Goal: Task Accomplishment & Management: Manage account settings

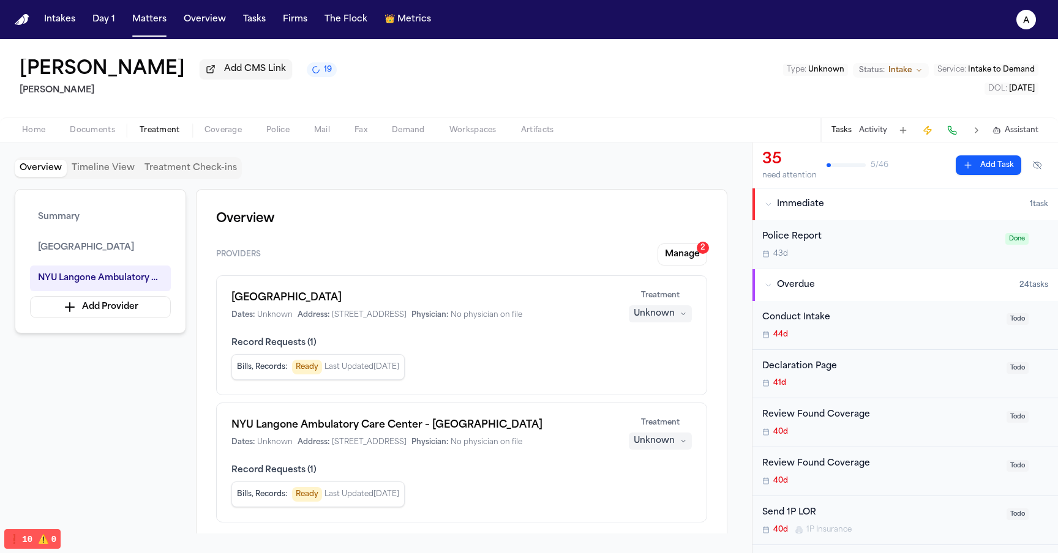
scroll to position [816, 0]
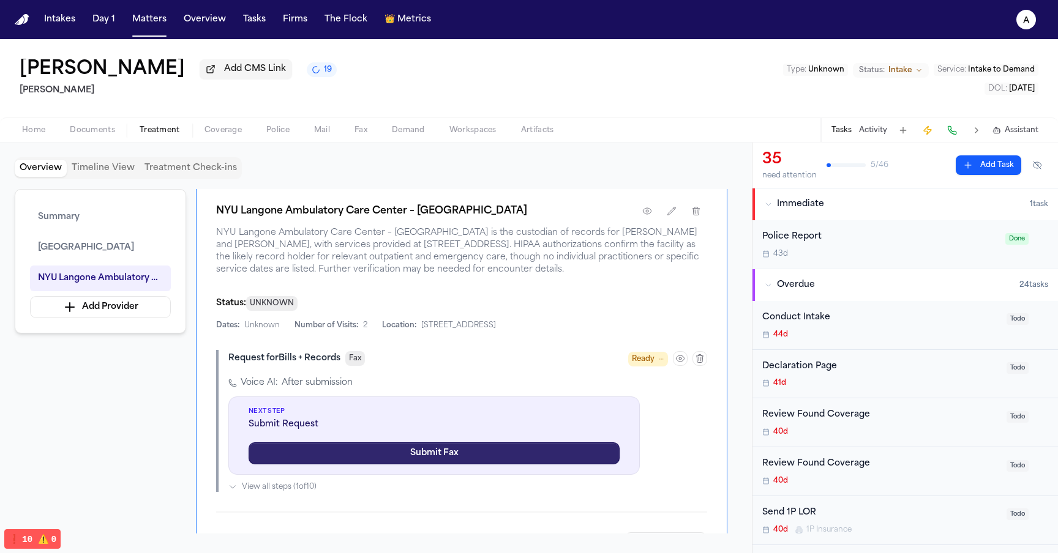
click at [431, 442] on button "Submit Fax" at bounding box center [433, 453] width 371 height 22
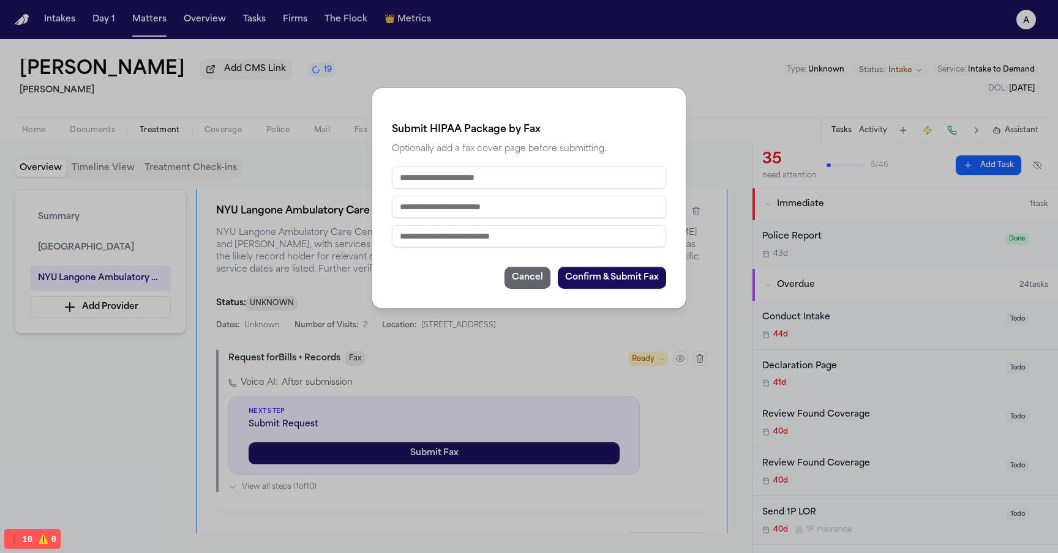
click at [525, 272] on button "Cancel" at bounding box center [527, 278] width 46 height 22
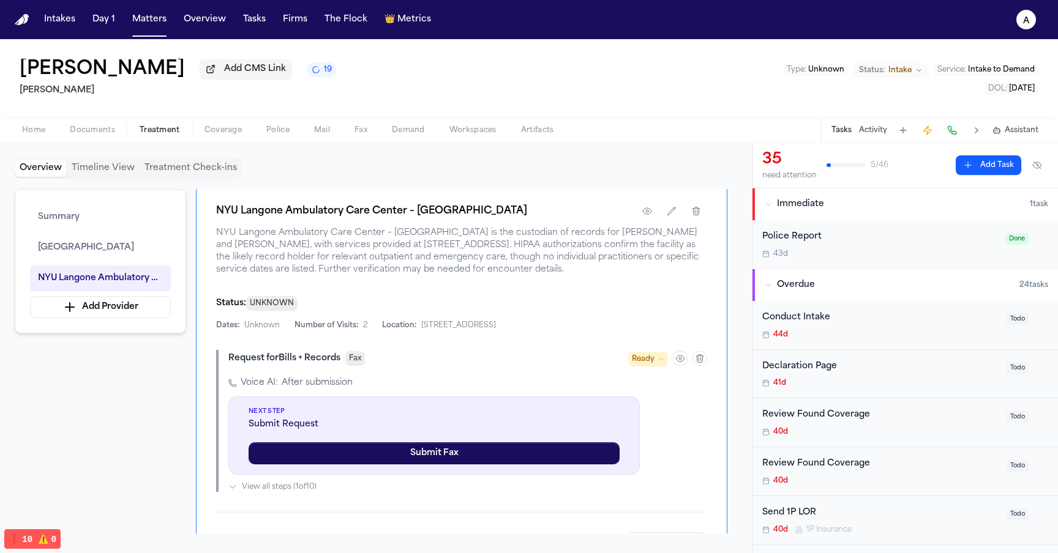
click at [610, 381] on div "Voice AI: After submission Next Step Submit Request Submit Fax View all steps (…" at bounding box center [467, 434] width 479 height 115
click at [677, 356] on icon "button" at bounding box center [680, 359] width 8 height 6
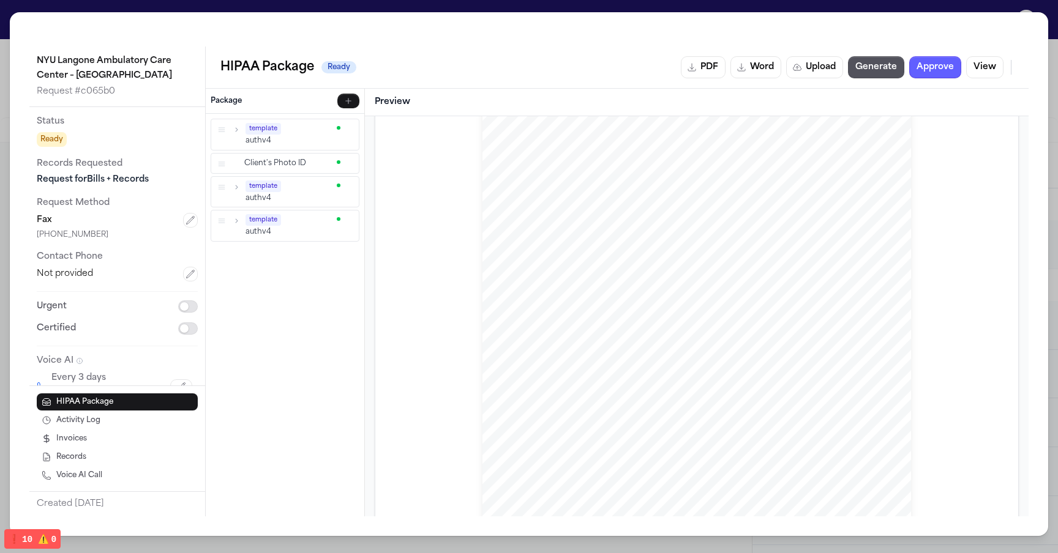
scroll to position [0, 0]
click at [936, 70] on button "Approve" at bounding box center [935, 67] width 52 height 22
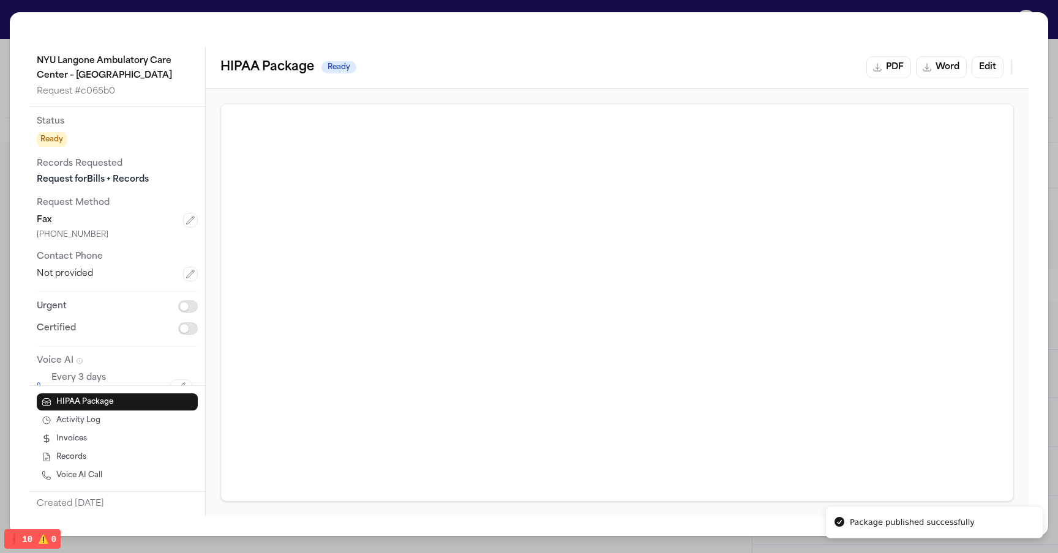
click at [900, 18] on div "NYU Langone Ambulatory Care Center – Cobble Hill Request # c065b0 Status Ready …" at bounding box center [529, 274] width 1038 height 524
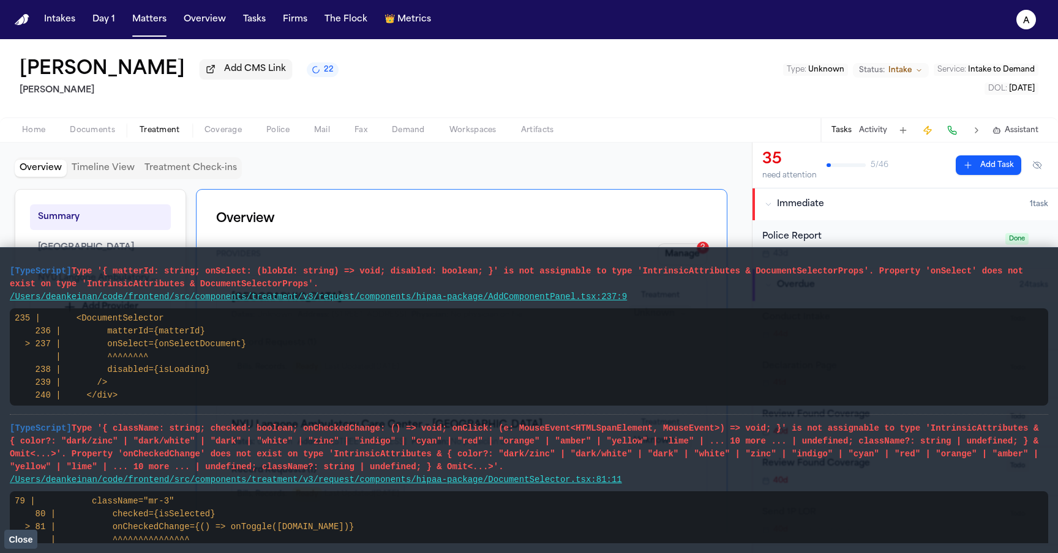
click at [28, 536] on span "Close" at bounding box center [21, 540] width 24 height 10
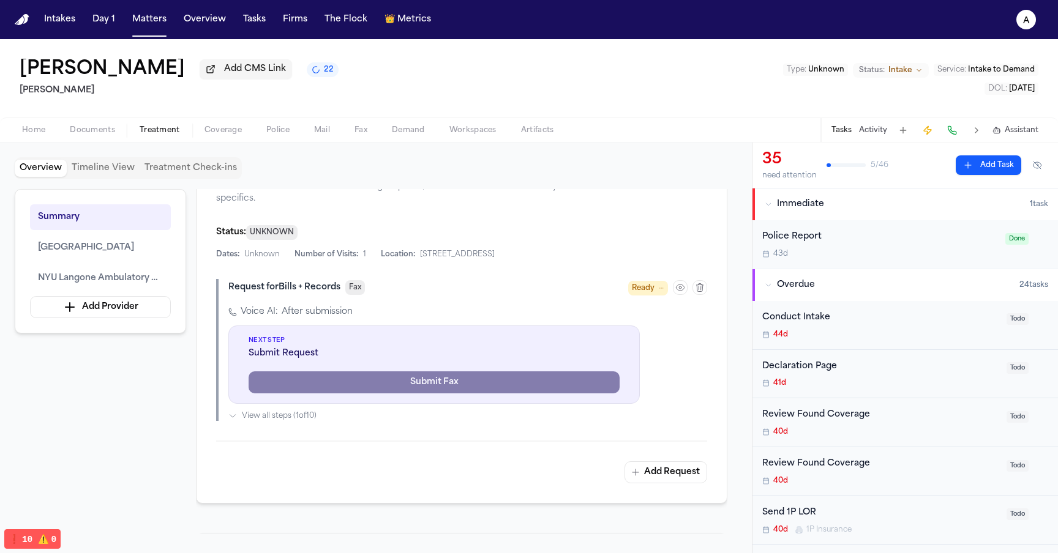
scroll to position [452, 0]
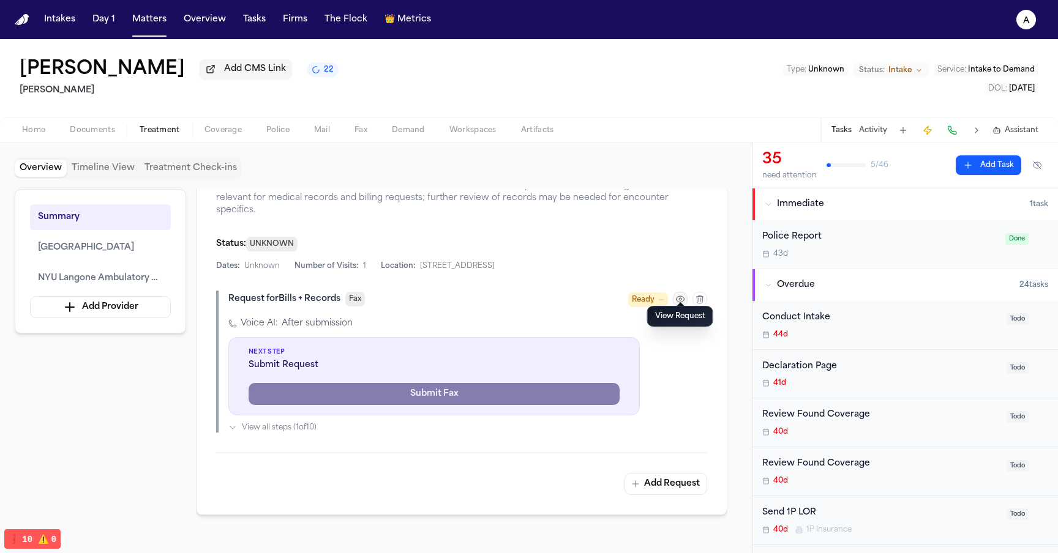
click at [677, 296] on icon "button" at bounding box center [680, 299] width 8 height 6
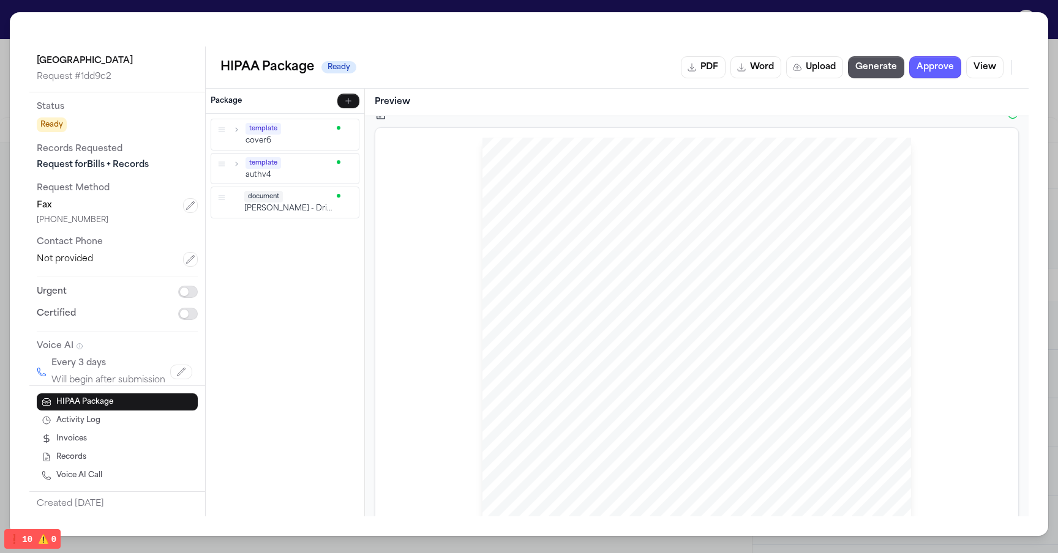
scroll to position [0, 0]
click at [953, 77] on button "Approve" at bounding box center [935, 67] width 52 height 22
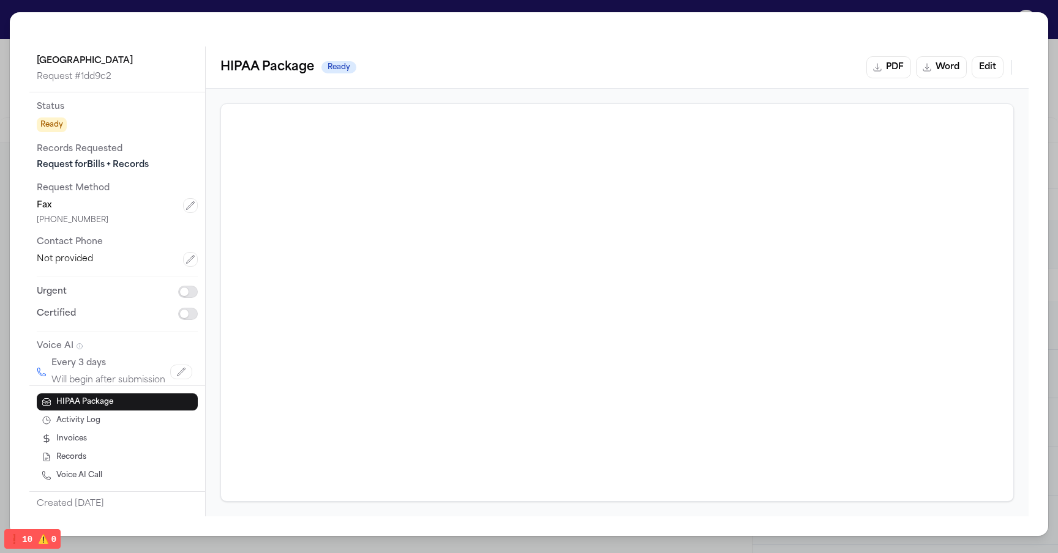
click at [800, 40] on div "Community Medical Center Request # 1dd9c2 Status Ready Records Requested Reques…" at bounding box center [529, 274] width 1038 height 524
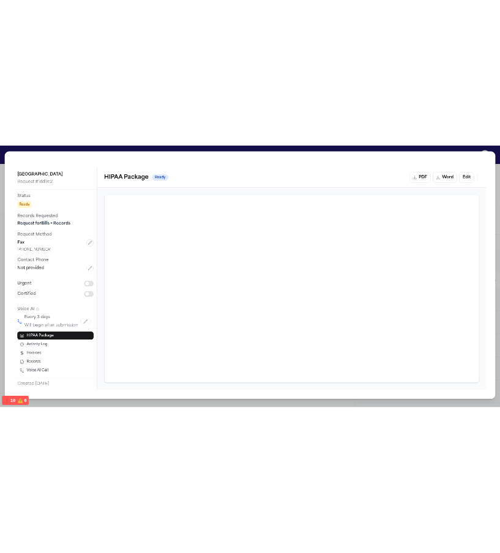
scroll to position [10, 0]
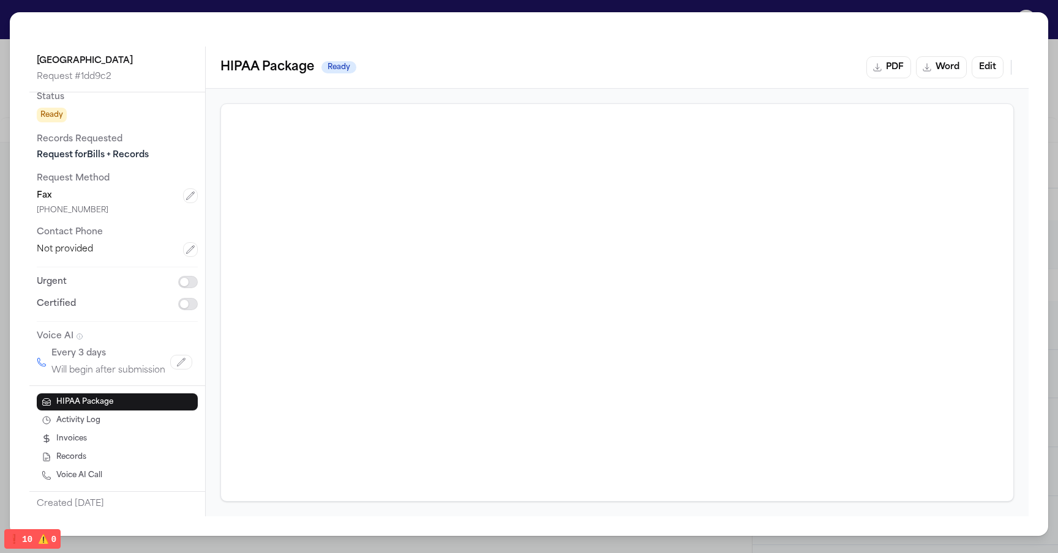
click at [113, 421] on button "Activity Log" at bounding box center [117, 420] width 161 height 17
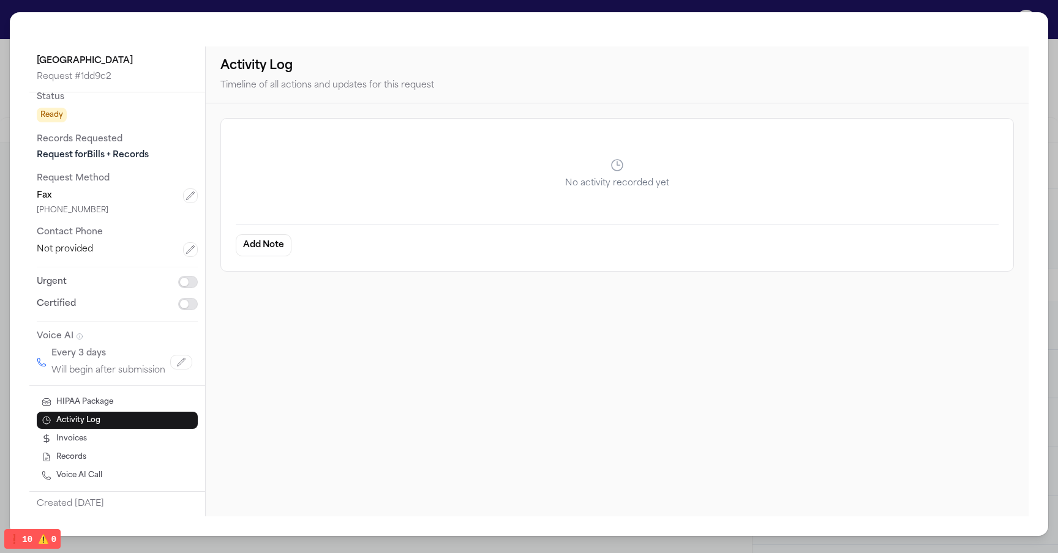
click at [113, 392] on div "HIPAA Package Activity Log Invoices Records Voice AI Call" at bounding box center [117, 439] width 176 height 106
click at [108, 400] on span "HIPAA Package" at bounding box center [84, 402] width 57 height 10
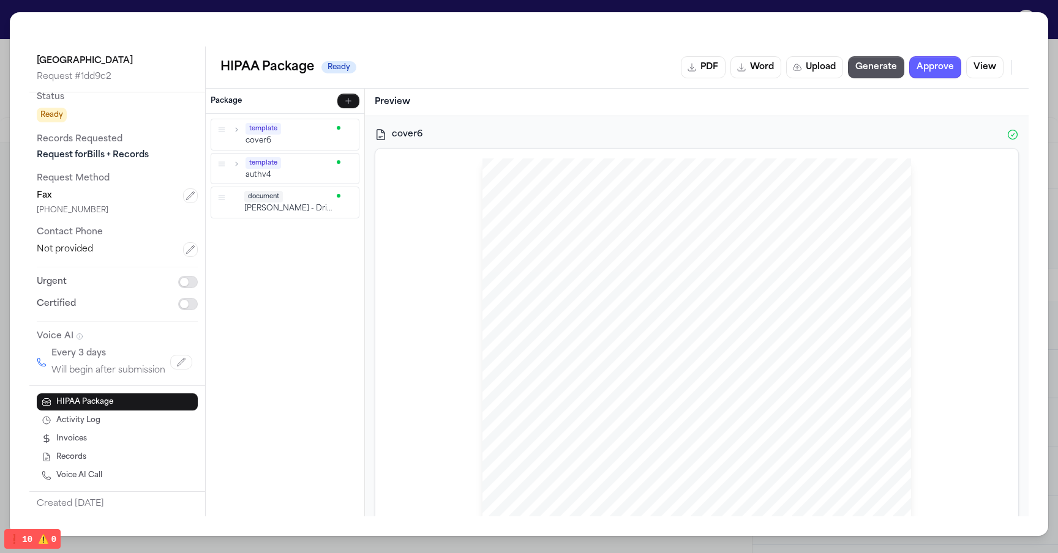
click at [127, 431] on button "Invoices" at bounding box center [117, 438] width 161 height 17
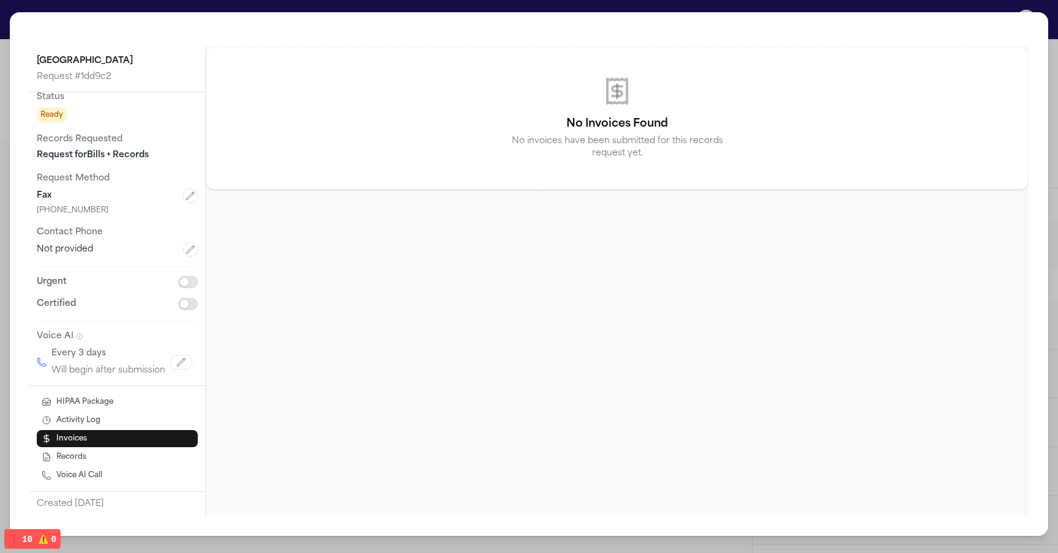
click at [133, 403] on button "HIPAA Package" at bounding box center [117, 402] width 161 height 17
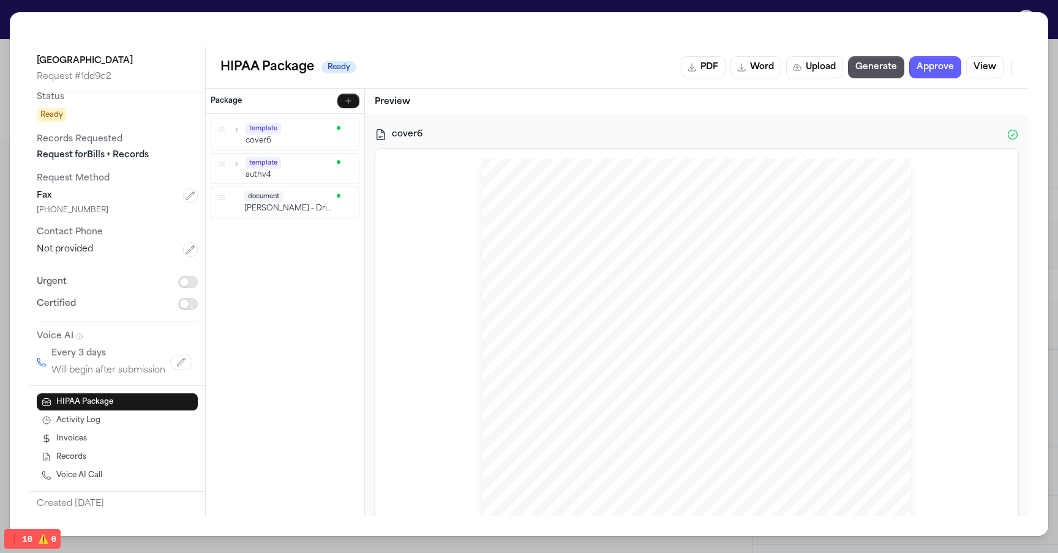
click at [131, 416] on button "Activity Log" at bounding box center [117, 420] width 161 height 17
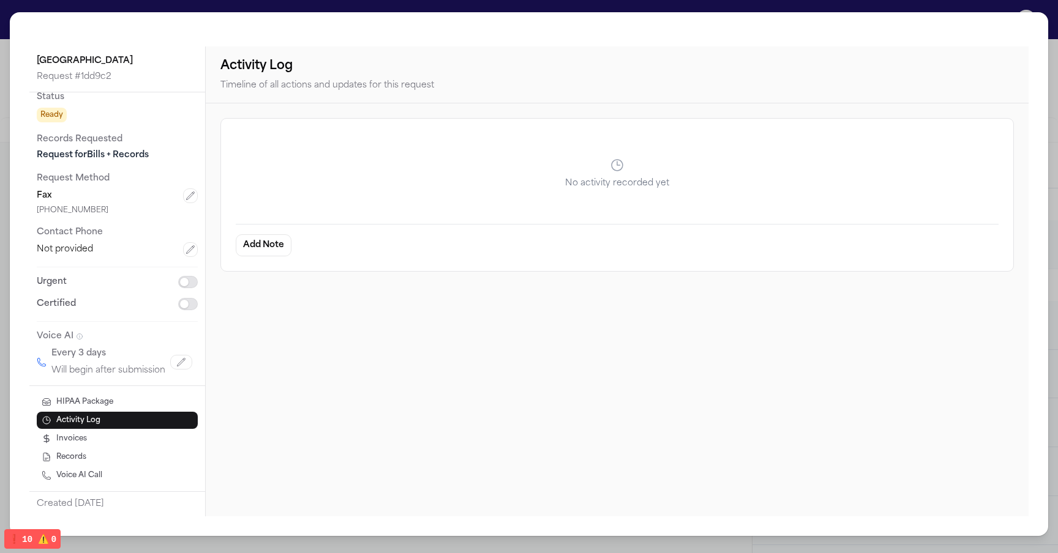
click at [132, 400] on button "HIPAA Package" at bounding box center [117, 402] width 161 height 17
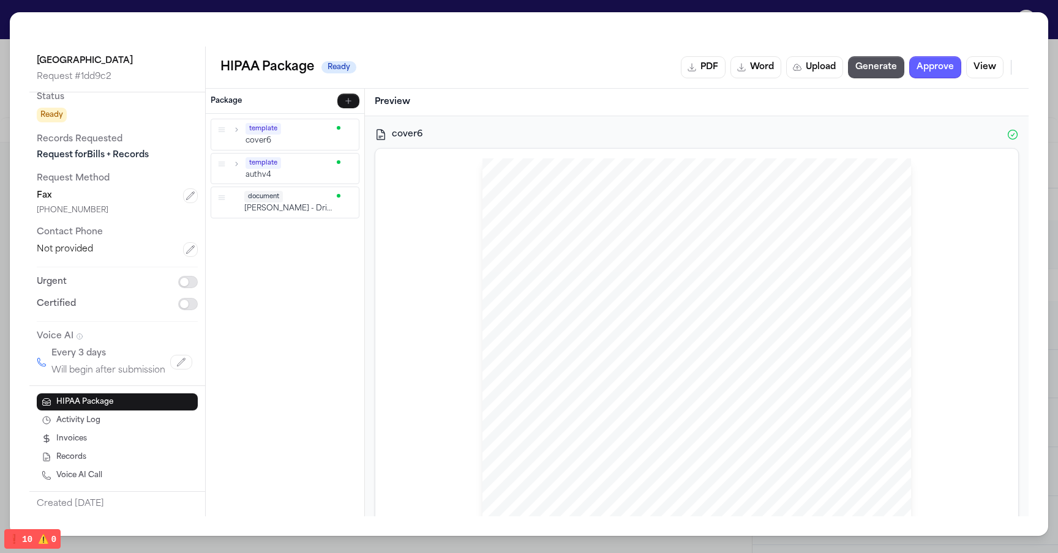
click at [304, 329] on div "template cover6 template authv4 document L. Rada - Driver's License Scan - 2025…" at bounding box center [285, 315] width 159 height 403
click at [994, 62] on button "View" at bounding box center [984, 67] width 37 height 22
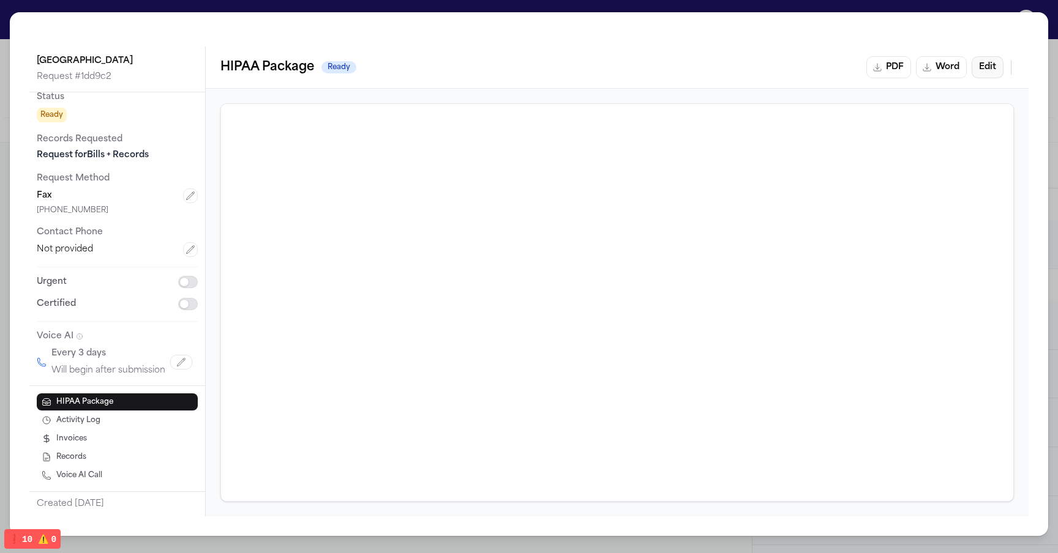
click at [990, 70] on button "Edit" at bounding box center [987, 67] width 32 height 22
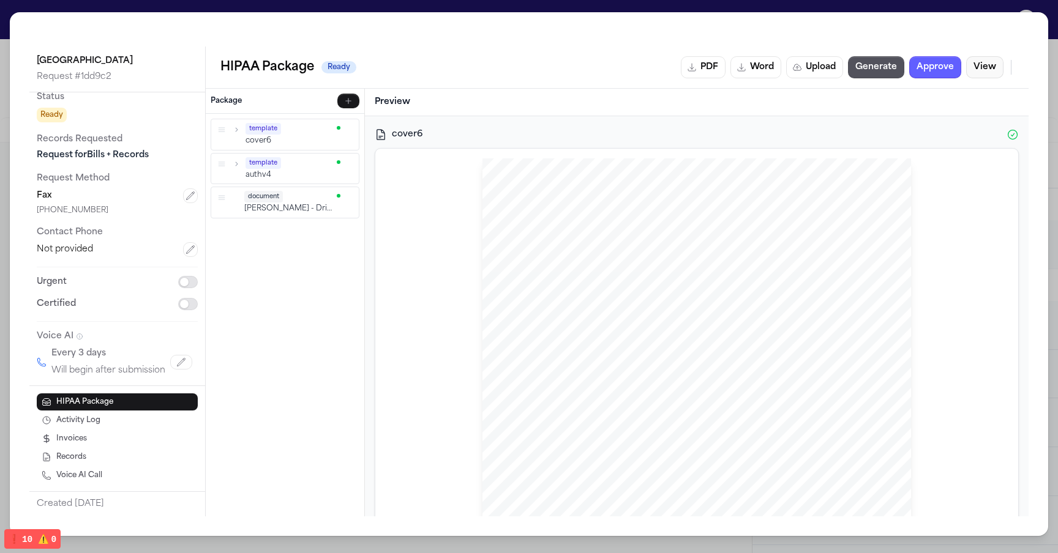
click at [990, 70] on button "View" at bounding box center [984, 67] width 37 height 22
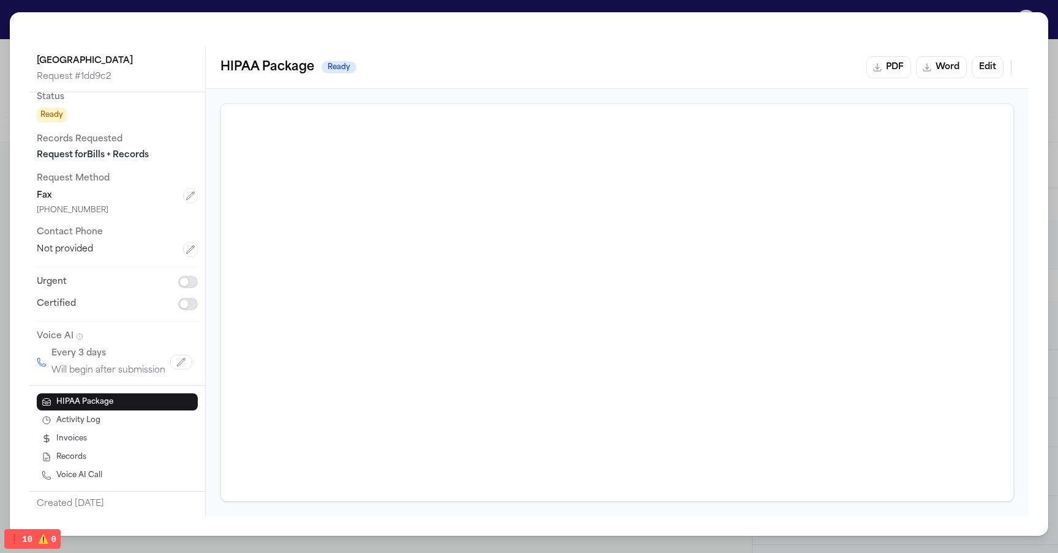
click at [198, 3] on div "Community Medical Center Request # 1dd9c2 Status Ready Records Requested Reques…" at bounding box center [529, 276] width 1058 height 553
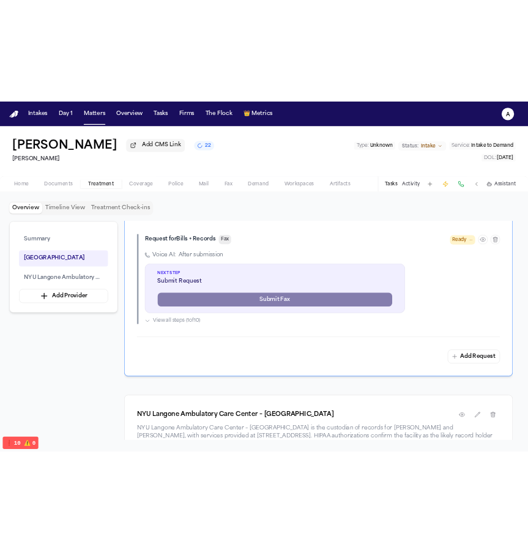
scroll to position [452, 0]
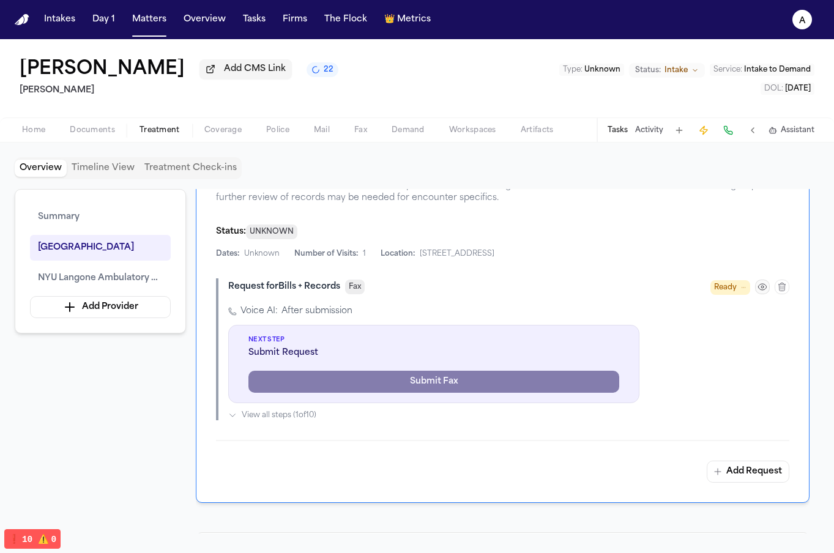
click at [760, 288] on icon "button" at bounding box center [763, 287] width 10 height 10
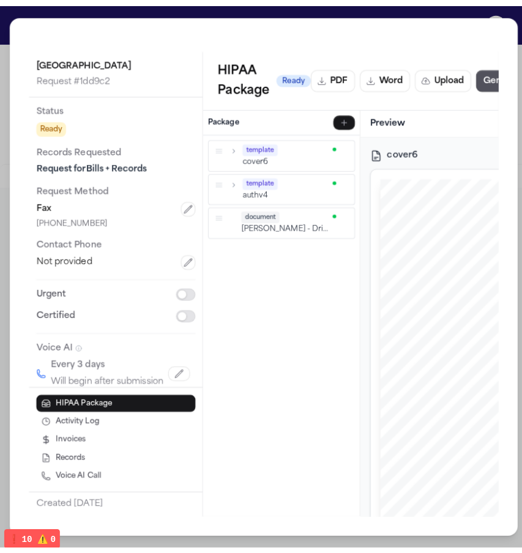
scroll to position [520, 0]
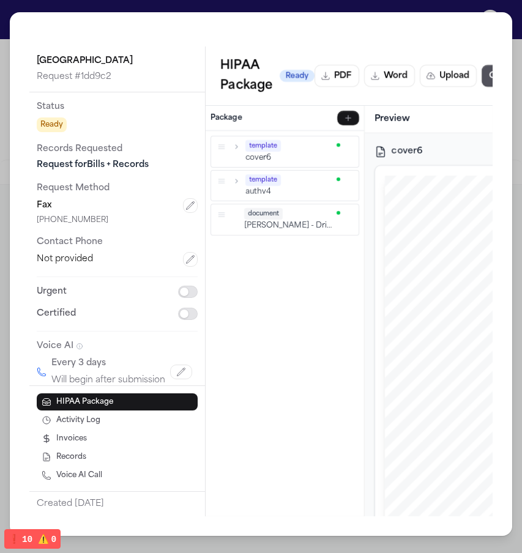
click at [517, 49] on div "Community Medical Center Request # 1dd9c2 Status Ready Records Requested Reques…" at bounding box center [261, 276] width 522 height 553
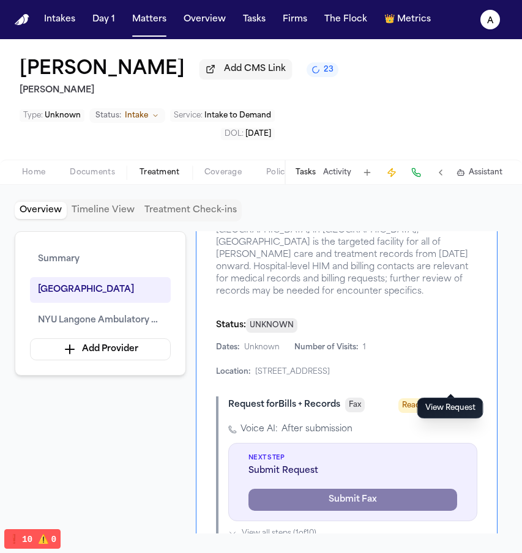
click at [468, 318] on div "Status: UNKNOWN" at bounding box center [346, 325] width 261 height 15
click at [450, 400] on icon "button" at bounding box center [451, 405] width 10 height 10
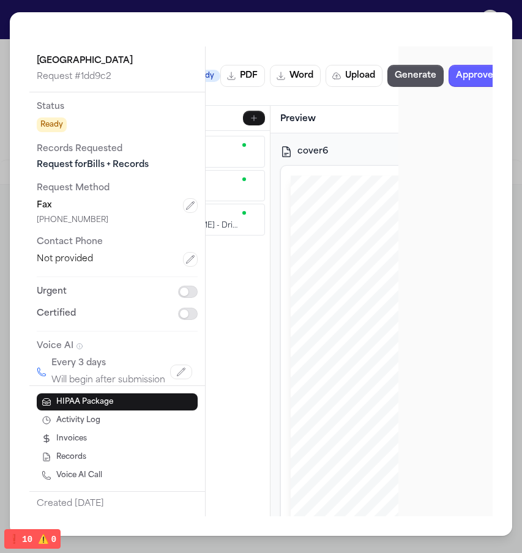
scroll to position [0, 155]
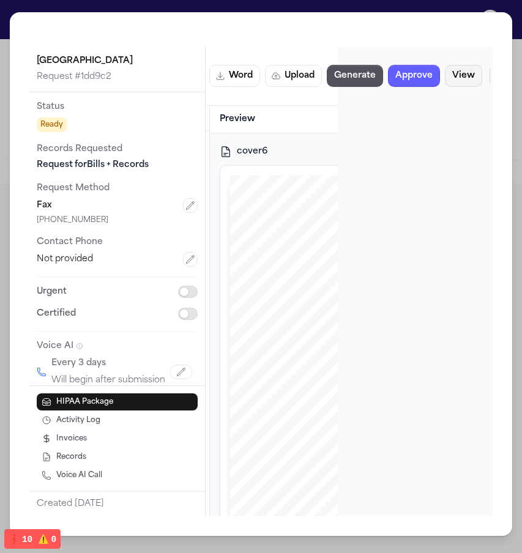
click at [474, 77] on button "View" at bounding box center [463, 76] width 37 height 22
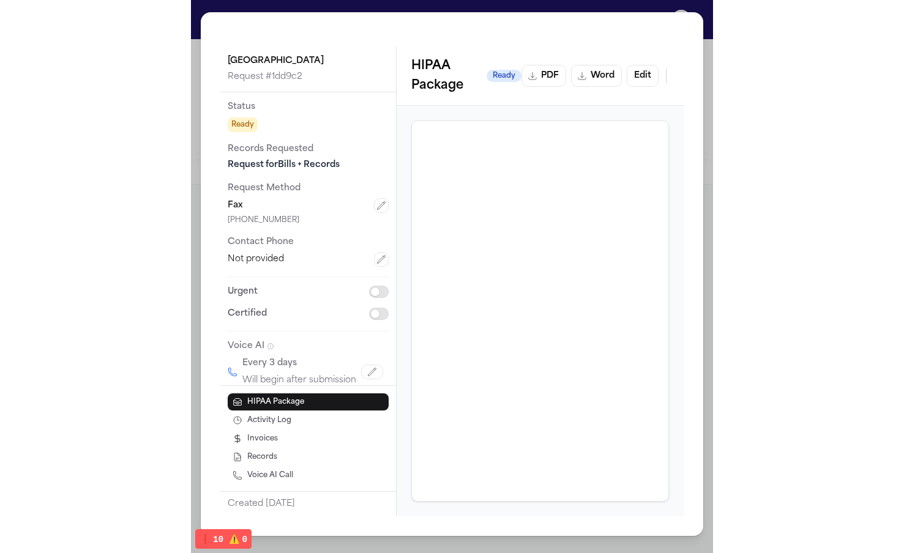
scroll to position [0, 0]
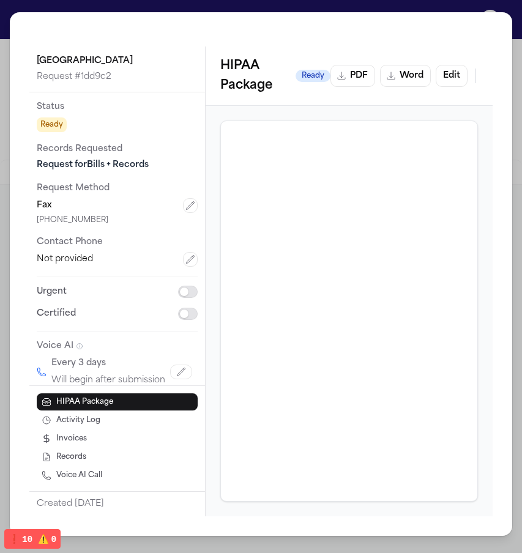
click at [436, 90] on div "HIPAA Package Ready PDF Word Edit" at bounding box center [349, 75] width 258 height 39
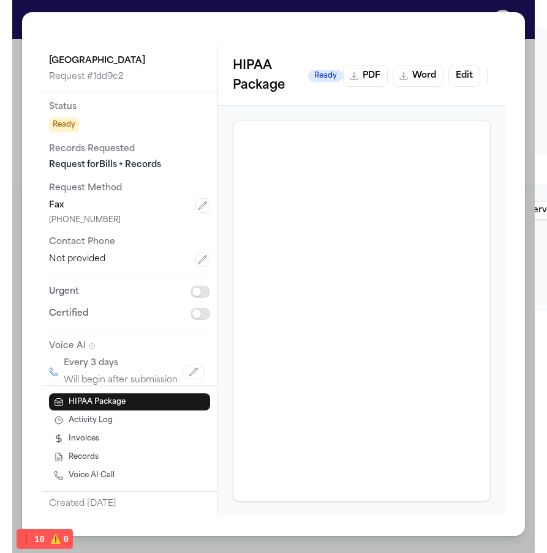
scroll to position [452, 0]
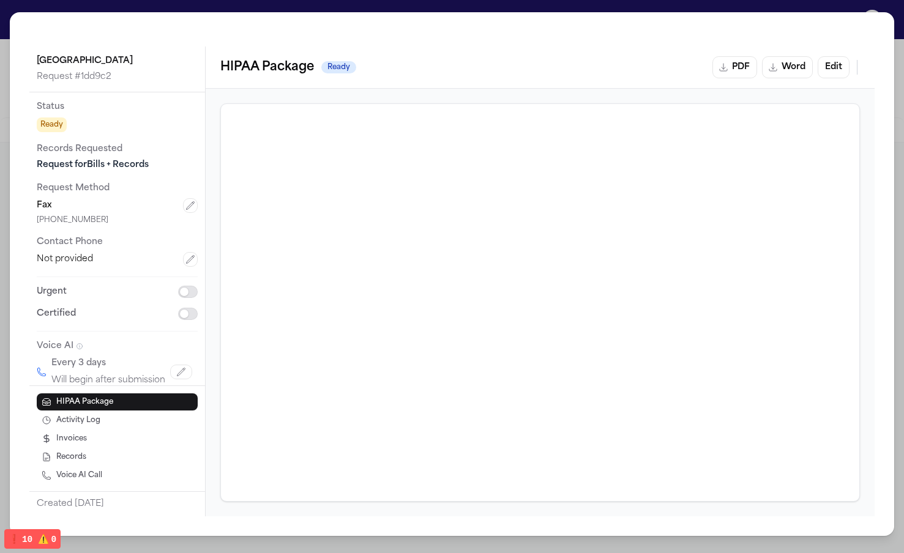
click at [857, 45] on div "Community Medical Center Request # 1dd9c2 Status Ready Records Requested Reques…" at bounding box center [452, 274] width 884 height 524
click at [714, 12] on div "Community Medical Center Request # 1dd9c2 Status Ready Records Requested Reques…" at bounding box center [452, 276] width 904 height 553
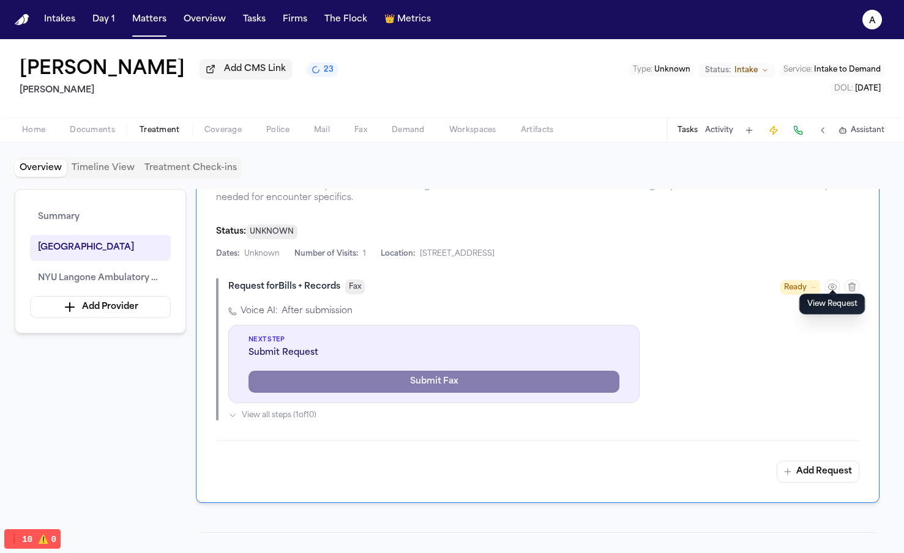
click at [528, 305] on div "Voice AI: After submission" at bounding box center [543, 311] width 631 height 12
click at [837, 280] on button "button" at bounding box center [832, 287] width 15 height 15
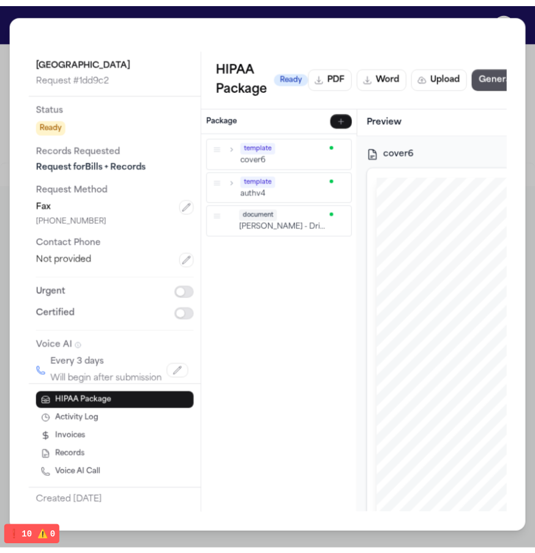
scroll to position [520, 0]
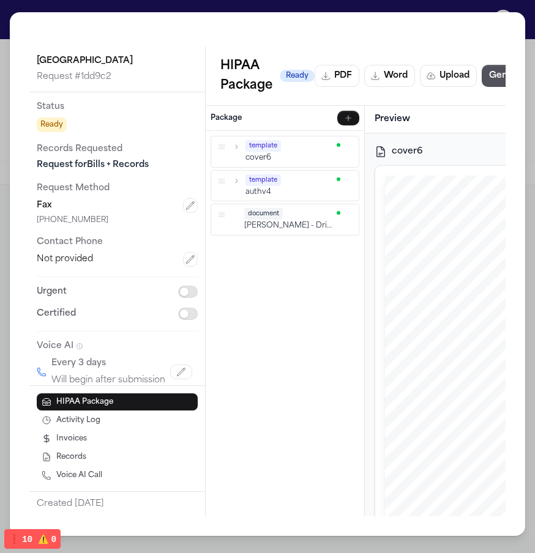
click at [268, 2] on div "Community Medical Center Request # 1dd9c2 Status Ready Records Requested Reques…" at bounding box center [267, 276] width 535 height 553
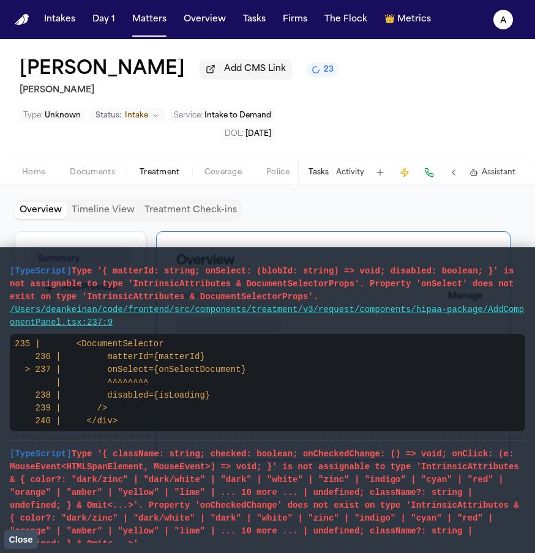
click at [26, 541] on span "Close" at bounding box center [21, 540] width 24 height 10
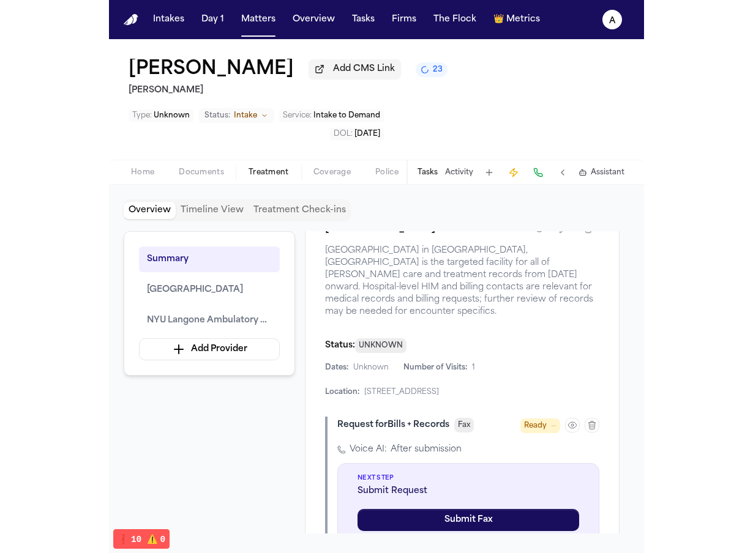
scroll to position [498, 0]
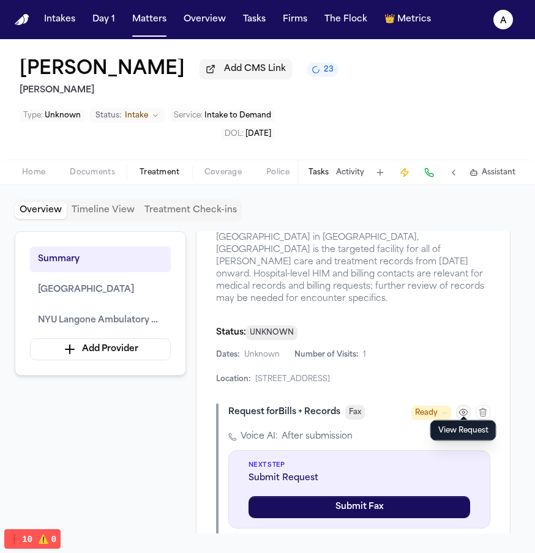
click at [464, 408] on icon "button" at bounding box center [463, 413] width 10 height 10
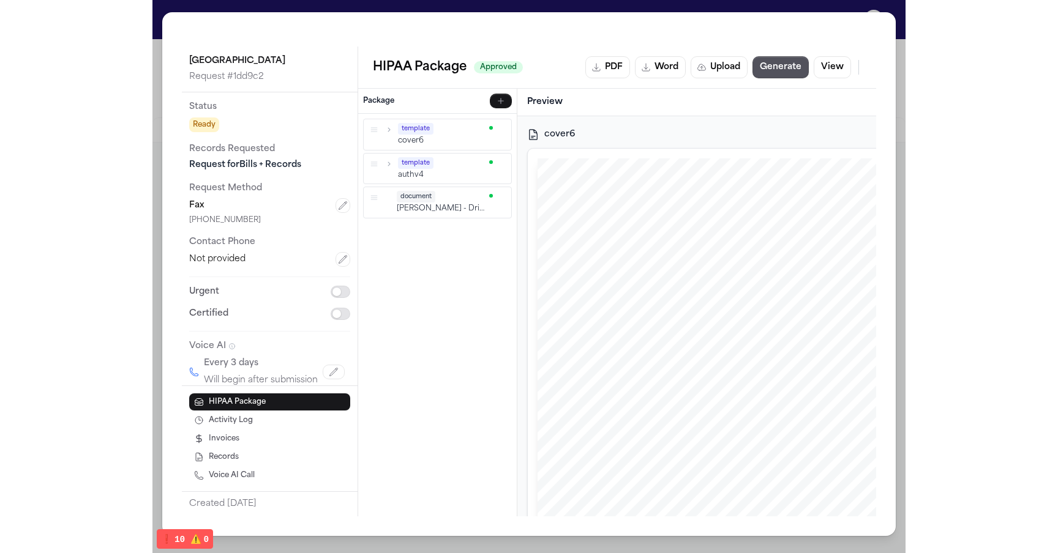
scroll to position [430, 0]
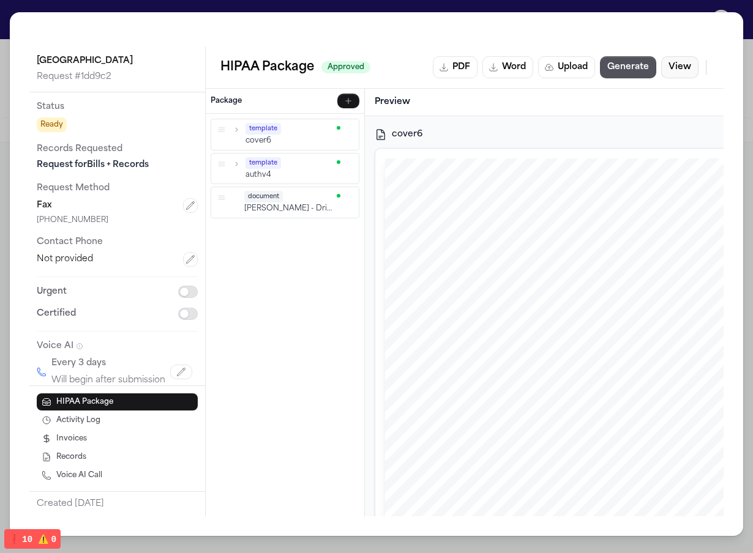
click at [534, 59] on button "View" at bounding box center [679, 67] width 37 height 22
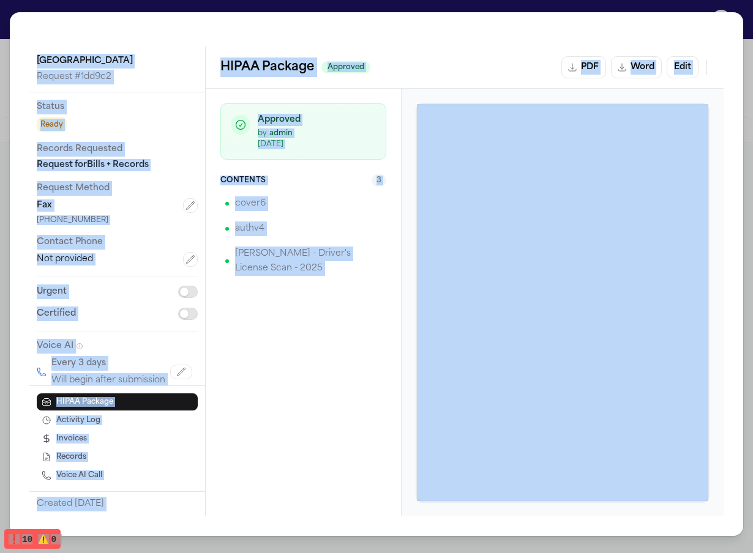
drag, startPoint x: 752, startPoint y: 283, endPoint x: 766, endPoint y: 274, distance: 16.5
click at [534, 274] on html "Intakes Day 1 Matters Overview Tasks Firms The Flock 👑 Metrics a Lisa Rada Add …" at bounding box center [376, 276] width 753 height 553
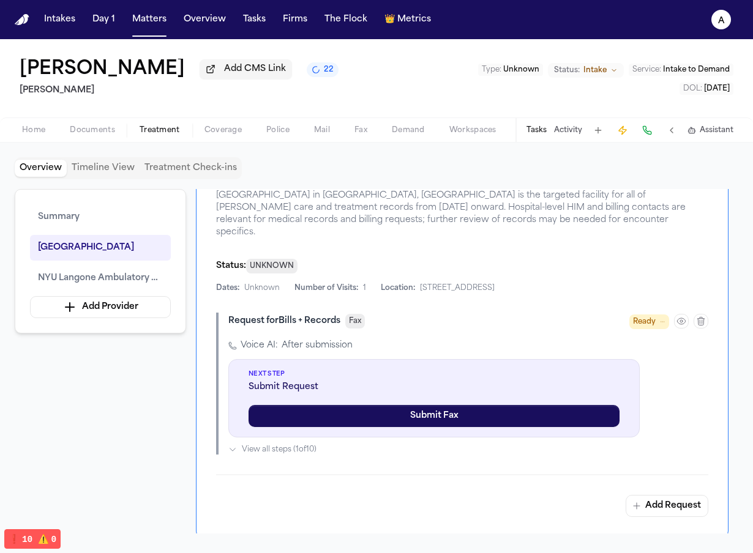
click at [534, 319] on div "Ready" at bounding box center [668, 321] width 79 height 15
click at [534, 316] on icon "button" at bounding box center [681, 321] width 10 height 10
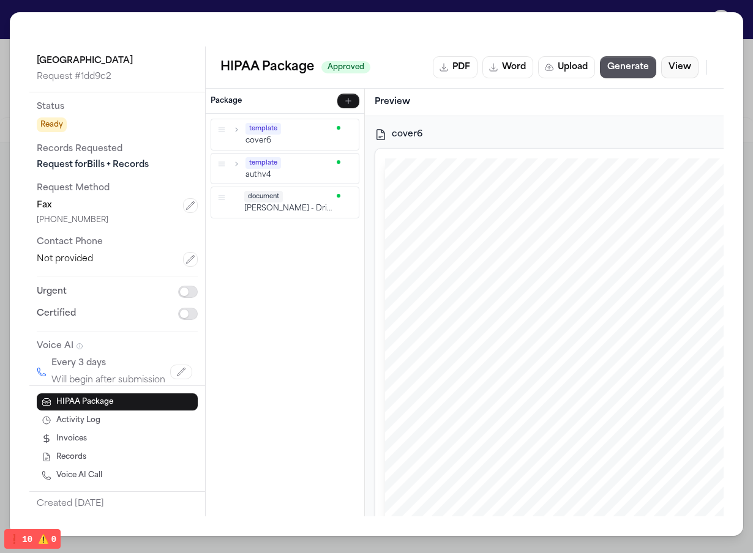
click at [534, 64] on button "View" at bounding box center [679, 67] width 37 height 22
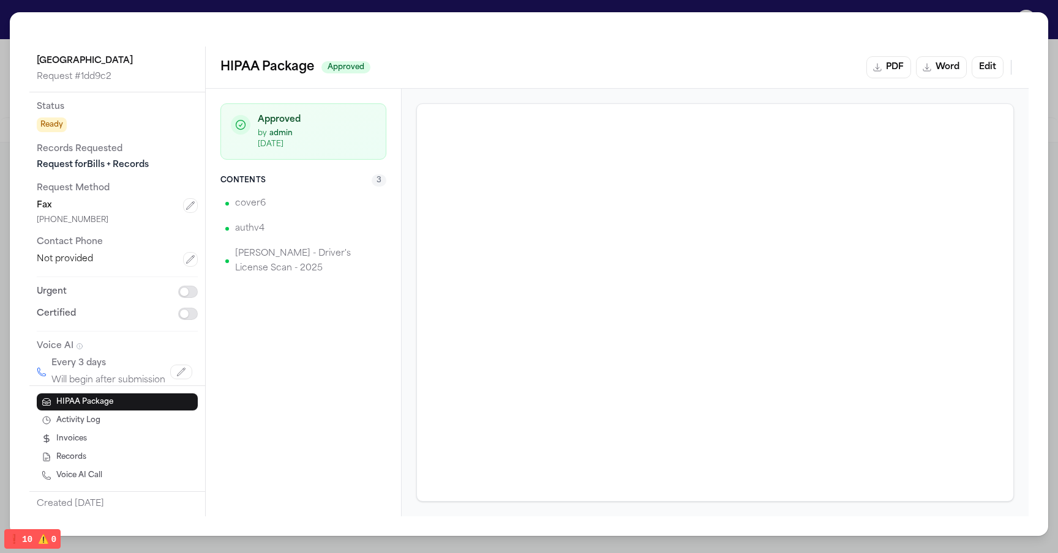
click at [343, 204] on div "cover6" at bounding box center [303, 204] width 166 height 24
click at [331, 247] on p "L. Rada - Driver's License Scan - 2025" at bounding box center [308, 261] width 146 height 29
click at [337, 320] on div "Approved by admin 10/1/2025 Contents 3 cover6 authv4 L. Rada - Driver's License…" at bounding box center [304, 303] width 196 height 428
click at [310, 241] on div "cover6 authv4 L. Rada - Driver's License Scan - 2025" at bounding box center [303, 236] width 166 height 89
click at [307, 281] on div "Approved by admin 10/1/2025 Contents 3 cover6 authv4 L. Rada - Driver's License…" at bounding box center [303, 192] width 195 height 207
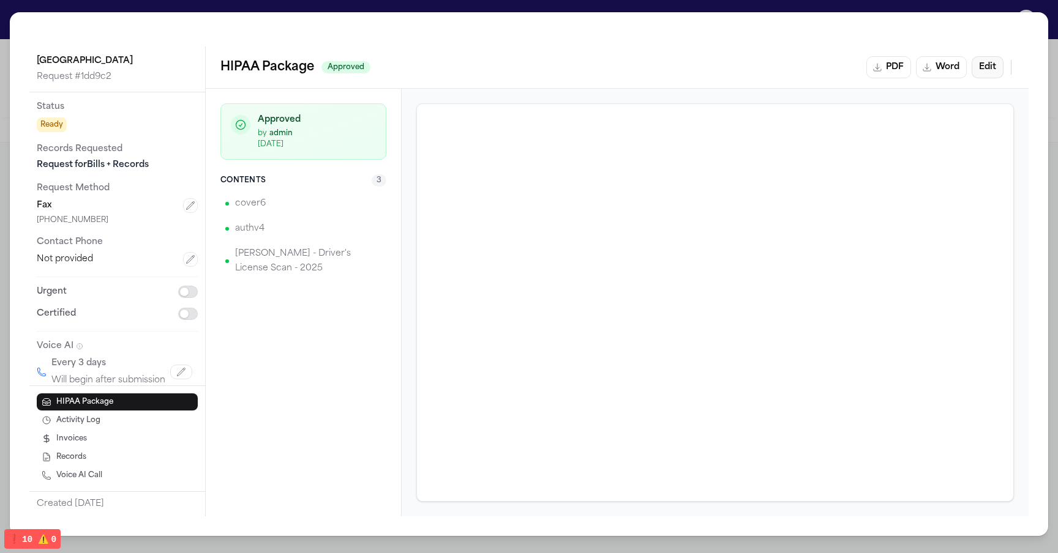
click at [534, 68] on button "Edit" at bounding box center [987, 67] width 32 height 22
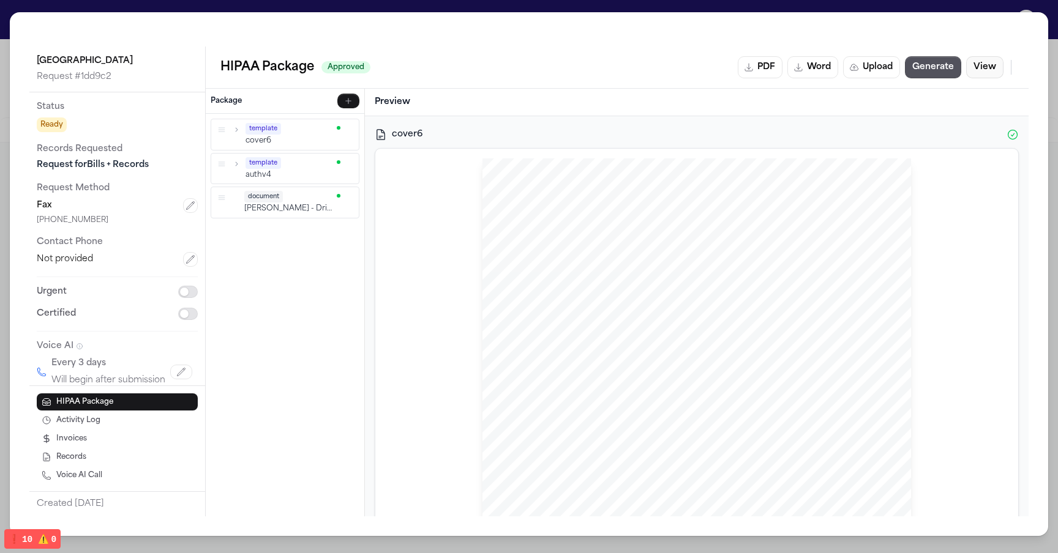
click at [534, 68] on button "View" at bounding box center [984, 67] width 37 height 22
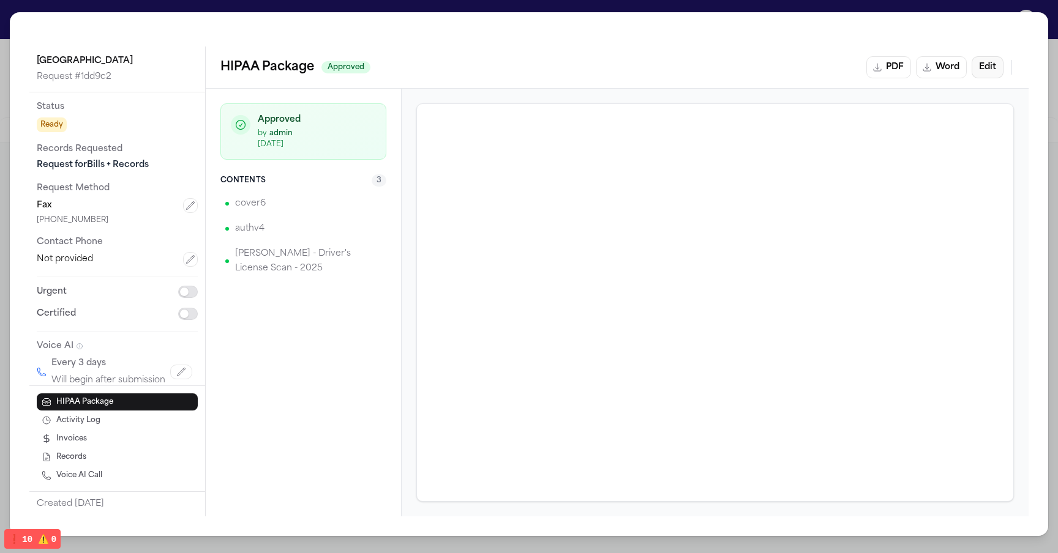
click at [534, 68] on button "Edit" at bounding box center [987, 67] width 32 height 22
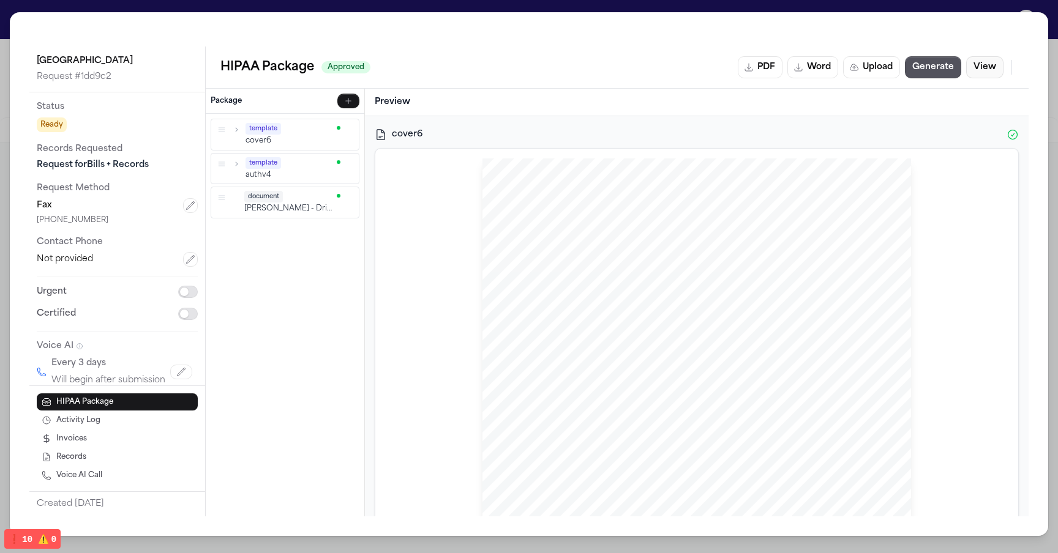
click at [534, 68] on button "View" at bounding box center [984, 67] width 37 height 22
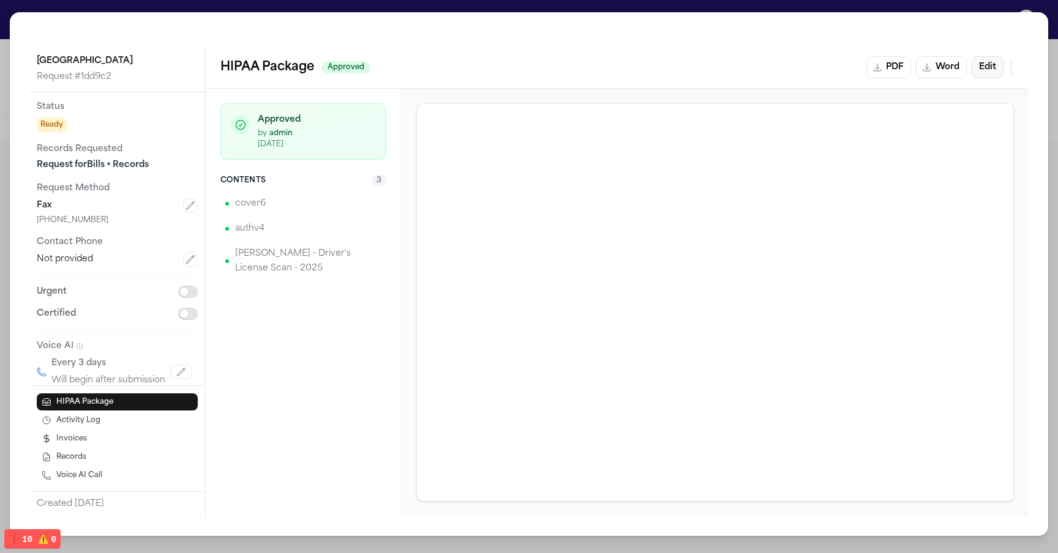
click at [534, 68] on button "Edit" at bounding box center [987, 67] width 32 height 22
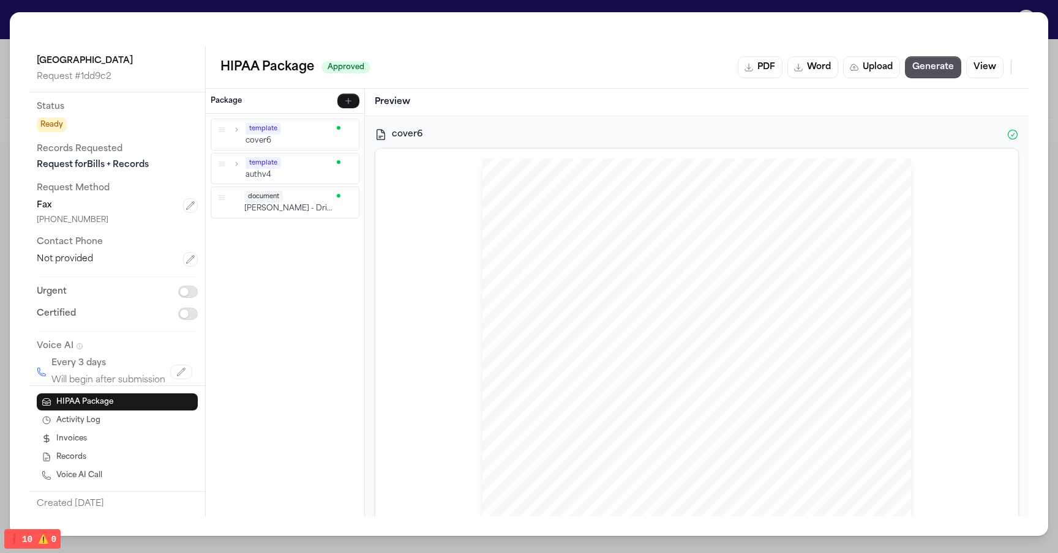
click at [534, 69] on div "PDF Word Upload Generate View" at bounding box center [875, 67] width 276 height 22
click at [534, 68] on button "View" at bounding box center [984, 67] width 37 height 22
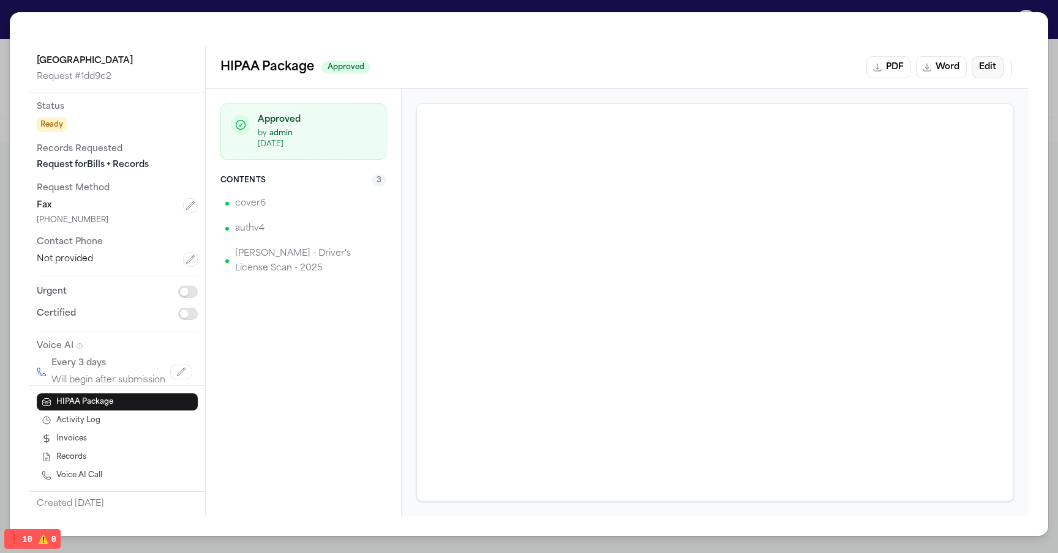
click at [534, 68] on button "Edit" at bounding box center [987, 67] width 32 height 22
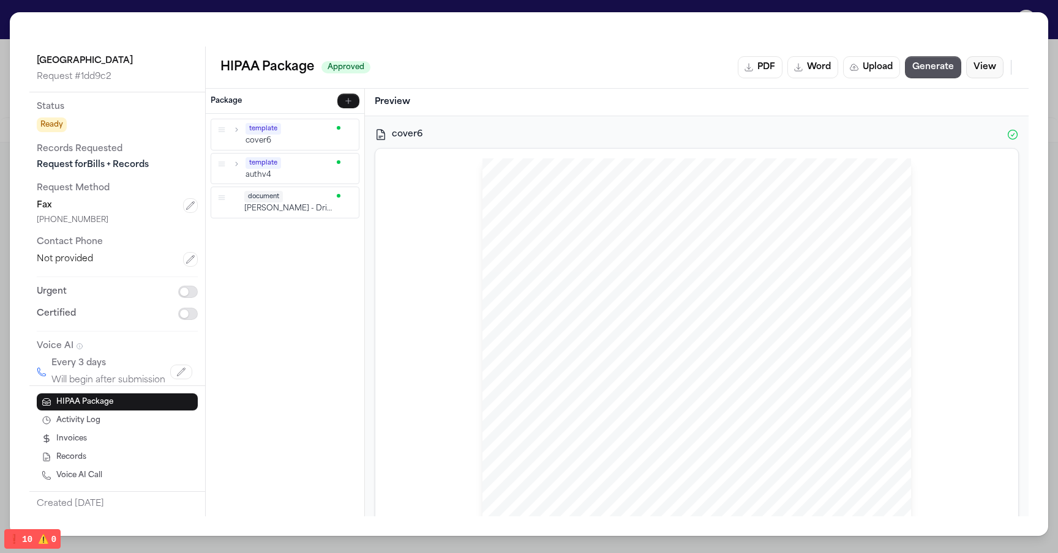
click at [534, 68] on button "View" at bounding box center [984, 67] width 37 height 22
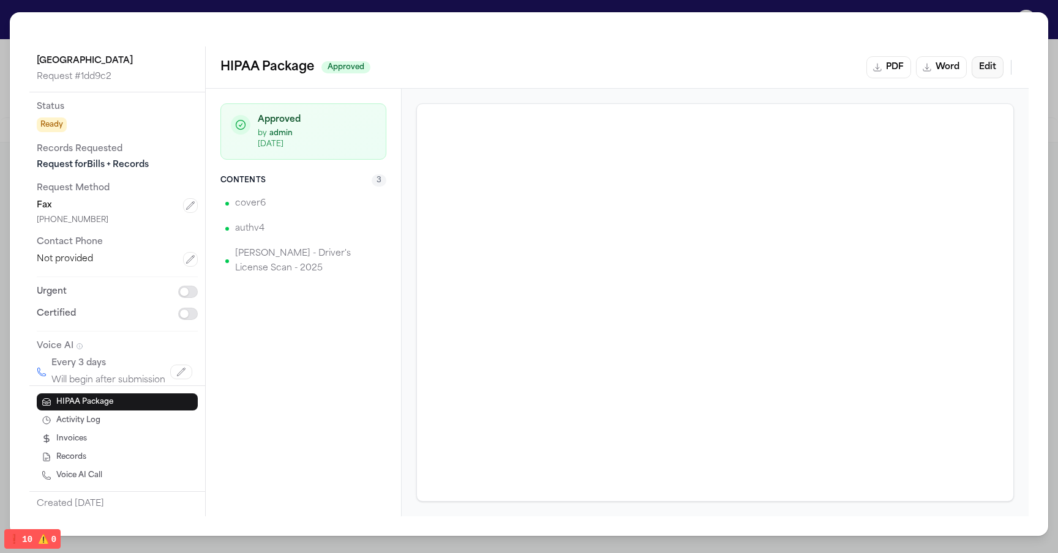
click at [534, 68] on button "Edit" at bounding box center [987, 67] width 32 height 22
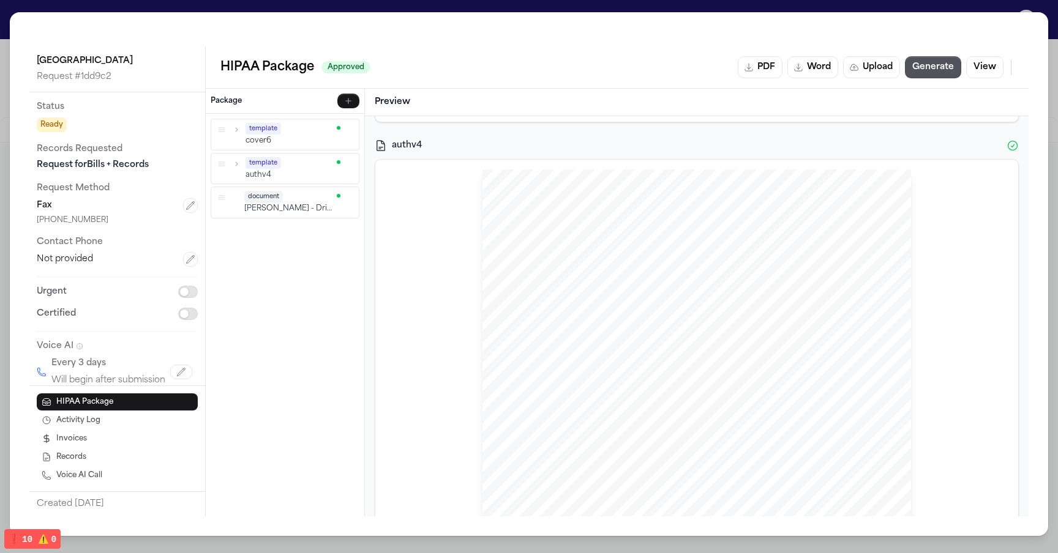
scroll to position [285, 0]
click at [534, 7] on div "Community Medical Center Request # 1dd9c2 Status Ready Records Requested Reques…" at bounding box center [529, 276] width 1058 height 553
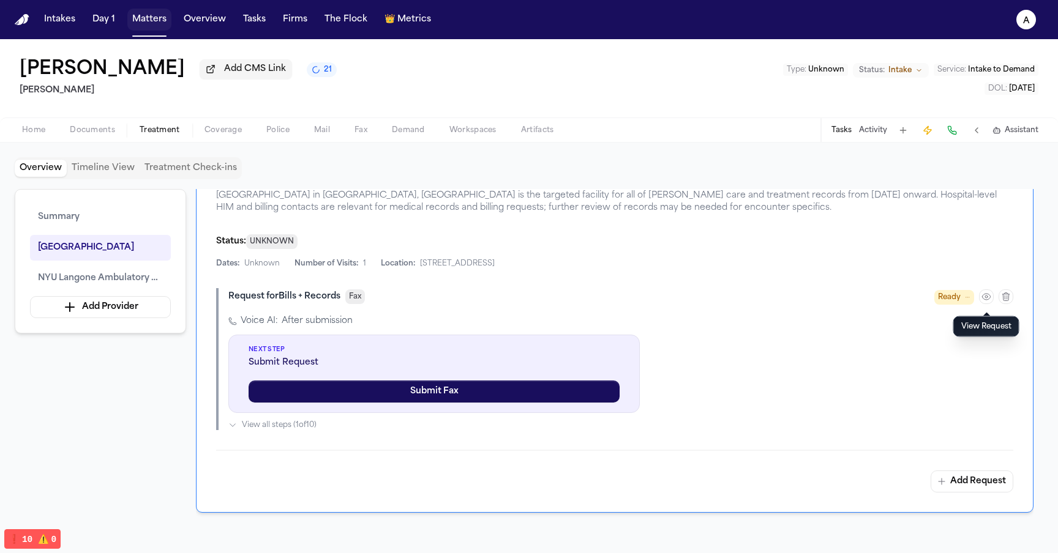
click at [139, 24] on button "Matters" at bounding box center [149, 20] width 44 height 22
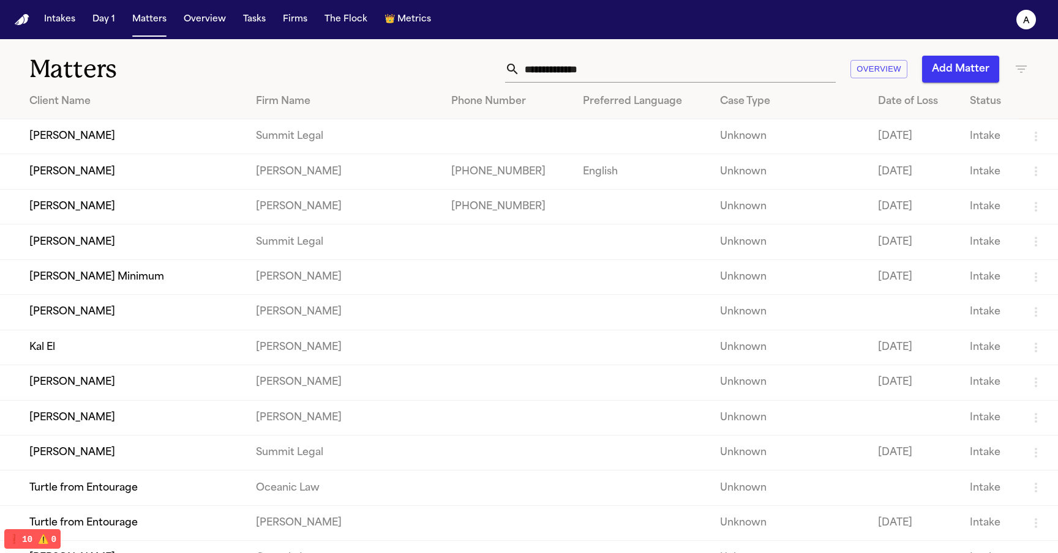
click at [103, 286] on td "Barry Minimum" at bounding box center [123, 276] width 246 height 35
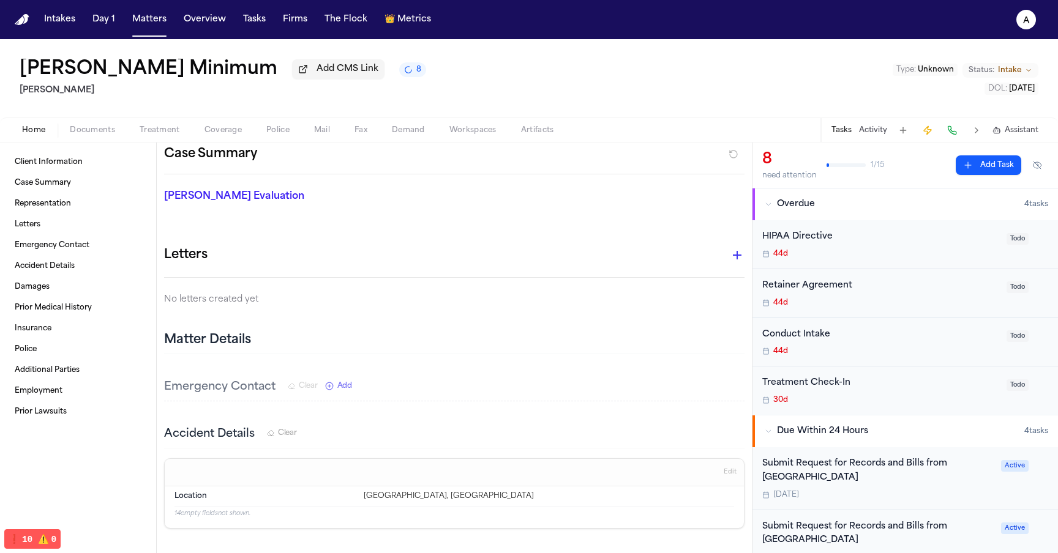
scroll to position [35, 0]
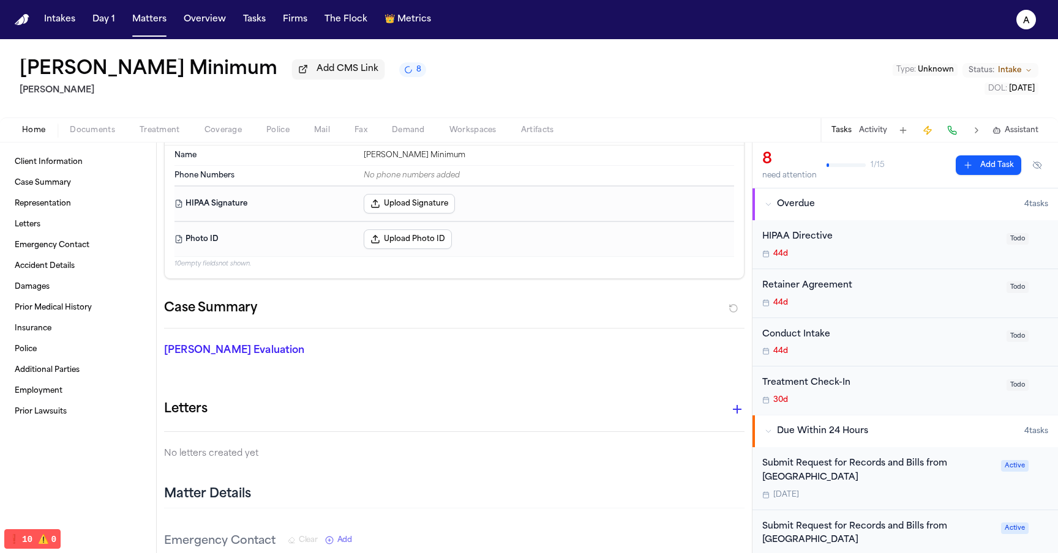
click at [156, 135] on span "Treatment" at bounding box center [160, 130] width 40 height 10
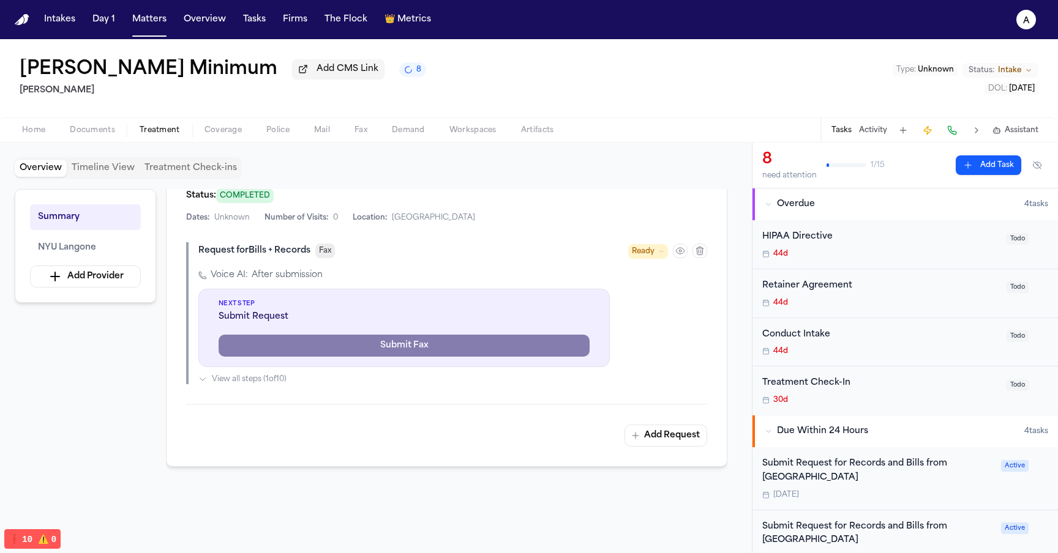
scroll to position [313, 0]
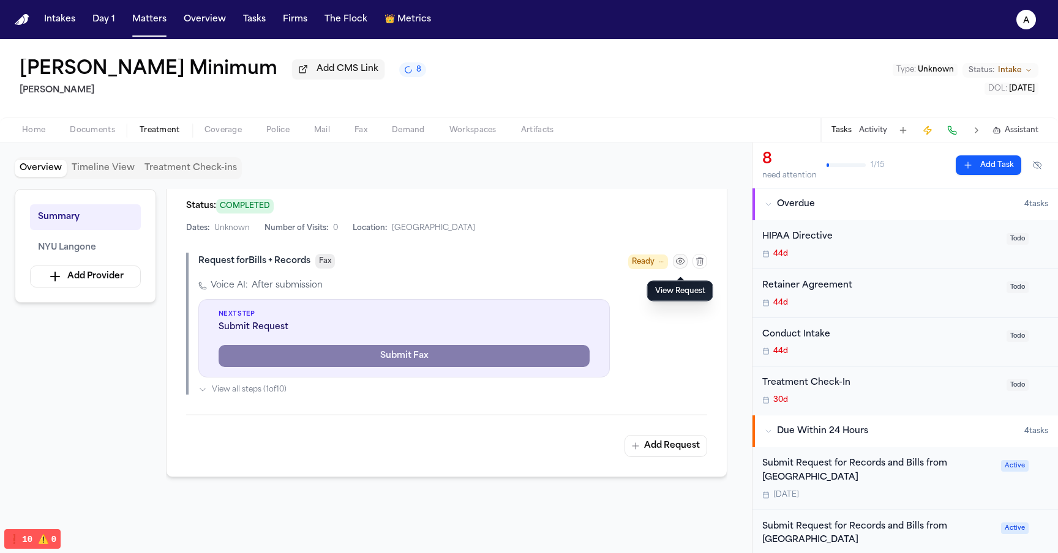
click at [534, 266] on icon "button" at bounding box center [680, 261] width 10 height 10
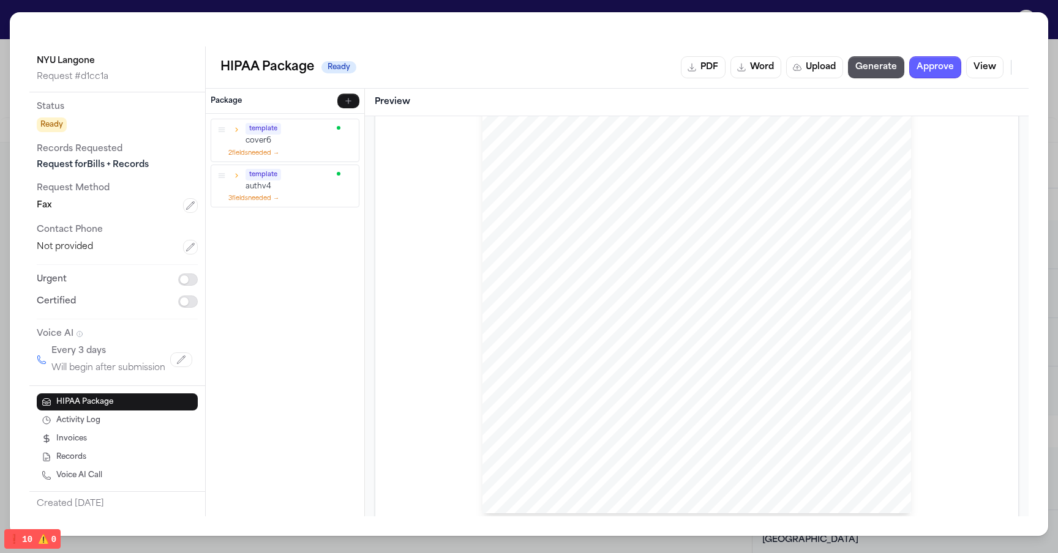
scroll to position [0, 0]
click at [511, 100] on h3 "Preview" at bounding box center [697, 102] width 644 height 12
click at [260, 103] on div "Package" at bounding box center [285, 101] width 149 height 15
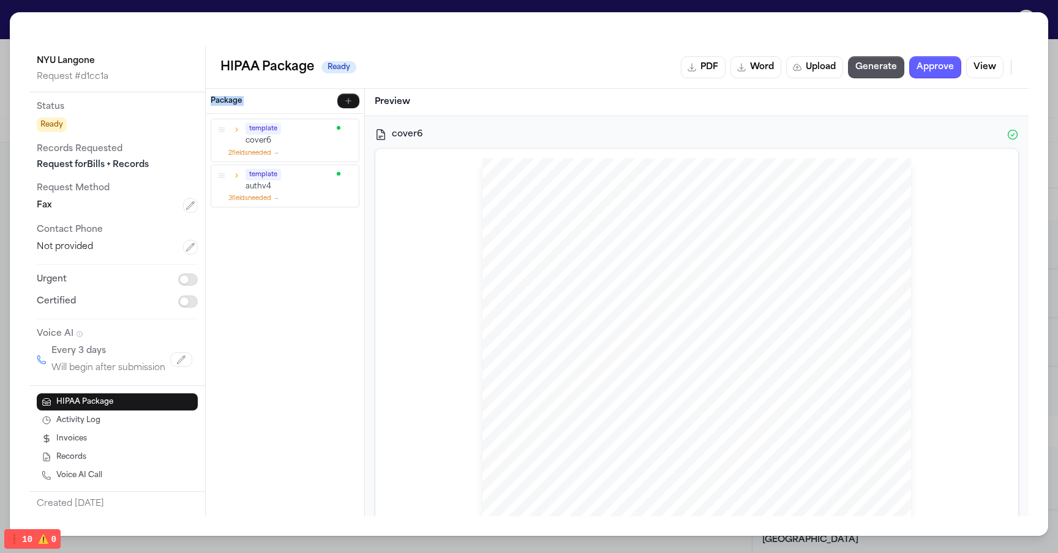
click at [237, 129] on icon "button" at bounding box center [236, 129] width 9 height 9
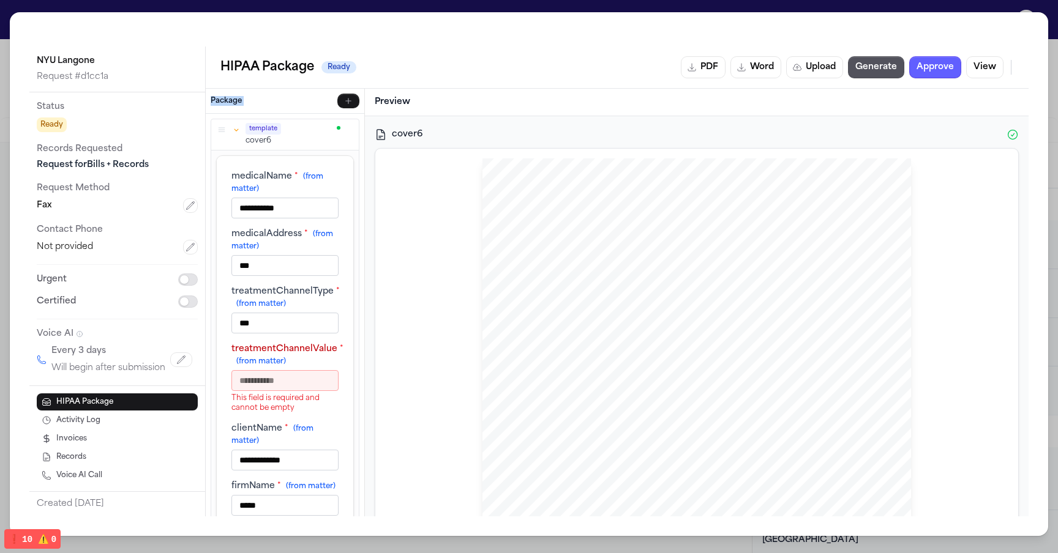
click at [237, 129] on icon "button" at bounding box center [236, 129] width 9 height 9
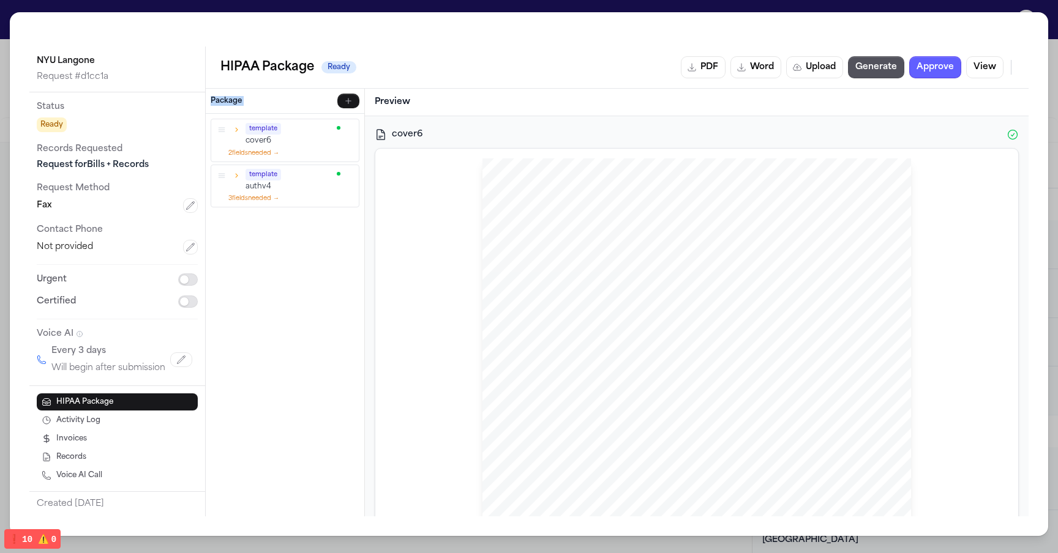
click at [422, 168] on div "Hecht Sent Via FAX: NYU Langone NYC ATTN: NYU Langone MEDICAL RECORDS Re: Our C…" at bounding box center [696, 441] width 623 height 564
click at [254, 137] on p "cover6" at bounding box center [289, 141] width 88 height 10
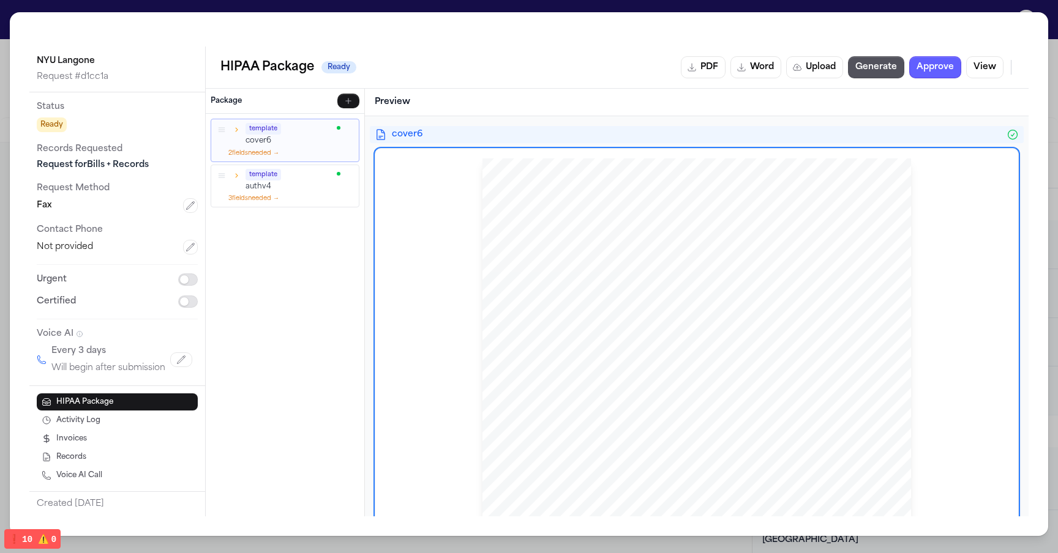
click at [240, 130] on icon "button" at bounding box center [236, 129] width 9 height 9
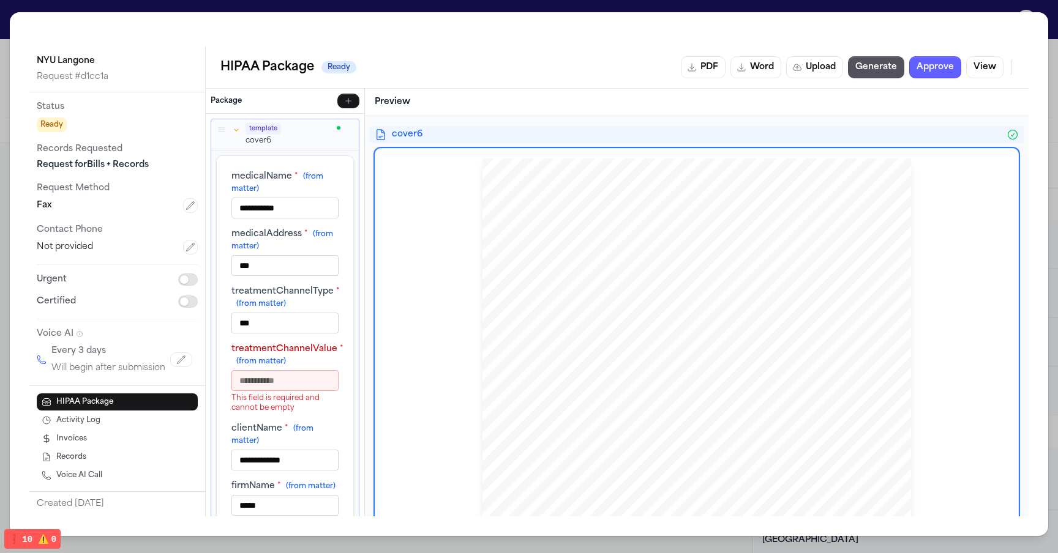
click at [239, 131] on icon "button" at bounding box center [236, 129] width 9 height 9
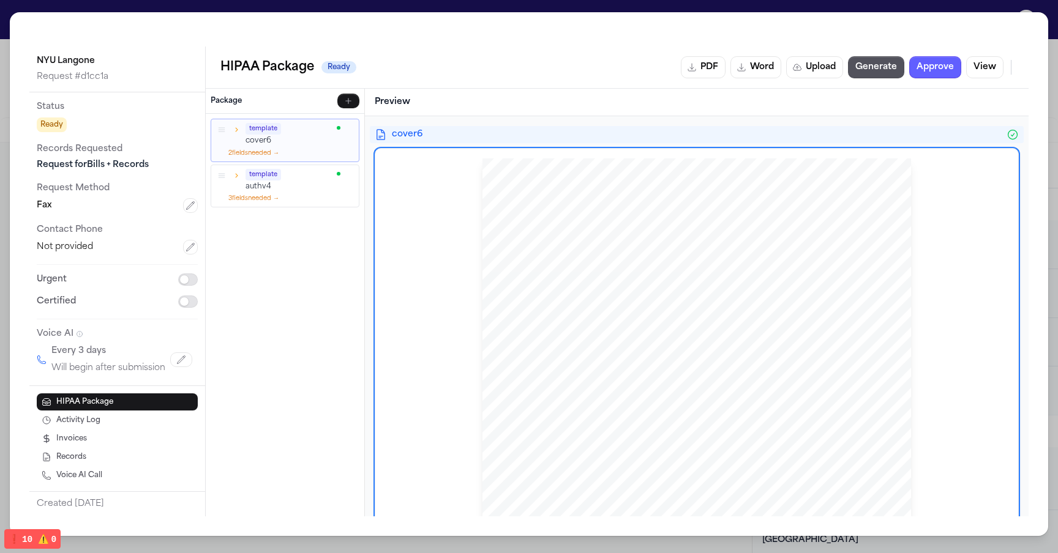
click at [451, 170] on div "Hecht Sent Via FAX: NYU Langone NYC ATTN: NYU Langone MEDICAL RECORDS Re: Our C…" at bounding box center [696, 441] width 623 height 564
click at [248, 339] on div "template cover6 2 field s needed → template authv4 3 field s needed → To pick u…" at bounding box center [285, 315] width 159 height 403
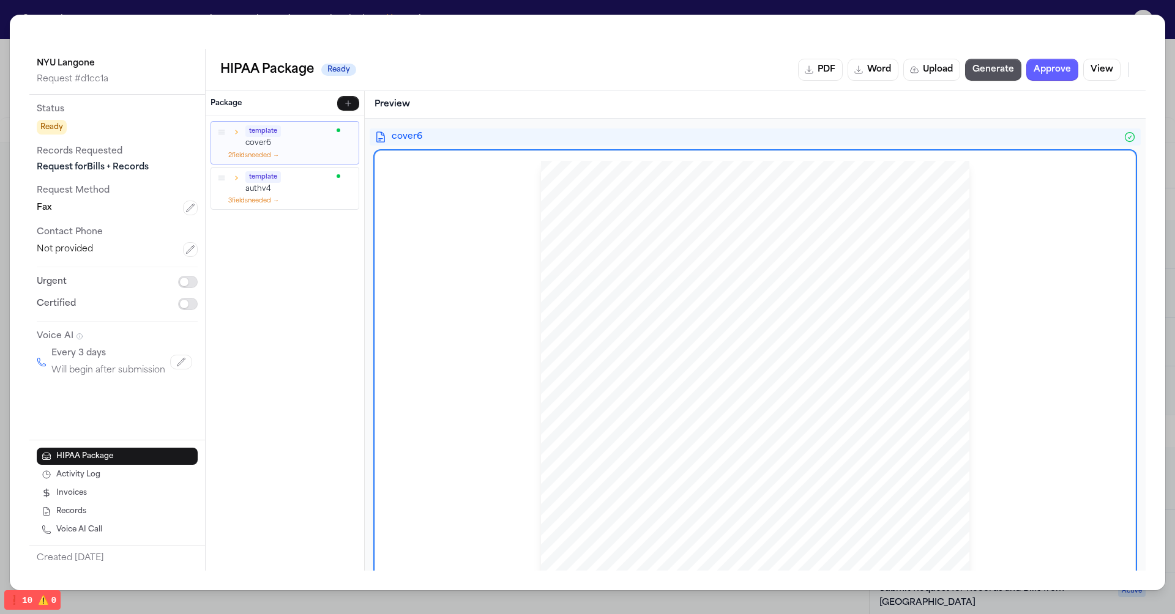
click at [534, 307] on div "Hecht Sent Via FAX: NYU Langone NYC ATTN: NYU Langone MEDICAL RECORDS Re: Our C…" at bounding box center [755, 438] width 428 height 554
click at [534, 32] on div "NYU Langone Request # d1cc1a Status Ready Records Requested Request for Bills +…" at bounding box center [587, 303] width 1155 height 576
click at [534, 8] on div "NYU Langone Request # d1cc1a Status Ready Records Requested Request for Bills +…" at bounding box center [587, 307] width 1175 height 614
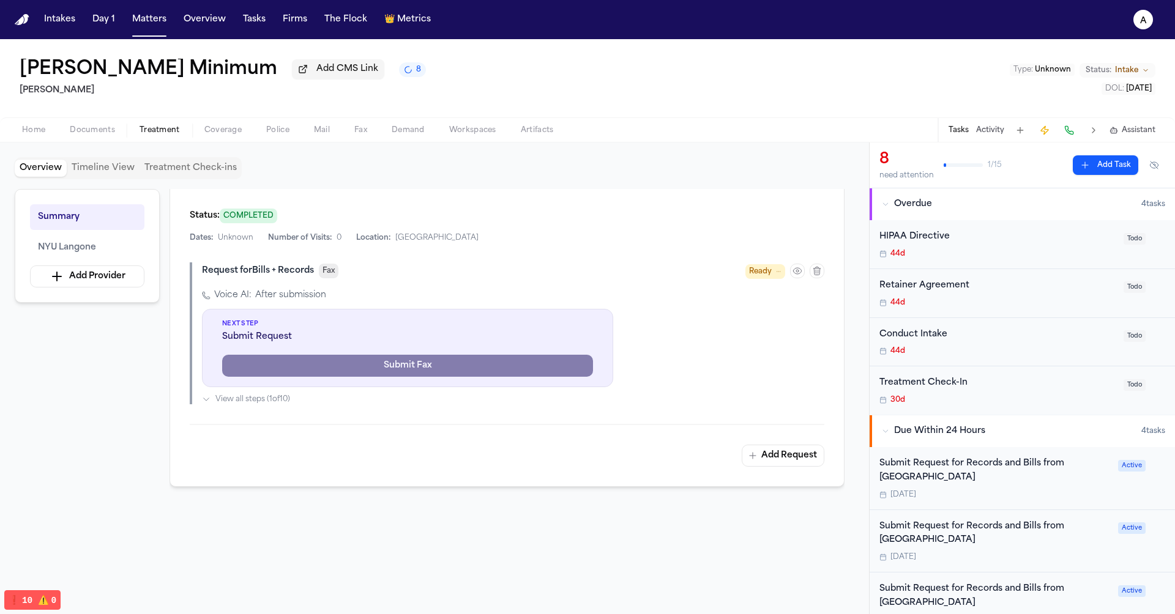
click at [534, 369] on div "Voice AI: After submission Next Step Submit Request Submit Fax View all steps (…" at bounding box center [513, 346] width 622 height 115
click at [469, 337] on span "Submit Request" at bounding box center [407, 337] width 371 height 12
click at [400, 350] on div "Next Step Submit Request Submit Fax" at bounding box center [407, 348] width 411 height 78
click at [439, 426] on div "NYU Langone Status: COMPLETED Dates: Unknown Number of Visits: 0 Location: NYC …" at bounding box center [507, 314] width 675 height 346
click at [313, 331] on span "Submit Request" at bounding box center [407, 337] width 371 height 12
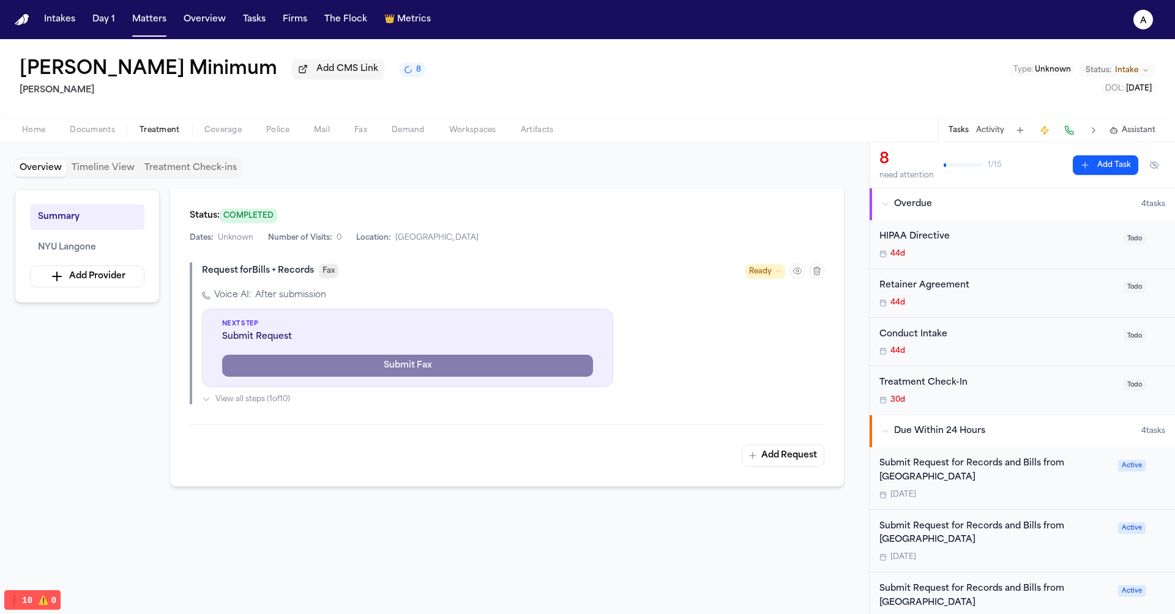
click at [313, 331] on span "Submit Request" at bounding box center [407, 337] width 371 height 12
click at [296, 319] on span "Next Step" at bounding box center [407, 323] width 371 height 9
click at [534, 244] on div "NYU Langone Status: COMPLETED Dates: Unknown Number of Visits: 0 Location: NYC …" at bounding box center [507, 314] width 675 height 346
click at [414, 289] on div "Voice AI: After submission" at bounding box center [513, 295] width 622 height 12
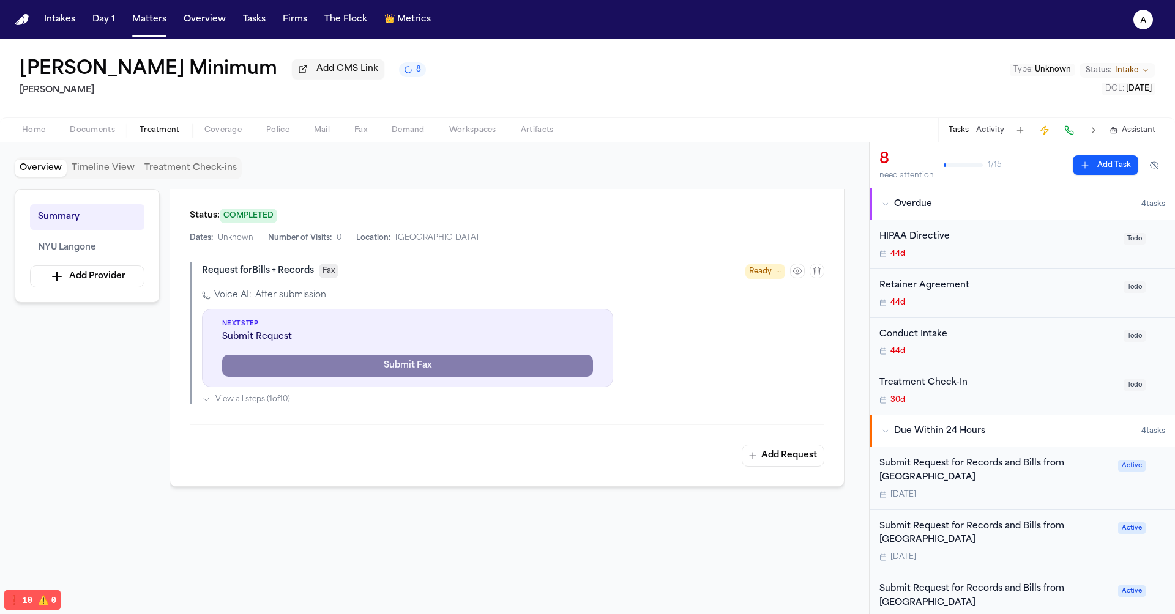
click at [408, 316] on div "Next Step Submit Request Submit Fax" at bounding box center [407, 348] width 411 height 78
click at [462, 271] on div "Request for Bills + Records Fax Ready" at bounding box center [513, 271] width 622 height 17
click at [534, 267] on icon "button" at bounding box center [798, 271] width 10 height 10
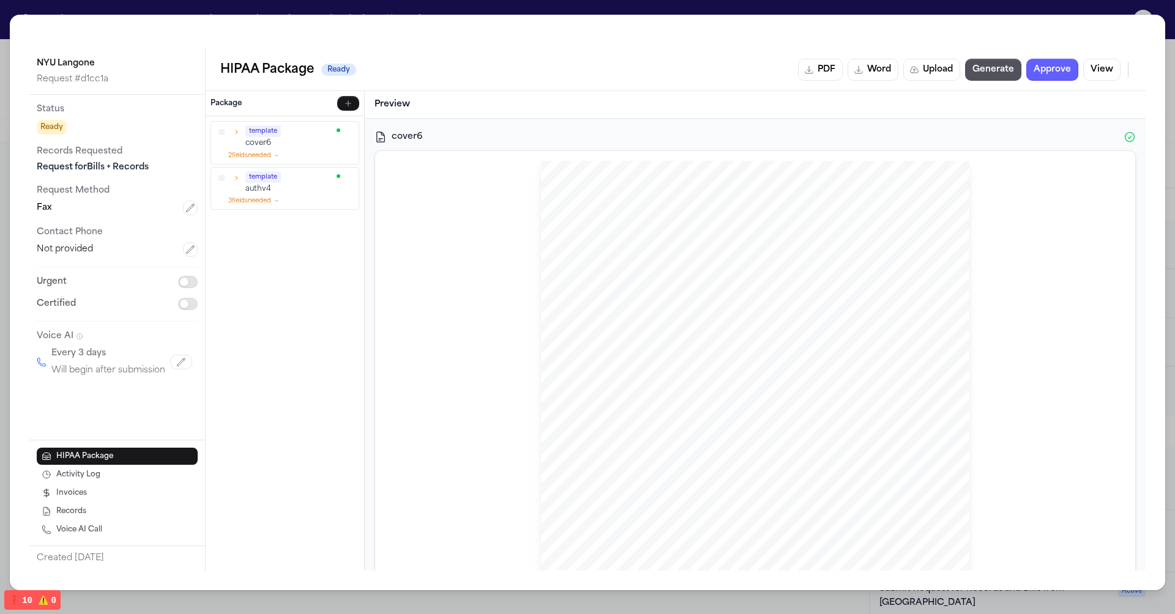
click at [534, 246] on div "[PERSON_NAME] Sent Via FAX: [GEOGRAPHIC_DATA] ATTN: NYU Langone MEDICAL RECORDS…" at bounding box center [755, 438] width 428 height 554
click at [534, 256] on span "NYU Langone" at bounding box center [622, 260] width 50 height 9
click at [185, 207] on button "button" at bounding box center [190, 208] width 15 height 15
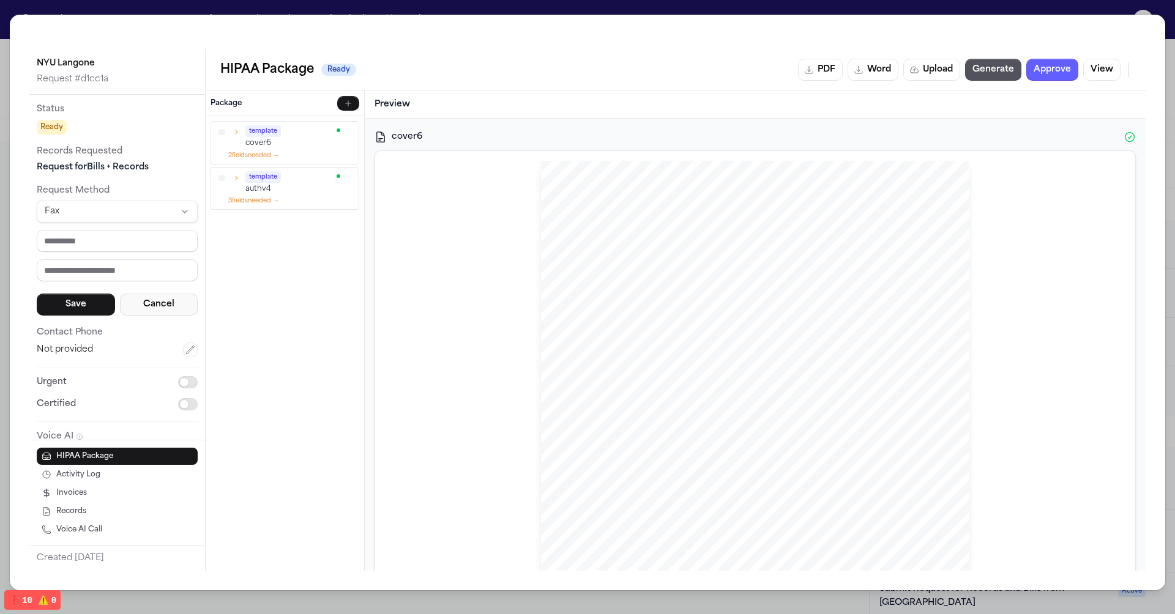
click at [160, 303] on button "Cancel" at bounding box center [159, 305] width 78 height 22
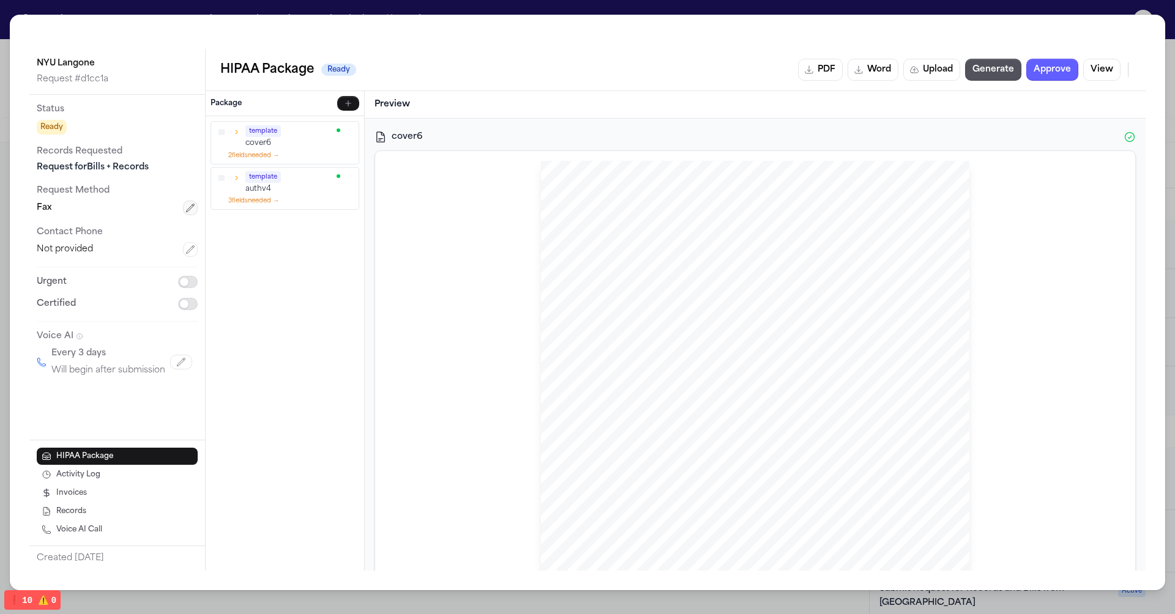
click at [185, 206] on button "button" at bounding box center [190, 208] width 15 height 15
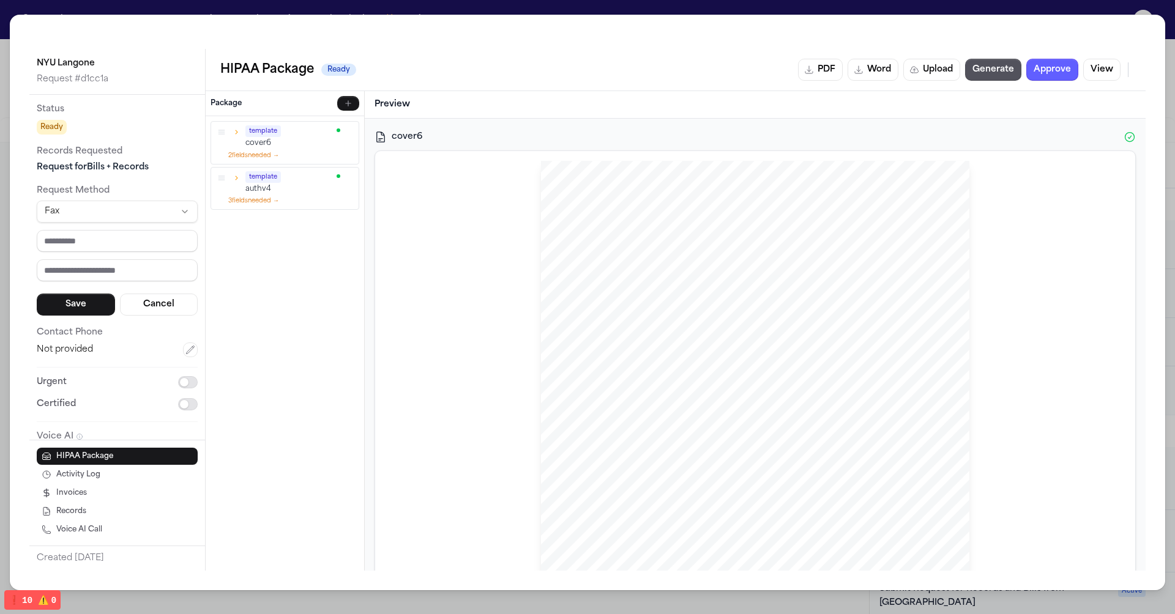
click at [185, 206] on html "Intakes Day 1 Matters Overview Tasks Firms The Flock 👑 Metrics a Barry Minimum …" at bounding box center [587, 307] width 1175 height 614
click at [216, 216] on html "Intakes Day 1 Matters Overview Tasks Firms The Flock 👑 Metrics a Barry Minimum …" at bounding box center [587, 307] width 1175 height 614
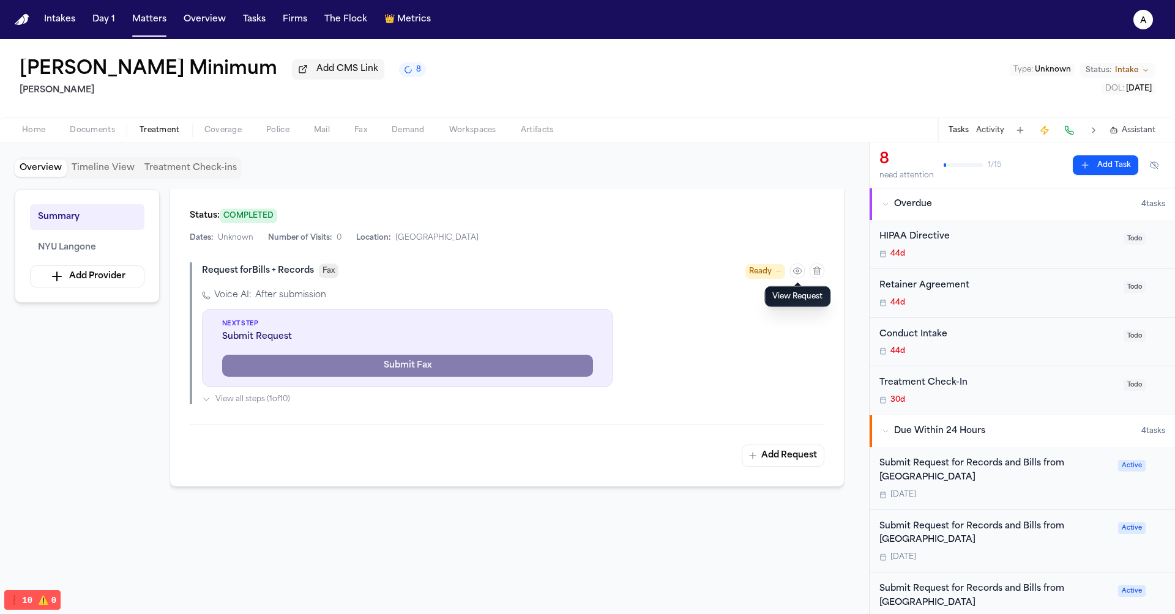
click at [372, 461] on div "Add Request" at bounding box center [507, 456] width 635 height 22
click at [534, 372] on div "Voice AI: After submission Next Step Submit Request Submit Fax View all steps (…" at bounding box center [513, 346] width 622 height 115
click at [534, 271] on icon "button" at bounding box center [797, 271] width 8 height 6
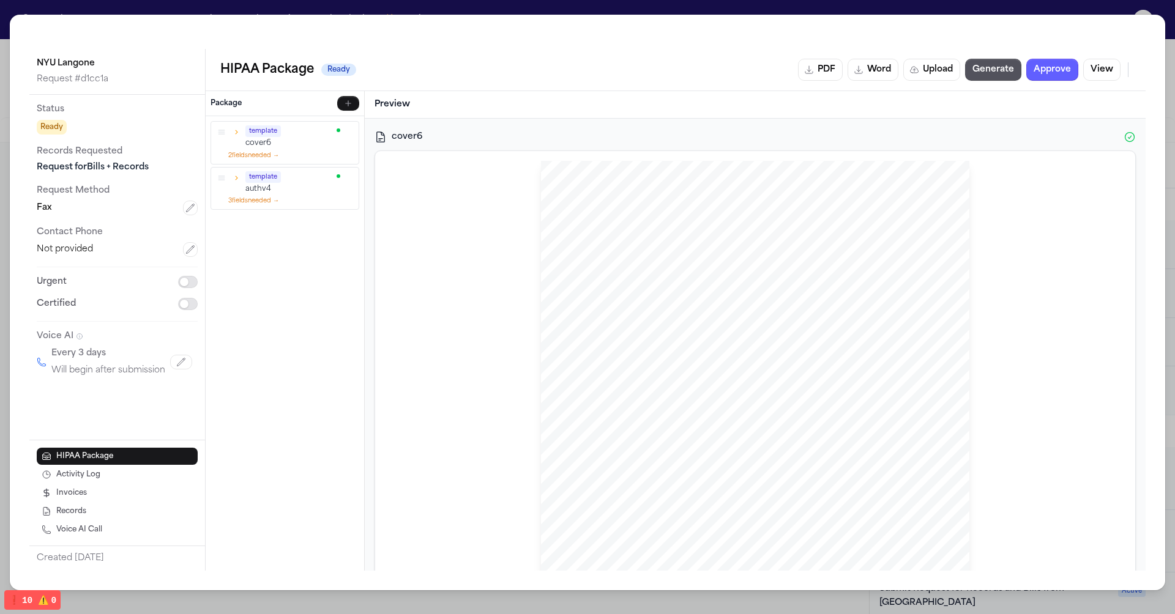
click at [489, 6] on div "NYU Langone Request # d1cc1a Status Ready Records Requested Request for Bills +…" at bounding box center [587, 307] width 1175 height 614
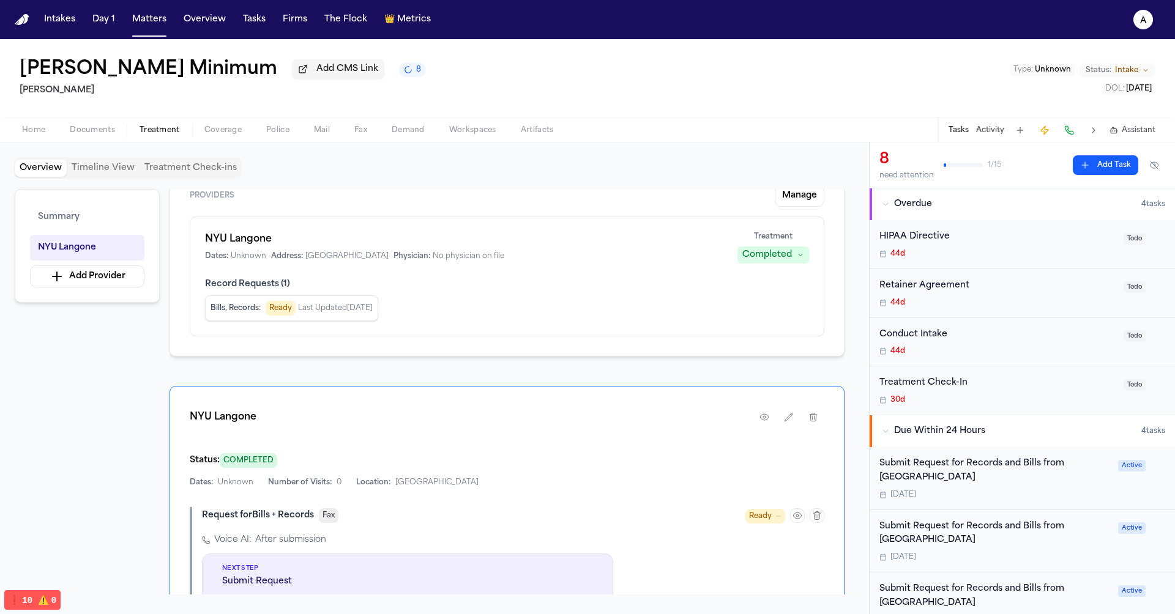
scroll to position [35, 0]
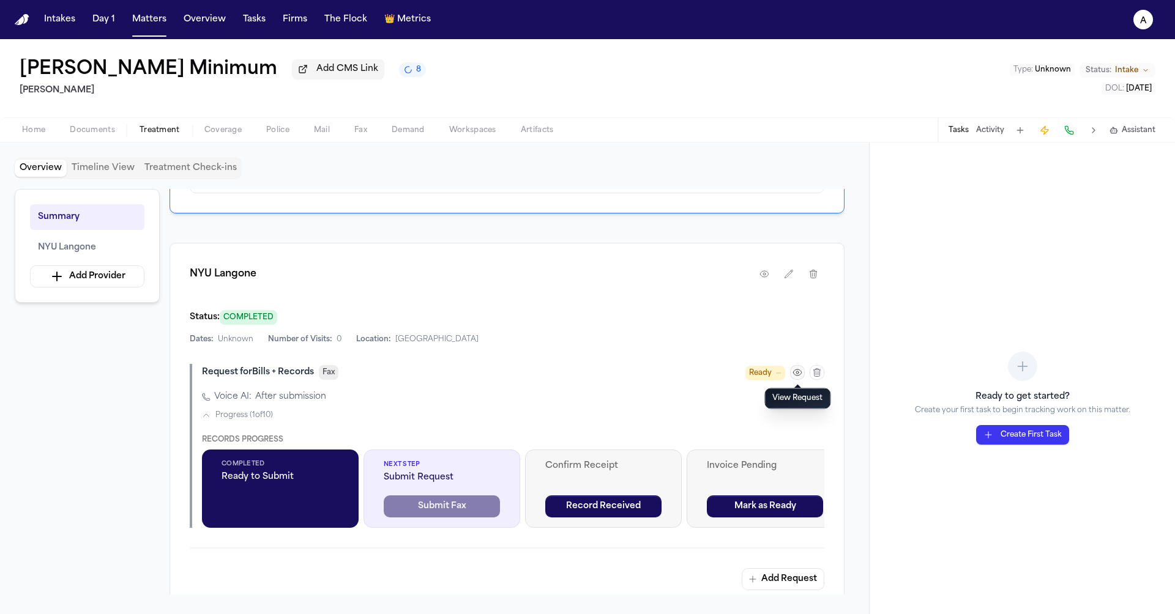
click at [795, 375] on icon "button" at bounding box center [798, 373] width 10 height 10
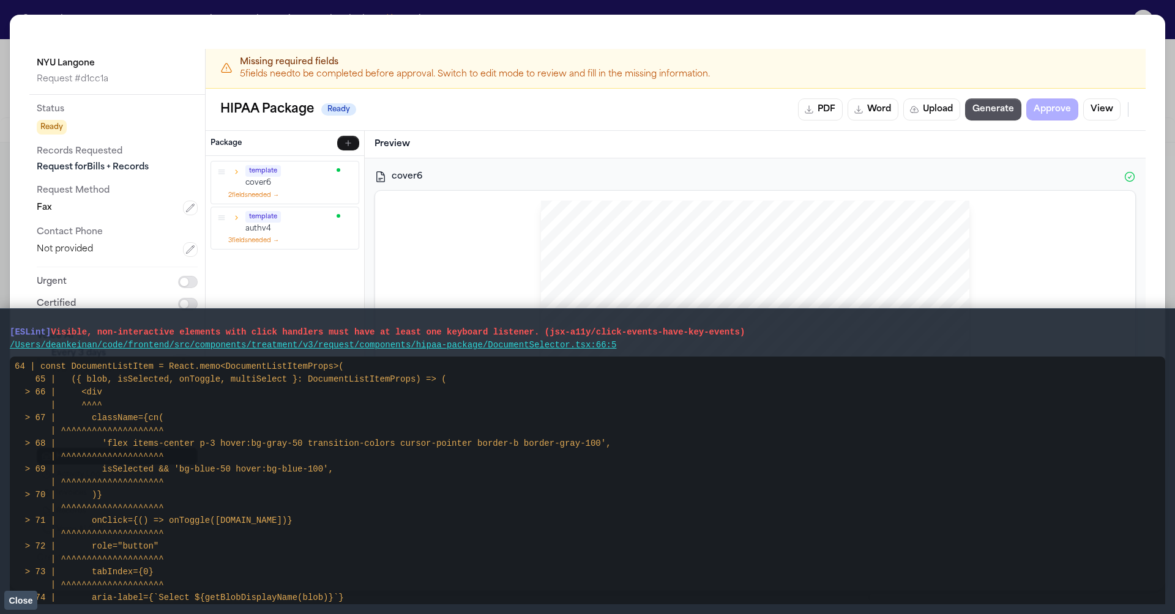
click at [547, 72] on p "5 field s need to be completed before approval. Switch to edit mode to review a…" at bounding box center [685, 75] width 891 height 12
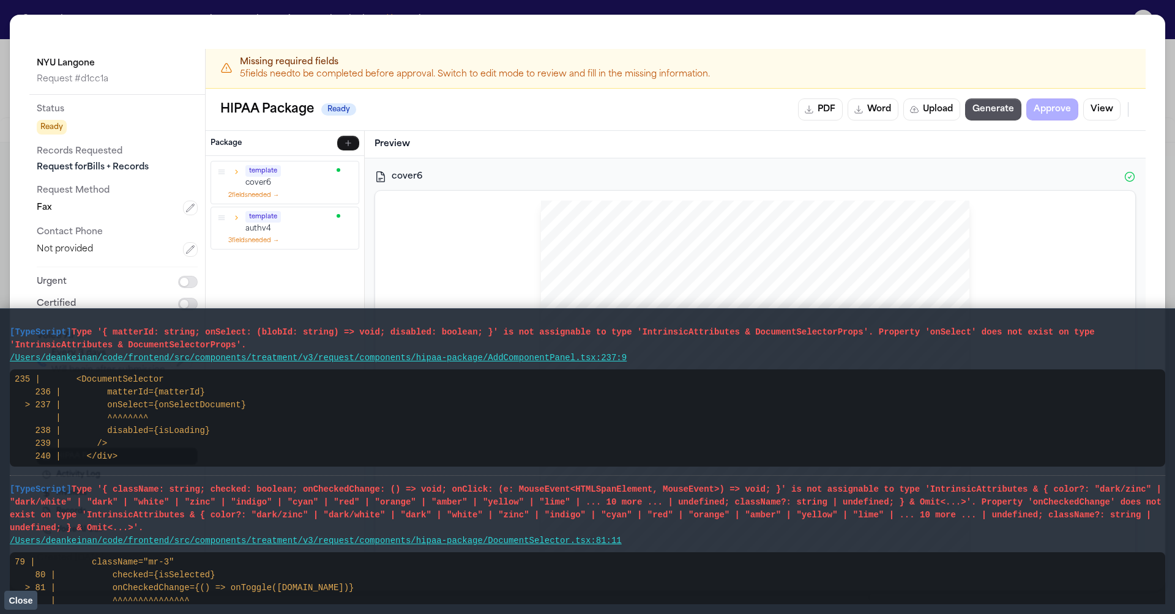
click at [21, 605] on span "Close" at bounding box center [21, 601] width 24 height 10
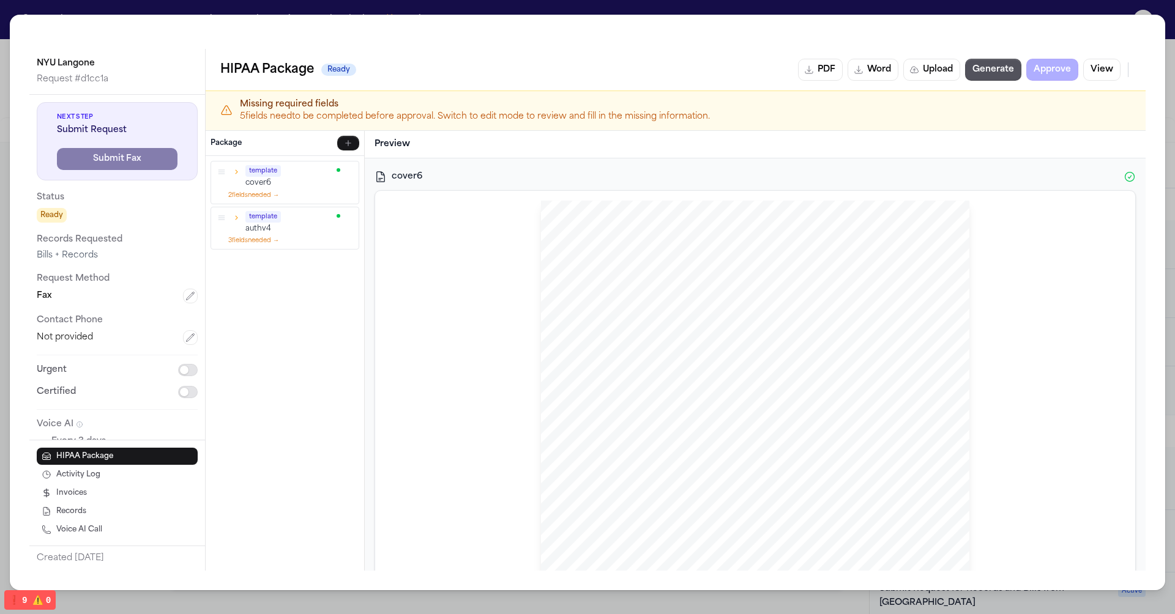
click at [121, 116] on span "Next Step" at bounding box center [117, 117] width 121 height 9
click at [116, 140] on div "Next Step Submit Request Submit Fax" at bounding box center [117, 141] width 161 height 78
click at [507, 11] on div "NYU Langone Request # d1cc1a Next Step Submit Request Submit Fax Status Ready R…" at bounding box center [587, 307] width 1175 height 614
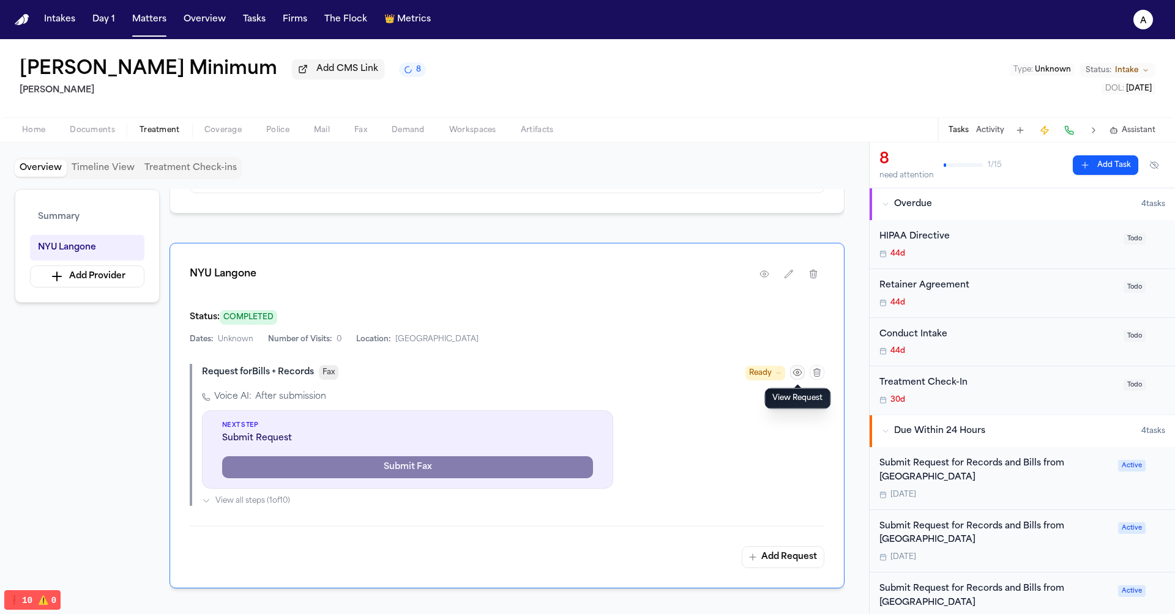
click at [796, 374] on icon "button" at bounding box center [798, 373] width 10 height 10
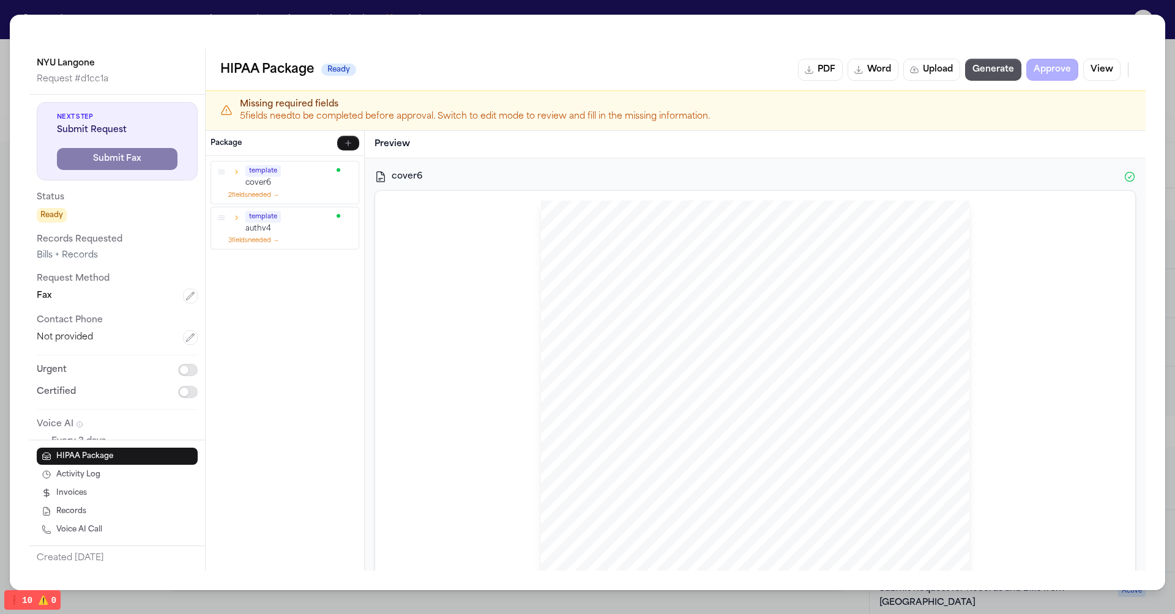
click at [572, 116] on p "5 field s need to be completed before approval. Switch to edit mode to review a…" at bounding box center [685, 117] width 891 height 12
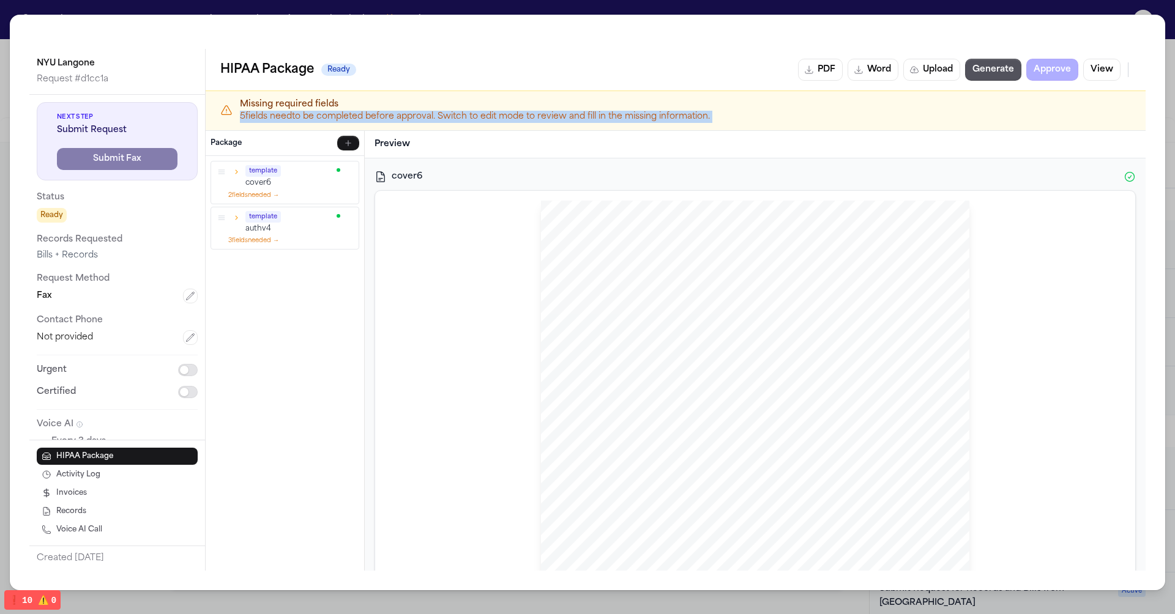
click at [840, 126] on div "Missing required fields 5 field s need to be completed before approval. Switch …" at bounding box center [676, 111] width 940 height 40
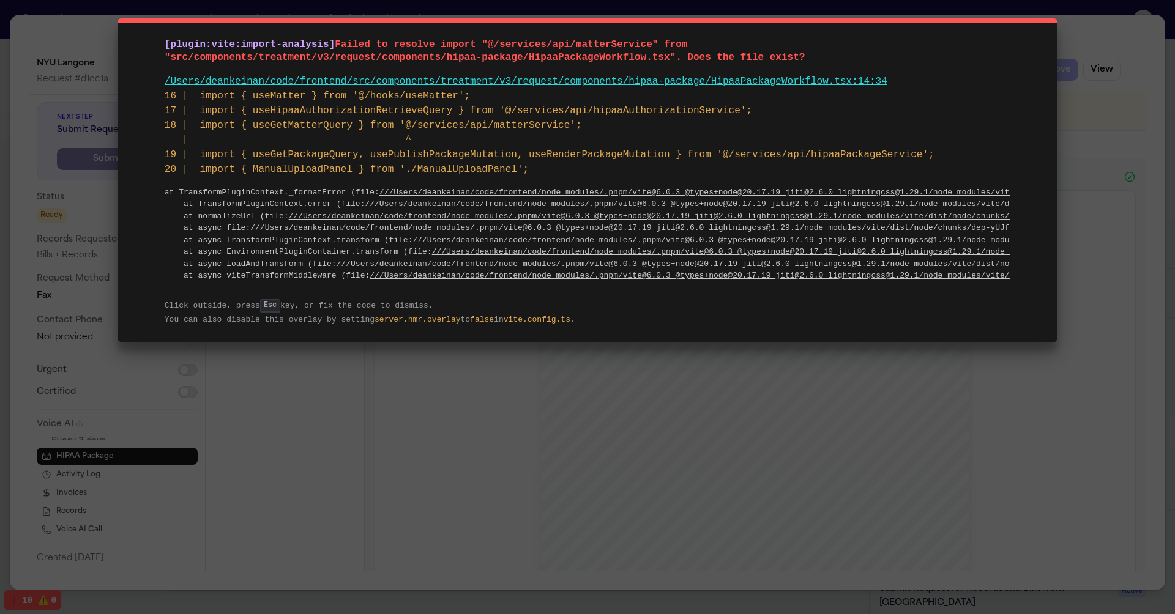
click at [854, 117] on pre "16 | import { useMatter } from '@/hooks/useMatter'; 17 | import { useHipaaAutho…" at bounding box center [588, 133] width 846 height 88
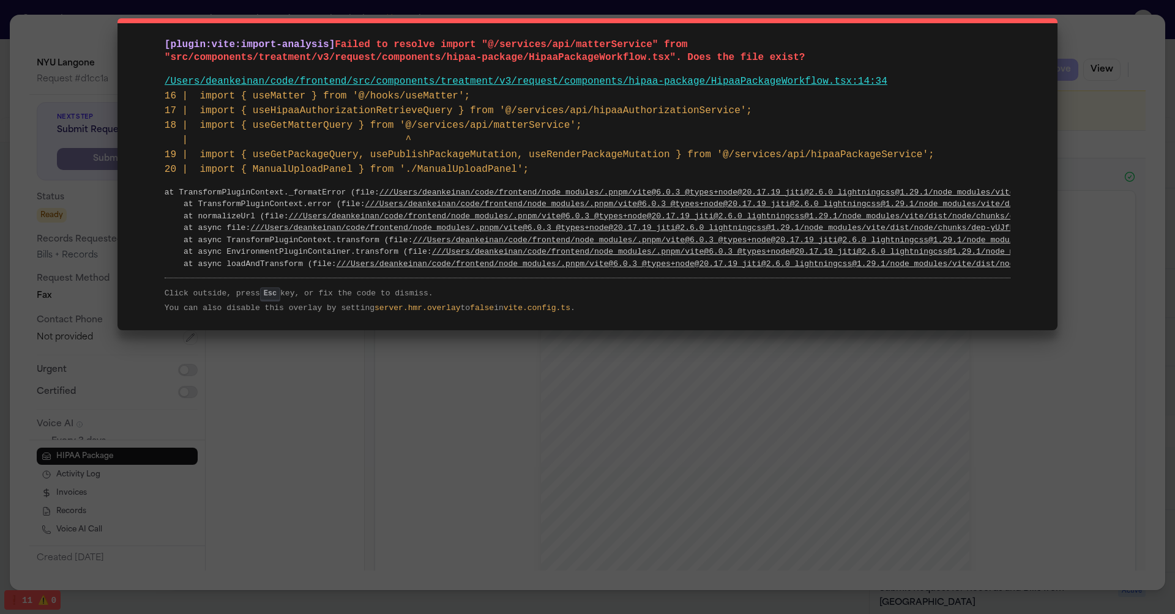
click at [669, 349] on div "[plugin:vite:import-analysis] Failed to resolve import "@/services/api/matterSe…" at bounding box center [587, 307] width 1175 height 614
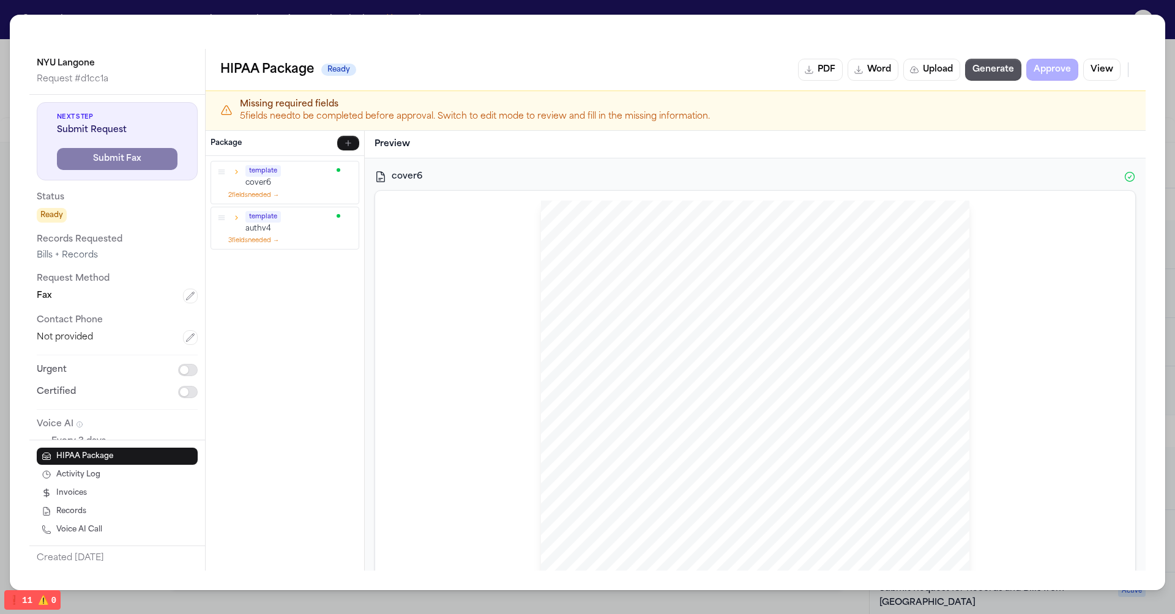
click at [605, 108] on p "Missing required fields" at bounding box center [685, 105] width 891 height 12
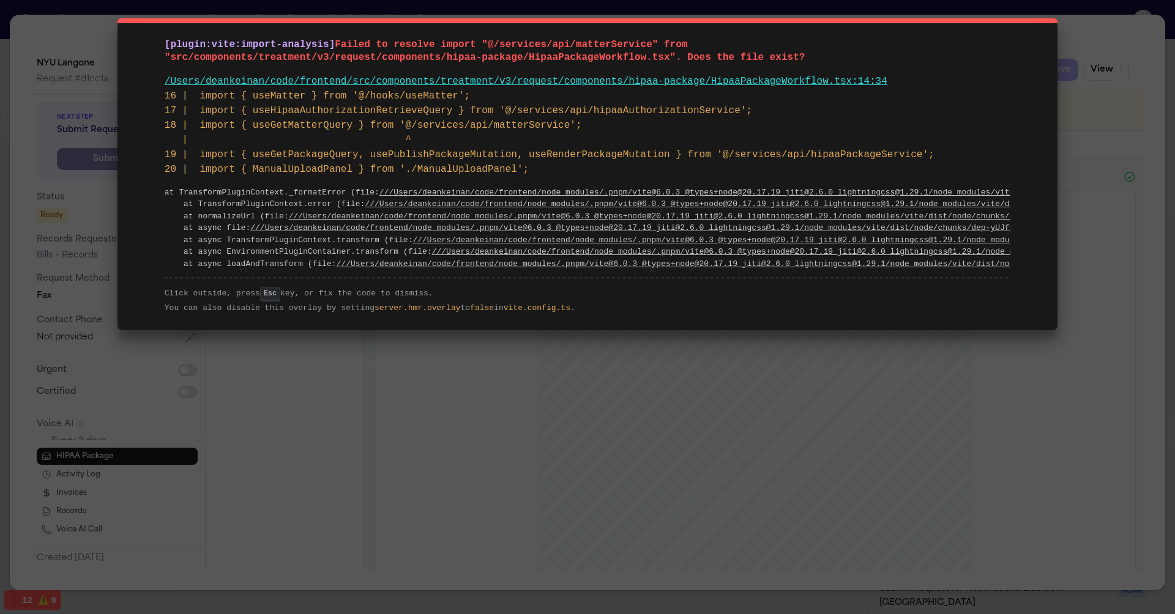
click at [473, 407] on div "[plugin:vite:import-analysis] Failed to resolve import "@/services/api/matterSe…" at bounding box center [587, 307] width 1175 height 614
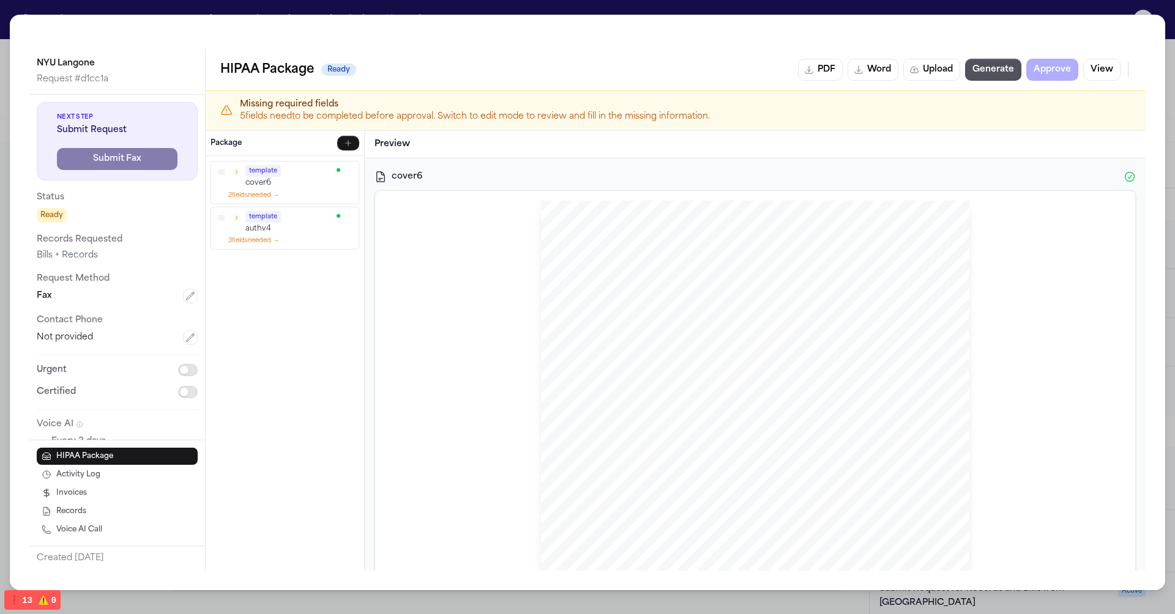
click at [282, 184] on p "cover6" at bounding box center [289, 183] width 88 height 10
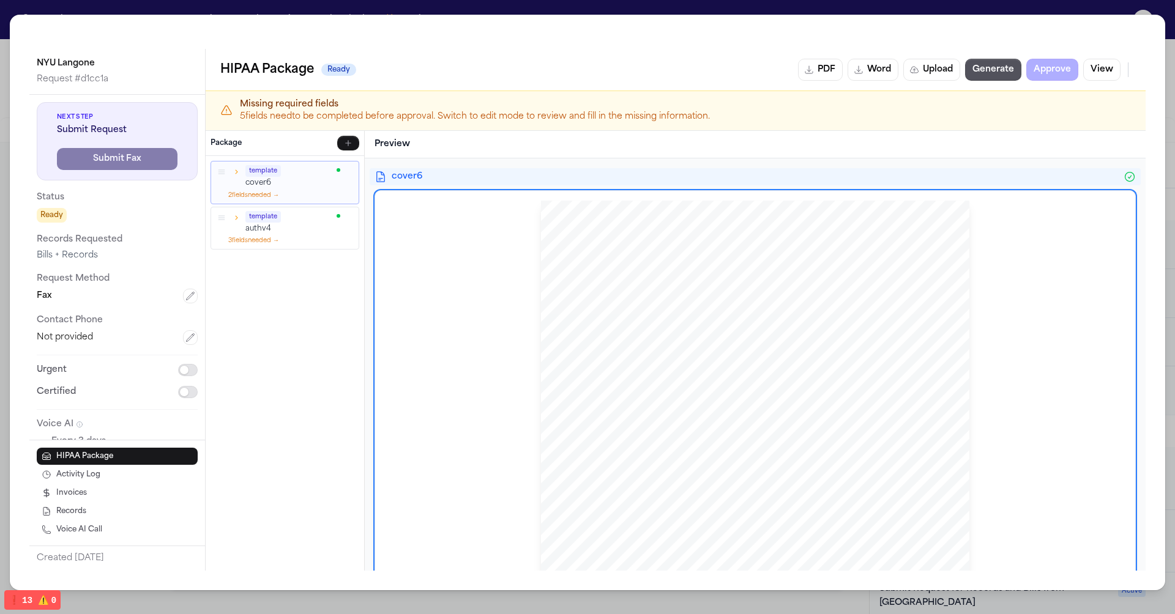
click at [284, 223] on p "authv4" at bounding box center [289, 228] width 88 height 10
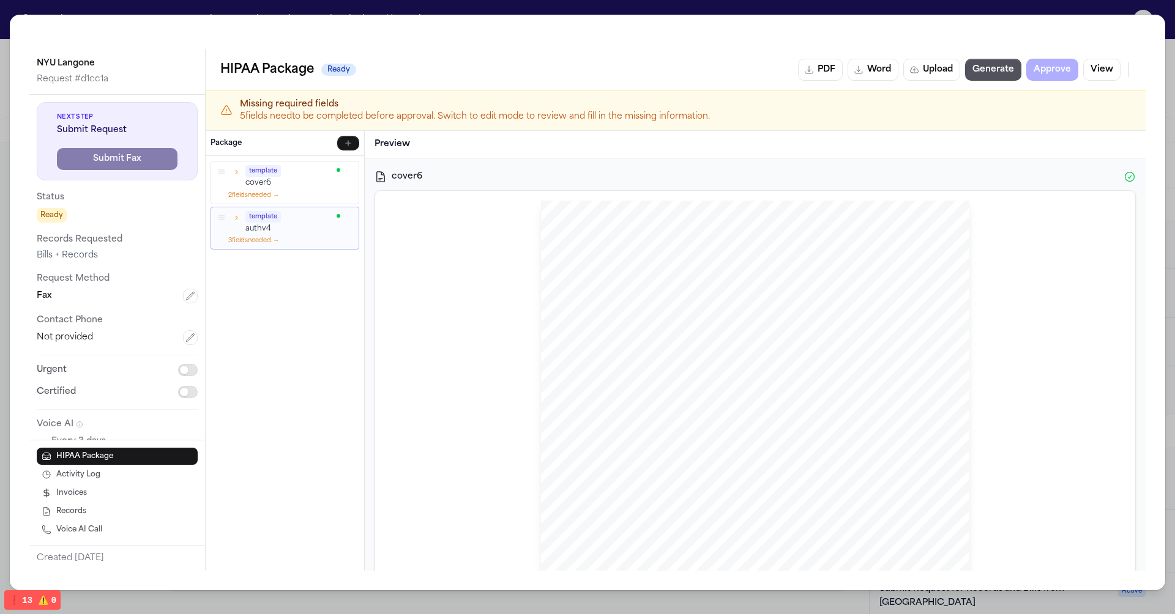
click at [264, 187] on div "template cover6 2 field s needed →" at bounding box center [284, 183] width 147 height 42
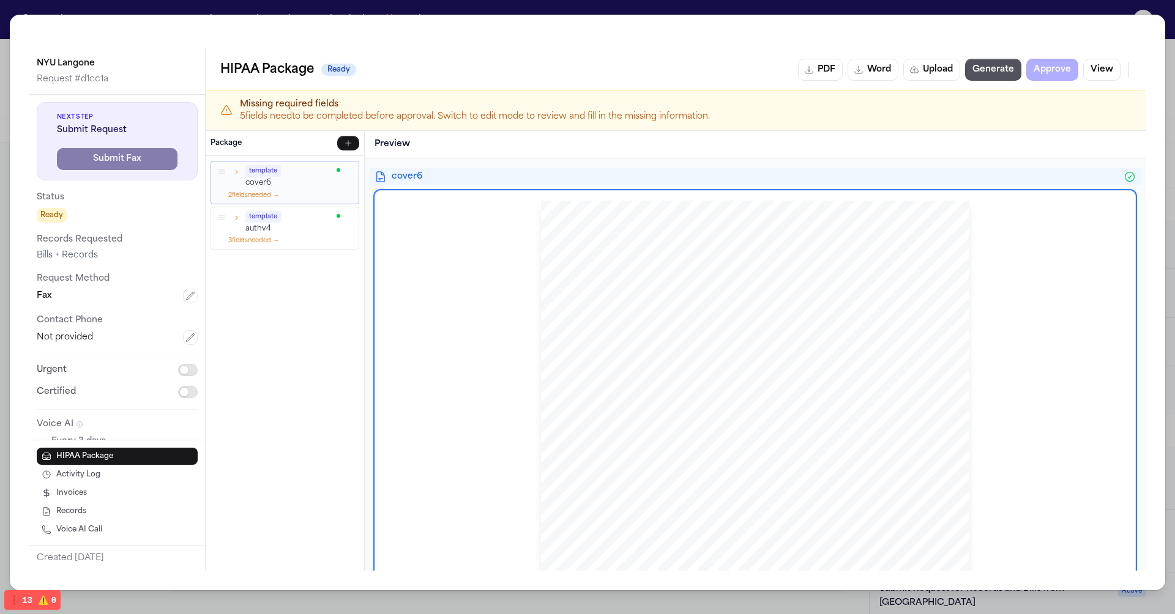
click at [266, 207] on div "template authv4 3 field s needed →" at bounding box center [284, 228] width 147 height 42
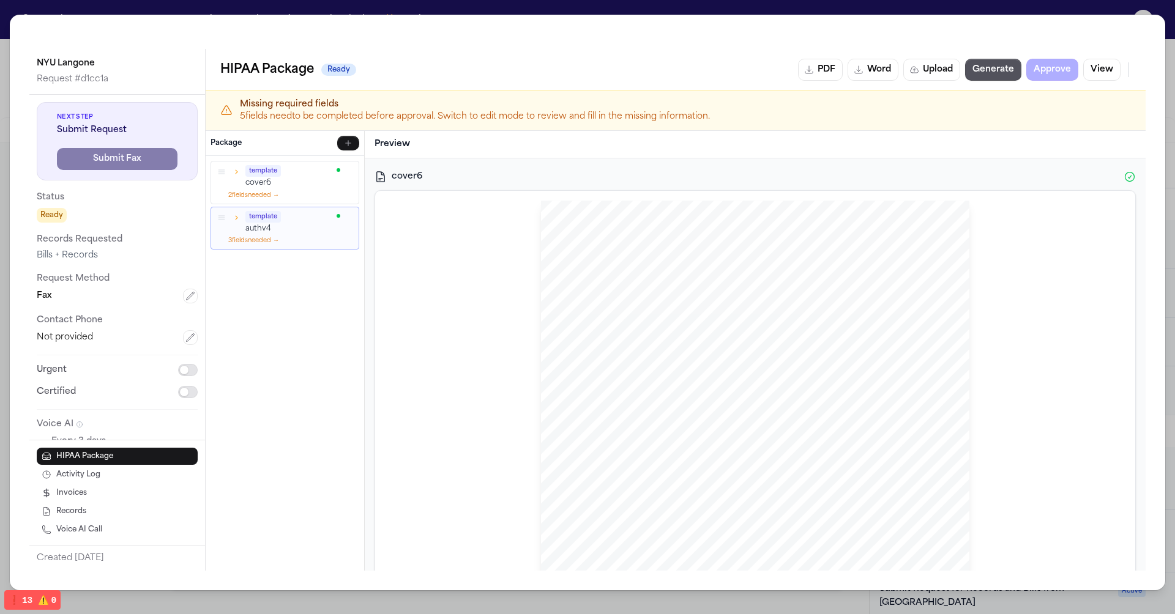
click at [266, 224] on p "authv4" at bounding box center [289, 228] width 88 height 10
click at [266, 252] on div "template cover6 2 field s needed → template authv4 3 field s needed → To pick u…" at bounding box center [285, 363] width 159 height 415
click at [265, 245] on div "template authv4 3 field s needed →" at bounding box center [284, 228] width 147 height 42
click at [263, 239] on button "3 field s needed →" at bounding box center [253, 240] width 51 height 9
click at [263, 238] on div "No fillable fields in this template." at bounding box center [284, 270] width 147 height 65
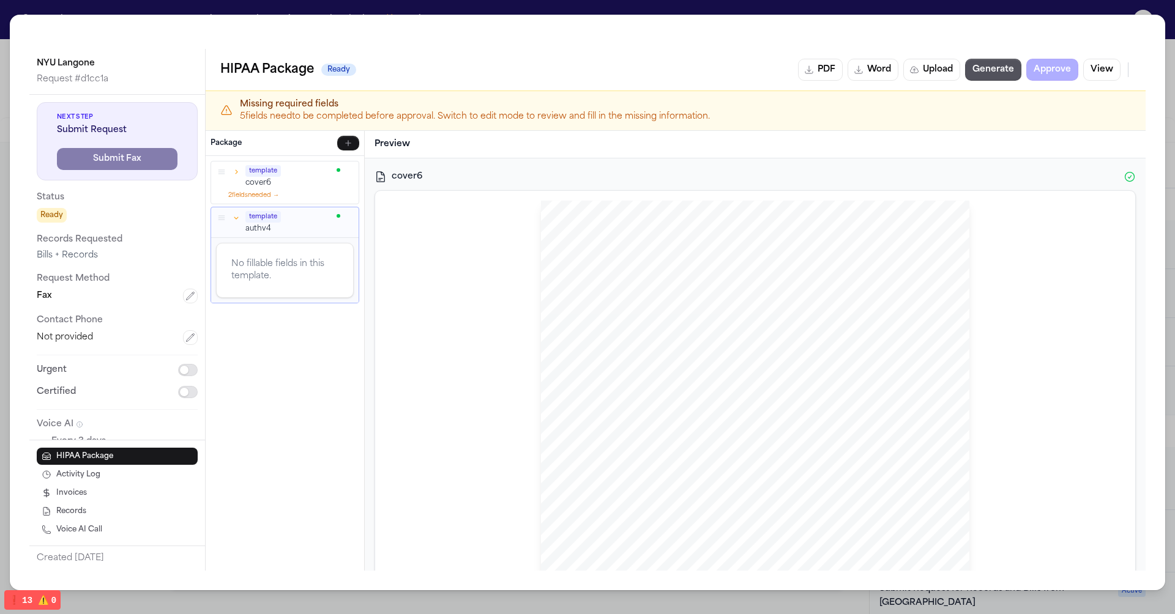
click at [264, 228] on p "authv4" at bounding box center [289, 228] width 88 height 10
click at [262, 190] on button "2 field s needed →" at bounding box center [253, 194] width 51 height 9
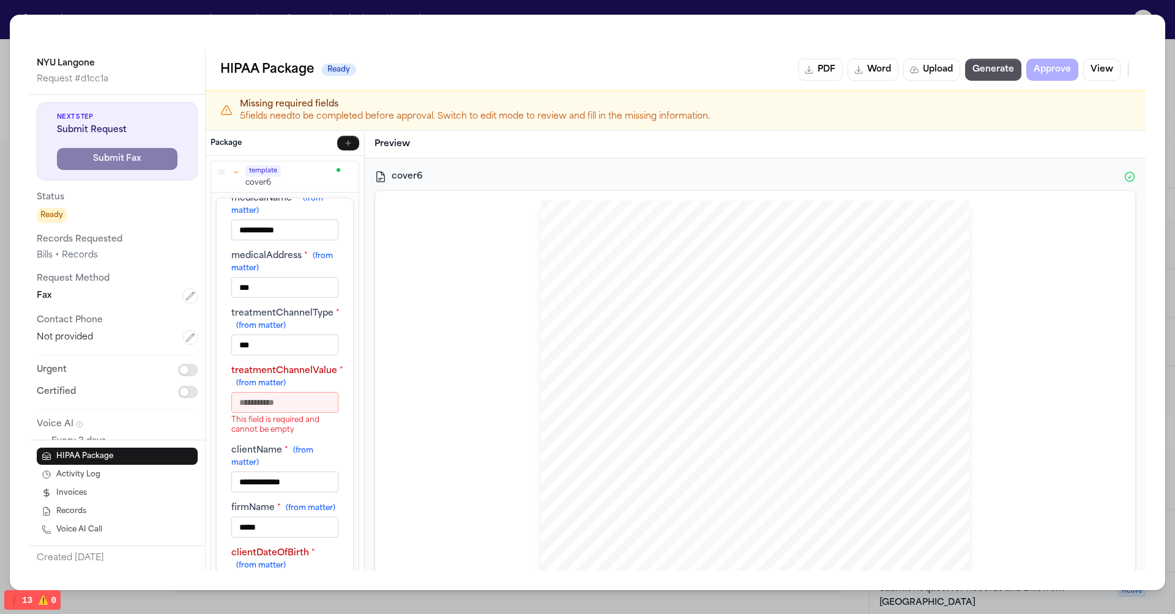
scroll to position [1, 0]
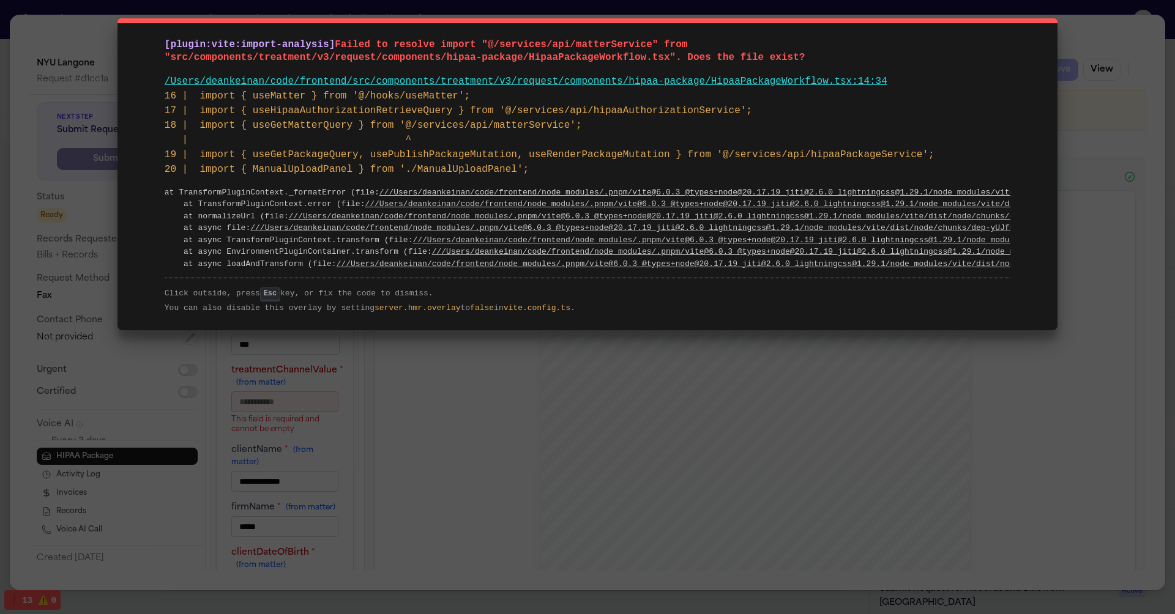
click at [317, 378] on div "[plugin:vite:import-analysis] Failed to resolve import "@/services/api/matterSe…" at bounding box center [587, 307] width 1175 height 614
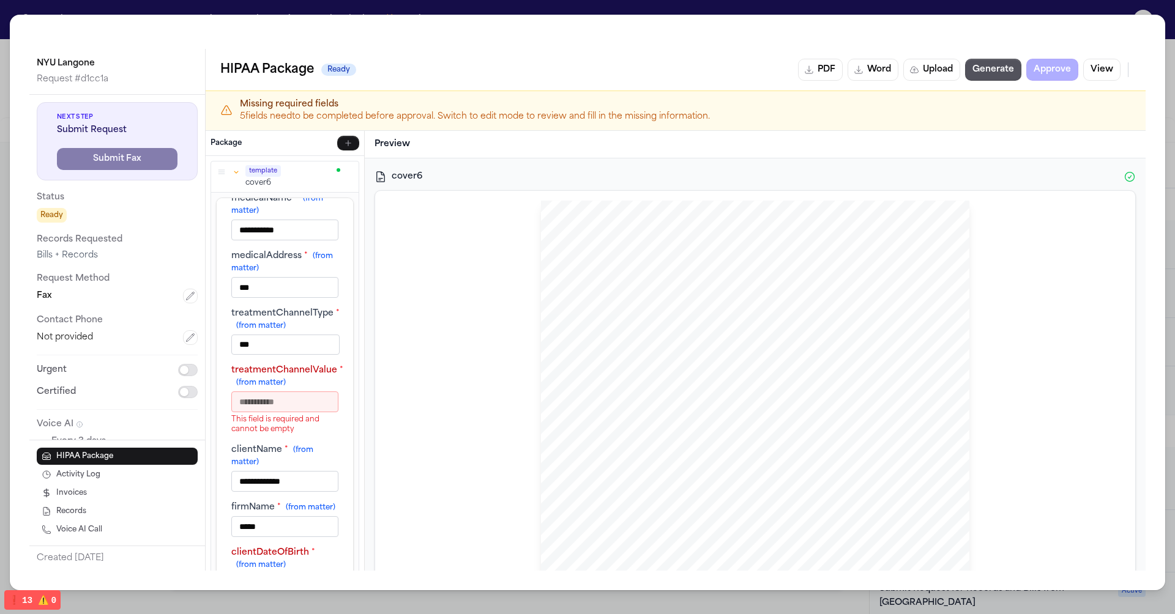
scroll to position [32, 0]
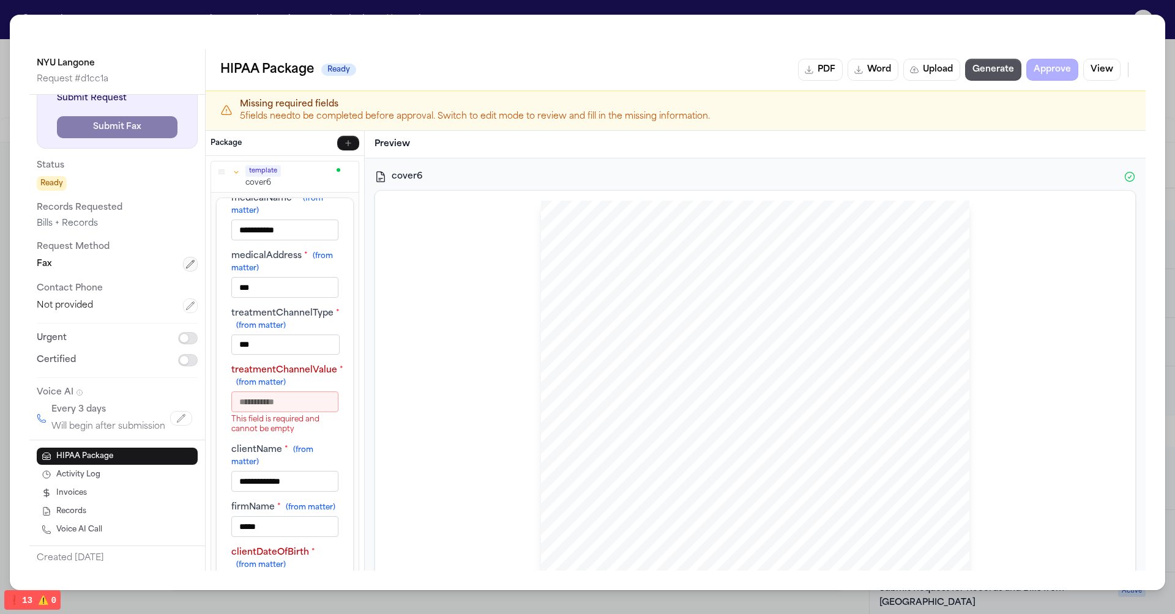
click at [187, 267] on icon "button" at bounding box center [191, 264] width 8 height 8
click at [159, 356] on button "Cancel" at bounding box center [159, 361] width 78 height 22
click at [189, 267] on icon "button" at bounding box center [190, 264] width 10 height 10
click at [176, 356] on button "Cancel" at bounding box center [159, 361] width 78 height 22
click at [191, 263] on icon "button" at bounding box center [191, 264] width 8 height 8
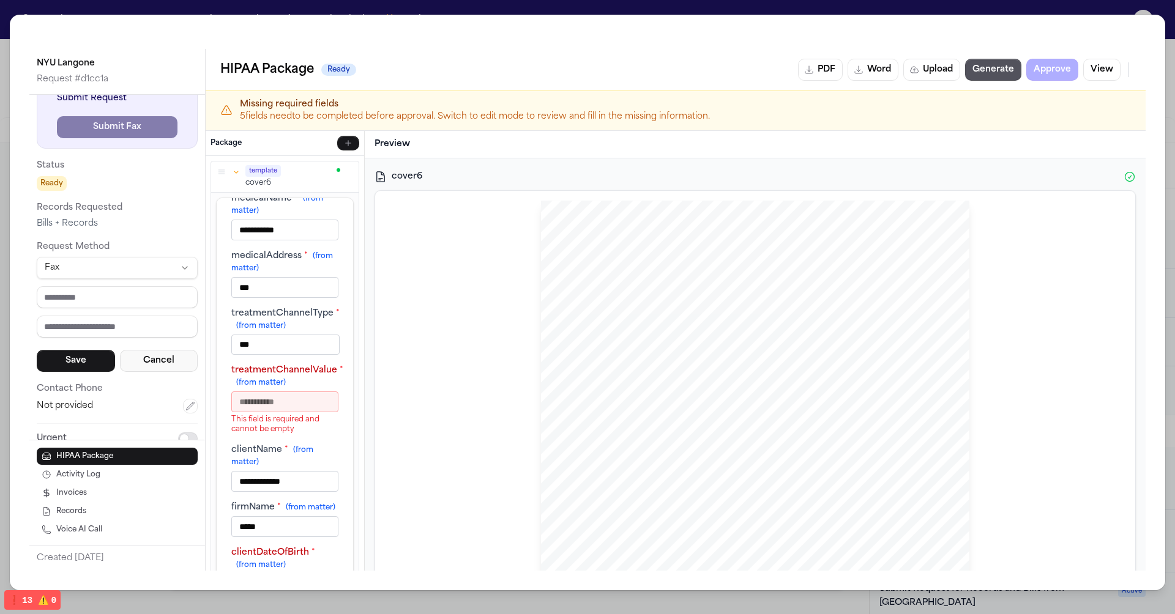
click at [156, 355] on button "Cancel" at bounding box center [159, 361] width 78 height 22
click at [193, 261] on icon "button" at bounding box center [191, 264] width 8 height 8
click at [163, 360] on button "Cancel" at bounding box center [159, 361] width 78 height 22
click at [182, 266] on div "Fax" at bounding box center [117, 264] width 161 height 15
click at [183, 265] on button "button" at bounding box center [190, 264] width 15 height 15
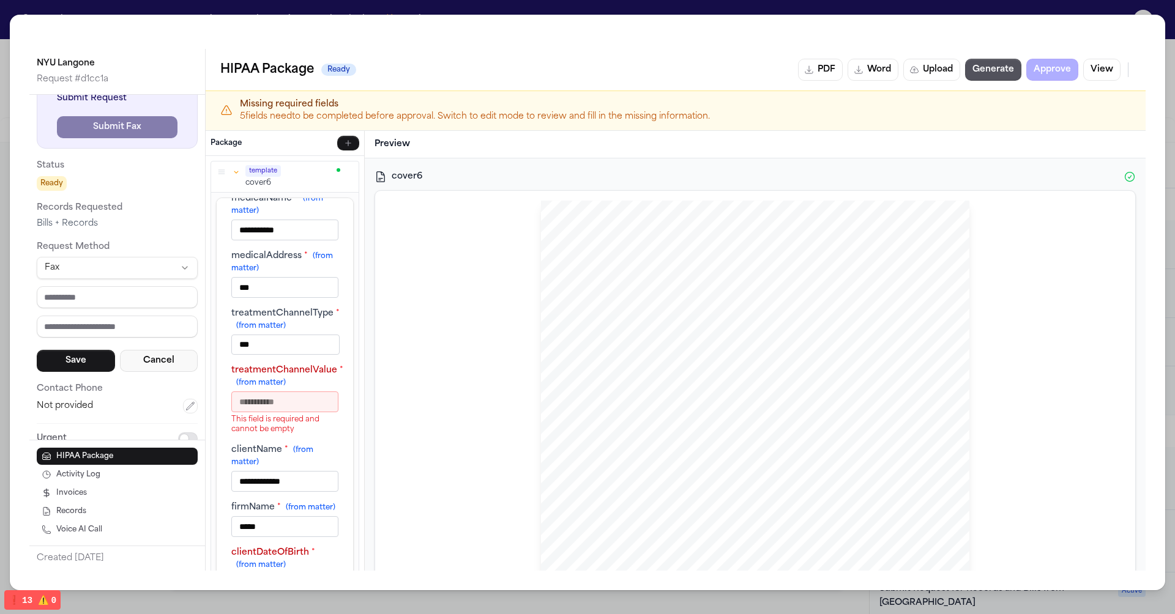
click at [163, 354] on button "Cancel" at bounding box center [159, 361] width 78 height 22
click at [190, 253] on p "Request Method" at bounding box center [117, 247] width 161 height 15
click at [188, 266] on icon "button" at bounding box center [190, 264] width 10 height 10
click at [168, 357] on button "Cancel" at bounding box center [159, 361] width 78 height 22
click at [80, 257] on div "Fax" at bounding box center [117, 264] width 161 height 15
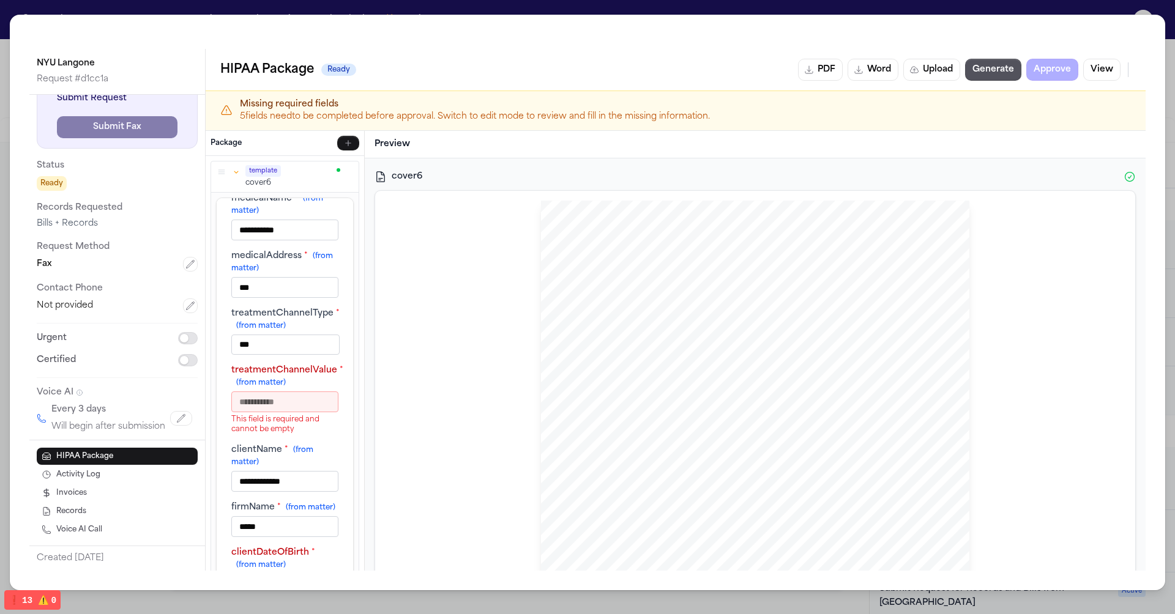
click at [118, 259] on div "Fax" at bounding box center [117, 264] width 161 height 15
click at [114, 248] on p "Request Method" at bounding box center [117, 247] width 161 height 15
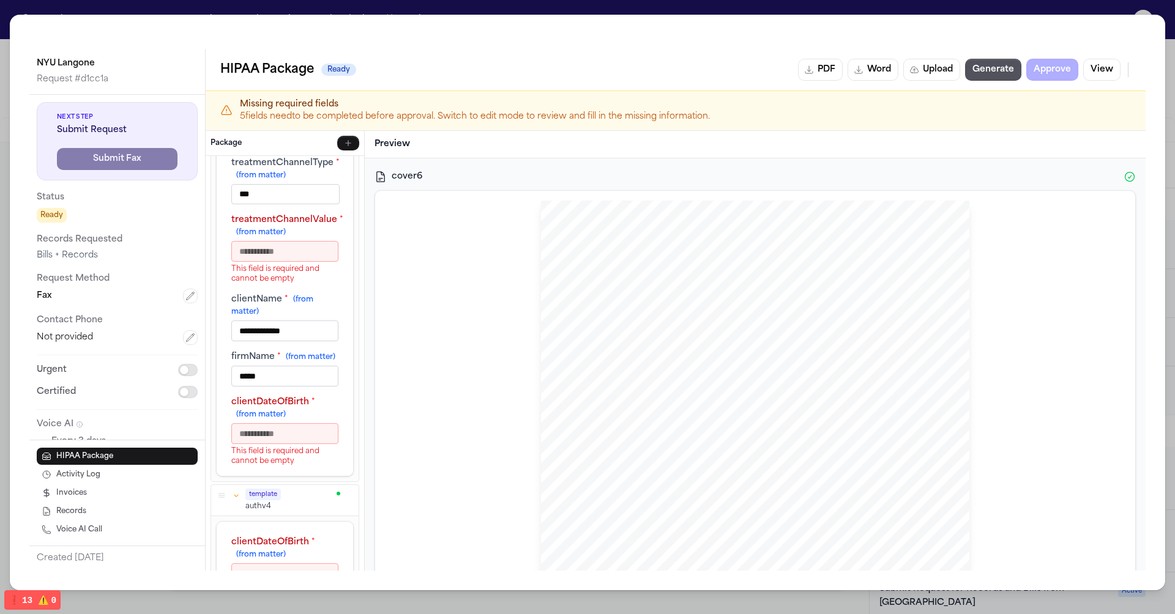
scroll to position [0, 0]
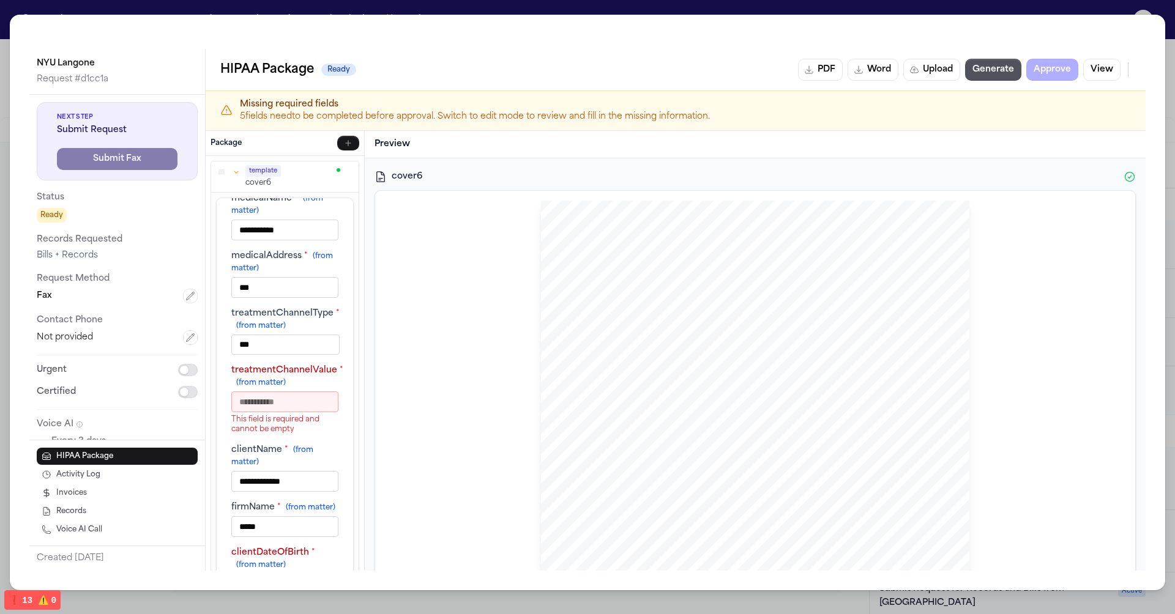
click at [236, 175] on button "button" at bounding box center [236, 171] width 11 height 11
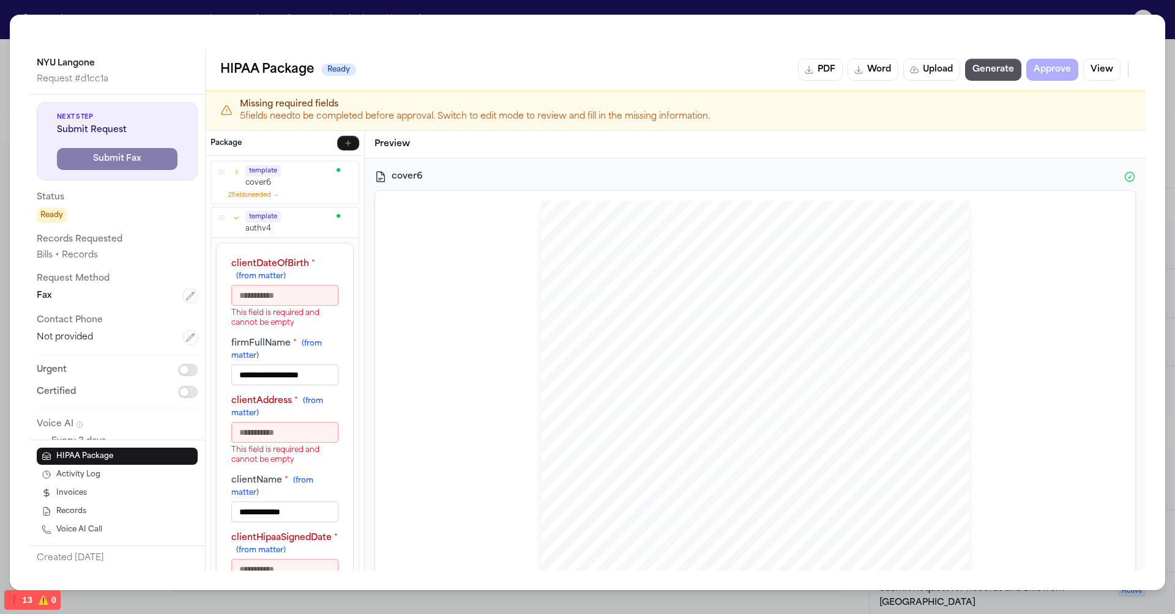
click at [233, 220] on button "button" at bounding box center [236, 217] width 11 height 11
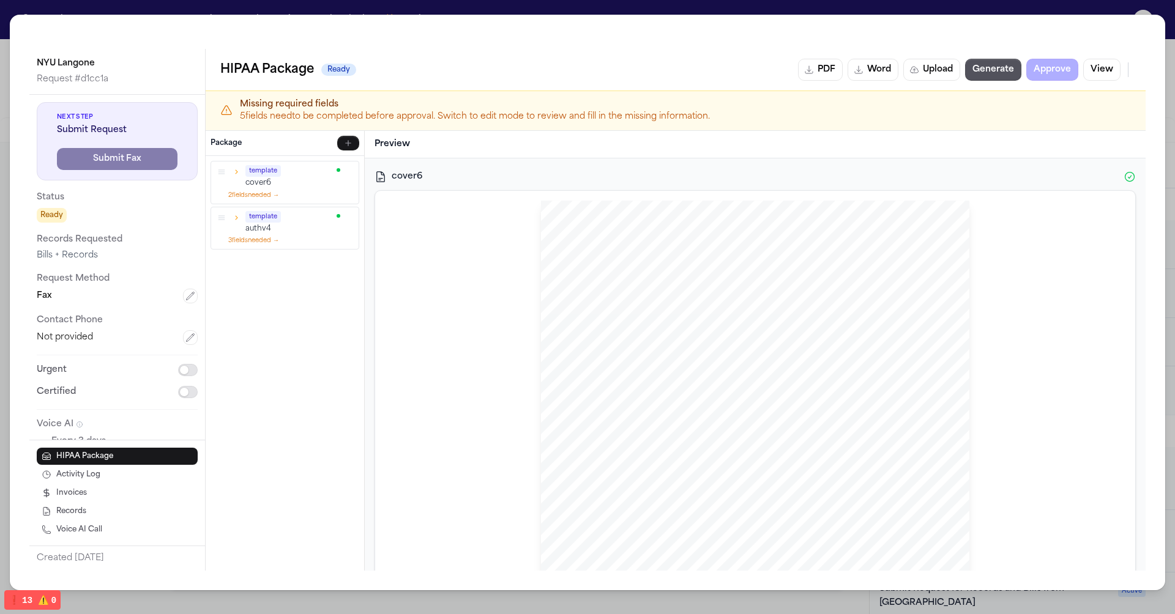
click at [285, 225] on p "authv4" at bounding box center [289, 228] width 88 height 10
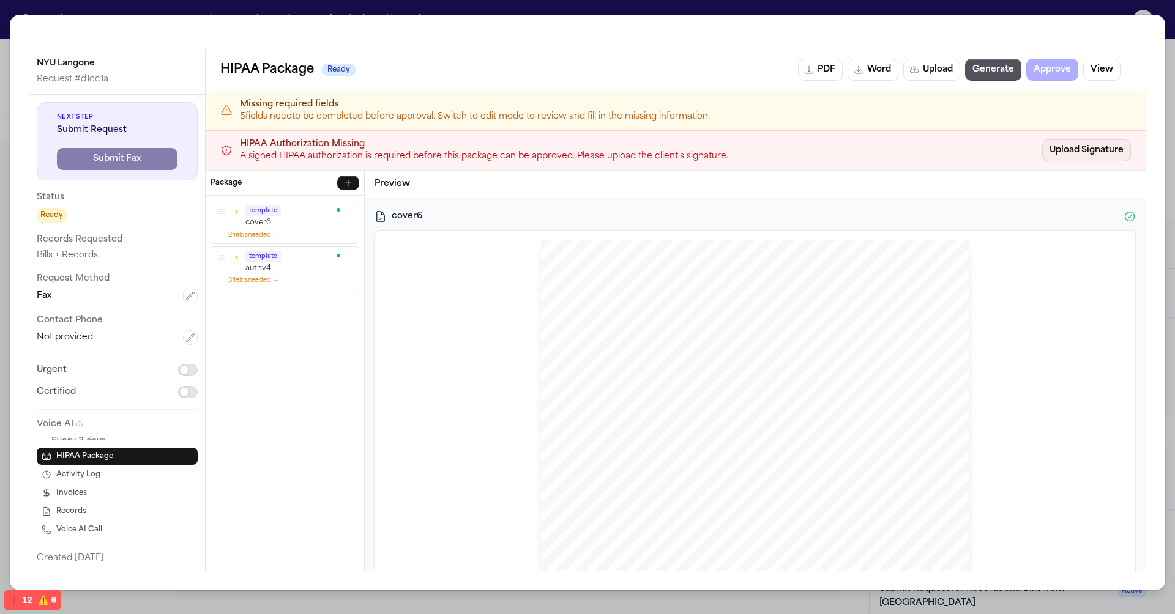
click at [1077, 141] on link "Upload Signature" at bounding box center [1086, 151] width 89 height 22
click at [894, 138] on p "HIPAA Authorization Missing" at bounding box center [637, 144] width 795 height 12
click at [606, 154] on p "A signed HIPAA authorization is required before this package can be approved. P…" at bounding box center [637, 157] width 795 height 12
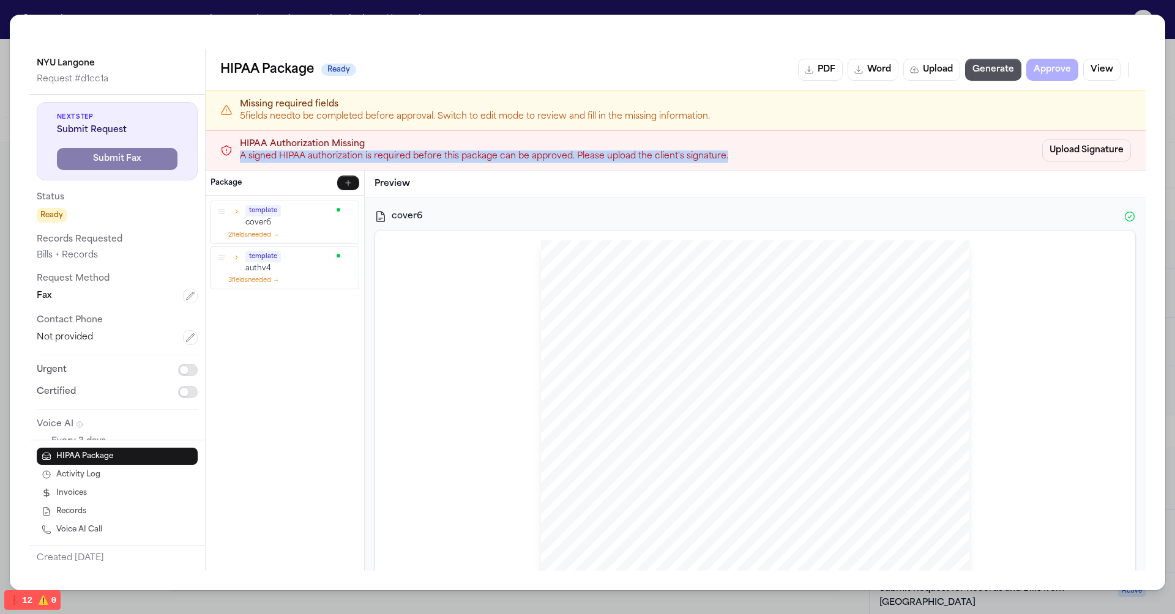
click at [608, 146] on p "HIPAA Authorization Missing" at bounding box center [637, 144] width 795 height 12
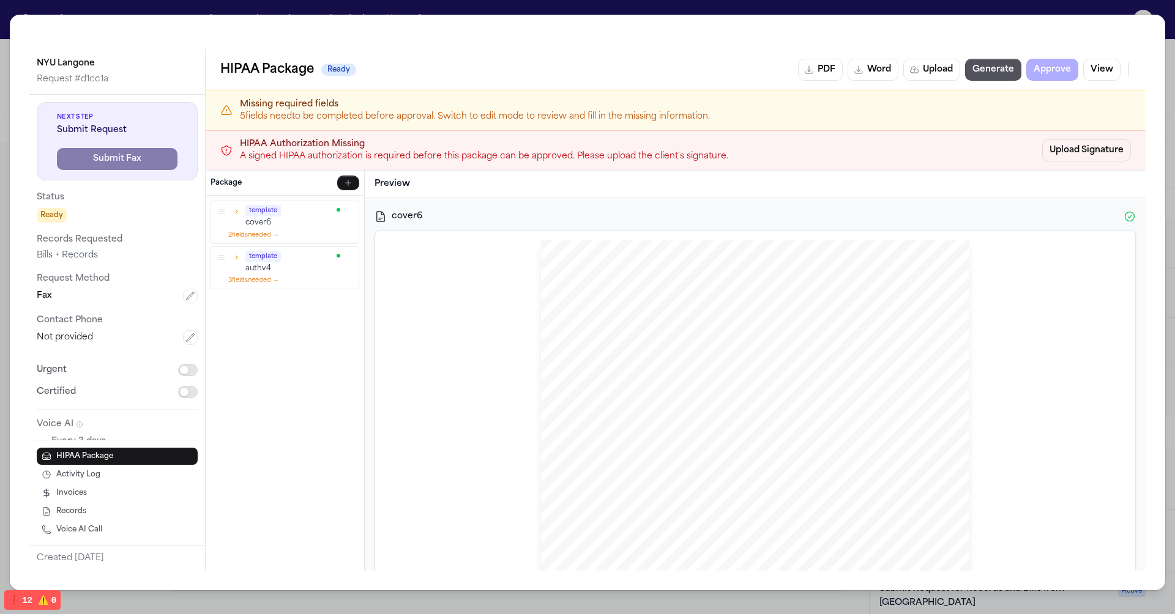
click at [608, 146] on p "HIPAA Authorization Missing" at bounding box center [637, 144] width 795 height 12
click at [613, 152] on p "A signed HIPAA authorization is required before this package can be approved. P…" at bounding box center [637, 157] width 795 height 12
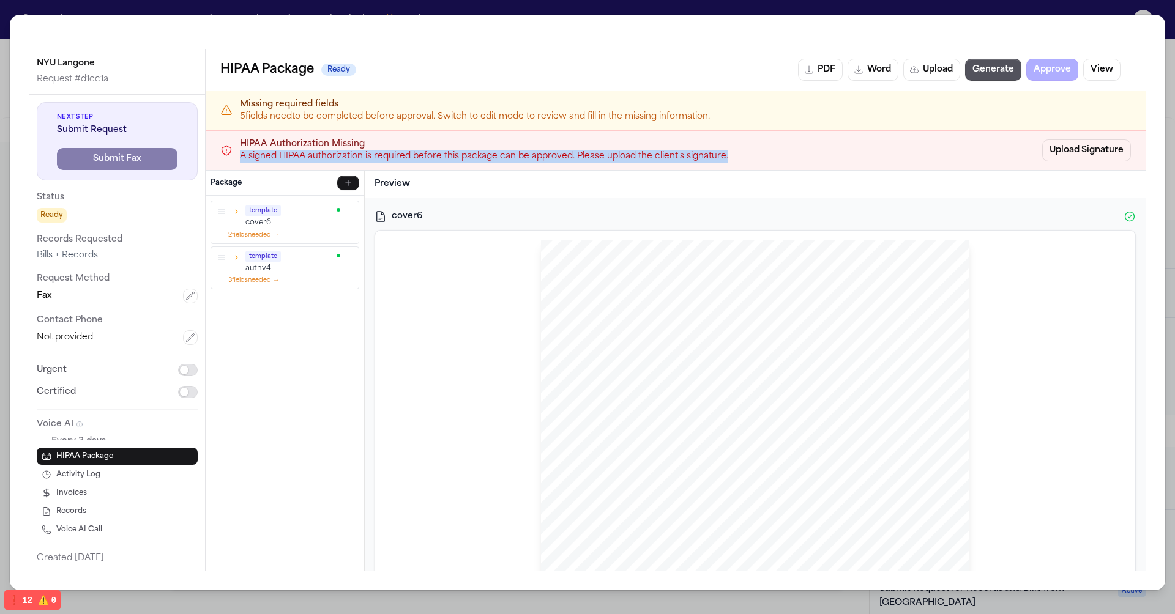
click at [648, 151] on p "A signed HIPAA authorization is required before this package can be approved. P…" at bounding box center [637, 157] width 795 height 12
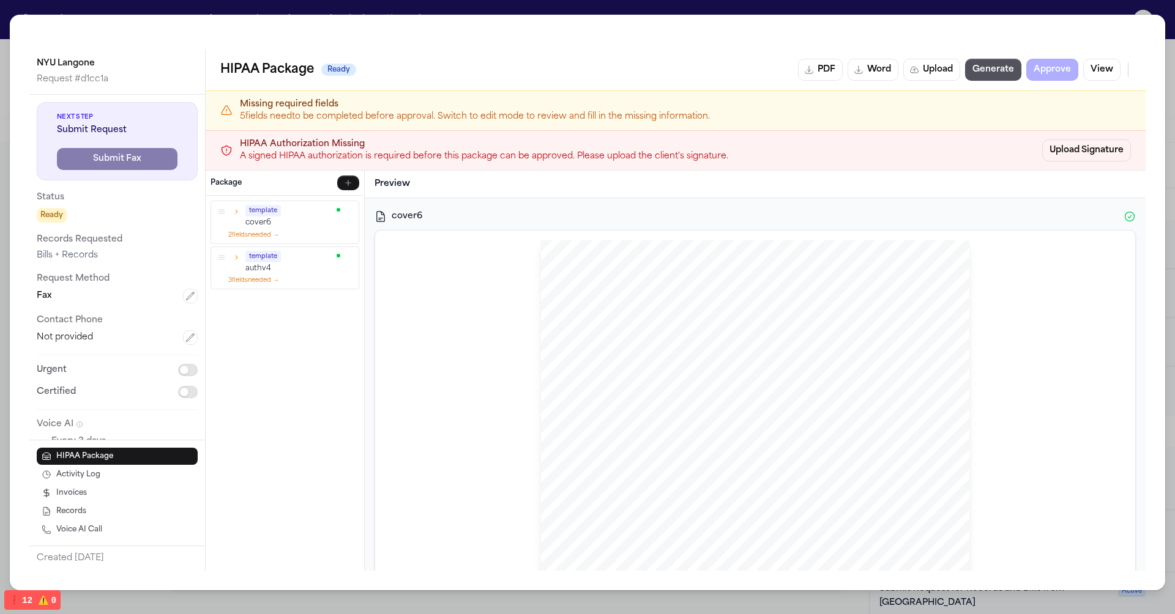
click at [695, 107] on p "Missing required fields" at bounding box center [685, 105] width 891 height 12
click at [695, 119] on p "5 field s need to be completed before approval. Switch to edit mode to review a…" at bounding box center [685, 117] width 891 height 12
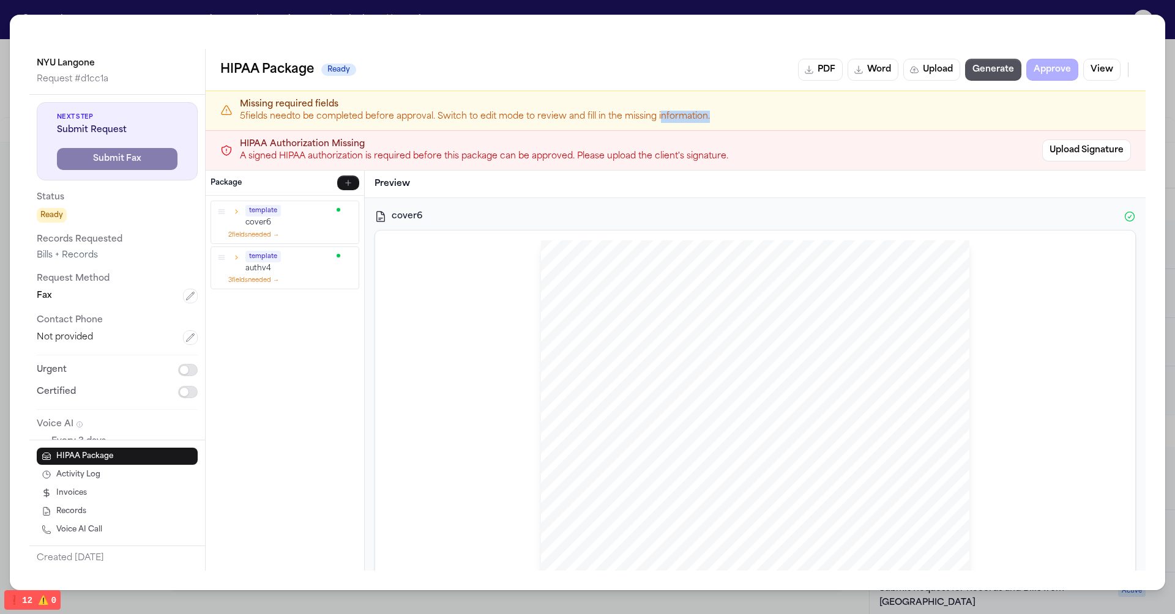
click at [695, 119] on p "5 field s need to be completed before approval. Switch to edit mode to review a…" at bounding box center [685, 117] width 891 height 12
click at [767, 124] on div "Missing required fields 5 field s need to be completed before approval. Switch …" at bounding box center [676, 111] width 940 height 40
click at [48, 213] on span "Ready" at bounding box center [52, 215] width 30 height 15
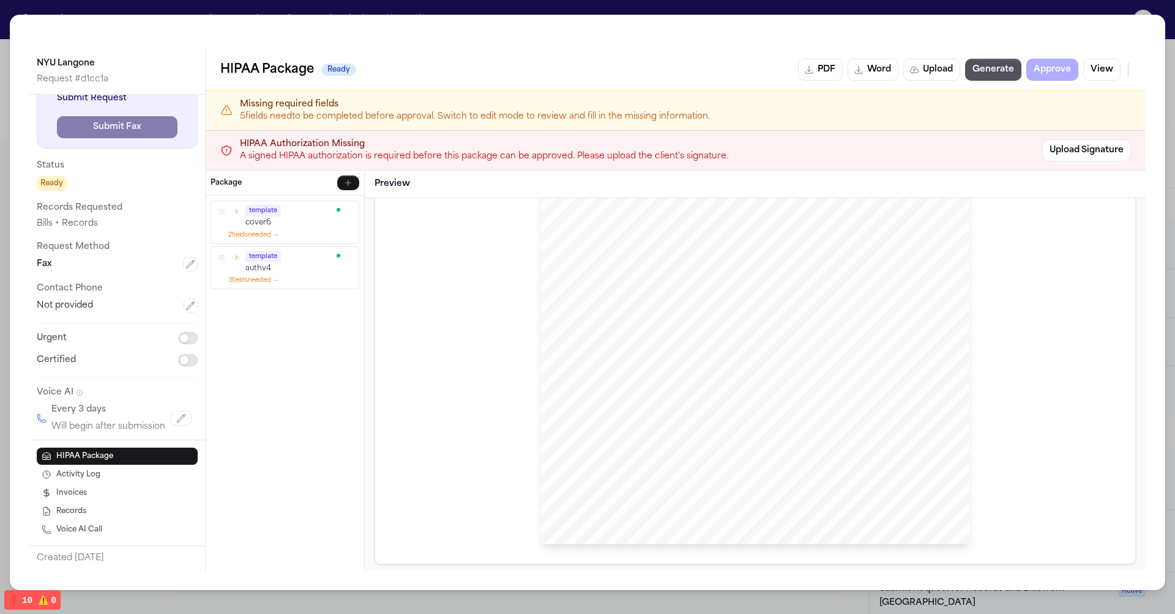
click at [110, 223] on div "Bills + Records" at bounding box center [117, 224] width 161 height 12
click at [153, 222] on div "Bills + Records" at bounding box center [117, 224] width 161 height 12
drag, startPoint x: 152, startPoint y: 194, endPoint x: 40, endPoint y: 174, distance: 113.8
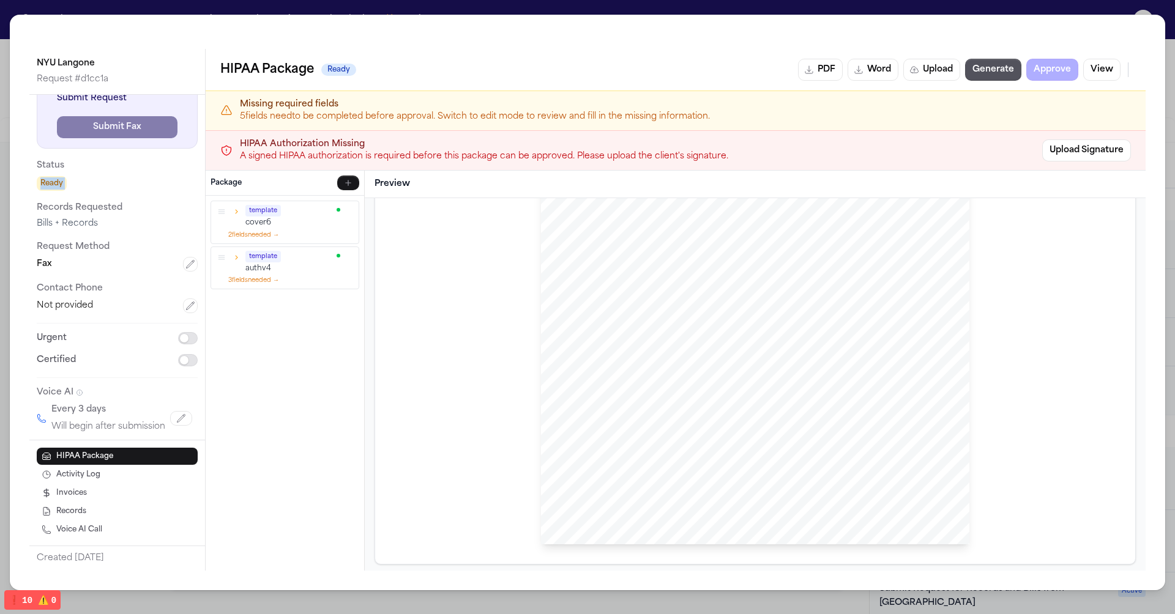
click at [40, 174] on div "Next Step Submit Request Submit Fax Status Ready Records Requested Bills + Reco…" at bounding box center [117, 252] width 161 height 364
click at [40, 174] on div "Status Ready" at bounding box center [117, 175] width 161 height 32
click at [135, 525] on button "Voice AI Call" at bounding box center [117, 529] width 161 height 17
select select "***"
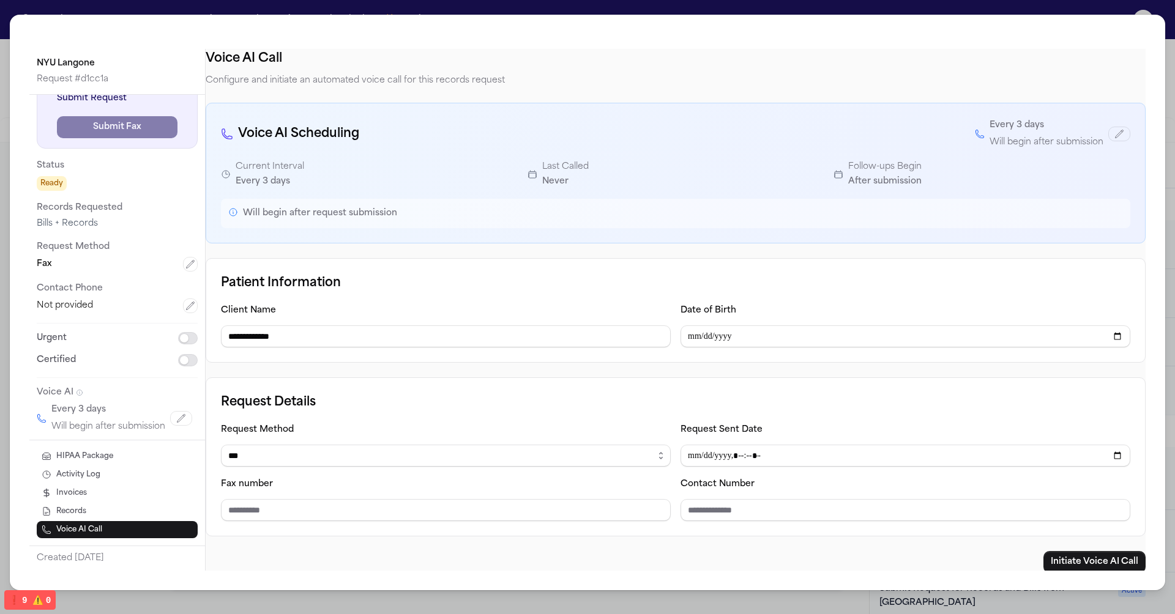
scroll to position [0, 0]
click at [561, 384] on div "Request Details Request Method ****** ***** ***** *** **** Request Sent Date Fa…" at bounding box center [676, 457] width 940 height 159
click at [632, 337] on input "**********" at bounding box center [446, 337] width 450 height 22
click at [566, 364] on div "**********" at bounding box center [676, 397] width 940 height 278
click at [510, 328] on input "**********" at bounding box center [446, 337] width 450 height 22
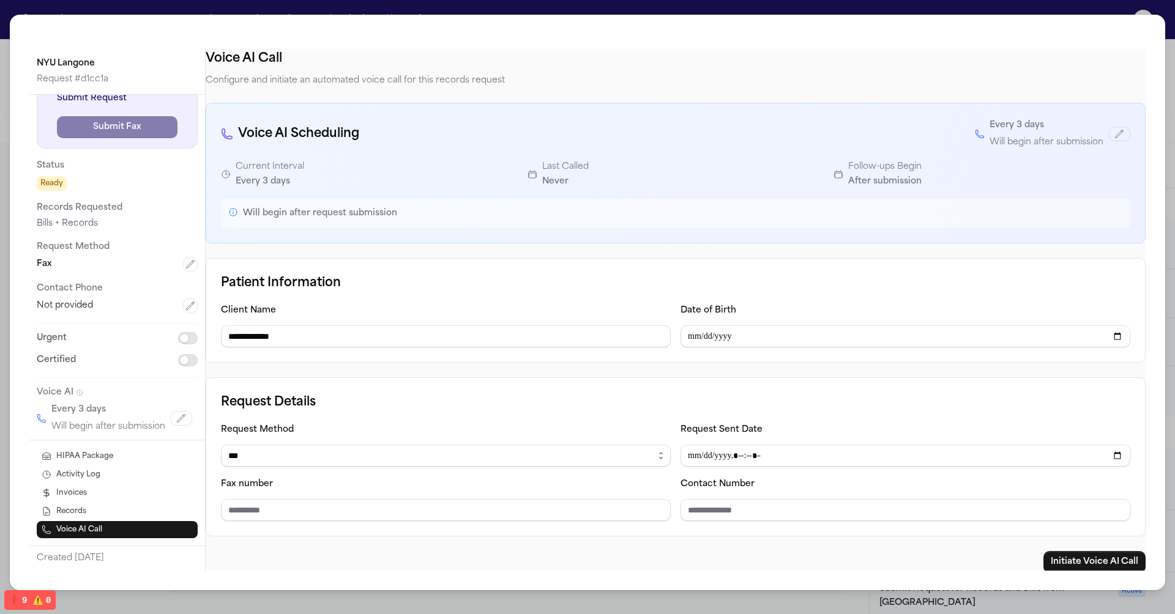
click at [516, 388] on div "Request Details Request Method ****** ***** ***** *** **** Request Sent Date Fa…" at bounding box center [676, 457] width 940 height 159
click at [422, 516] on input "Fax number" at bounding box center [446, 510] width 450 height 22
click at [391, 447] on select "****** ***** ***** *** ****" at bounding box center [446, 456] width 450 height 22
click at [741, 460] on input "Request Sent Date" at bounding box center [906, 456] width 450 height 22
click at [759, 495] on div "Contact Number" at bounding box center [906, 499] width 450 height 45
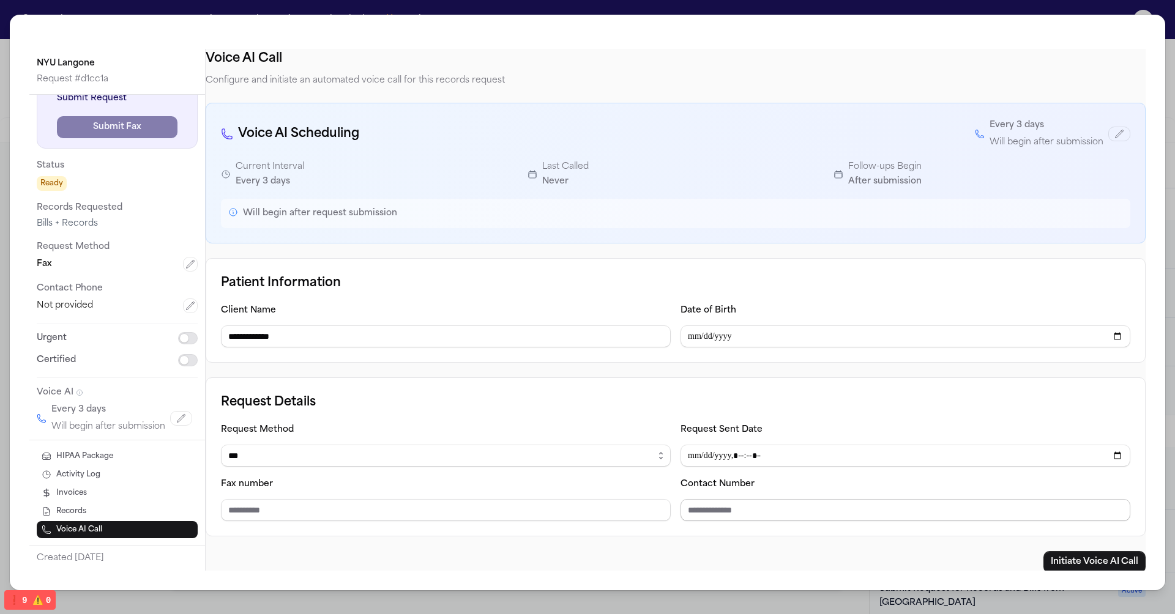
click at [752, 501] on input "Contact Number" at bounding box center [906, 510] width 450 height 22
click at [604, 381] on div "Request Details Request Method ****** ***** ***** *** **** Request Sent Date Fa…" at bounding box center [676, 457] width 940 height 159
click at [97, 263] on div "Fax" at bounding box center [117, 264] width 161 height 15
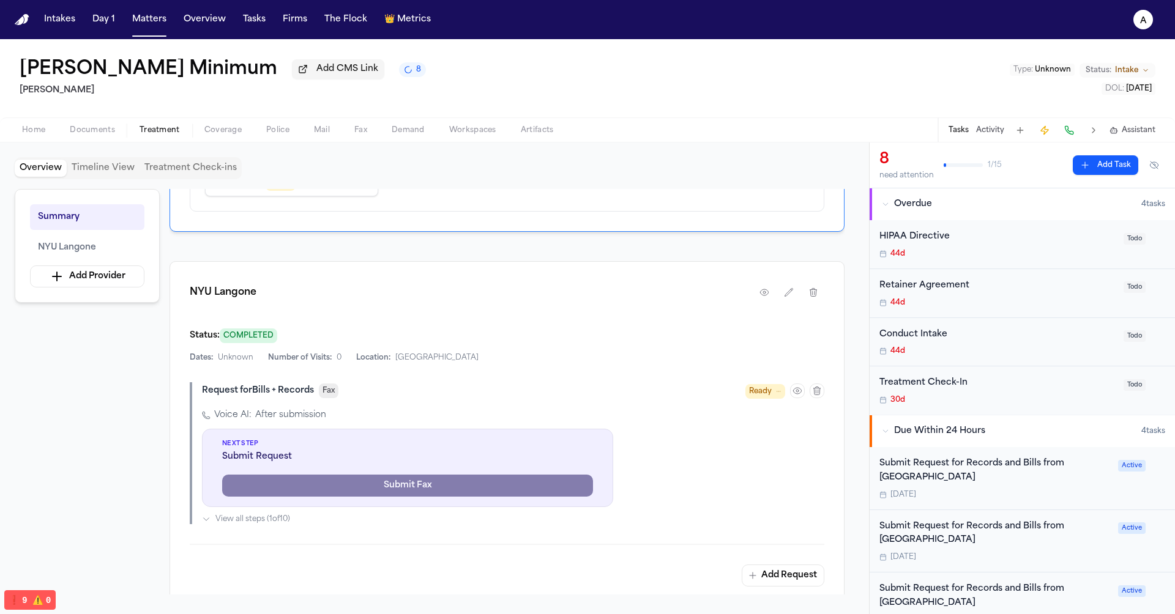
scroll to position [186, 0]
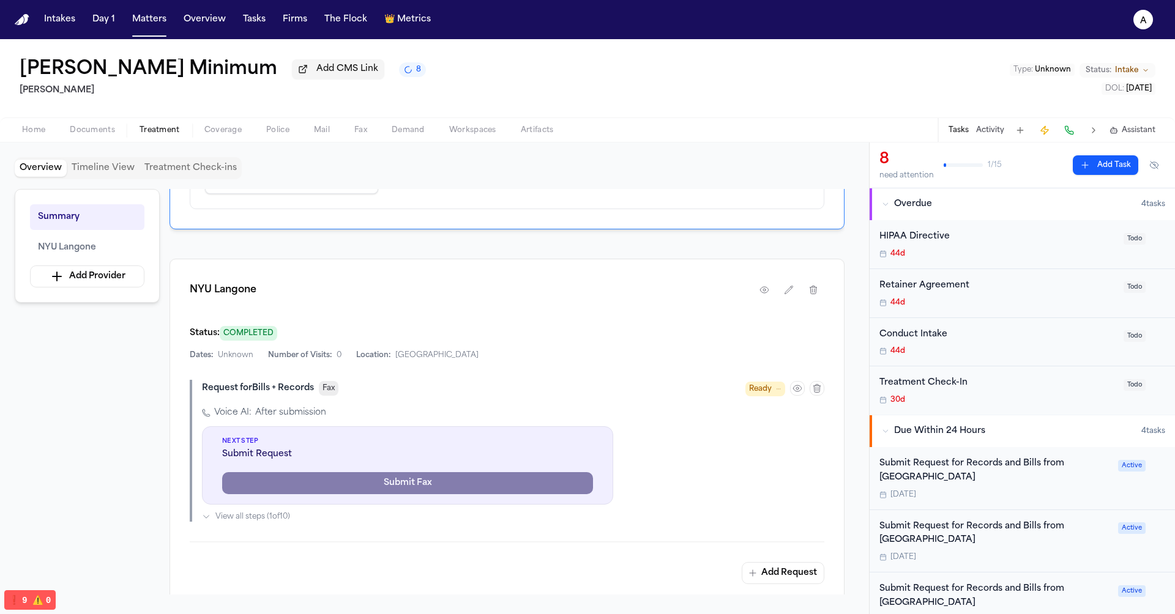
click at [389, 394] on div "Request for Bills + Records Fax Ready" at bounding box center [513, 388] width 622 height 17
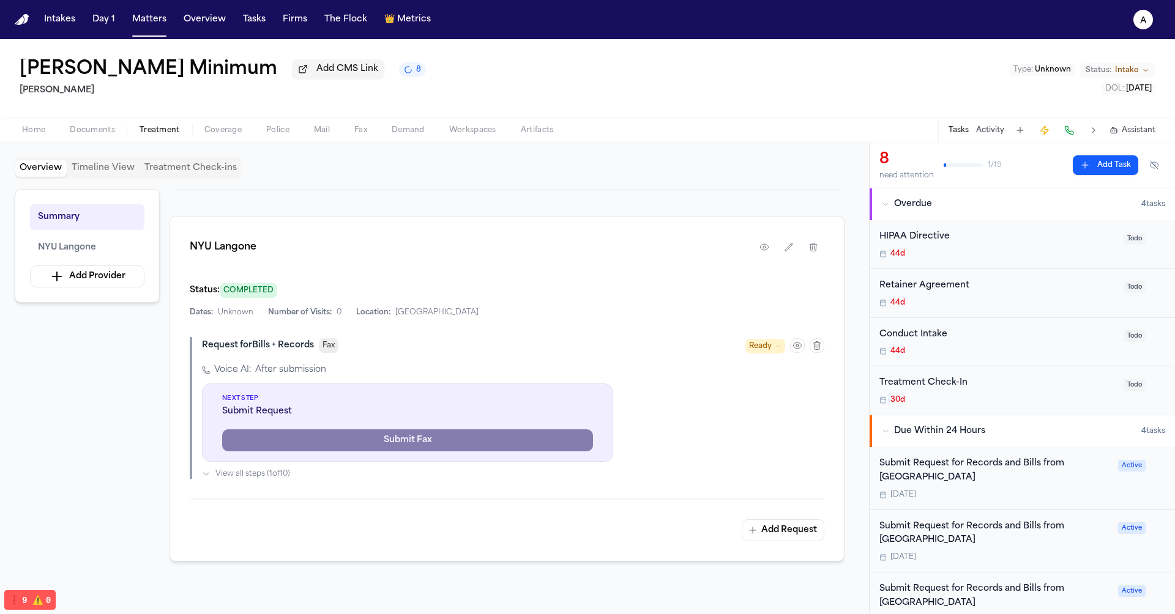
scroll to position [231, 0]
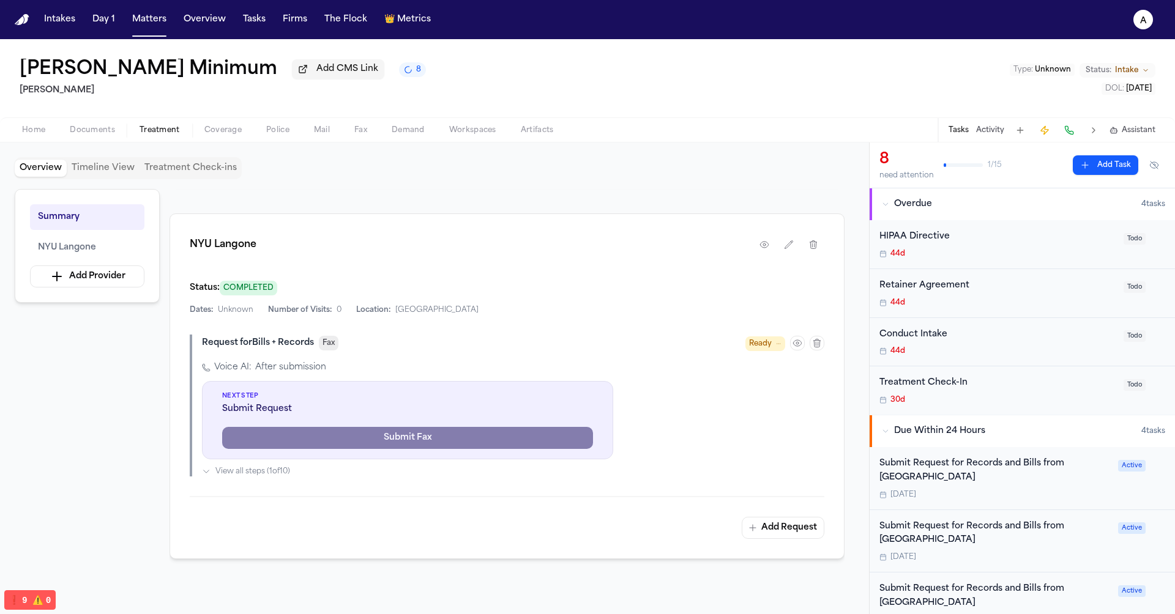
click at [657, 422] on div "Voice AI: After submission Next Step Submit Request Submit Fax View all steps (…" at bounding box center [513, 419] width 622 height 115
click at [799, 343] on icon "button" at bounding box center [798, 343] width 10 height 10
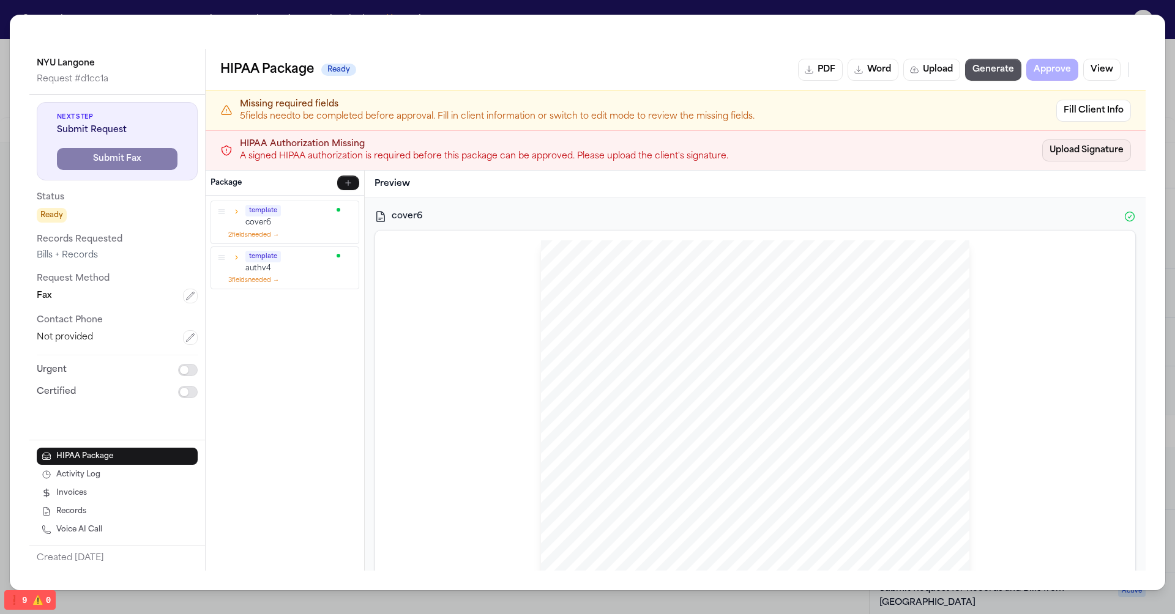
click at [1074, 150] on link "Upload Signature" at bounding box center [1086, 151] width 89 height 22
click at [1108, 103] on button "Fill Client Info" at bounding box center [1093, 111] width 75 height 22
click at [1092, 111] on button "Fill Client Info" at bounding box center [1093, 111] width 75 height 22
click at [1083, 100] on button "Fill Client Info" at bounding box center [1093, 111] width 75 height 22
click at [1106, 101] on button "Fill Client Info" at bounding box center [1093, 111] width 75 height 22
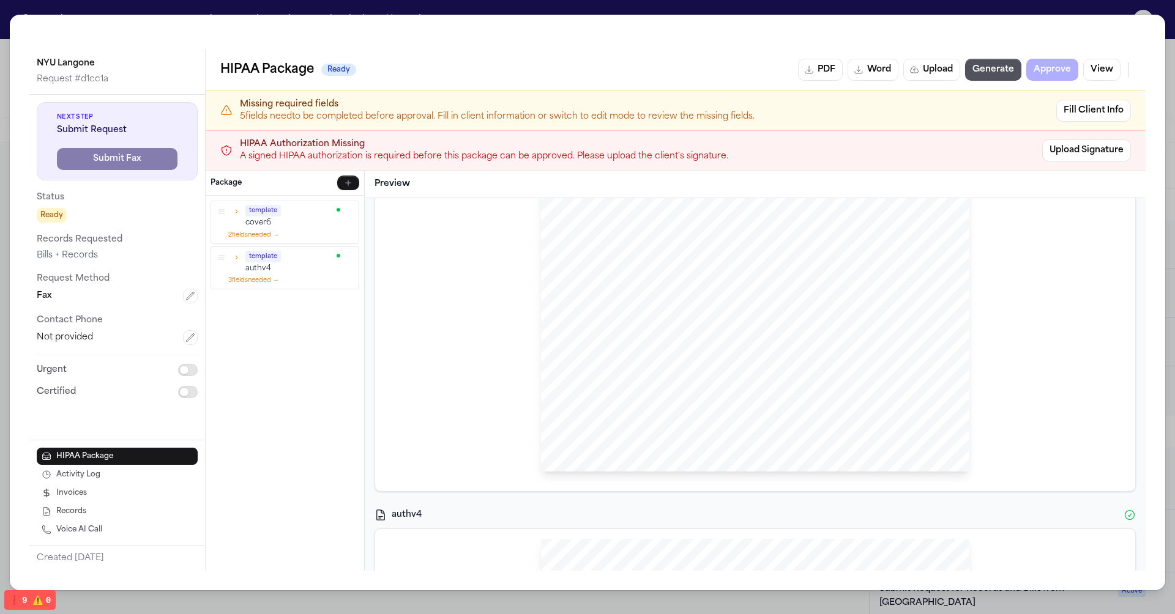
scroll to position [871, 0]
click at [238, 208] on icon "button" at bounding box center [236, 211] width 9 height 9
click at [234, 258] on html "Intakes Day 1 Matters Overview Tasks Firms The Flock 👑 Metrics a Barry Minimum …" at bounding box center [587, 307] width 1175 height 614
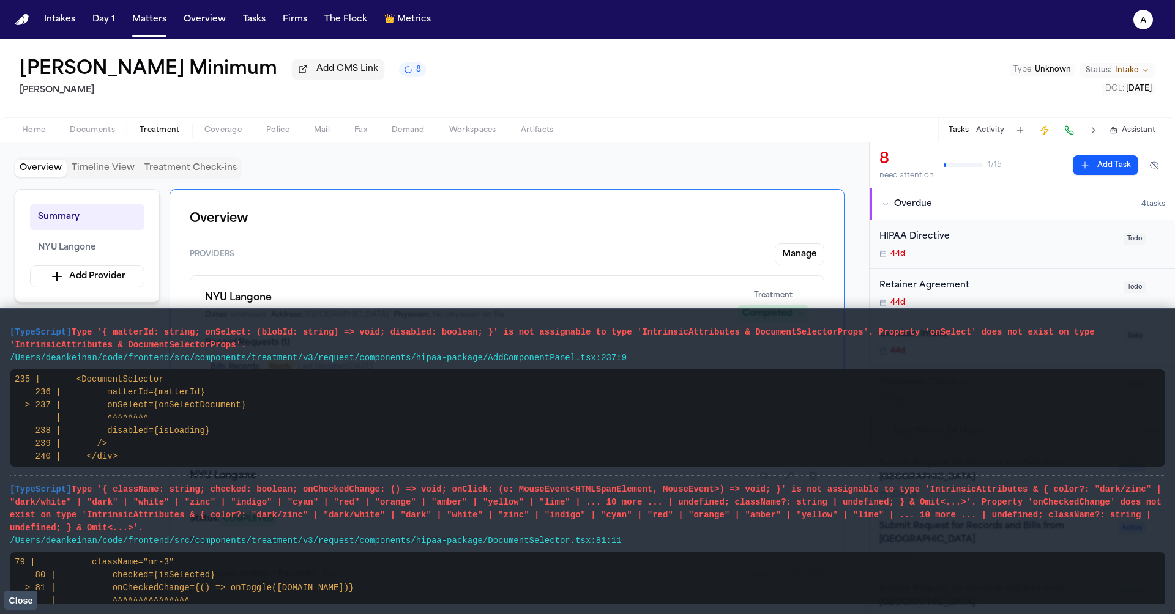
click at [26, 599] on span "Close" at bounding box center [21, 601] width 24 height 10
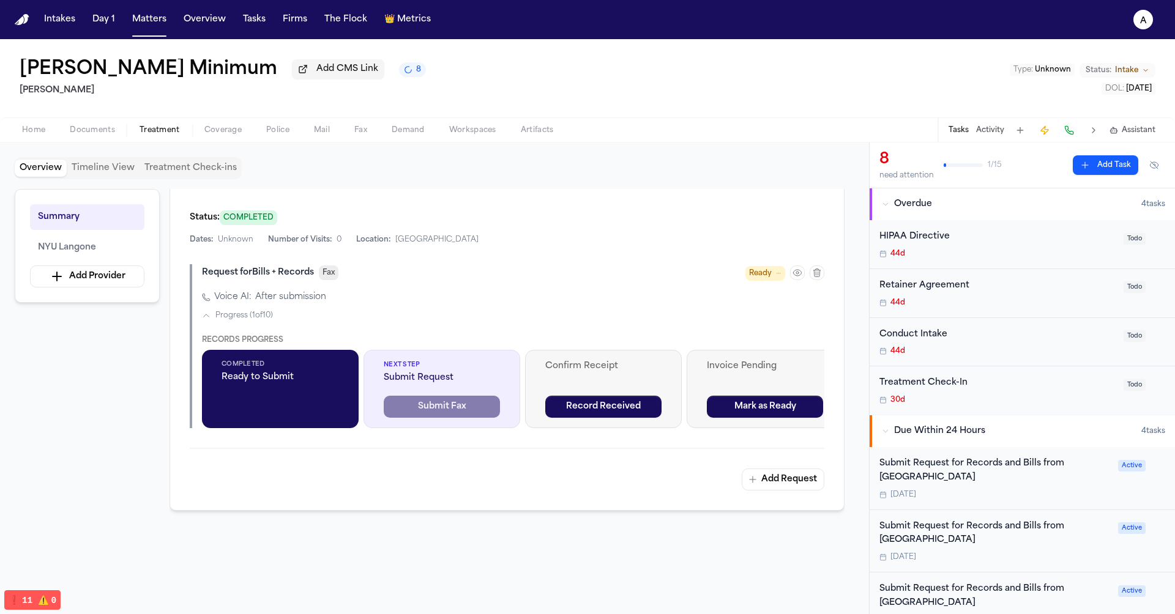
scroll to position [319, 0]
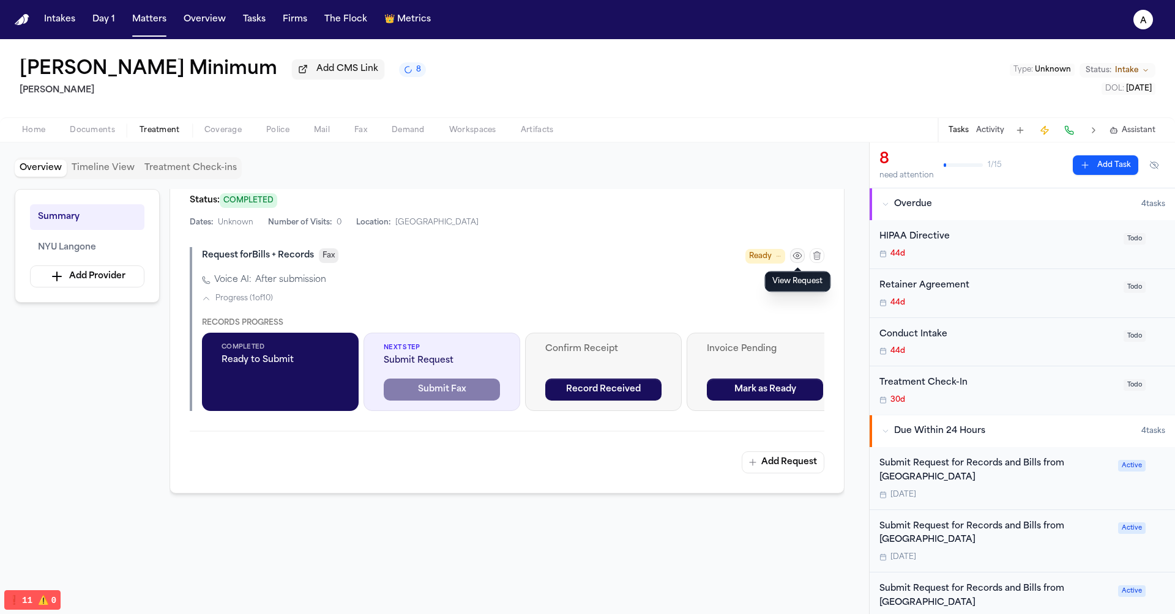
click at [799, 251] on icon "button" at bounding box center [798, 256] width 10 height 10
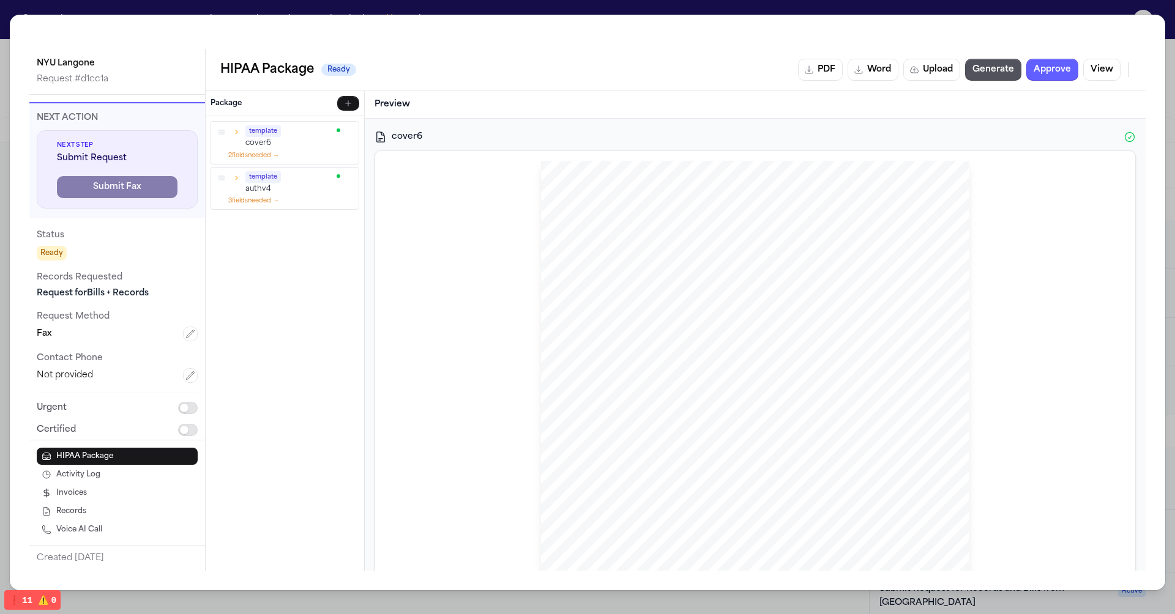
click at [305, 146] on p "cover6" at bounding box center [289, 143] width 88 height 10
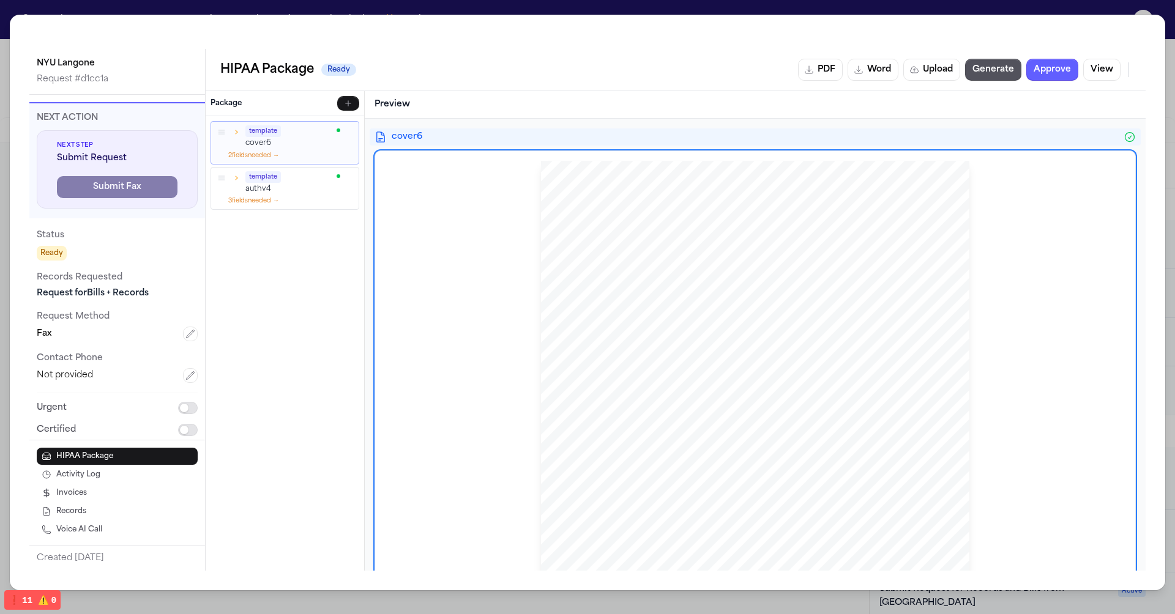
click at [238, 131] on icon "button" at bounding box center [236, 132] width 9 height 9
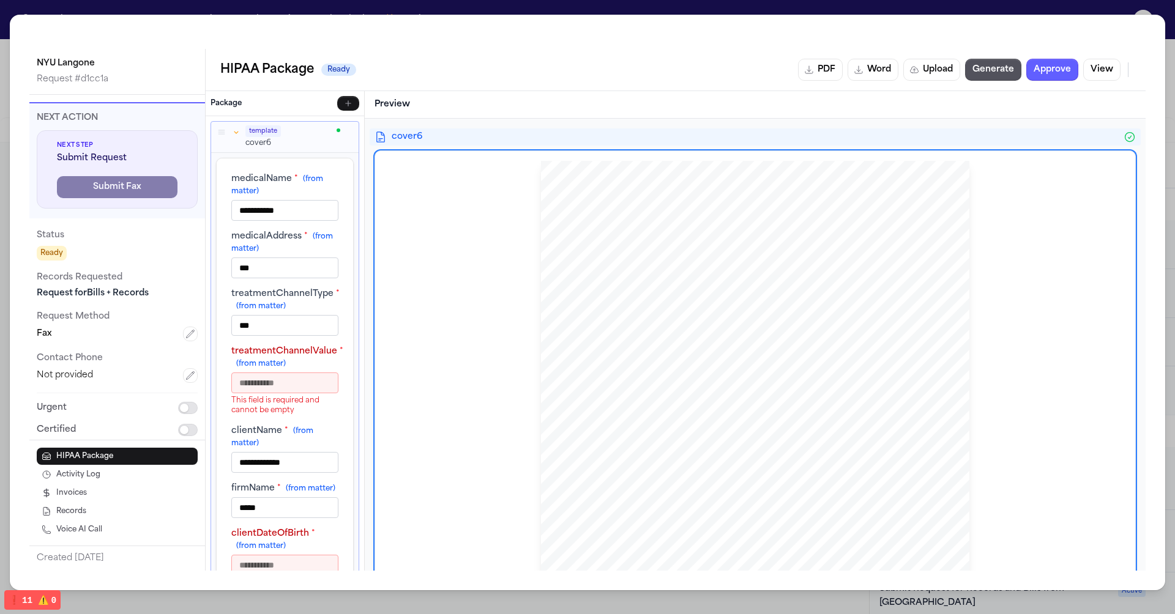
click at [238, 131] on icon "button" at bounding box center [236, 132] width 9 height 9
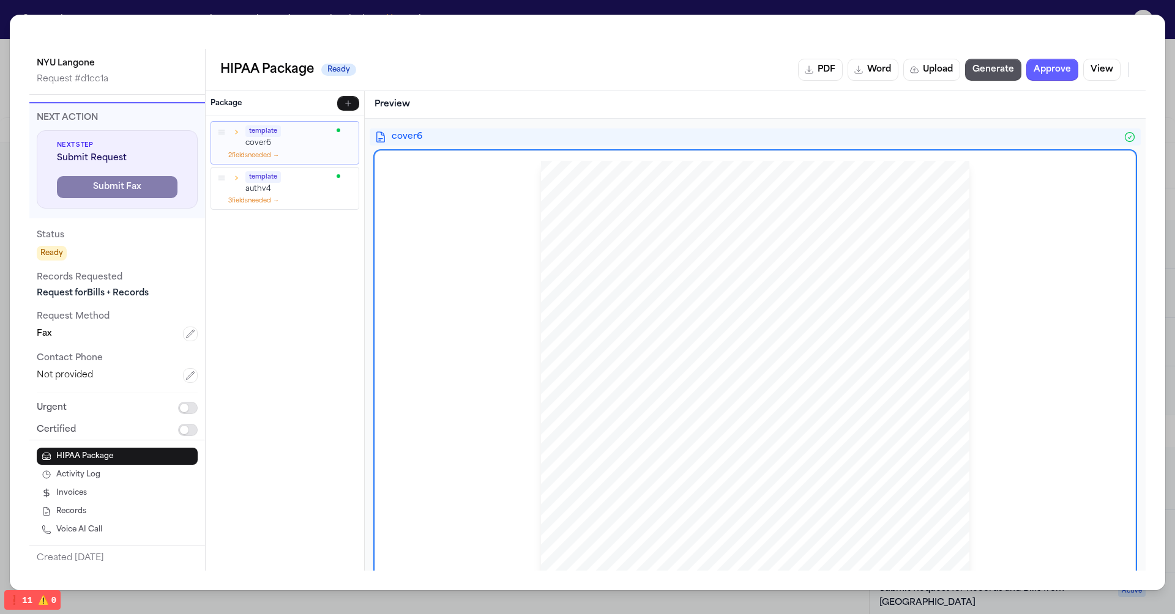
click at [238, 131] on icon "button" at bounding box center [236, 132] width 9 height 9
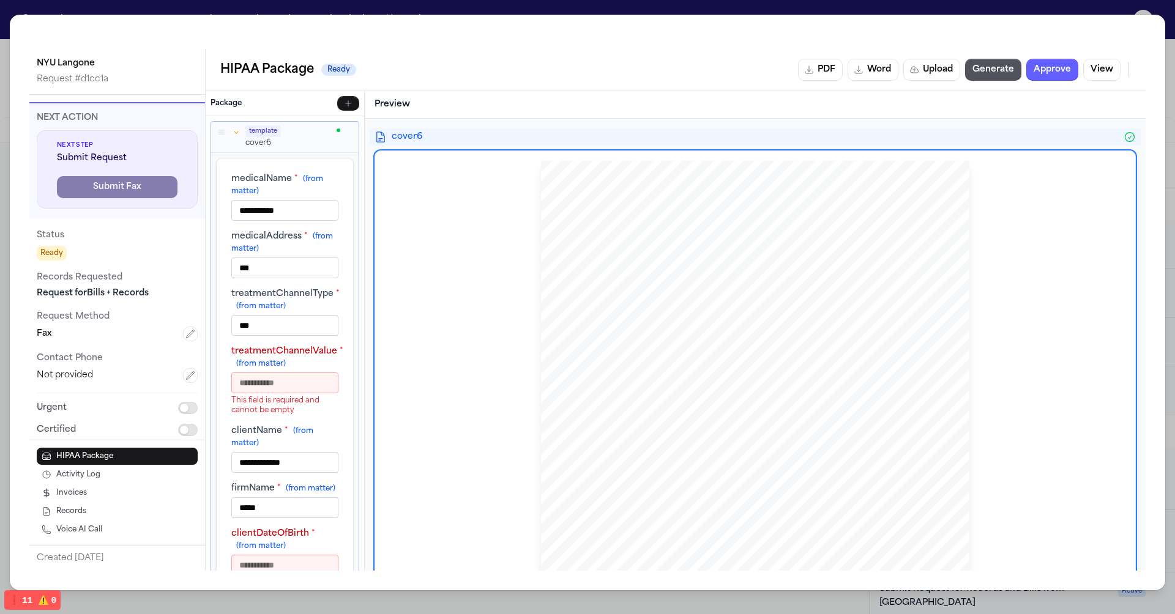
click at [238, 131] on icon "button" at bounding box center [236, 132] width 9 height 9
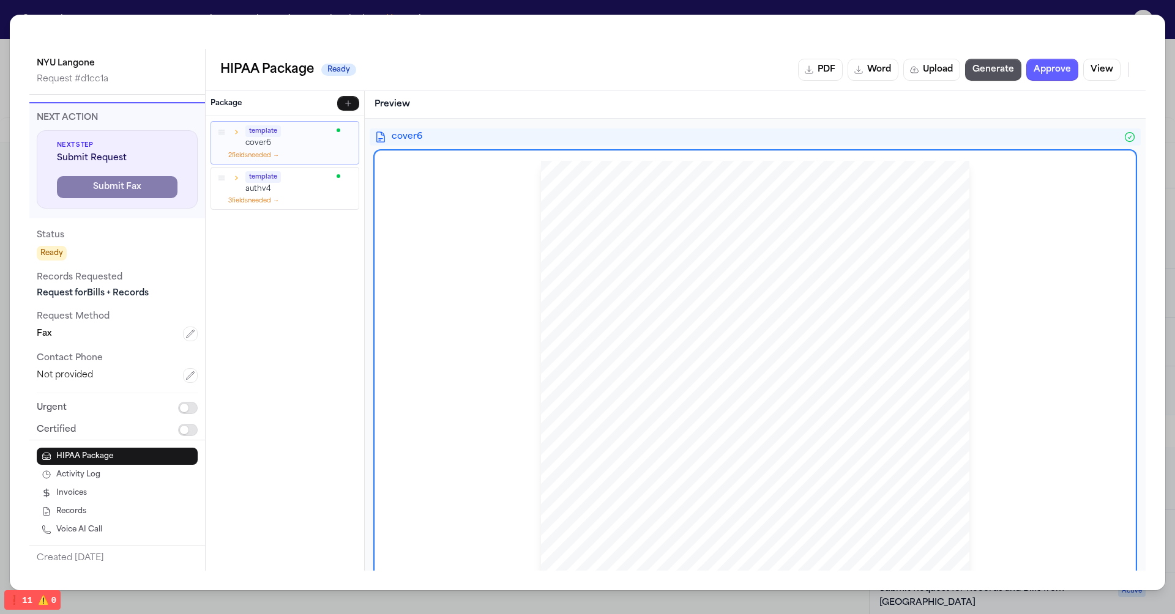
click at [238, 131] on icon "button" at bounding box center [236, 132] width 9 height 9
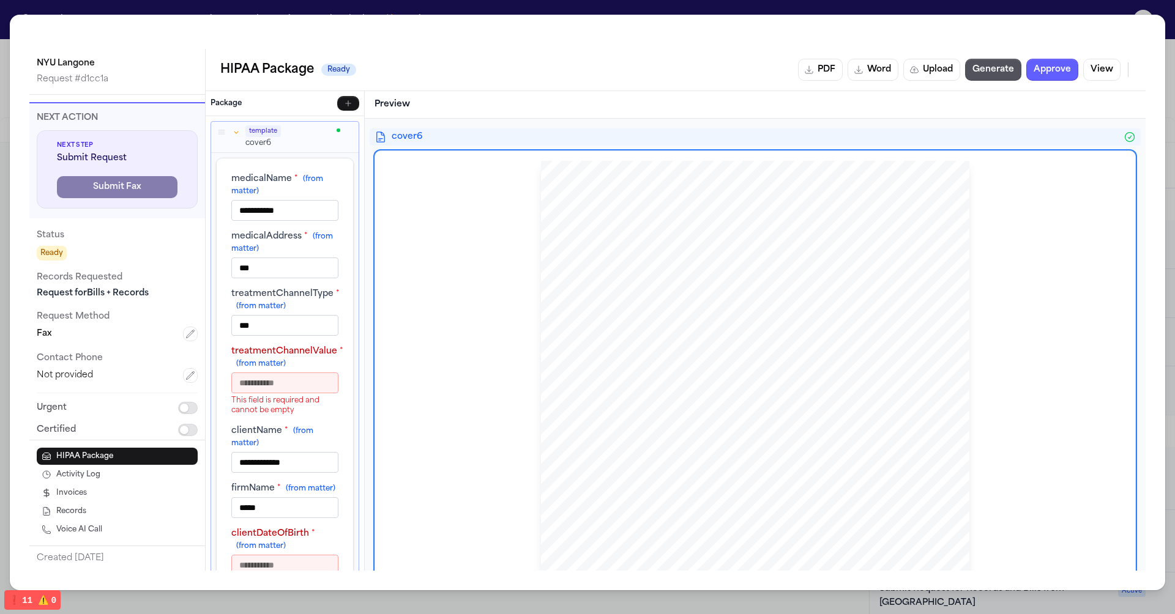
click at [238, 131] on icon "button" at bounding box center [236, 132] width 9 height 9
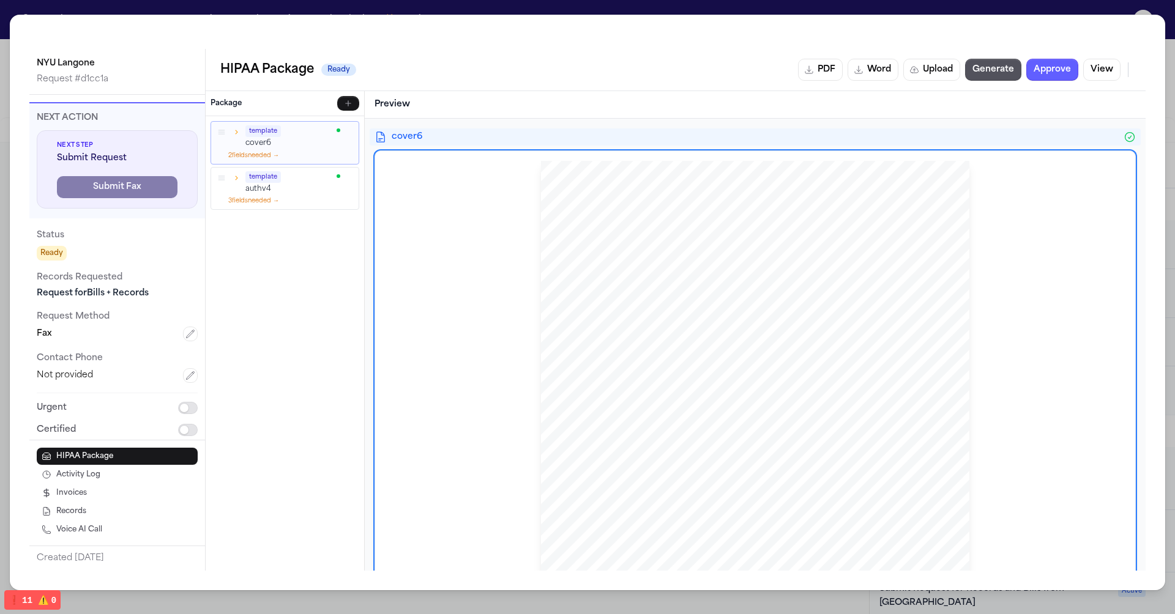
click at [237, 181] on button "button" at bounding box center [236, 177] width 11 height 11
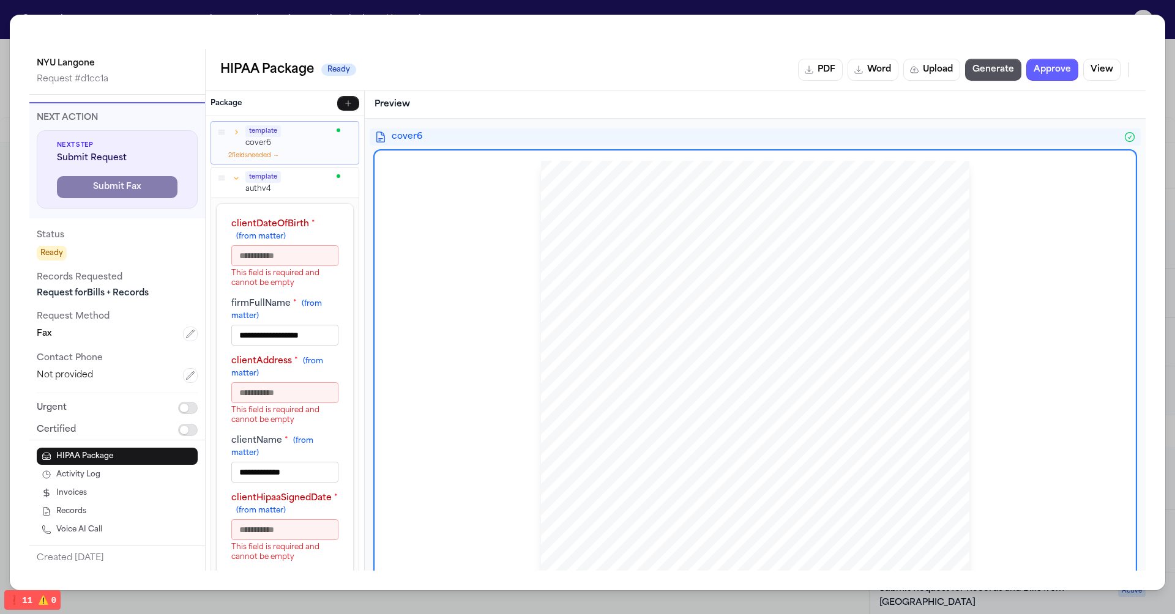
click at [237, 181] on button "button" at bounding box center [236, 177] width 11 height 11
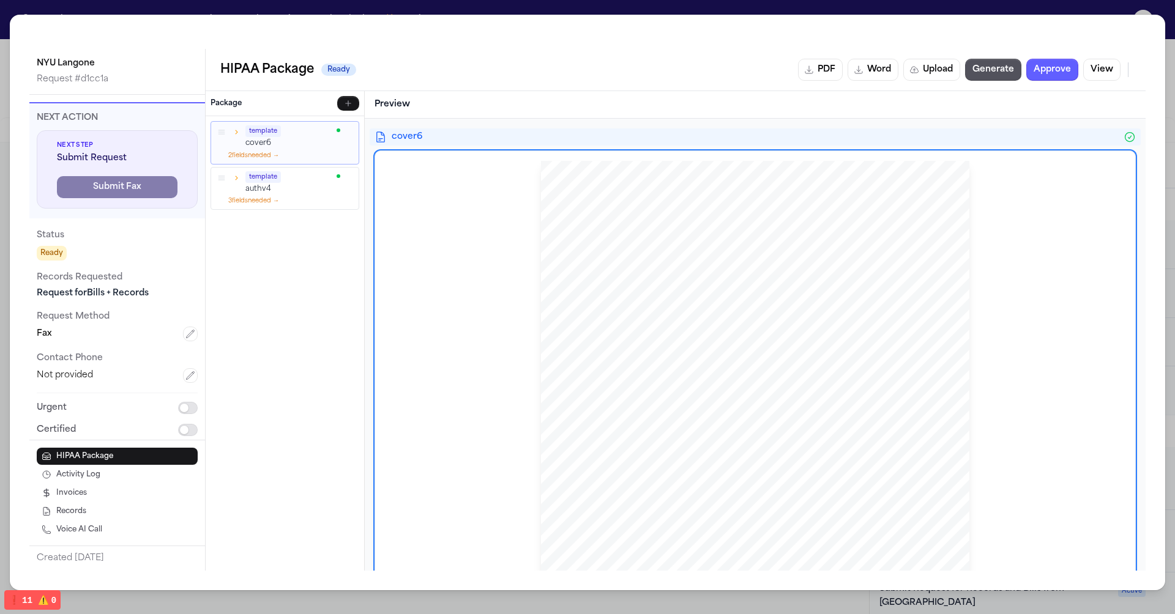
click at [237, 181] on button "button" at bounding box center [236, 177] width 11 height 11
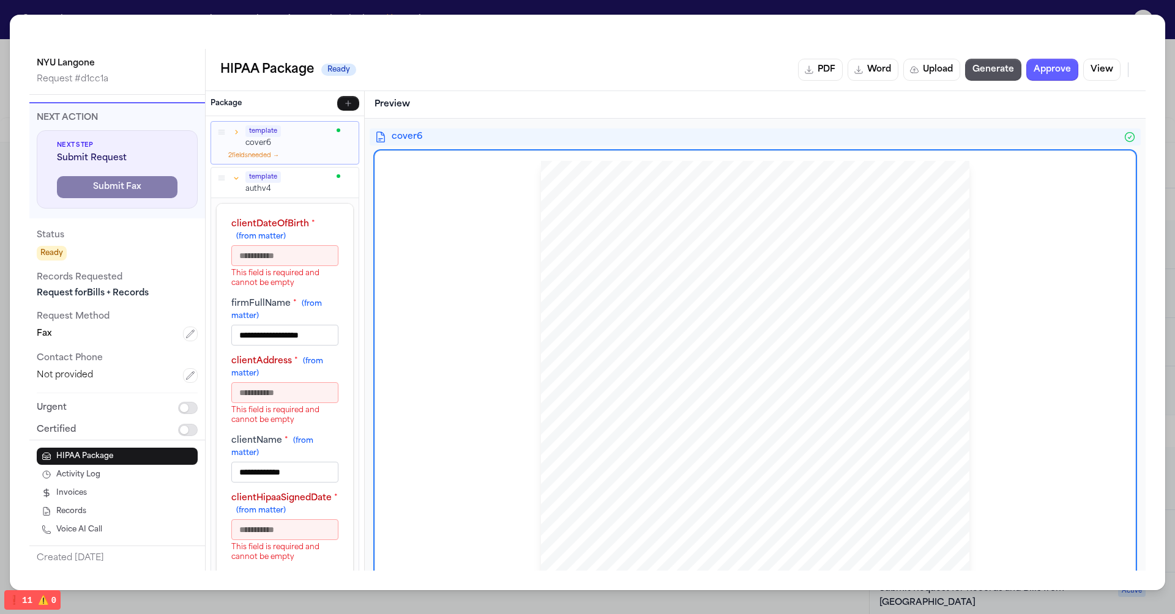
click at [237, 181] on button "button" at bounding box center [236, 177] width 11 height 11
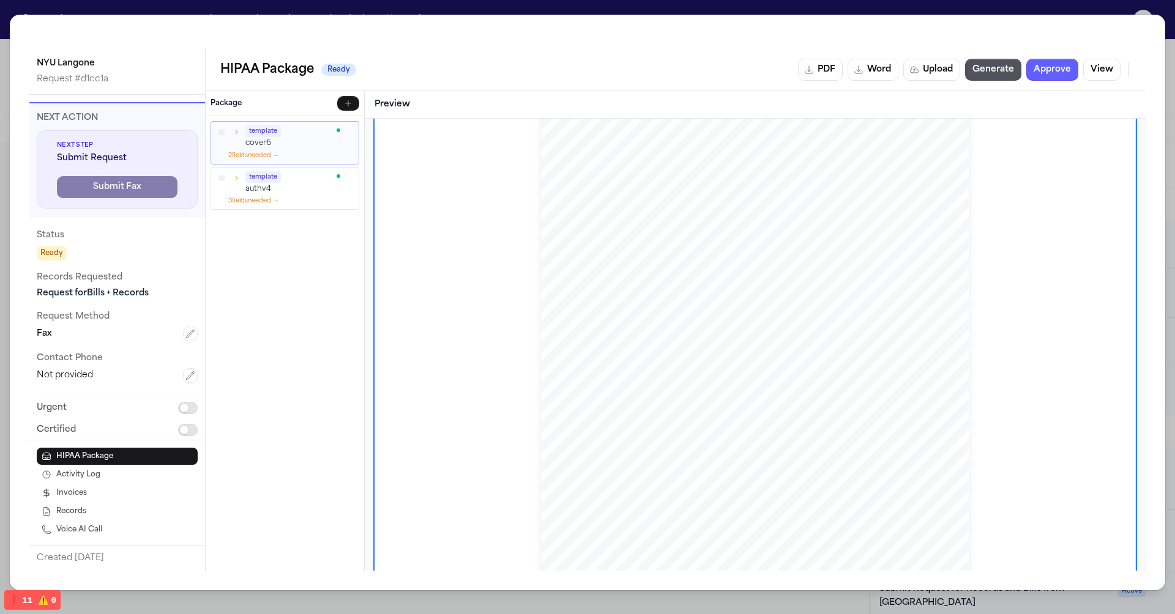
scroll to position [0, 0]
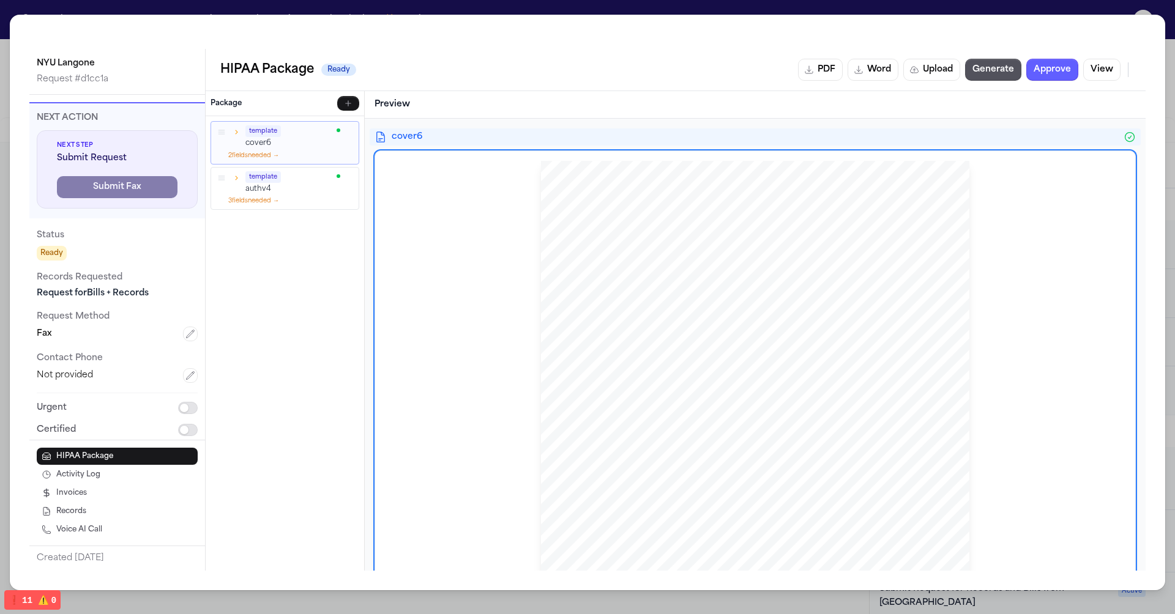
click at [399, 64] on div "HIPAA Package Ready PDF Word Upload Generate Approve View" at bounding box center [675, 70] width 911 height 22
click at [453, 610] on div "NYU Langone Request # d1cc1a Next Action Next Step Submit Request Submit Fax St…" at bounding box center [587, 307] width 1175 height 614
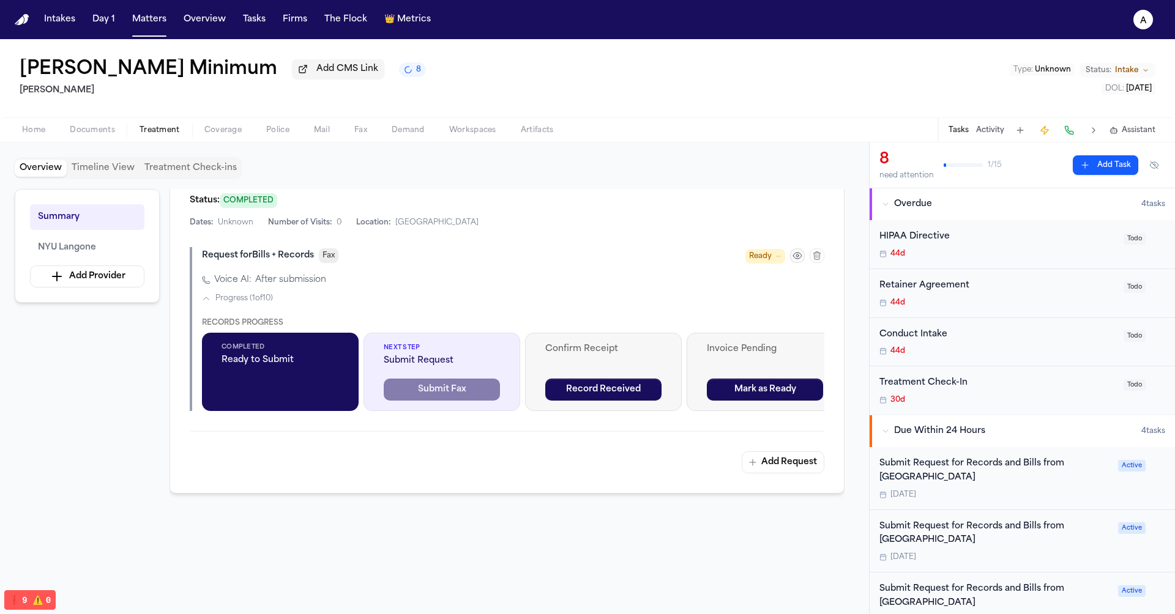
click at [802, 254] on icon "button" at bounding box center [798, 256] width 10 height 10
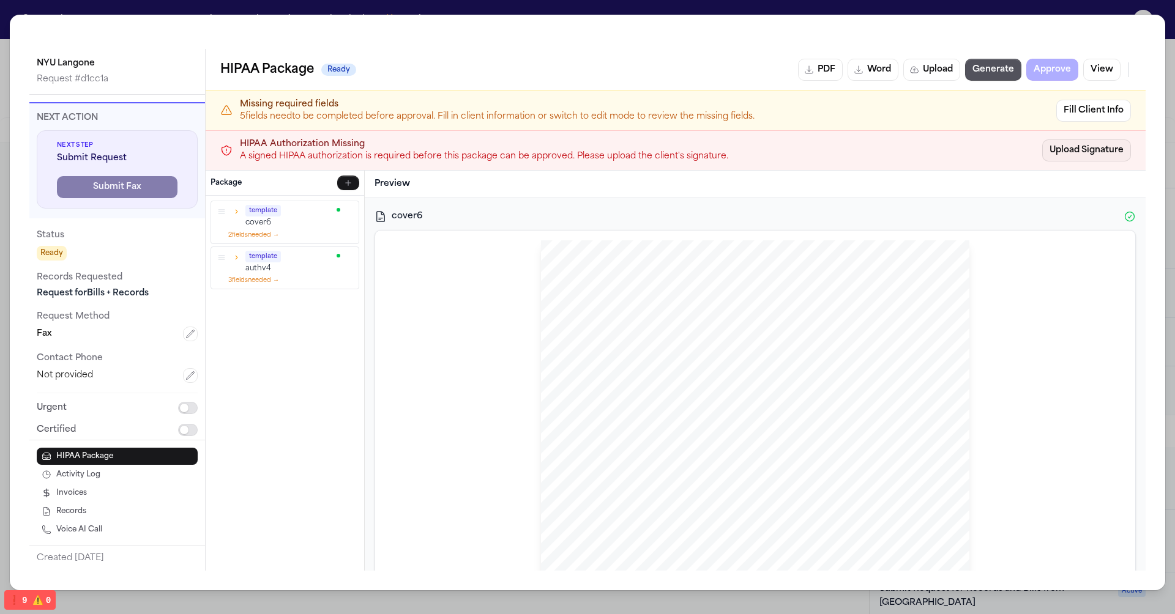
click at [1086, 158] on link "Upload Signature" at bounding box center [1086, 151] width 89 height 22
click at [1097, 110] on button "Fill Client Info" at bounding box center [1093, 111] width 75 height 22
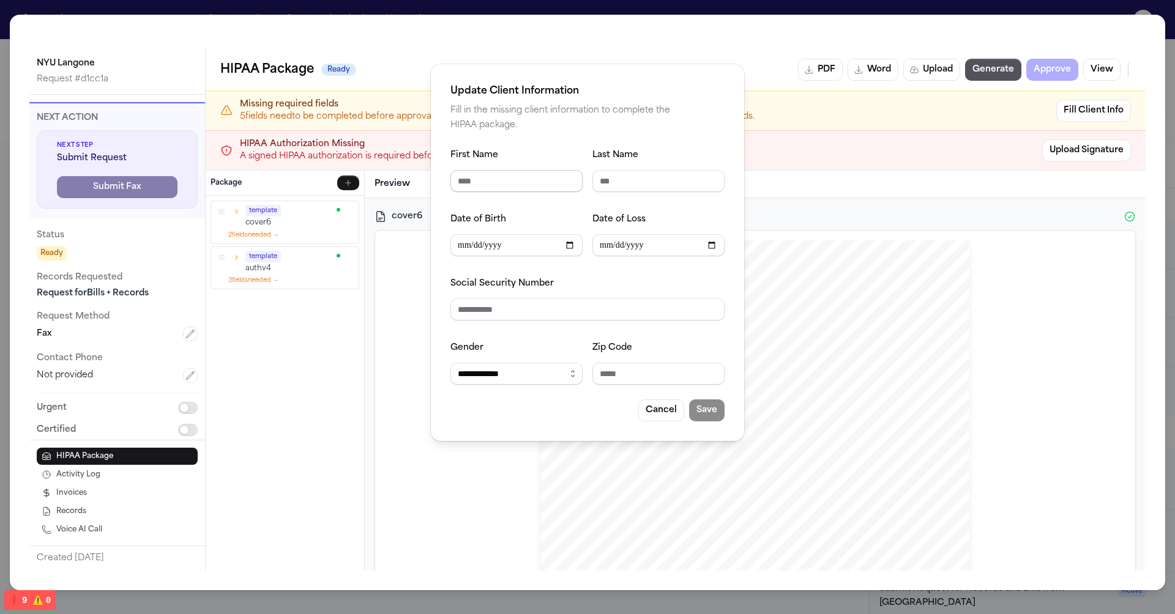
click at [515, 187] on input "First Name" at bounding box center [516, 181] width 132 height 22
click at [550, 248] on input "Date of Birth" at bounding box center [516, 245] width 132 height 22
click at [524, 181] on input "First Name" at bounding box center [516, 181] width 132 height 22
type input "****"
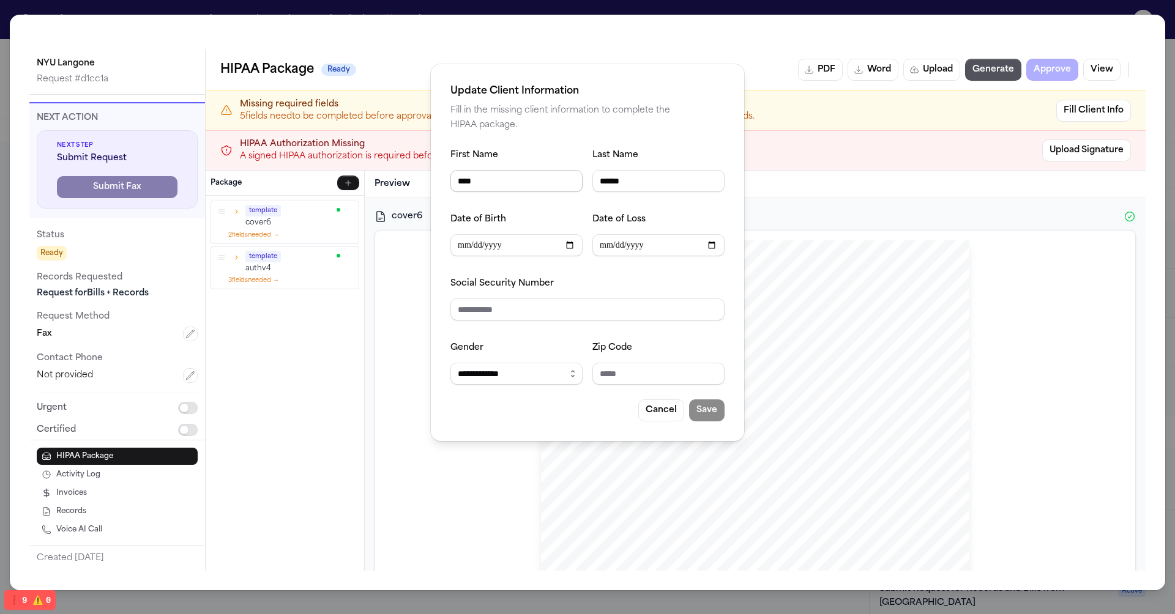
type input "******"
type input "**********"
click at [496, 312] on input "Social Security Number" at bounding box center [587, 310] width 274 height 22
type input "**********"
click at [603, 368] on input "Zip Code" at bounding box center [658, 374] width 132 height 22
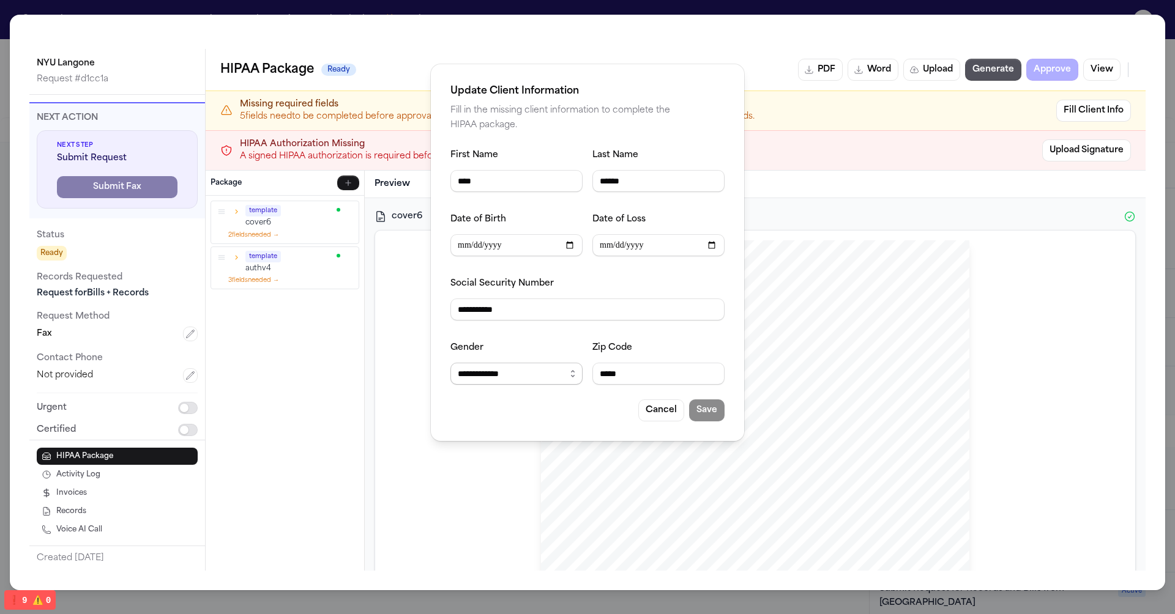
type input "*****"
click at [550, 373] on select "**********" at bounding box center [516, 374] width 132 height 22
select select "****"
click at [450, 363] on select "**********" at bounding box center [516, 374] width 132 height 22
click at [703, 409] on button "Save" at bounding box center [706, 411] width 35 height 22
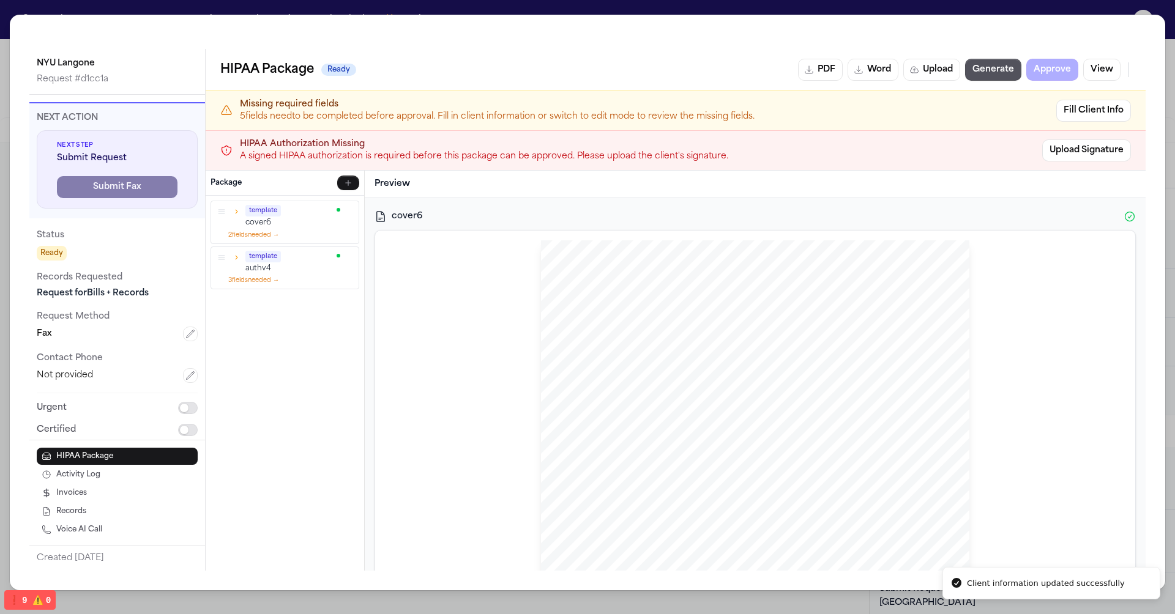
click at [719, 167] on div "HIPAA Authorization Missing A signed HIPAA authorization is required before thi…" at bounding box center [676, 150] width 940 height 40
click at [665, 84] on div "HIPAA Package Ready PDF Word Upload Generate Approve View" at bounding box center [676, 70] width 940 height 42
click at [234, 207] on icon "button" at bounding box center [236, 211] width 9 height 9
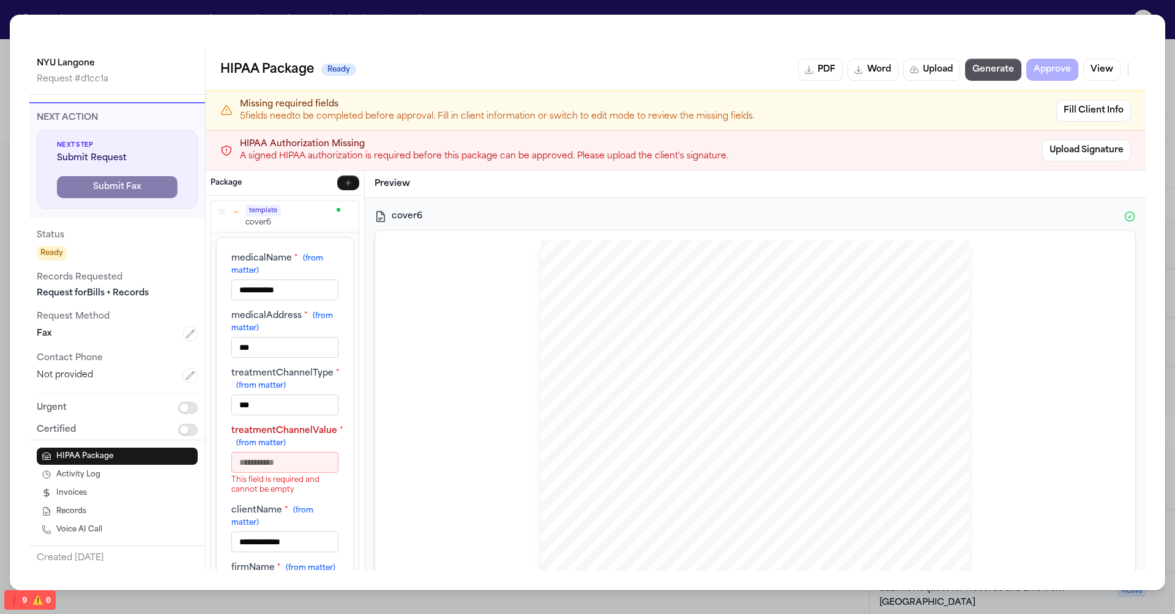
click at [234, 207] on icon "button" at bounding box center [236, 211] width 9 height 9
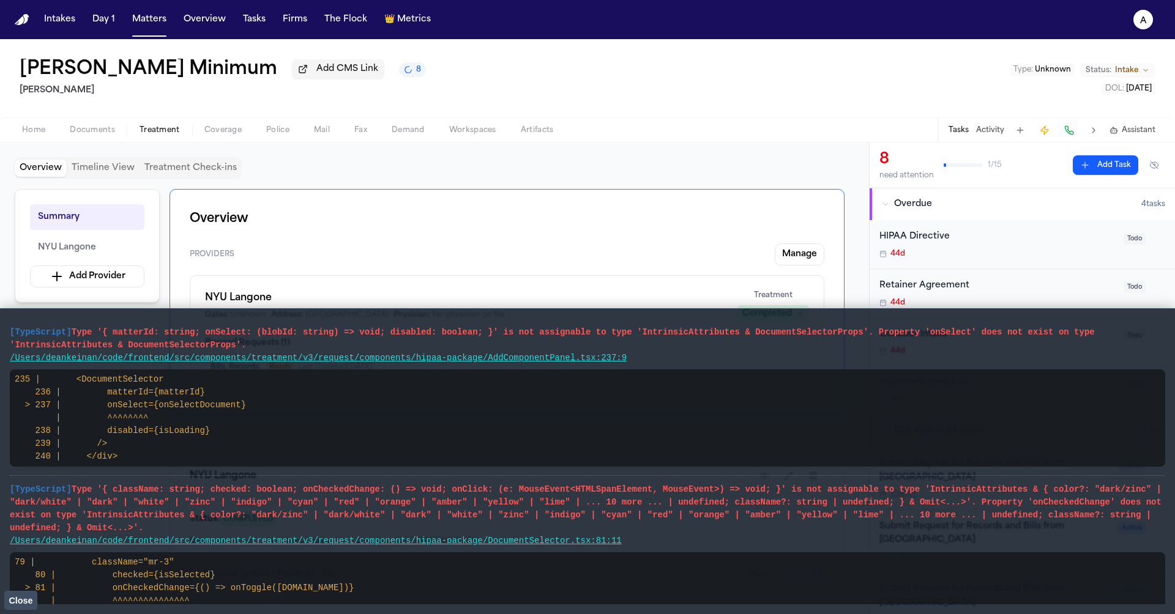
click at [24, 602] on span "Close" at bounding box center [21, 601] width 24 height 10
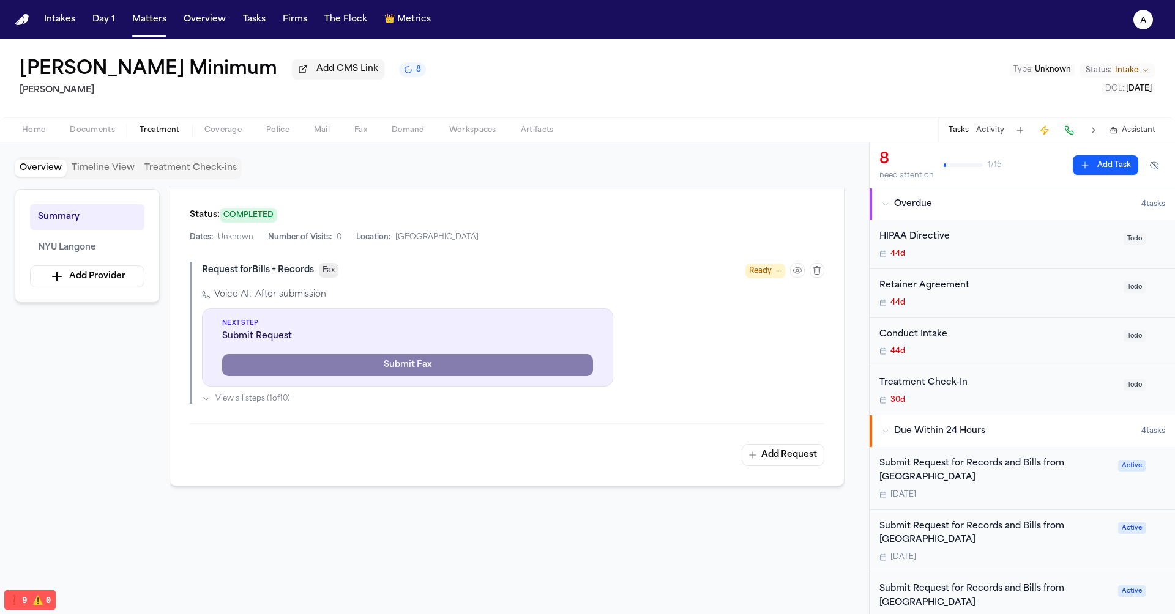
scroll to position [302, 0]
click at [803, 266] on button "button" at bounding box center [797, 272] width 15 height 15
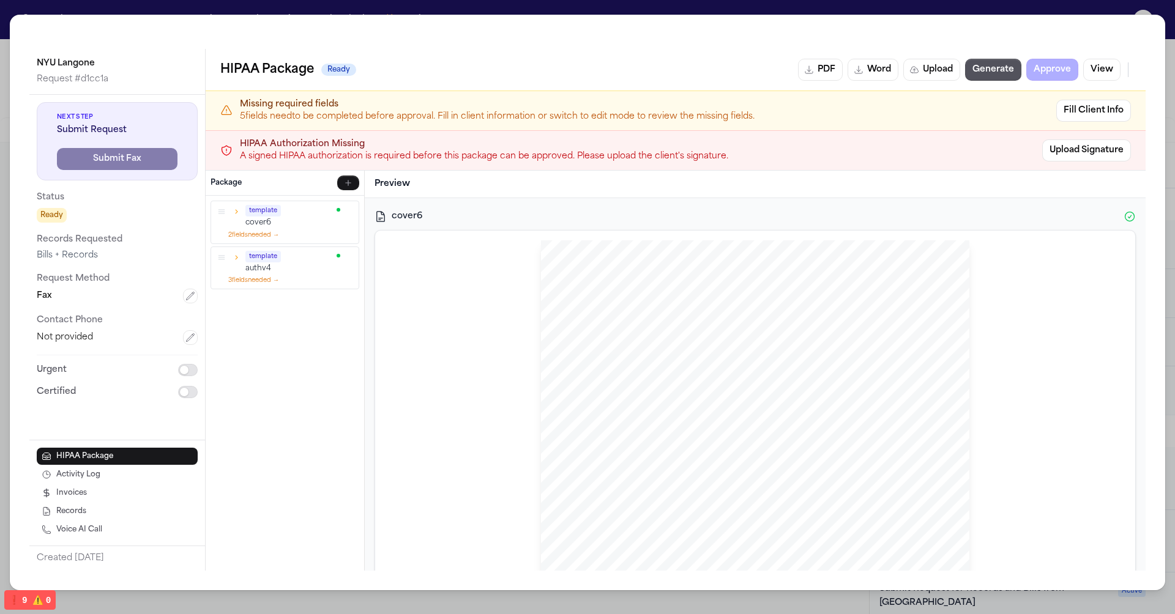
click at [237, 210] on icon "button" at bounding box center [237, 211] width 2 height 4
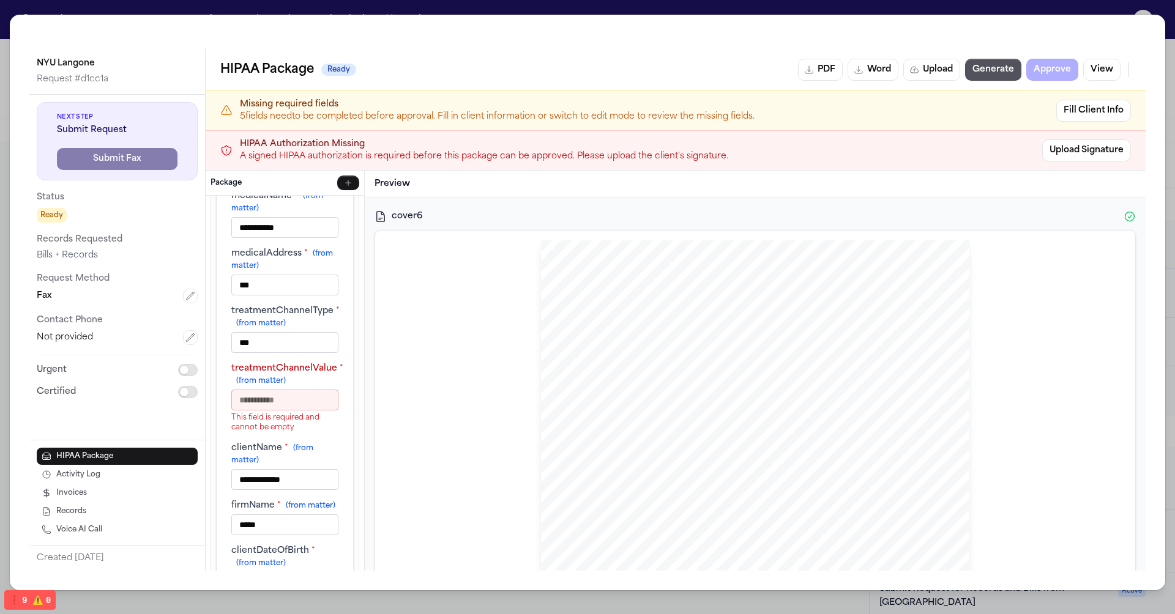
scroll to position [0, 0]
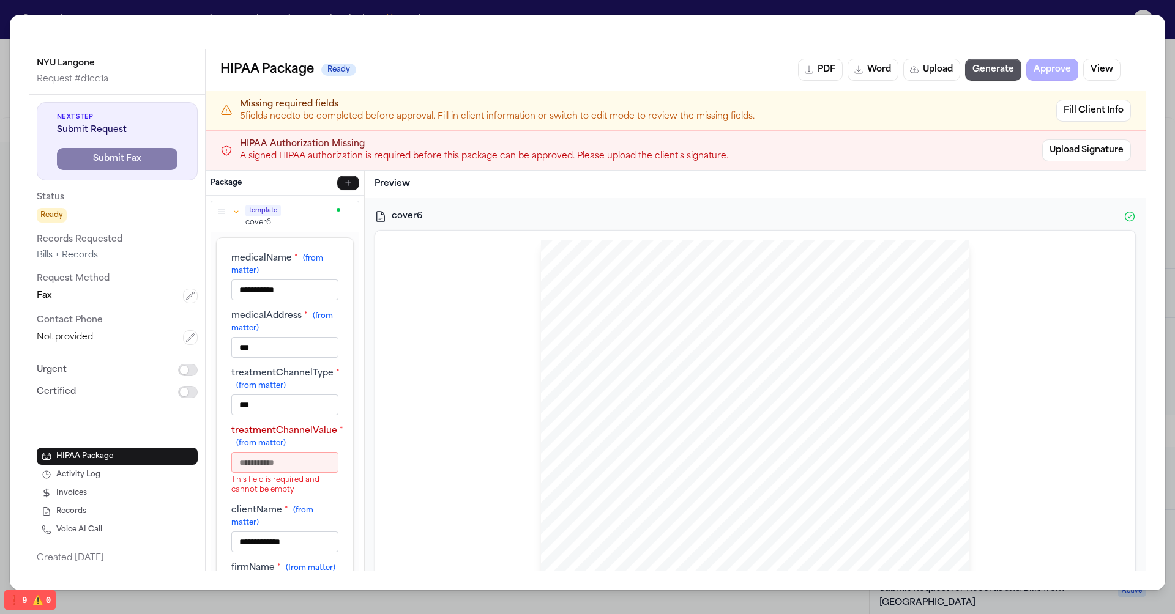
click at [237, 212] on icon "button" at bounding box center [236, 211] width 9 height 9
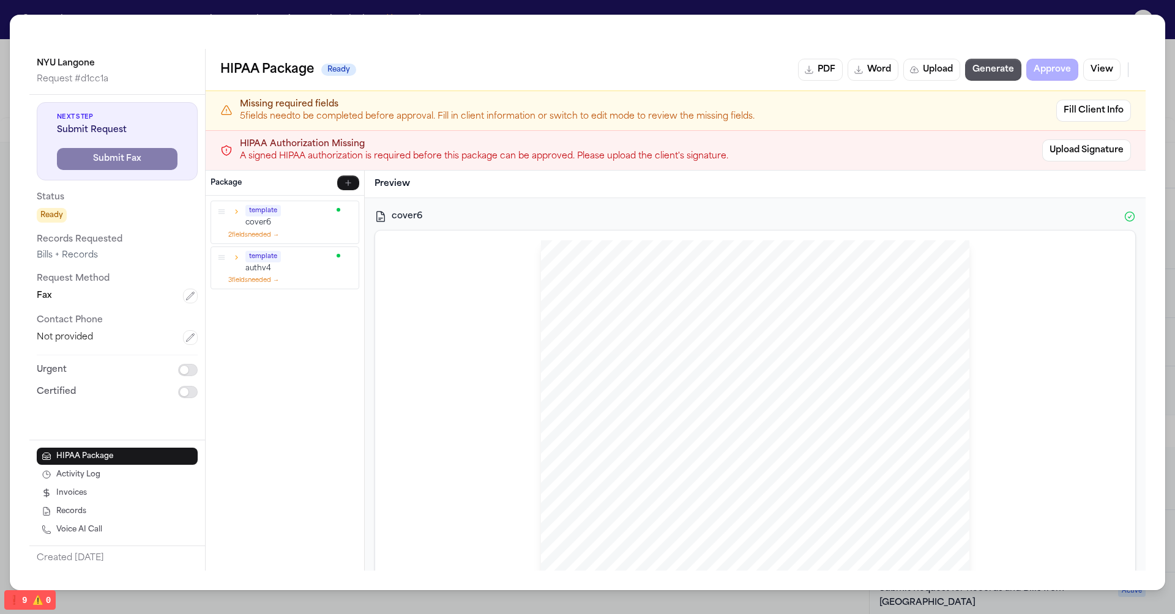
click at [234, 256] on icon "button" at bounding box center [236, 257] width 9 height 9
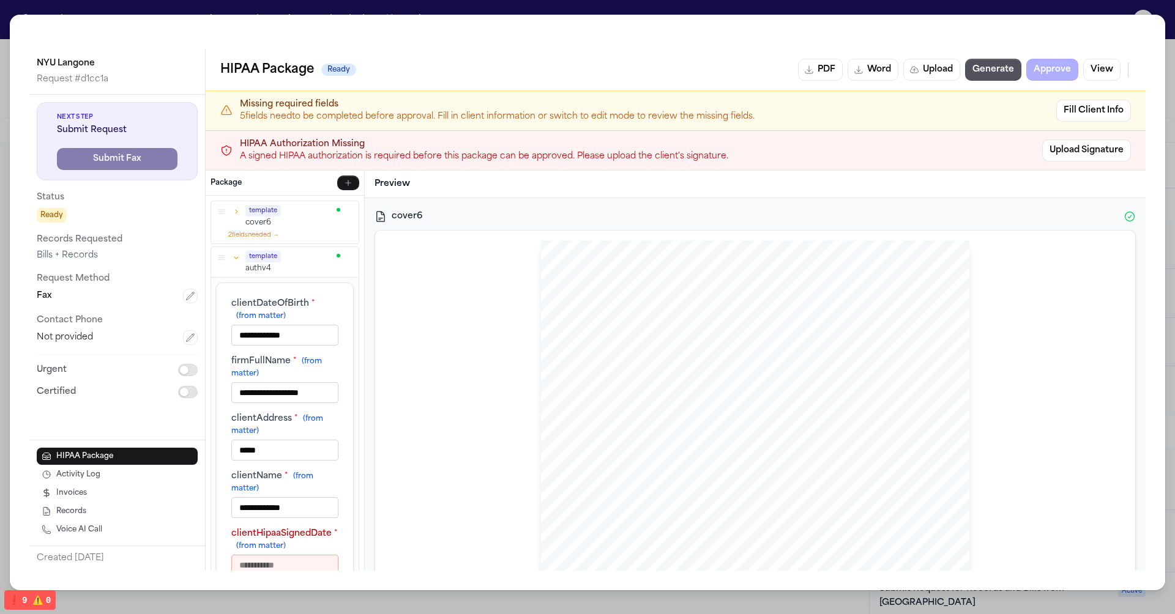
scroll to position [102, 0]
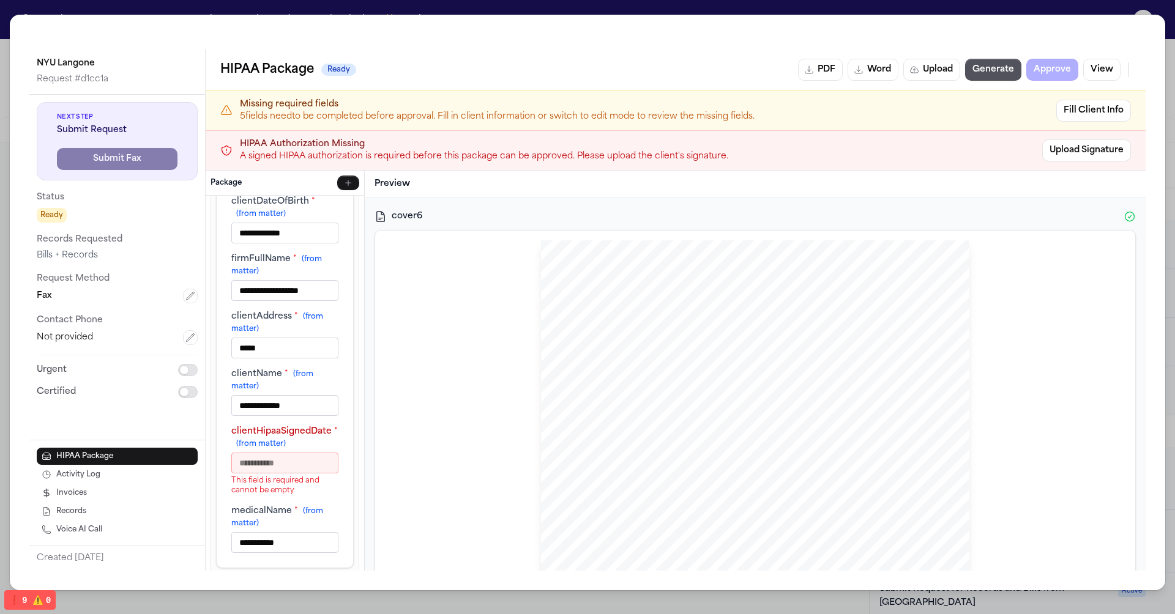
click at [326, 465] on input "clientHipaaSignedDate * (from matter)" at bounding box center [284, 463] width 107 height 21
click at [395, 428] on div "[PERSON_NAME] Sent Via FAX: [GEOGRAPHIC_DATA] ATTN: NYU Langone MEDICAL RECORDS…" at bounding box center [755, 523] width 741 height 564
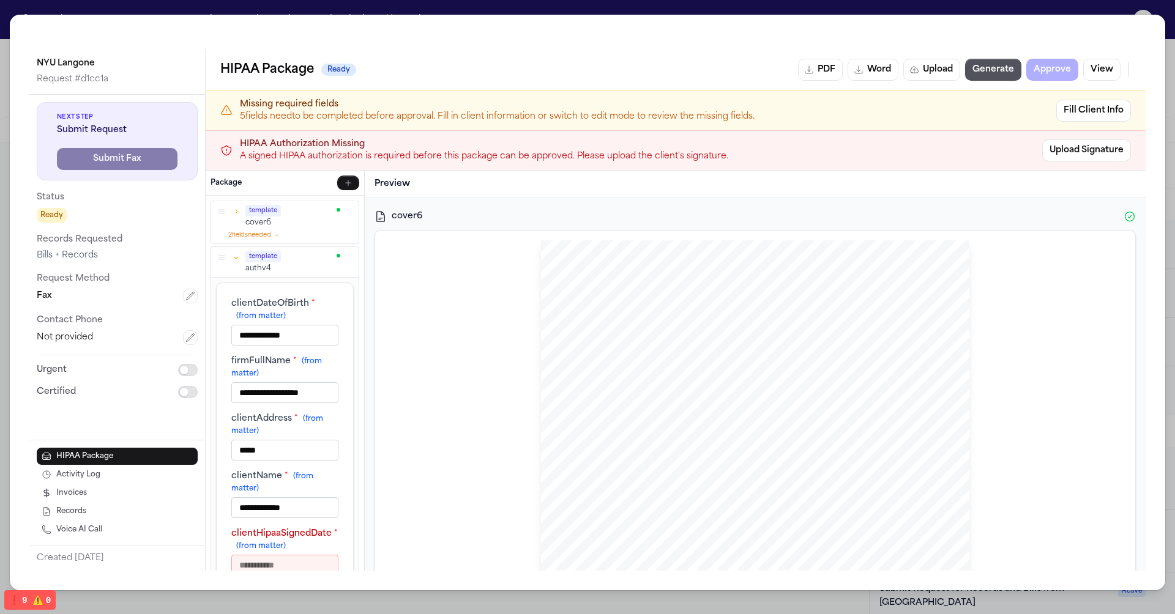
click at [237, 253] on icon "button" at bounding box center [236, 257] width 9 height 9
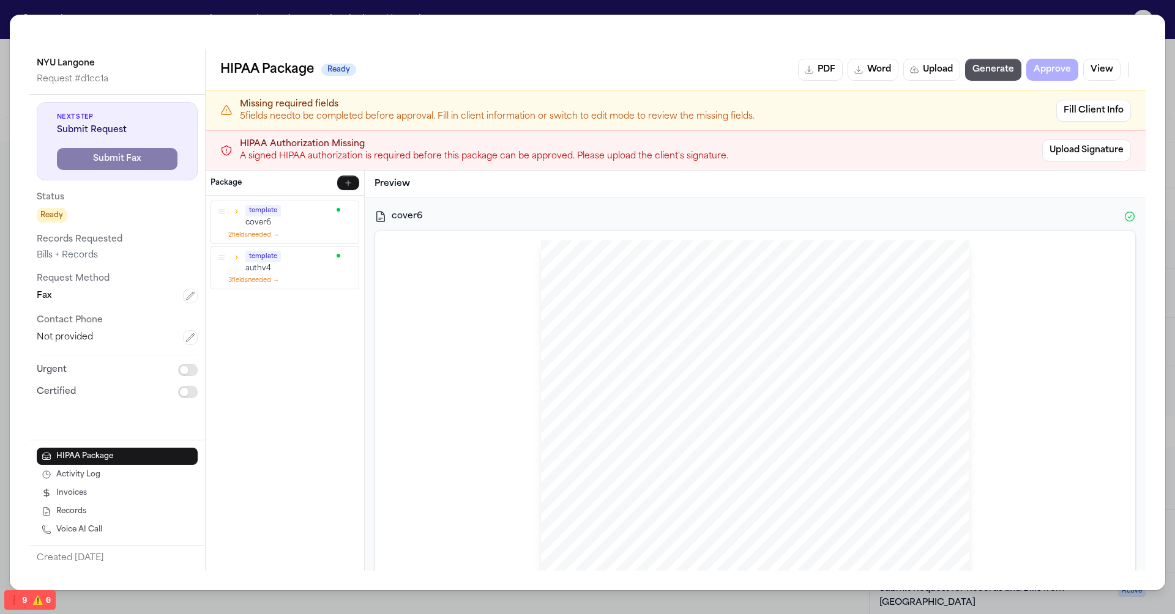
click at [238, 253] on icon "button" at bounding box center [236, 257] width 9 height 9
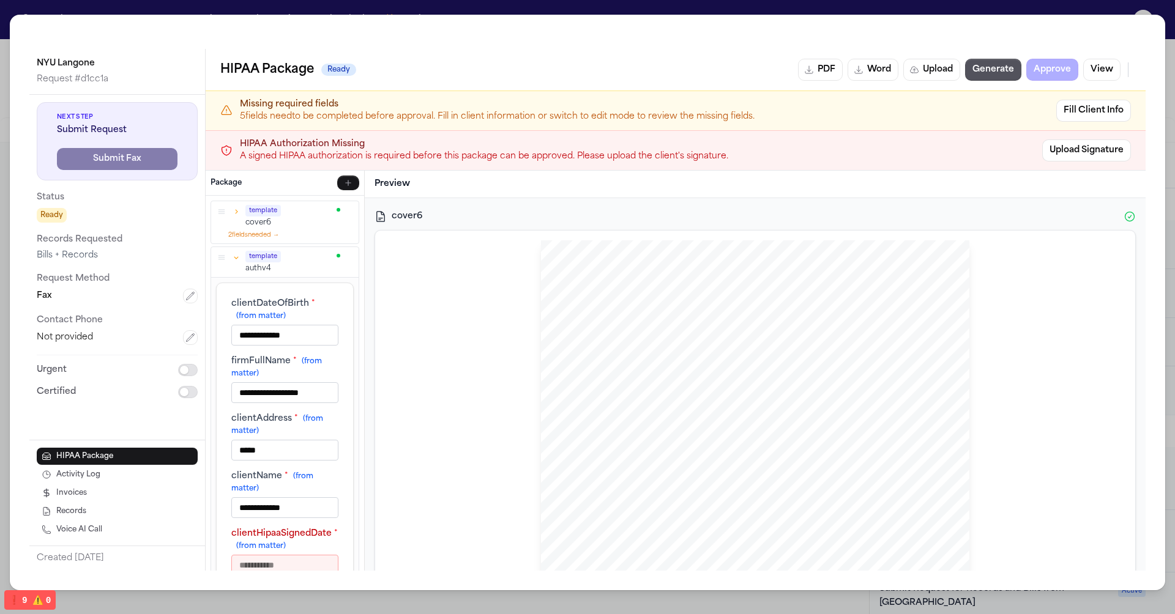
scroll to position [102, 0]
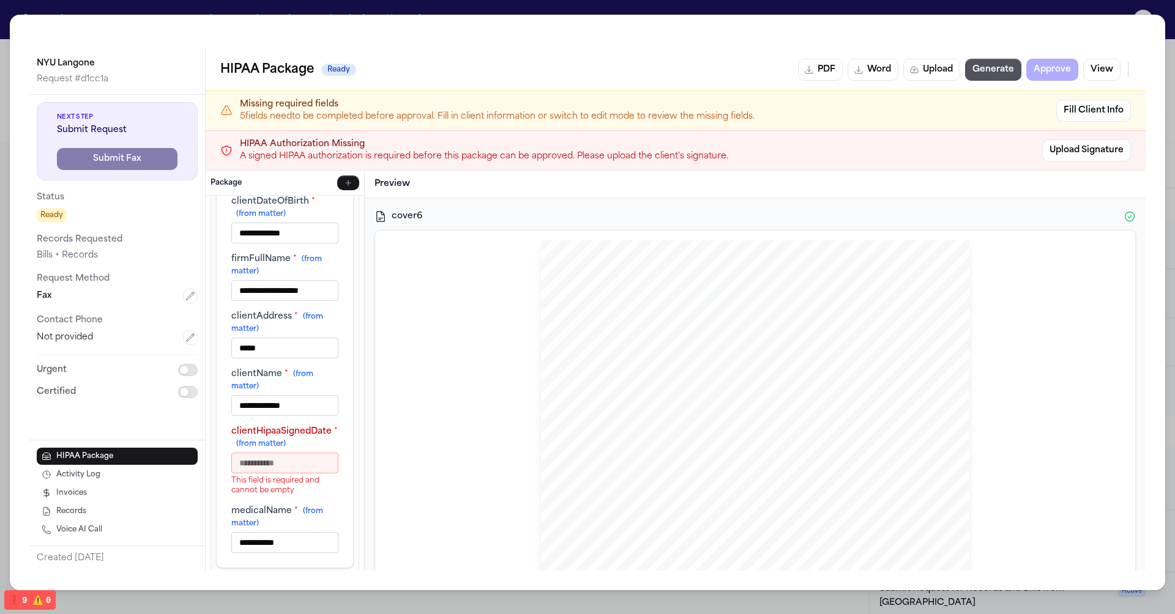
click at [283, 453] on input "clientHipaaSignedDate * (from matter)" at bounding box center [284, 463] width 107 height 21
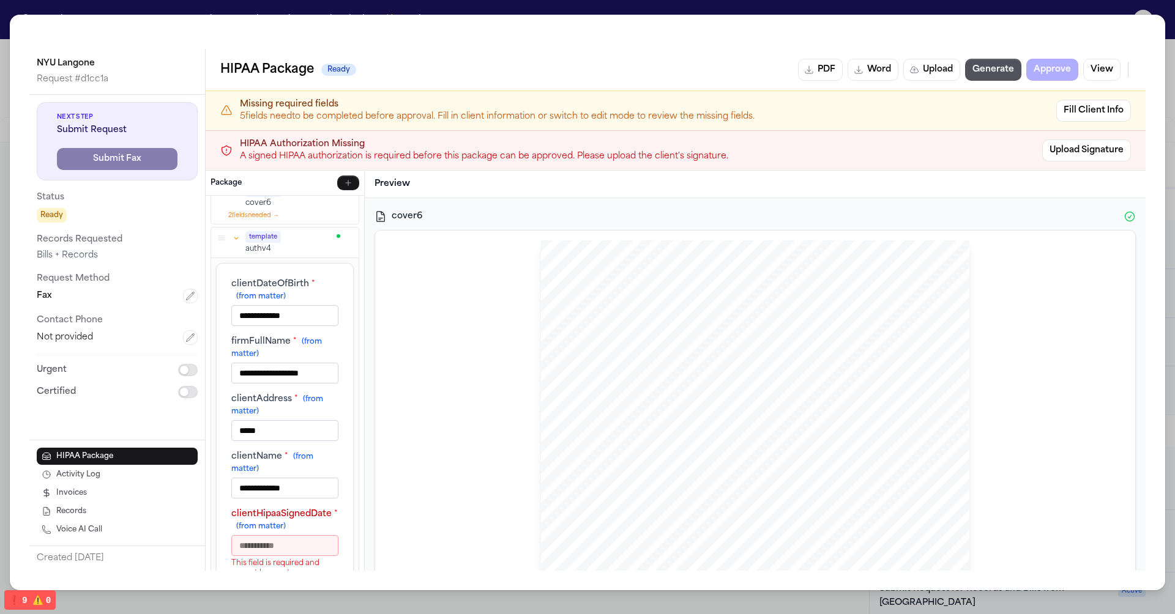
scroll to position [0, 0]
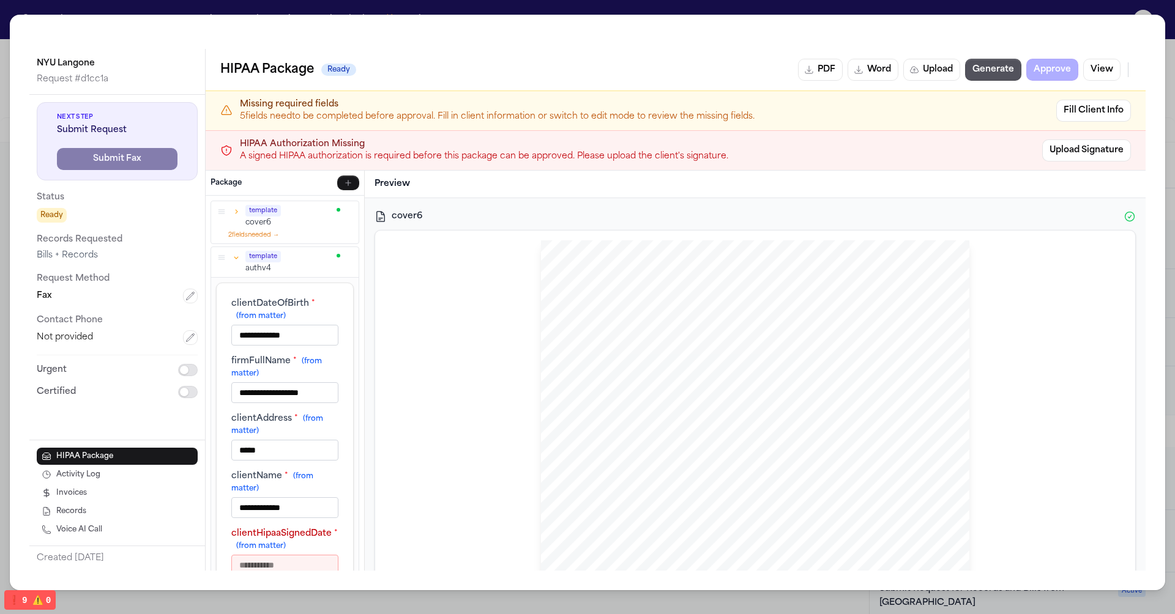
click at [239, 212] on icon "button" at bounding box center [236, 211] width 9 height 9
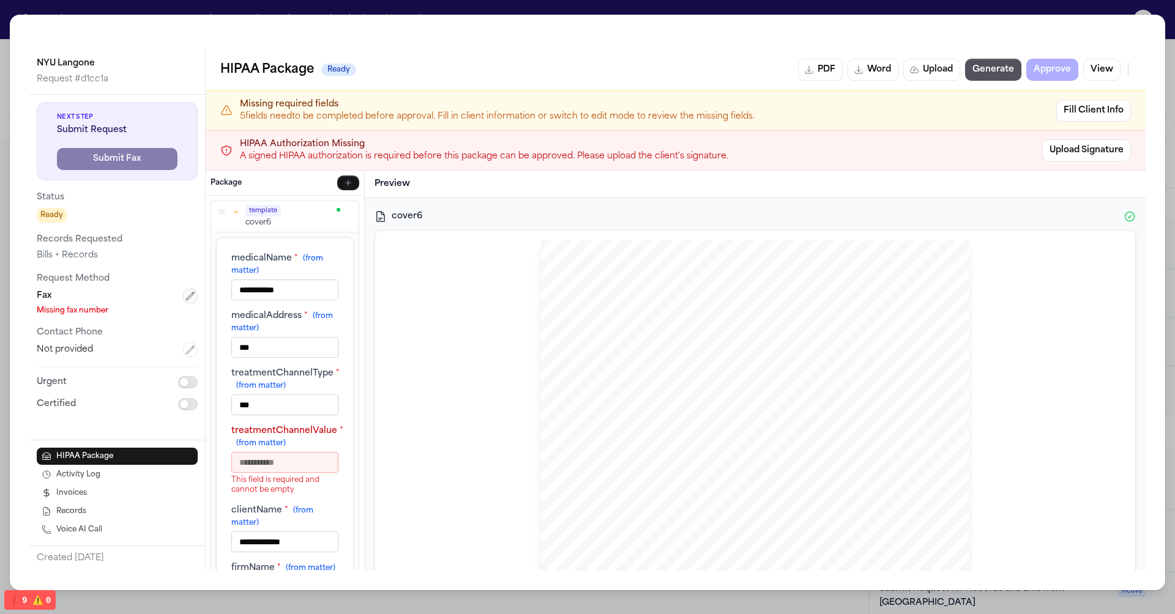
click at [190, 293] on icon "button" at bounding box center [190, 296] width 10 height 10
click at [166, 390] on button "Cancel" at bounding box center [159, 393] width 78 height 22
click at [237, 213] on icon "button" at bounding box center [236, 211] width 9 height 9
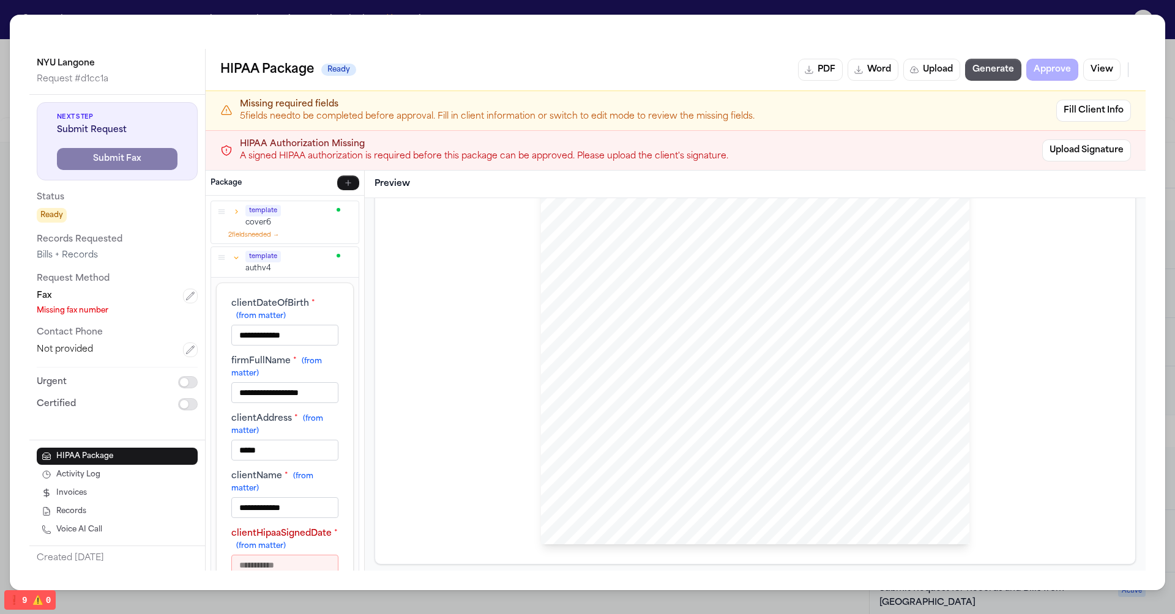
click at [236, 261] on div "template authv4" at bounding box center [285, 261] width 138 height 23
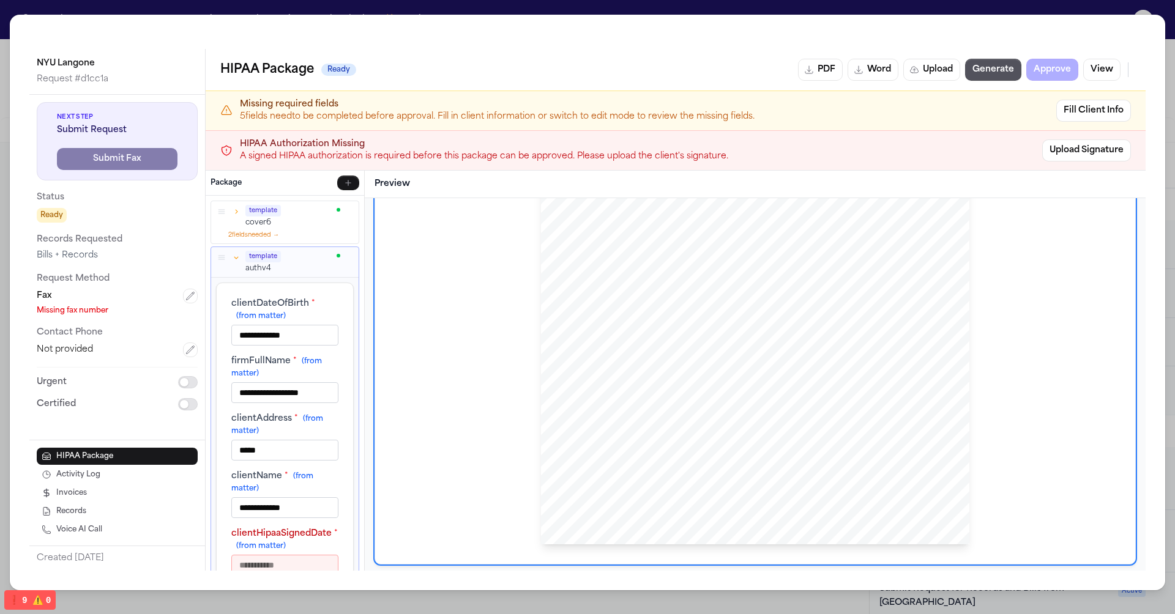
click at [237, 256] on icon "button" at bounding box center [236, 257] width 9 height 9
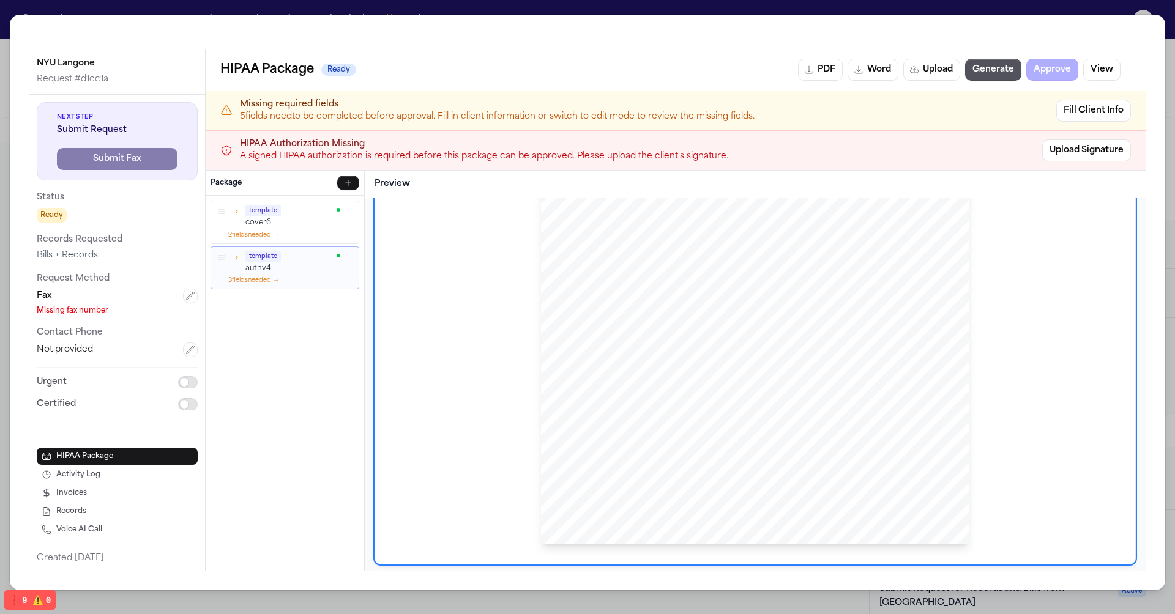
click at [237, 256] on icon "button" at bounding box center [236, 257] width 9 height 9
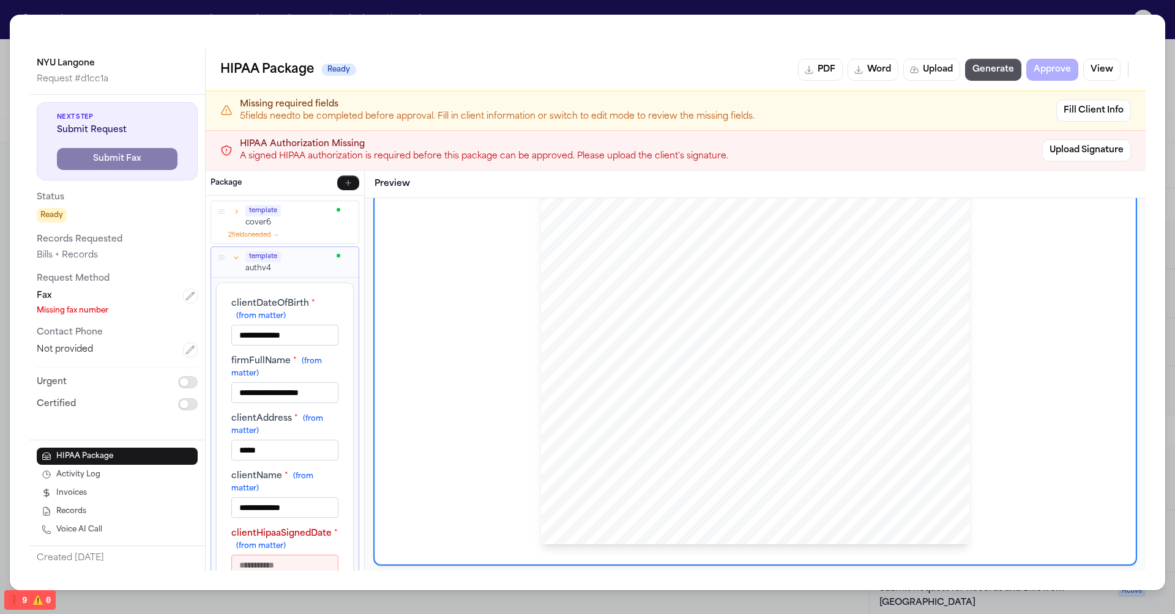
scroll to position [102, 0]
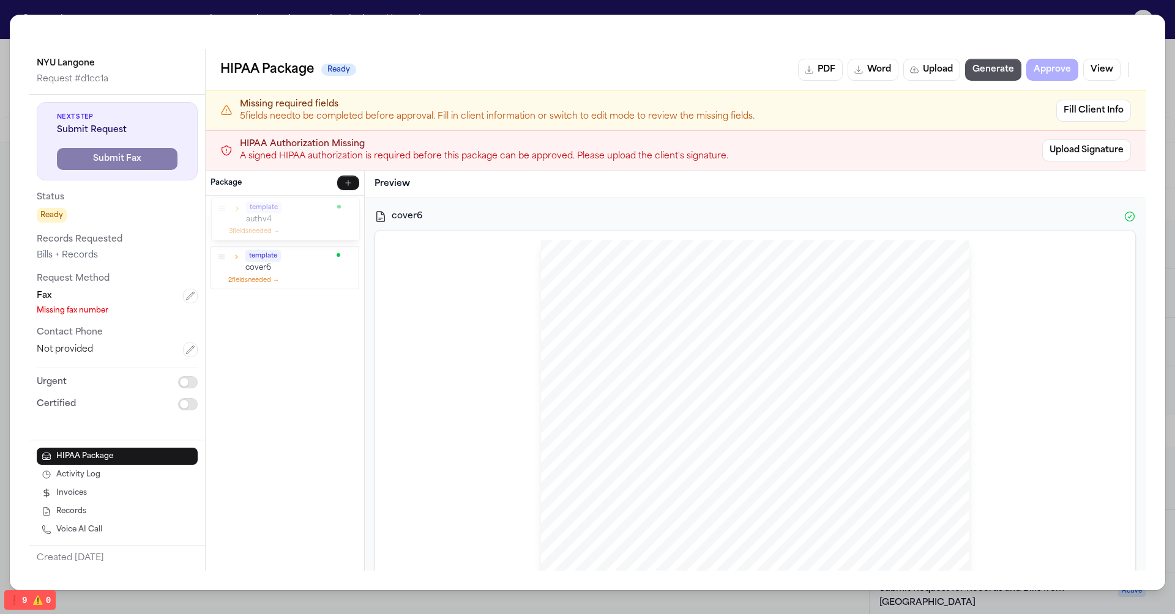
drag, startPoint x: 220, startPoint y: 251, endPoint x: 221, endPoint y: 202, distance: 49.0
click at [221, 204] on icon "button" at bounding box center [222, 208] width 9 height 9
click at [1086, 146] on link "Upload Signature" at bounding box center [1086, 151] width 89 height 22
click at [99, 205] on div "Status Ready" at bounding box center [117, 206] width 161 height 32
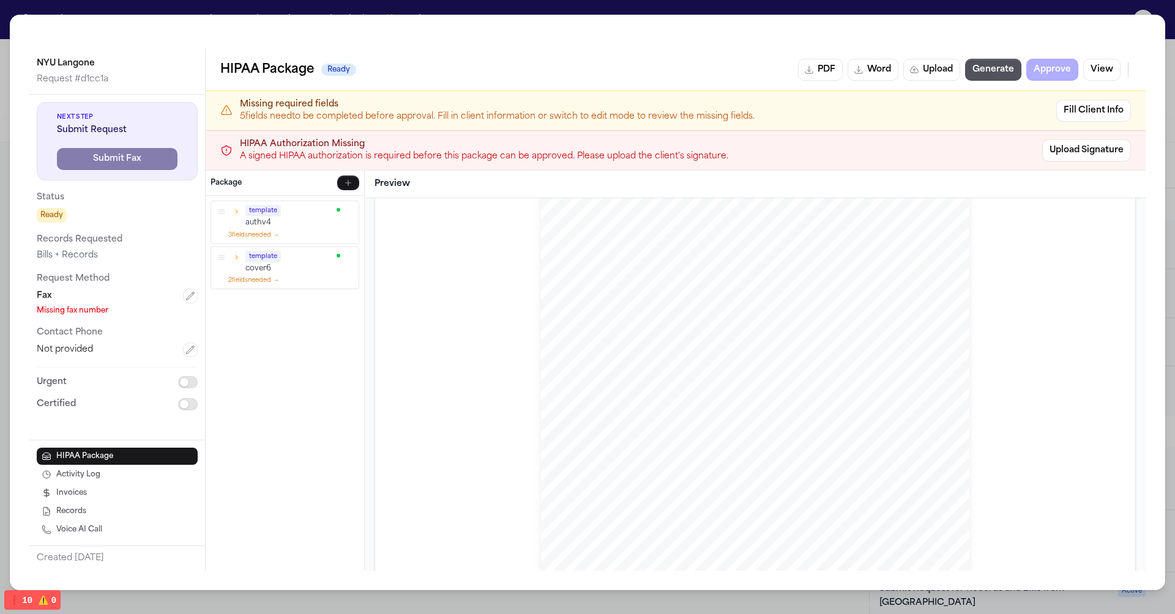
click at [99, 205] on div "Status Ready" at bounding box center [117, 206] width 161 height 32
click at [137, 270] on div "Next Step Submit Request Submit Fax Status Ready Records Requested Bills + Reco…" at bounding box center [117, 257] width 161 height 310
click at [86, 348] on span "Not provided" at bounding box center [65, 350] width 56 height 12
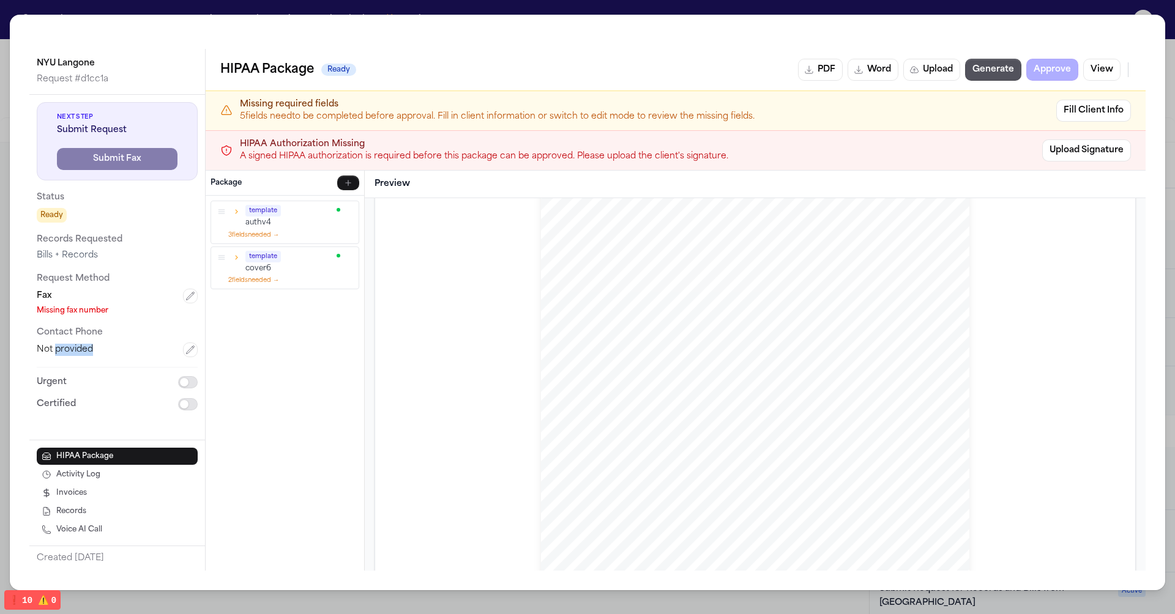
click at [86, 348] on span "Not provided" at bounding box center [65, 350] width 56 height 12
click at [116, 225] on div "Next Step Submit Request Submit Fax Status Ready Records Requested Bills + Reco…" at bounding box center [117, 257] width 161 height 310
click at [87, 261] on div "Bills + Records" at bounding box center [117, 256] width 161 height 12
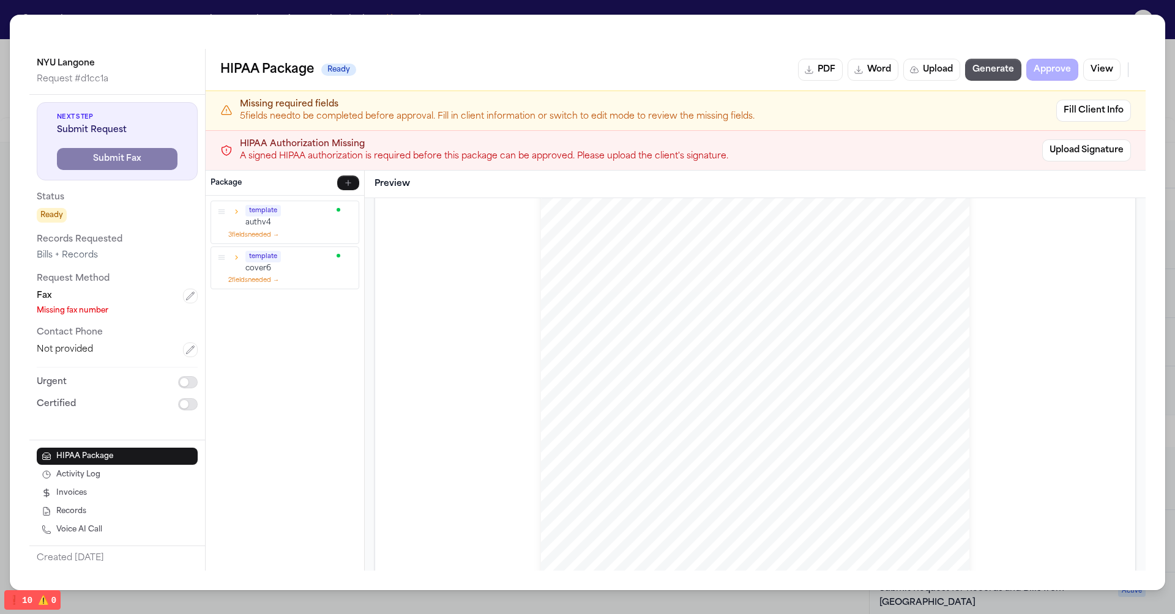
click at [131, 264] on div "Next Step Submit Request Submit Fax Status Ready Records Requested Bills + Reco…" at bounding box center [117, 257] width 161 height 310
click at [260, 69] on h2 "HIPAA Package" at bounding box center [267, 70] width 94 height 20
click at [142, 471] on button "Activity Log" at bounding box center [117, 474] width 161 height 17
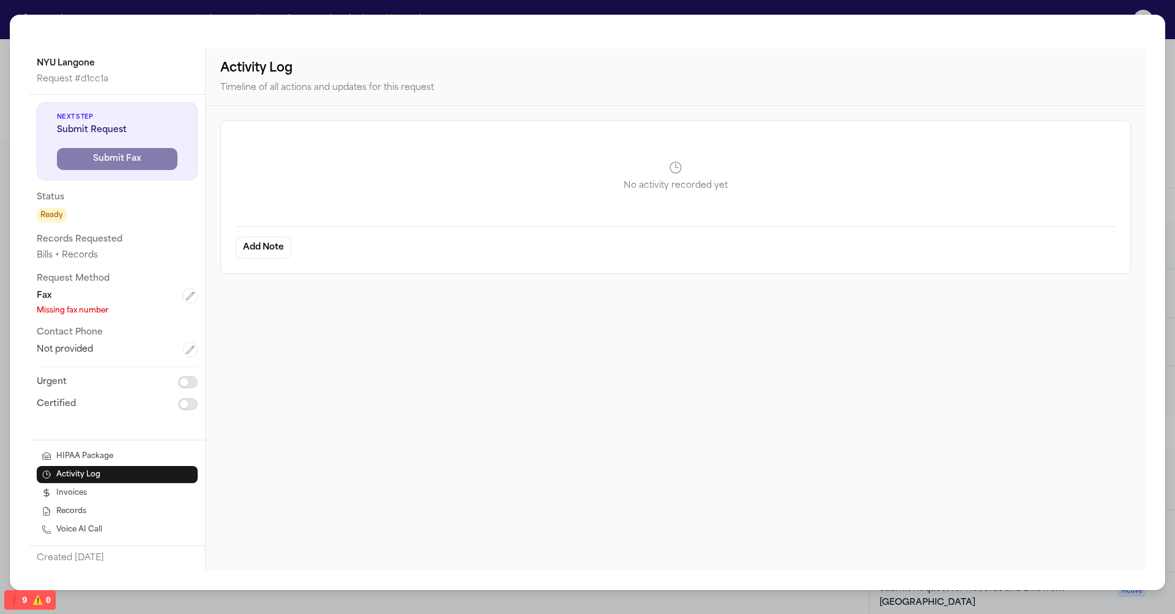
click at [138, 494] on button "Invoices" at bounding box center [117, 493] width 161 height 17
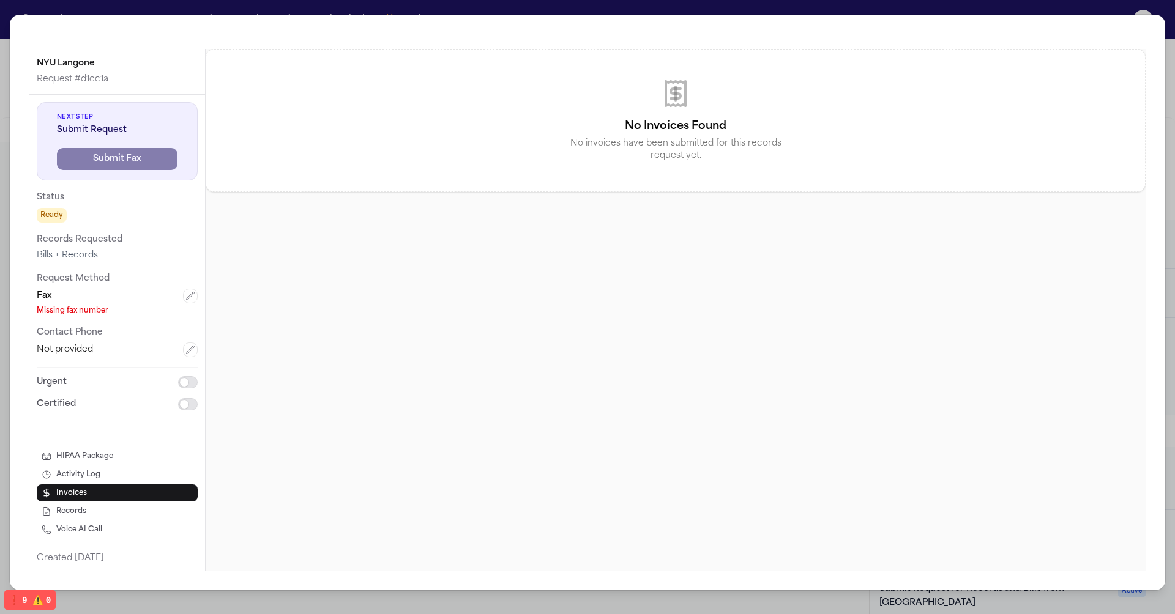
click at [138, 501] on button "Invoices" at bounding box center [117, 493] width 161 height 17
click at [137, 510] on button "Records" at bounding box center [117, 511] width 161 height 17
click at [131, 520] on button "Records" at bounding box center [117, 511] width 161 height 17
click at [124, 531] on button "Voice AI Call" at bounding box center [117, 529] width 161 height 17
select select "***"
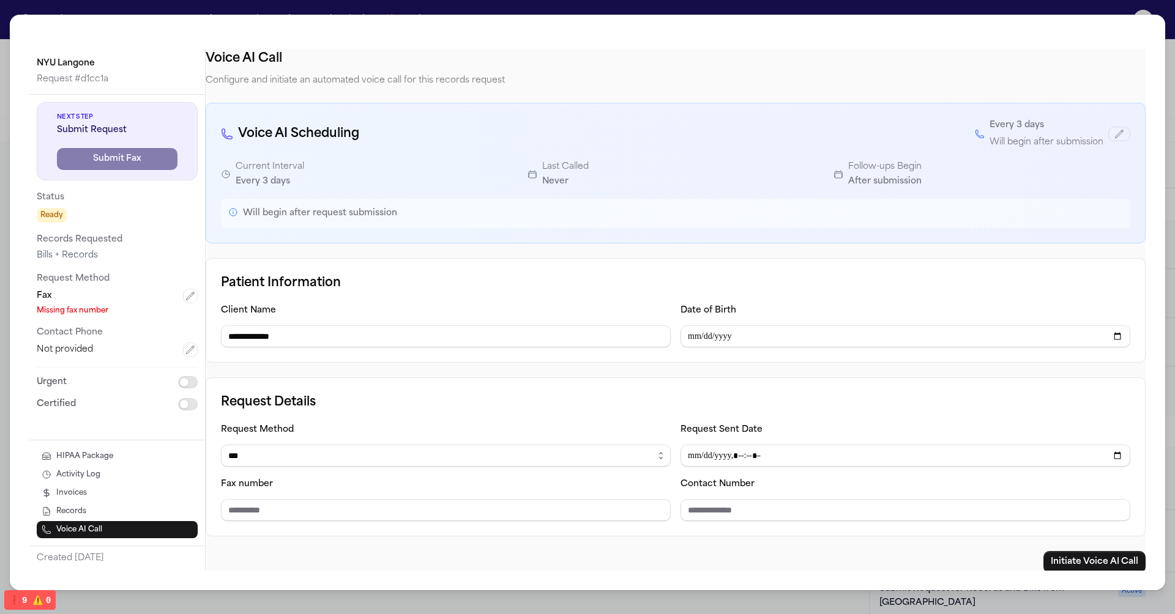
click at [124, 474] on button "Activity Log" at bounding box center [117, 474] width 161 height 17
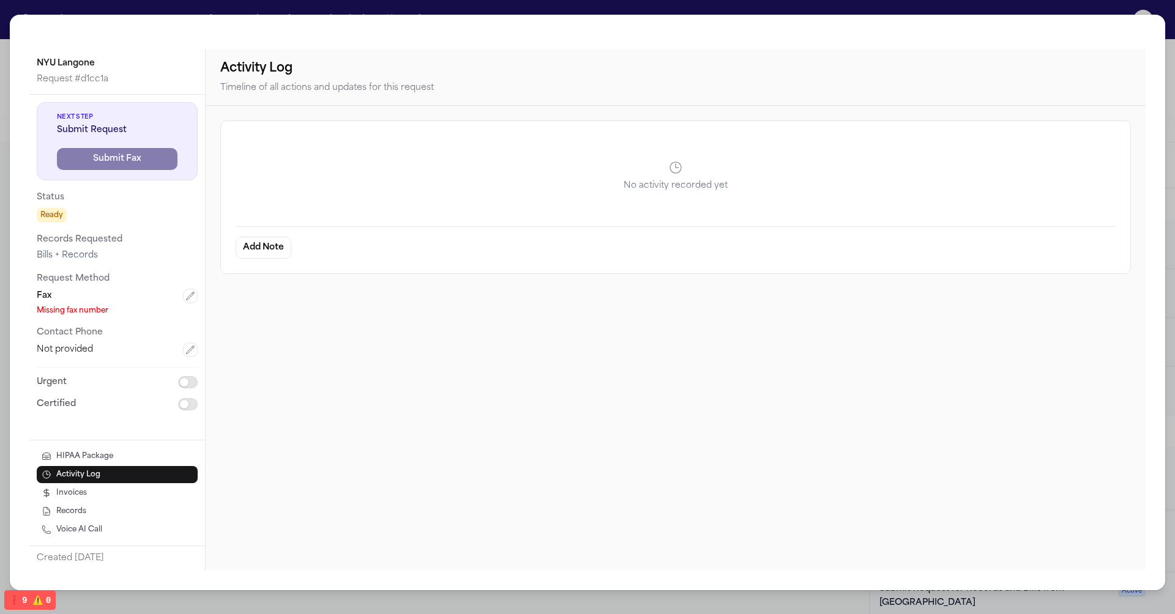
click at [120, 523] on button "Voice AI Call" at bounding box center [117, 529] width 161 height 17
select select "***"
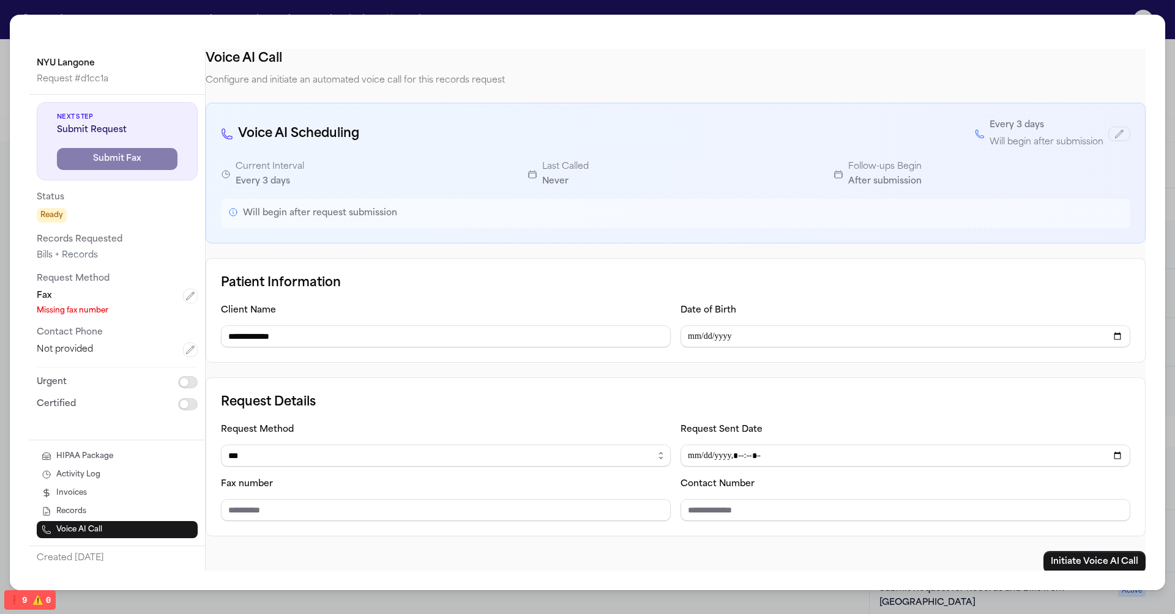
click at [107, 465] on button "HIPAA Package" at bounding box center [117, 456] width 161 height 17
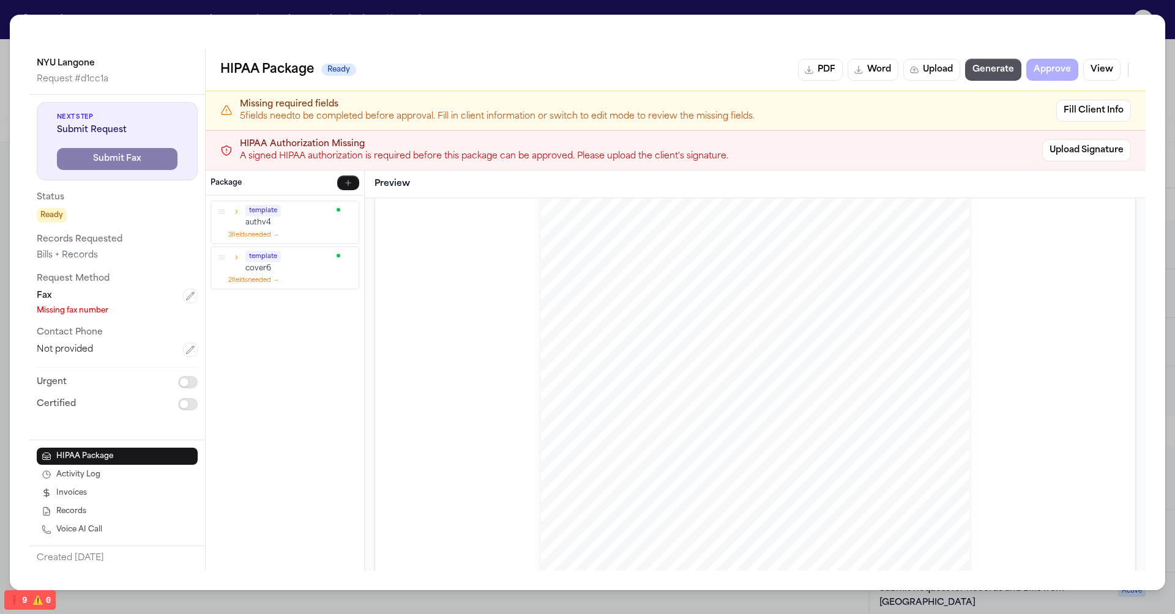
scroll to position [0, 0]
click at [1116, 154] on button "Upload Signature" at bounding box center [1086, 151] width 89 height 22
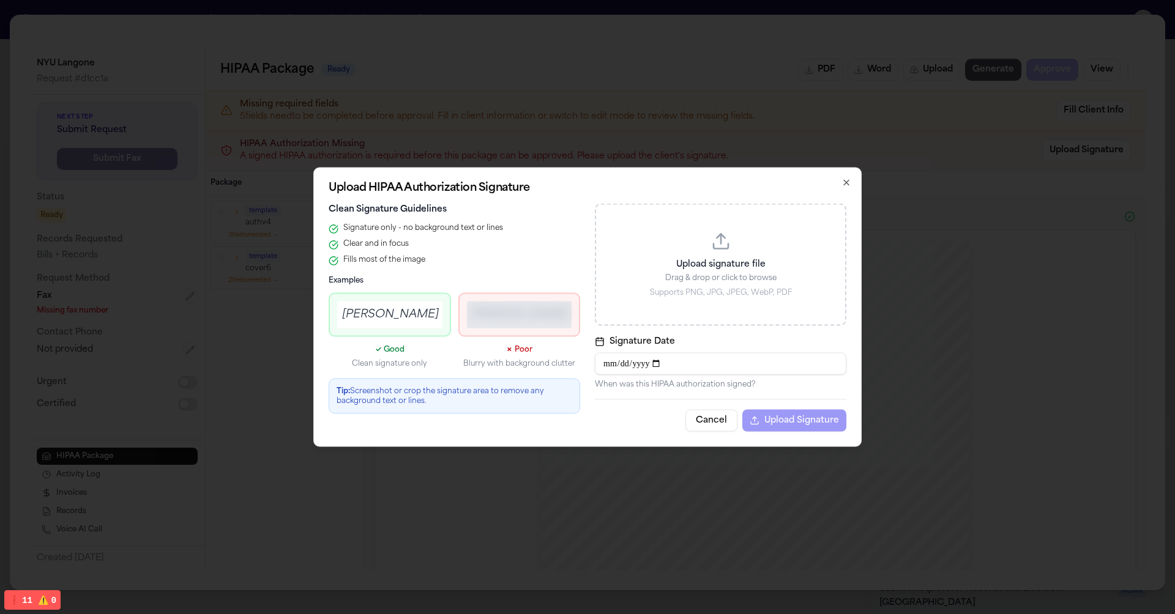
click at [726, 259] on p "Upload signature file" at bounding box center [721, 265] width 220 height 12
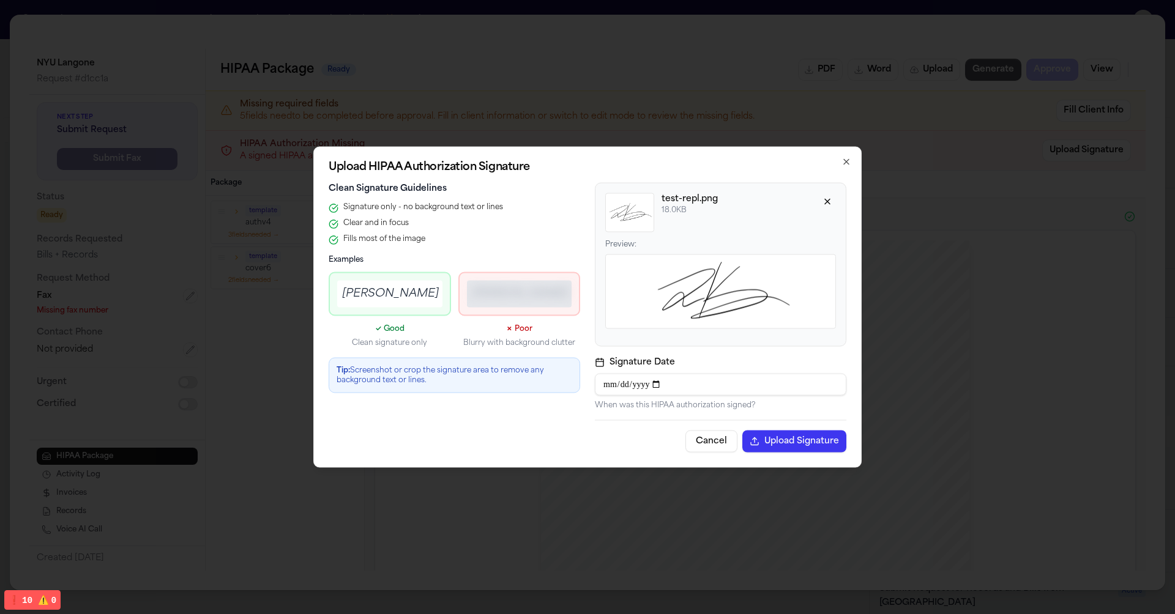
click at [791, 440] on button "Upload Signature" at bounding box center [794, 442] width 104 height 22
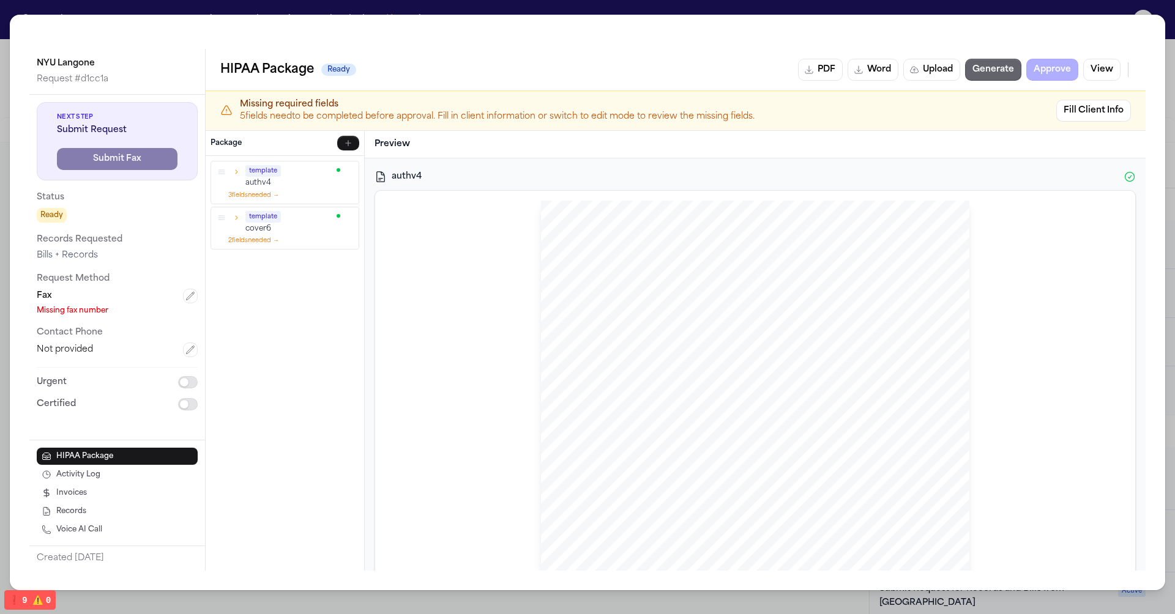
click at [1002, 67] on button "Generate" at bounding box center [993, 70] width 56 height 22
click at [235, 173] on icon "button" at bounding box center [236, 172] width 9 height 9
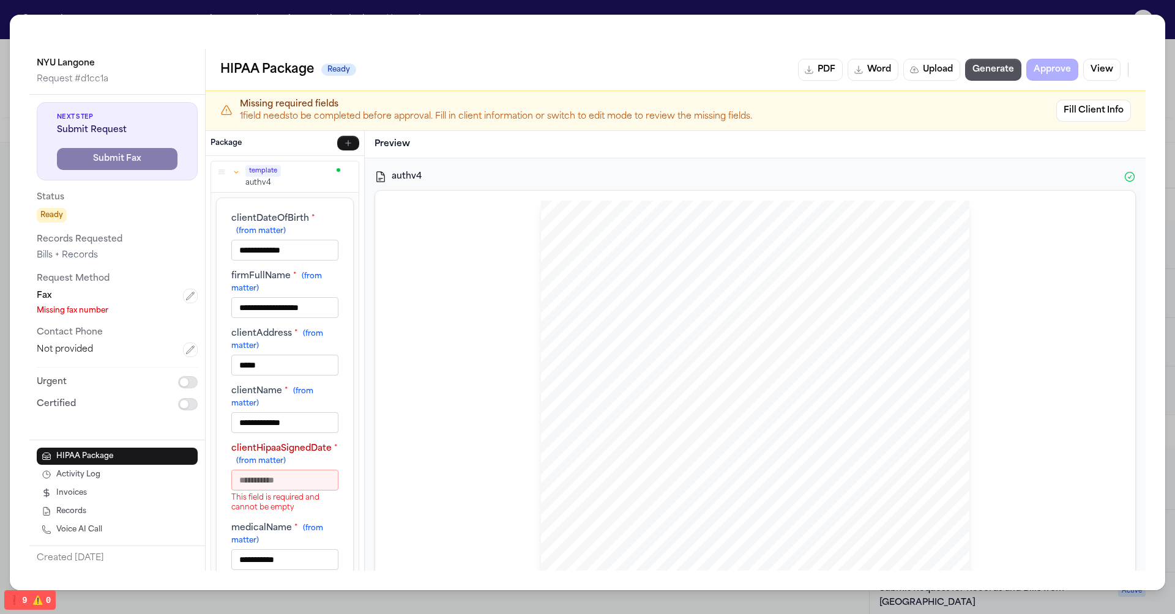
click at [235, 173] on icon "button" at bounding box center [236, 172] width 9 height 9
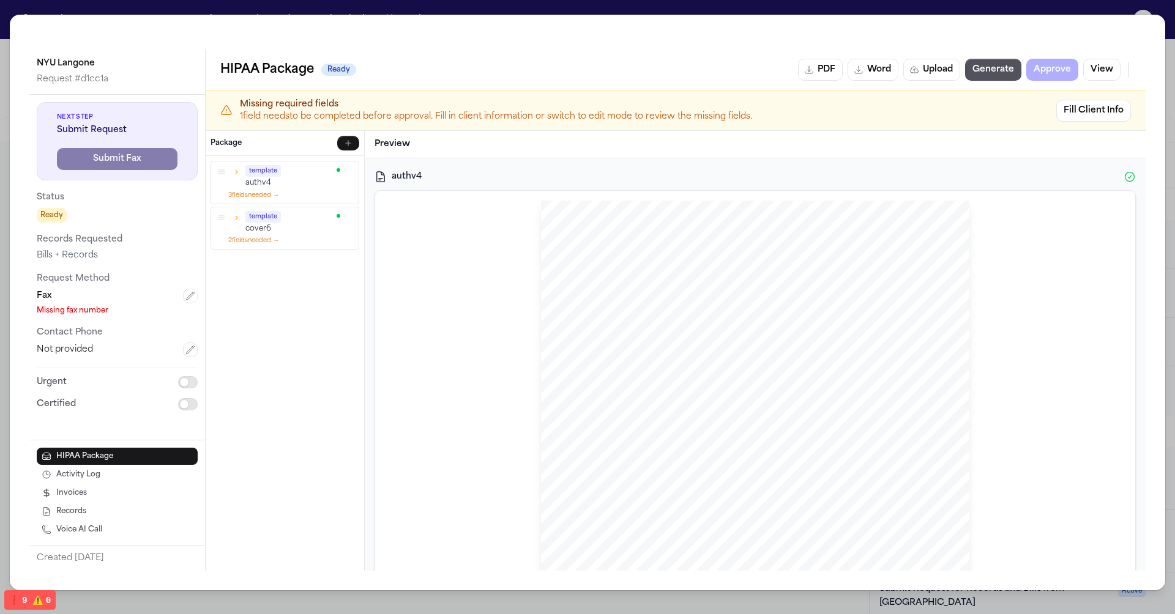
click at [236, 213] on icon "button" at bounding box center [236, 217] width 9 height 9
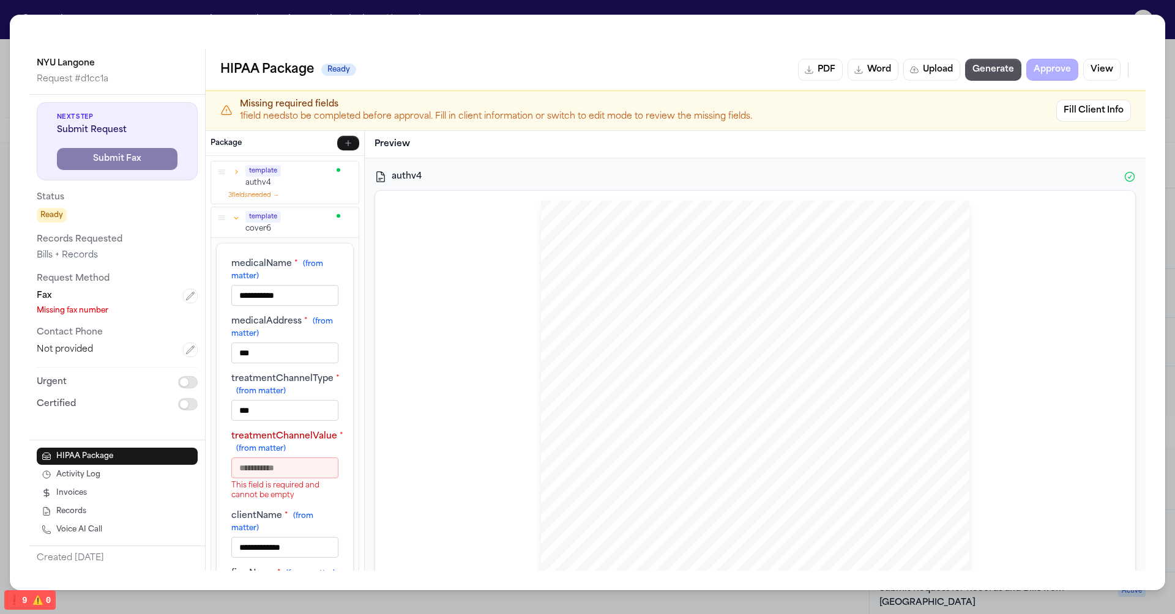
click at [236, 213] on icon "button" at bounding box center [236, 217] width 9 height 9
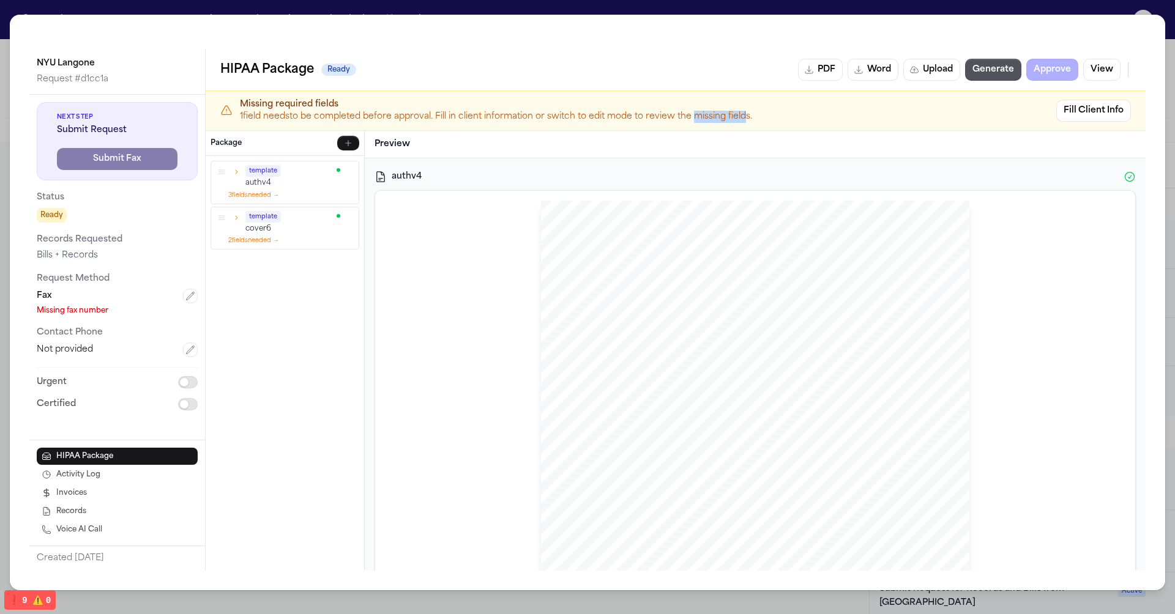
drag, startPoint x: 744, startPoint y: 115, endPoint x: 689, endPoint y: 108, distance: 55.5
click at [689, 111] on p "1 field need s to be completed before approval. Fill in client information or s…" at bounding box center [644, 117] width 809 height 12
click at [1105, 112] on button "Fill Client Info" at bounding box center [1093, 111] width 75 height 22
select select "****"
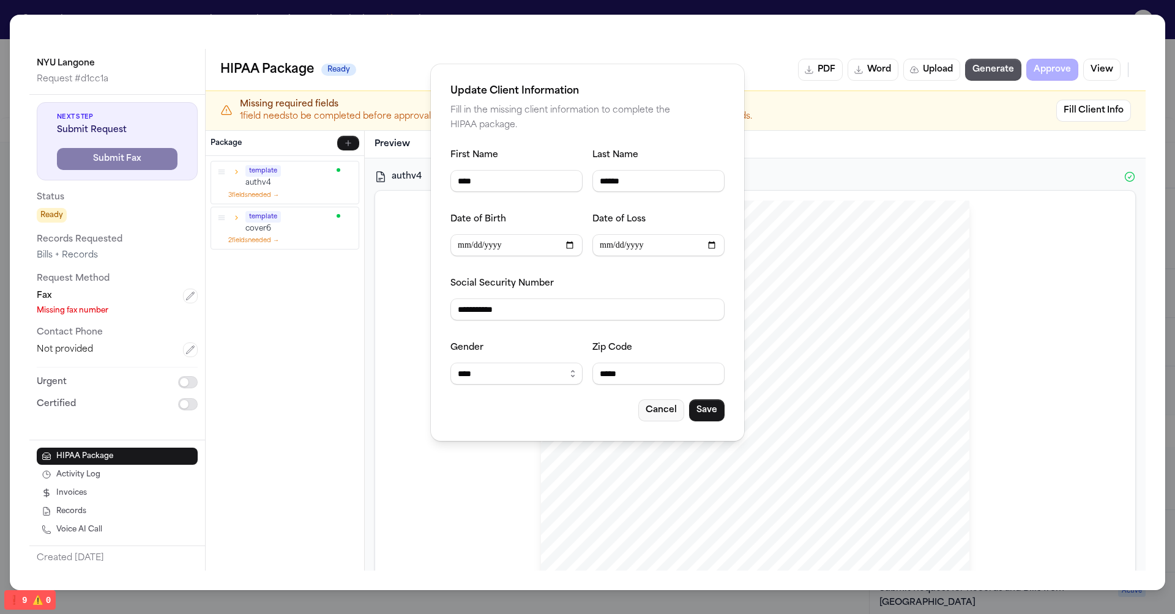
click at [663, 412] on button "Cancel" at bounding box center [661, 411] width 46 height 22
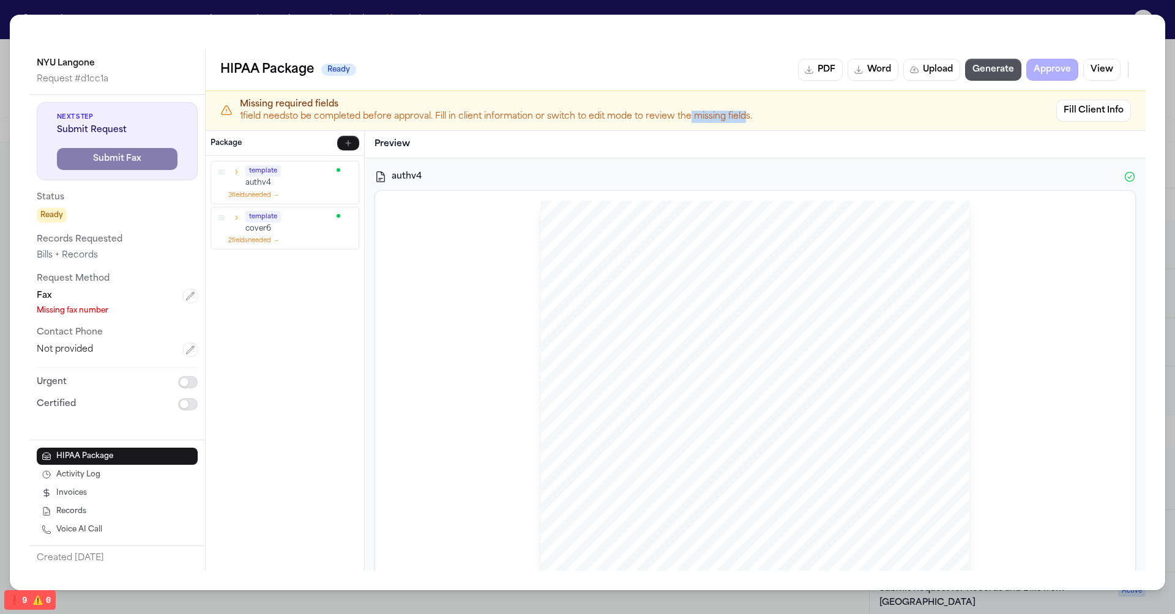
click at [624, 156] on div "Preview" at bounding box center [755, 145] width 781 height 28
click at [236, 215] on icon "button" at bounding box center [236, 217] width 9 height 9
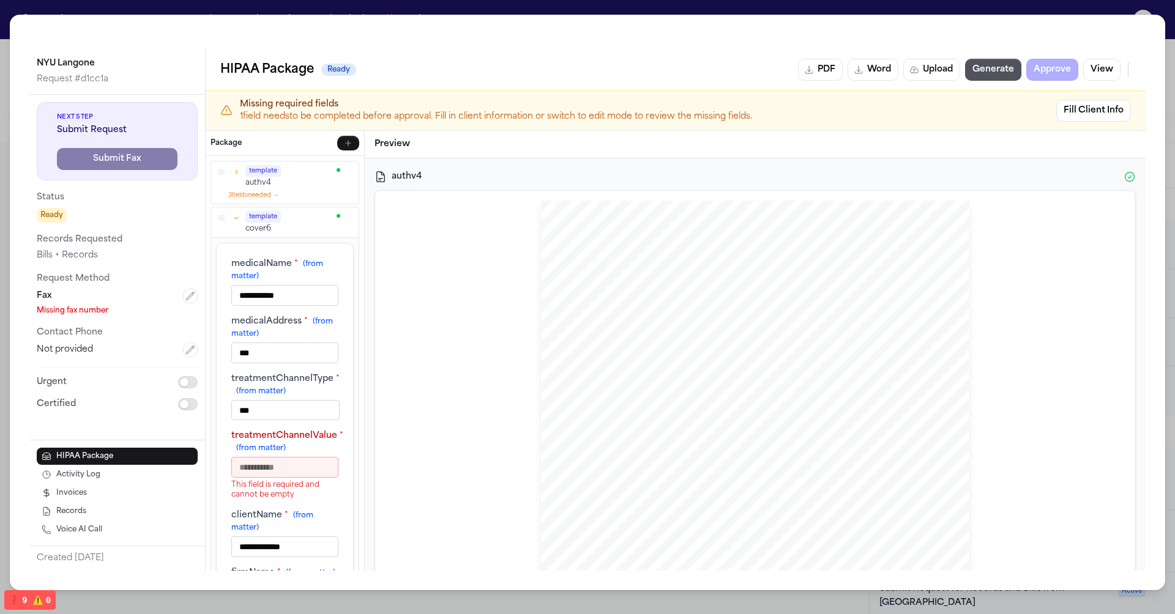
click at [235, 213] on icon "button" at bounding box center [236, 217] width 9 height 9
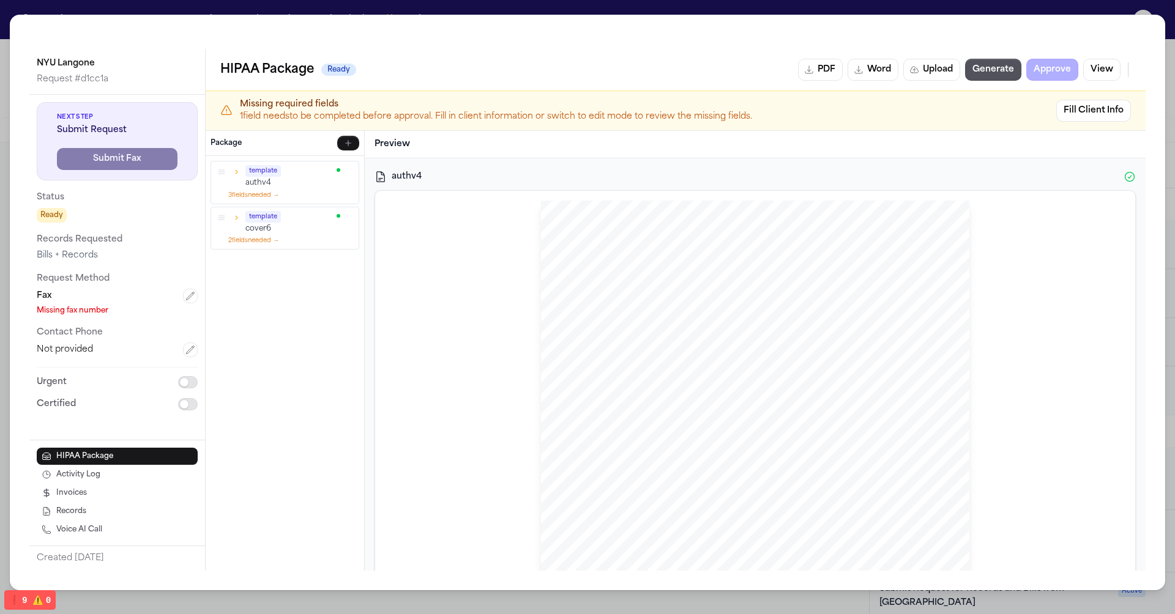
click at [235, 166] on button "button" at bounding box center [236, 171] width 11 height 11
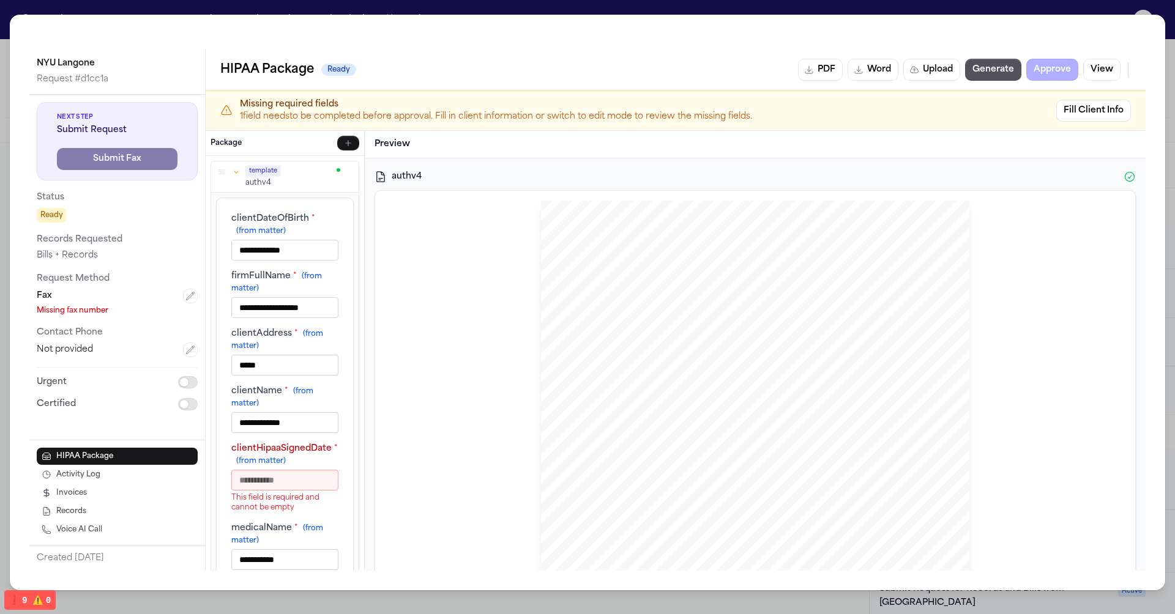
click at [235, 170] on icon "button" at bounding box center [236, 172] width 9 height 9
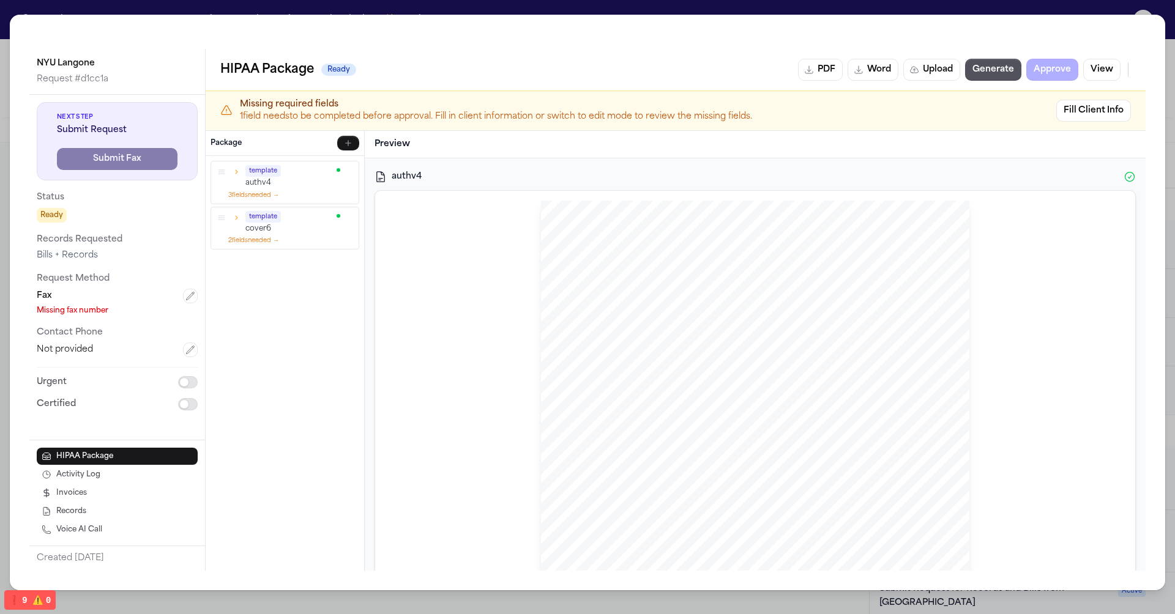
click at [850, 287] on span "{{ clientDateOfBirth }}" at bounding box center [870, 287] width 72 height 7
click at [995, 64] on button "Generate" at bounding box center [993, 70] width 56 height 22
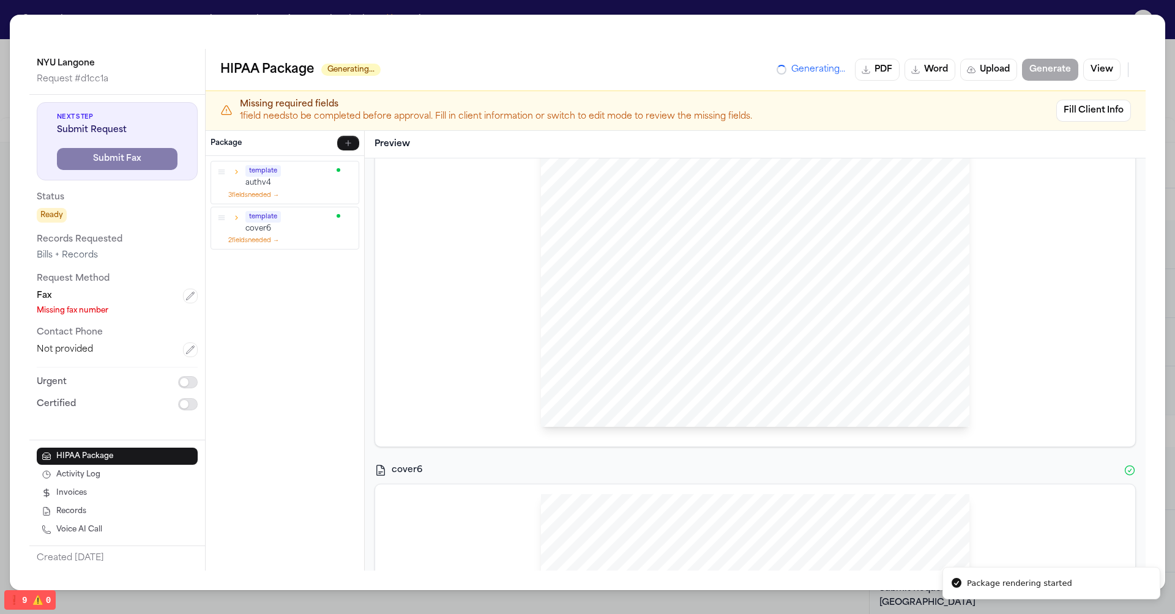
scroll to position [443, 0]
click at [1117, 67] on button "View" at bounding box center [1101, 70] width 37 height 22
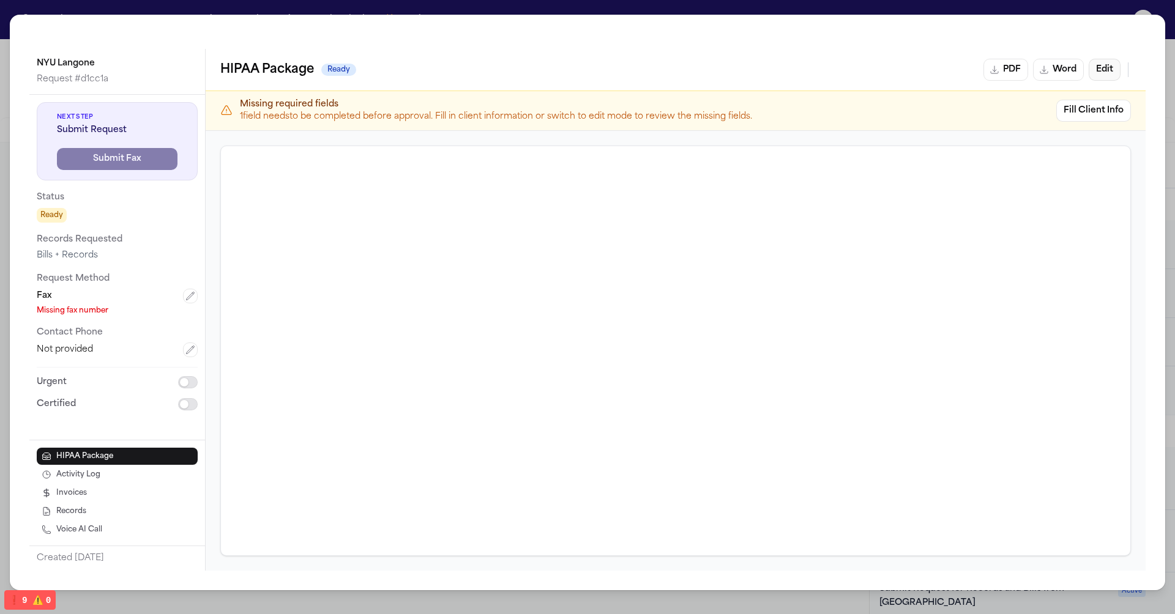
click at [1099, 73] on button "Edit" at bounding box center [1105, 70] width 32 height 22
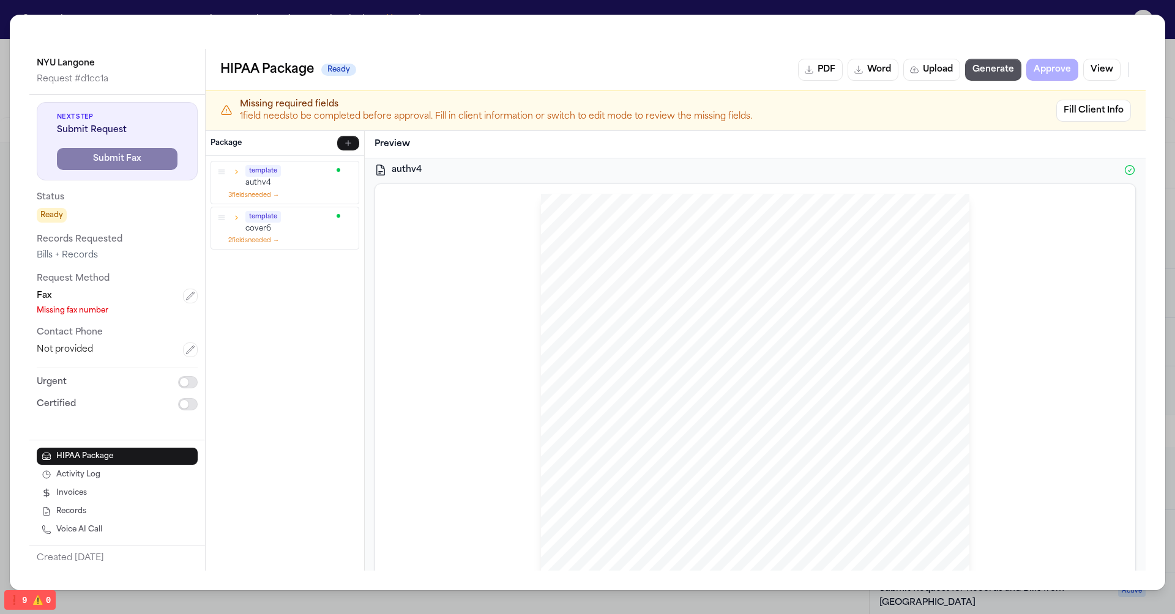
scroll to position [0, 0]
click at [1001, 237] on div "HIPAA Privacy Authorization For Disclosure of Protected Health Information Rele…" at bounding box center [755, 483] width 741 height 564
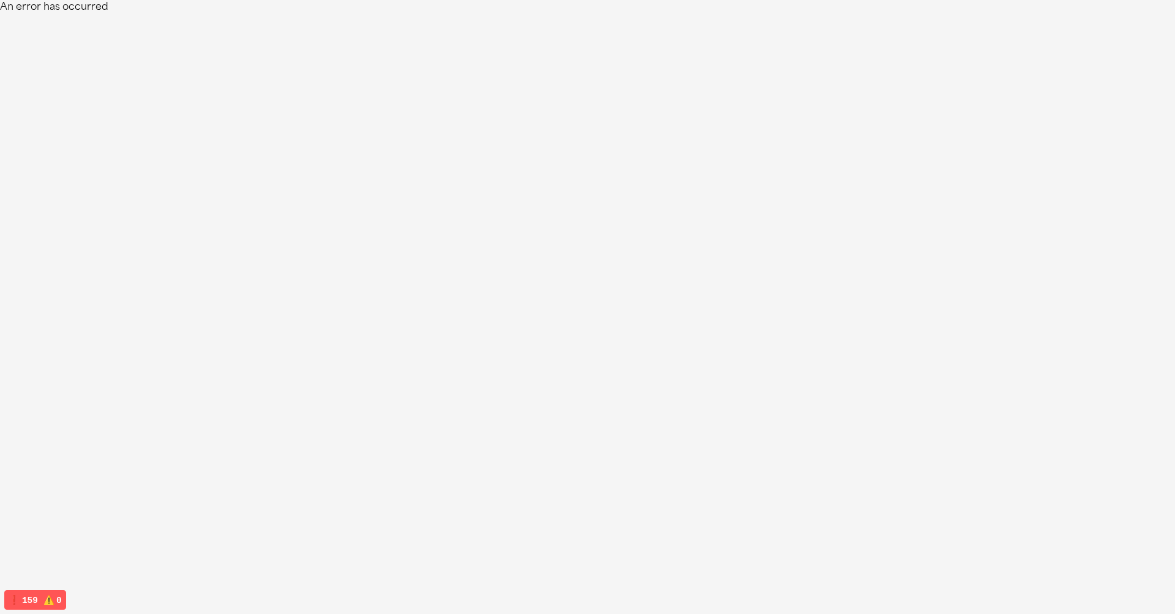
click at [637, 15] on html "An error has occurred" at bounding box center [587, 7] width 1175 height 15
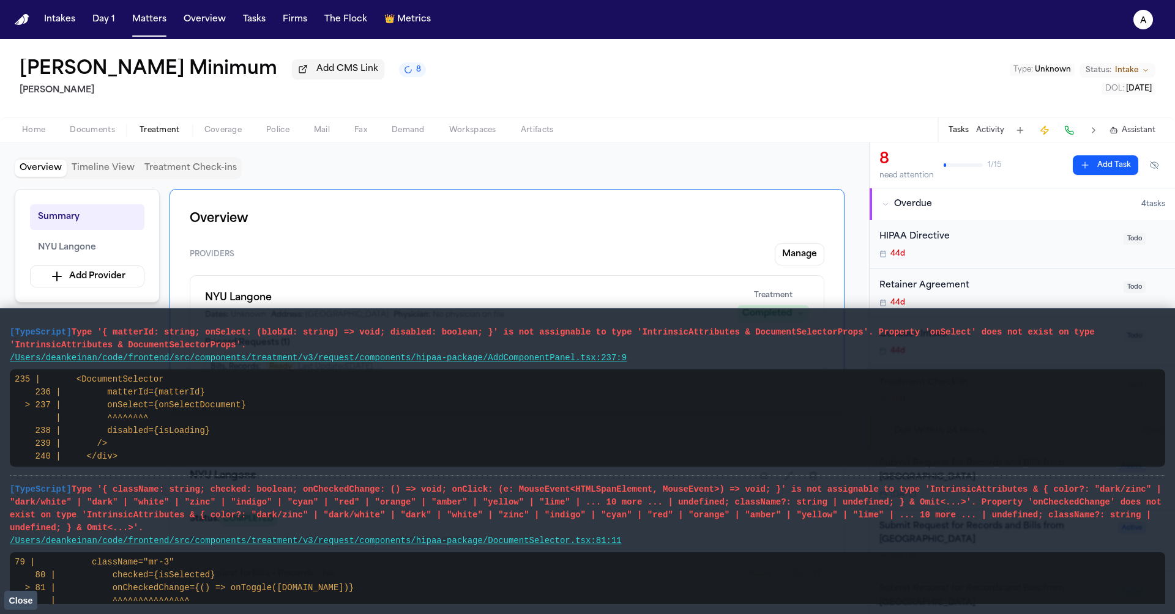
click at [18, 605] on span "Close" at bounding box center [21, 601] width 24 height 10
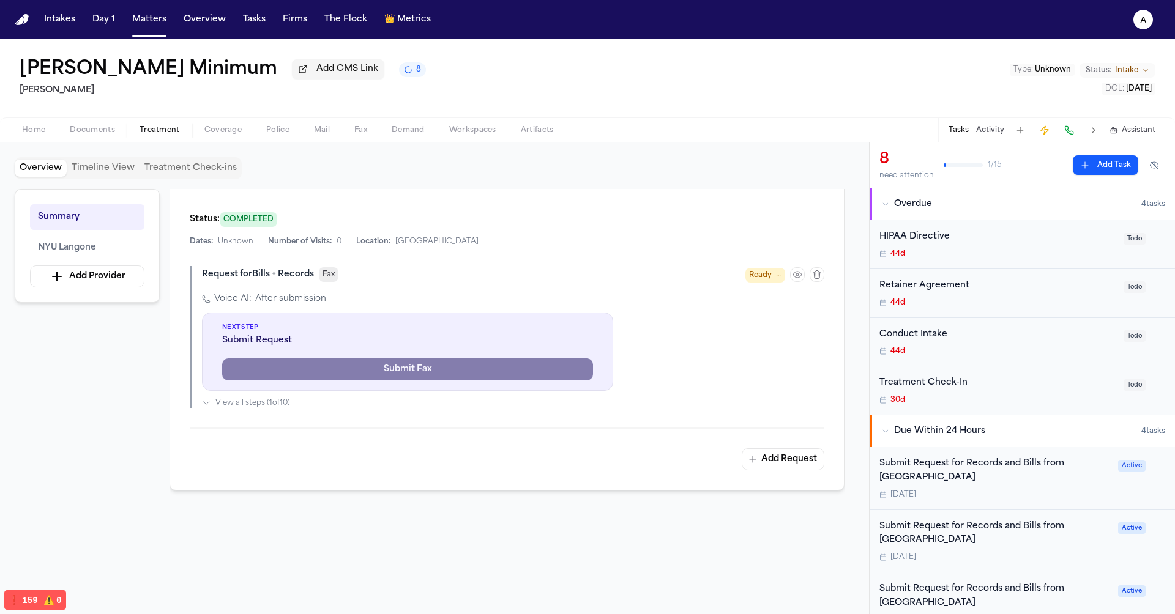
scroll to position [291, 0]
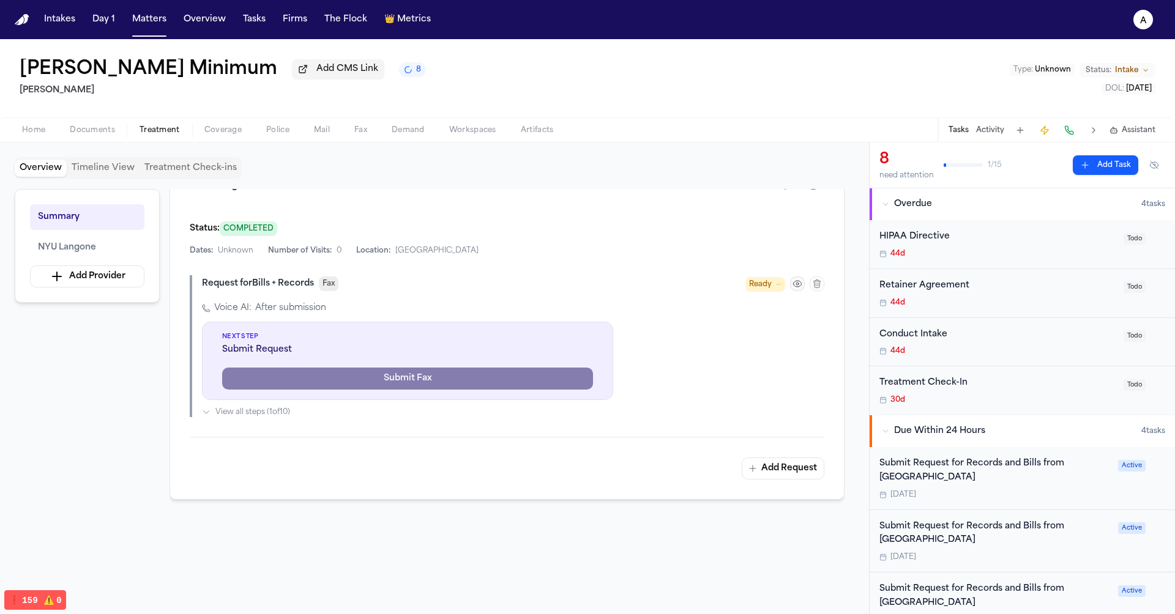
click at [799, 281] on icon "button" at bounding box center [797, 284] width 8 height 6
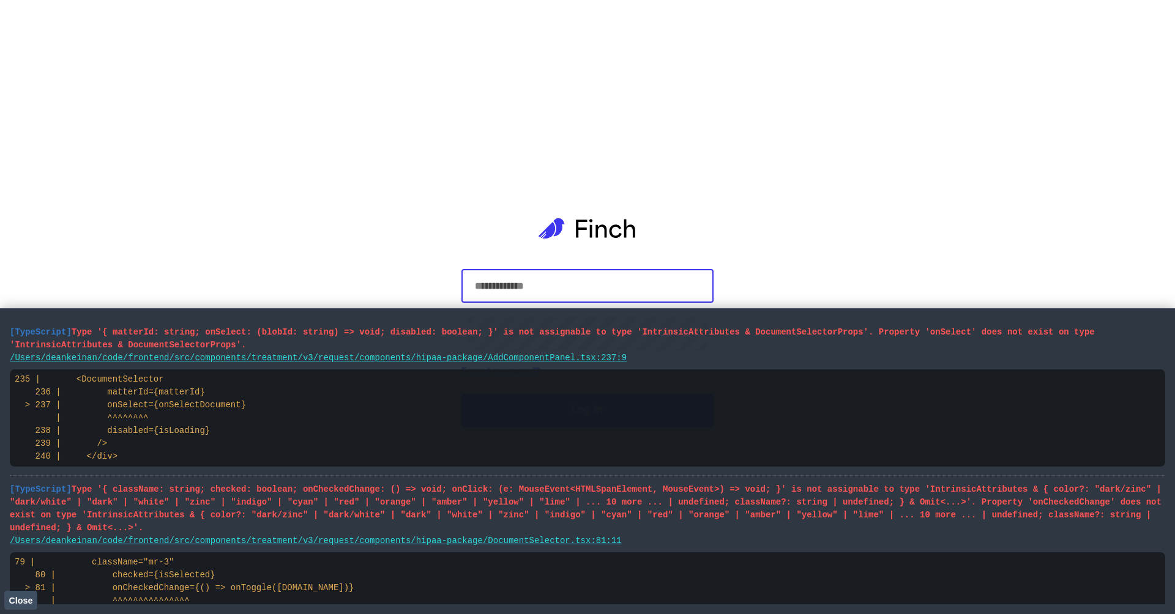
click at [19, 600] on span "Close" at bounding box center [21, 601] width 24 height 10
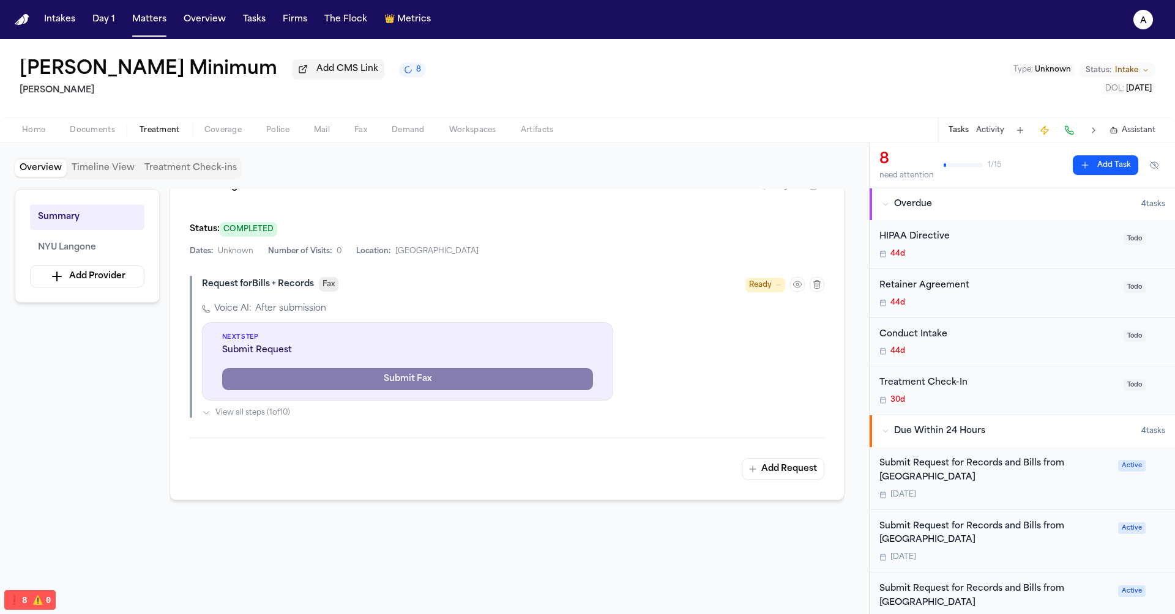
scroll to position [272, 0]
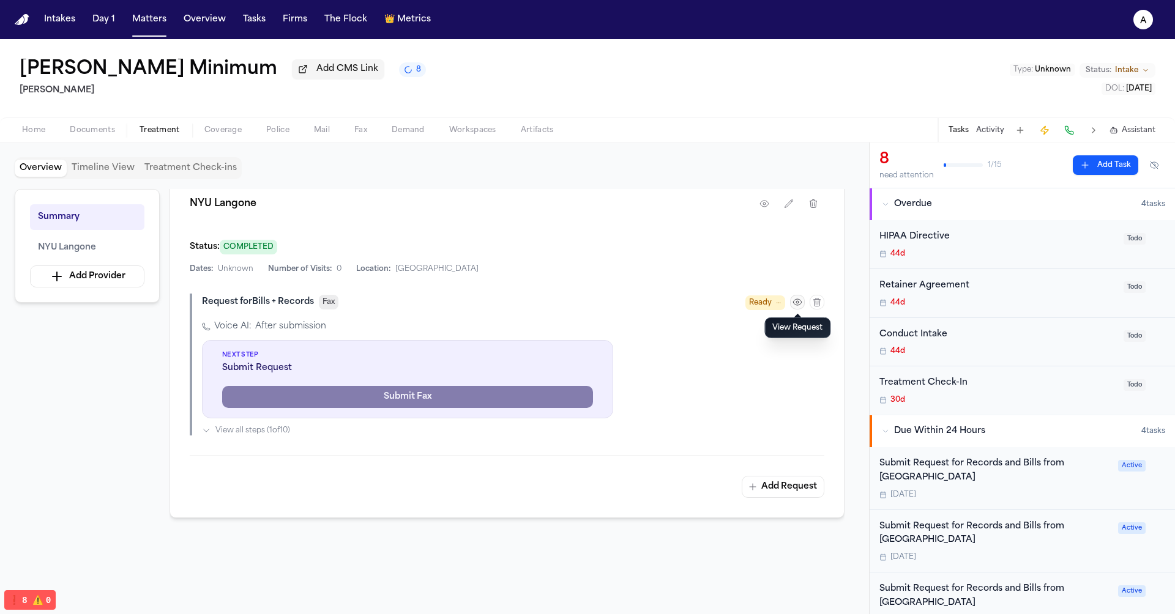
click at [802, 305] on icon "button" at bounding box center [798, 302] width 10 height 10
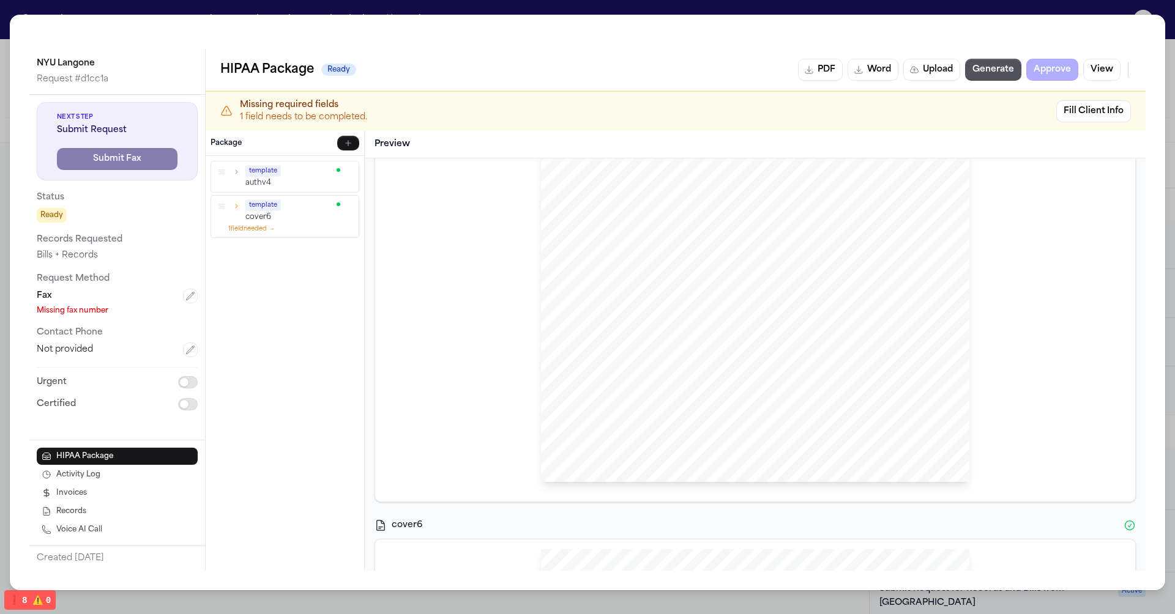
scroll to position [0, 0]
click at [281, 231] on div "template cover6 1 field needed →" at bounding box center [284, 216] width 147 height 42
click at [239, 203] on icon "button" at bounding box center [236, 205] width 9 height 9
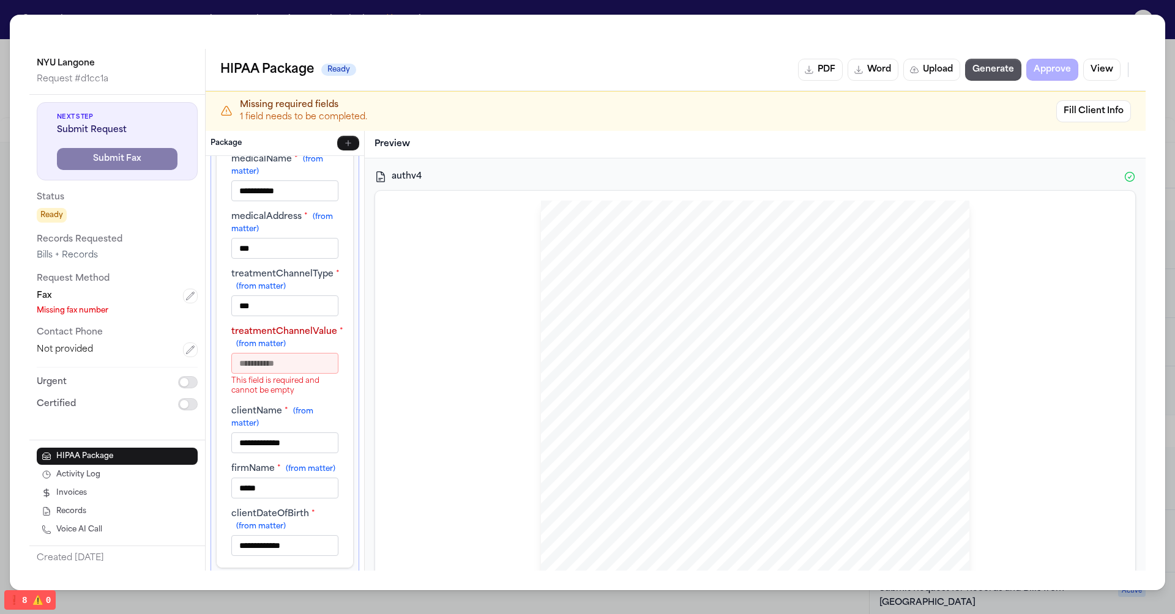
scroll to position [96, 0]
click at [302, 357] on input "treatmentChannelValue * (from matter)" at bounding box center [284, 360] width 107 height 21
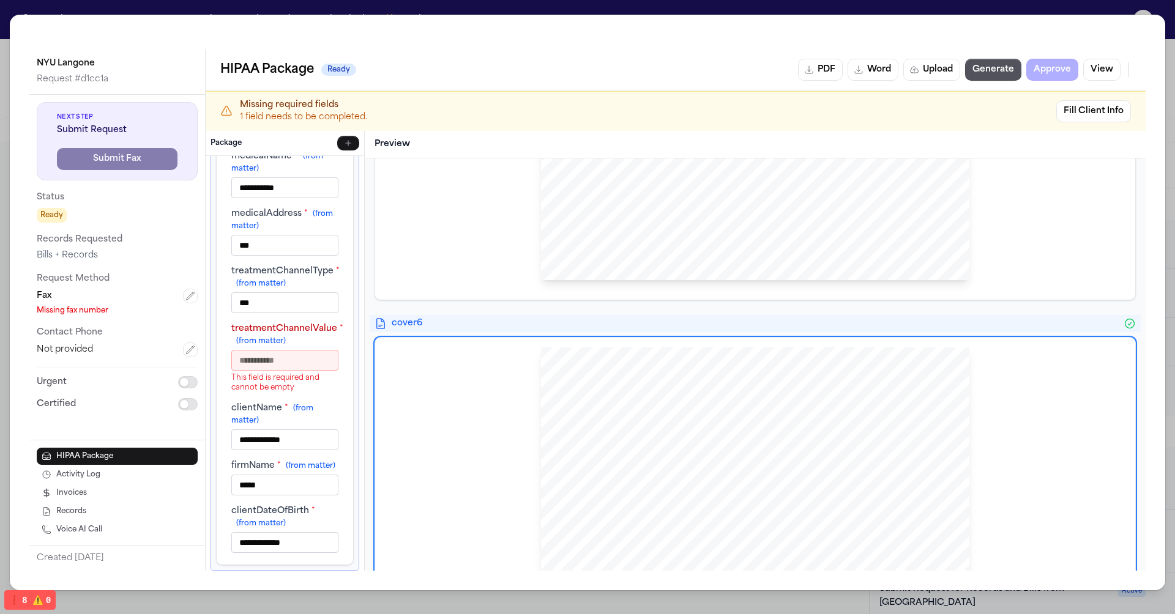
scroll to position [412, 0]
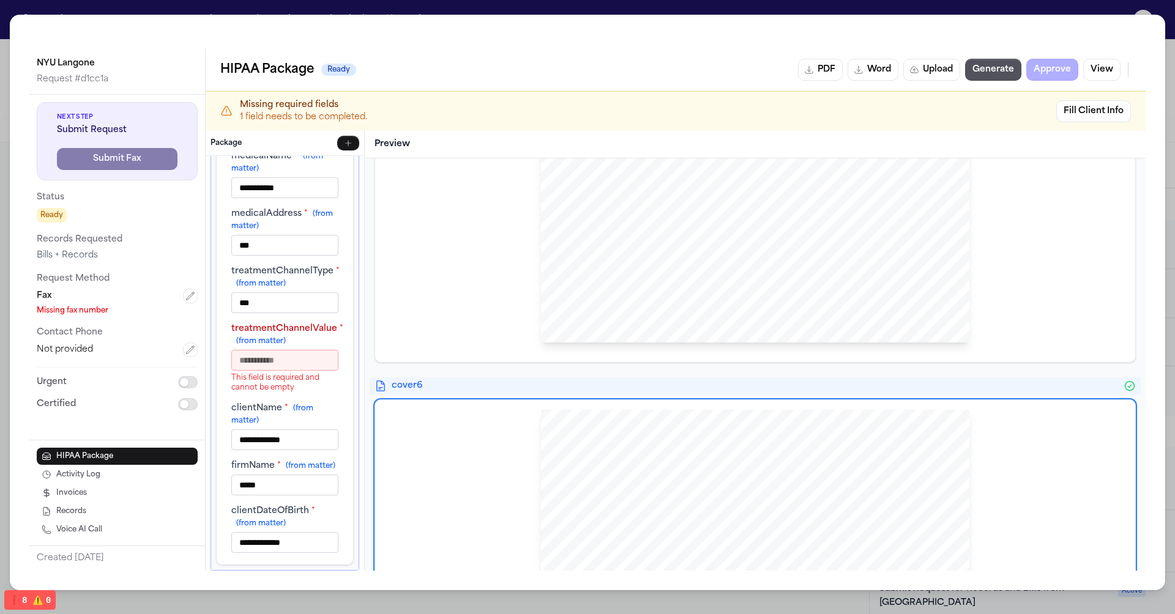
click at [435, 359] on div "HIPAA Privacy Authorization For Disclosure of Protected Health Information Rele…" at bounding box center [755, 70] width 760 height 583
click at [418, 266] on div "HIPAA Privacy Authorization For Disclosure of Protected Health Information Rele…" at bounding box center [755, 71] width 741 height 564
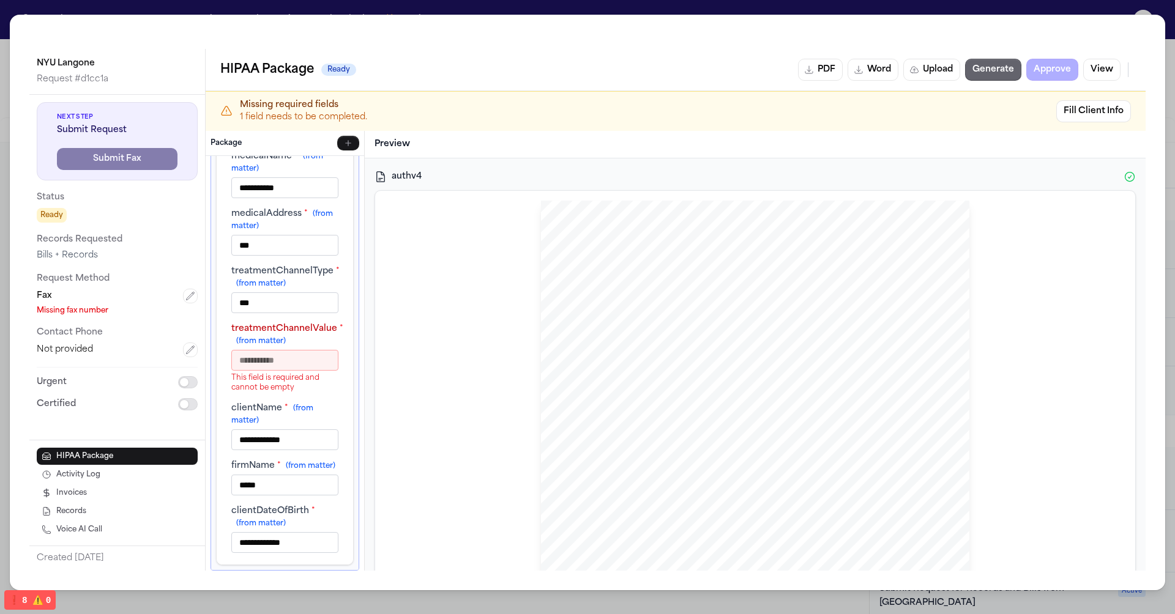
click at [1001, 72] on button "Generate" at bounding box center [993, 70] width 56 height 22
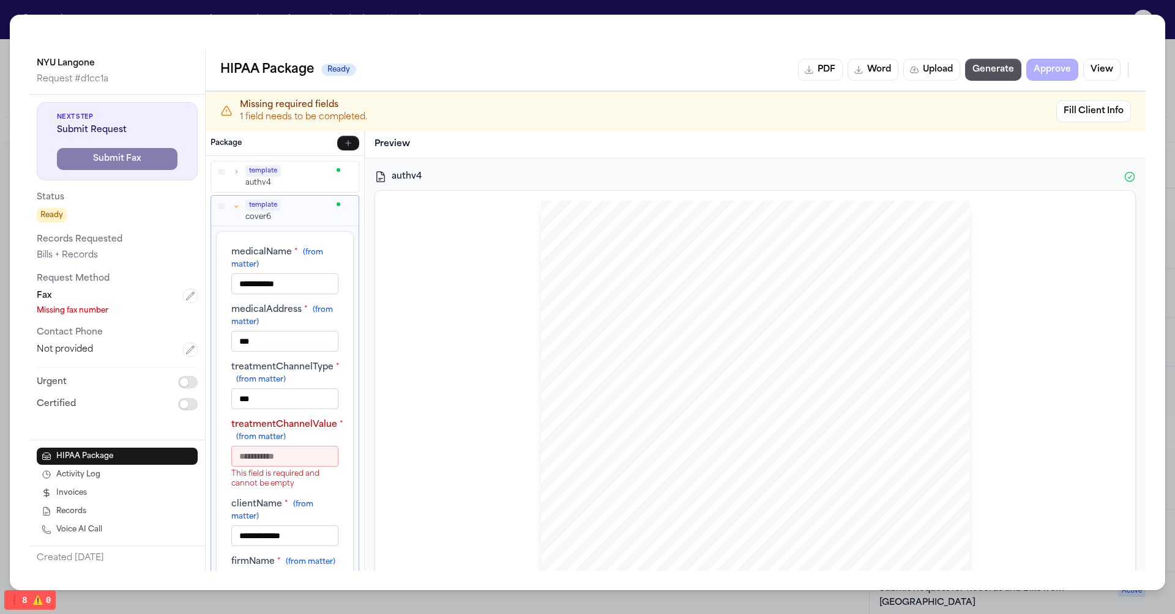
click at [241, 205] on button "button" at bounding box center [236, 205] width 11 height 11
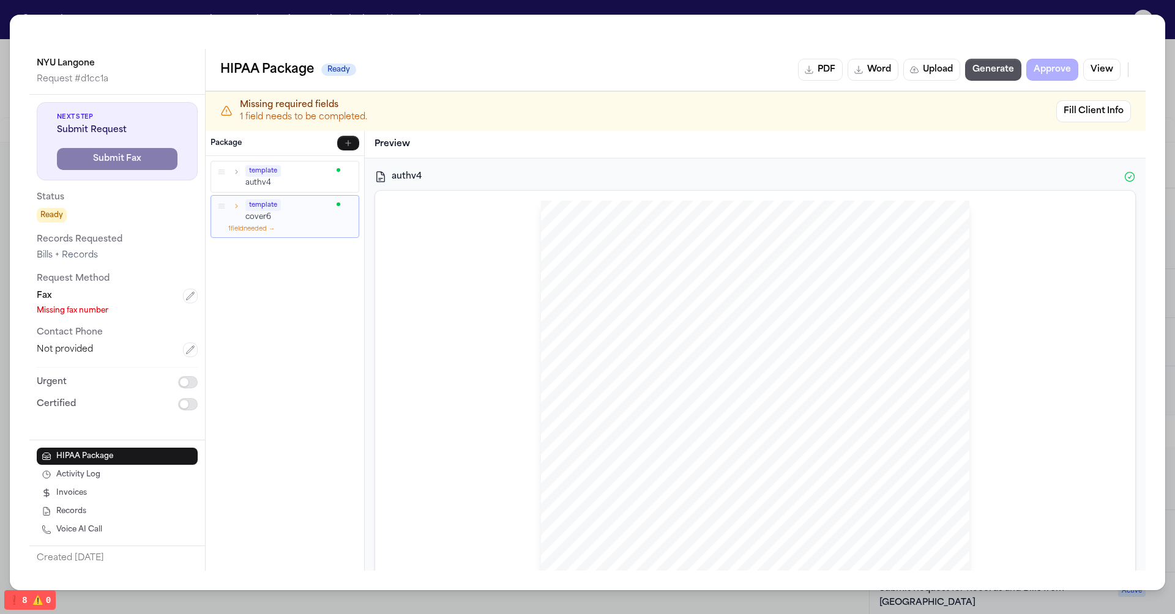
click at [529, 2] on div "NYU Langone Request # d1cc1a Next Step Submit Request Submit Fax Status Ready R…" at bounding box center [587, 307] width 1175 height 614
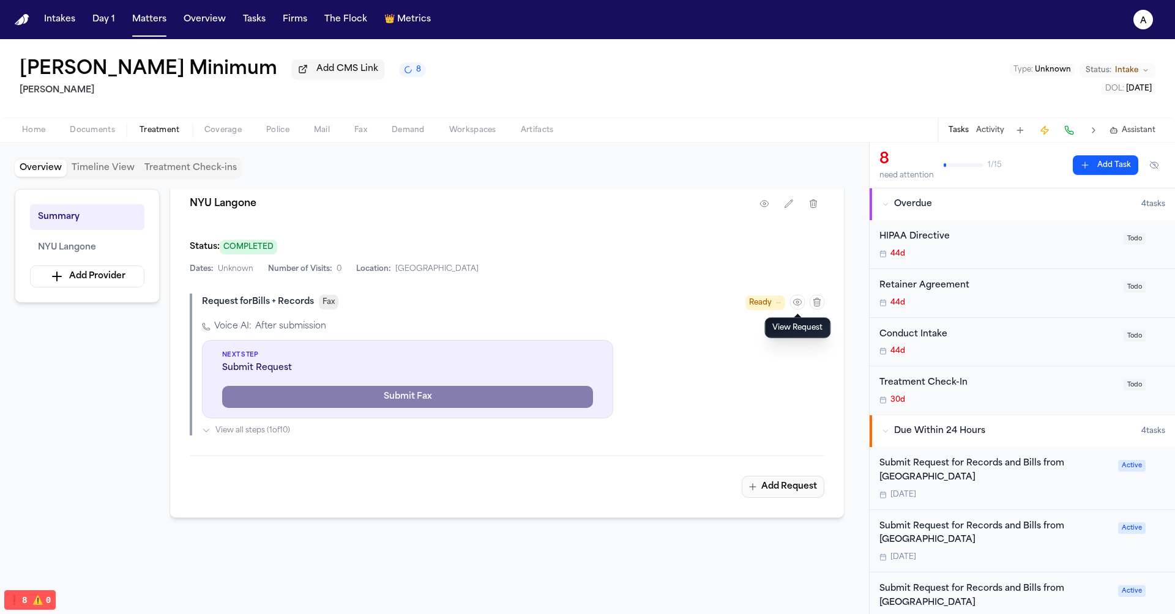
click at [799, 491] on button "Add Request" at bounding box center [783, 487] width 83 height 22
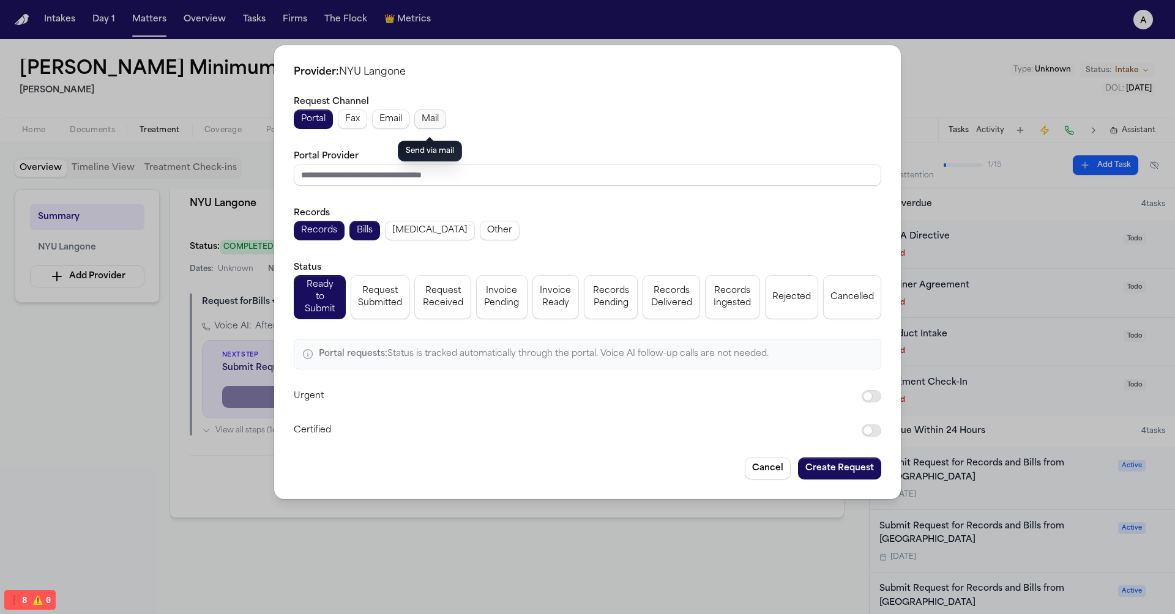
click at [435, 121] on span "Mail" at bounding box center [430, 119] width 17 height 12
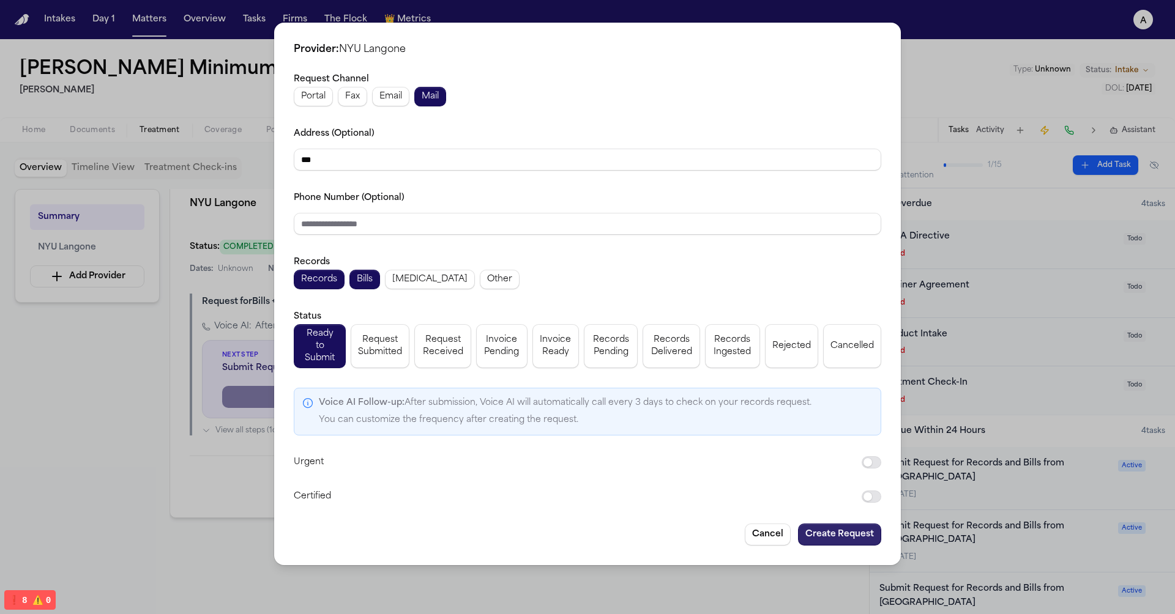
click at [845, 524] on button "Create Request" at bounding box center [839, 535] width 83 height 22
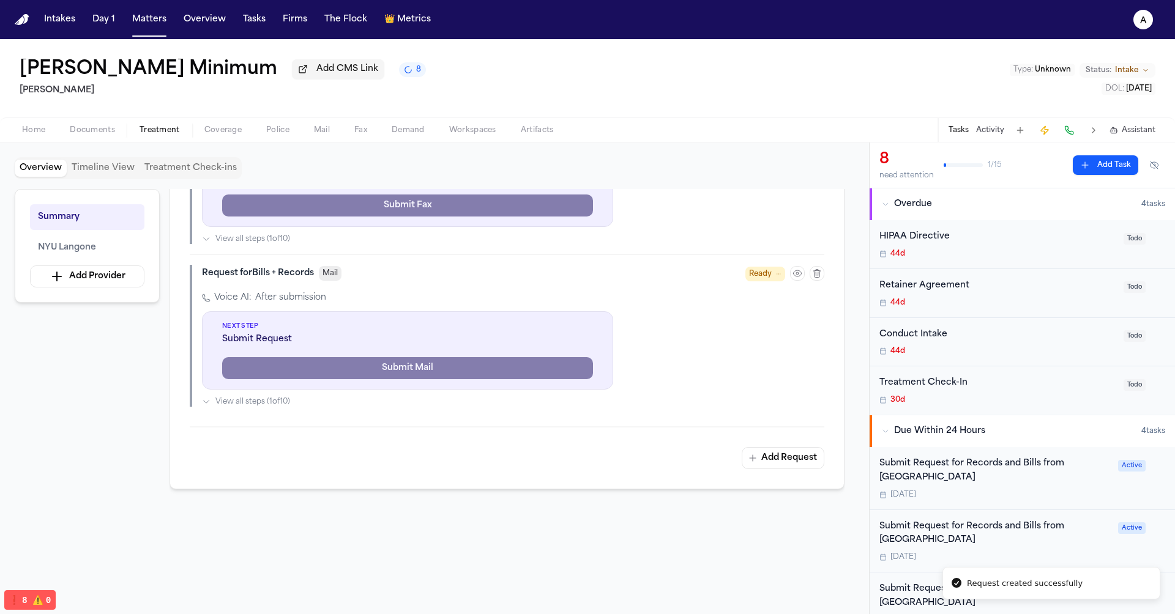
scroll to position [439, 0]
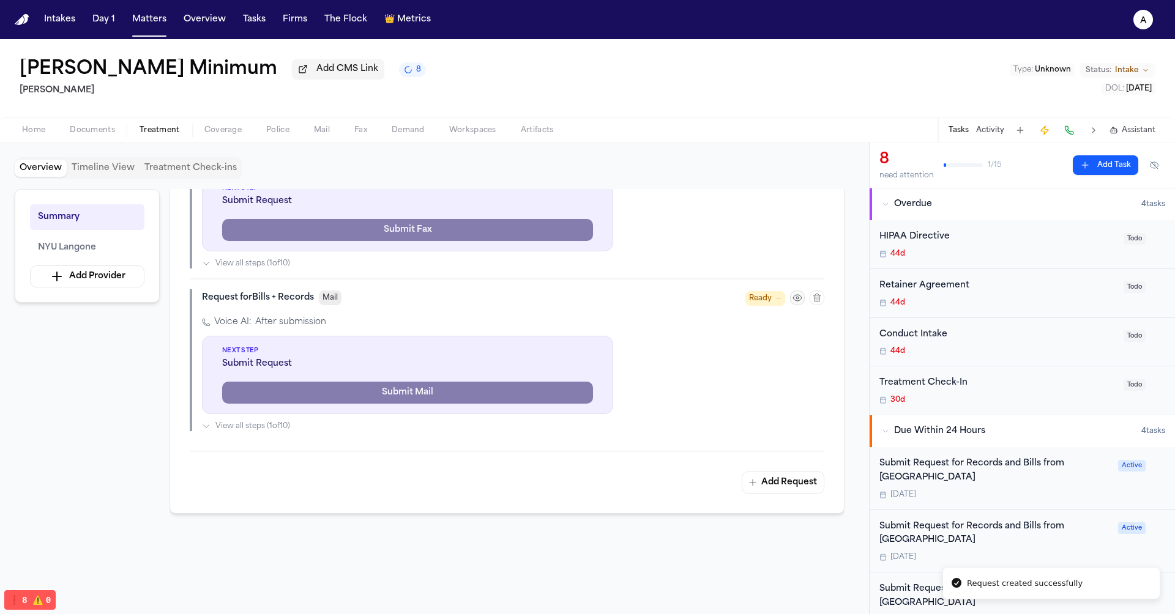
click at [798, 295] on icon "button" at bounding box center [797, 298] width 8 height 6
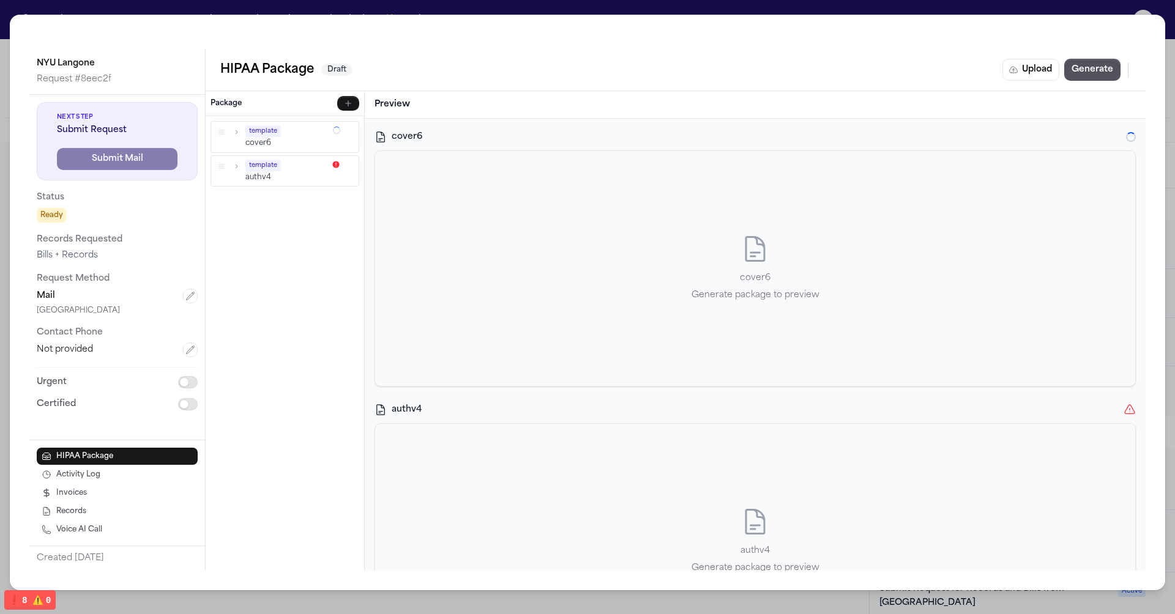
click at [306, 172] on p "authv4" at bounding box center [286, 177] width 83 height 10
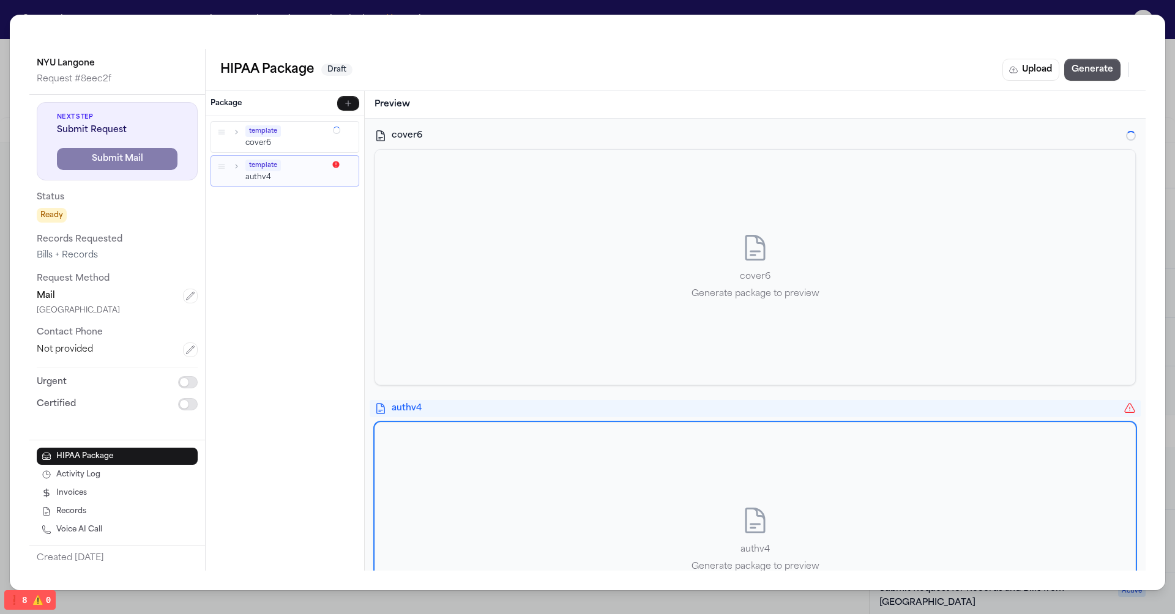
scroll to position [0, 0]
click at [455, 57] on div "HIPAA Package Draft Upload Generate" at bounding box center [676, 70] width 940 height 42
click at [1100, 71] on button "Generate" at bounding box center [1092, 70] width 56 height 22
click at [685, 94] on div "Preview" at bounding box center [755, 105] width 781 height 28
click at [285, 159] on div "template" at bounding box center [286, 165] width 83 height 12
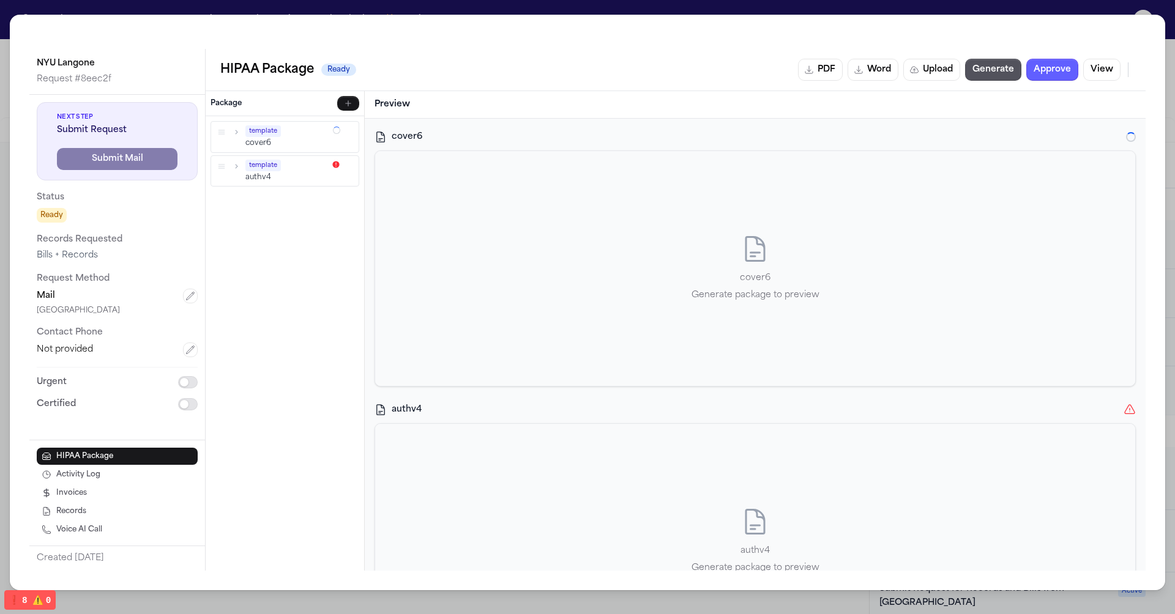
click at [283, 140] on p "cover6" at bounding box center [287, 143] width 84 height 10
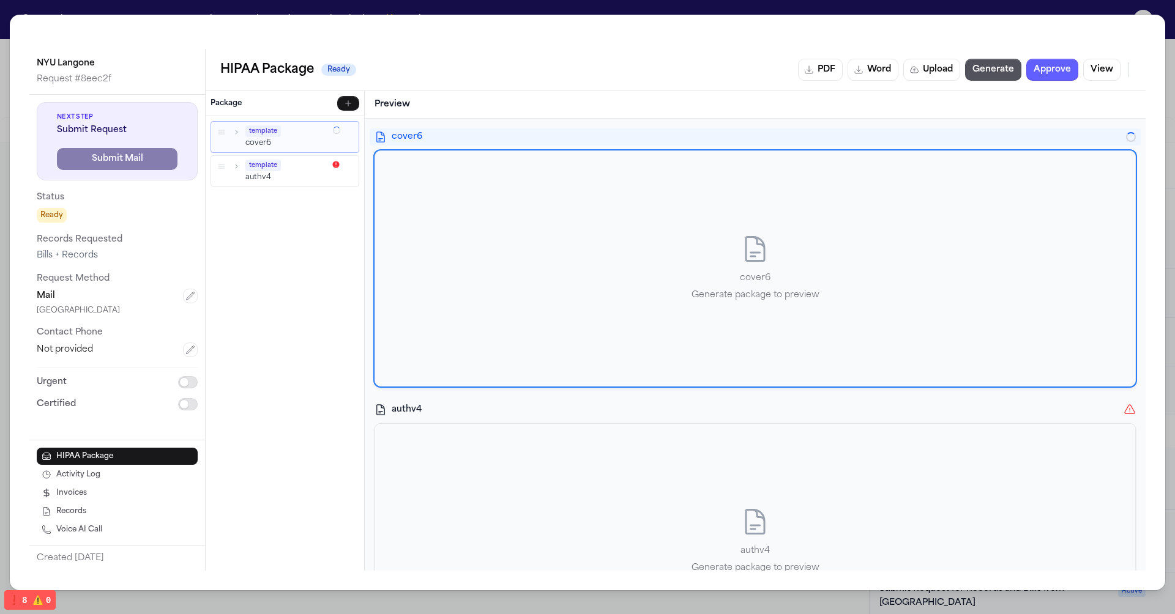
click at [287, 166] on div "template" at bounding box center [286, 165] width 83 height 12
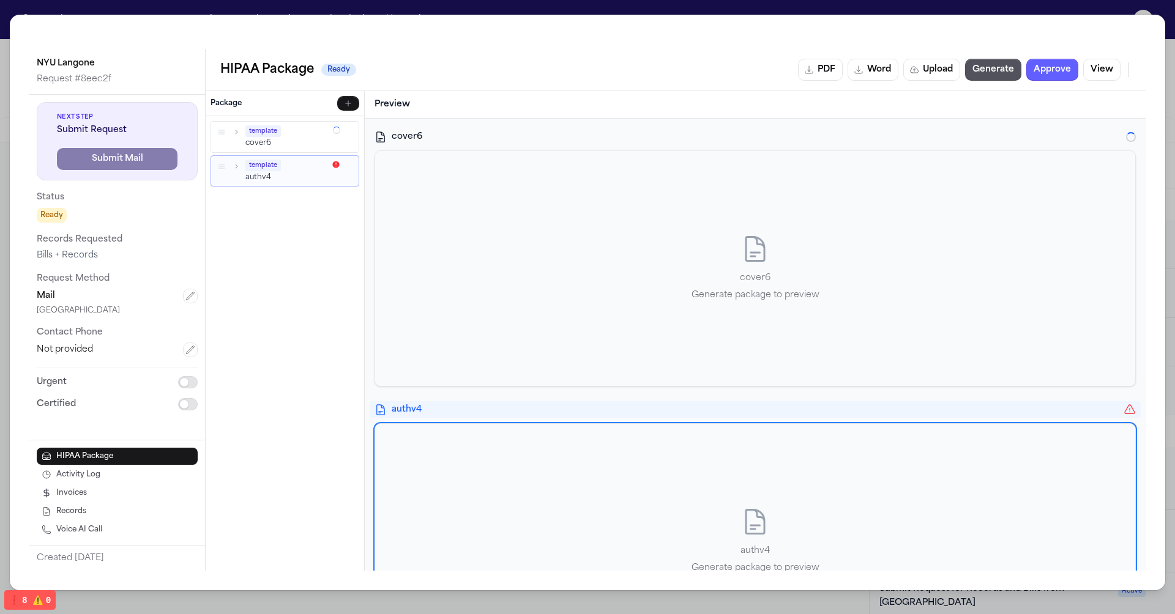
click at [288, 131] on div "template" at bounding box center [287, 131] width 84 height 12
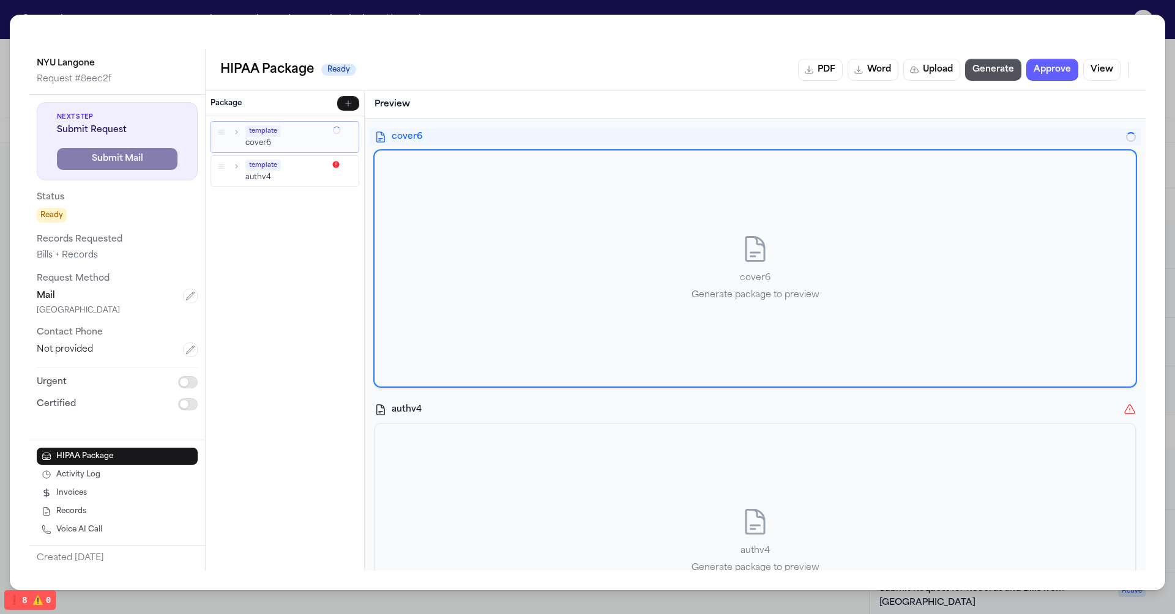
click at [290, 159] on div "template" at bounding box center [286, 165] width 83 height 12
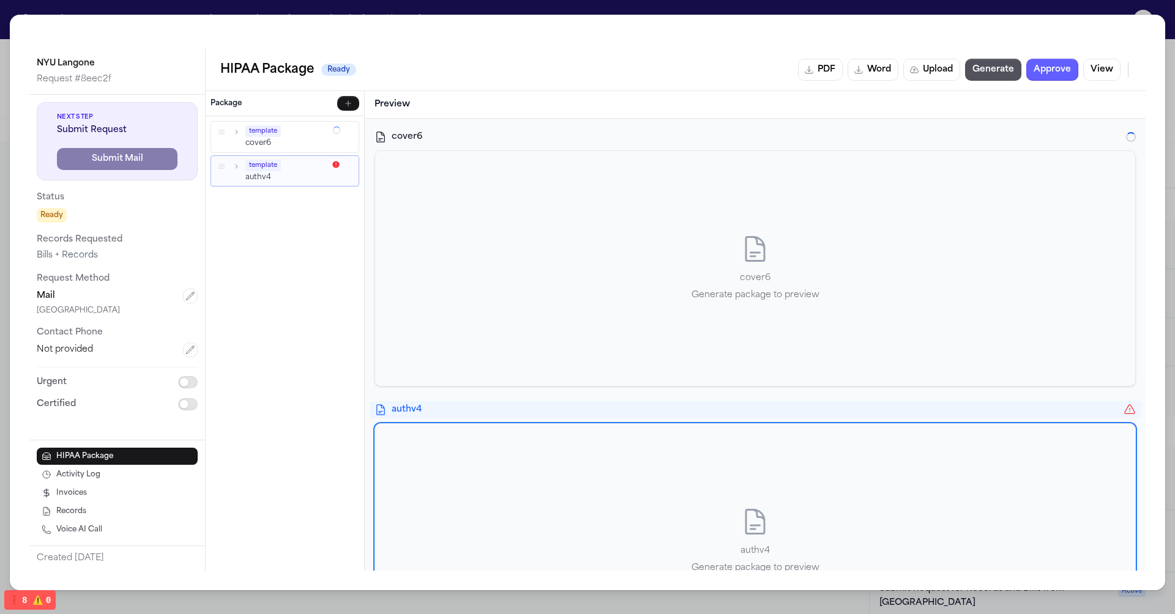
click at [730, 67] on div "HIPAA Package Ready PDF Word Upload Generate Approve View" at bounding box center [675, 70] width 911 height 22
click at [1101, 67] on button "View" at bounding box center [1101, 70] width 37 height 22
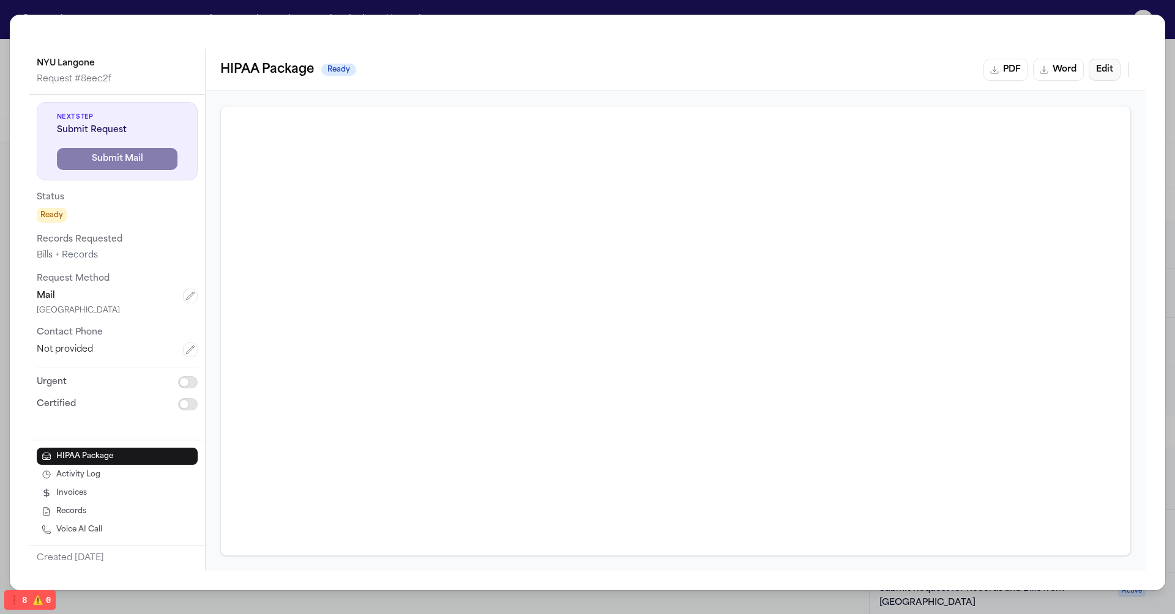
click at [1089, 69] on button "Edit" at bounding box center [1105, 70] width 32 height 22
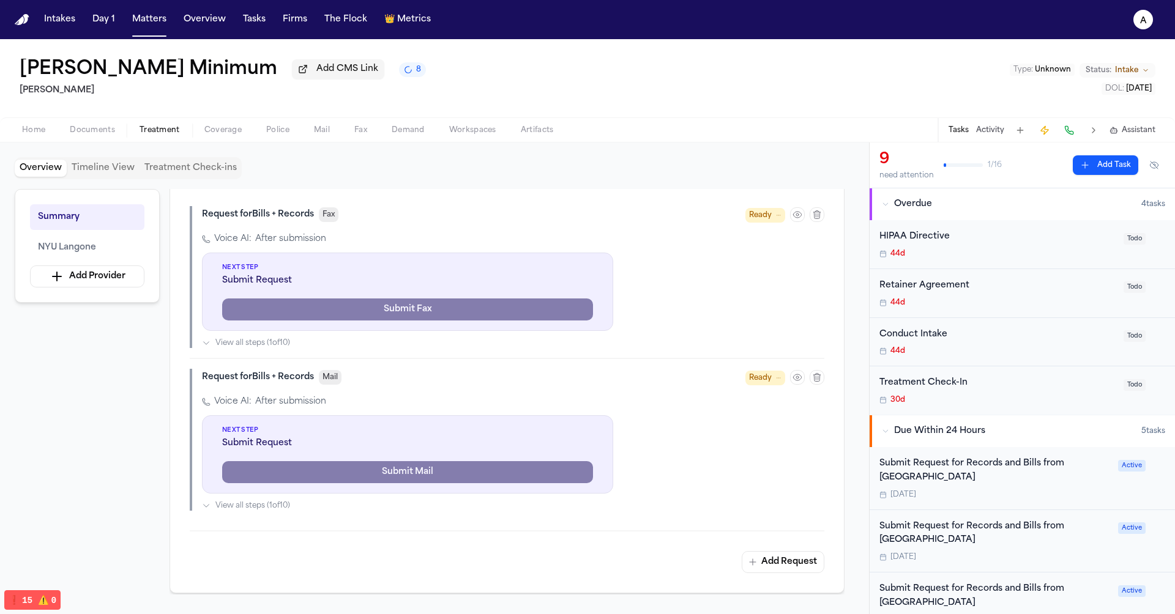
scroll to position [361, 0]
click at [775, 568] on button "Add Request" at bounding box center [783, 561] width 83 height 22
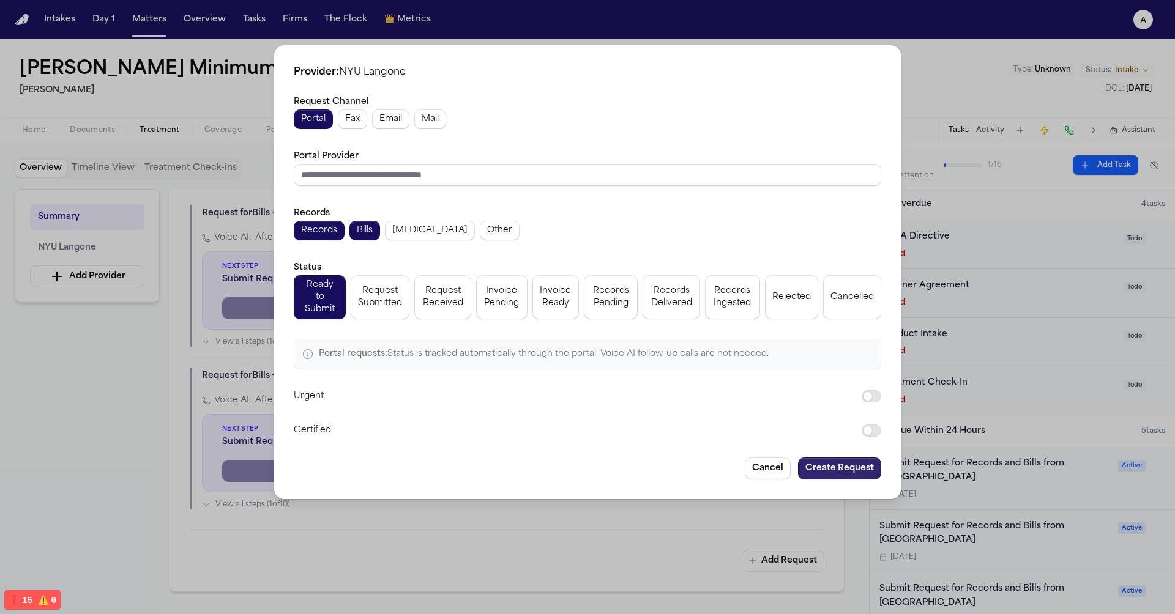
click at [847, 458] on button "Create Request" at bounding box center [839, 469] width 83 height 22
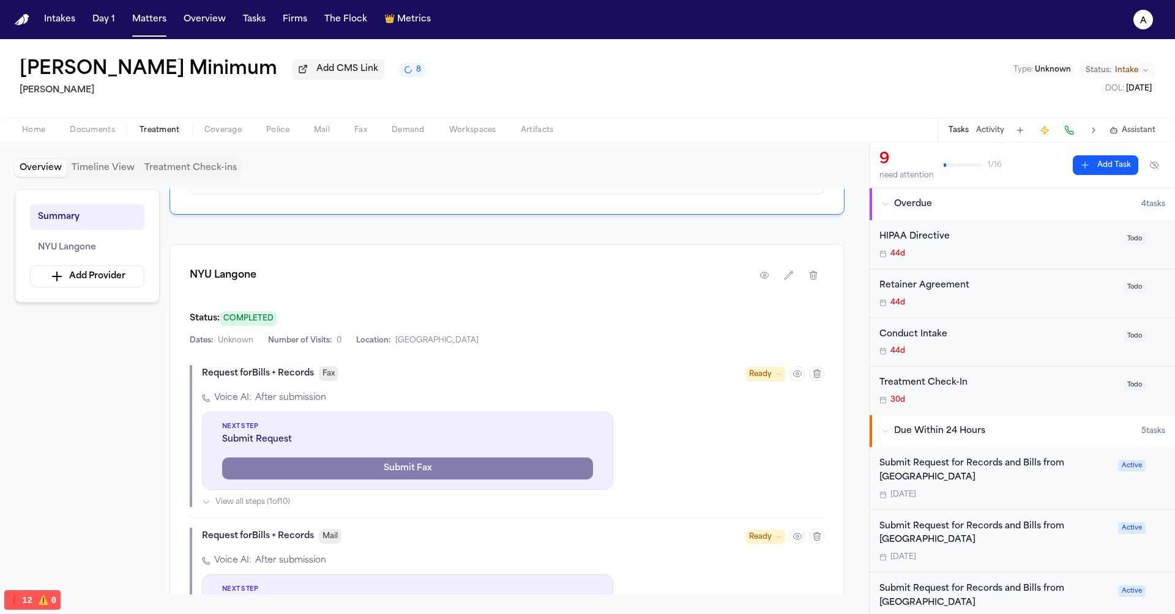
scroll to position [124, 0]
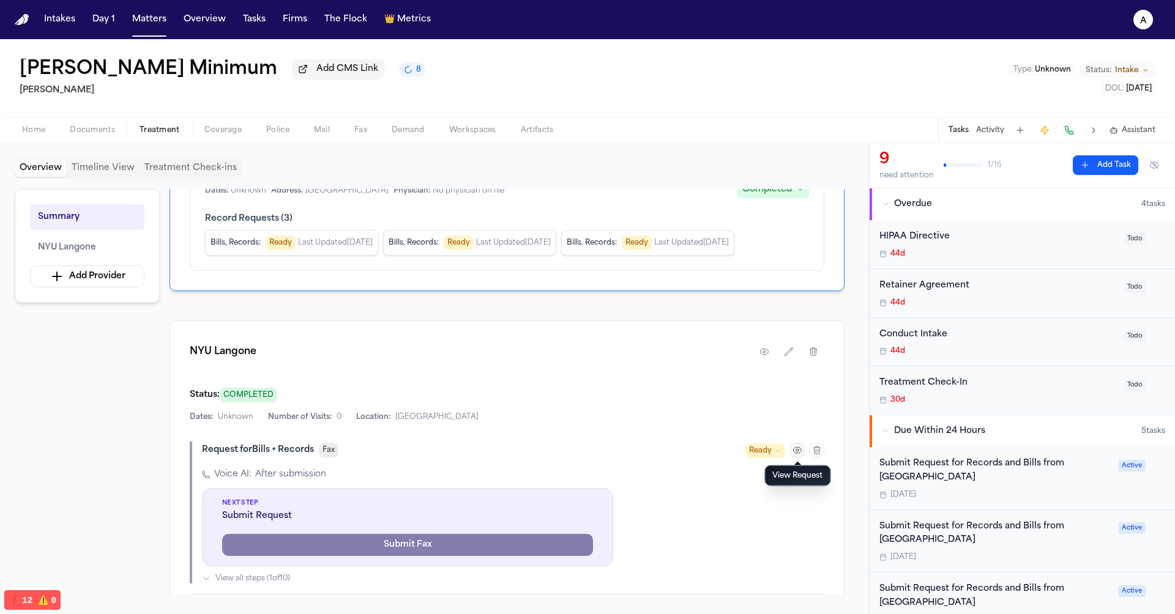
click at [791, 450] on button "button" at bounding box center [797, 450] width 15 height 15
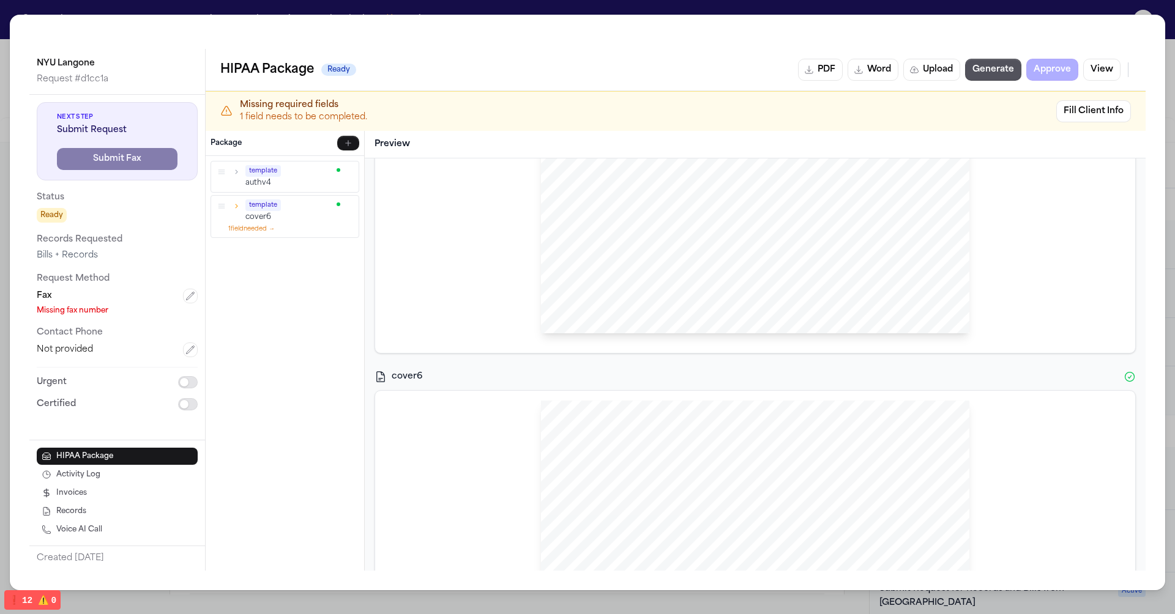
scroll to position [702, 0]
click at [548, 1] on div "NYU Langone Request # d1cc1a Next Step Submit Request Submit Fax Status Ready R…" at bounding box center [587, 307] width 1175 height 614
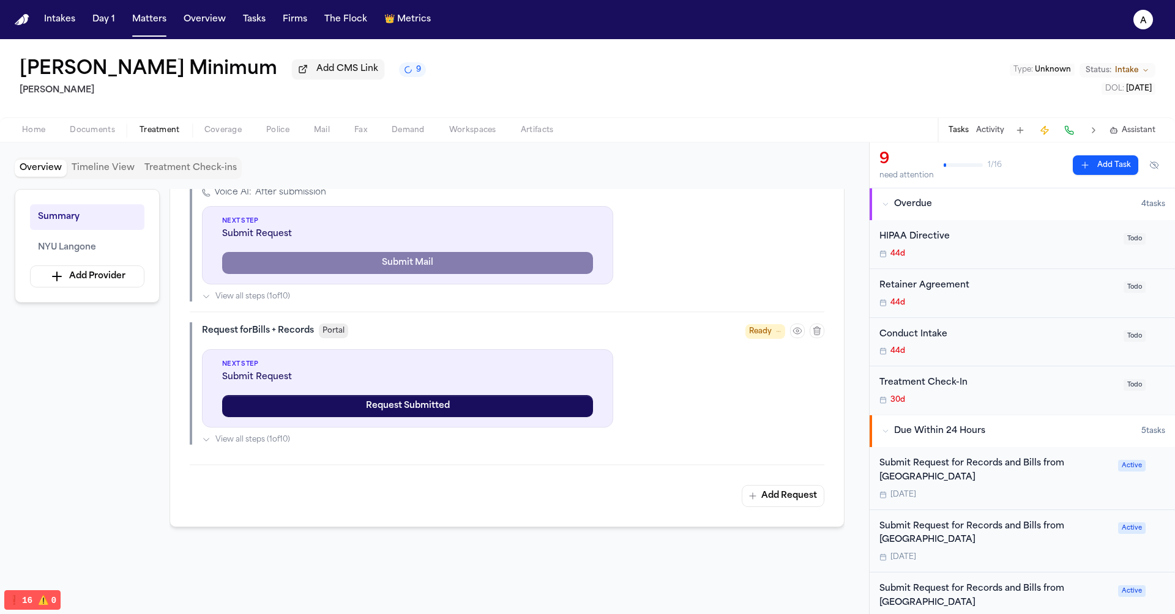
scroll to position [567, 0]
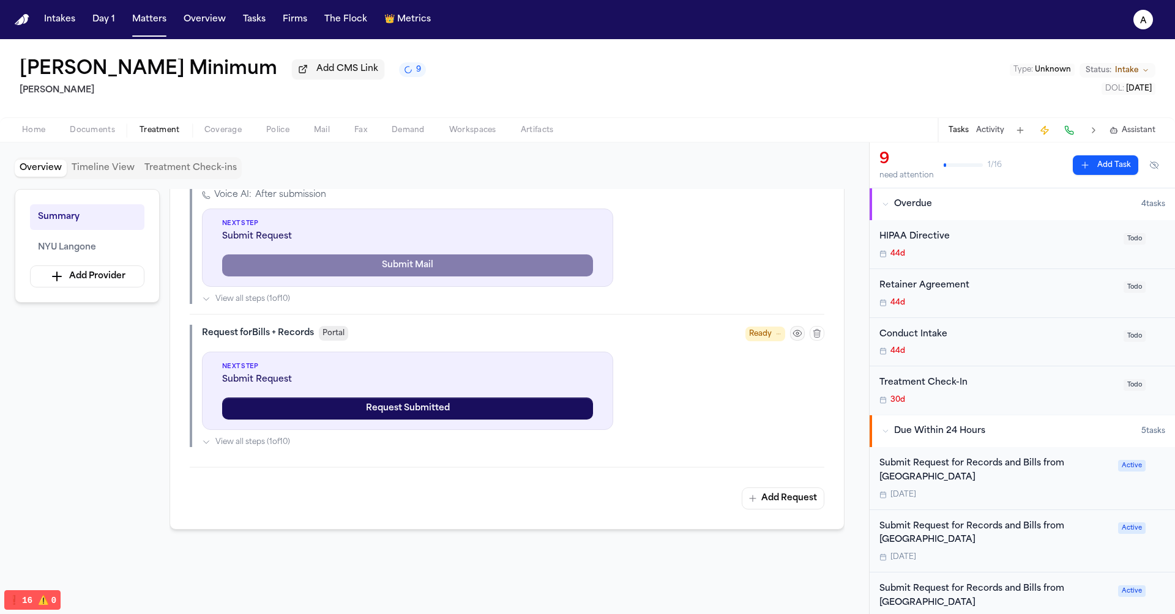
click at [797, 333] on icon "button" at bounding box center [798, 334] width 10 height 10
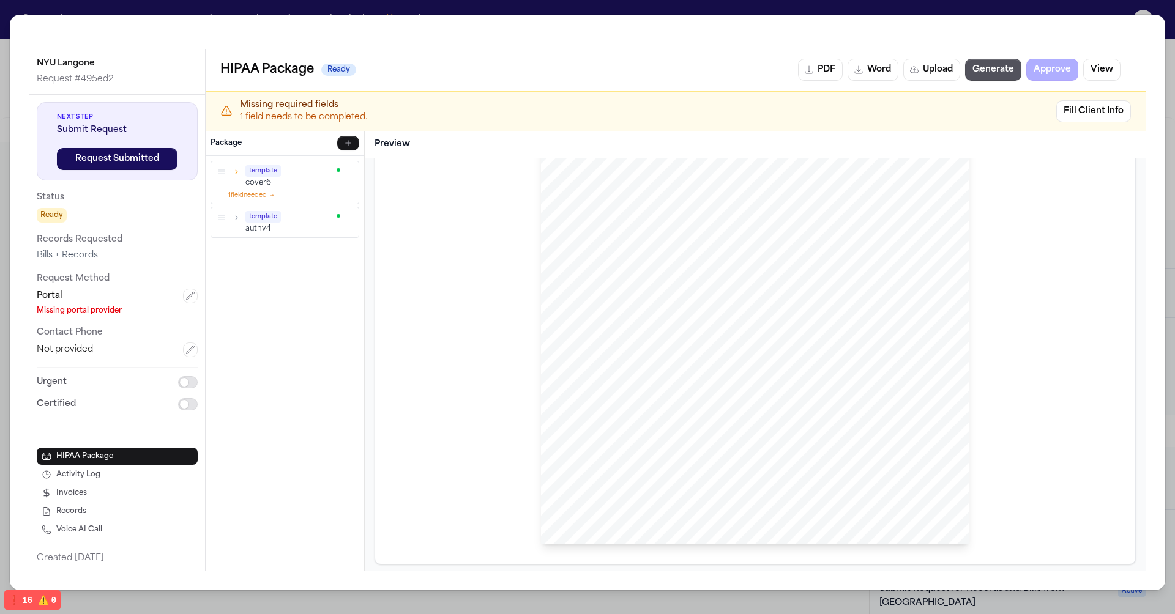
scroll to position [0, 0]
click at [268, 173] on span "template" at bounding box center [262, 171] width 35 height 12
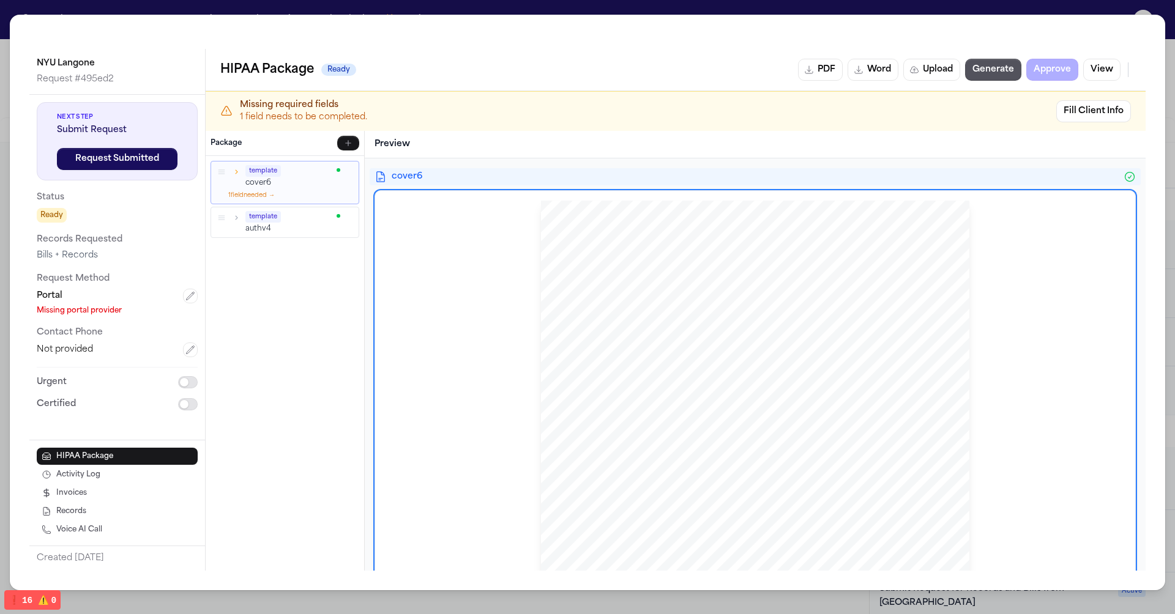
click at [263, 192] on button "1 field needed →" at bounding box center [251, 194] width 47 height 9
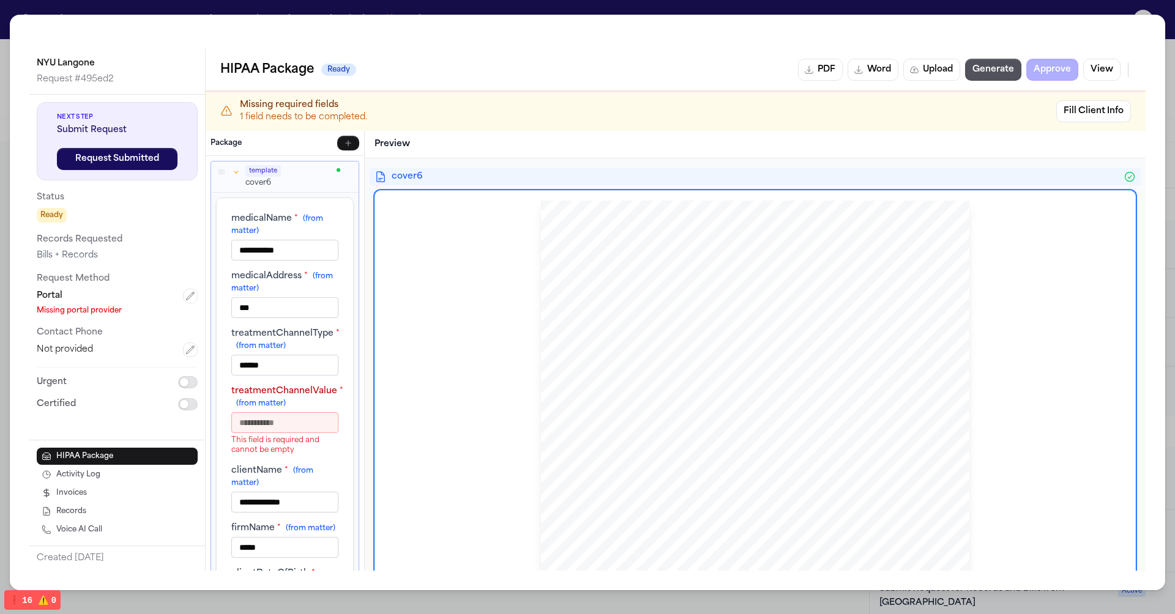
click at [236, 168] on icon "button" at bounding box center [236, 172] width 9 height 9
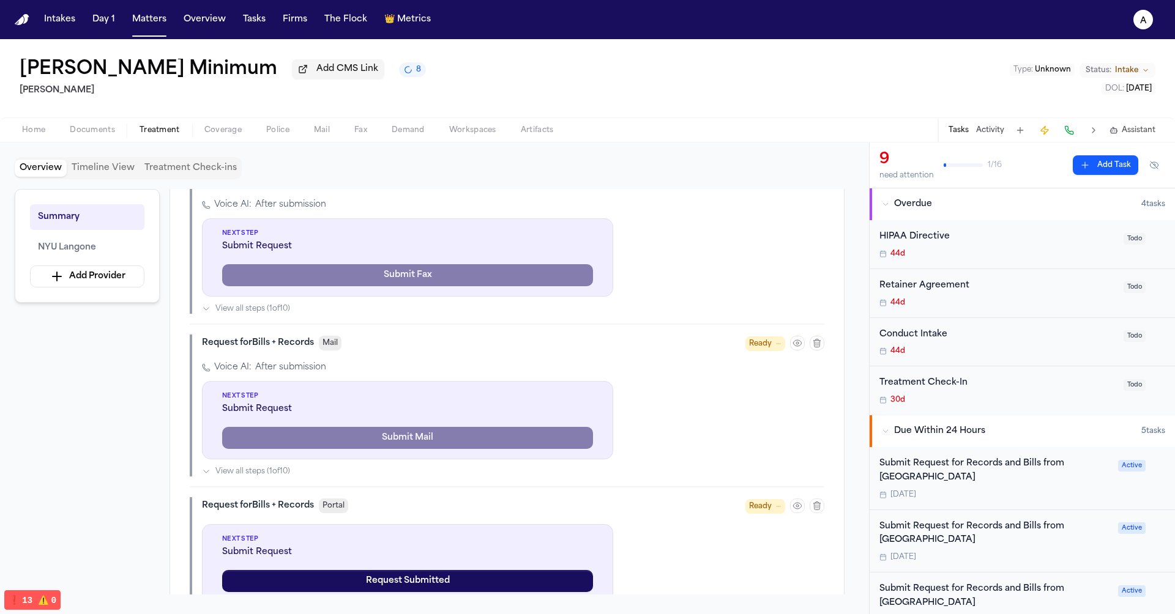
scroll to position [378, 0]
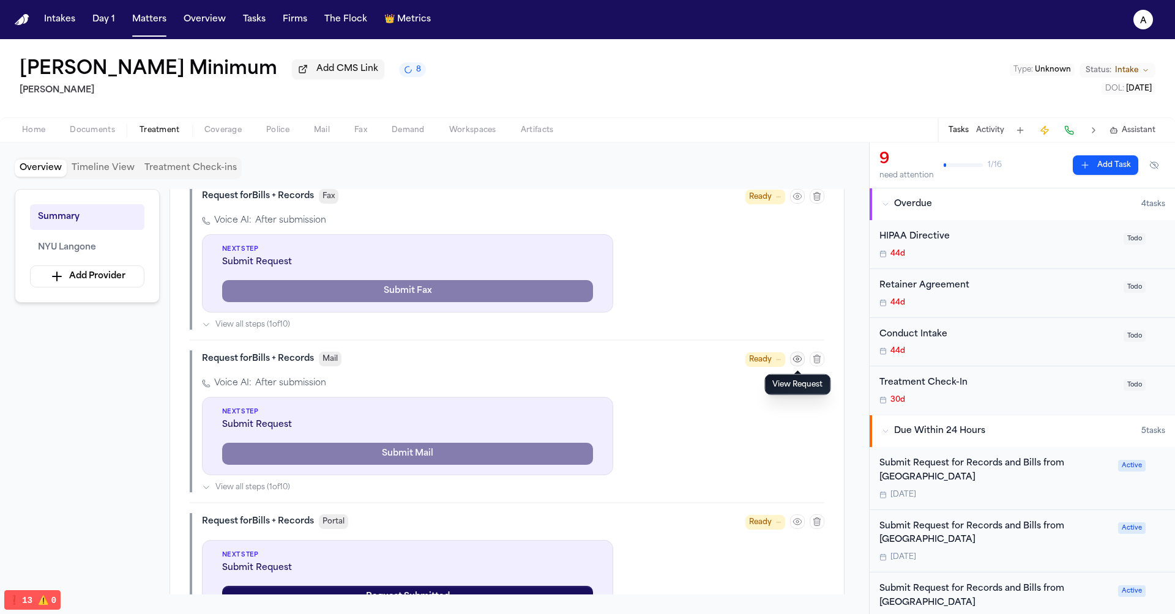
click at [796, 360] on icon "button" at bounding box center [798, 359] width 10 height 10
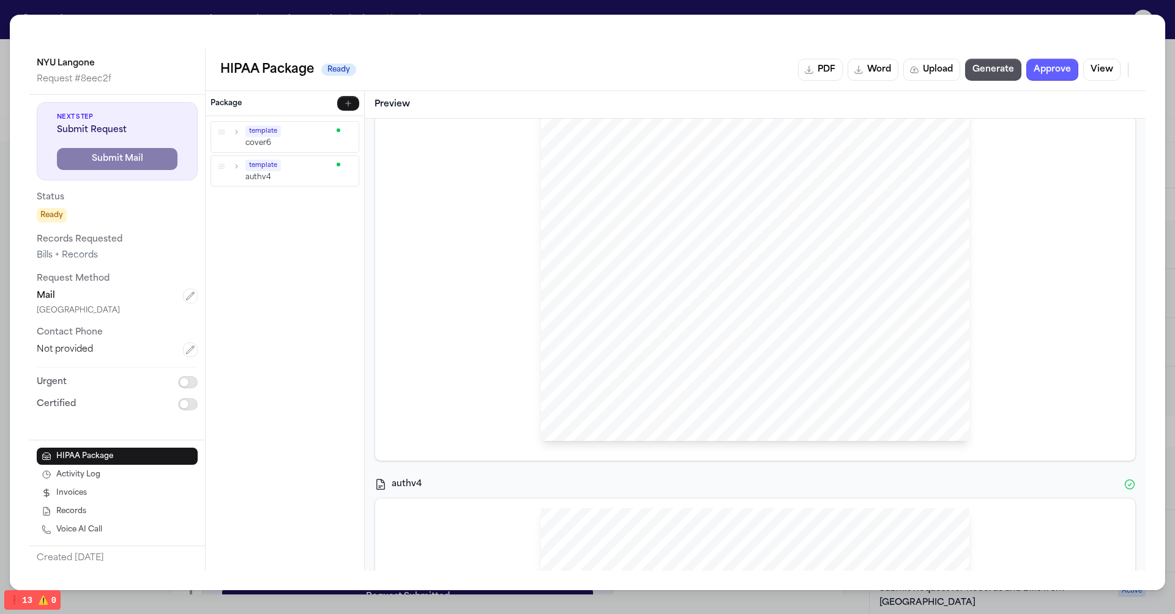
scroll to position [0, 0]
click at [1002, 67] on button "Generate" at bounding box center [993, 70] width 56 height 22
click at [996, 67] on button "Generate" at bounding box center [993, 70] width 56 height 22
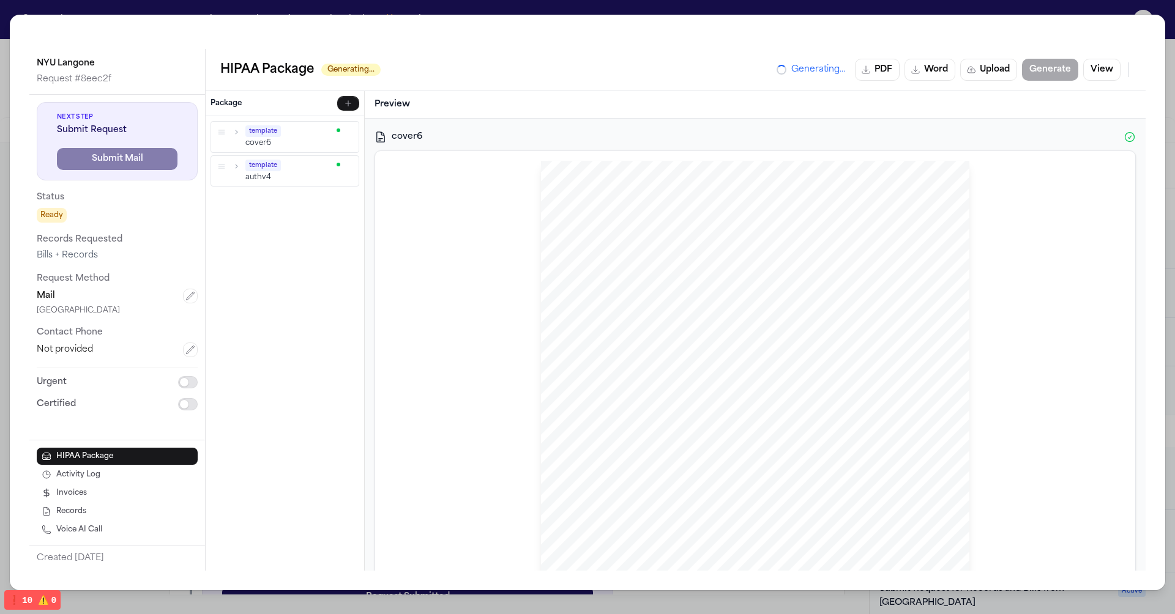
click at [544, 126] on div "cover6 [PERSON_NAME] Sent Via MAIL: [GEOGRAPHIC_DATA] [GEOGRAPHIC_DATA] [GEOGRA…" at bounding box center [755, 345] width 781 height 452
click at [288, 138] on p "cover6" at bounding box center [289, 143] width 88 height 10
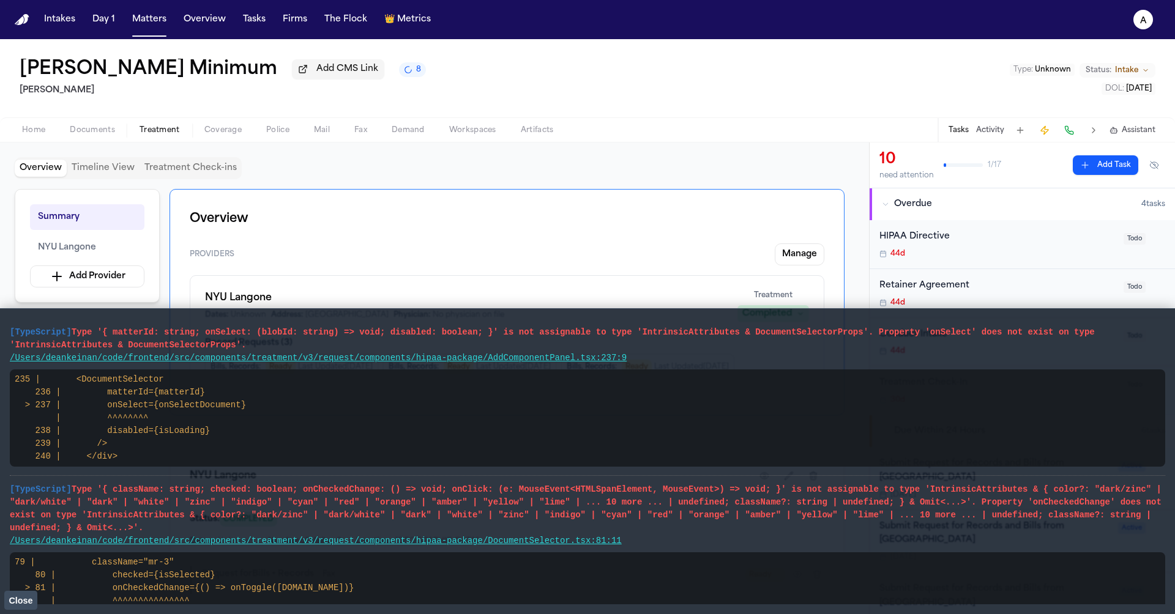
click at [35, 598] on button "Close" at bounding box center [20, 600] width 33 height 18
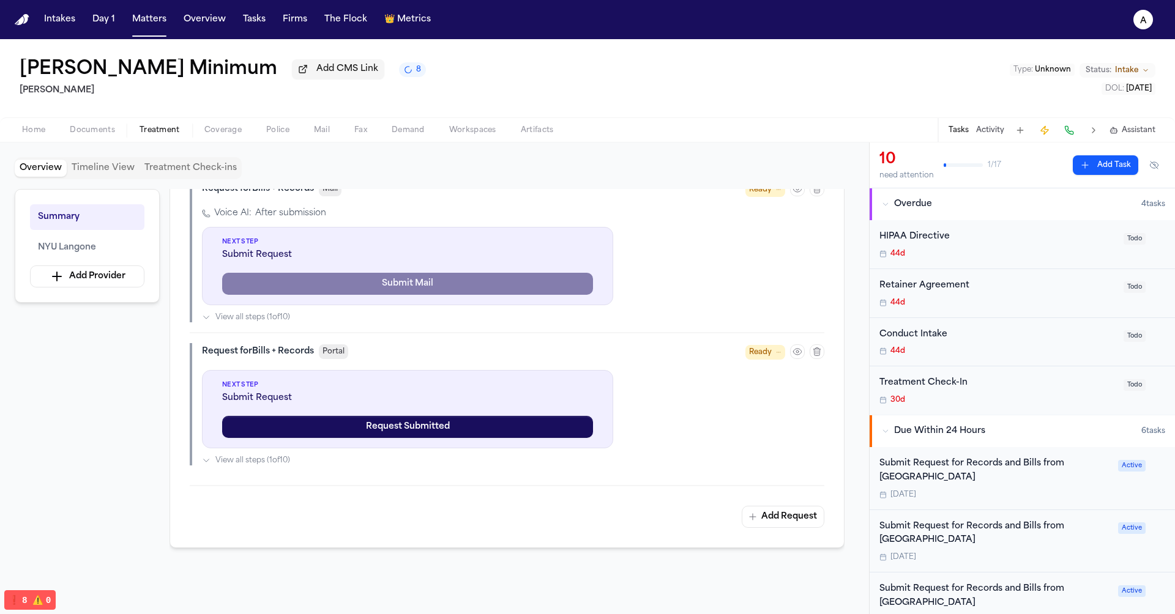
scroll to position [544, 0]
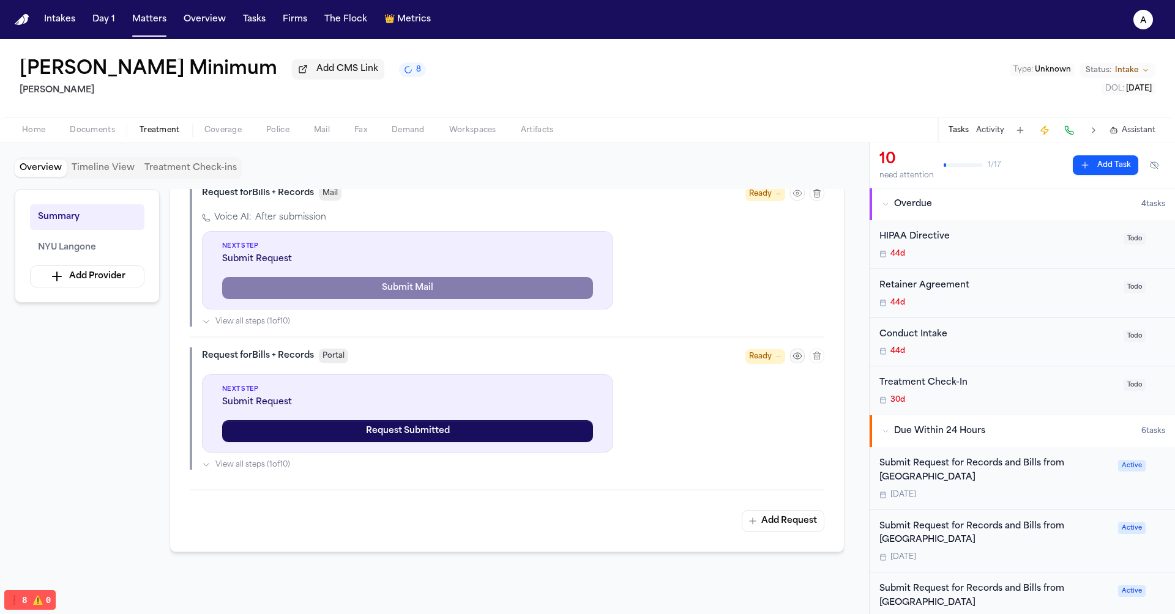
click at [797, 350] on button "button" at bounding box center [797, 356] width 15 height 15
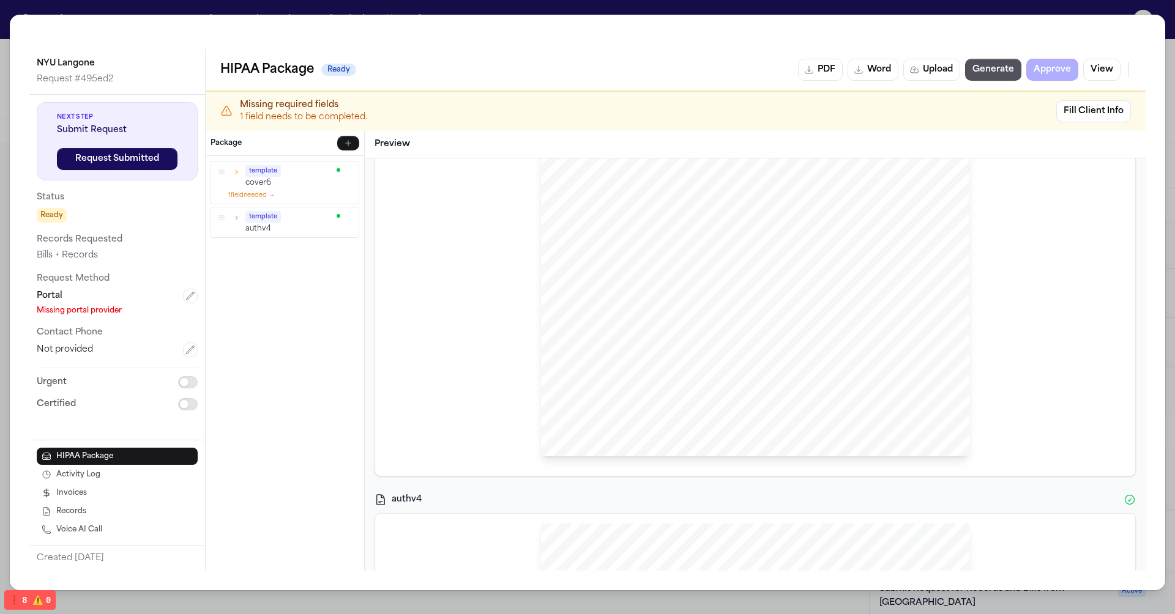
scroll to position [0, 0]
click at [996, 73] on button "Generate" at bounding box center [993, 70] width 56 height 22
click at [289, 223] on p "authv4" at bounding box center [289, 228] width 88 height 10
click at [239, 218] on icon "button" at bounding box center [236, 217] width 9 height 9
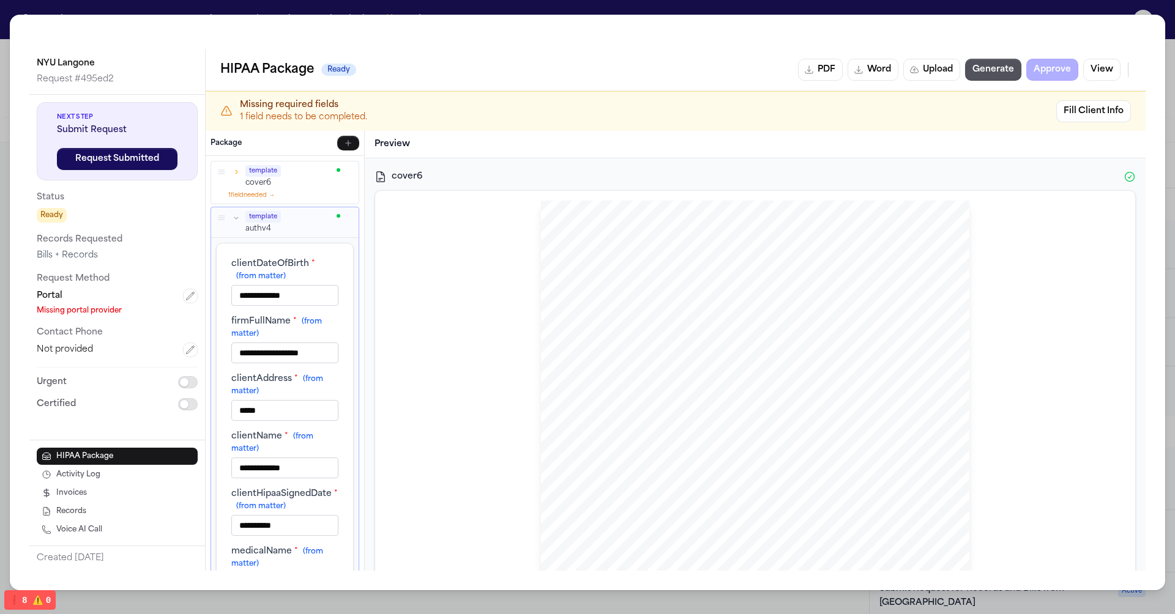
click at [230, 187] on div "template cover6 1 field needed →" at bounding box center [284, 183] width 147 height 42
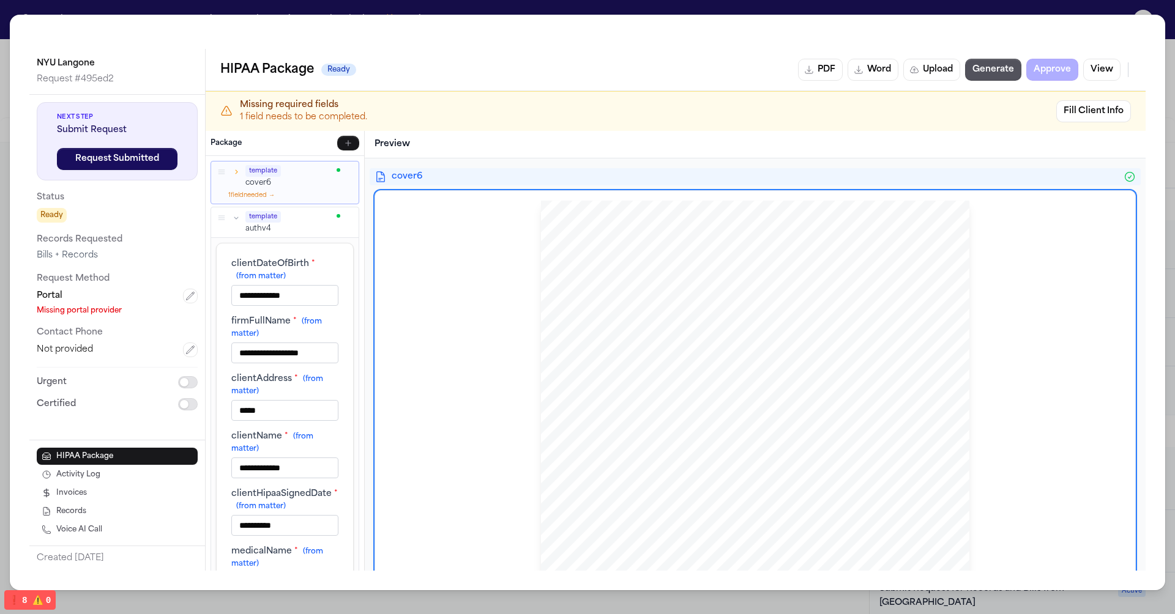
click at [233, 174] on icon "button" at bounding box center [236, 172] width 9 height 9
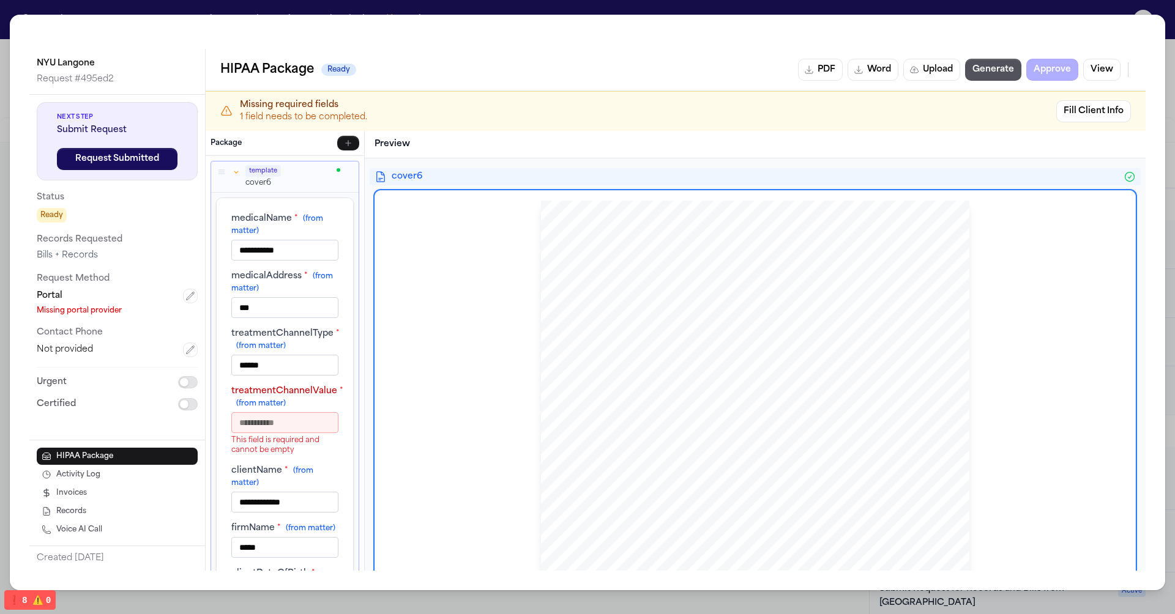
click at [233, 174] on icon "button" at bounding box center [236, 172] width 9 height 9
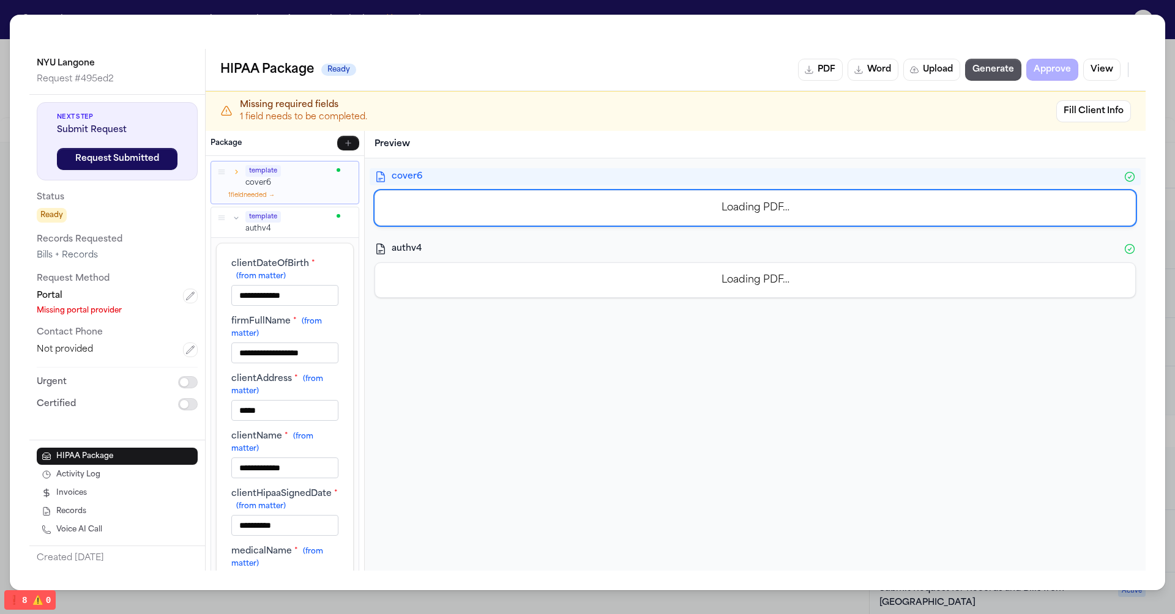
click at [237, 217] on icon "button" at bounding box center [236, 217] width 9 height 9
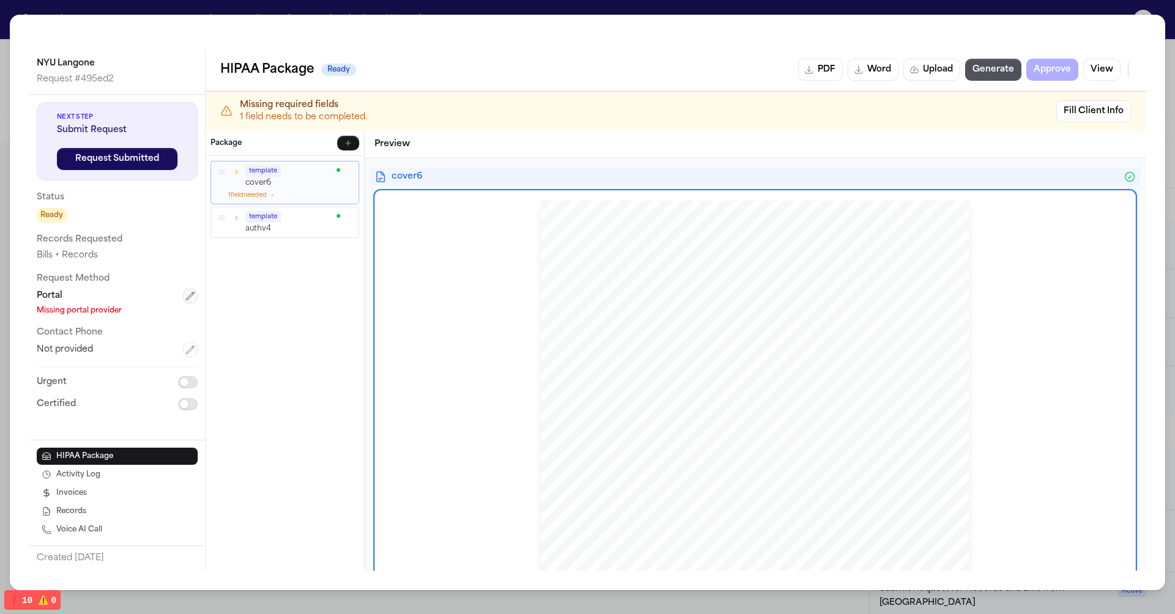
click at [192, 292] on icon "button" at bounding box center [190, 296] width 10 height 10
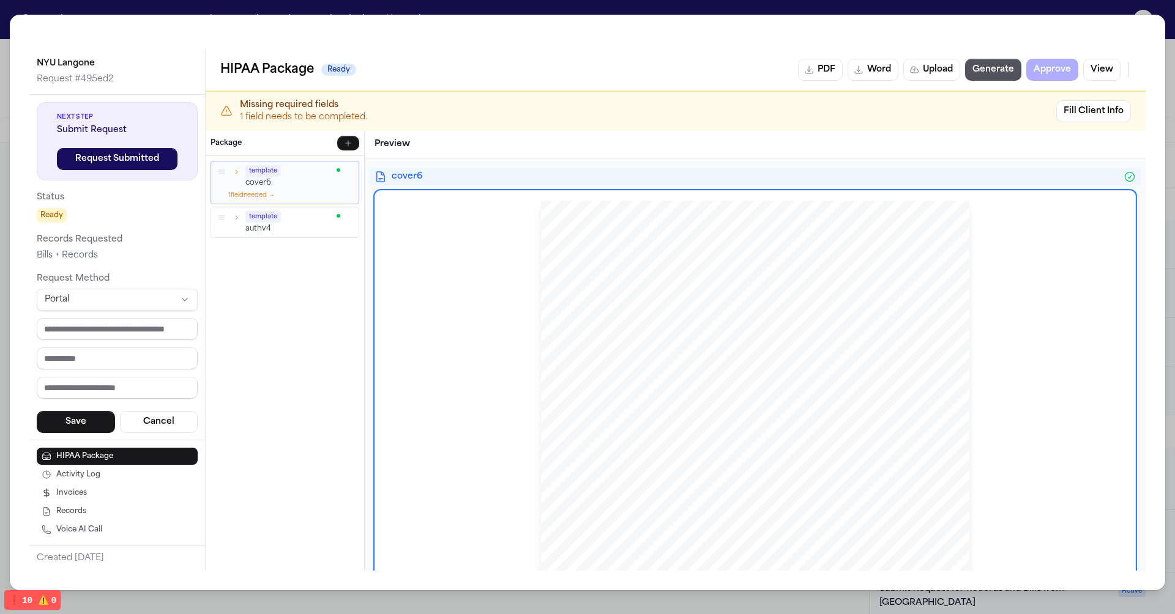
click at [182, 302] on html "Intakes Day 1 Matters Overview Tasks Firms The Flock 👑 Metrics a [PERSON_NAME] …" at bounding box center [587, 307] width 1175 height 614
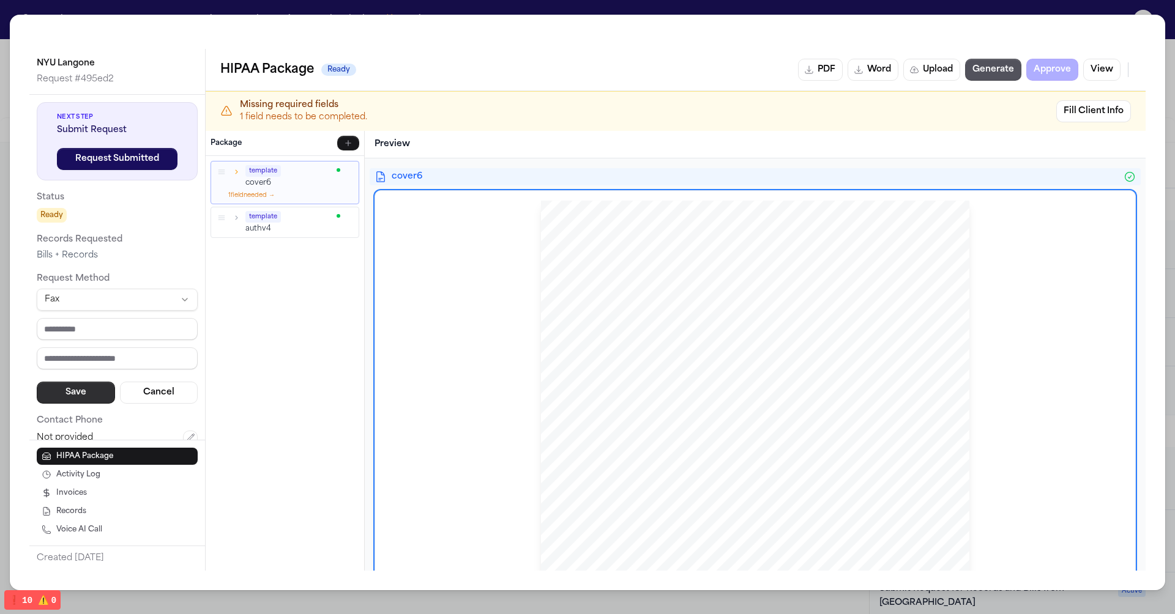
click at [90, 382] on button "Save" at bounding box center [76, 393] width 78 height 22
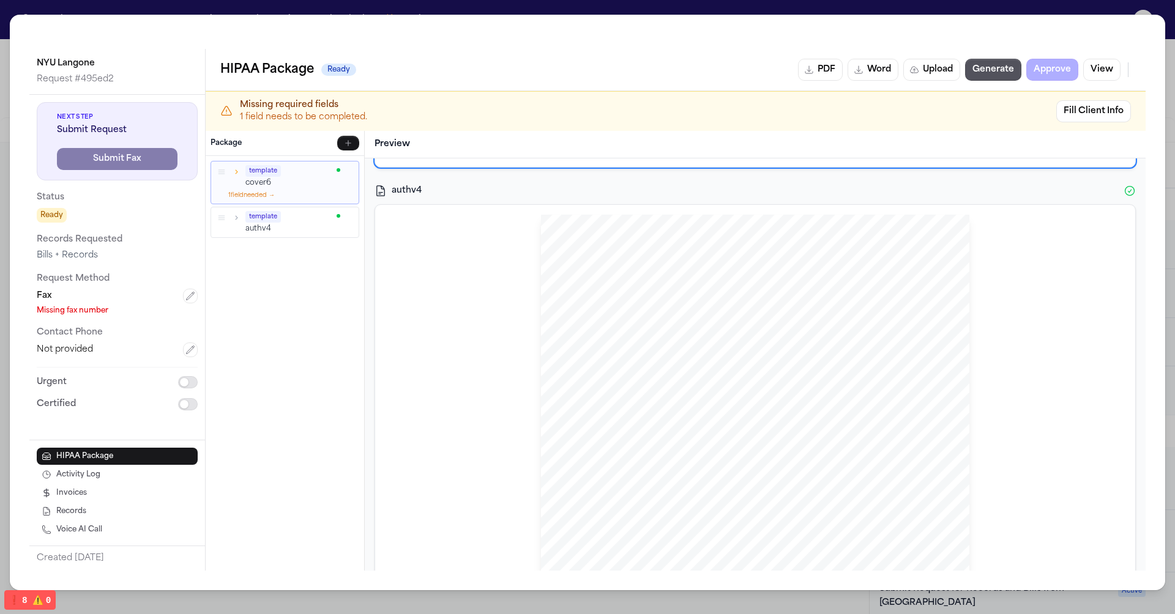
scroll to position [831, 0]
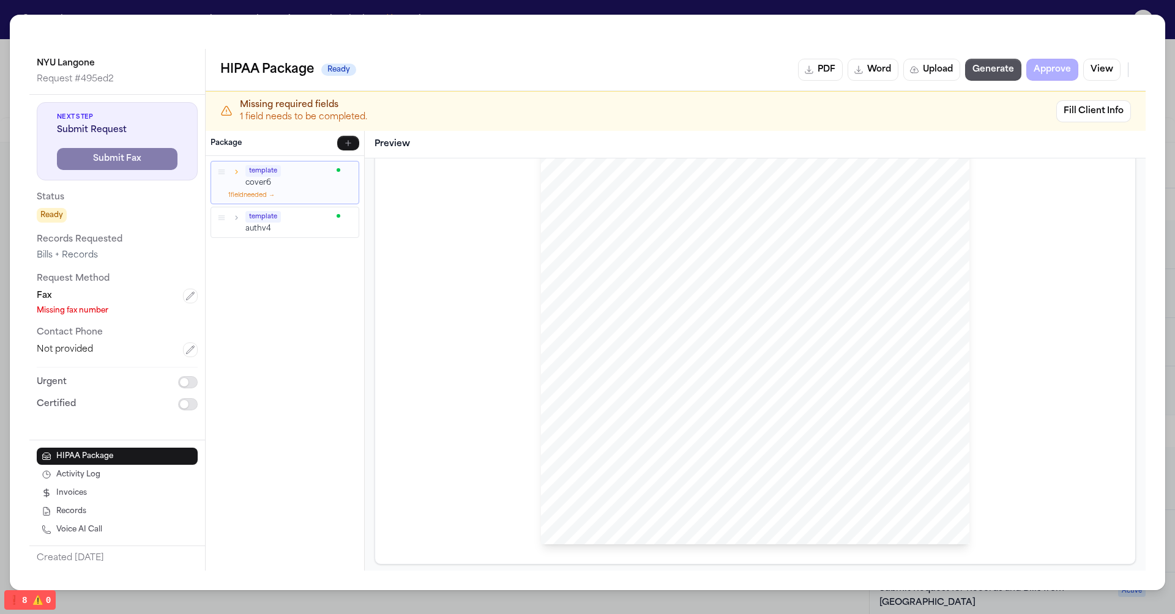
click at [561, 305] on div "HIPAA Privacy Authorization For Disclosure of Protected Health Information Rele…" at bounding box center [755, 268] width 428 height 554
click at [711, 246] on div "HIPAA Privacy Authorization For Disclosure of Protected Health Information Rele…" at bounding box center [755, 268] width 428 height 554
click at [997, 70] on button "Generate" at bounding box center [993, 70] width 56 height 22
click at [814, 67] on span "Generating..." at bounding box center [818, 70] width 54 height 12
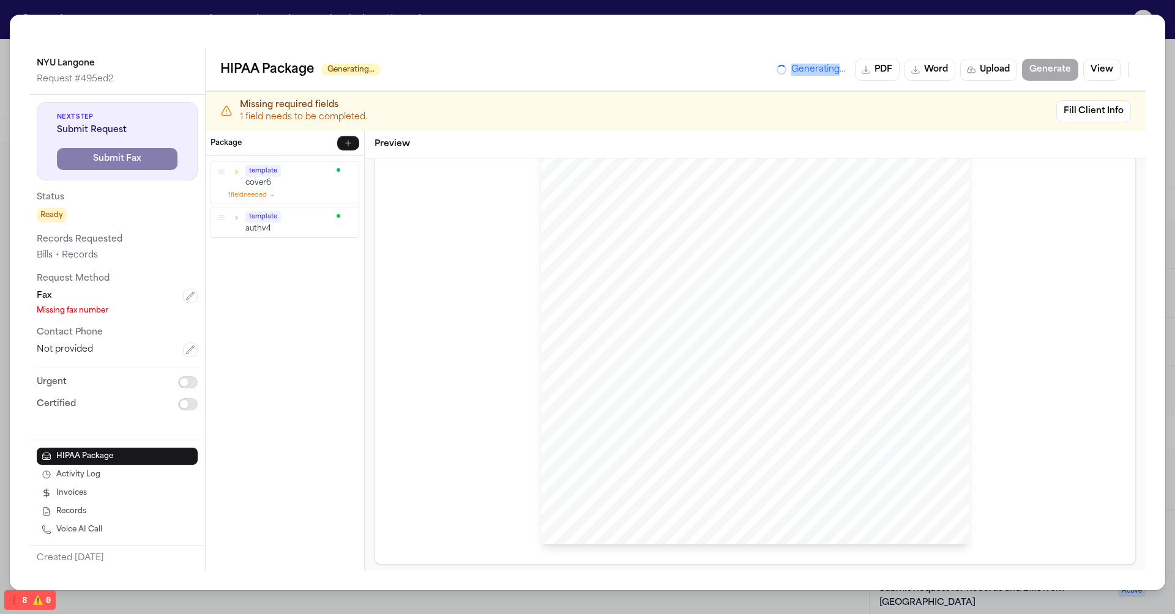
click at [814, 67] on span "Generating..." at bounding box center [818, 70] width 54 height 12
click at [783, 67] on div at bounding box center [782, 70] width 10 height 10
click at [747, 235] on span "(AIDS), human [MEDICAL_DATA] virus ([MEDICAL_DATA]) or ARC." at bounding box center [691, 236] width 200 height 7
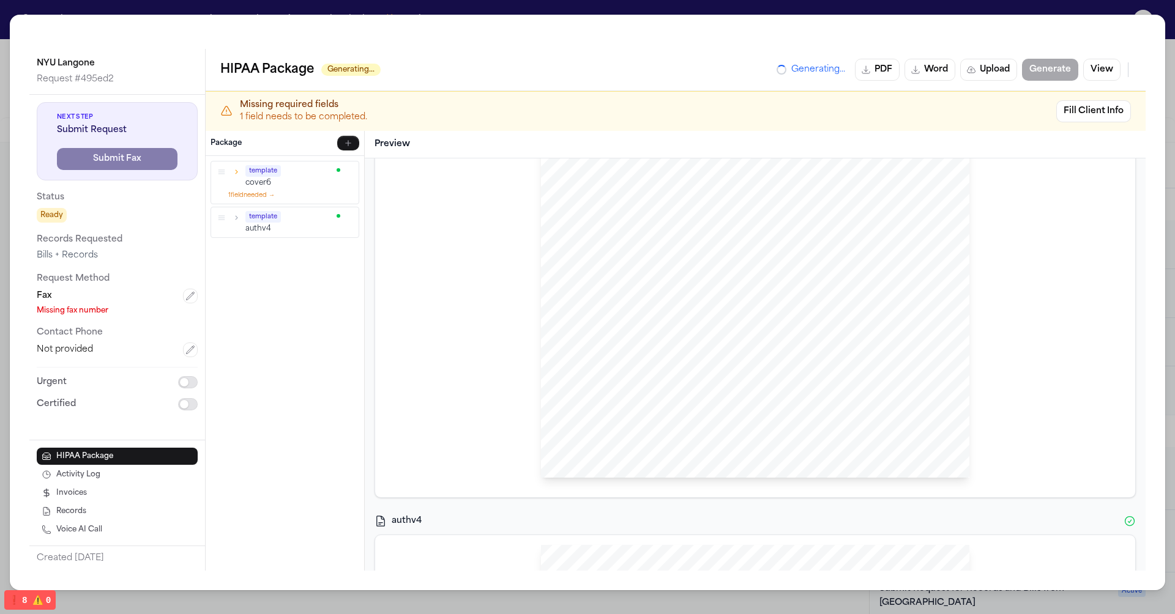
scroll to position [0, 0]
click at [801, 77] on div "Generating... PDF Word Upload Generate View" at bounding box center [954, 70] width 354 height 22
click at [797, 71] on span "Generating..." at bounding box center [818, 70] width 54 height 12
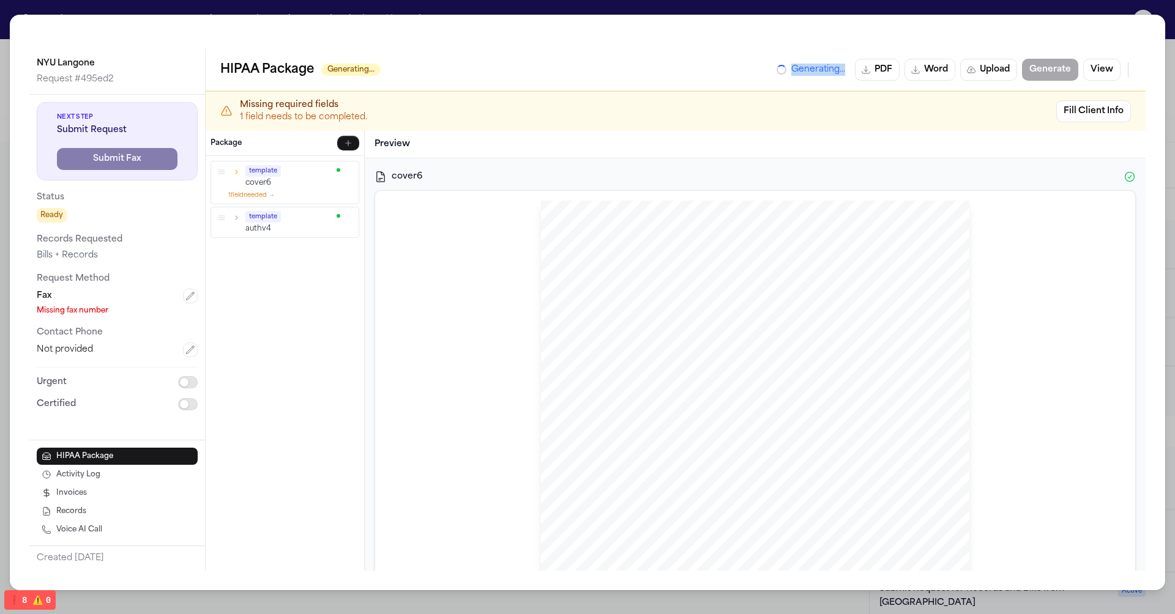
click at [934, 124] on div "Missing required fields 1 field needs to be completed. Fill Client Info" at bounding box center [676, 111] width 940 height 39
click at [682, 462] on div "HIPAA Privacy Authorization For Disclosure of Protected Health Information Rele…" at bounding box center [755, 268] width 428 height 554
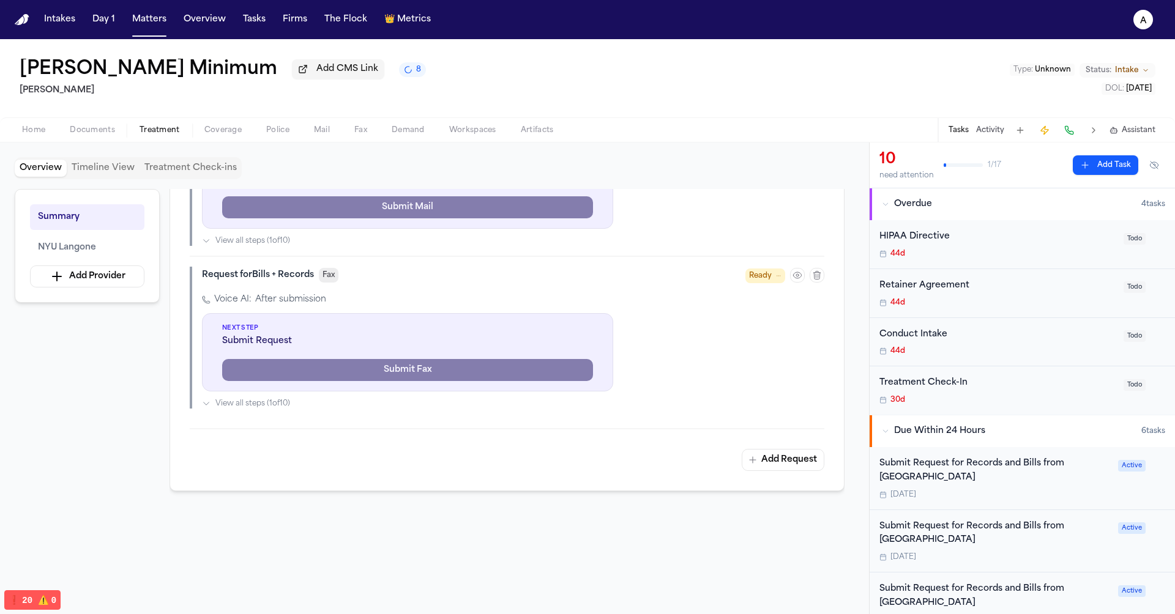
scroll to position [706, 0]
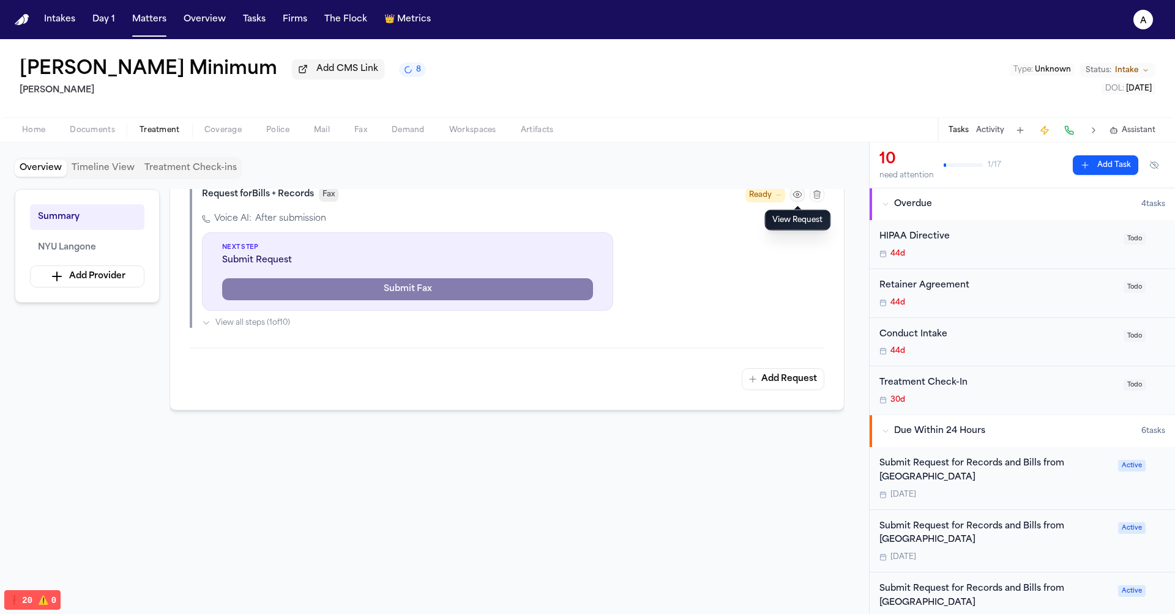
click at [797, 195] on icon "button" at bounding box center [798, 195] width 10 height 10
click at [795, 197] on icon "button" at bounding box center [798, 195] width 10 height 10
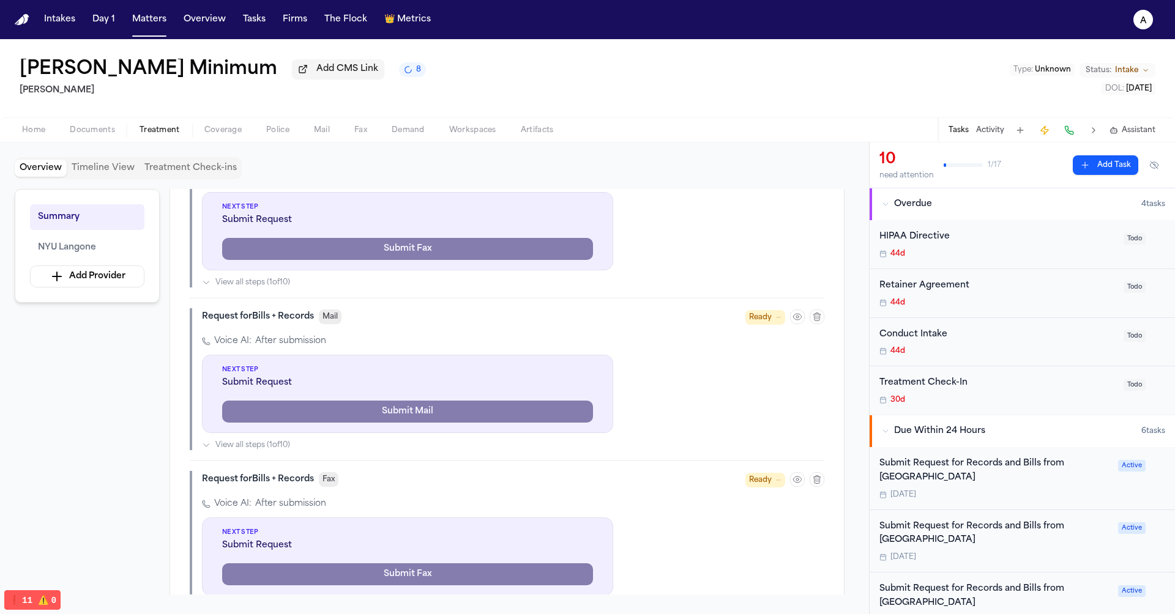
scroll to position [421, 0]
click at [433, 318] on div "Request for Bills + Records Mail Ready" at bounding box center [513, 316] width 622 height 17
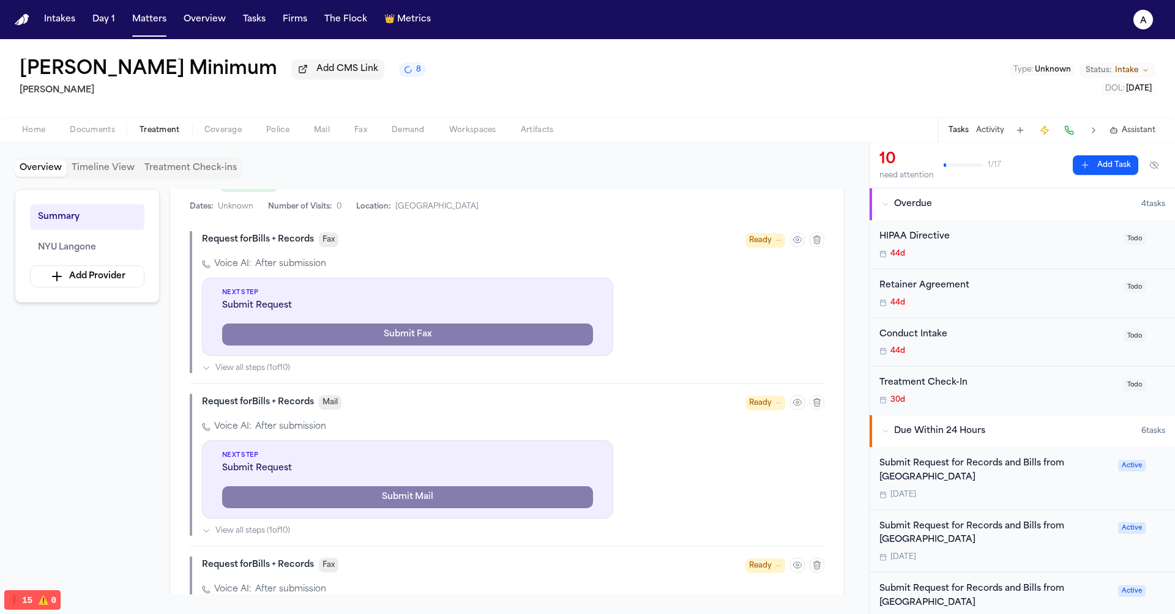
scroll to position [329, 0]
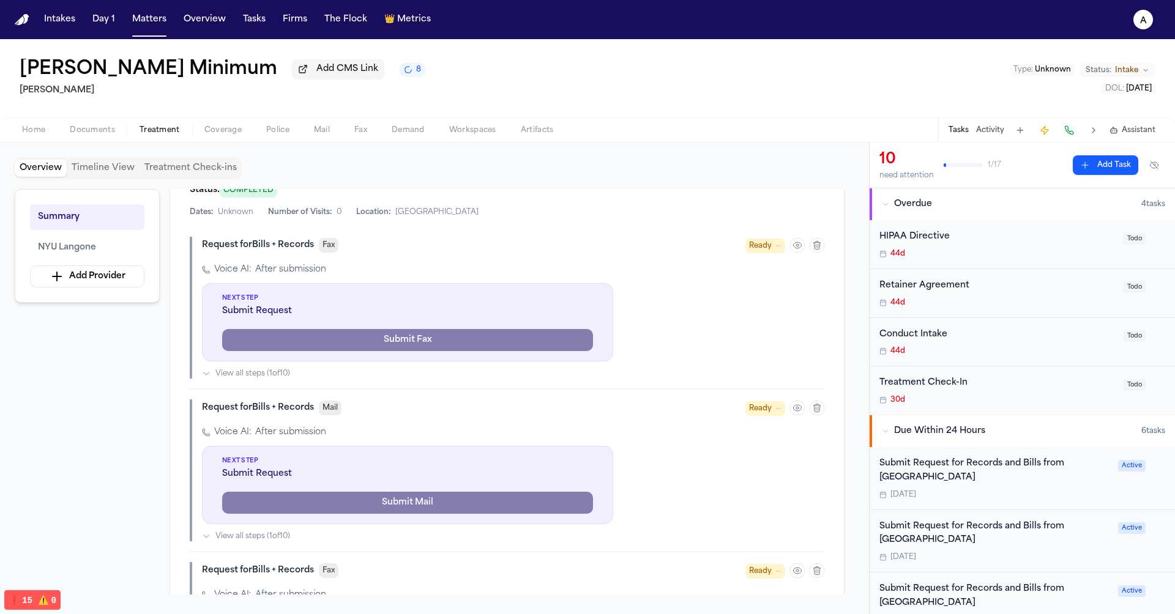
click at [272, 369] on span "View all steps ( 1 of 10 )" at bounding box center [252, 374] width 75 height 10
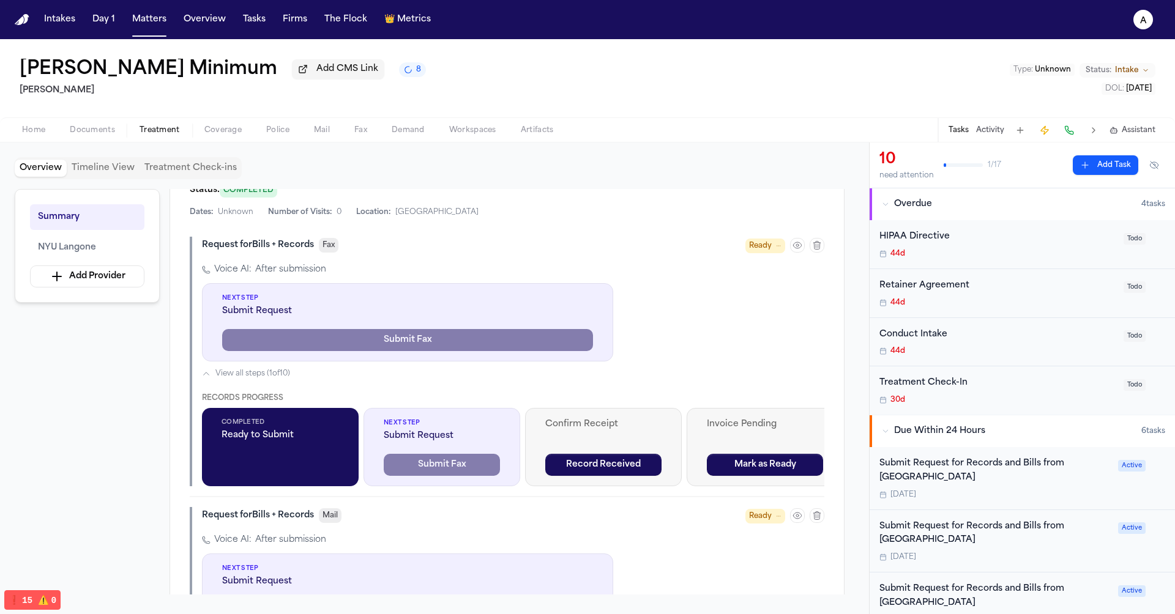
click at [272, 369] on span "View all steps ( 1 of 10 )" at bounding box center [252, 374] width 75 height 10
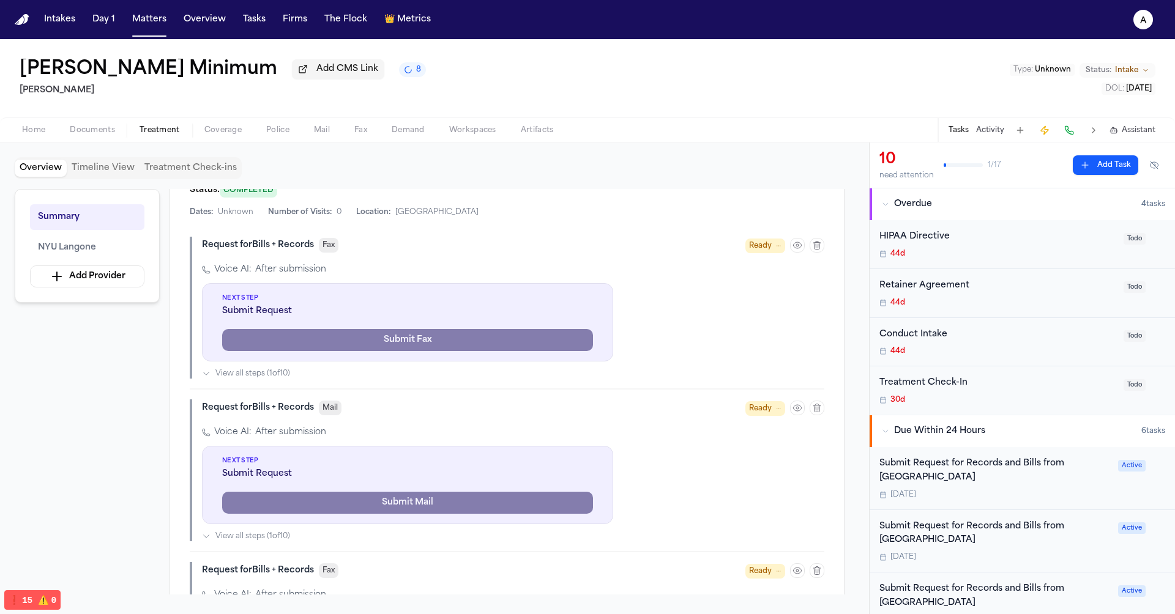
click at [272, 369] on span "View all steps ( 1 of 10 )" at bounding box center [252, 374] width 75 height 10
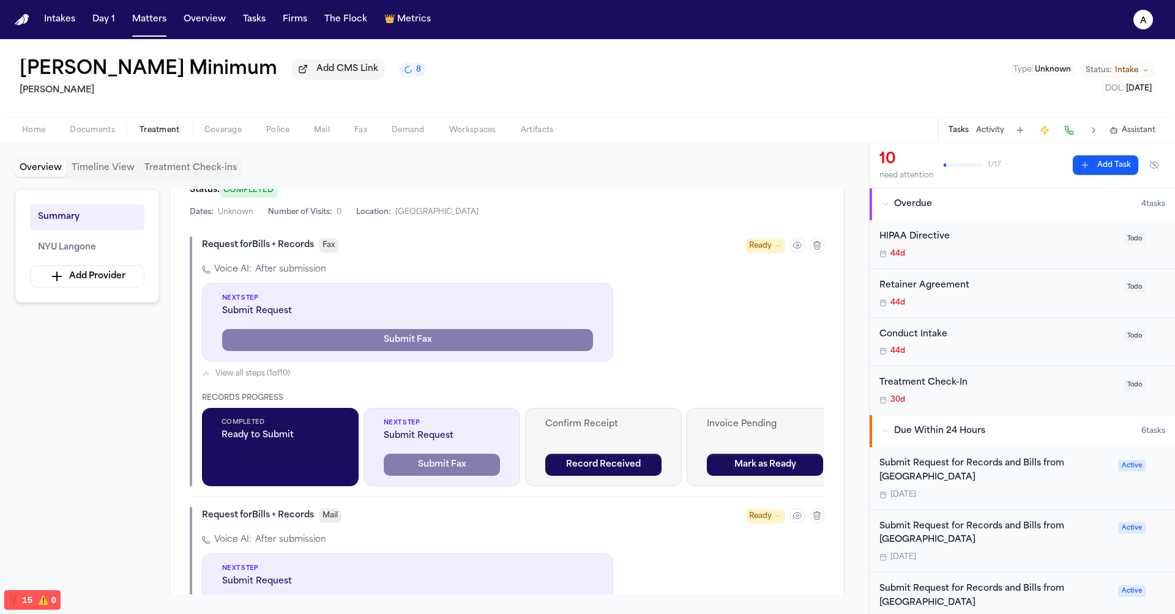
click at [272, 369] on span "View all steps ( 1 of 10 )" at bounding box center [252, 374] width 75 height 10
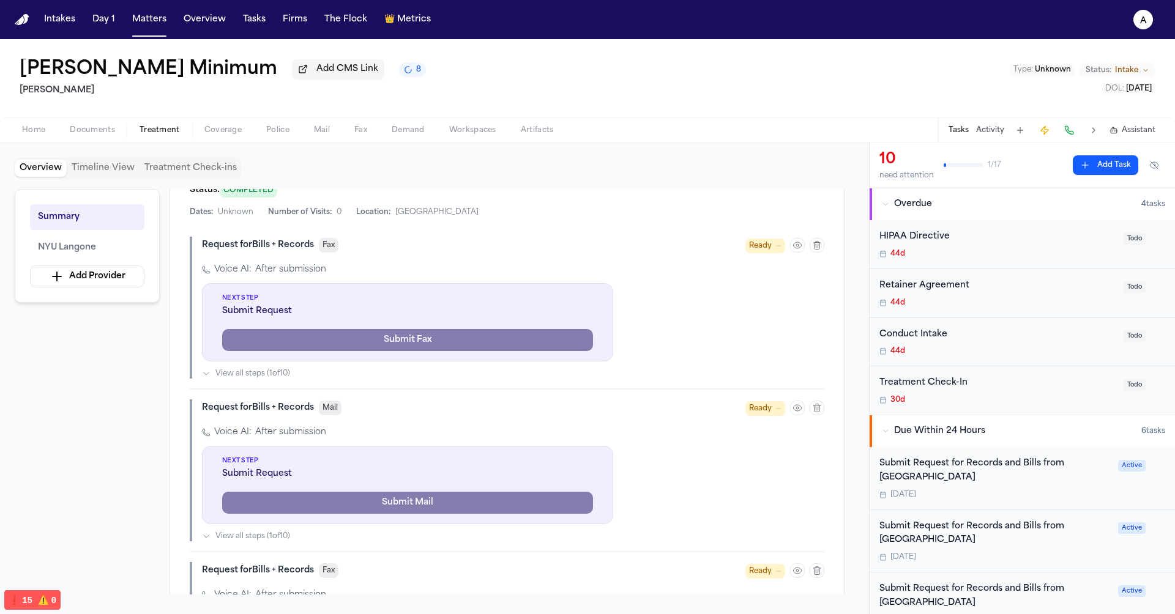
click at [272, 369] on span "View all steps ( 1 of 10 )" at bounding box center [252, 374] width 75 height 10
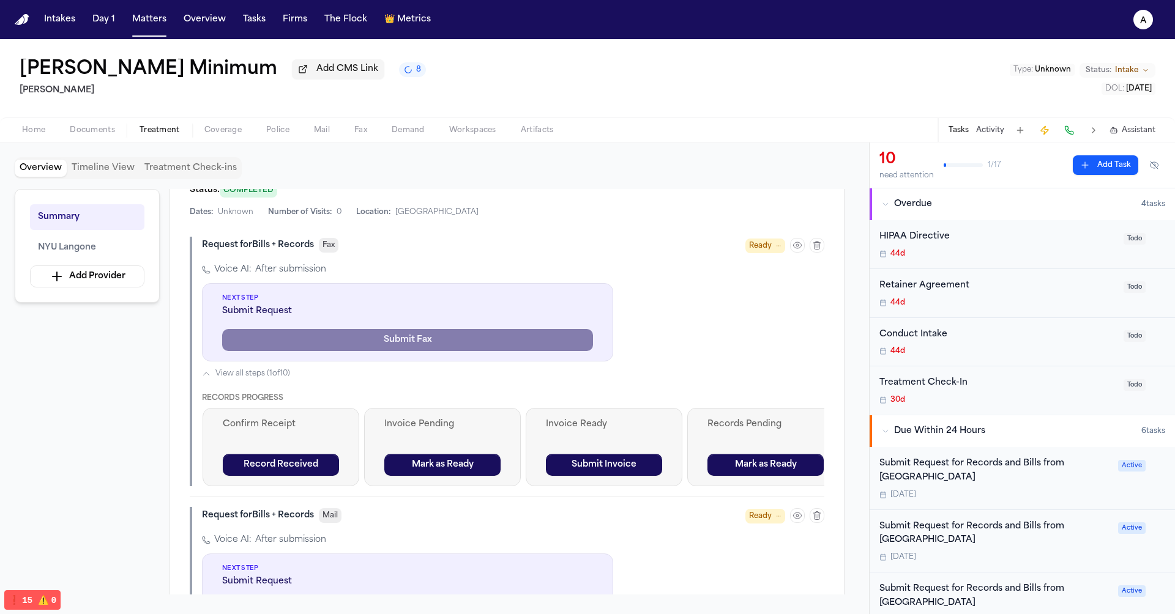
scroll to position [0, 0]
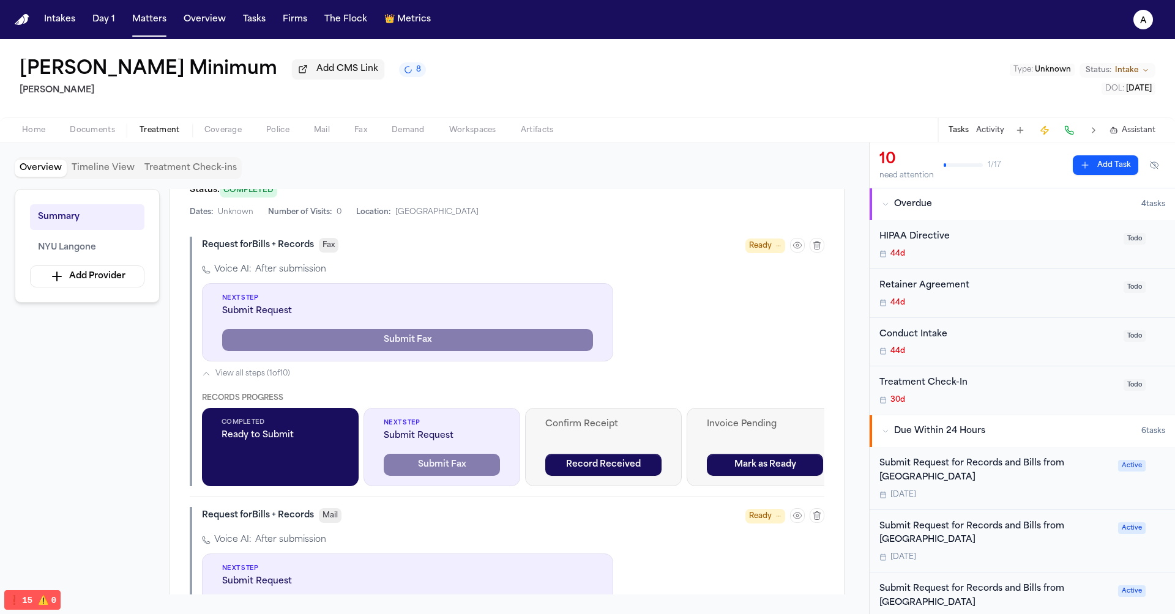
click at [285, 378] on span "View all steps ( 1 of 10 )" at bounding box center [252, 374] width 75 height 10
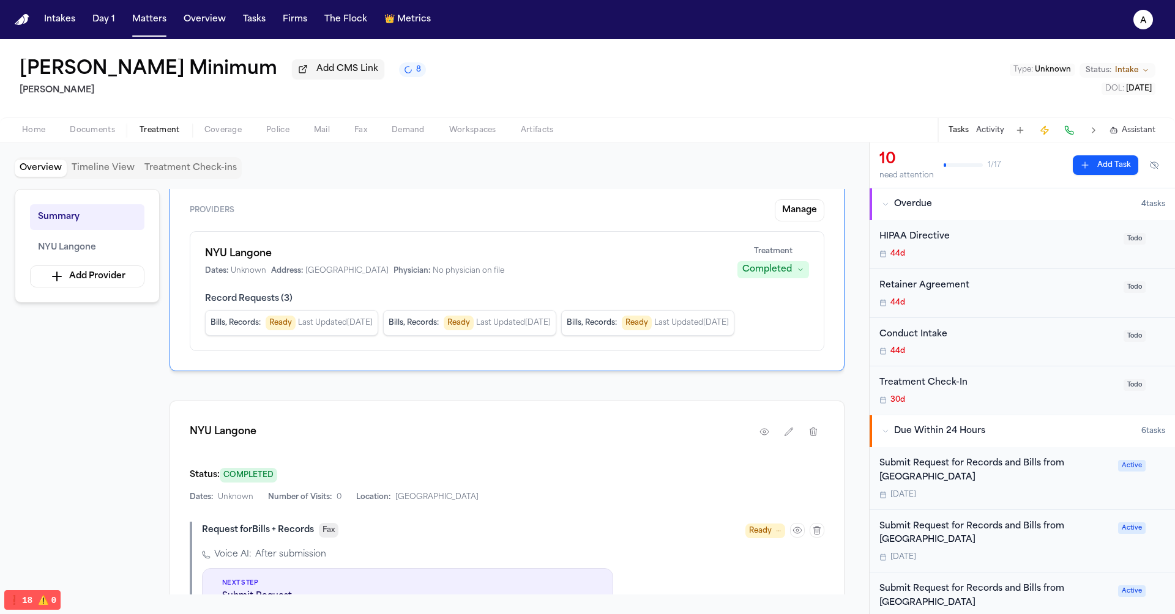
scroll to position [48, 0]
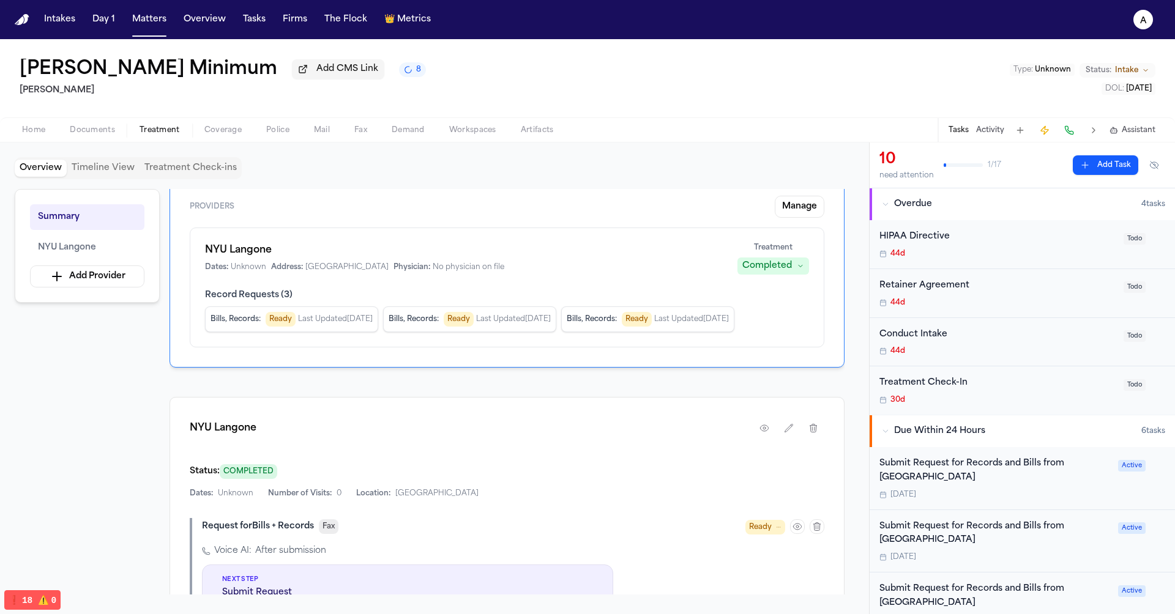
click at [509, 320] on span "Last Updated Oct 1, 2025" at bounding box center [513, 320] width 75 height 10
click at [499, 433] on div "NYU Langone" at bounding box center [507, 428] width 635 height 22
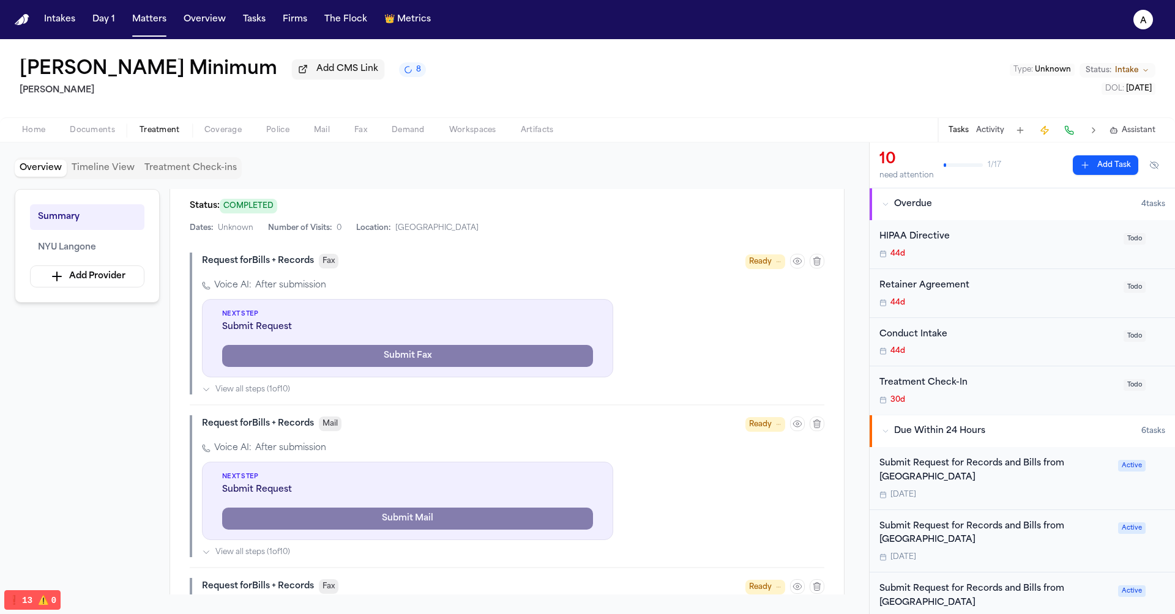
scroll to position [256, 0]
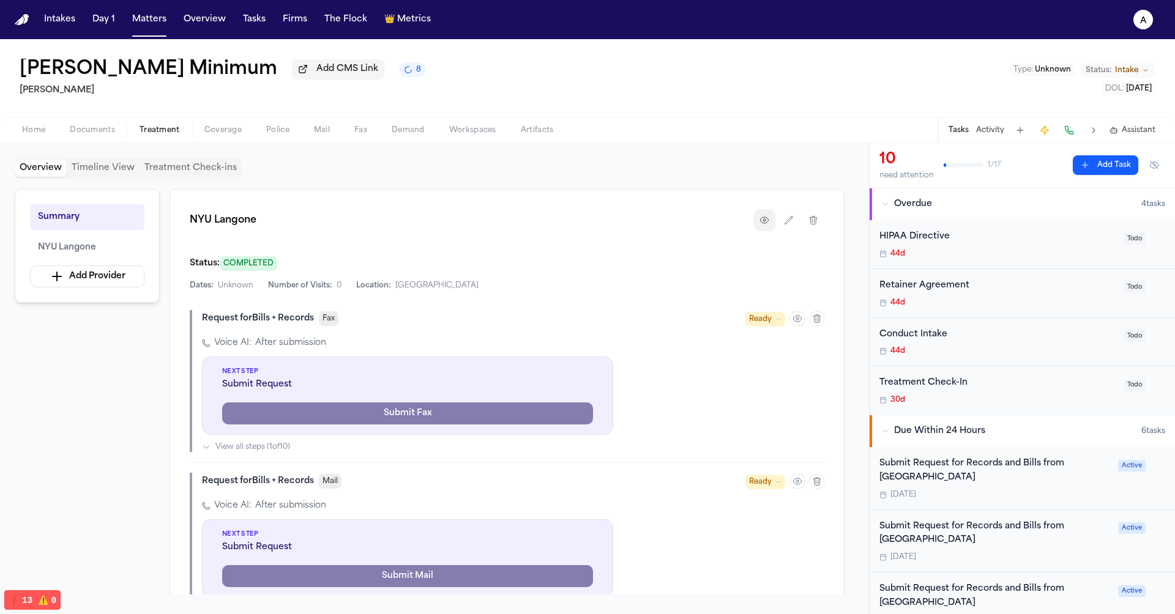
click at [769, 222] on icon "button" at bounding box center [765, 220] width 10 height 10
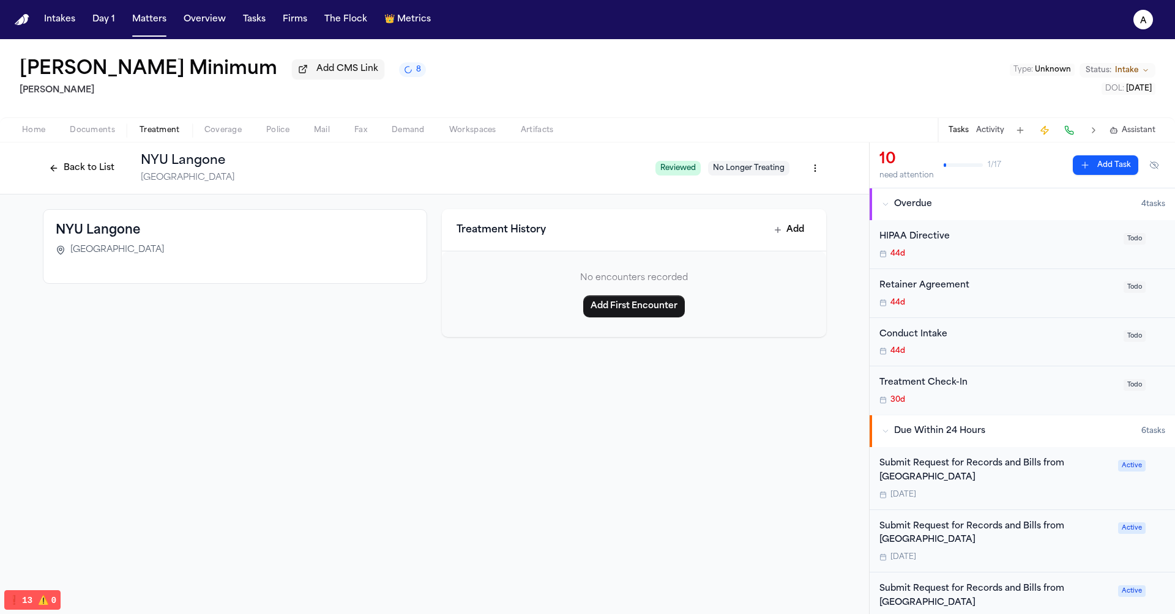
click at [88, 163] on button "Back to List" at bounding box center [82, 169] width 78 height 20
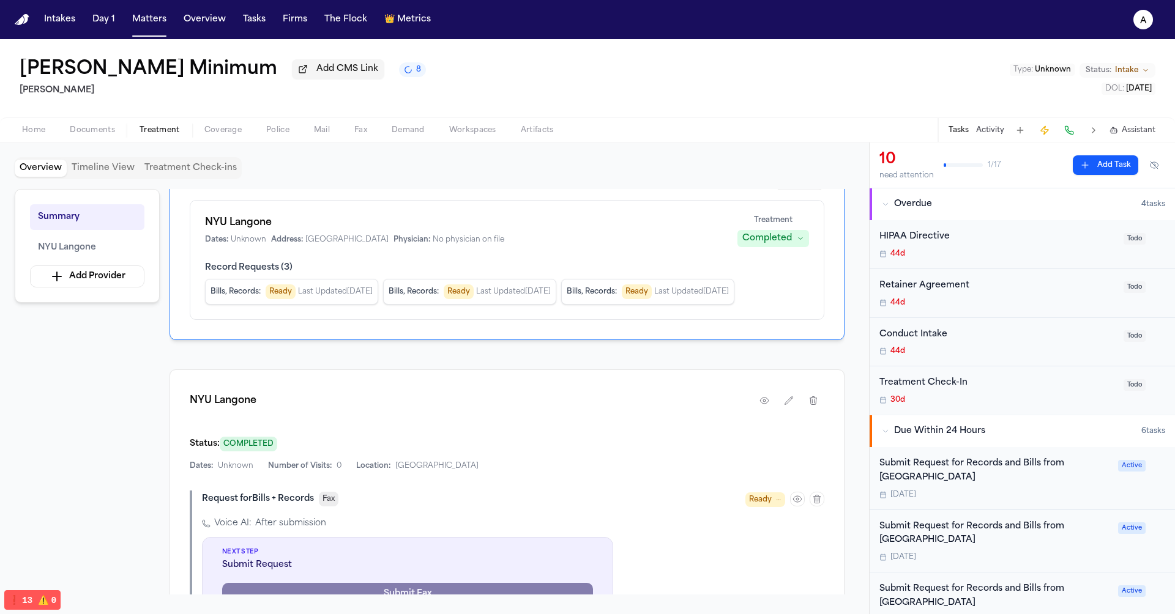
scroll to position [77, 0]
click at [504, 283] on div "Bills, Records : Ready Last Updated Oct 1, 2025" at bounding box center [469, 290] width 173 height 26
click at [504, 296] on div "Bills, Records : Ready Last Updated Oct 1, 2025" at bounding box center [469, 290] width 173 height 26
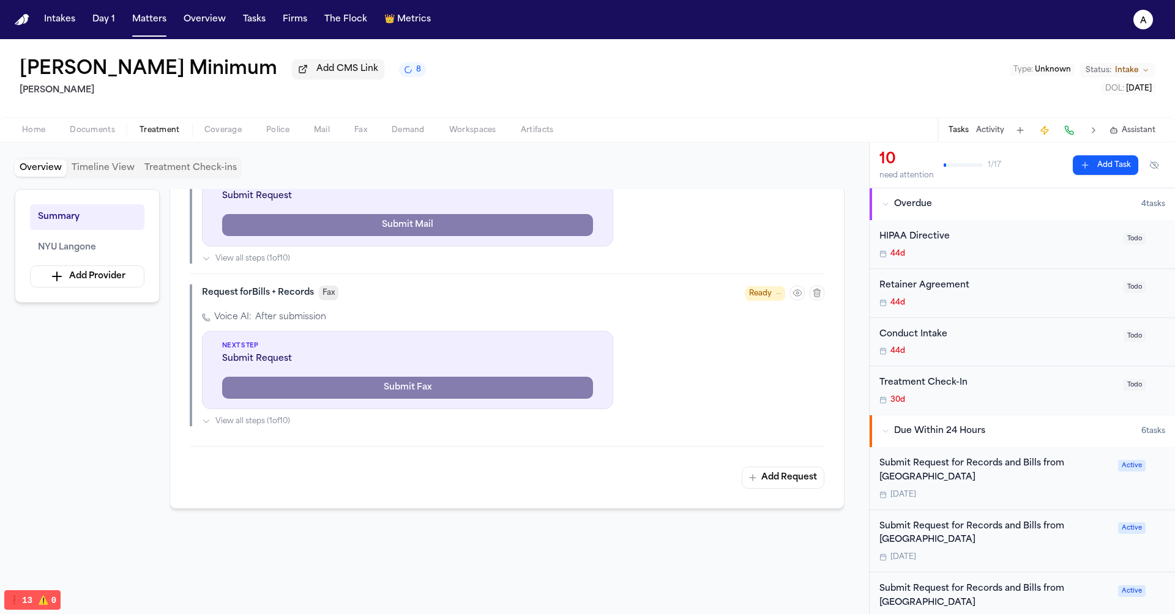
scroll to position [706, 0]
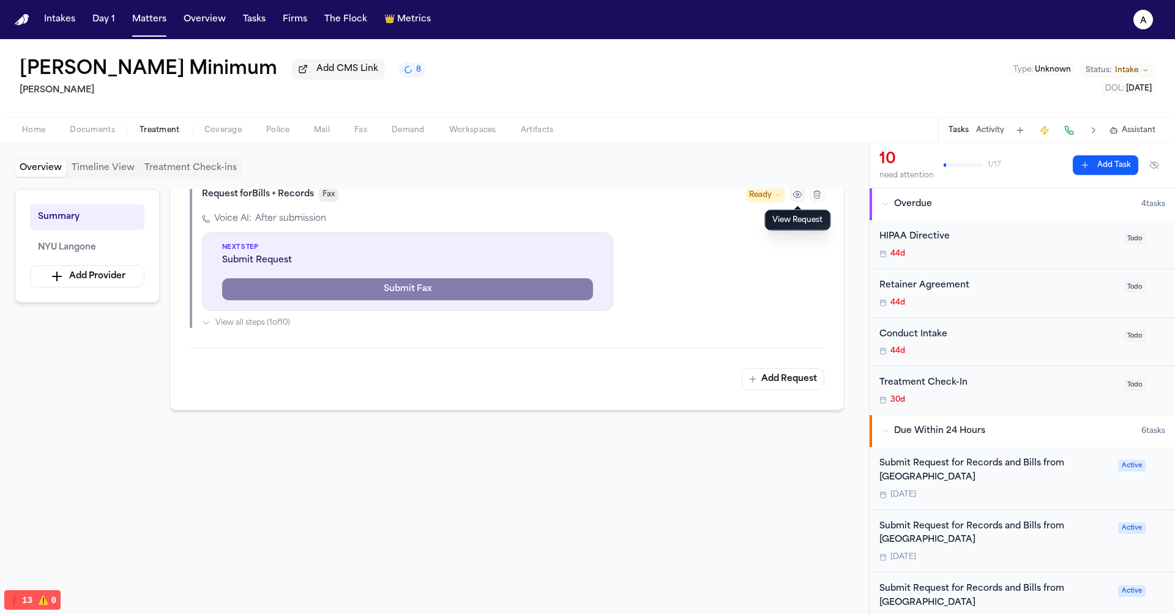
click at [796, 196] on icon "button" at bounding box center [797, 195] width 8 height 6
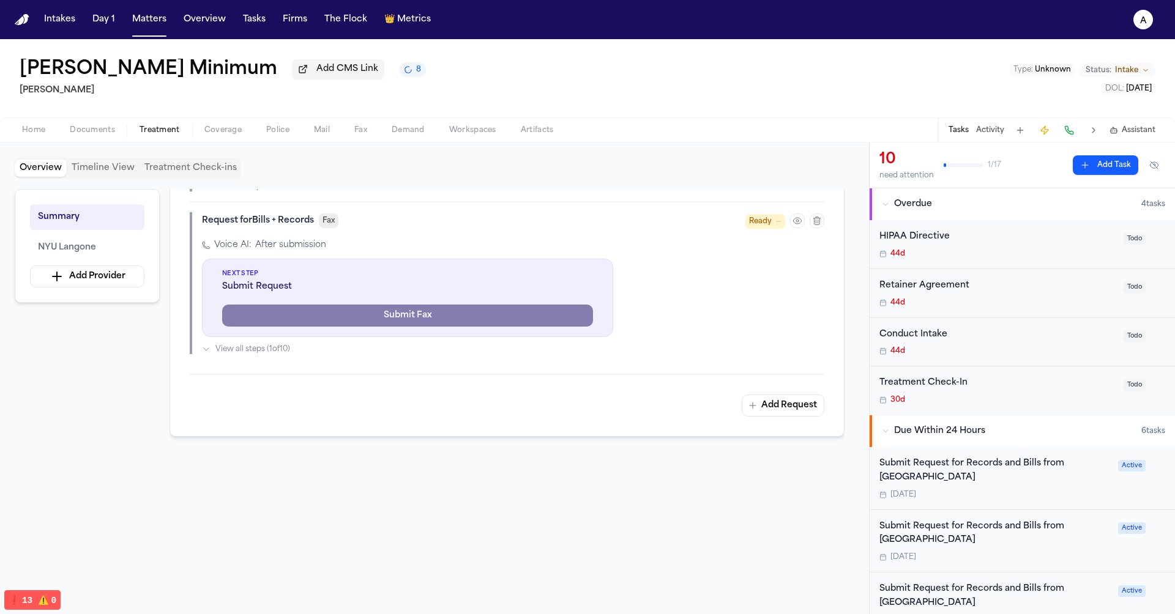
scroll to position [669, 0]
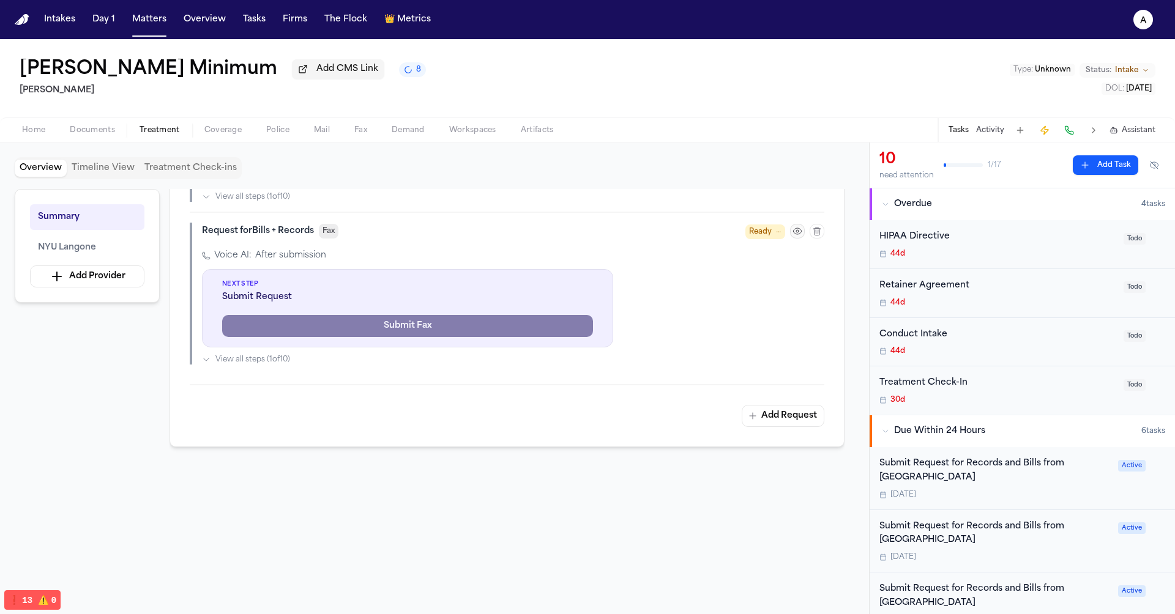
click at [794, 228] on icon "button" at bounding box center [798, 231] width 10 height 10
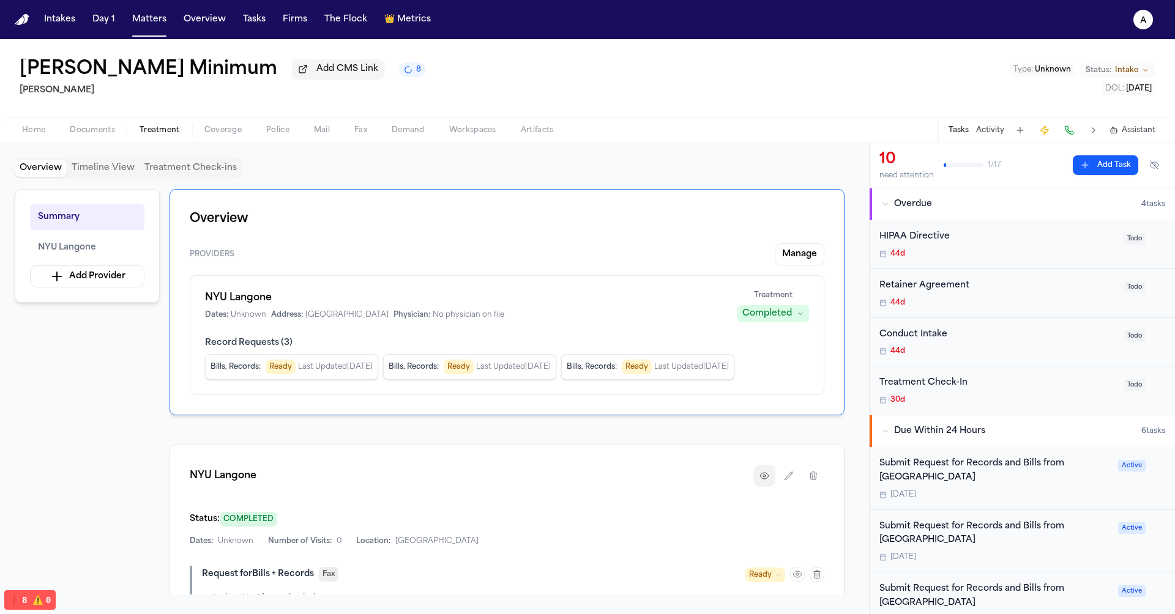
click at [767, 474] on icon "button" at bounding box center [765, 476] width 10 height 10
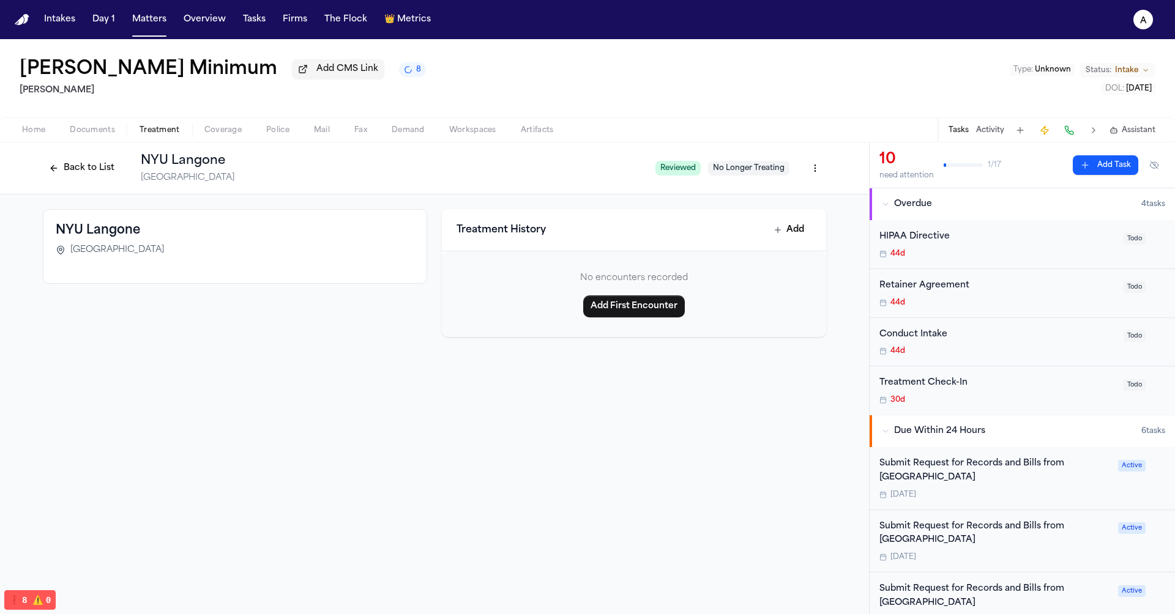
click at [101, 187] on div "Back to List NYU Langone NYC Reviewed No Longer Treating" at bounding box center [434, 169] width 869 height 52
click at [104, 178] on button "Back to List" at bounding box center [82, 169] width 78 height 20
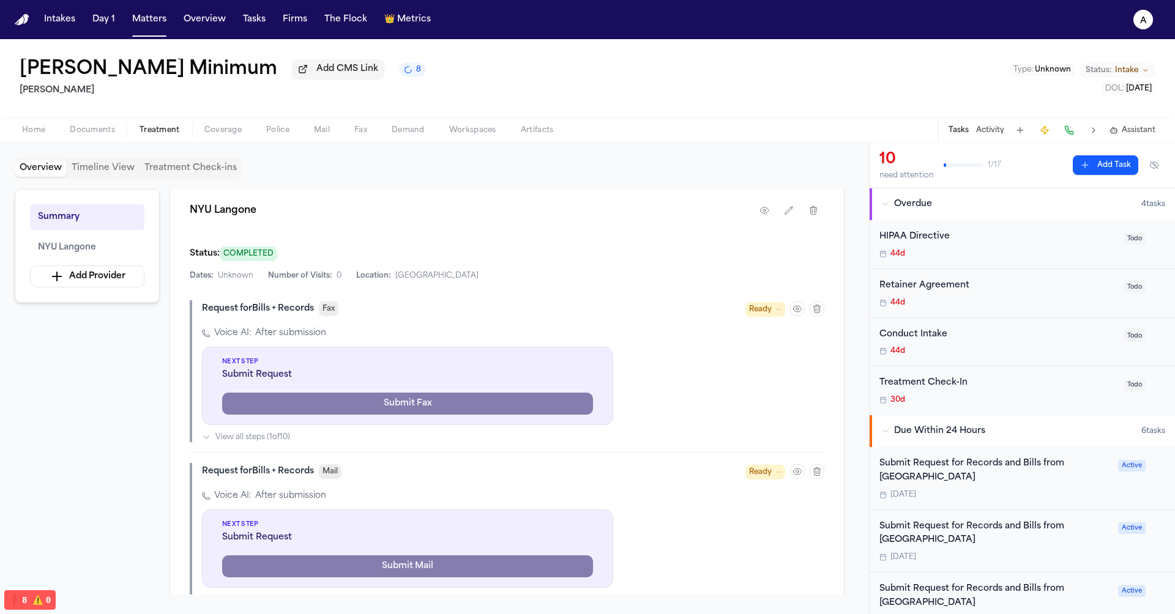
scroll to position [351, 0]
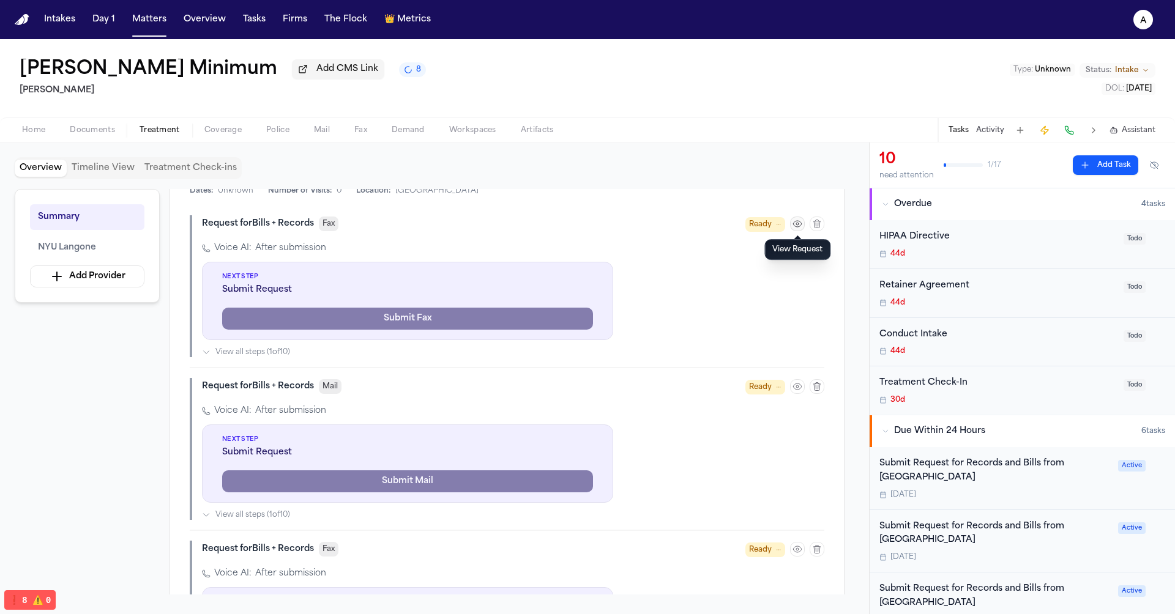
click at [794, 227] on icon "button" at bounding box center [798, 224] width 10 height 10
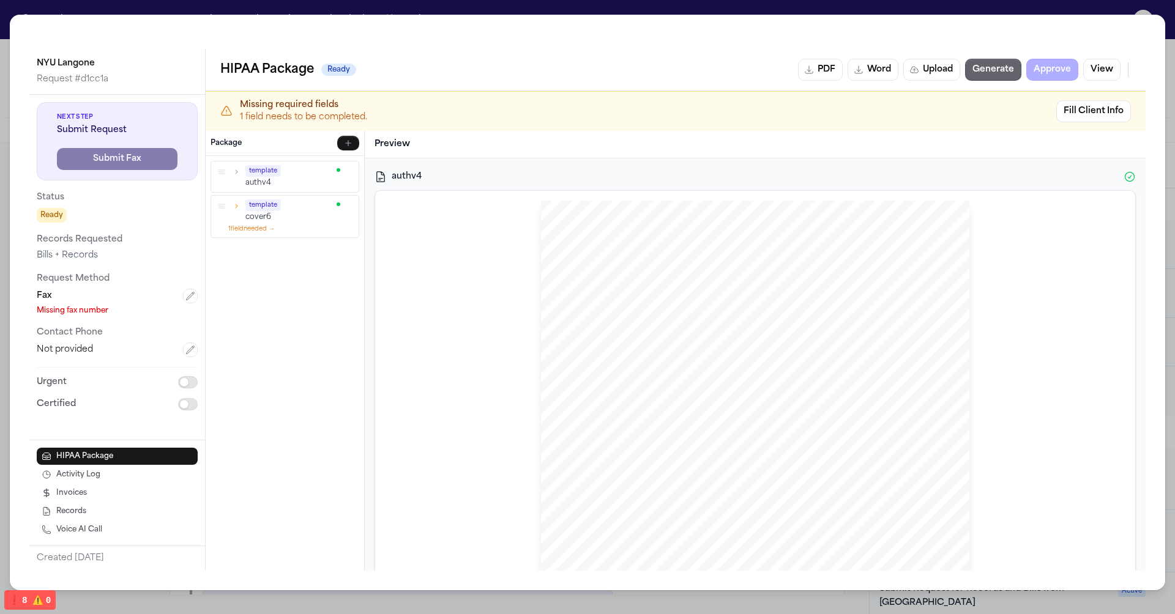
click at [998, 68] on button "Generate" at bounding box center [993, 70] width 56 height 22
click at [782, 341] on span "This authorization is directed to and applies to protected health information m…" at bounding box center [718, 339] width 254 height 7
click at [986, 68] on button "Generate" at bounding box center [993, 70] width 56 height 22
click at [1007, 74] on button "Generate" at bounding box center [993, 70] width 56 height 22
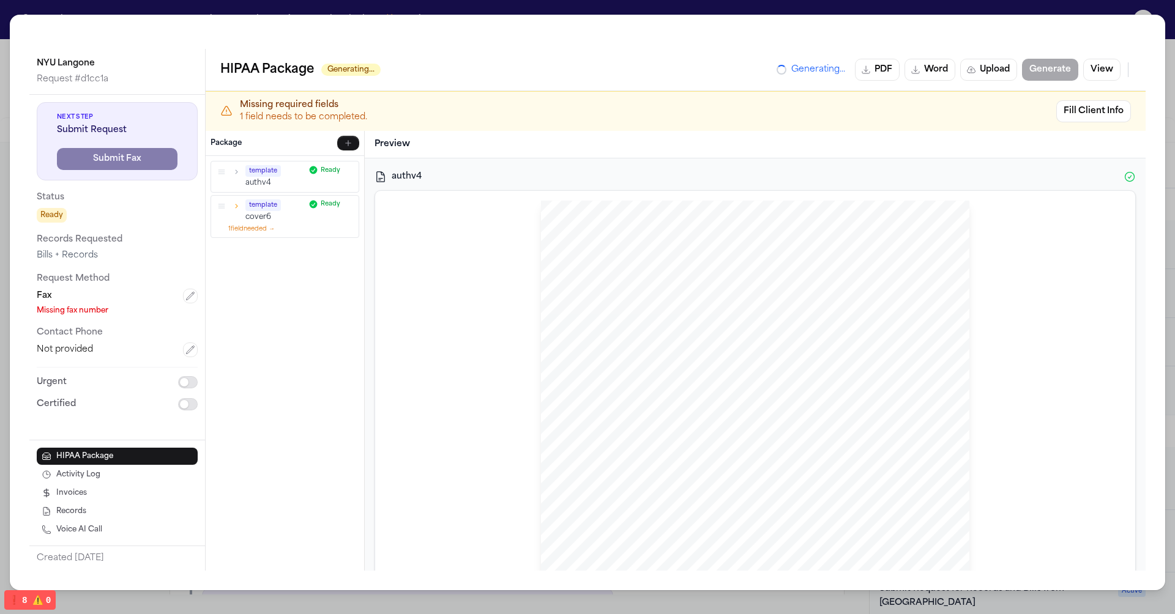
click at [818, 73] on span "Generating..." at bounding box center [818, 70] width 54 height 12
click at [785, 73] on div at bounding box center [782, 70] width 10 height 10
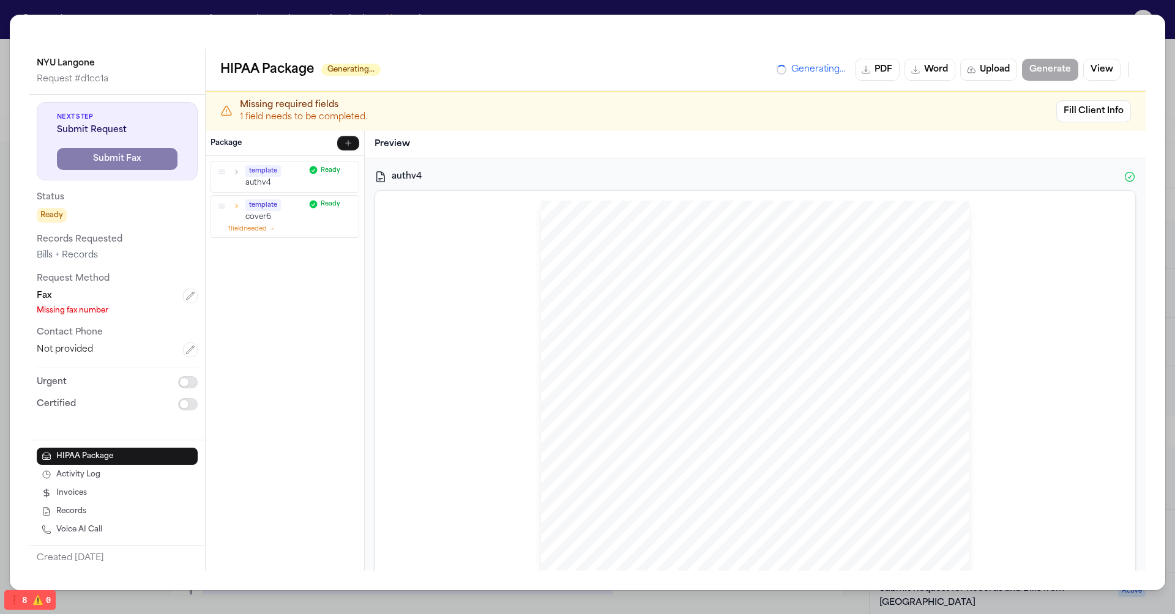
click at [785, 73] on div at bounding box center [782, 70] width 10 height 10
click at [808, 77] on div "Generating... PDF Word Upload Generate View" at bounding box center [954, 70] width 354 height 22
click at [747, 89] on div "HIPAA Package Generating... Generating... PDF Word Upload Generate View" at bounding box center [676, 70] width 940 height 42
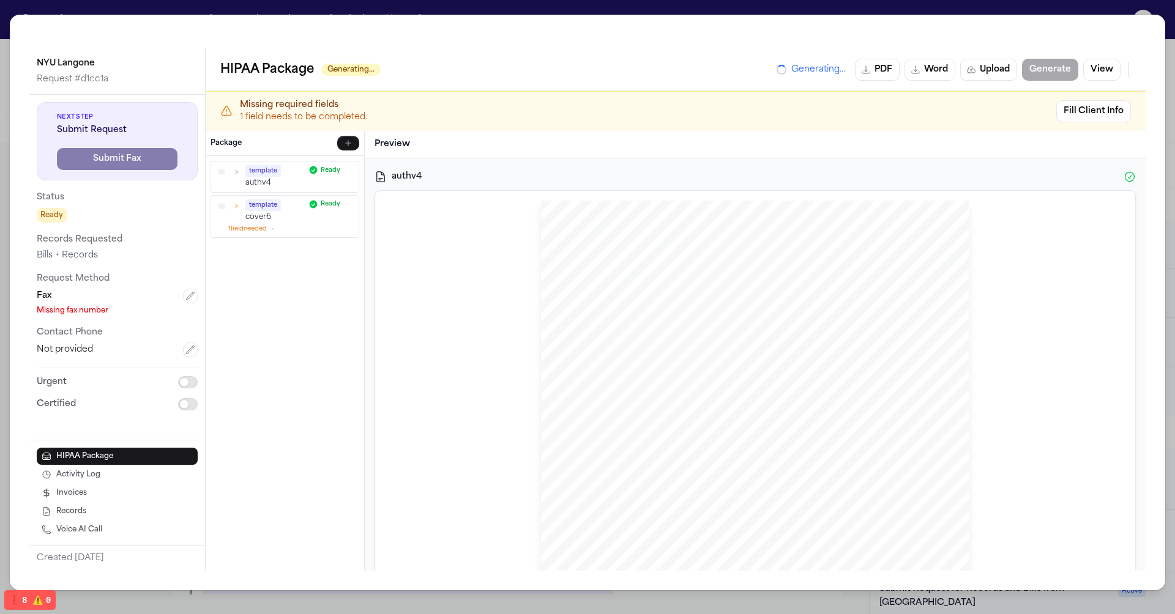
click at [370, 72] on span "Generating..." at bounding box center [350, 70] width 59 height 12
click at [435, 116] on p "1 field needs to be completed." at bounding box center [644, 117] width 809 height 12
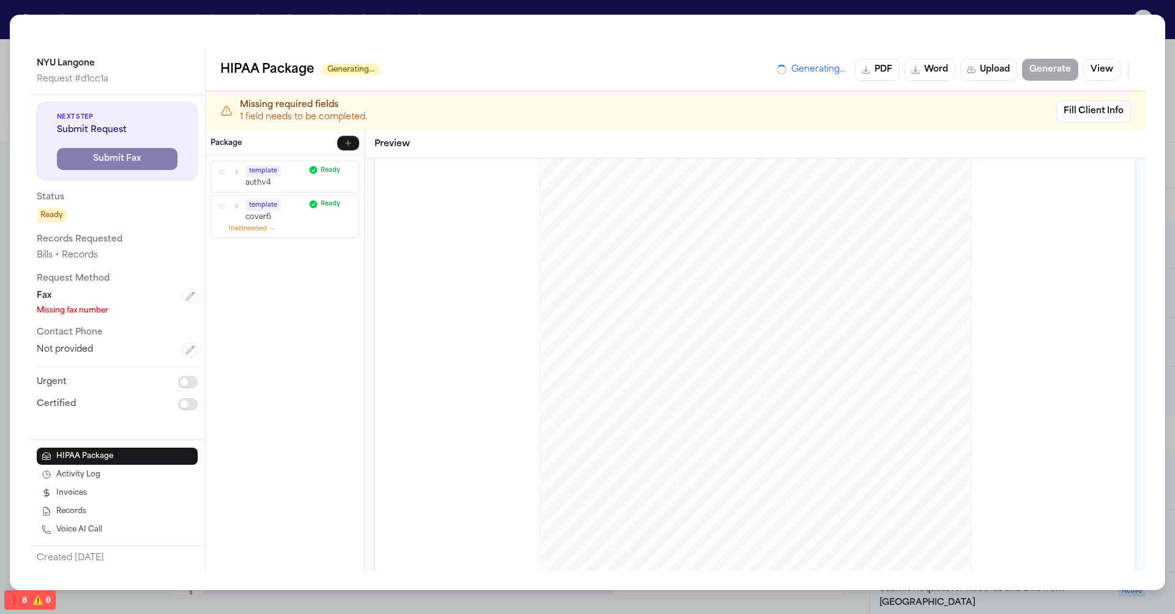
click at [277, 205] on span "template" at bounding box center [262, 205] width 35 height 12
click at [330, 201] on span "Ready" at bounding box center [331, 204] width 20 height 9
click at [236, 204] on icon "button" at bounding box center [237, 206] width 2 height 4
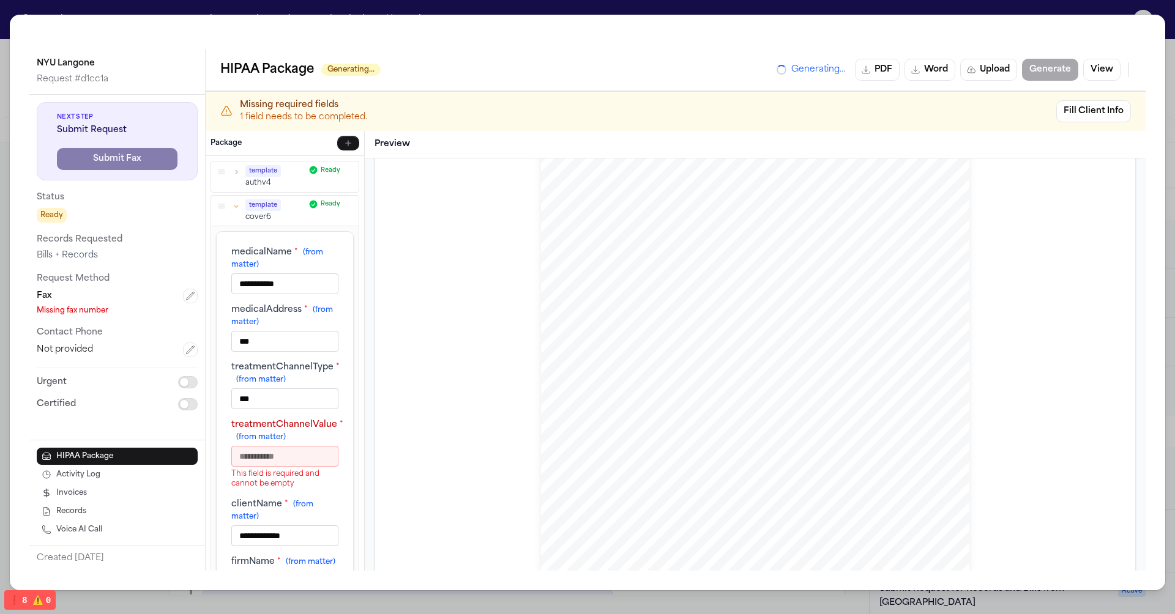
click at [236, 205] on icon "button" at bounding box center [236, 206] width 4 height 2
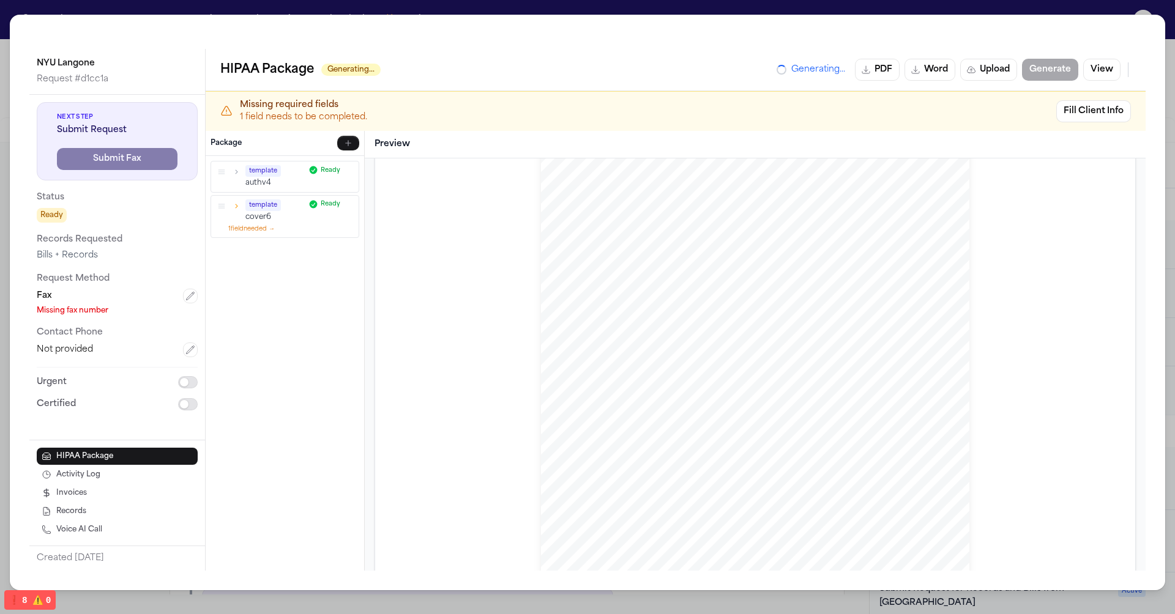
click at [236, 204] on icon "button" at bounding box center [237, 206] width 2 height 4
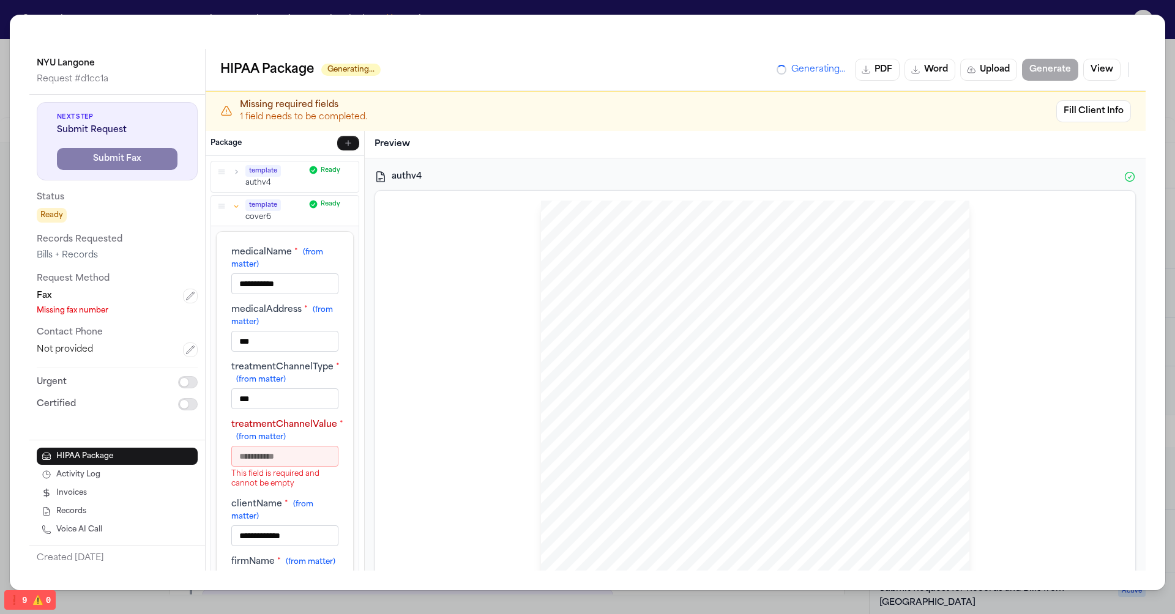
click at [236, 205] on icon "button" at bounding box center [236, 206] width 4 height 2
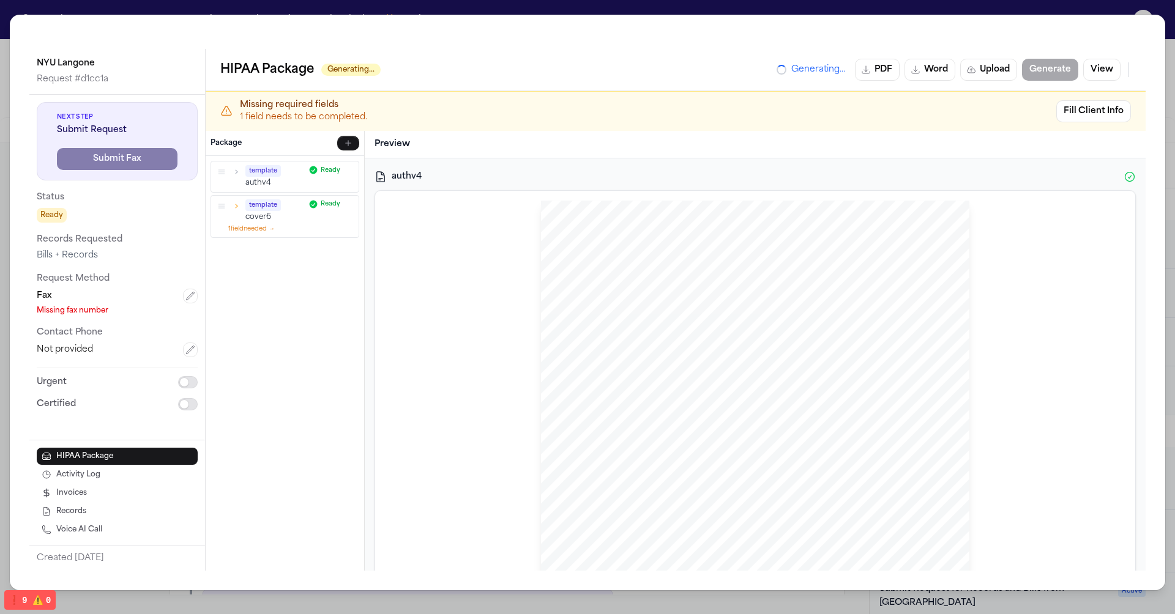
click at [320, 201] on div "Ready" at bounding box center [324, 204] width 32 height 10
click at [263, 178] on p "authv4" at bounding box center [274, 183] width 59 height 10
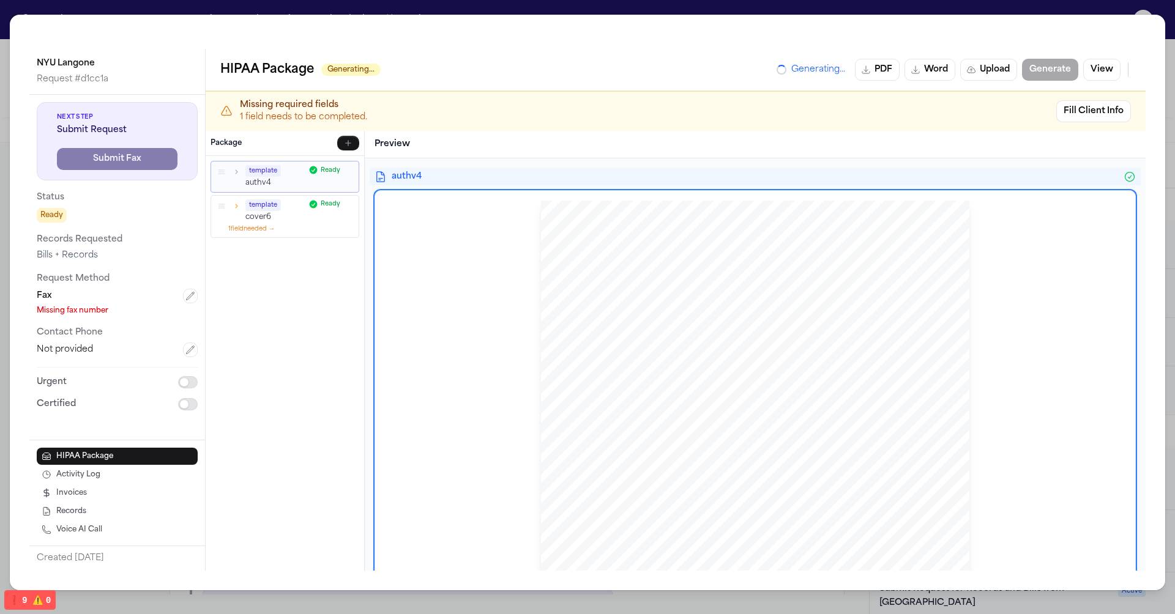
click at [241, 168] on button "button" at bounding box center [236, 171] width 11 height 11
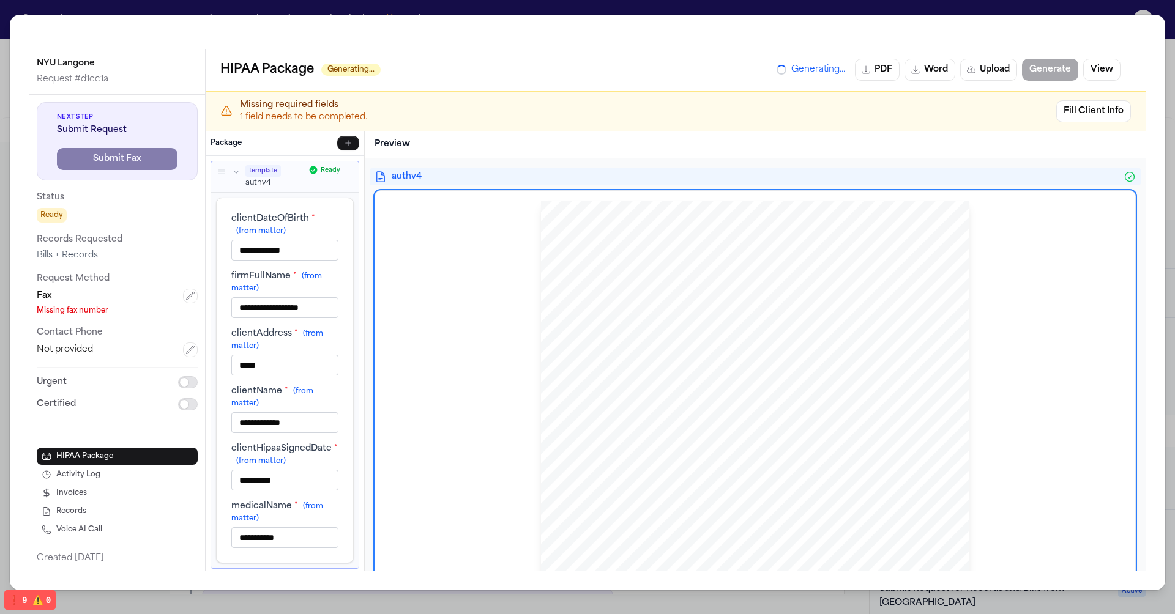
click at [241, 168] on button "button" at bounding box center [236, 171] width 11 height 11
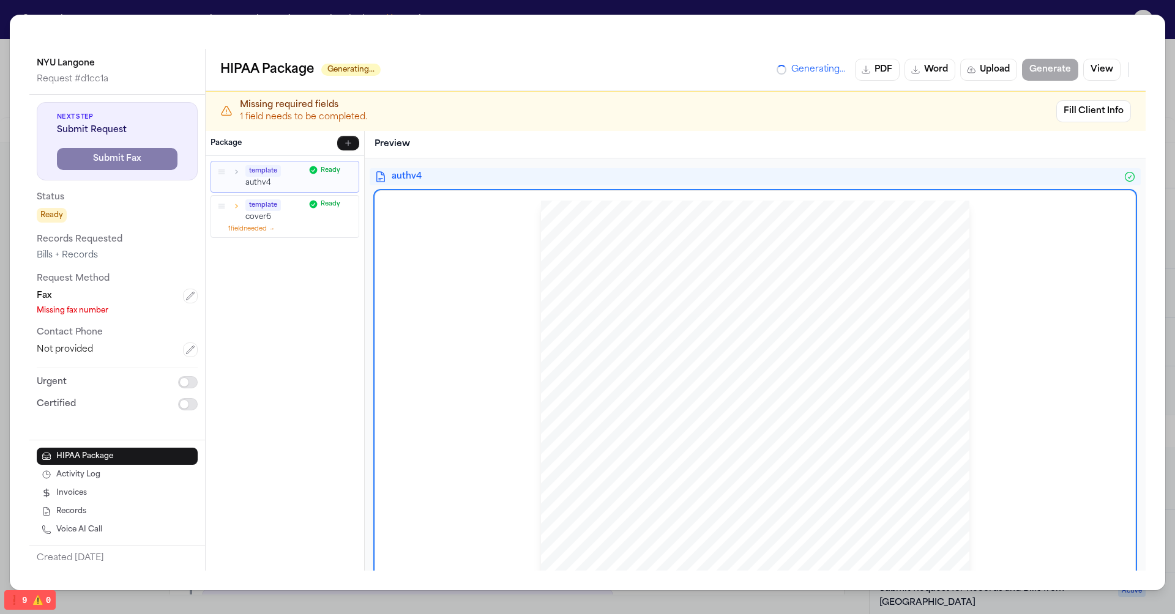
click at [241, 168] on button "button" at bounding box center [236, 171] width 11 height 11
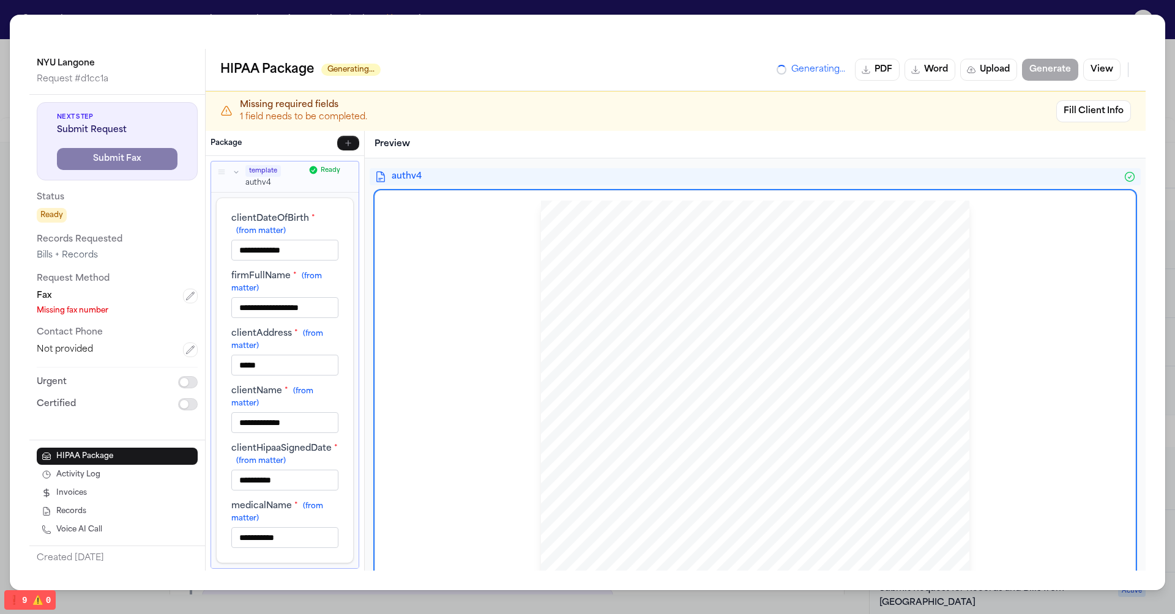
click at [241, 168] on button "button" at bounding box center [236, 171] width 11 height 11
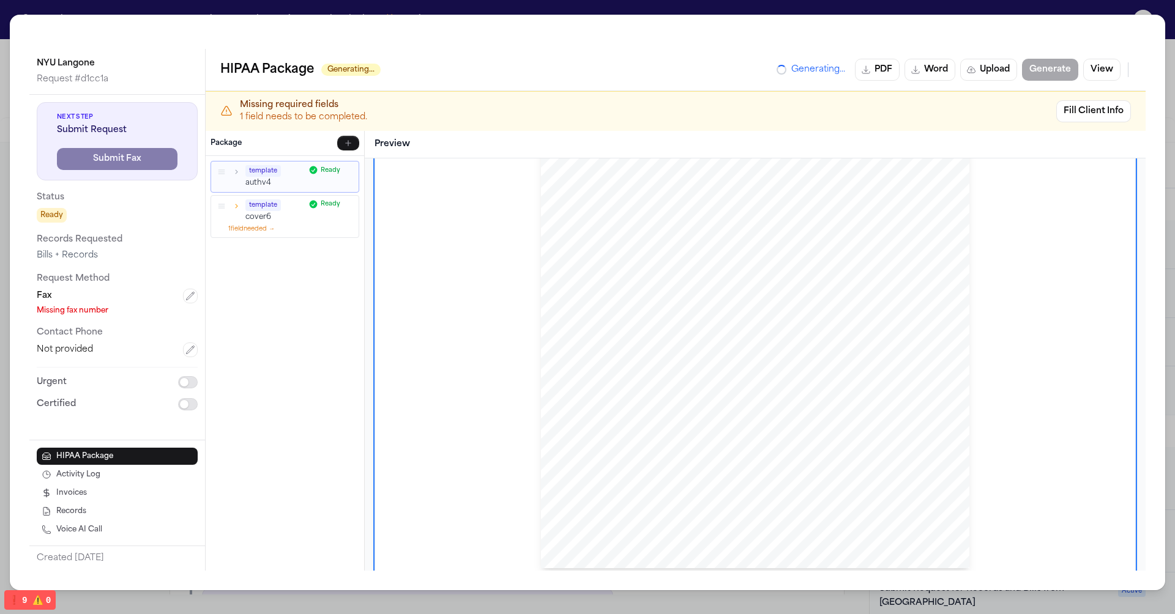
scroll to position [0, 0]
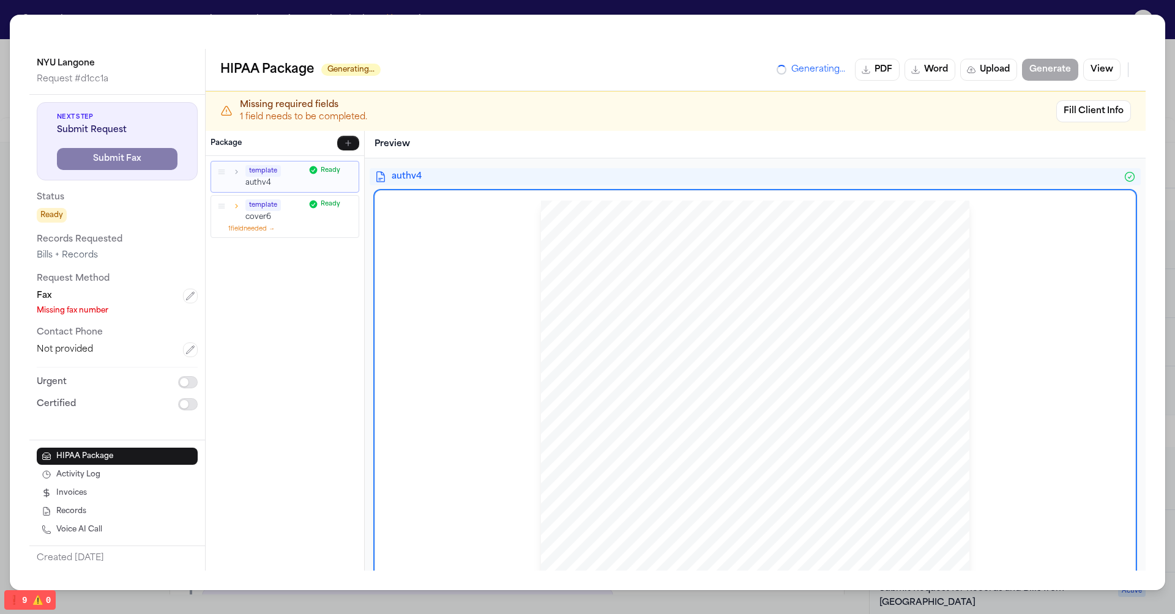
click at [597, 330] on div "HIPAA Privacy Authorization For Disclosure of Protected Health Information Rele…" at bounding box center [755, 478] width 428 height 554
click at [553, 176] on span "authv4" at bounding box center [755, 177] width 727 height 12
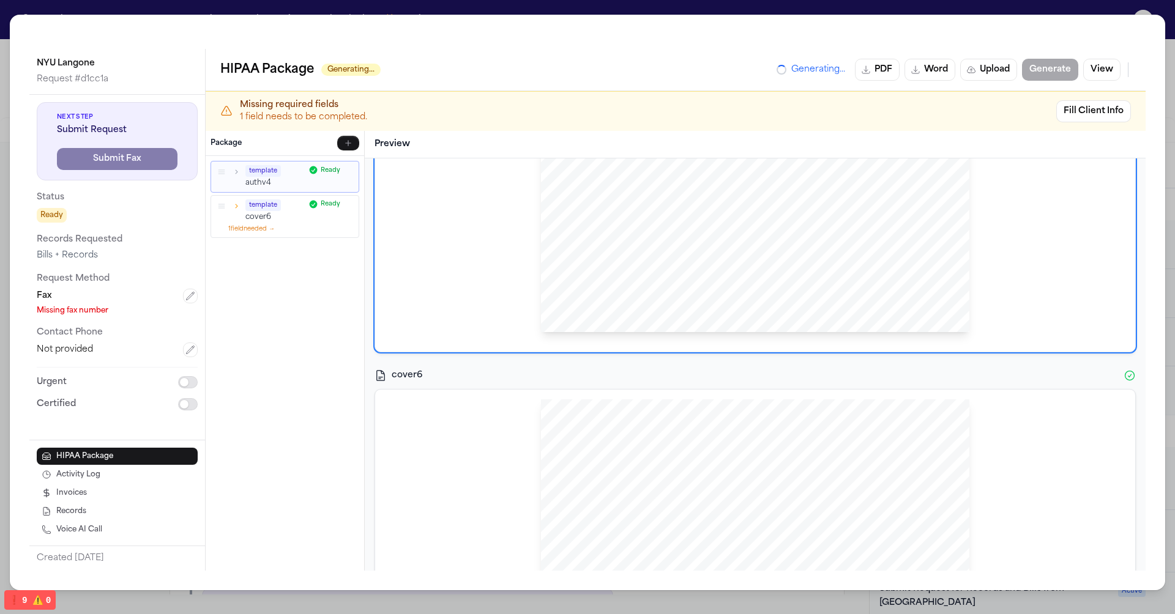
scroll to position [417, 0]
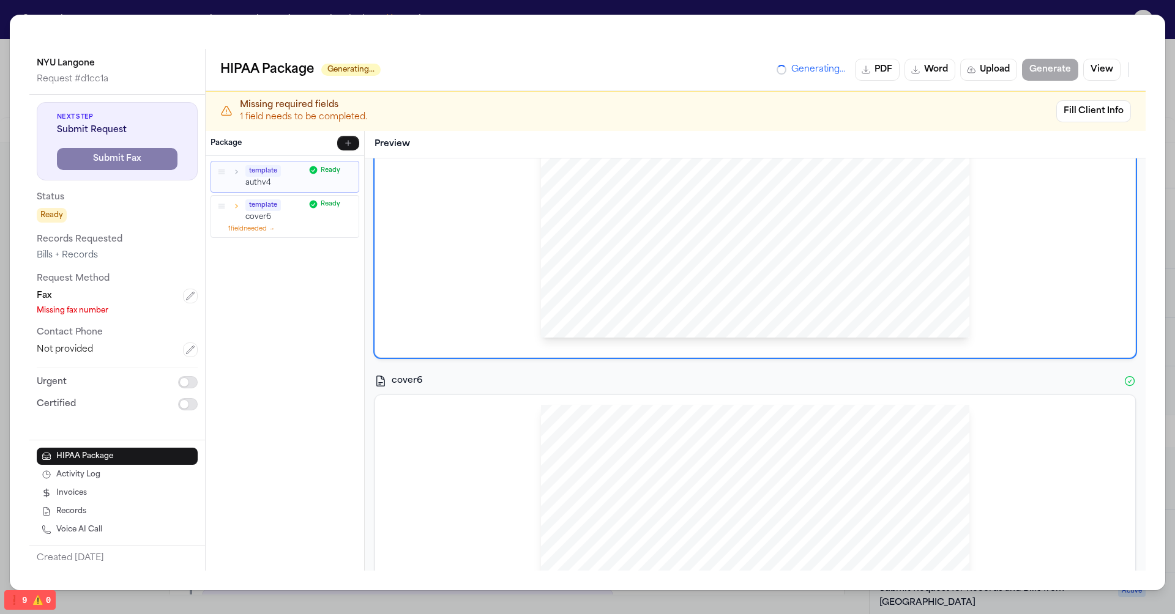
click at [561, 386] on div "cover6" at bounding box center [755, 381] width 771 height 17
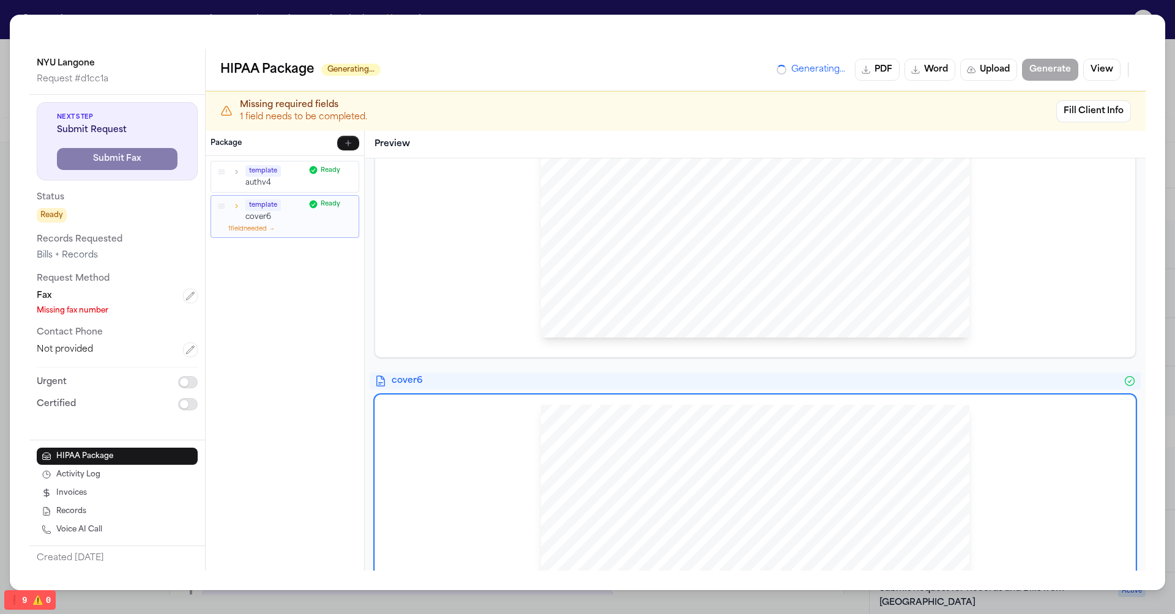
click at [797, 53] on div "HIPAA Package Generating... Generating... PDF Word Upload Generate View" at bounding box center [676, 70] width 940 height 42
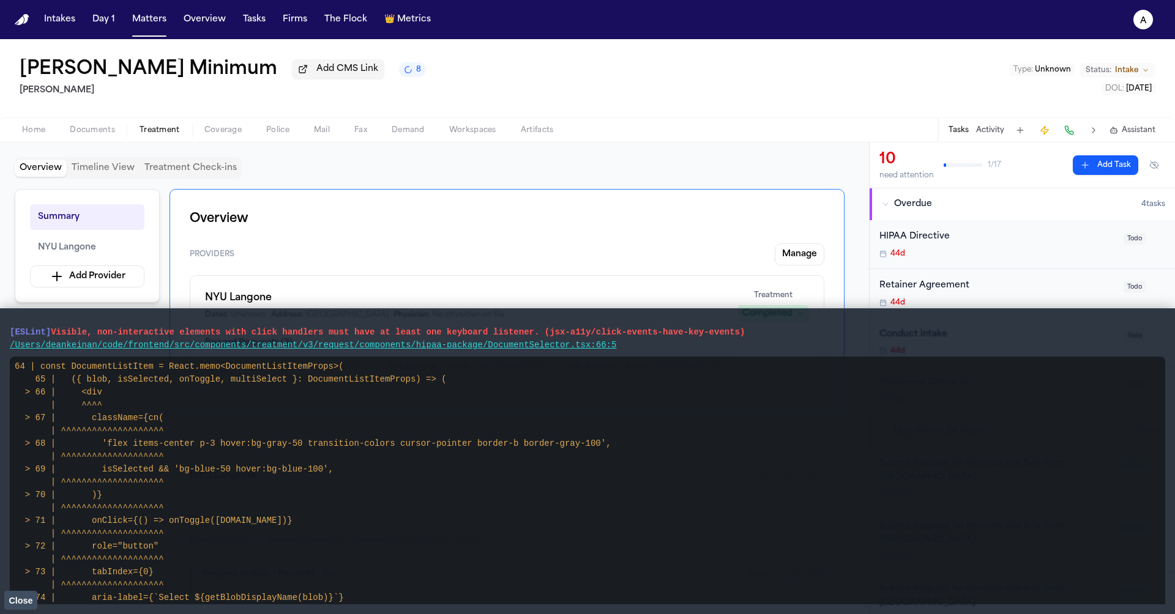
click at [28, 600] on span "Close" at bounding box center [21, 601] width 24 height 10
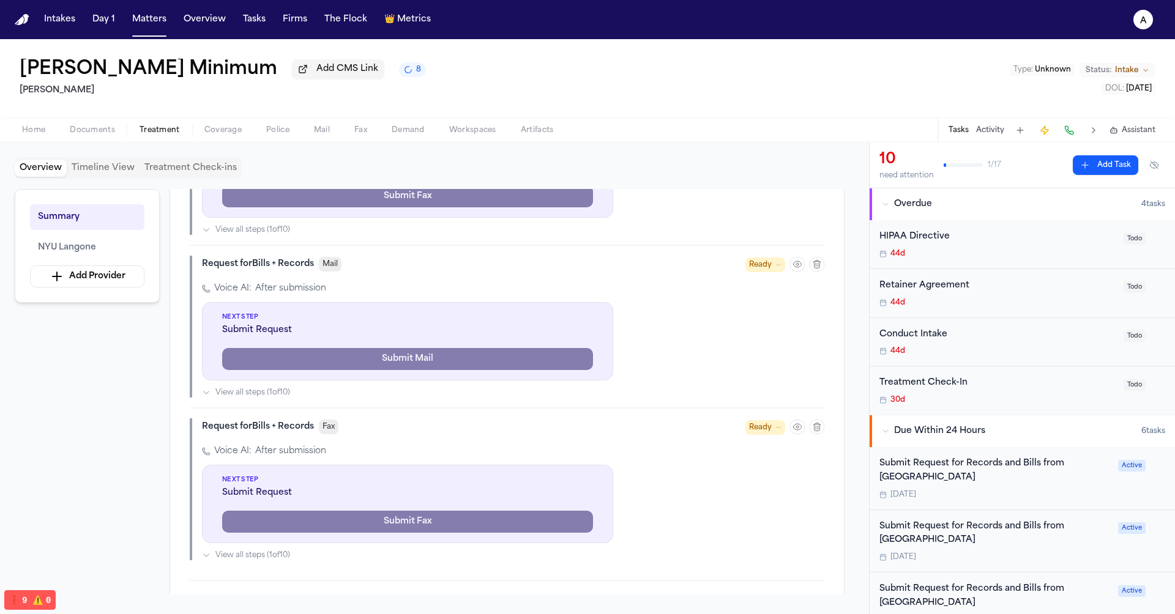
scroll to position [449, 0]
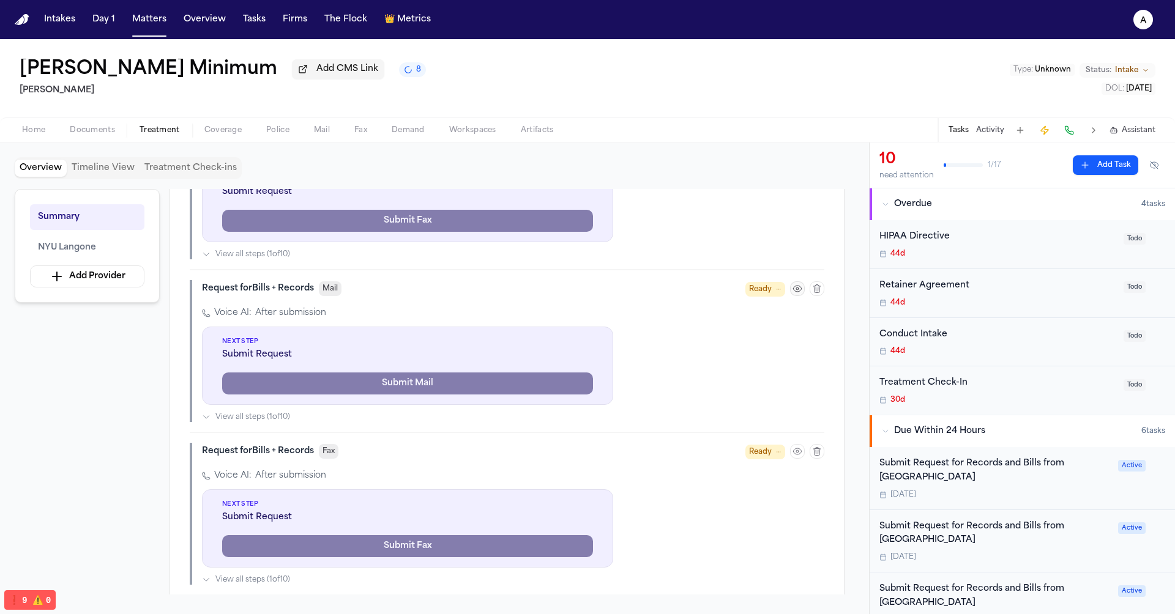
click at [793, 290] on icon "button" at bounding box center [798, 289] width 10 height 10
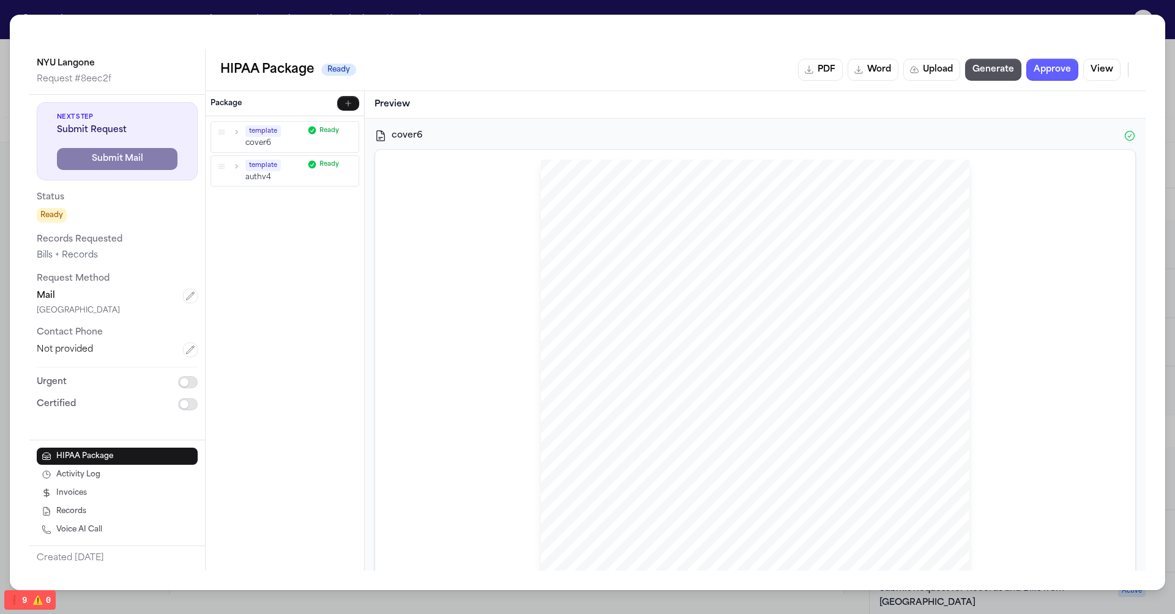
scroll to position [2, 0]
click at [734, 266] on div "Hecht Sent Via MAIL: NYC NYU Langone NYC ATTN: NYU Langone MEDICAL RECORDS Re: …" at bounding box center [755, 436] width 428 height 554
click at [831, 70] on button "PDF" at bounding box center [820, 70] width 45 height 22
click at [999, 75] on button "Generate" at bounding box center [993, 70] width 56 height 22
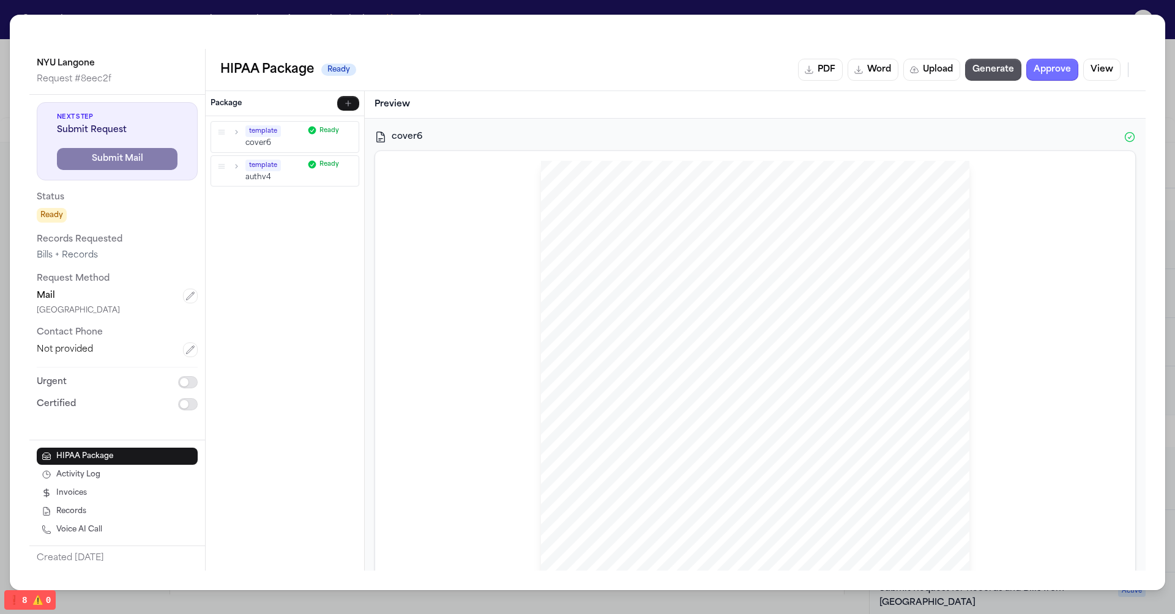
click at [1044, 70] on button "Approve" at bounding box center [1052, 70] width 52 height 22
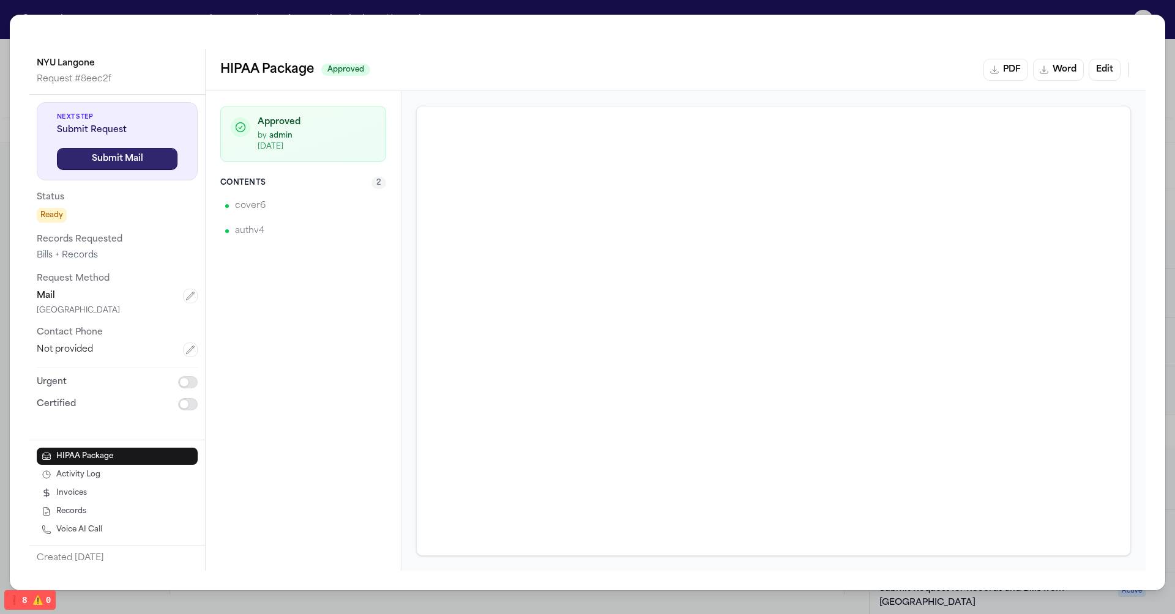
click at [130, 166] on button "Submit Mail" at bounding box center [117, 159] width 121 height 22
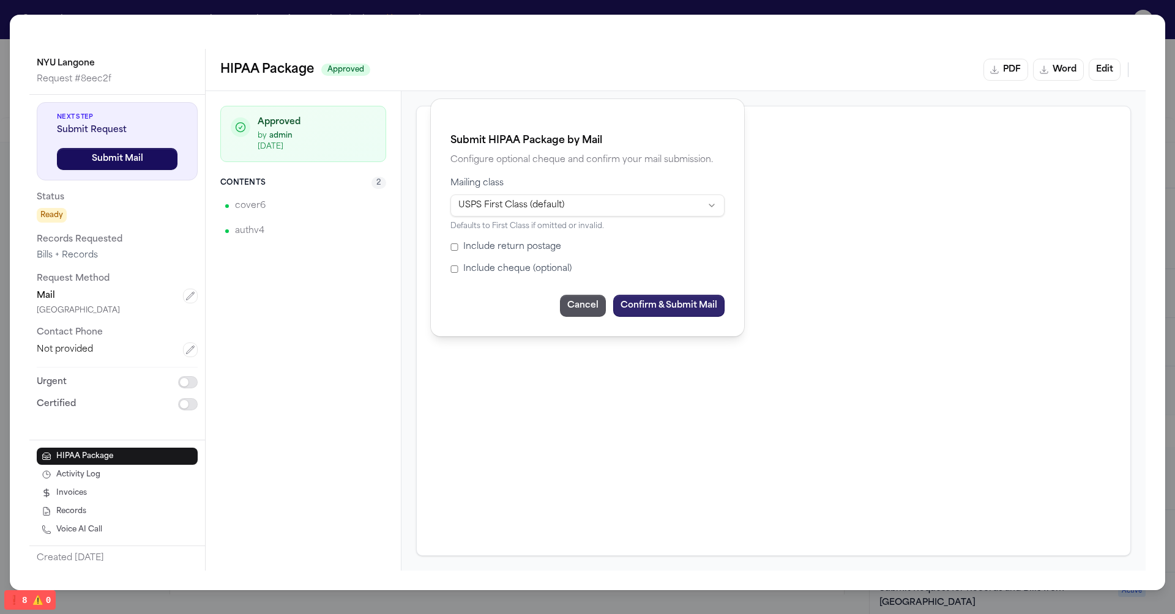
click at [654, 299] on button "Confirm & Submit Mail" at bounding box center [668, 306] width 111 height 22
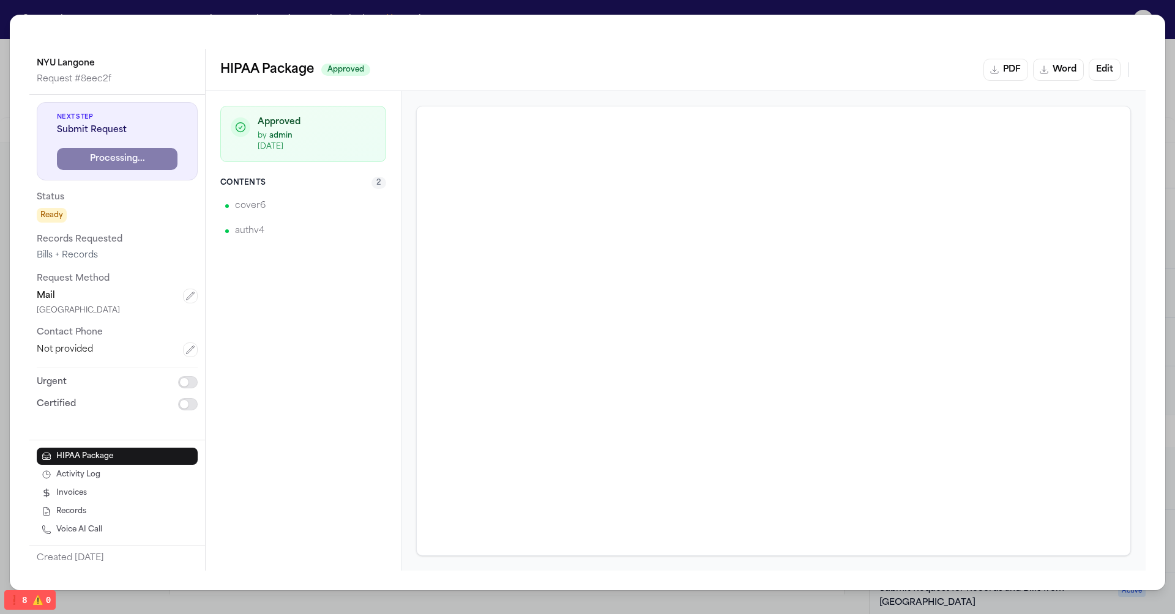
click at [417, 9] on div "NYU Langone Request # 8eec2f Next Step Submit Request Processing... Status Read…" at bounding box center [587, 307] width 1175 height 614
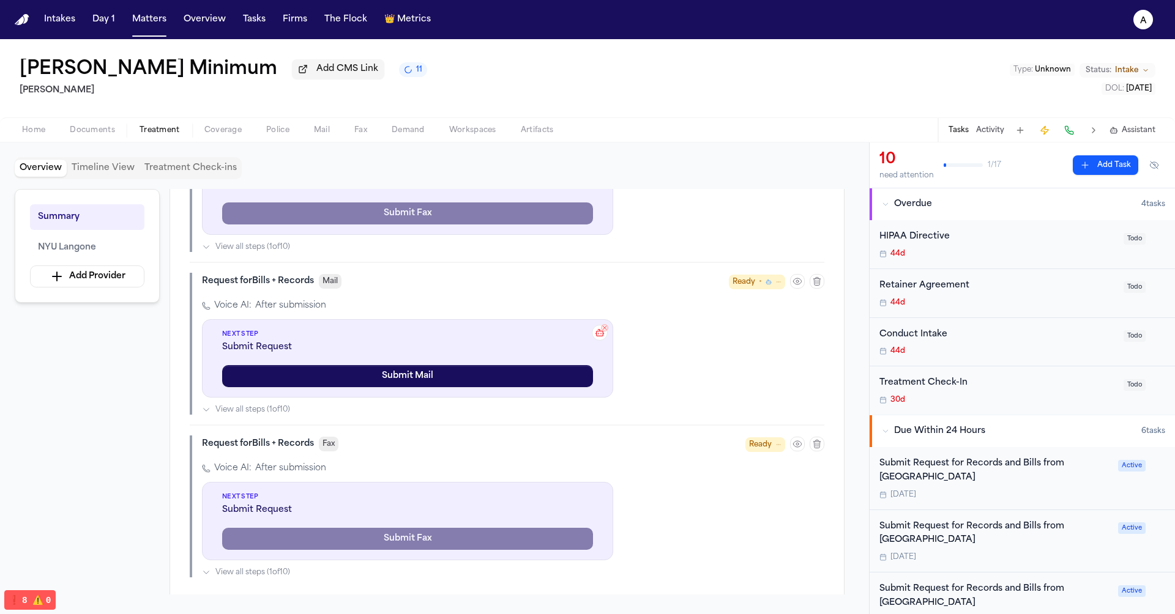
scroll to position [327, 0]
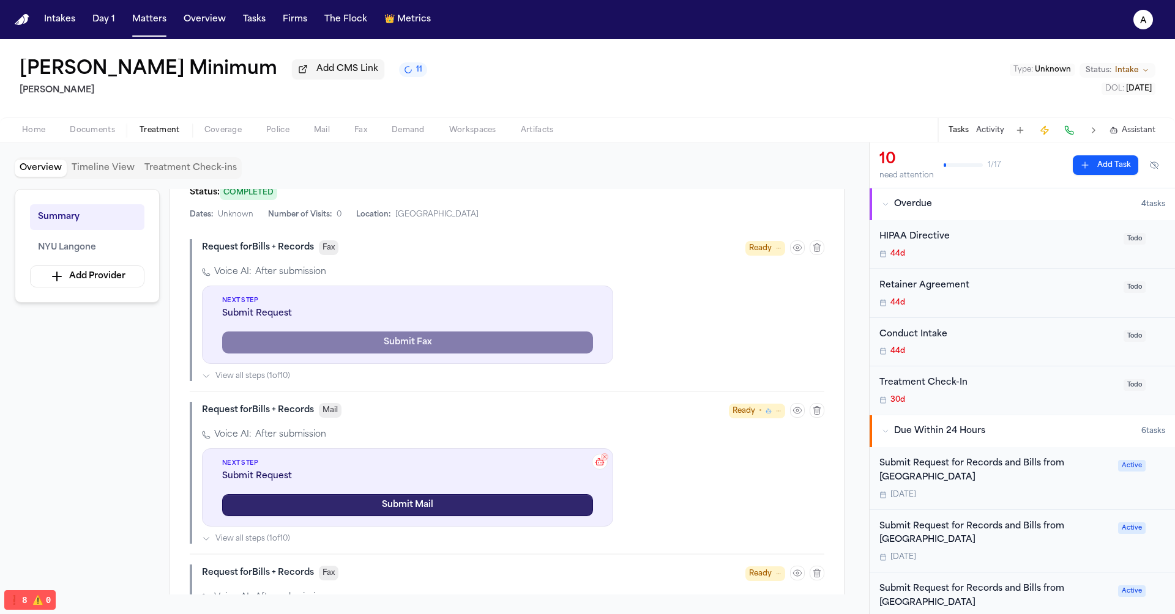
click at [572, 504] on button "Submit Mail" at bounding box center [407, 506] width 371 height 22
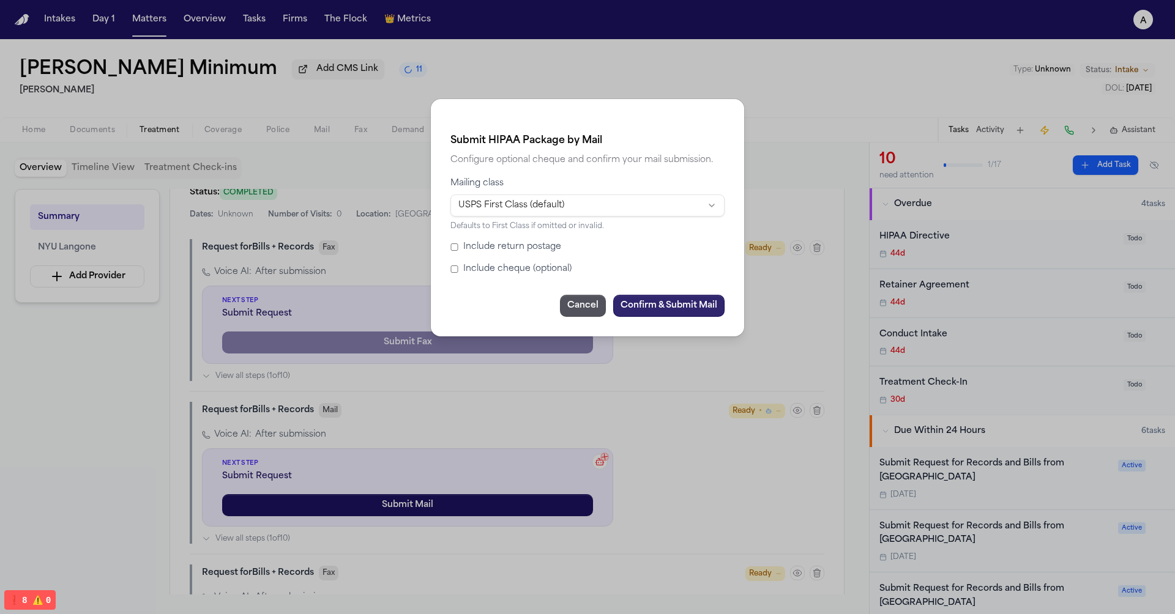
click at [677, 313] on button "Confirm & Submit Mail" at bounding box center [668, 306] width 111 height 22
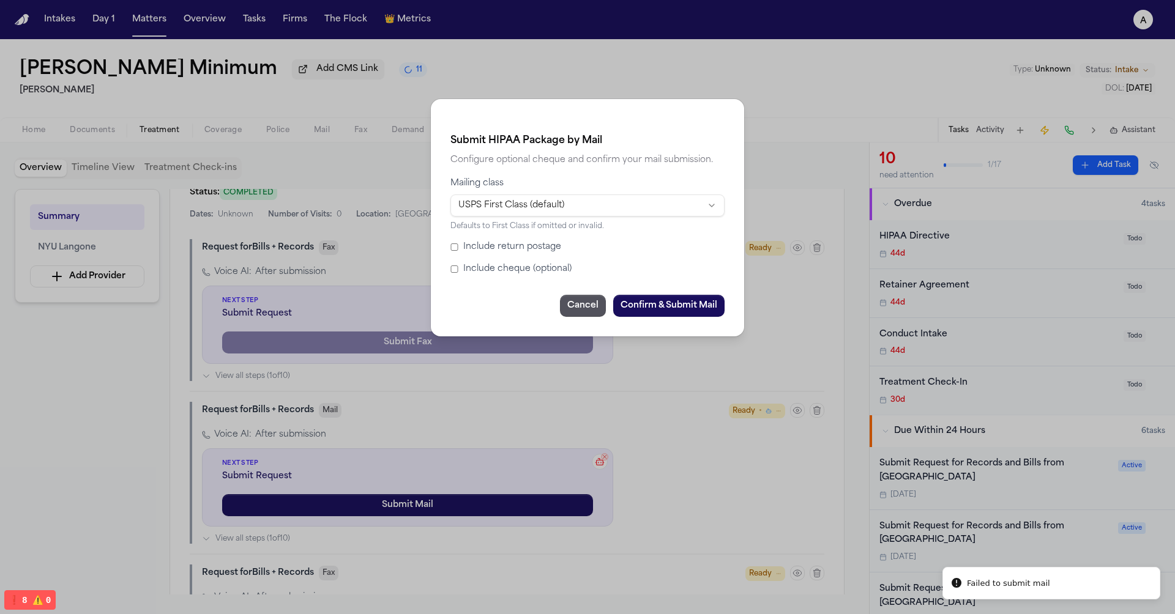
click at [704, 406] on div "Submit HIPAA Package by Mail Configure optional cheque and confirm your mail su…" at bounding box center [587, 307] width 1175 height 614
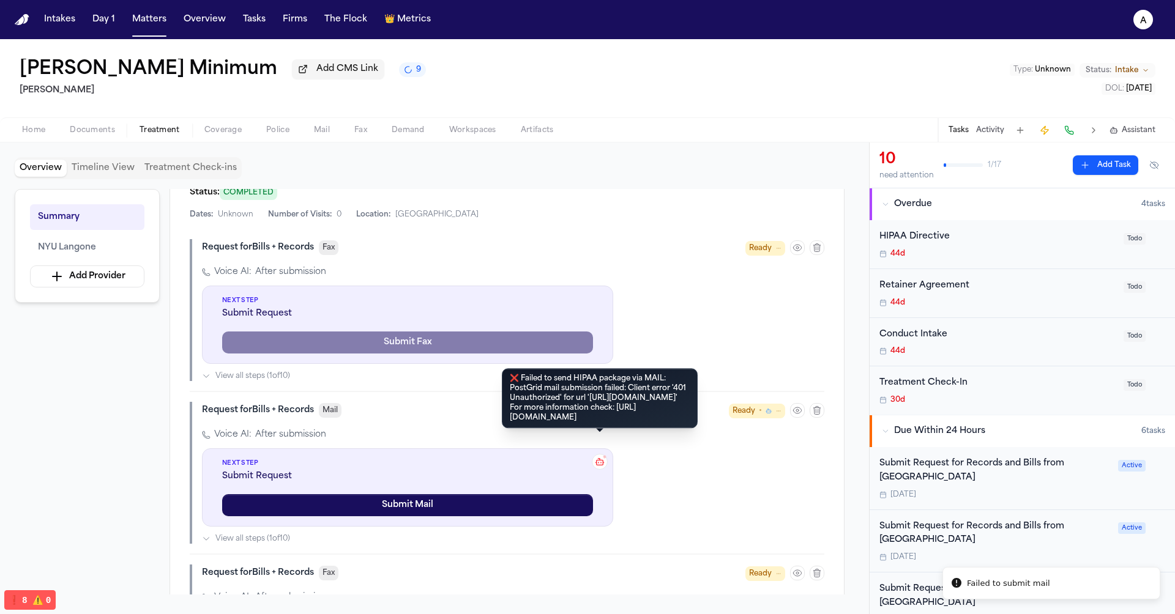
click at [603, 461] on icon at bounding box center [600, 462] width 10 height 10
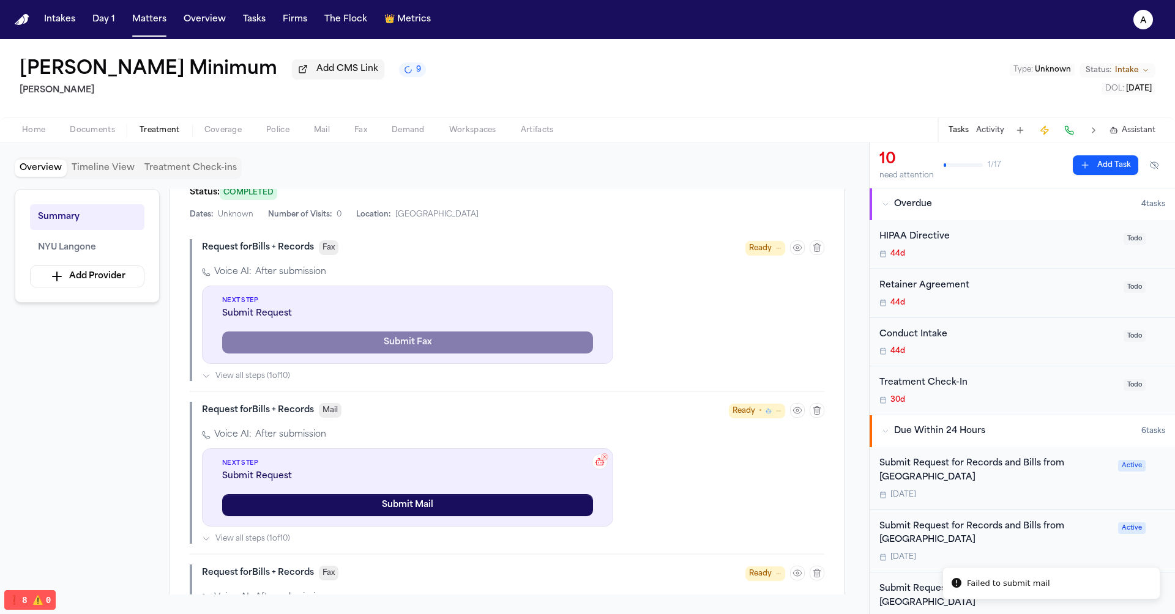
click at [755, 406] on span "Ready" at bounding box center [744, 411] width 23 height 12
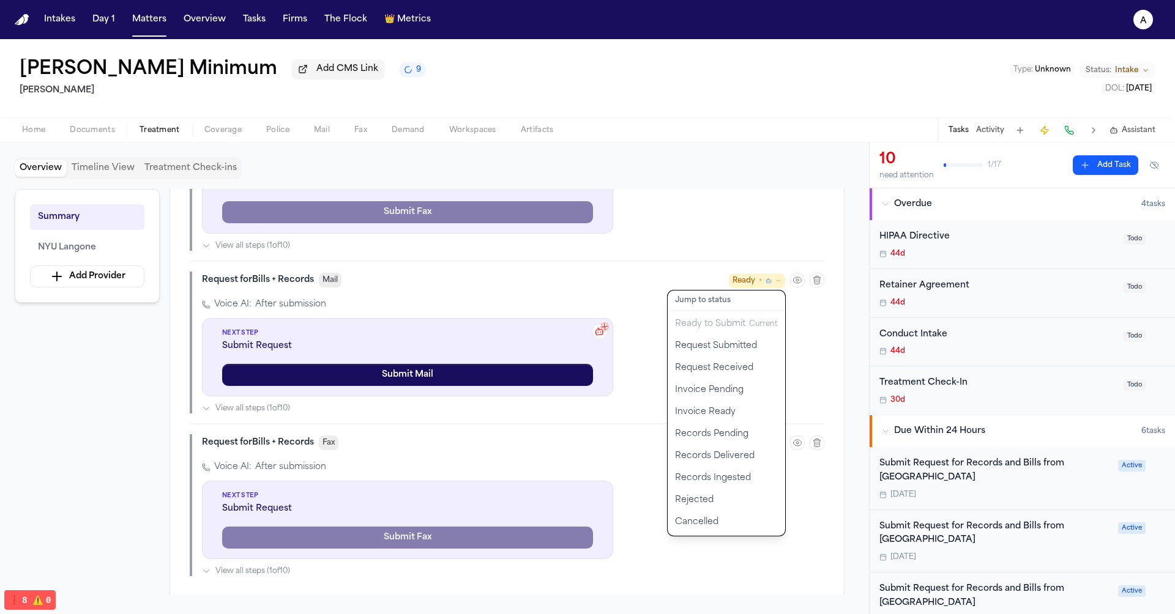
click at [629, 286] on div "Request for Bills + Records Mail Ready • Jump to status Ready to Submit Current…" at bounding box center [513, 280] width 622 height 17
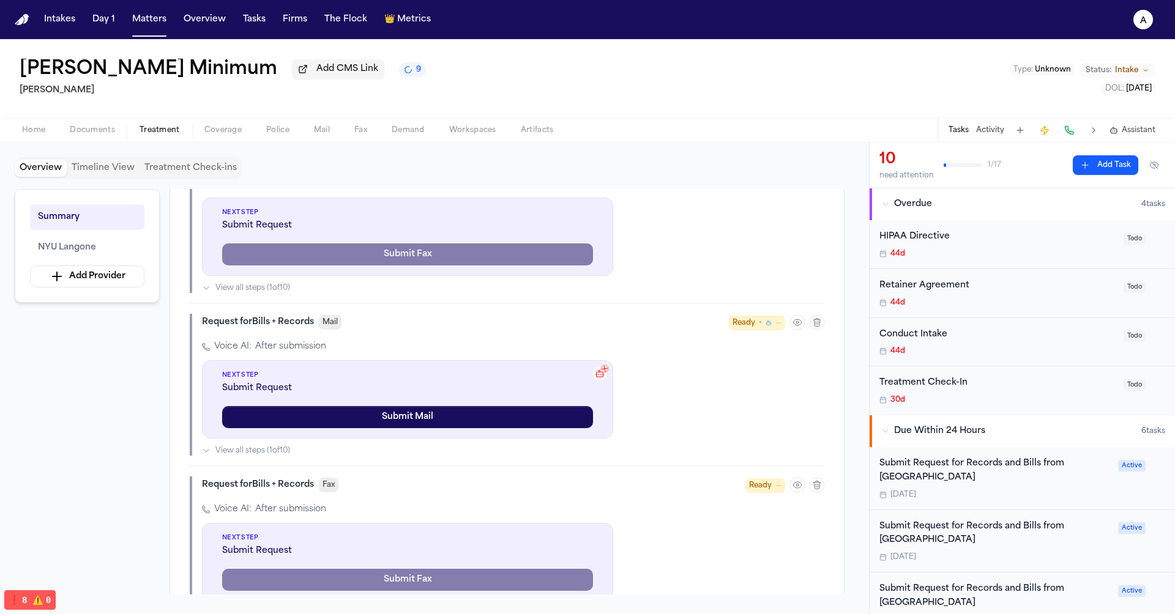
scroll to position [422, 0]
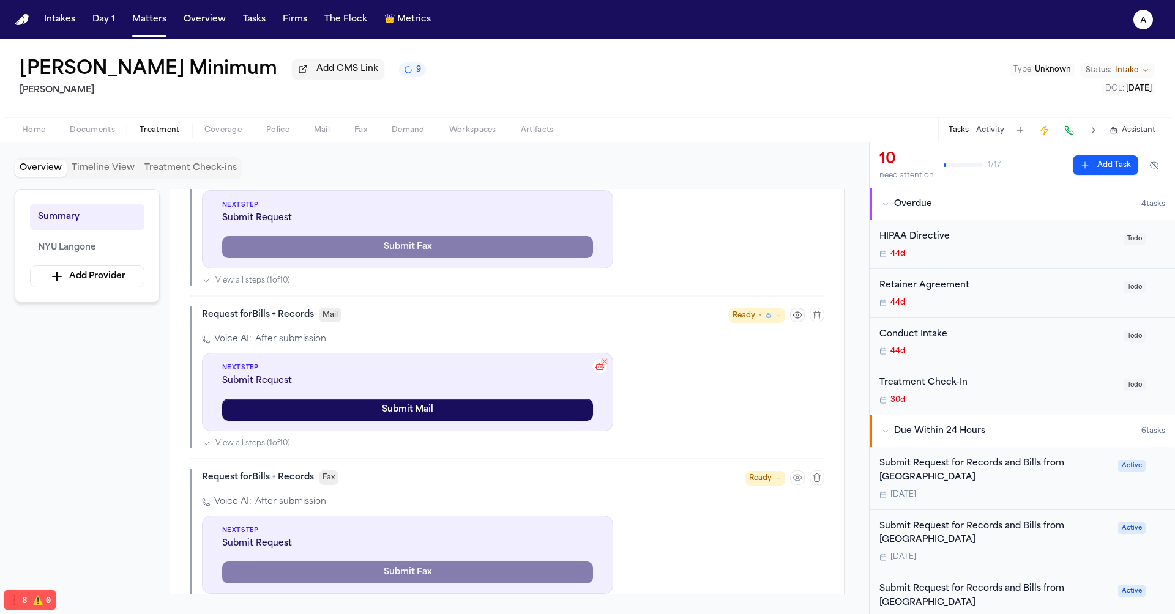
click at [799, 315] on icon "button" at bounding box center [797, 315] width 2 height 2
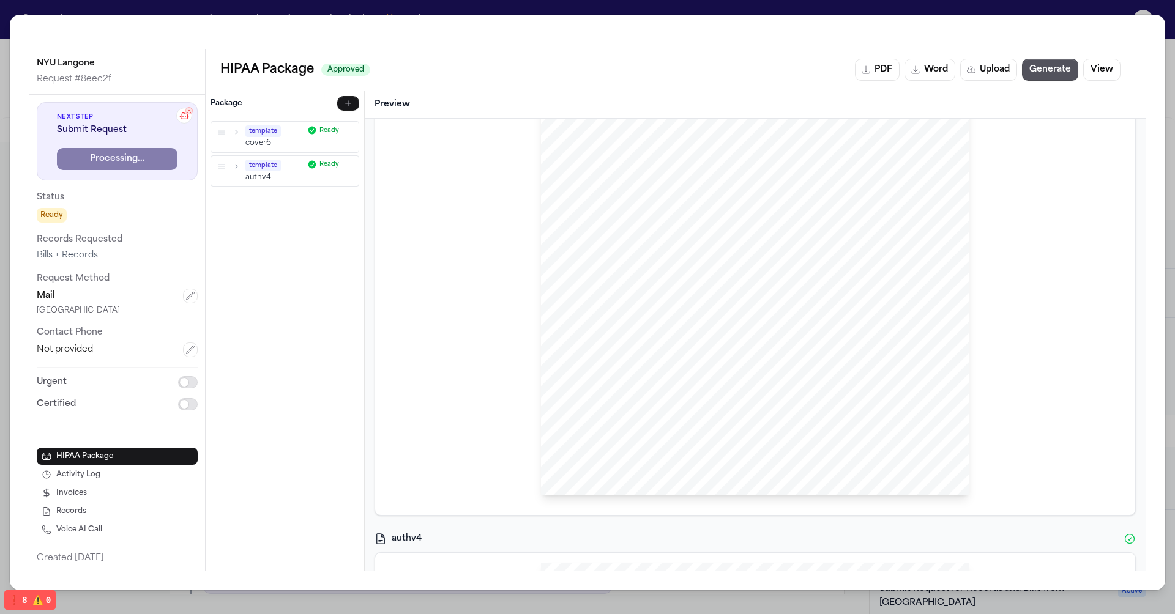
scroll to position [0, 0]
click at [924, 65] on button "Word" at bounding box center [930, 70] width 51 height 22
click at [404, 152] on div "Hecht Sent Via MAIL: NYC NYU Langone NYC ATTN: NYU Langone MEDICAL RECORDS Re: …" at bounding box center [755, 442] width 760 height 583
click at [403, 140] on span "cover6" at bounding box center [755, 137] width 727 height 12
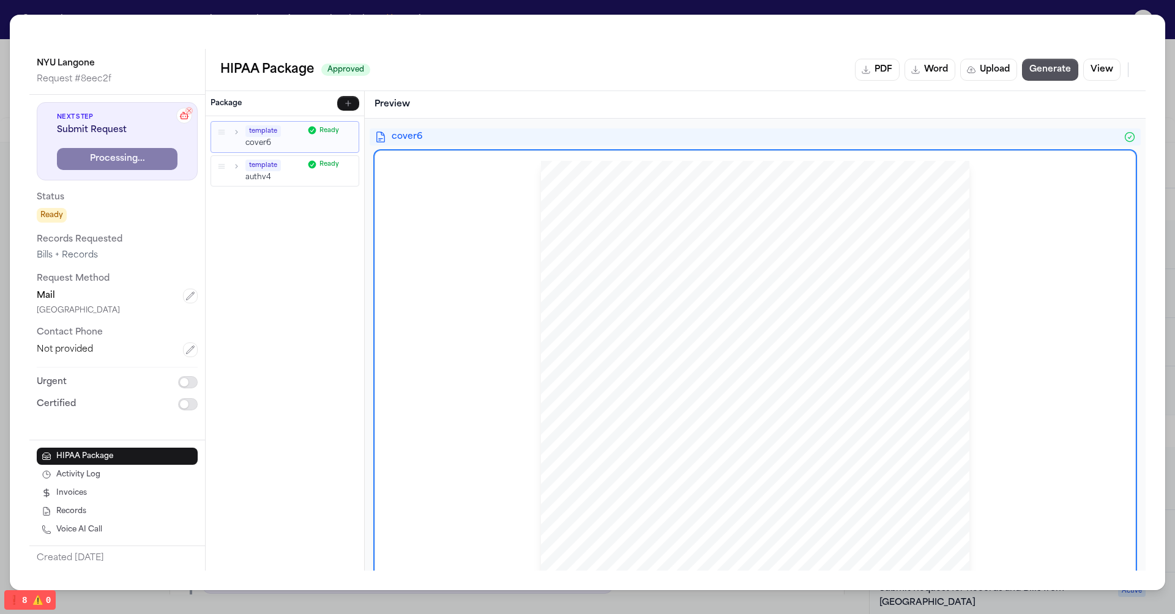
click at [443, 226] on div "Hecht Sent Via MAIL: NYC NYU Langone NYC ATTN: NYU Langone MEDICAL RECORDS Re: …" at bounding box center [755, 443] width 741 height 564
click at [416, 132] on span "cover6" at bounding box center [755, 137] width 727 height 12
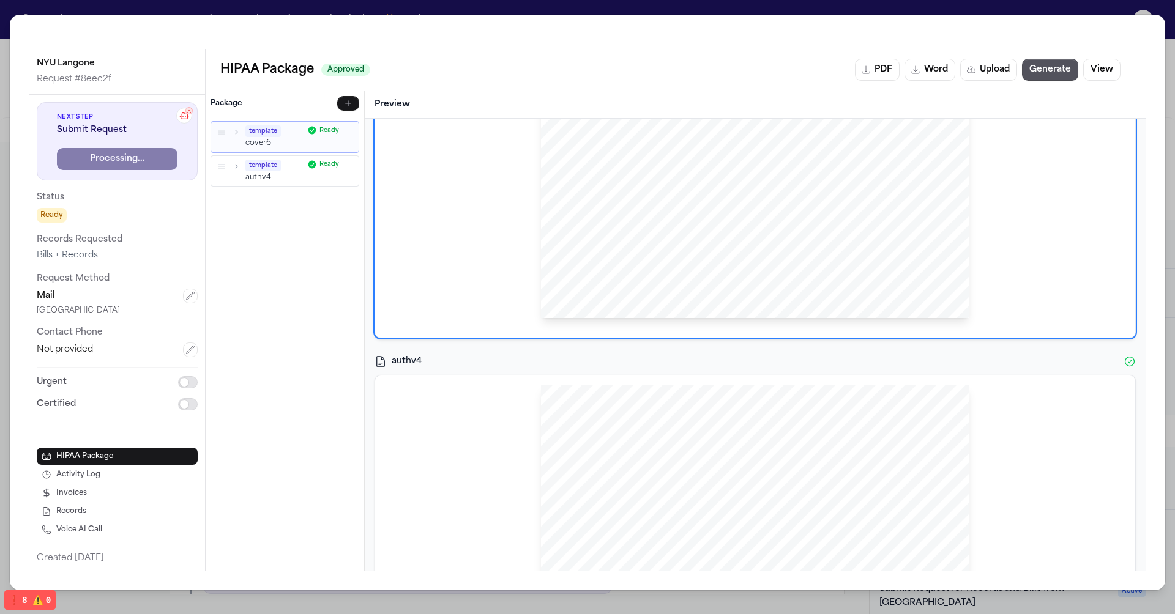
scroll to position [405, 0]
click at [595, 340] on div "cover6 Hecht Sent Via MAIL: NYC NYU Langone NYC ATTN: NYU Langone MEDICAL RECOR…" at bounding box center [755, 338] width 761 height 1228
click at [588, 351] on span "authv4" at bounding box center [755, 354] width 727 height 12
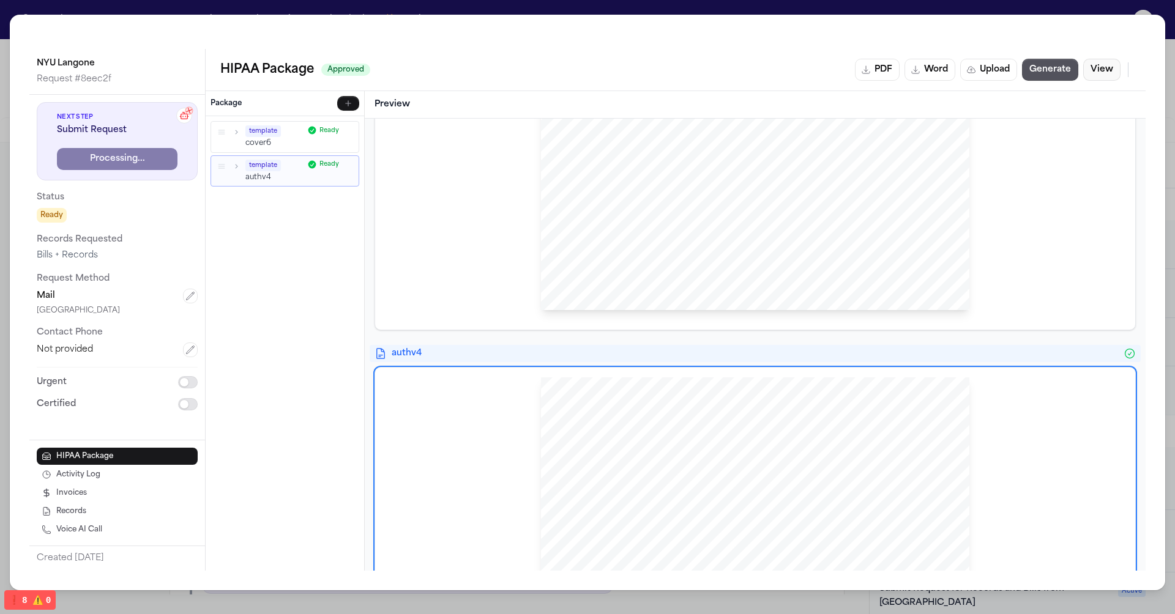
click at [1118, 73] on button "View" at bounding box center [1101, 70] width 37 height 22
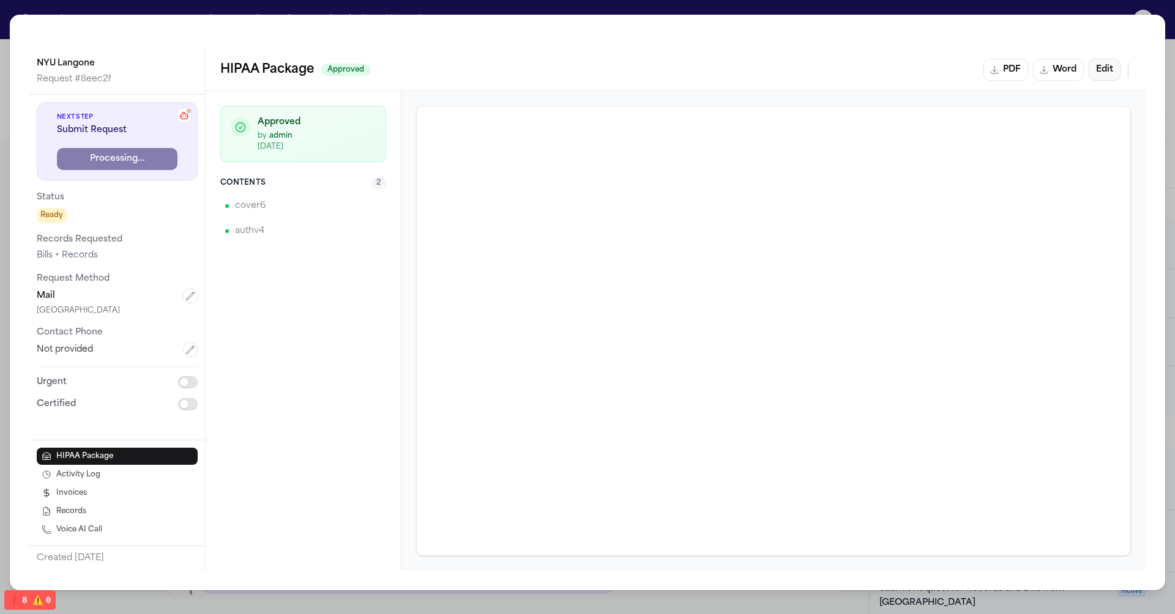
click at [1107, 67] on button "Edit" at bounding box center [1105, 70] width 32 height 22
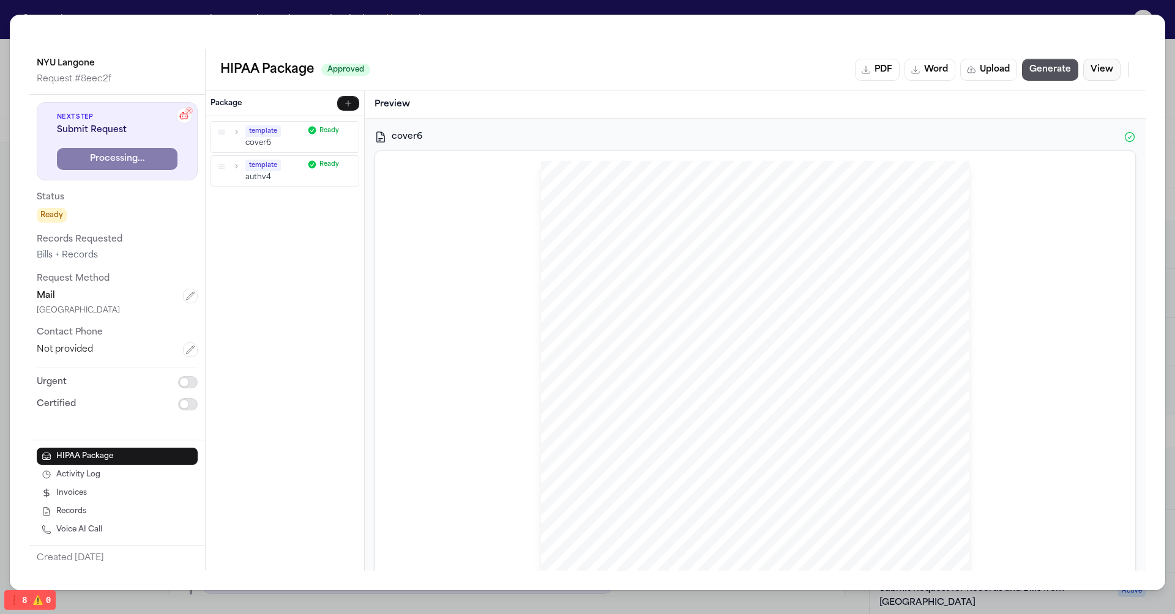
click at [1104, 73] on button "View" at bounding box center [1101, 70] width 37 height 22
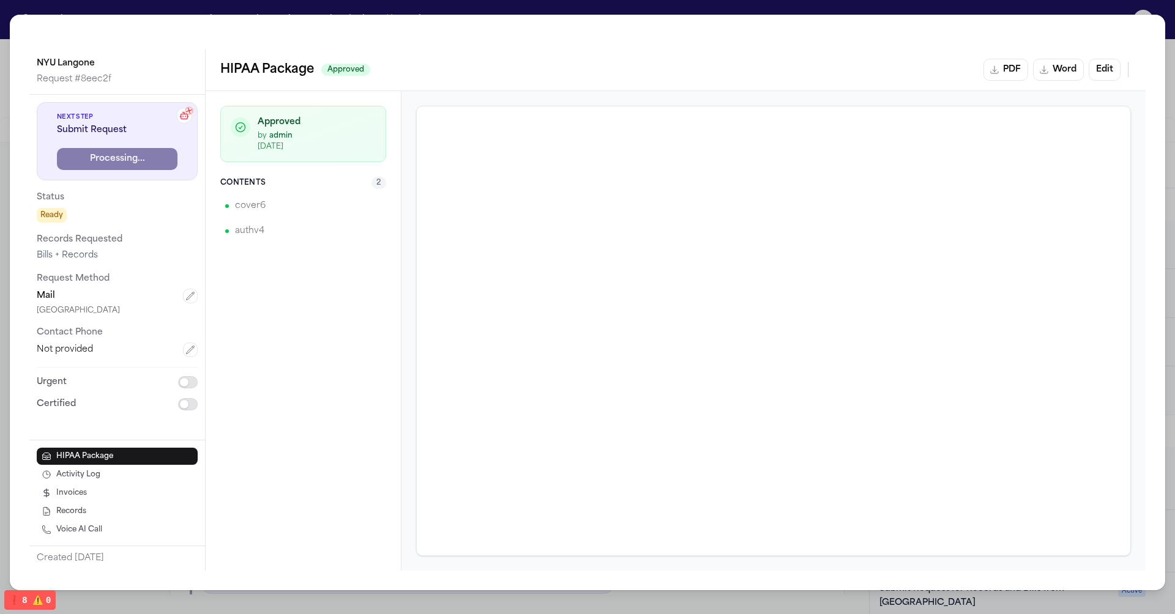
click at [996, 7] on div "NYU Langone Request # 8eec2f Next Step Submit Request Processing... Status Read…" at bounding box center [587, 307] width 1175 height 614
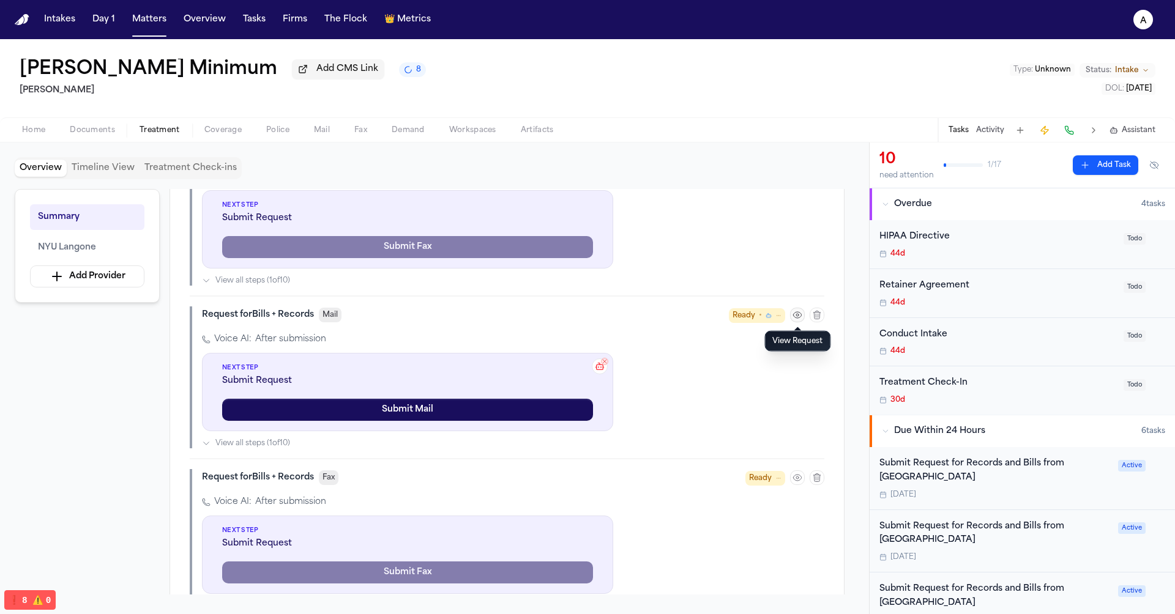
click at [798, 313] on icon "button" at bounding box center [798, 315] width 10 height 10
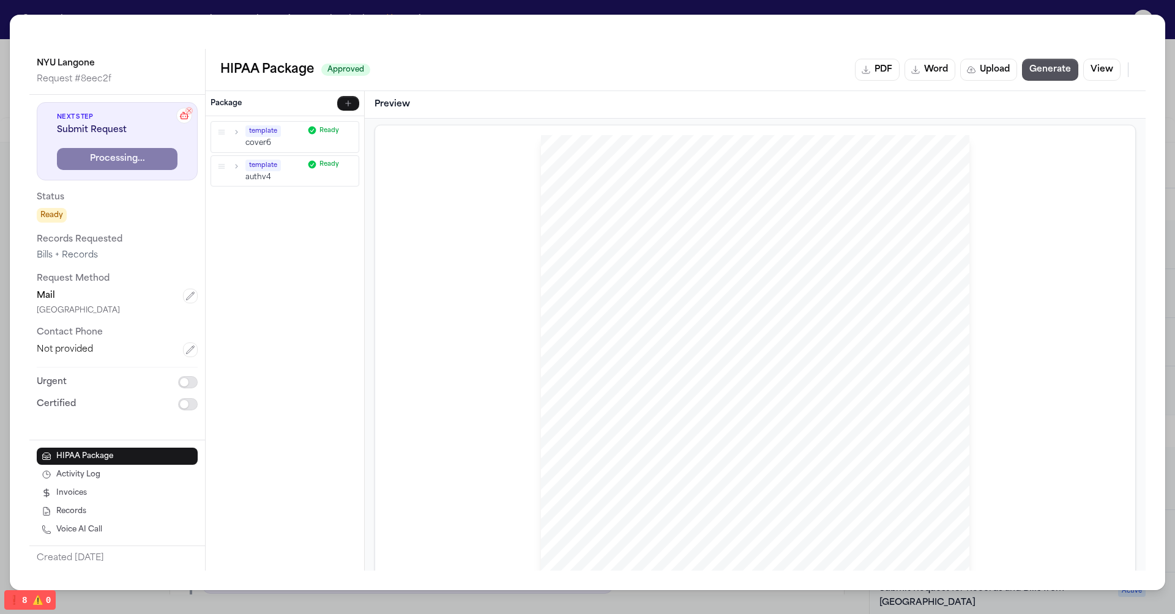
scroll to position [0, 0]
click at [132, 476] on button "Activity Log" at bounding box center [117, 474] width 161 height 17
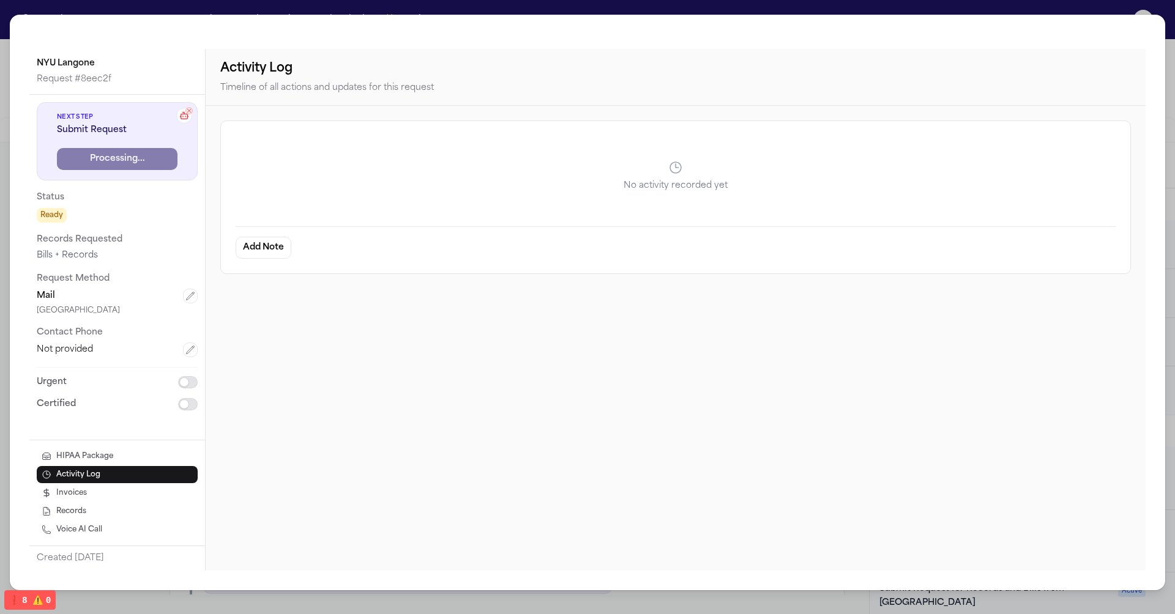
click at [122, 491] on button "Invoices" at bounding box center [117, 493] width 161 height 17
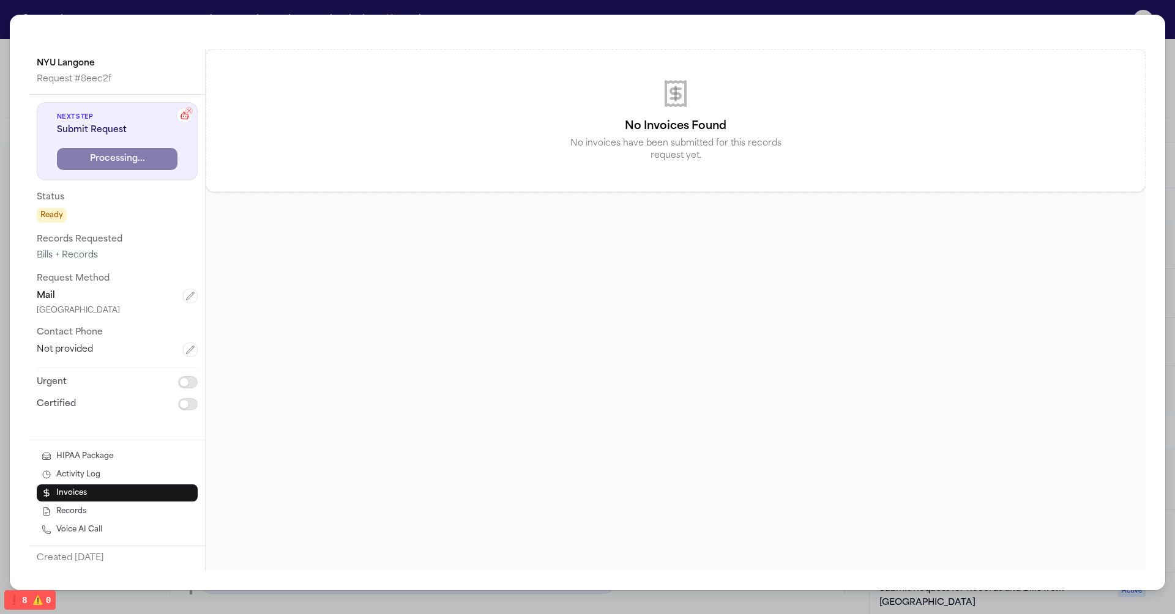
click at [122, 500] on button "Invoices" at bounding box center [117, 493] width 161 height 17
click at [119, 510] on button "Records" at bounding box center [117, 511] width 161 height 17
click at [110, 531] on button "Voice AI Call" at bounding box center [117, 529] width 161 height 17
select select "****"
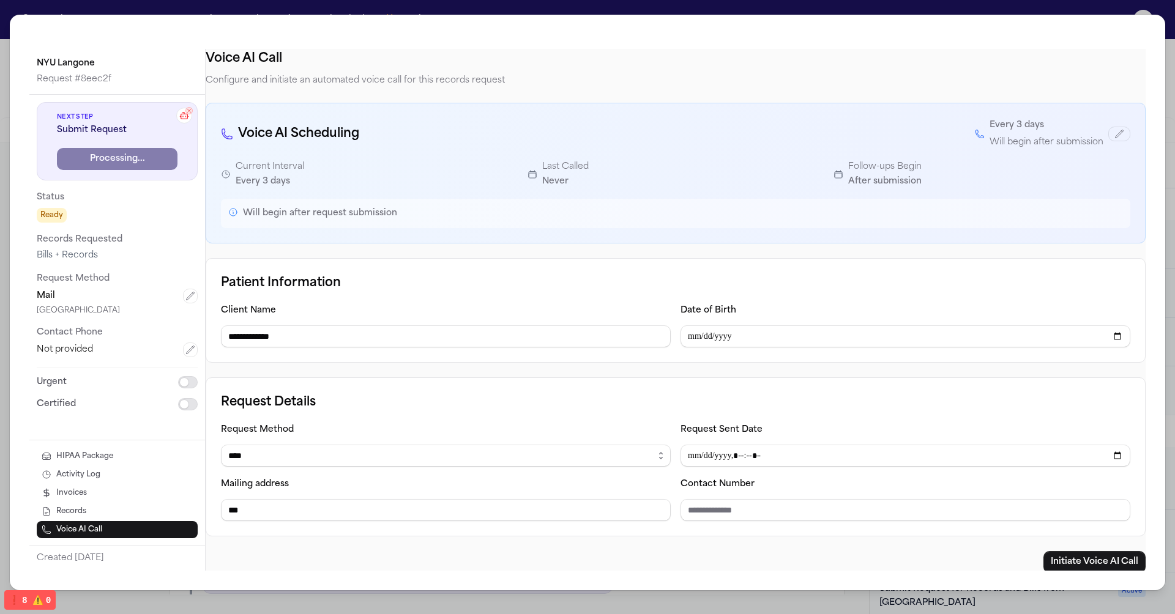
click at [129, 476] on button "Activity Log" at bounding box center [117, 474] width 161 height 17
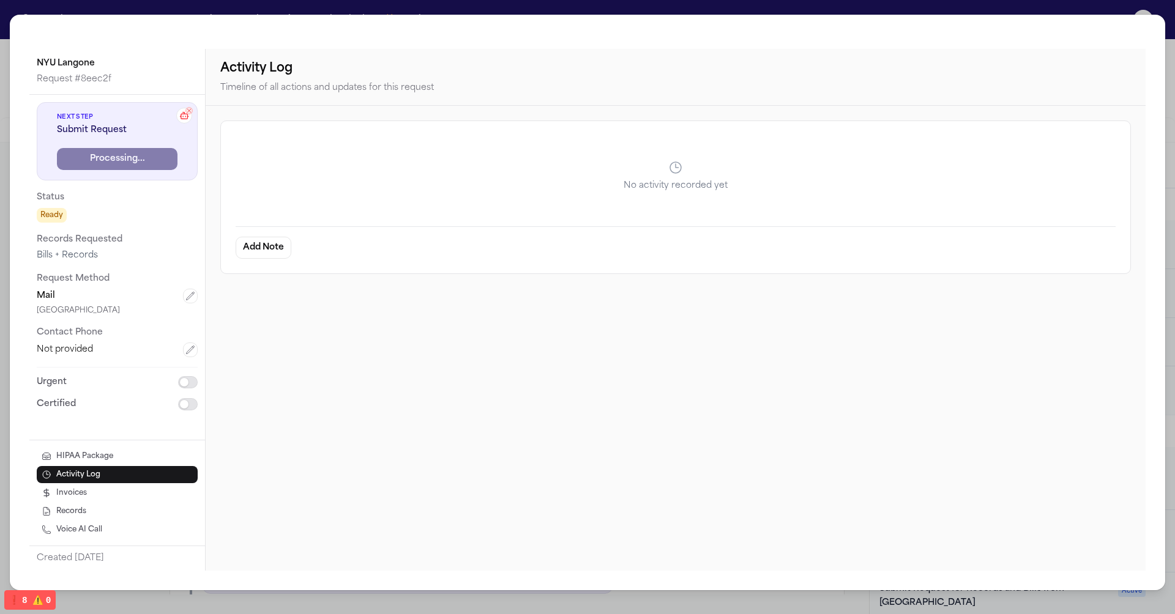
click at [50, 217] on span "Ready" at bounding box center [52, 215] width 30 height 15
click at [157, 2] on div "NYU Langone Request # 8eec2f Next Step Submit Request Processing... Status Read…" at bounding box center [587, 307] width 1175 height 614
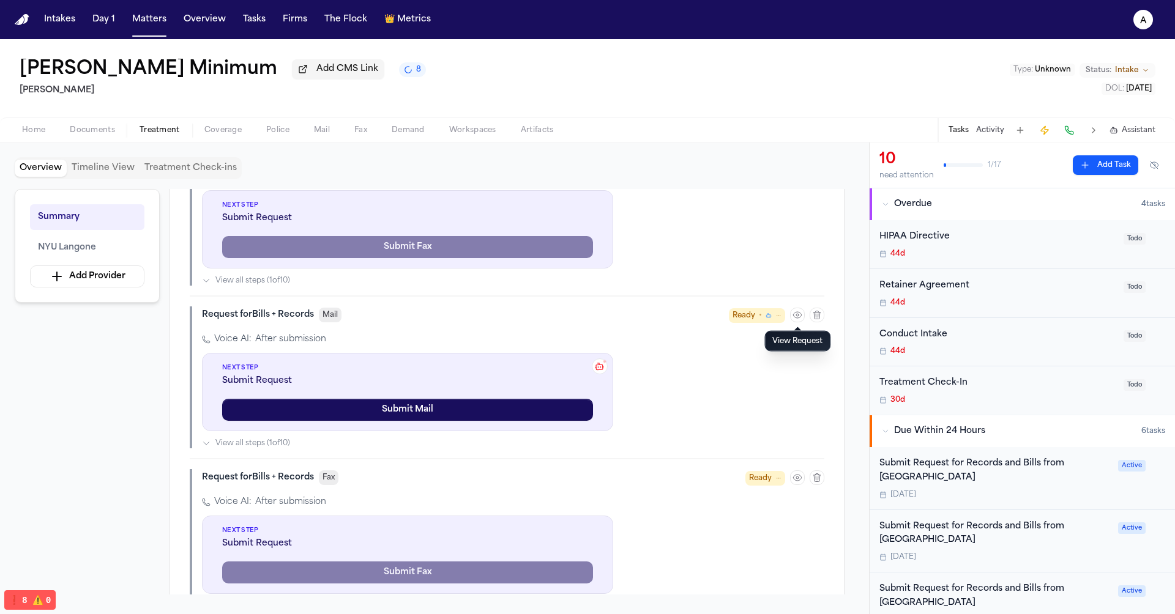
click at [763, 317] on span "Ready •" at bounding box center [757, 315] width 56 height 15
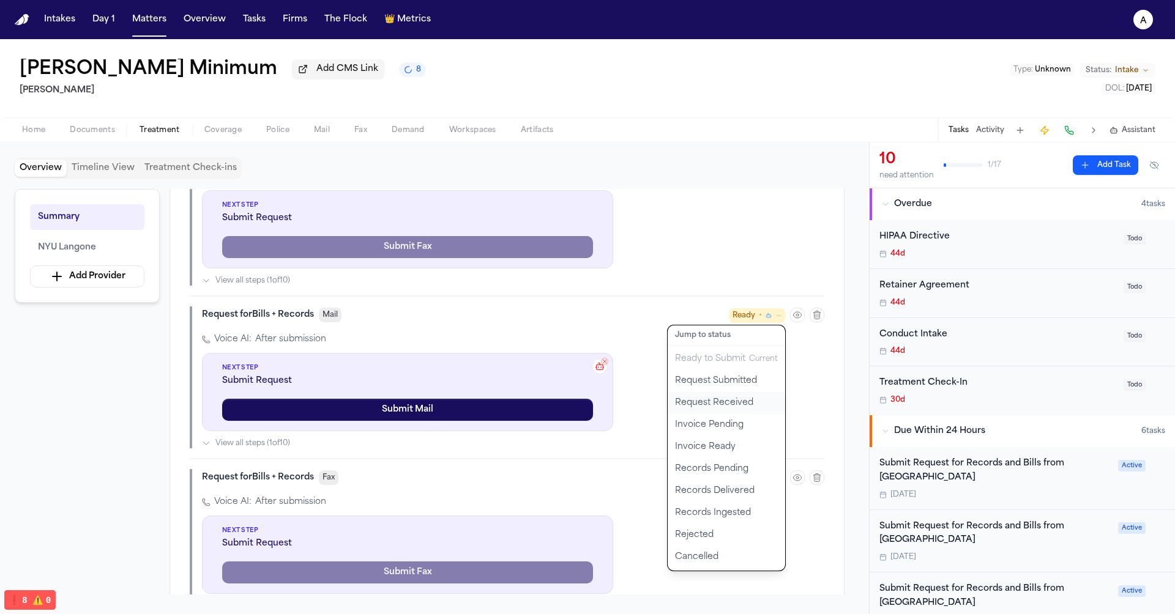
click at [729, 405] on button "Request Received" at bounding box center [727, 403] width 118 height 22
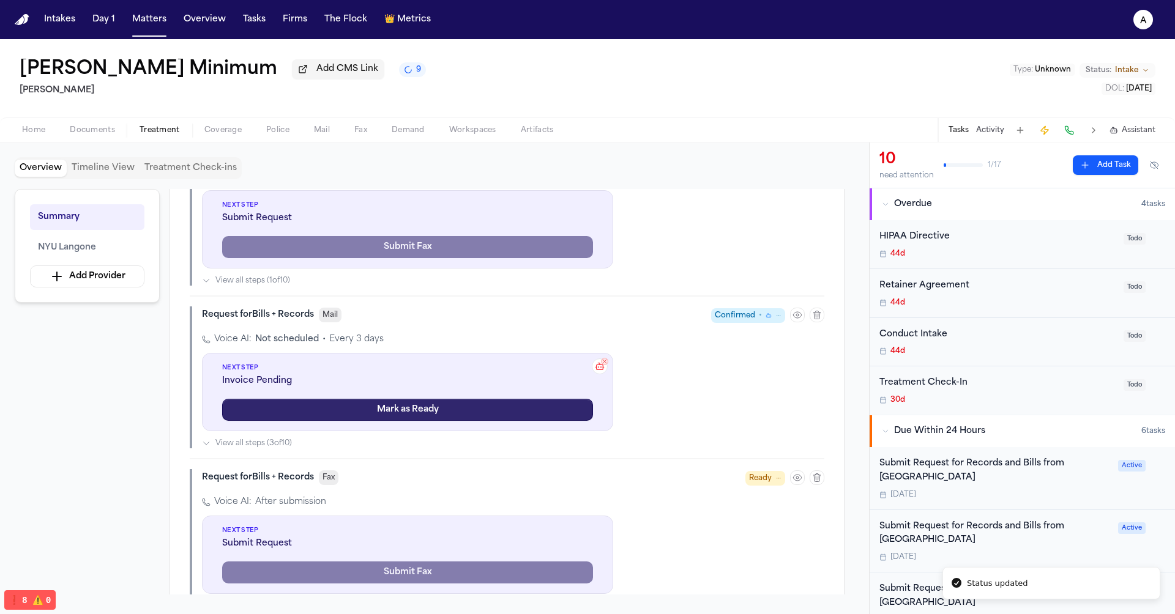
click at [431, 409] on button "Mark as Ready" at bounding box center [407, 410] width 371 height 22
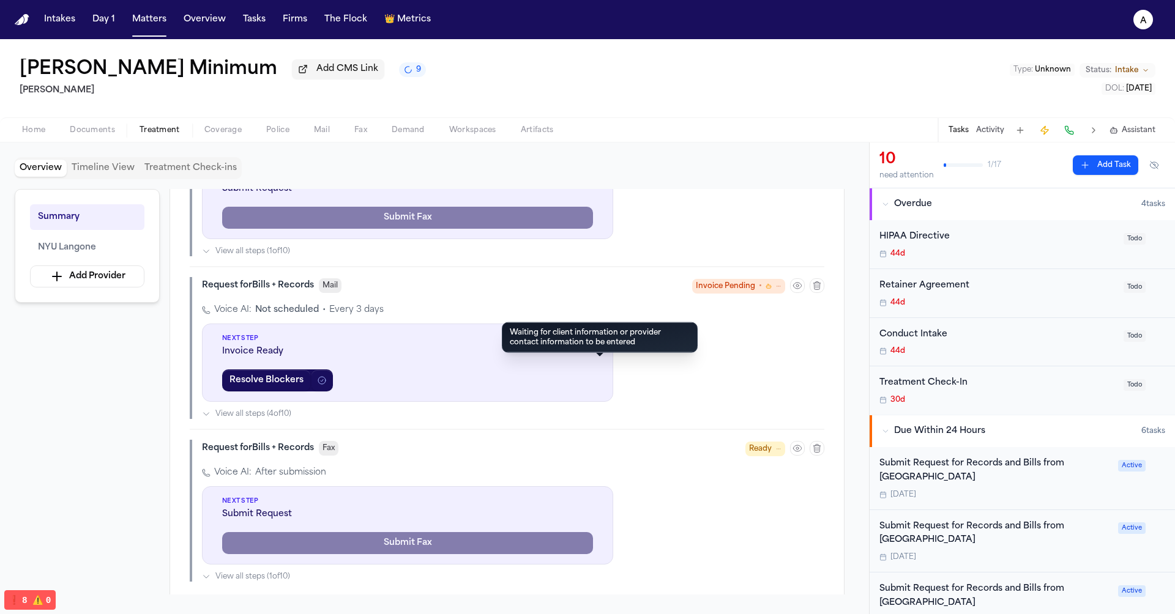
click at [602, 342] on icon at bounding box center [600, 337] width 10 height 10
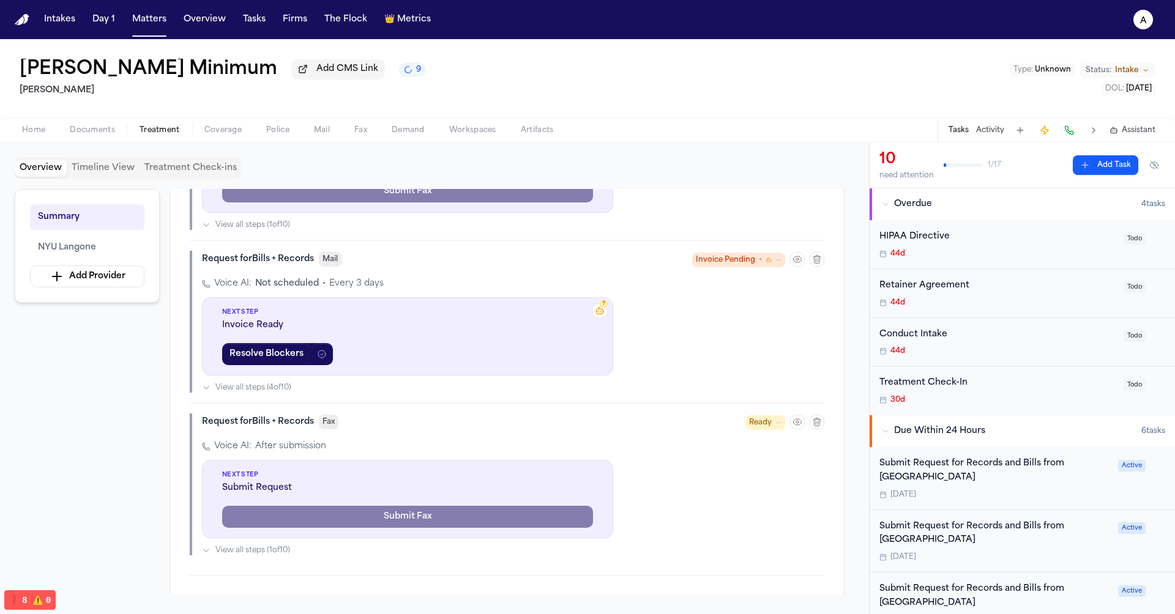
scroll to position [479, 0]
click at [281, 364] on button "Resolve Blockers" at bounding box center [266, 353] width 89 height 22
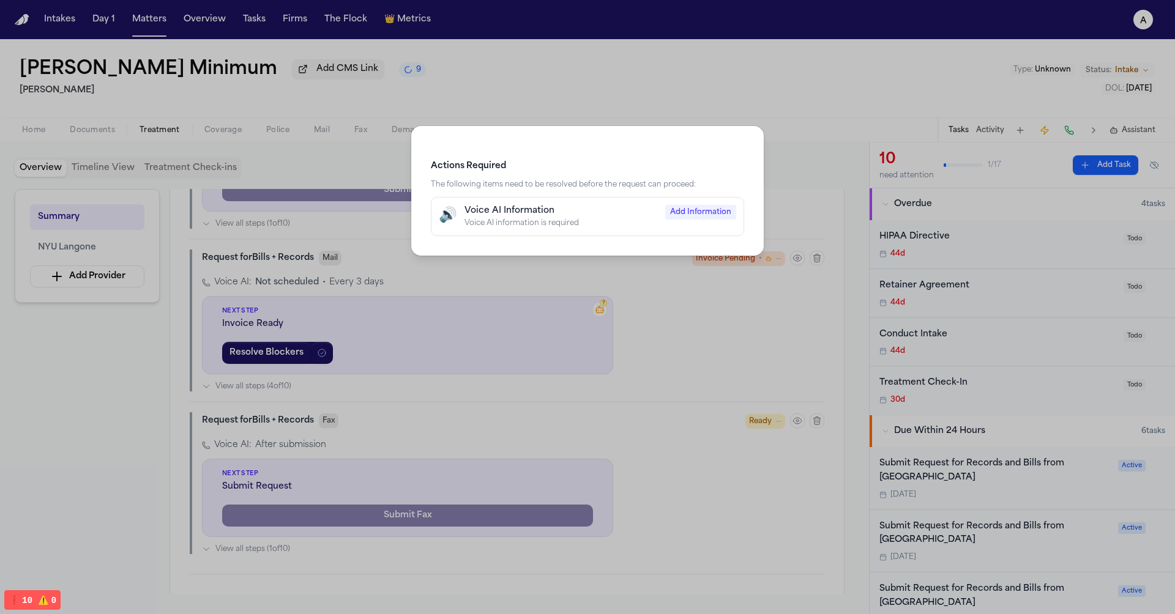
click at [598, 209] on div "Voice AI Information" at bounding box center [561, 211] width 193 height 12
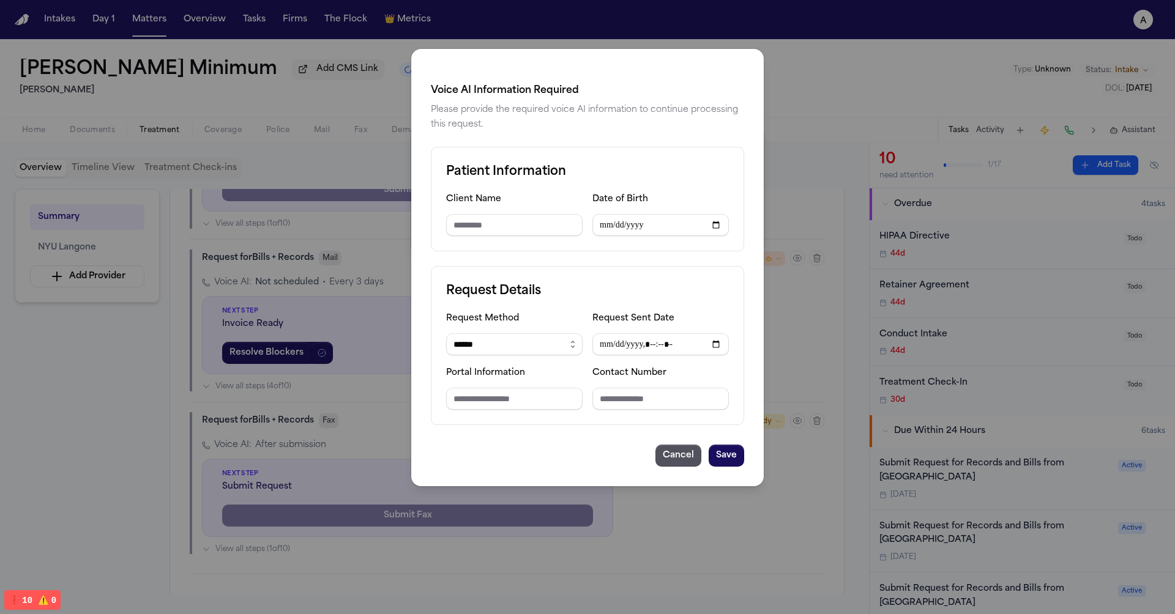
type input "**********"
select select "****"
type input "***"
click at [679, 446] on button "Cancel" at bounding box center [678, 456] width 46 height 22
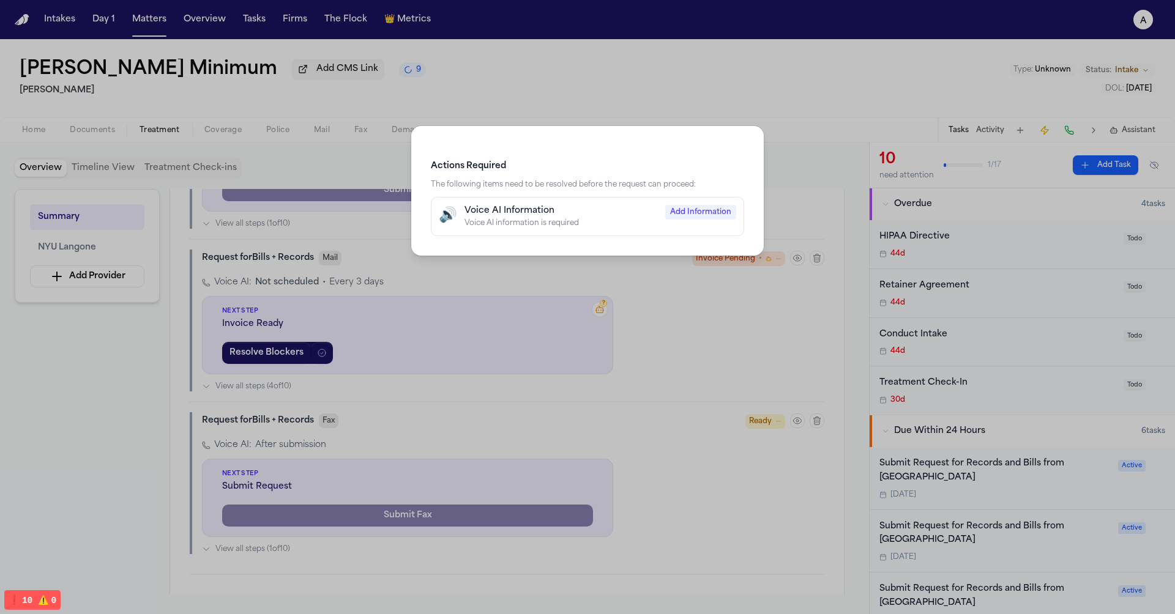
click at [634, 276] on div "Actions Required The following items need to be resolved before the request can…" at bounding box center [587, 307] width 1175 height 614
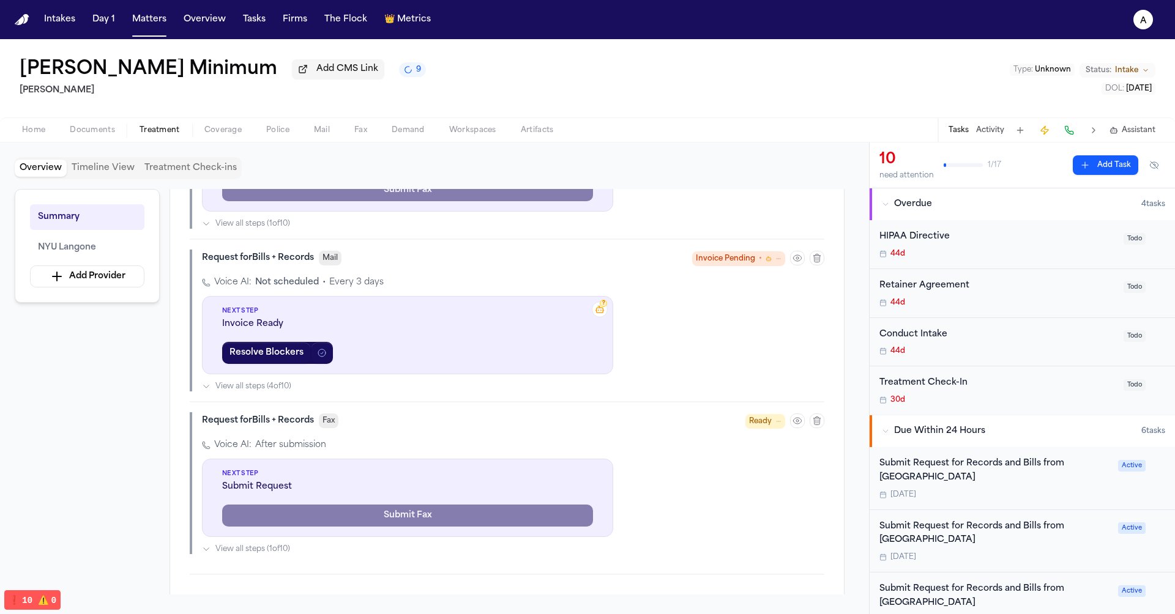
click at [750, 265] on span "Invoice Pending" at bounding box center [725, 259] width 59 height 12
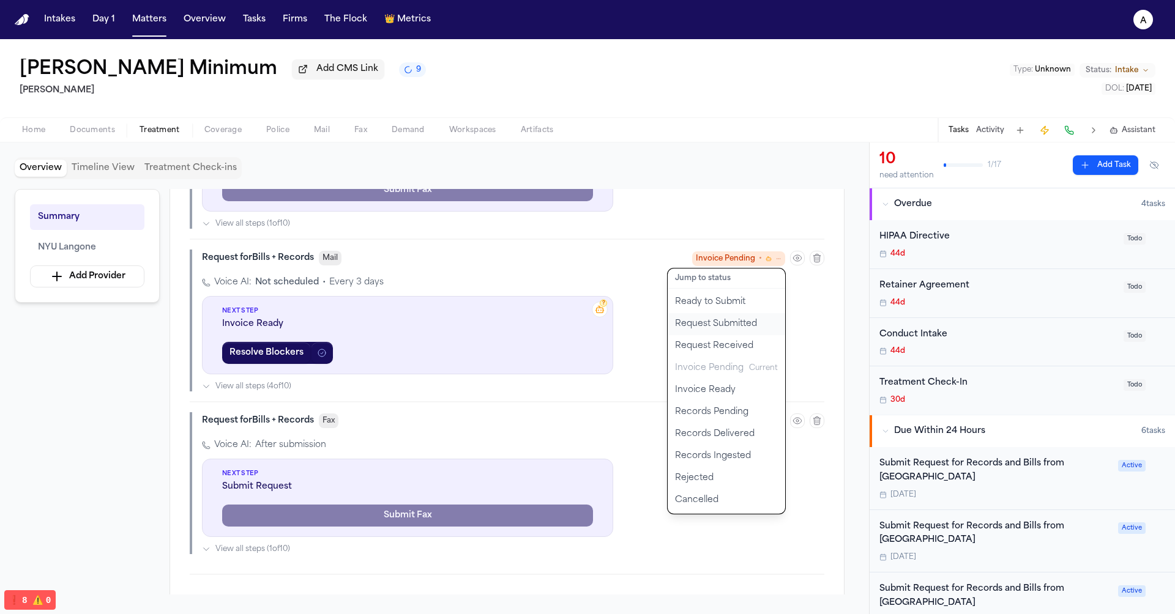
click at [740, 335] on button "Request Submitted" at bounding box center [727, 324] width 118 height 22
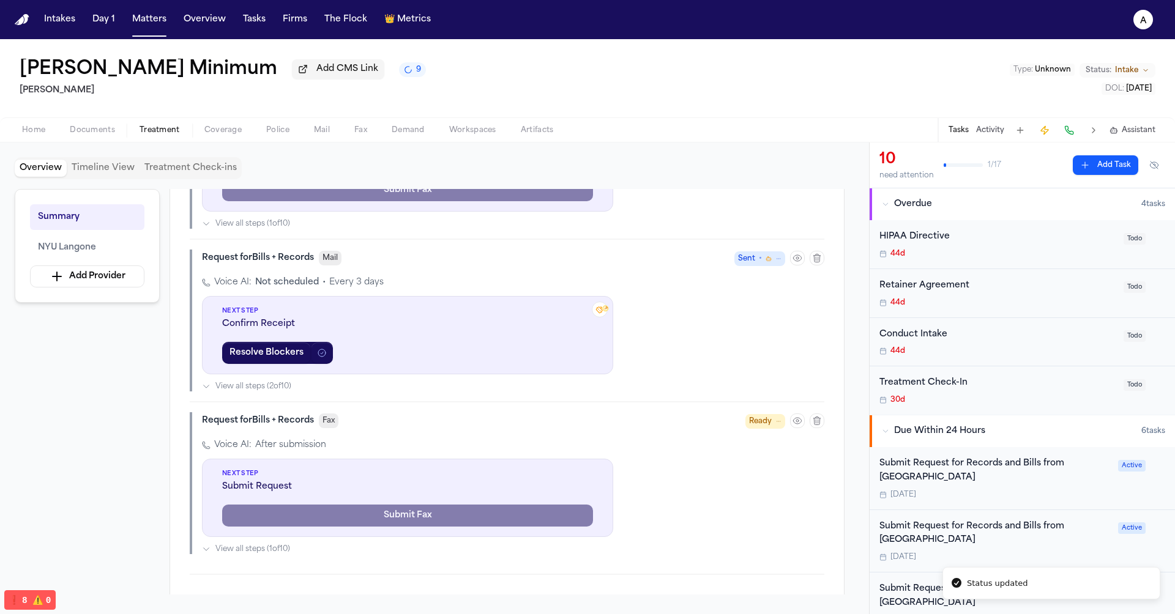
scroll to position [449, 0]
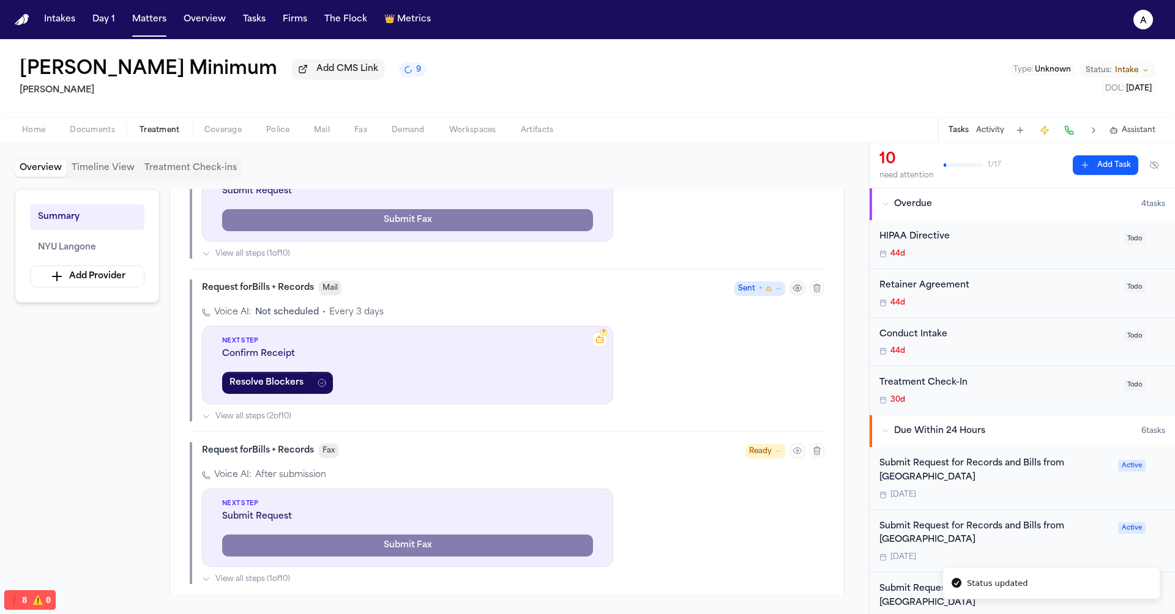
click at [800, 283] on icon "button" at bounding box center [798, 288] width 10 height 10
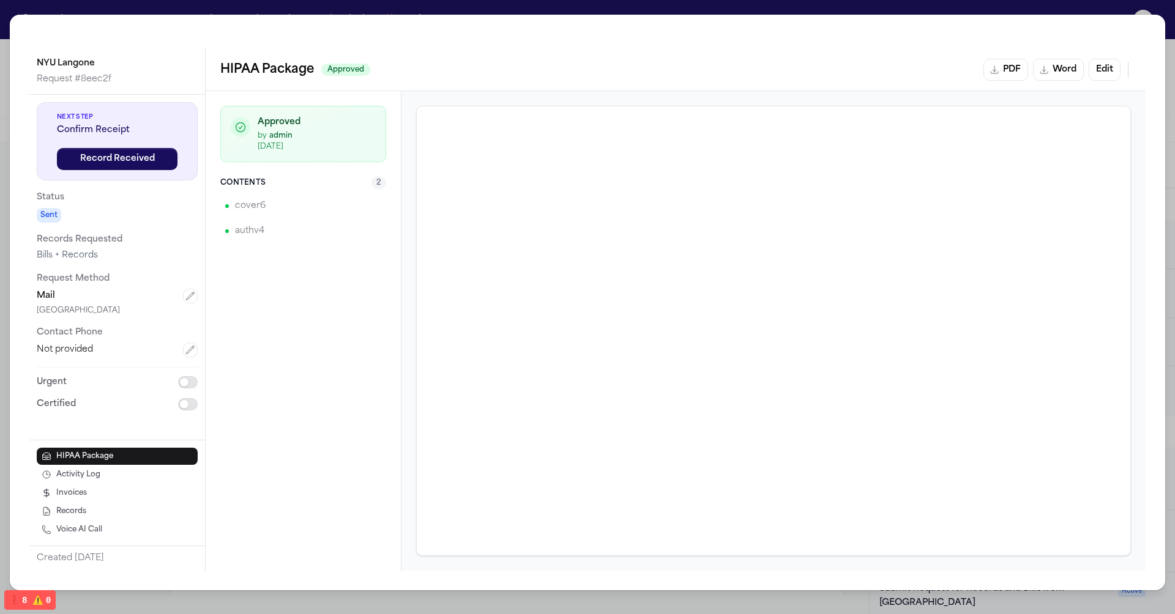
click at [333, 320] on div "Approved by admin 10/1/2025 Contents 2 cover6 authv4" at bounding box center [304, 331] width 196 height 480
click at [80, 476] on span "Activity Log" at bounding box center [78, 475] width 44 height 10
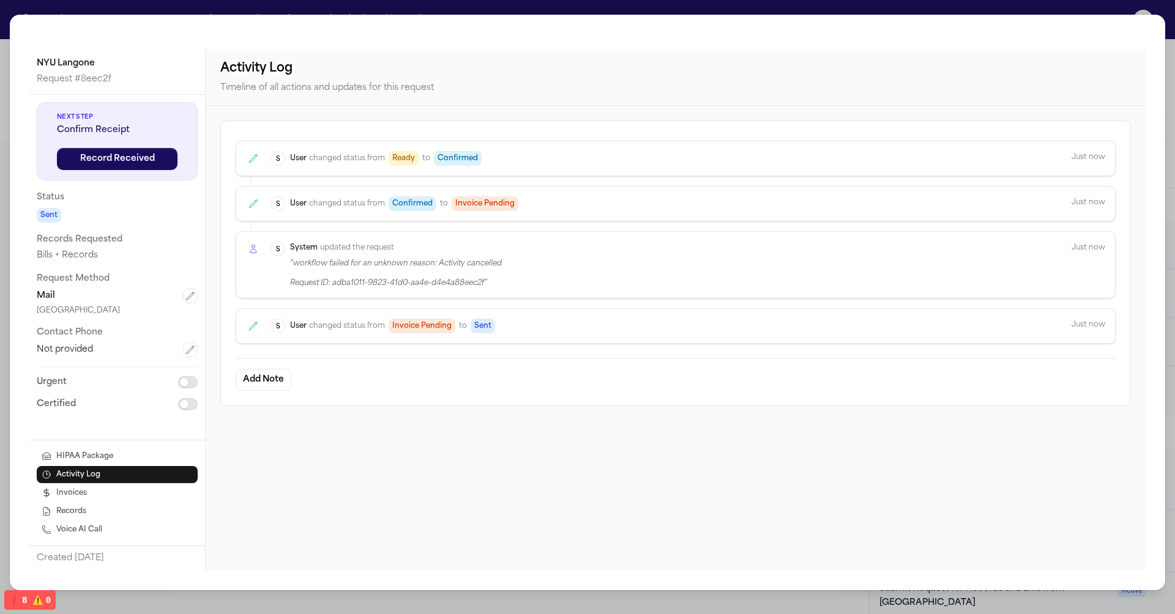
click at [456, 284] on div "“ workflow failed for an unknown reason: Activity cancelled Request ID: adba101…" at bounding box center [396, 273] width 212 height 29
click at [463, 261] on div "“ workflow failed for an unknown reason: Activity cancelled Request ID: adba101…" at bounding box center [396, 273] width 212 height 29
click at [113, 149] on button "Record Received" at bounding box center [117, 159] width 121 height 22
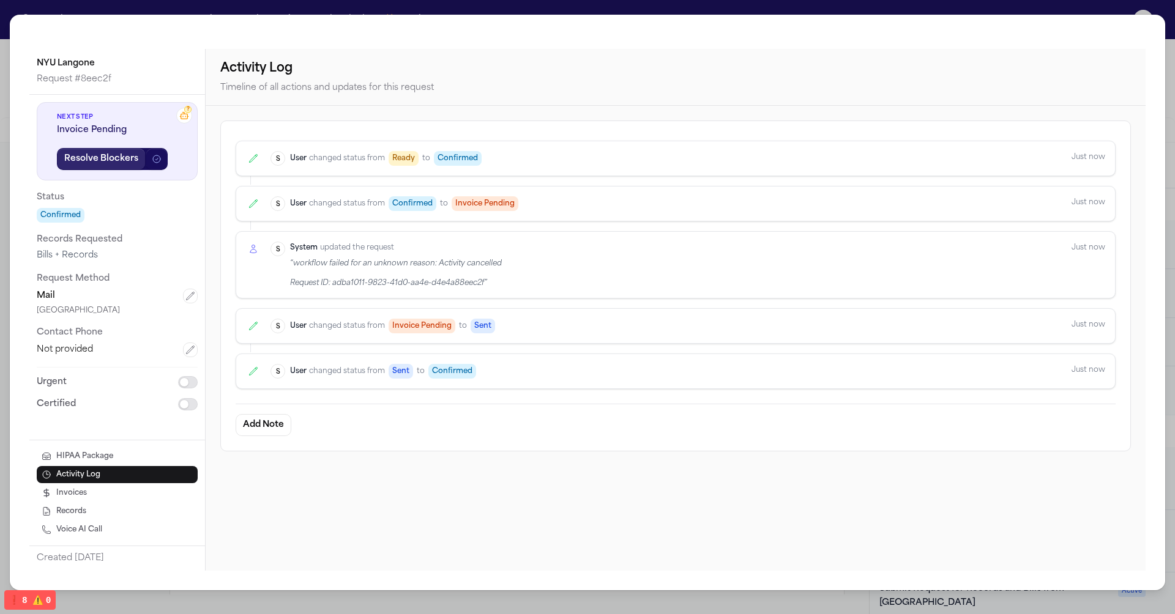
click at [140, 155] on button "Resolve Blockers" at bounding box center [101, 159] width 89 height 22
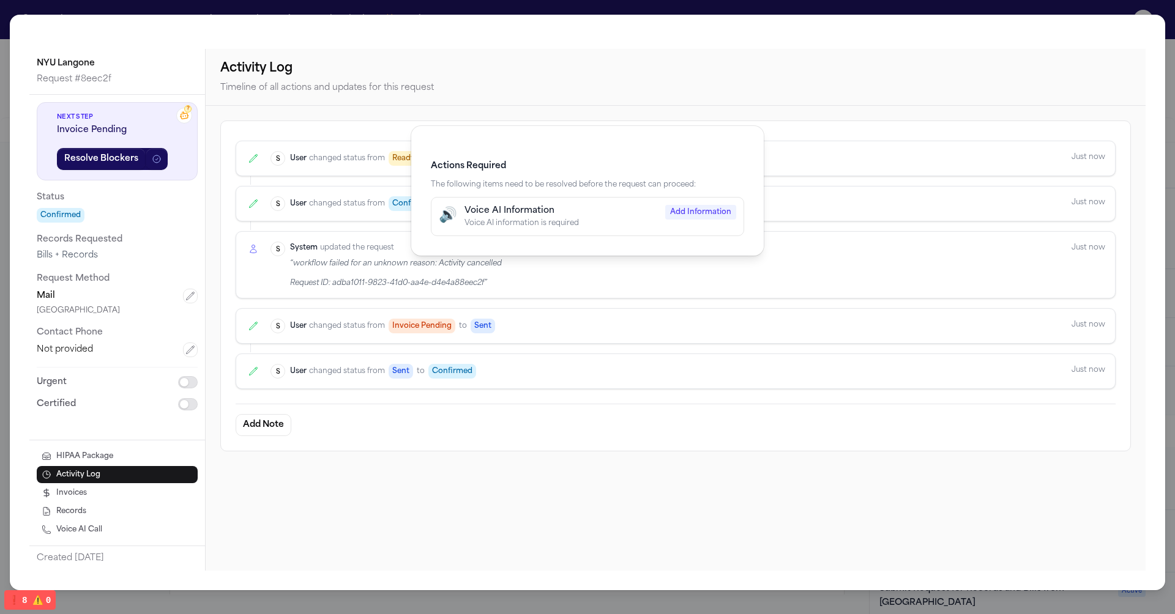
click at [442, 93] on div "Actions Required The following items need to be resolved before the request can…" at bounding box center [587, 307] width 1175 height 614
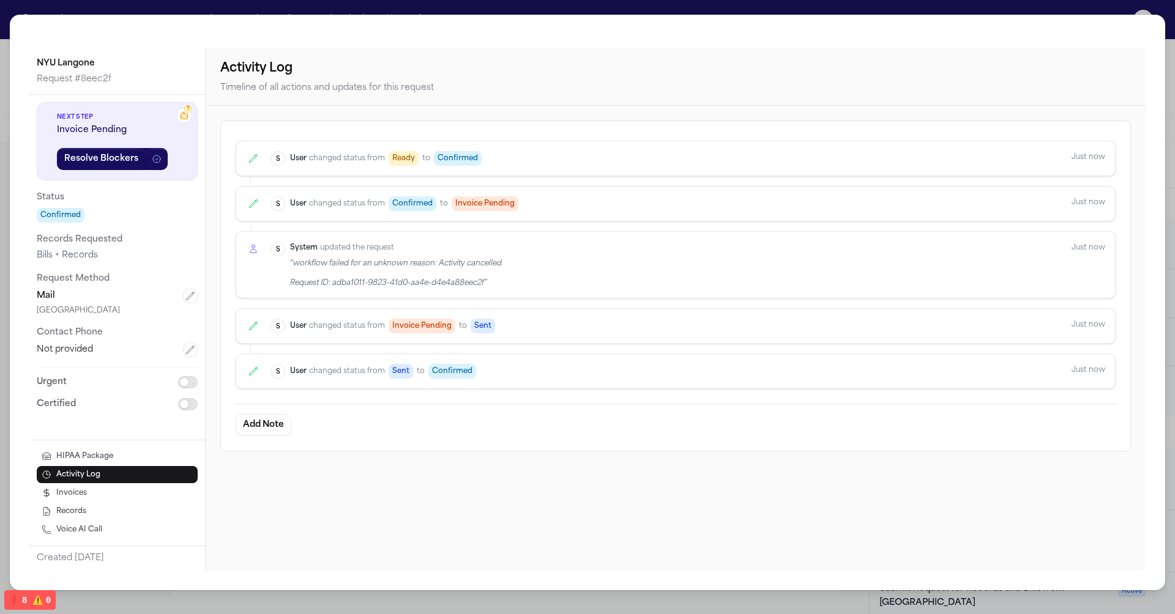
click at [1020, 8] on div "NYU Langone Request # 8eec2f ? Next Step Invoice Pending Resolve Blockers Statu…" at bounding box center [587, 307] width 1175 height 614
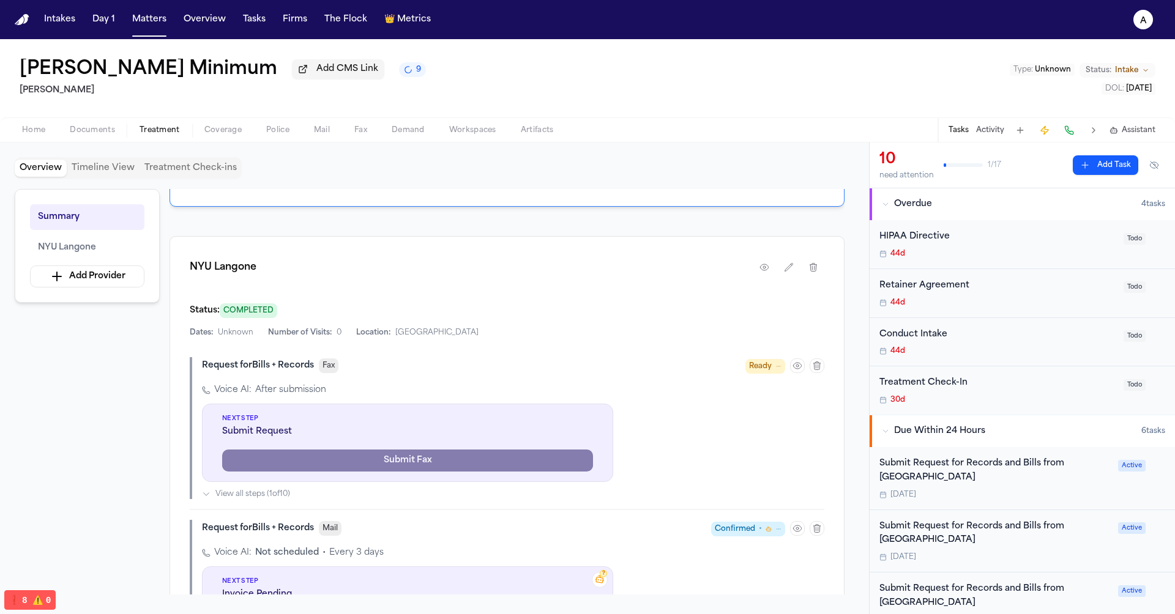
scroll to position [201, 0]
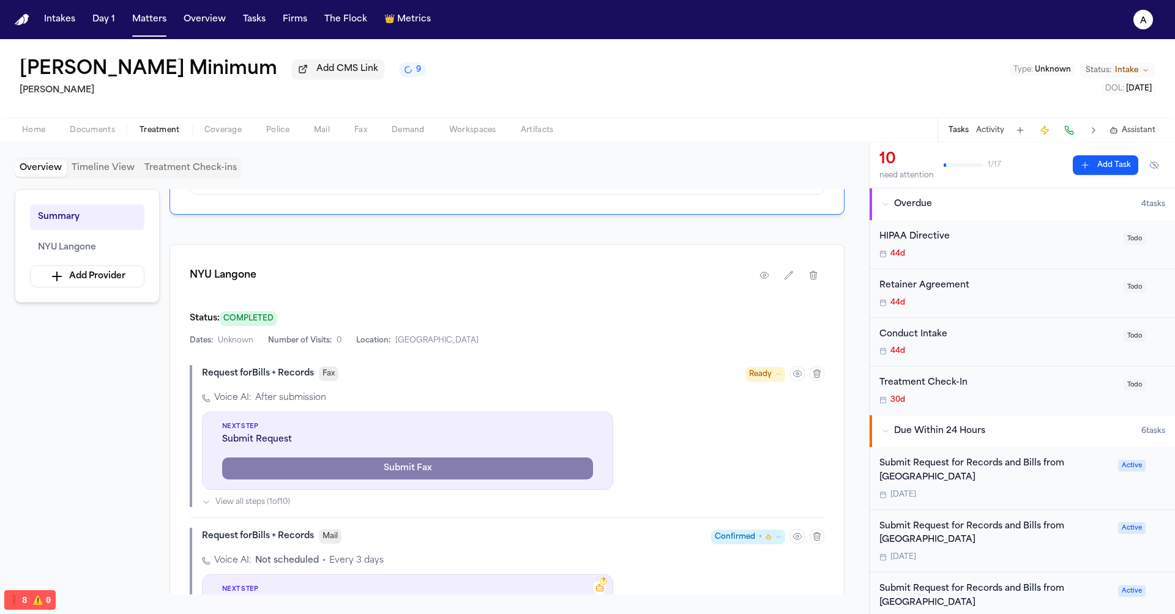
click at [283, 379] on div "Request for Bills + Records" at bounding box center [258, 374] width 112 height 12
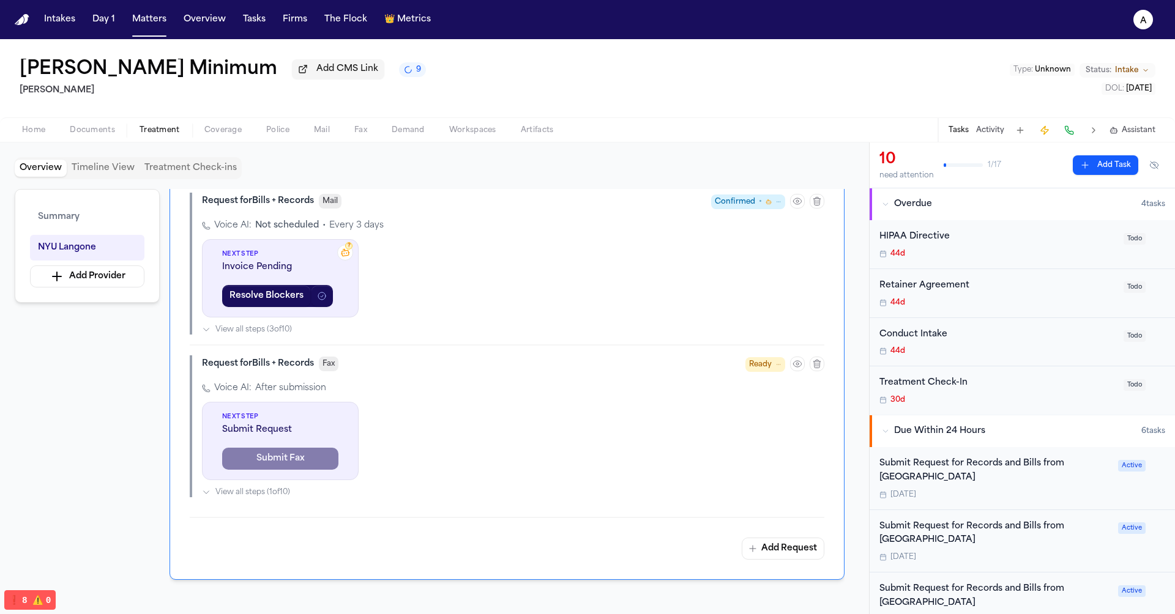
scroll to position [534, 0]
click at [423, 327] on button "View all steps ( 3 of 10 )" at bounding box center [513, 332] width 622 height 10
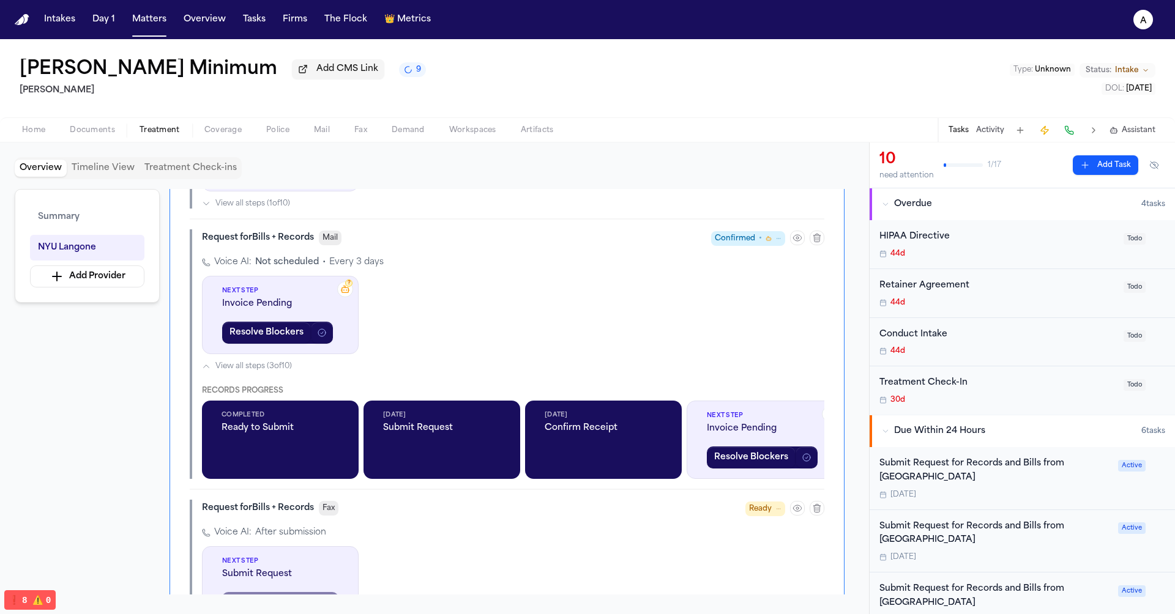
scroll to position [501, 0]
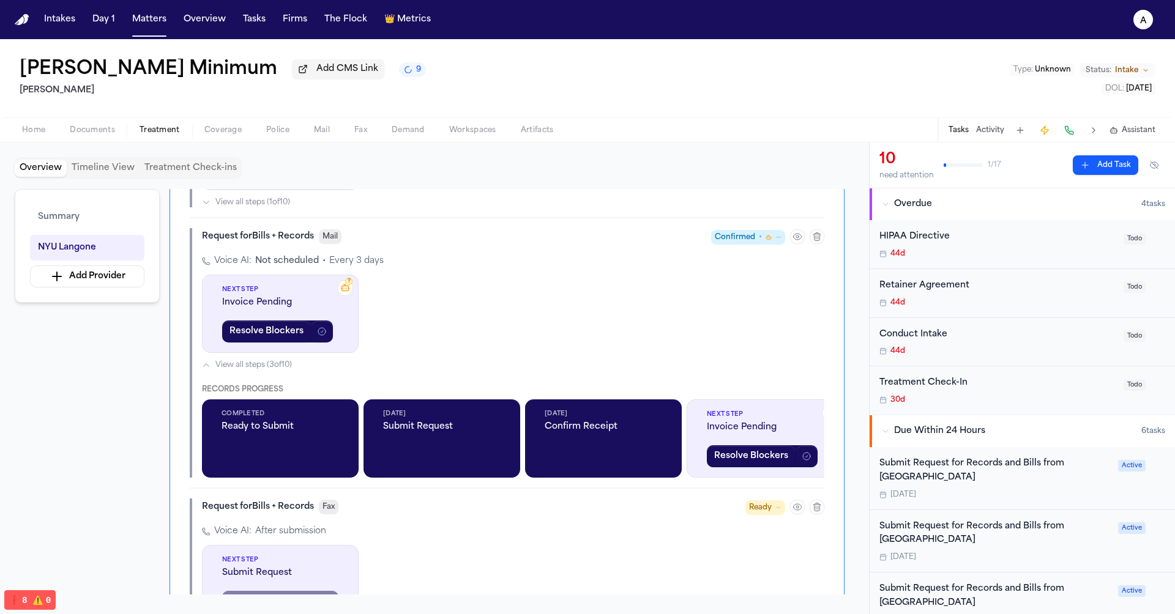
click at [282, 386] on span "Records Progress" at bounding box center [242, 389] width 81 height 7
click at [282, 360] on span "View all steps ( 3 of 10 )" at bounding box center [253, 365] width 77 height 10
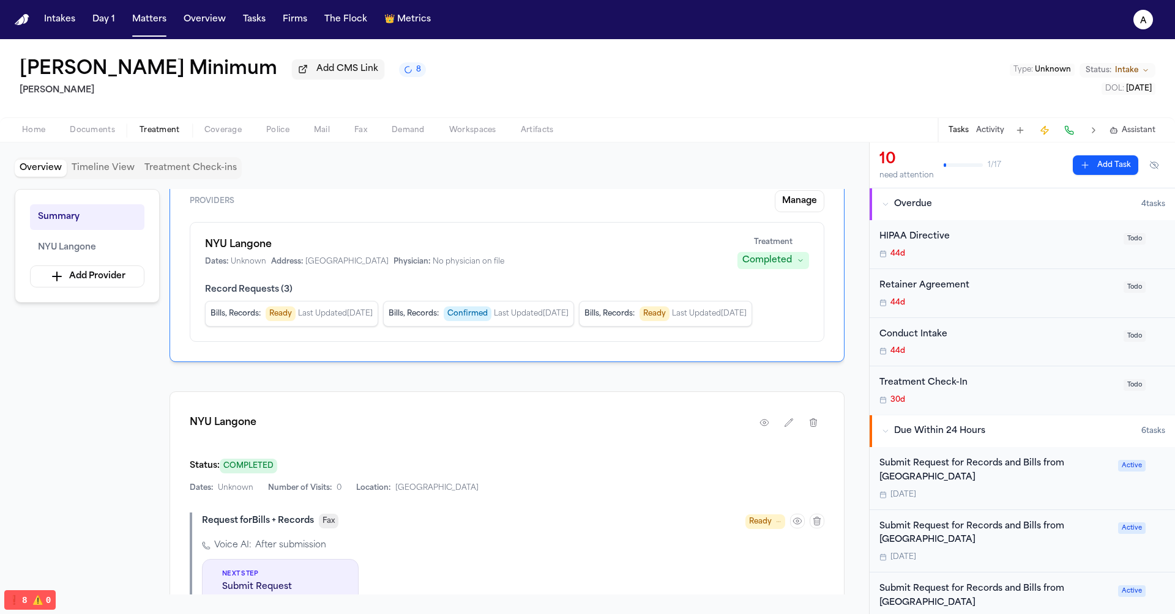
scroll to position [54, 0]
click at [504, 326] on div "NYU Langone Dates: Unknown Address: NYC Physician: No physician on file Treatme…" at bounding box center [507, 282] width 635 height 120
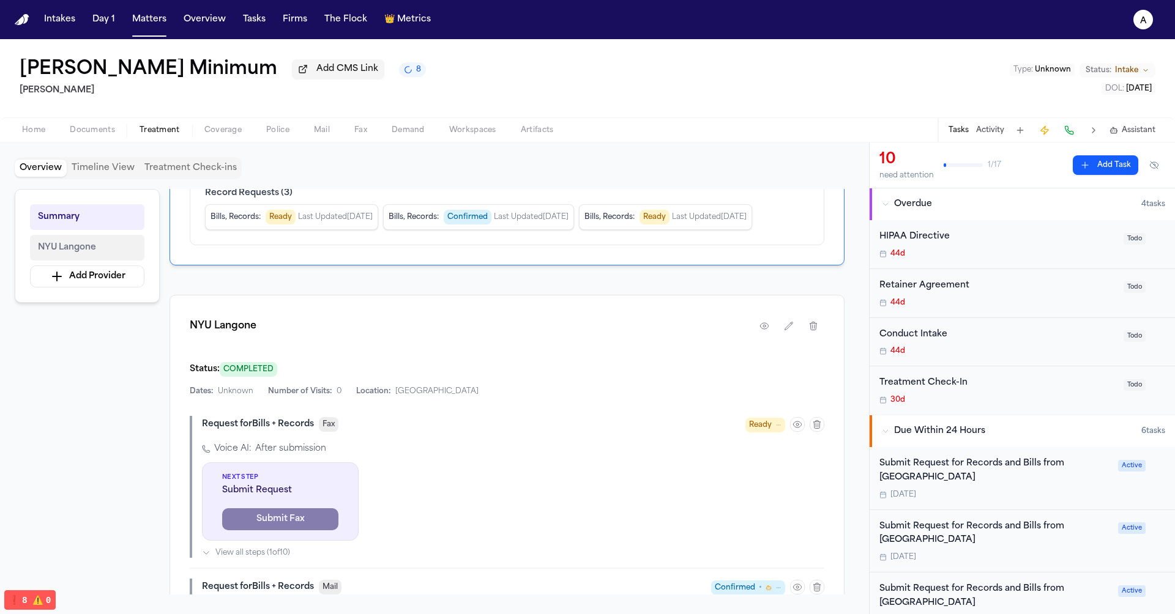
click at [94, 253] on span "NYU Langone" at bounding box center [67, 248] width 58 height 15
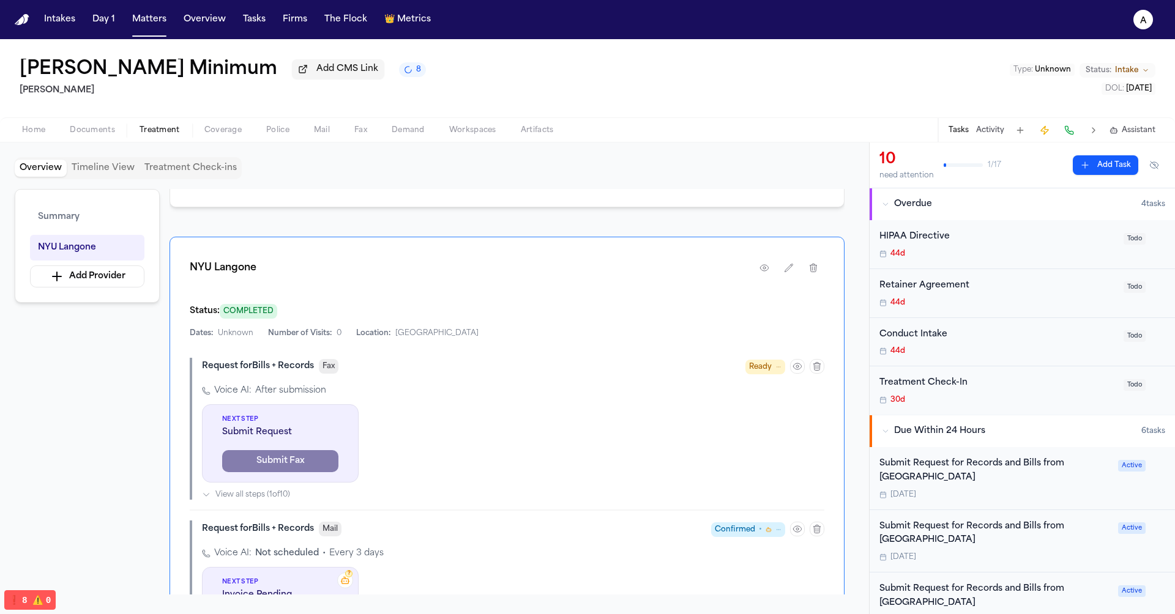
scroll to position [206, 0]
click at [443, 333] on div "Dates: Unknown Number of Visits: 0 Location: NYC" at bounding box center [507, 335] width 635 height 10
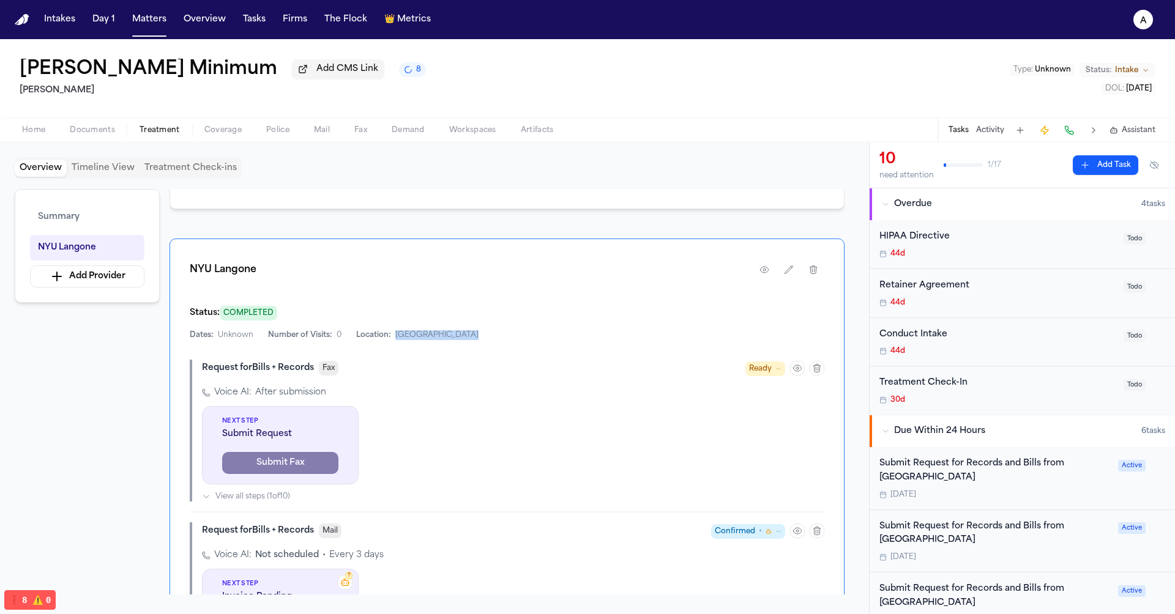
click at [443, 333] on div "Dates: Unknown Number of Visits: 0 Location: NYC" at bounding box center [507, 335] width 635 height 10
click at [446, 384] on div "Request for Bills + Records Fax Ready Voice AI: After submission Next Step Subm…" at bounding box center [507, 431] width 635 height 142
click at [248, 282] on div "NYU Langone" at bounding box center [507, 272] width 635 height 27
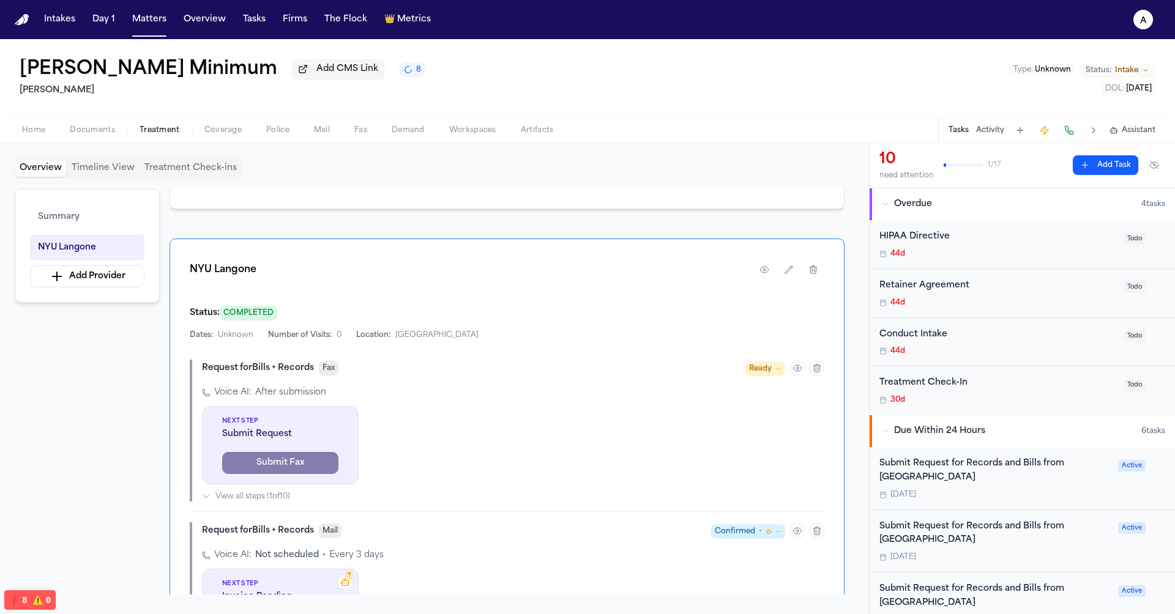
click at [248, 282] on div "NYU Langone" at bounding box center [507, 272] width 635 height 27
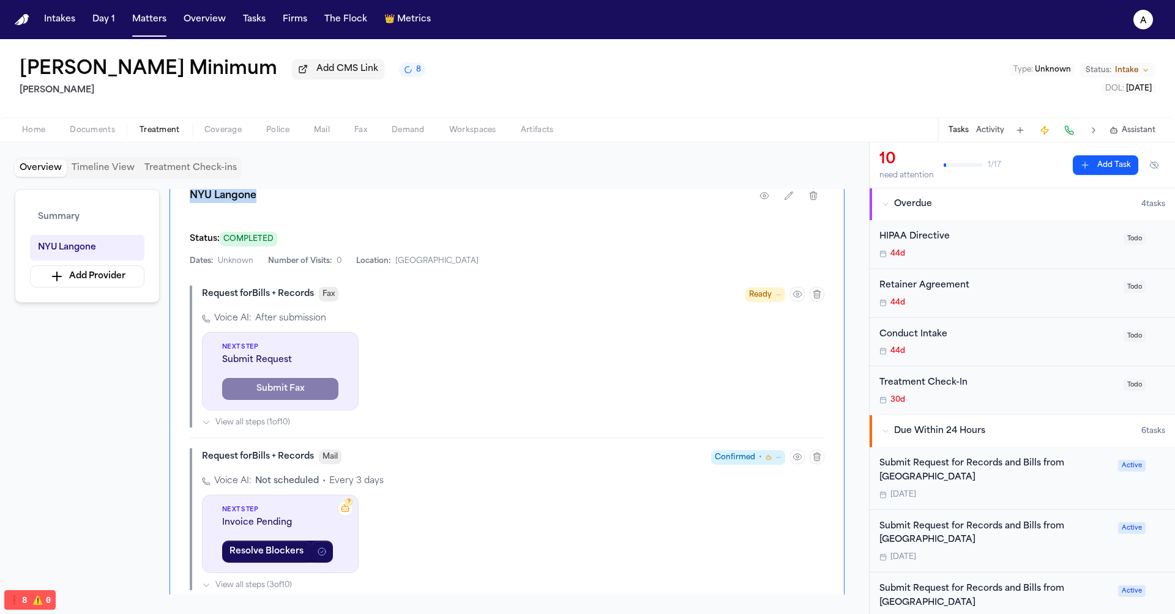
click at [248, 282] on div "NYU Langone Status: COMPLETED Dates: Unknown Number of Visits: 0 Location: NYC …" at bounding box center [507, 500] width 675 height 671
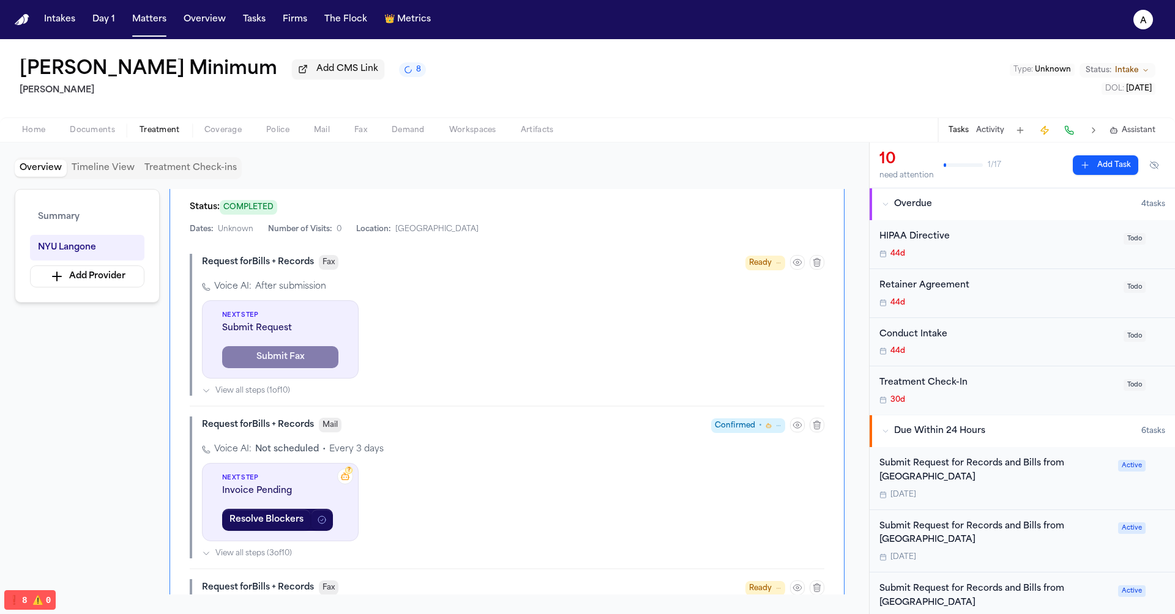
scroll to position [310, 0]
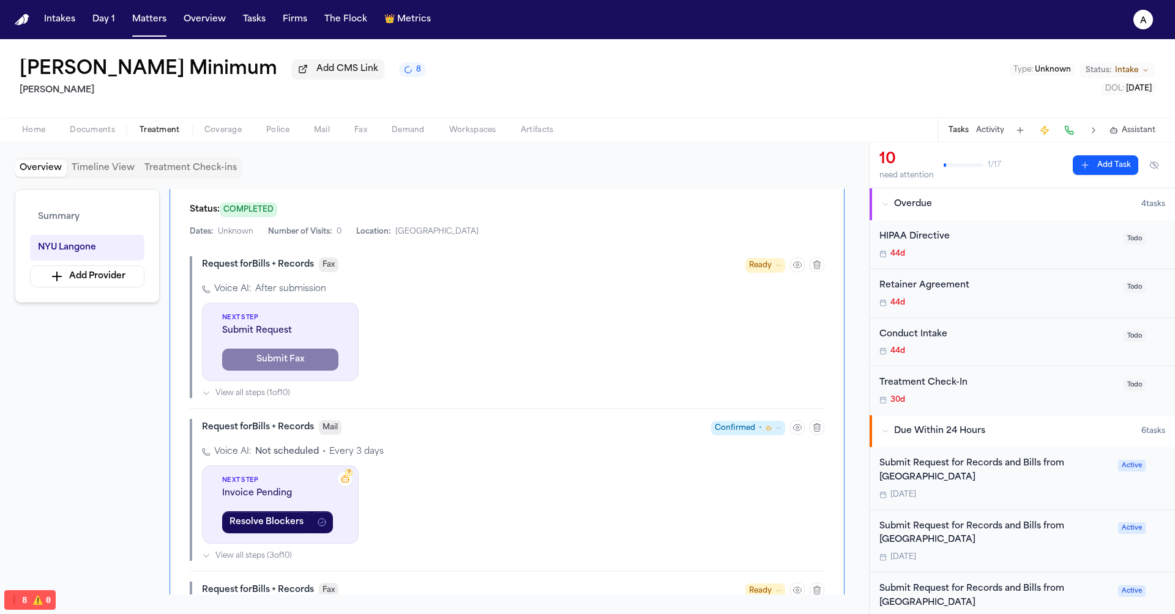
click at [609, 533] on div "Voice AI: Not scheduled • Every 3 days ? Next Step Invoice Pending Resolve Bloc…" at bounding box center [513, 503] width 622 height 115
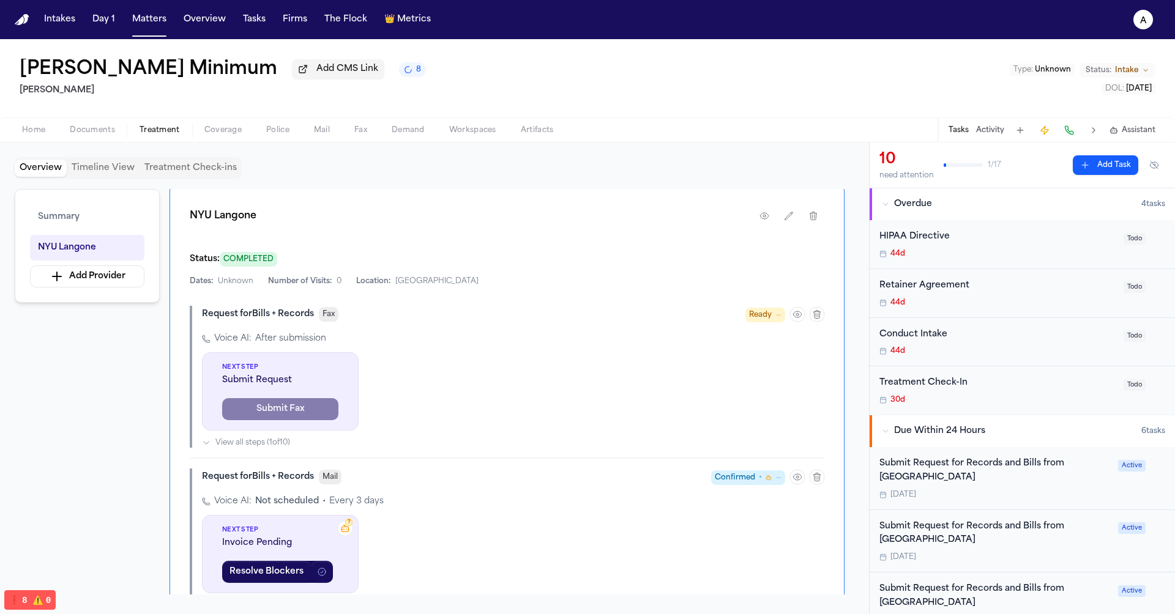
scroll to position [257, 0]
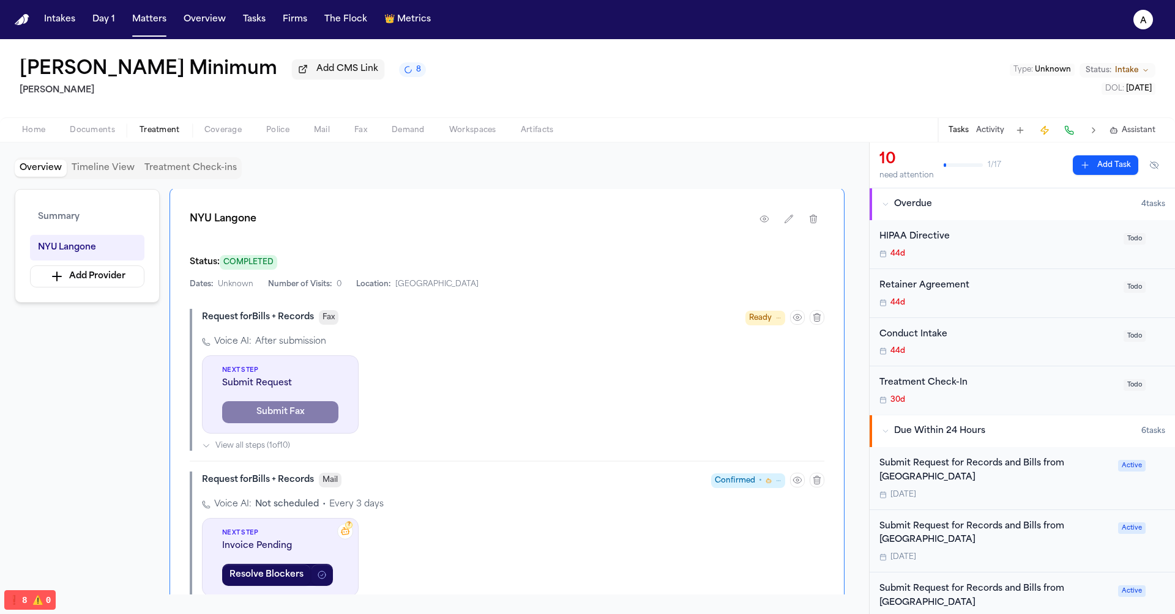
click at [307, 379] on span "Submit Request" at bounding box center [280, 384] width 116 height 12
click at [354, 411] on div "Next Step Submit Request Submit Fax" at bounding box center [280, 395] width 157 height 78
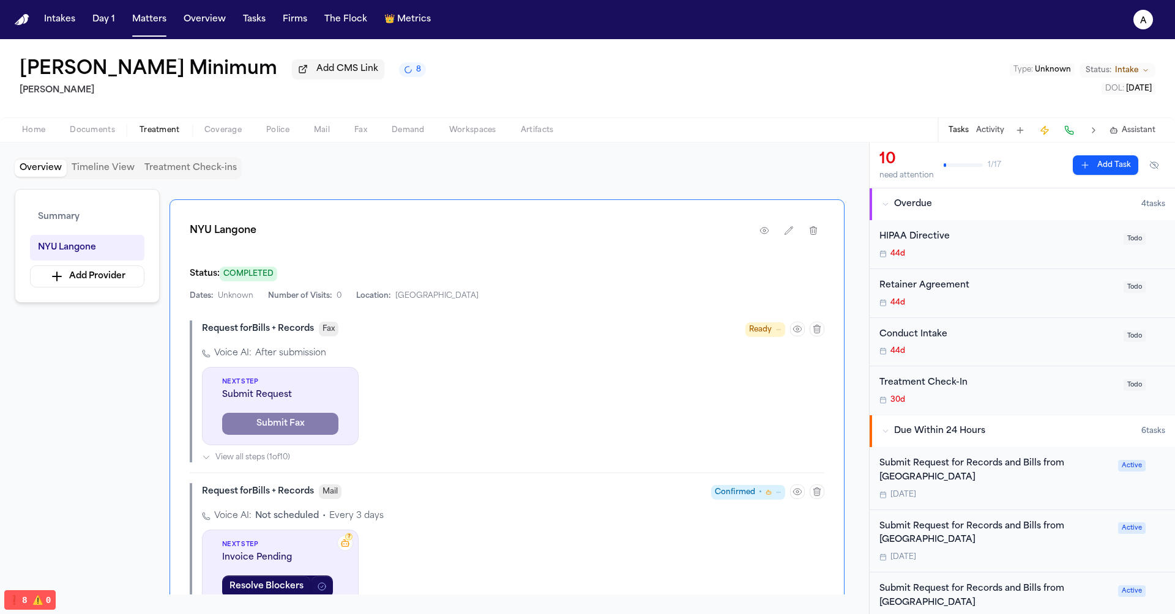
scroll to position [263, 0]
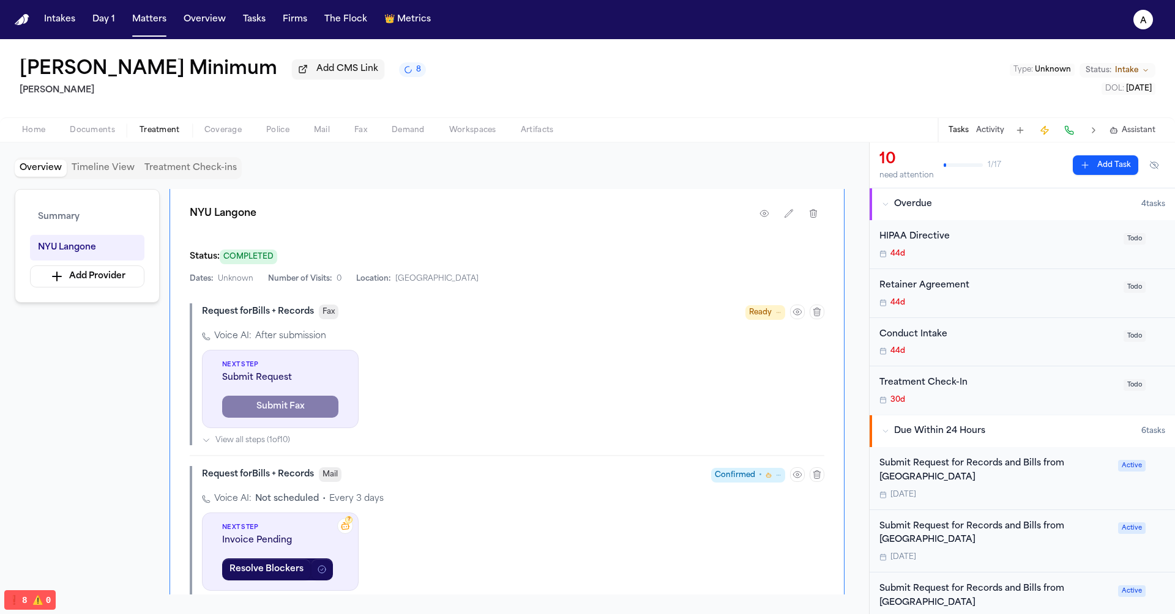
click at [359, 359] on div "Voice AI: After submission Next Step Submit Request Submit Fax View all steps (…" at bounding box center [513, 387] width 622 height 115
click at [345, 371] on div "Next Step Submit Request Submit Fax" at bounding box center [280, 389] width 157 height 78
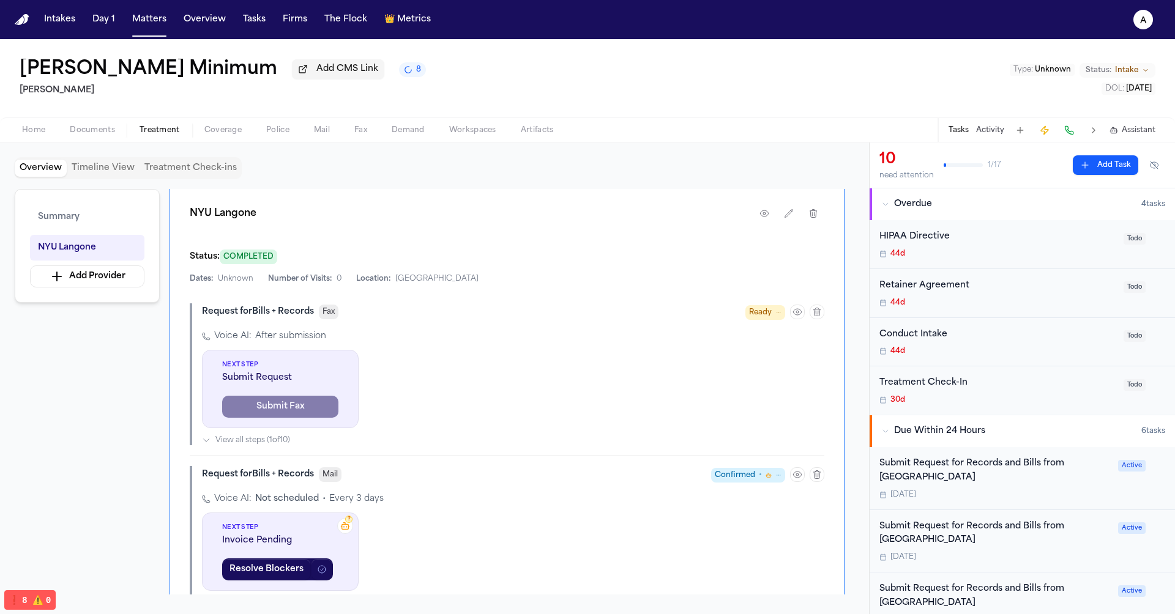
click at [345, 371] on div "Next Step Submit Request Submit Fax" at bounding box center [280, 389] width 157 height 78
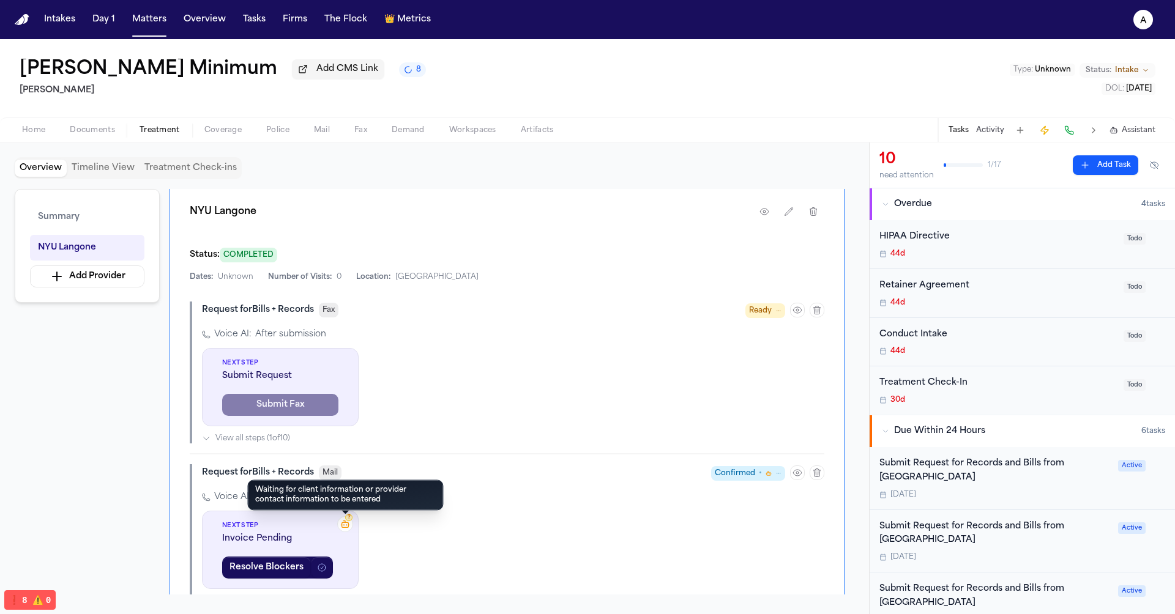
click at [348, 524] on icon at bounding box center [345, 525] width 10 height 10
click at [343, 523] on icon at bounding box center [345, 525] width 10 height 10
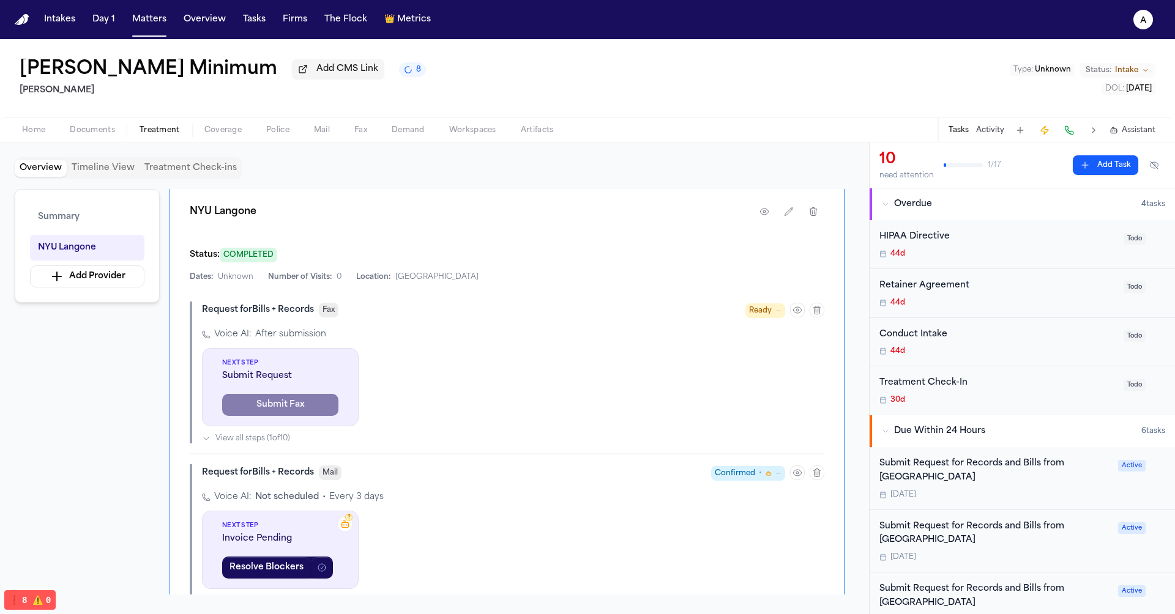
click at [425, 302] on div "Request for Bills + Records Fax Ready" at bounding box center [513, 310] width 622 height 17
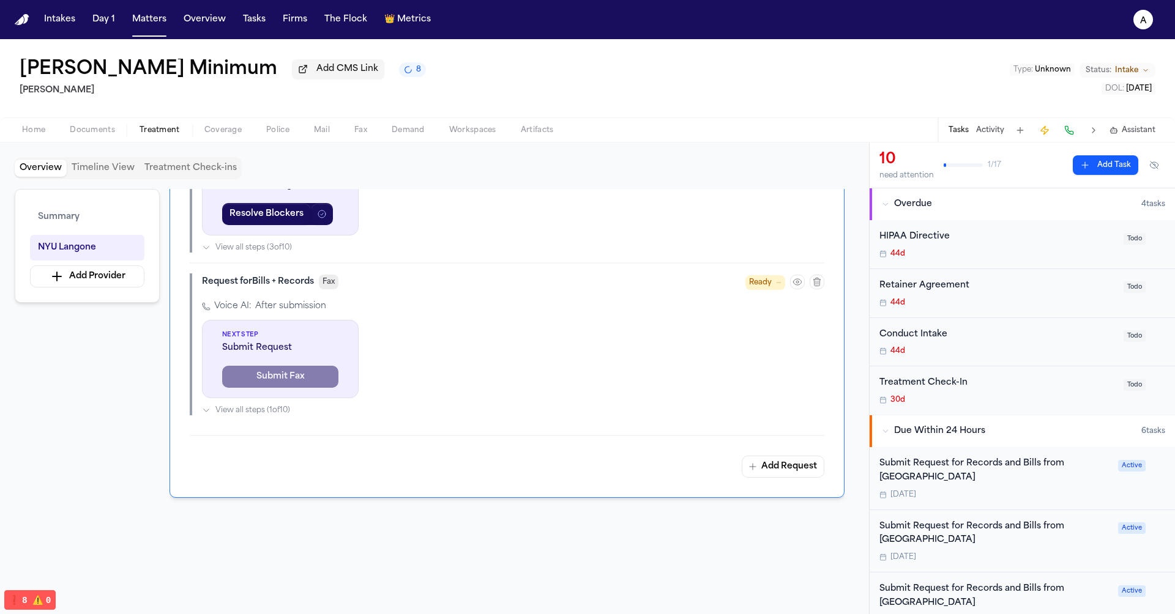
scroll to position [682, 0]
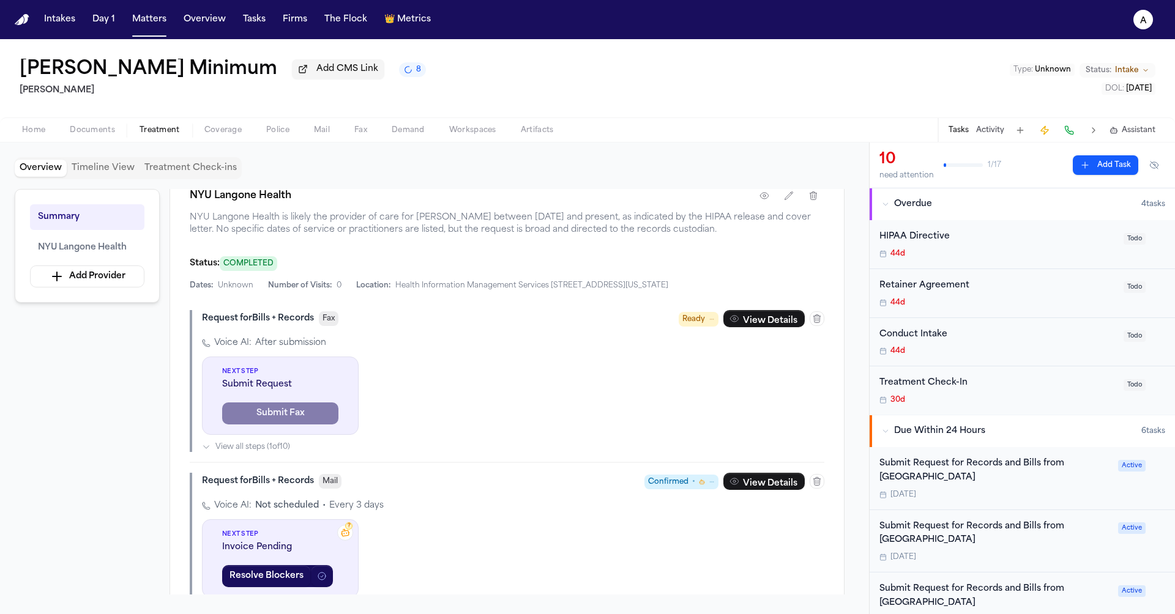
scroll to position [276, 0]
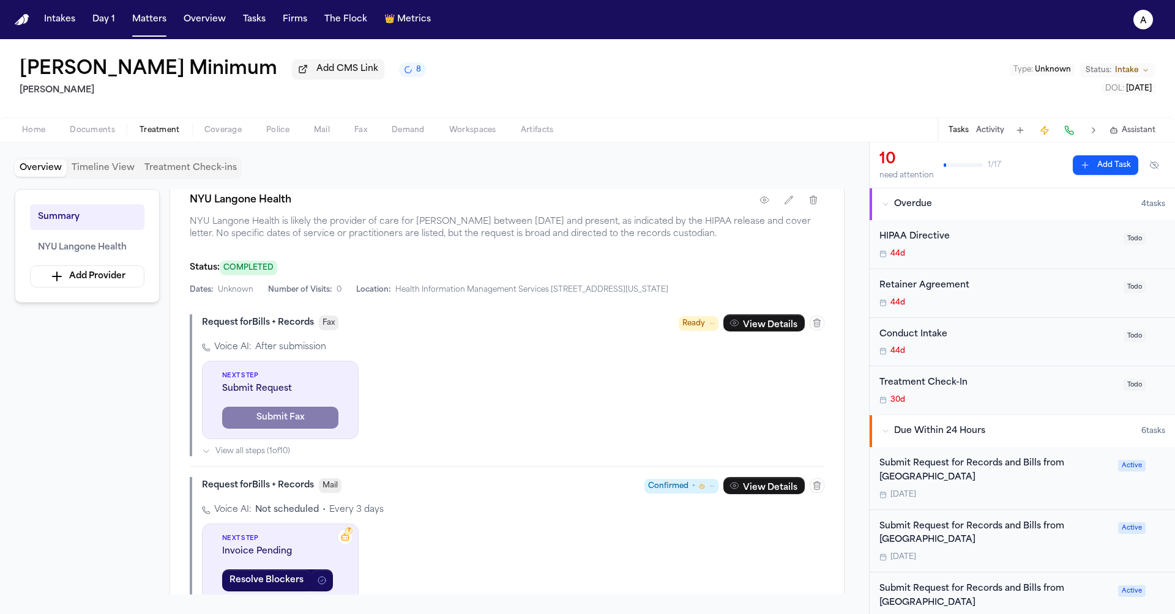
click at [286, 395] on span "Submit Request" at bounding box center [280, 389] width 116 height 12
click at [336, 409] on div "Next Step Submit Request Submit Fax" at bounding box center [280, 400] width 157 height 78
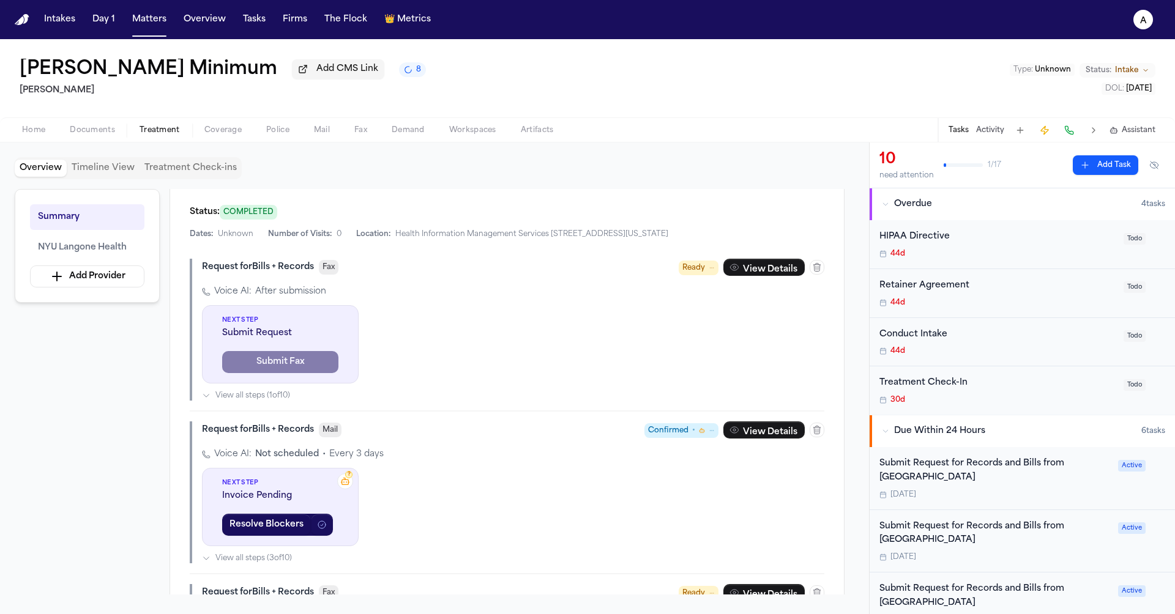
scroll to position [331, 0]
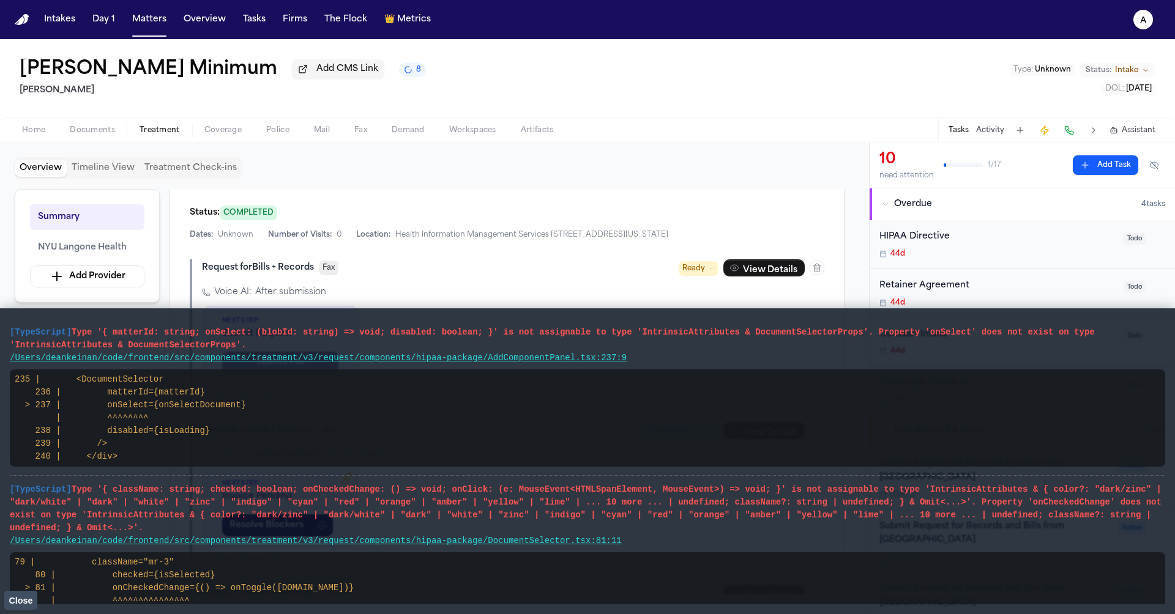
click at [11, 603] on span "Close" at bounding box center [21, 601] width 24 height 10
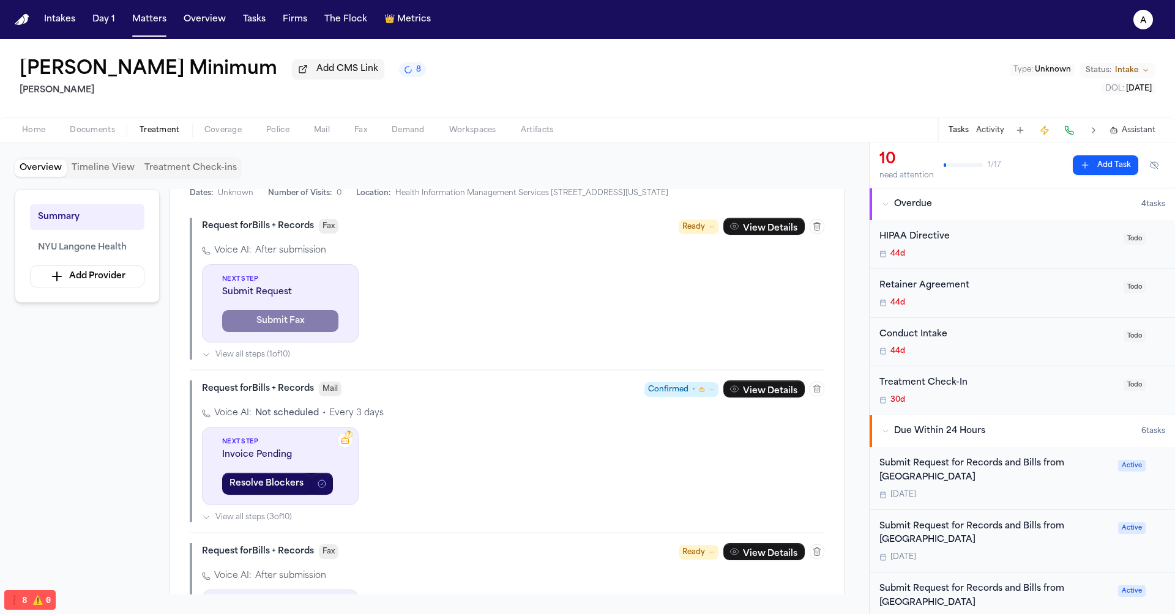
scroll to position [379, 0]
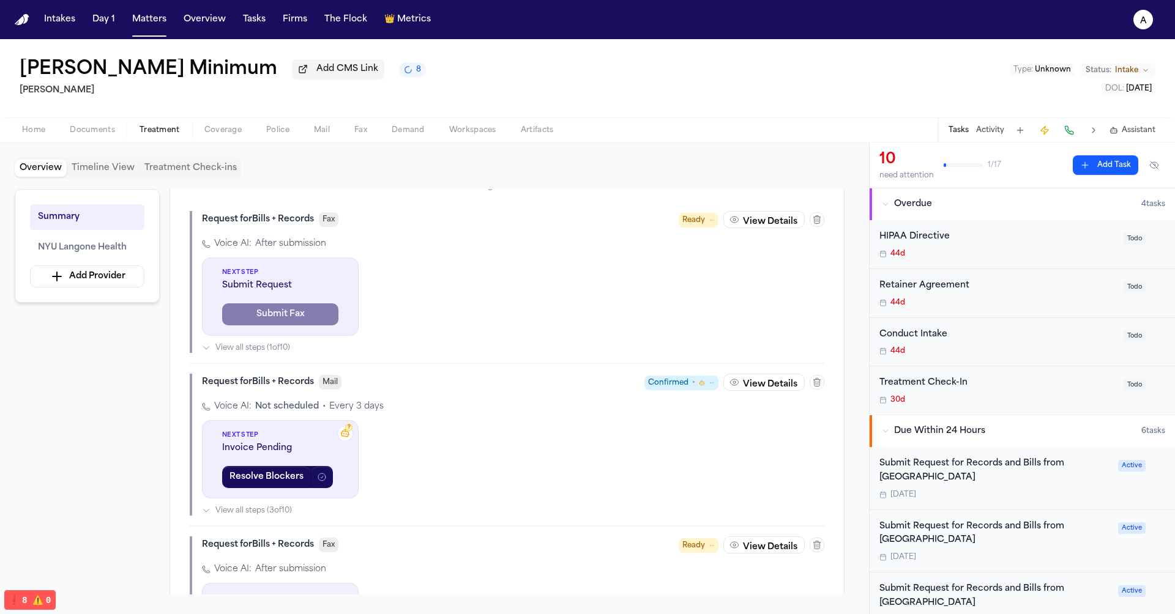
click at [278, 455] on span "Invoice Pending" at bounding box center [280, 448] width 116 height 12
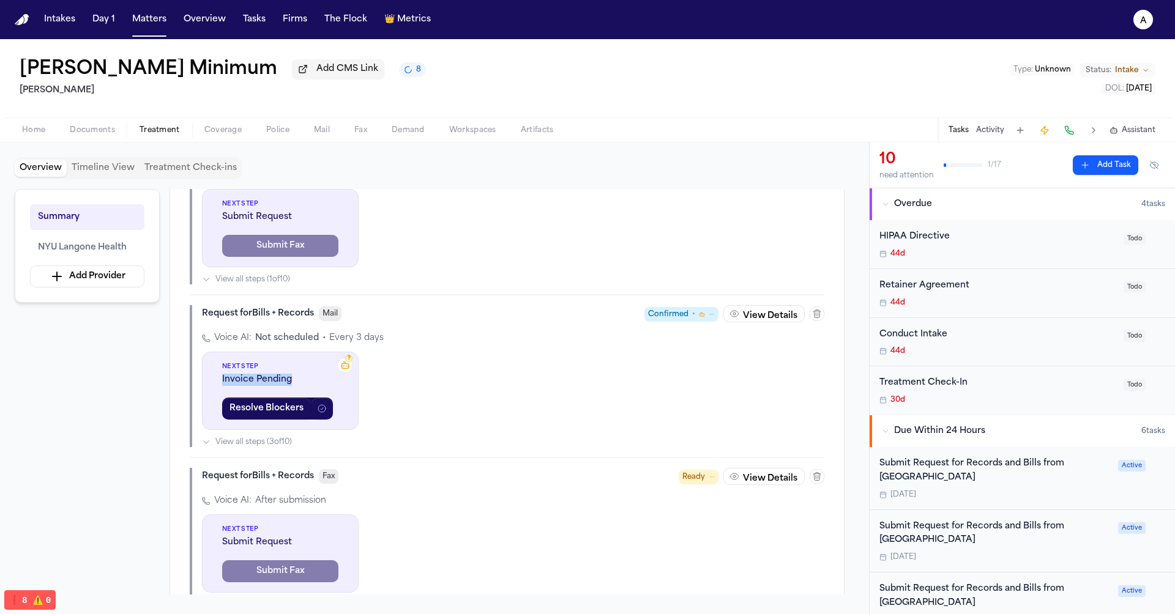
scroll to position [452, 0]
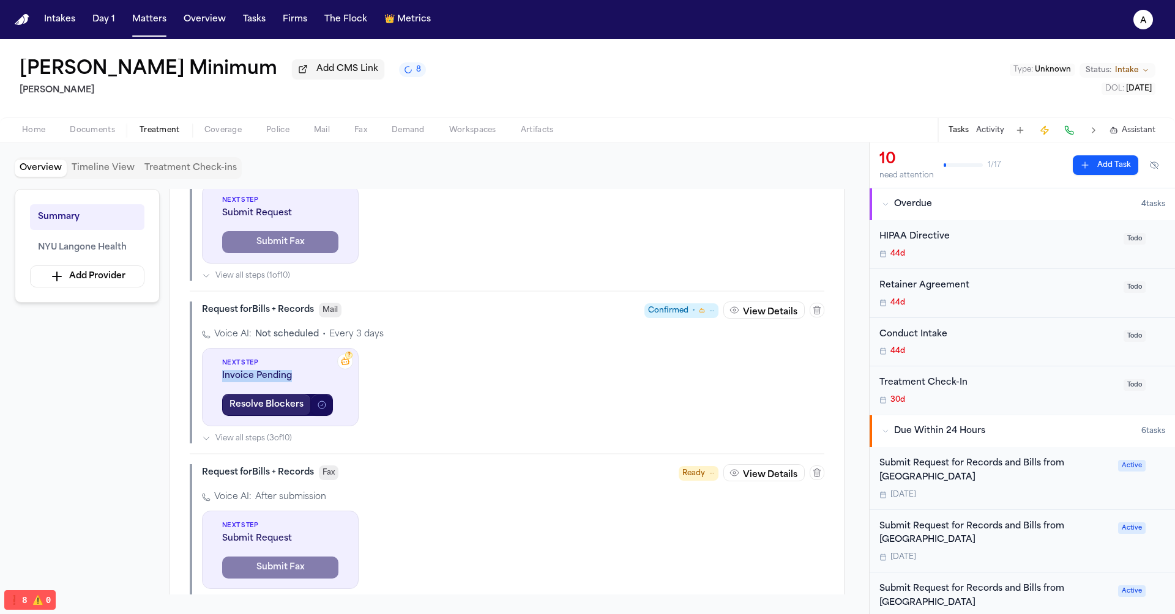
click at [289, 416] on button "Resolve Blockers" at bounding box center [266, 405] width 89 height 22
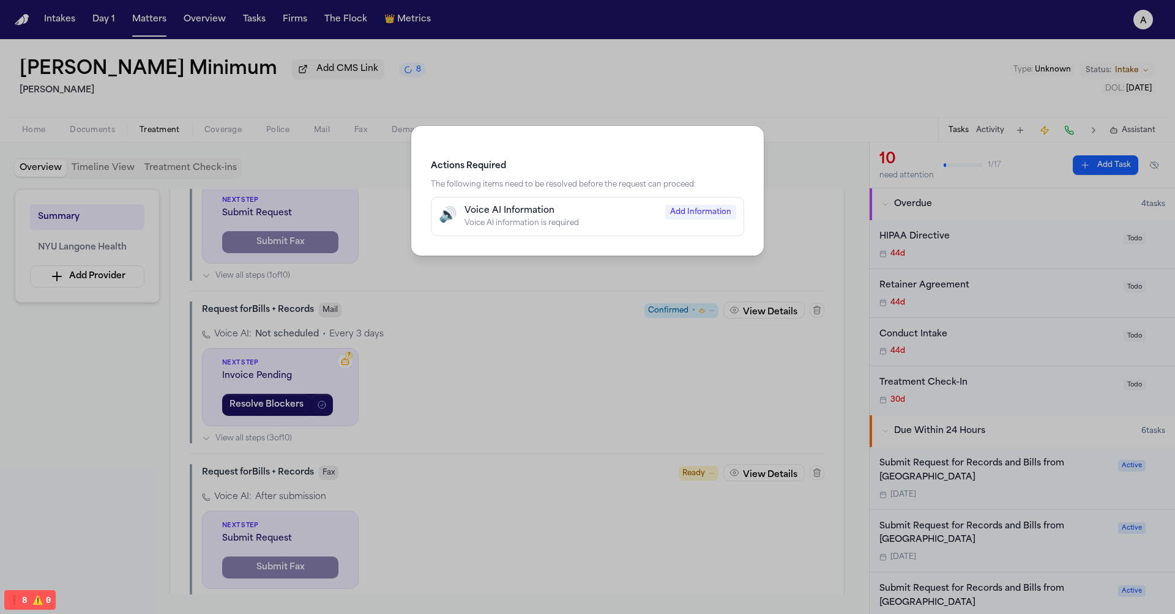
click at [451, 384] on div "Actions Required The following items need to be resolved before the request can…" at bounding box center [587, 307] width 1175 height 614
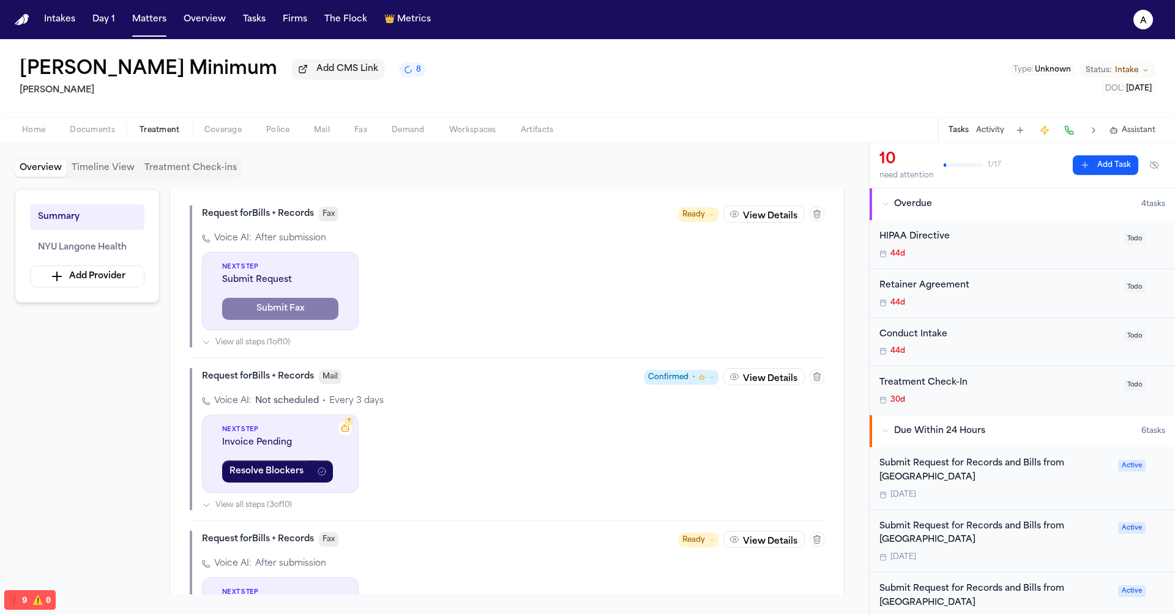
scroll to position [390, 0]
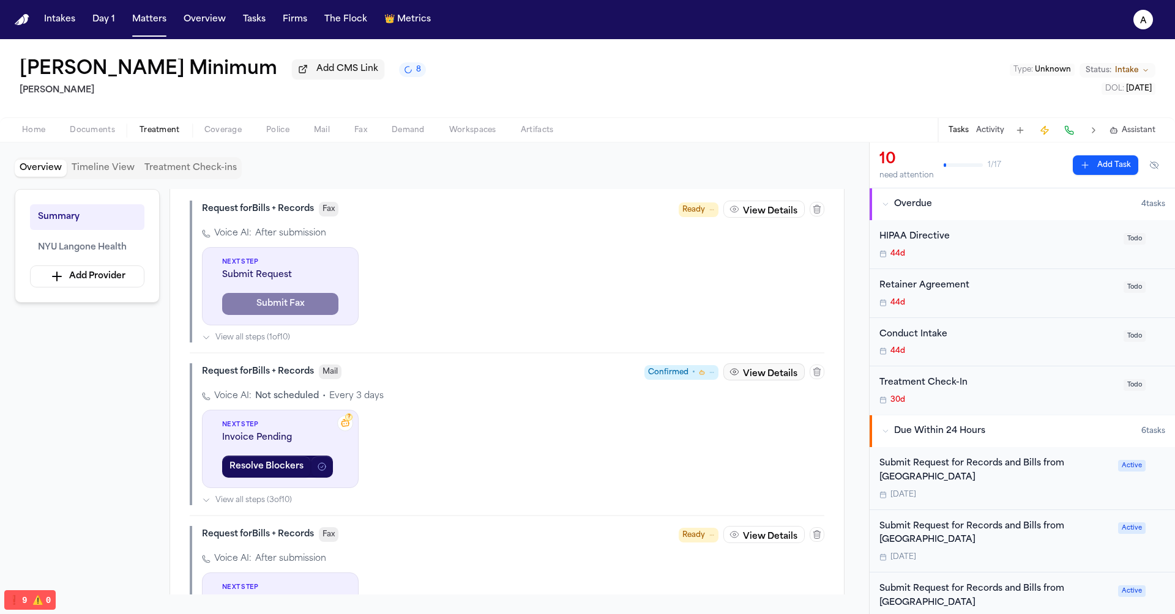
click at [772, 381] on button "View Details" at bounding box center [763, 372] width 81 height 17
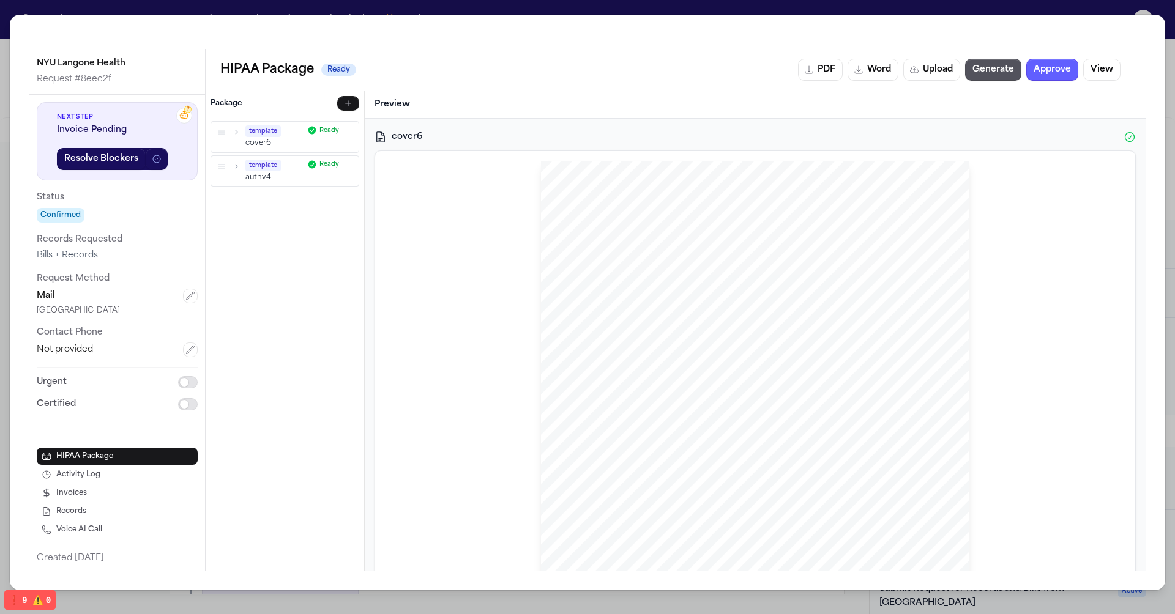
click at [752, 0] on div "NYU Langone Health Request # 8eec2f ? Next Step Invoice Pending Resolve Blocker…" at bounding box center [587, 307] width 1175 height 614
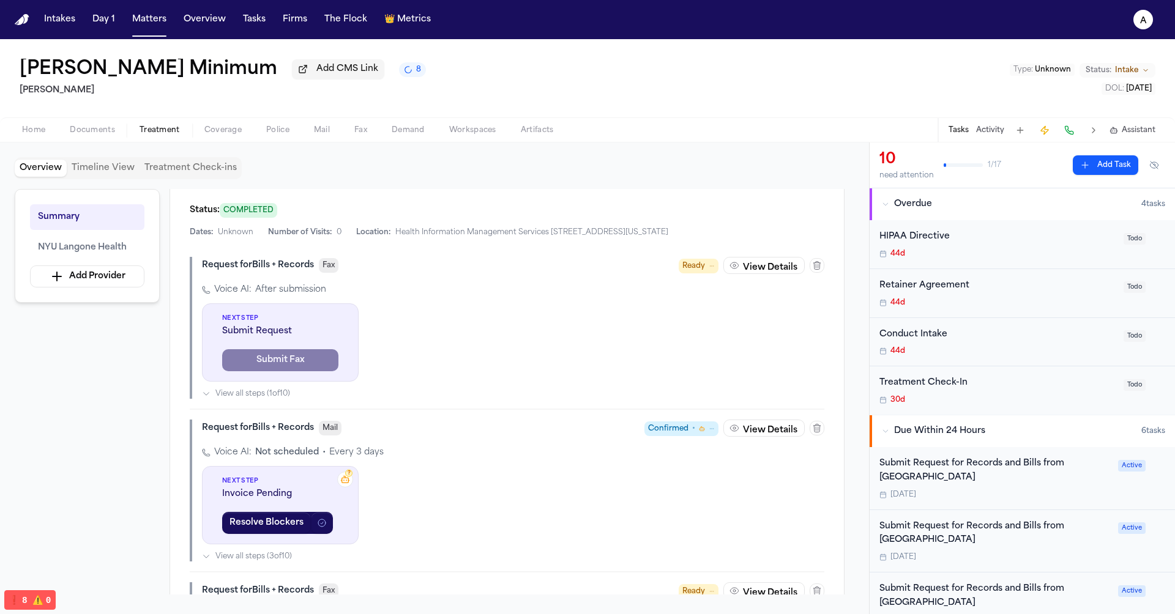
scroll to position [332, 0]
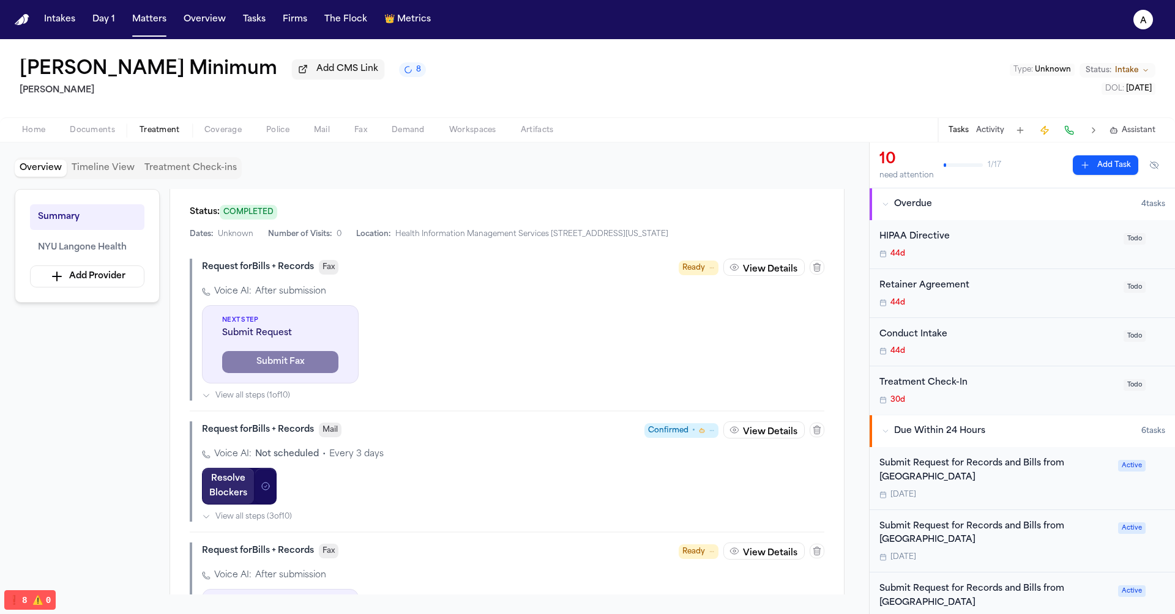
click at [233, 495] on button "Resolve Blockers" at bounding box center [228, 486] width 53 height 37
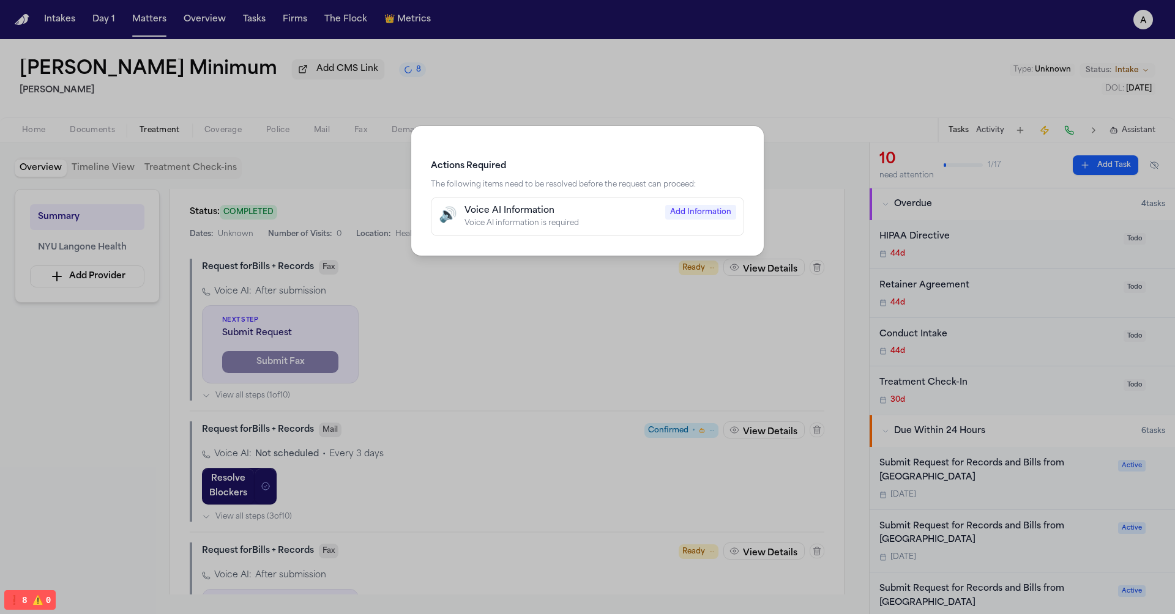
click at [308, 487] on div "Actions Required The following items need to be resolved before the request can…" at bounding box center [587, 307] width 1175 height 614
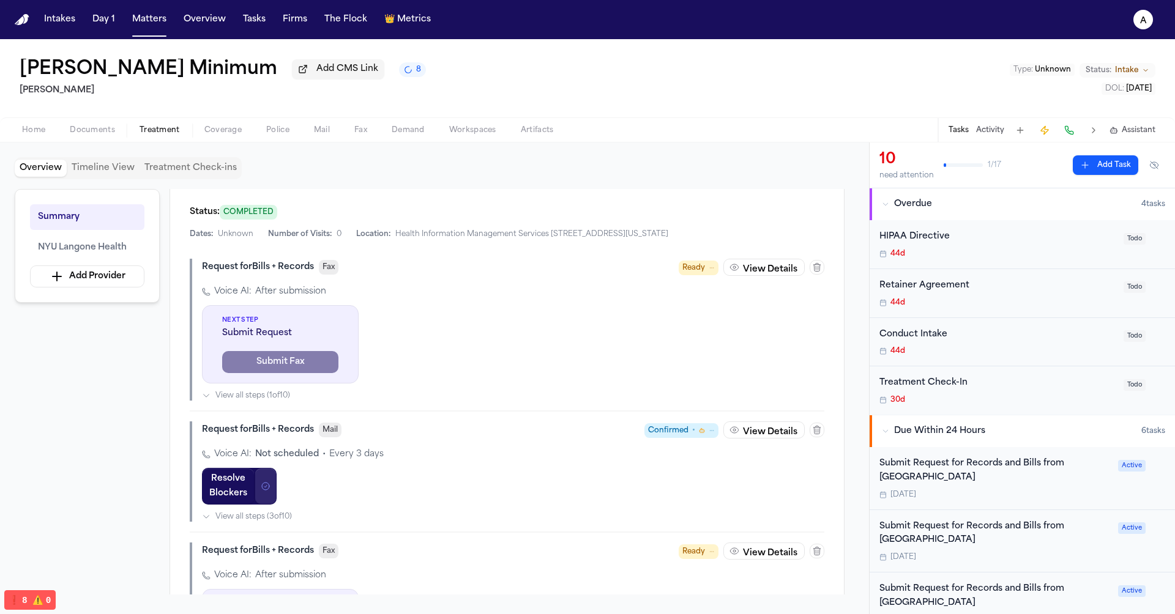
click at [261, 491] on icon "button" at bounding box center [266, 487] width 10 height 10
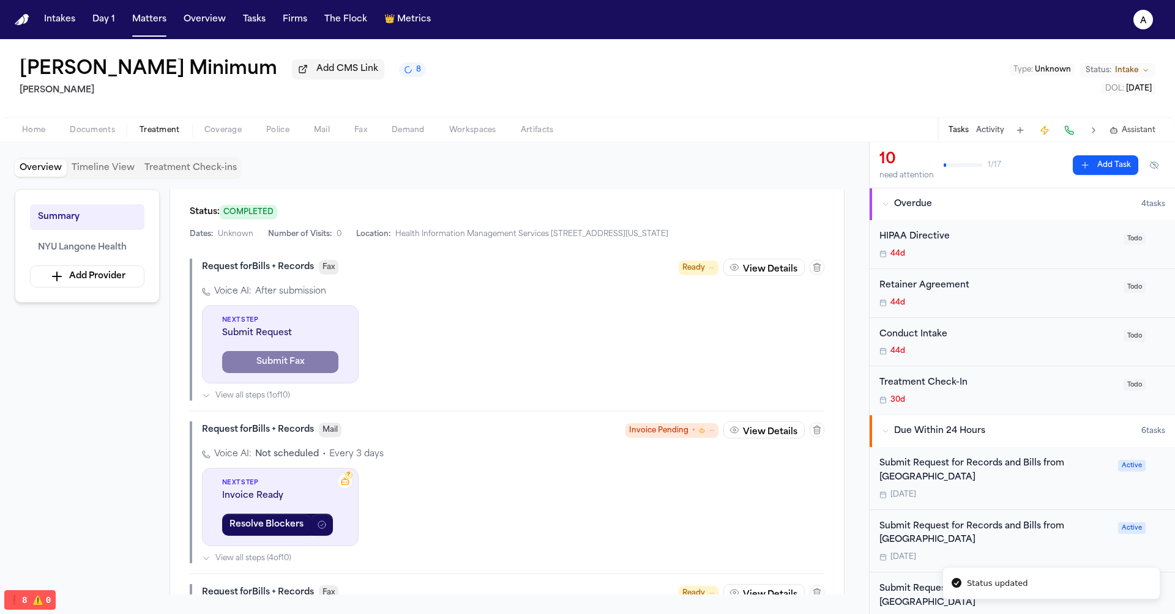
scroll to position [362, 0]
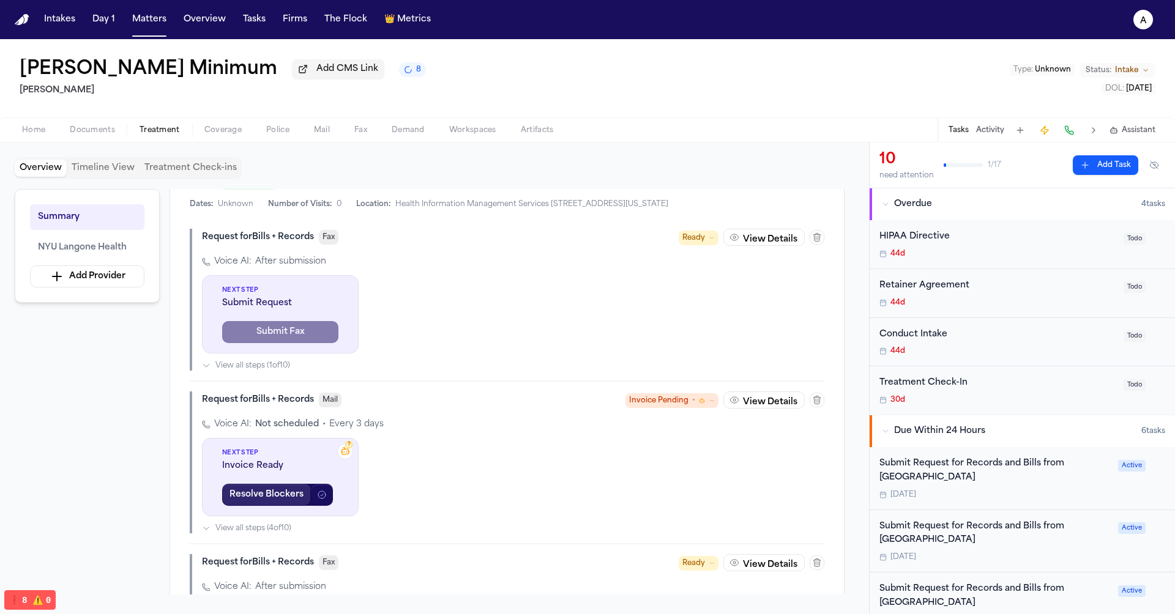
click at [277, 506] on button "Resolve Blockers" at bounding box center [266, 495] width 89 height 22
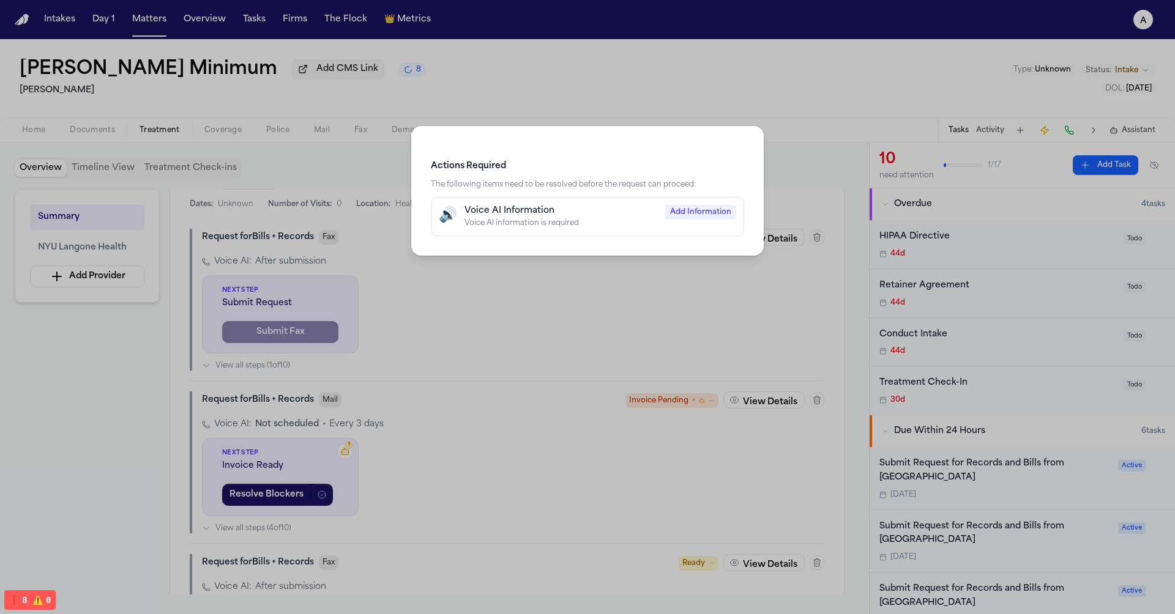
click at [347, 521] on div "Actions Required The following items need to be resolved before the request can…" at bounding box center [587, 307] width 1175 height 614
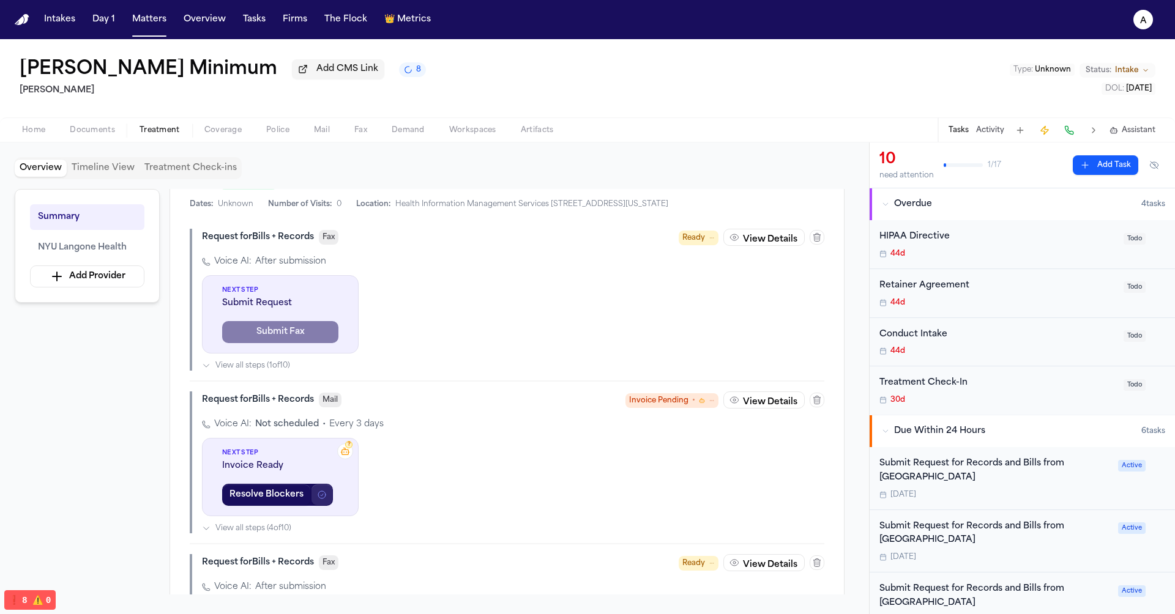
click at [321, 500] on icon "button" at bounding box center [322, 495] width 10 height 10
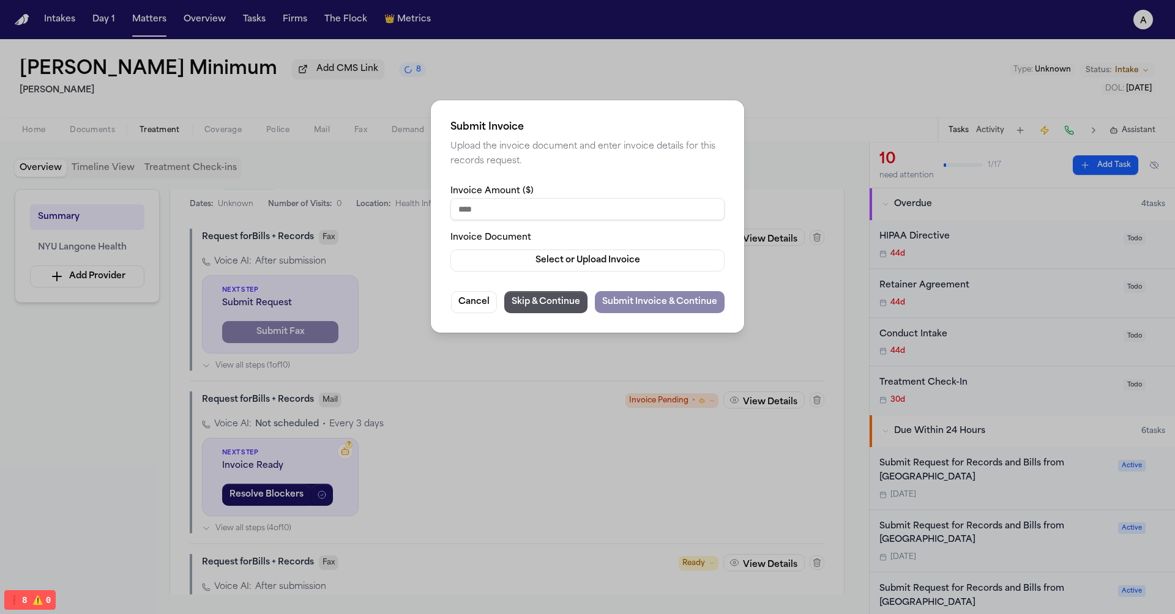
click at [327, 521] on div "Submit Invoice Upload the invoice document and enter invoice details for this r…" at bounding box center [587, 307] width 1175 height 614
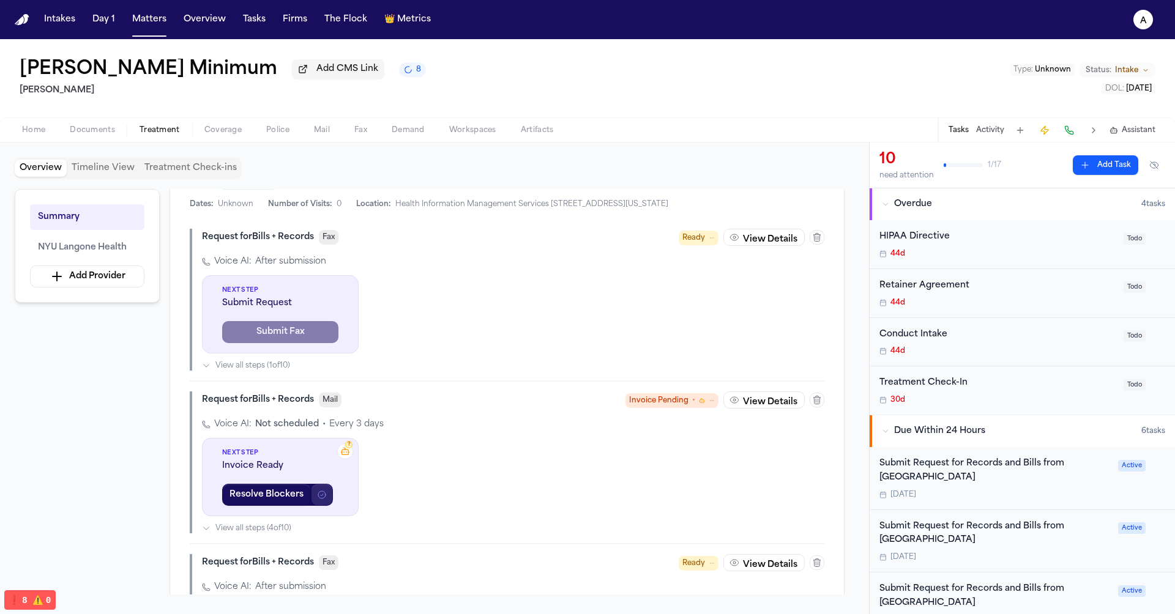
click at [321, 500] on icon "button" at bounding box center [322, 495] width 10 height 10
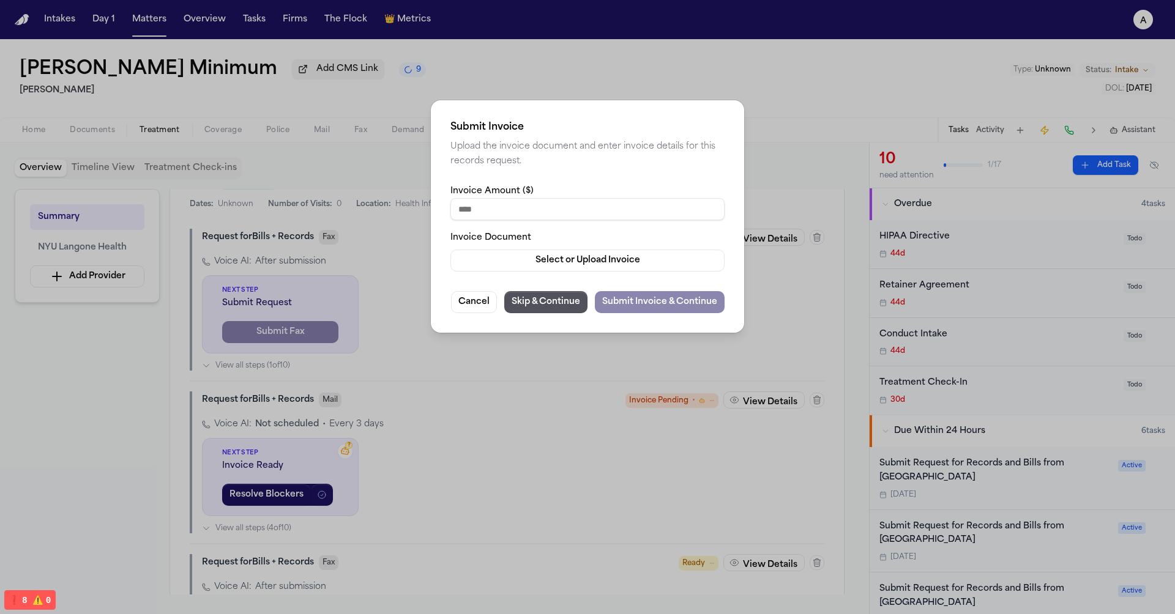
click at [299, 502] on div "Submit Invoice Upload the invoice document and enter invoice details for this r…" at bounding box center [587, 307] width 1175 height 614
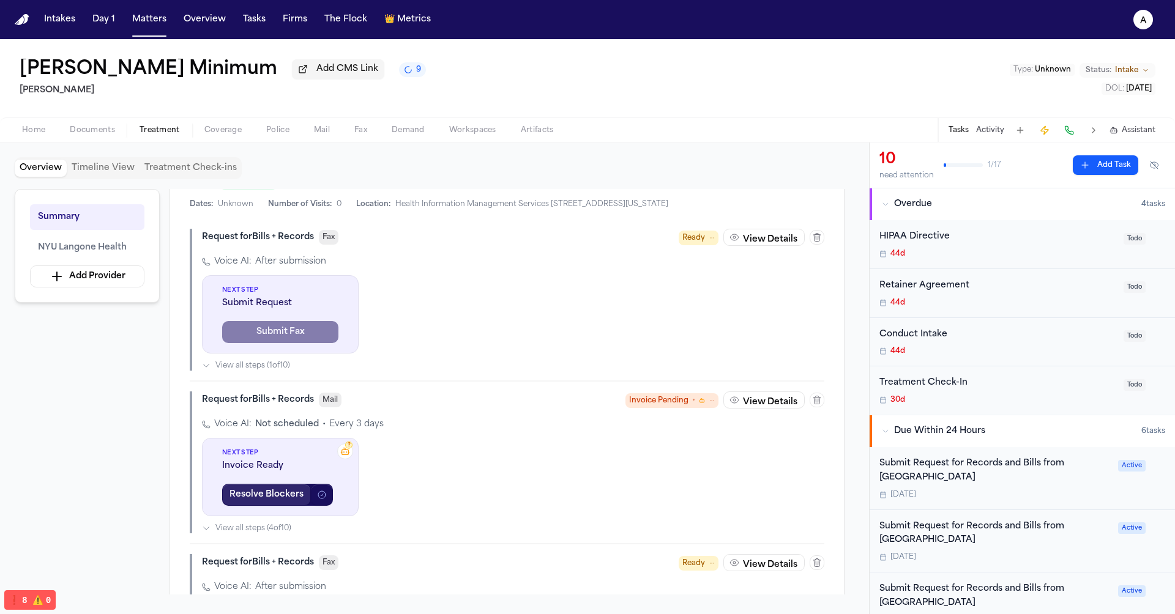
click at [283, 506] on button "Resolve Blockers" at bounding box center [266, 495] width 89 height 22
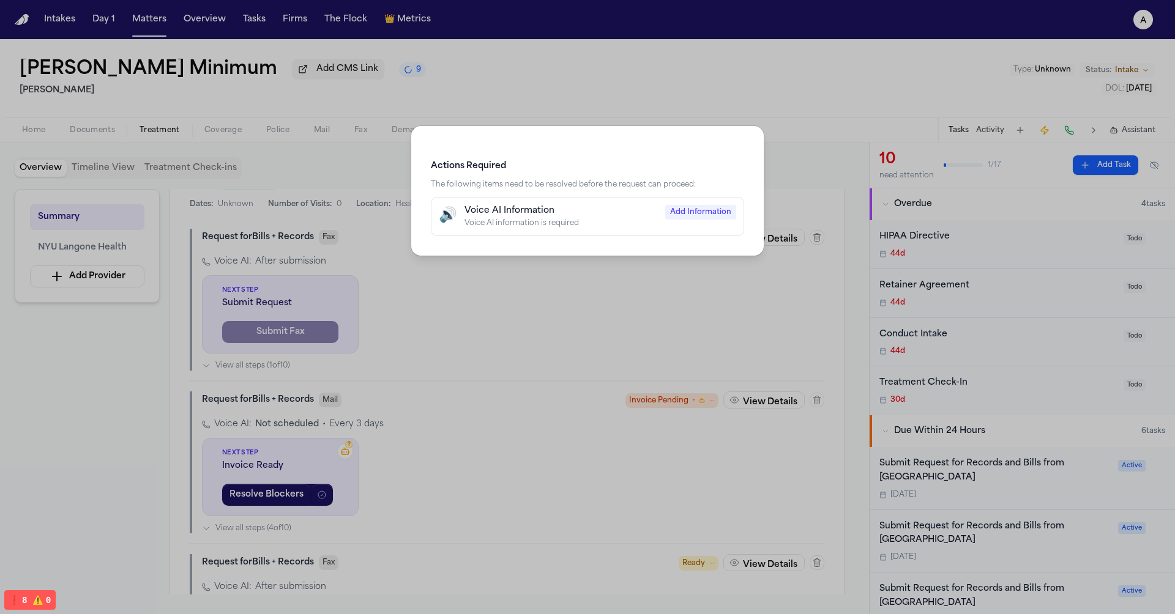
click at [283, 507] on div "Actions Required The following items need to be resolved before the request can…" at bounding box center [587, 307] width 1175 height 614
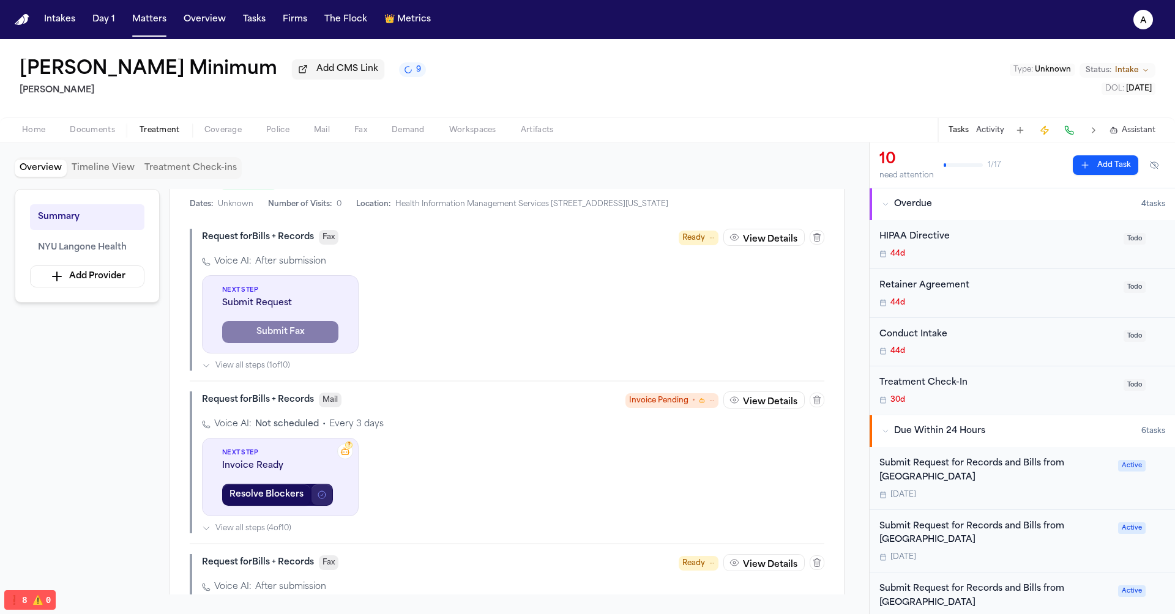
click at [318, 506] on button "button" at bounding box center [322, 495] width 22 height 22
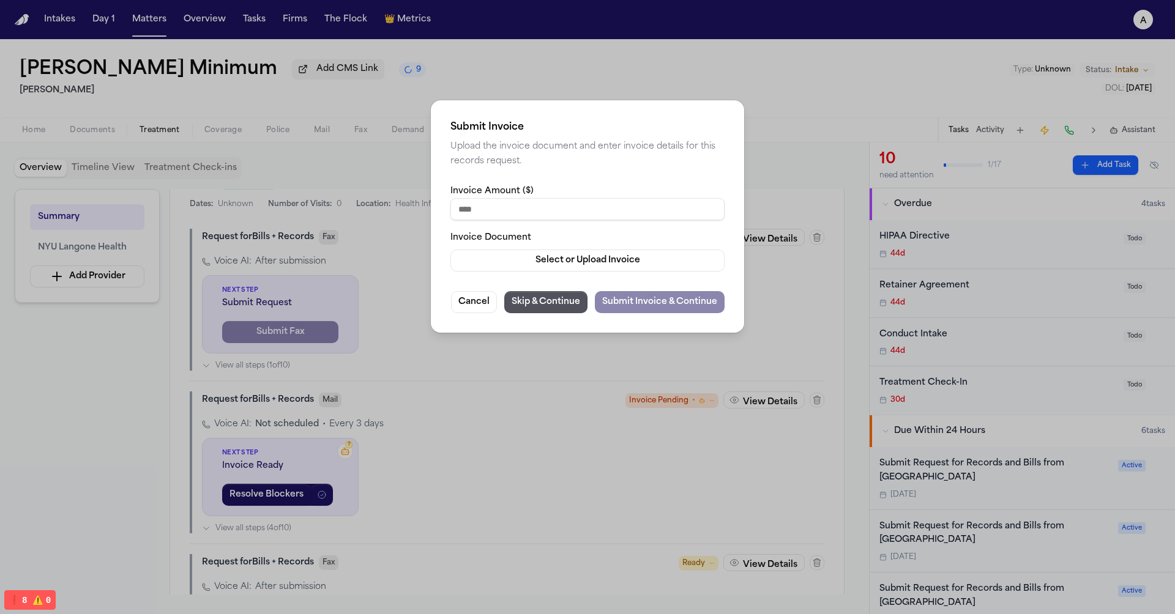
click at [301, 515] on div "Submit Invoice Upload the invoice document and enter invoice details for this r…" at bounding box center [587, 307] width 1175 height 614
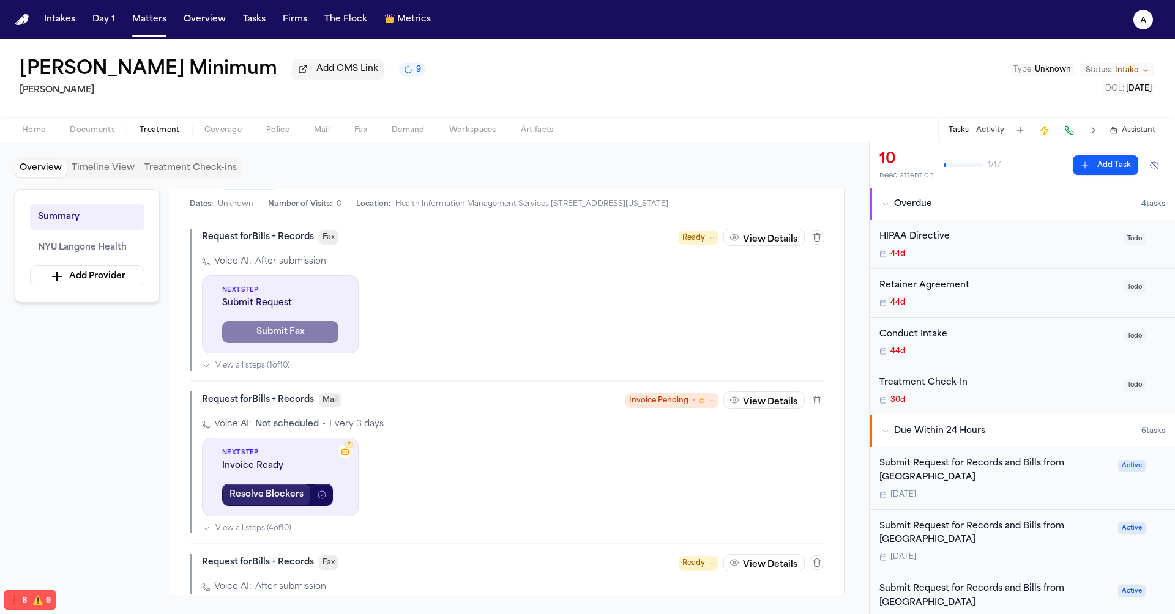
click at [277, 506] on button "Resolve Blockers" at bounding box center [266, 495] width 89 height 22
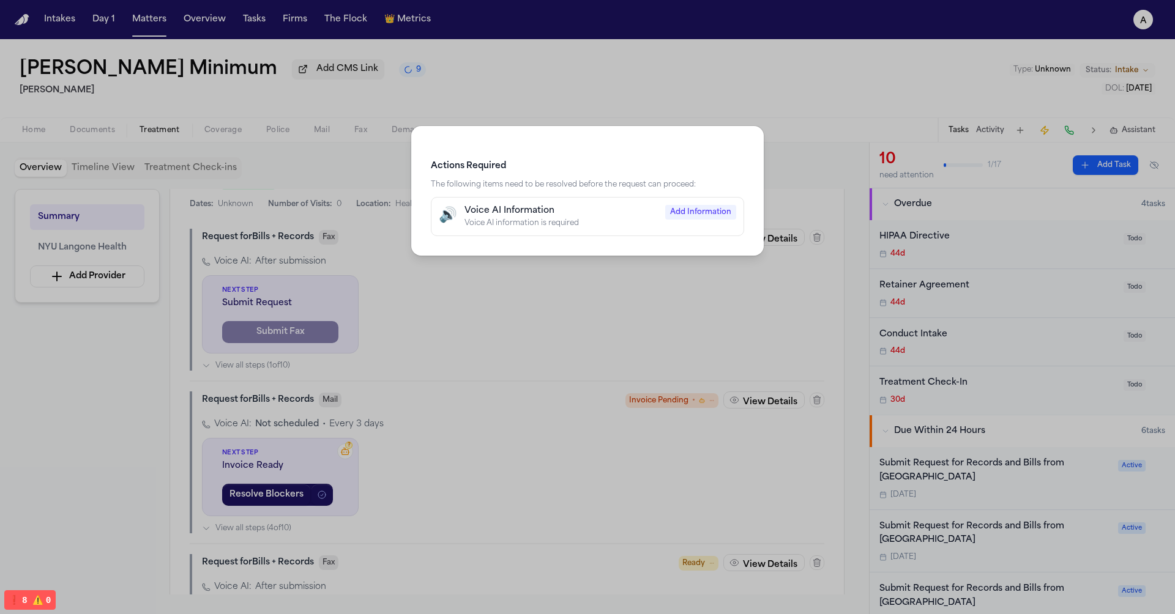
click at [316, 514] on div "Actions Required The following items need to be resolved before the request can…" at bounding box center [587, 307] width 1175 height 614
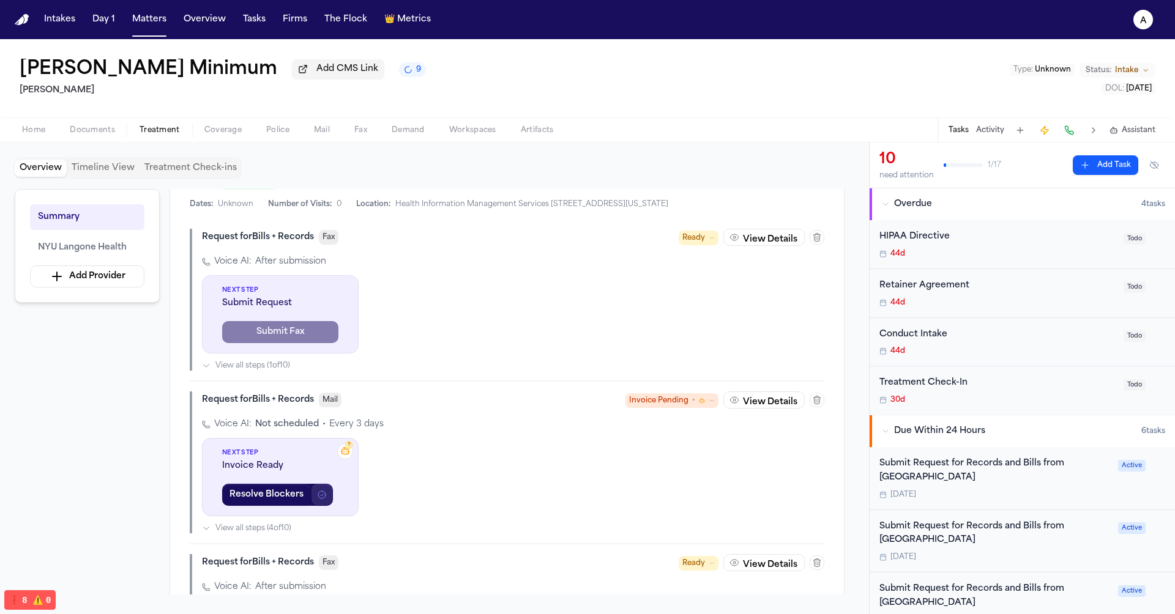
click at [323, 500] on icon "button" at bounding box center [322, 495] width 10 height 10
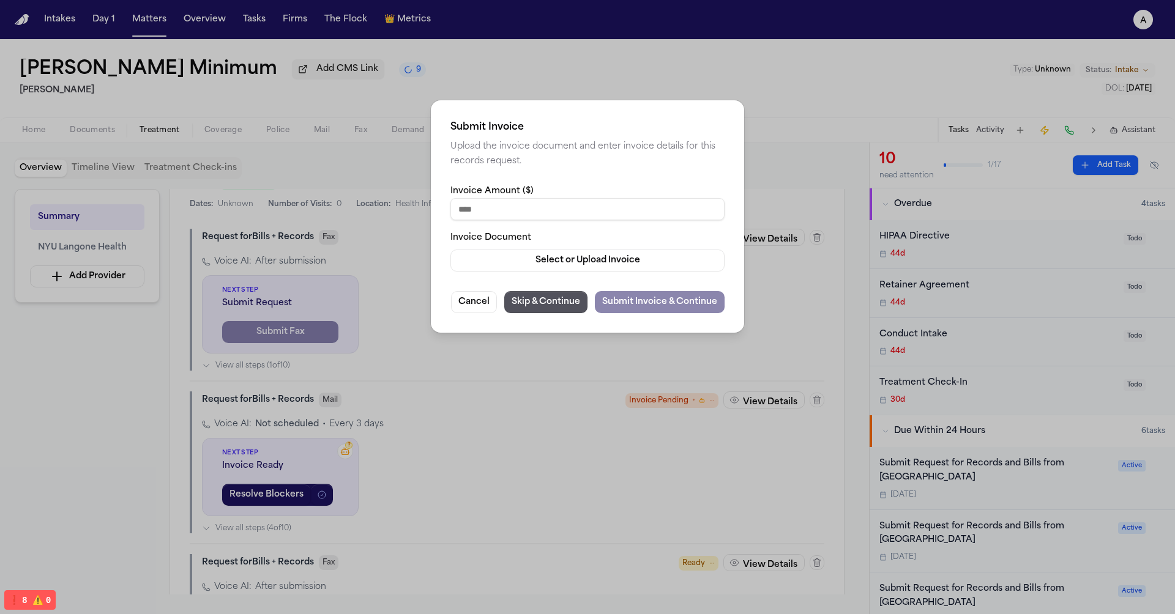
click at [323, 537] on div "Submit Invoice Upload the invoice document and enter invoice details for this r…" at bounding box center [587, 307] width 1175 height 614
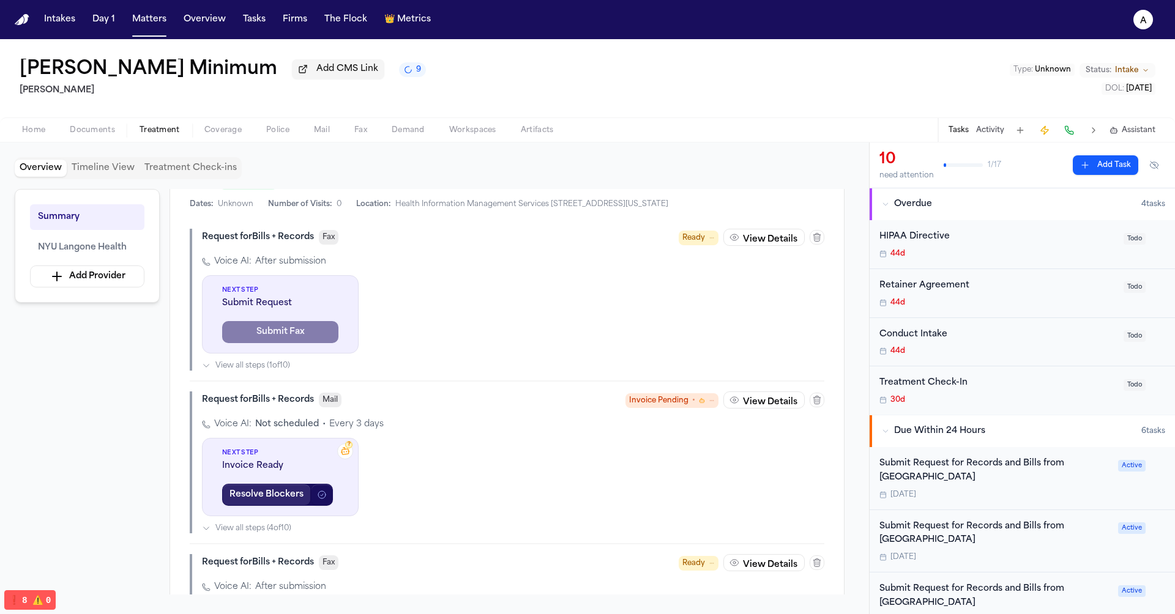
click at [294, 506] on button "Resolve Blockers" at bounding box center [266, 495] width 89 height 22
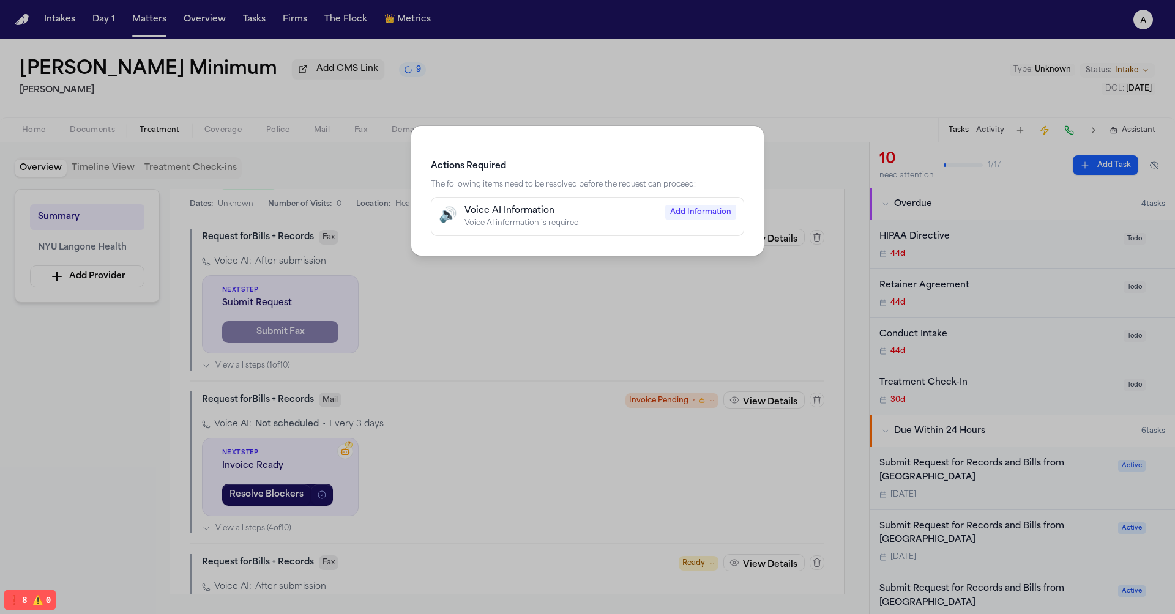
click at [334, 517] on div "Actions Required The following items need to be resolved before the request can…" at bounding box center [587, 307] width 1175 height 614
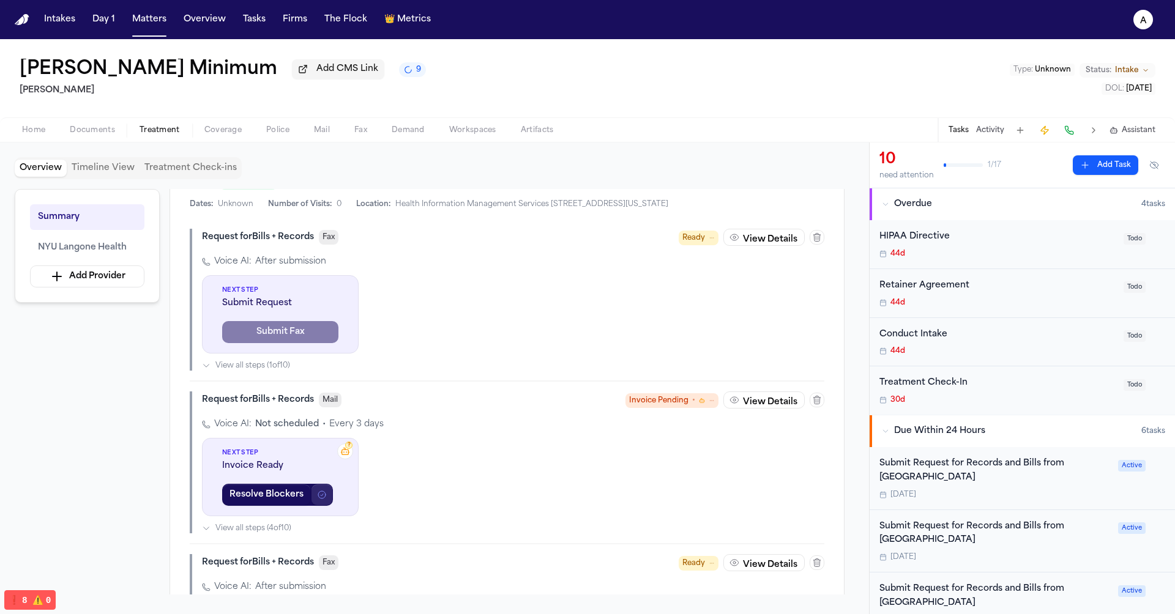
click at [321, 500] on icon "button" at bounding box center [322, 495] width 10 height 10
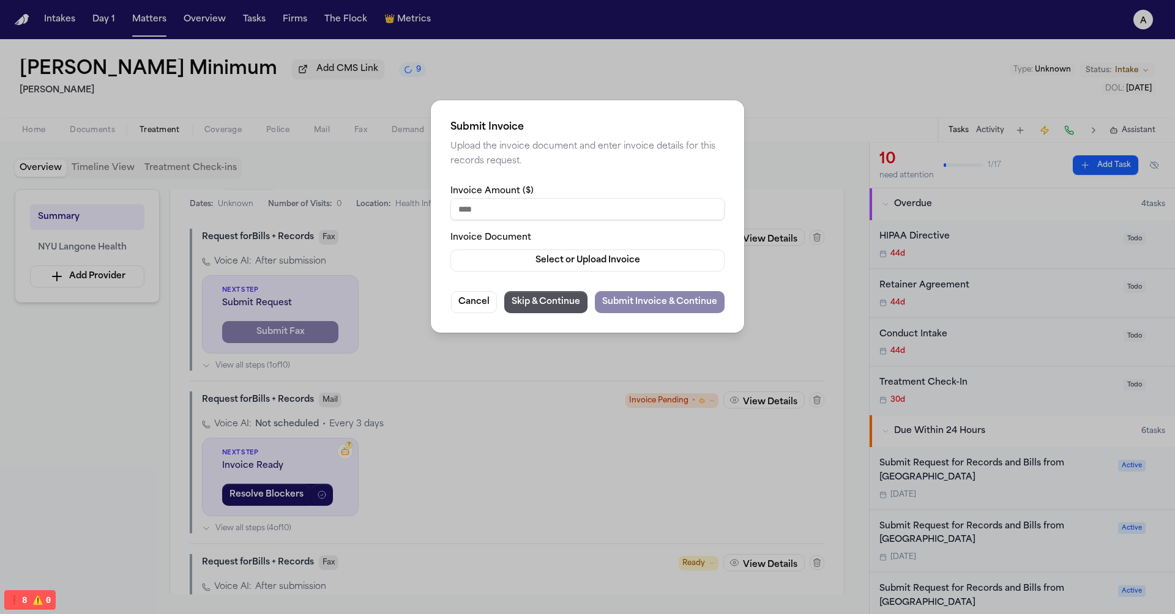
click at [312, 496] on div "Submit Invoice Upload the invoice document and enter invoice details for this r…" at bounding box center [587, 307] width 1175 height 614
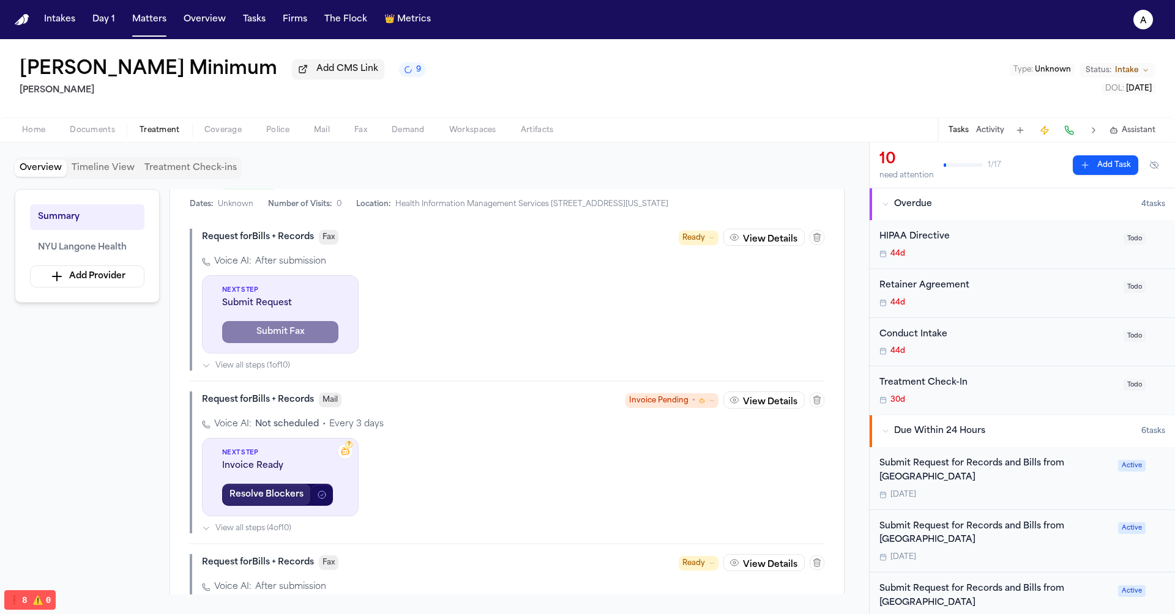
click at [293, 506] on button "Resolve Blockers" at bounding box center [266, 495] width 89 height 22
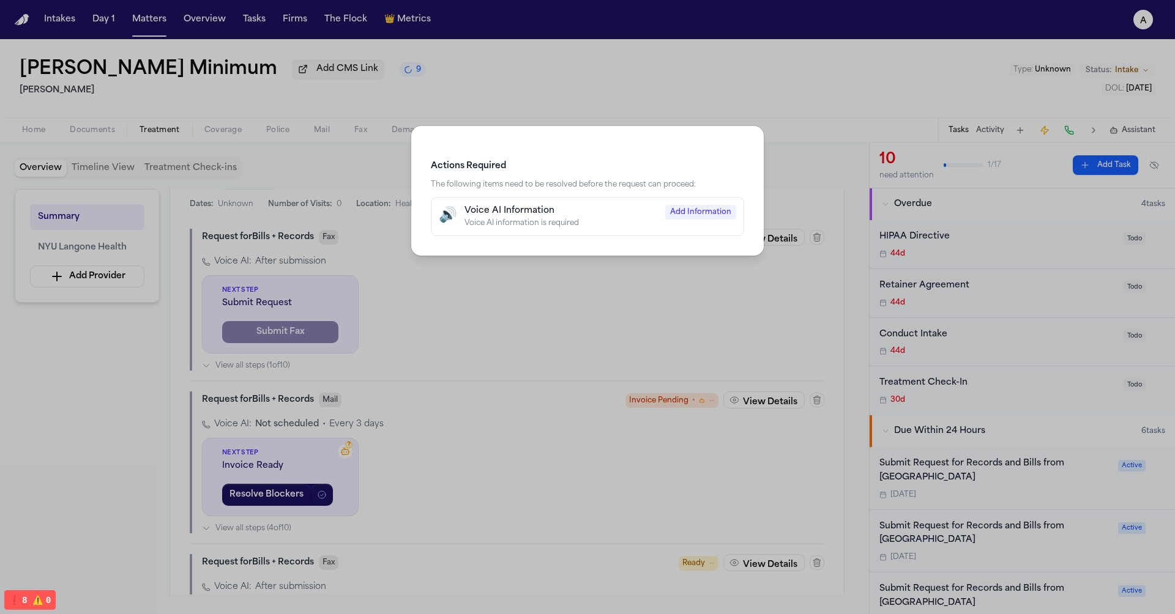
click at [320, 500] on div "Actions Required The following items need to be resolved before the request can…" at bounding box center [587, 307] width 1175 height 614
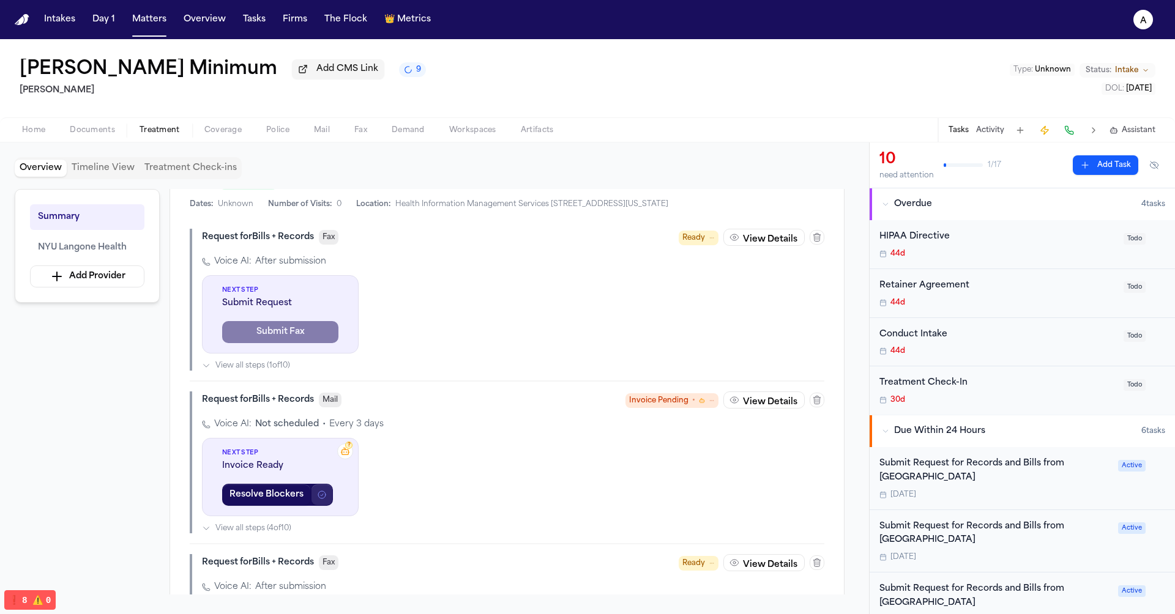
click at [313, 506] on button "button" at bounding box center [322, 495] width 22 height 22
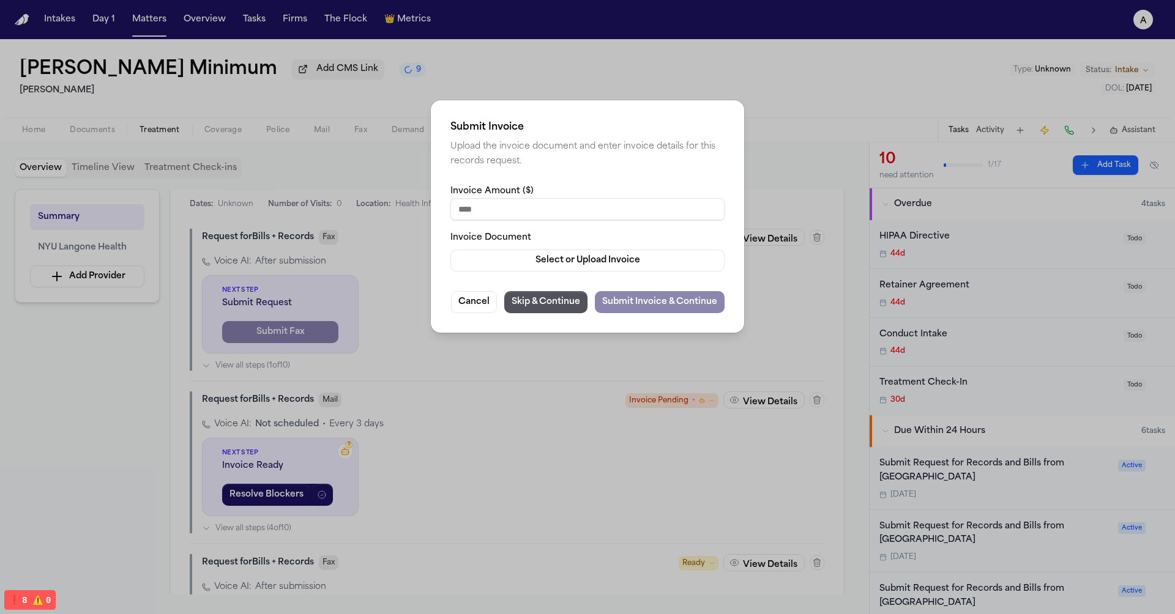
click at [313, 531] on div "Submit Invoice Upload the invoice document and enter invoice details for this r…" at bounding box center [587, 307] width 1175 height 614
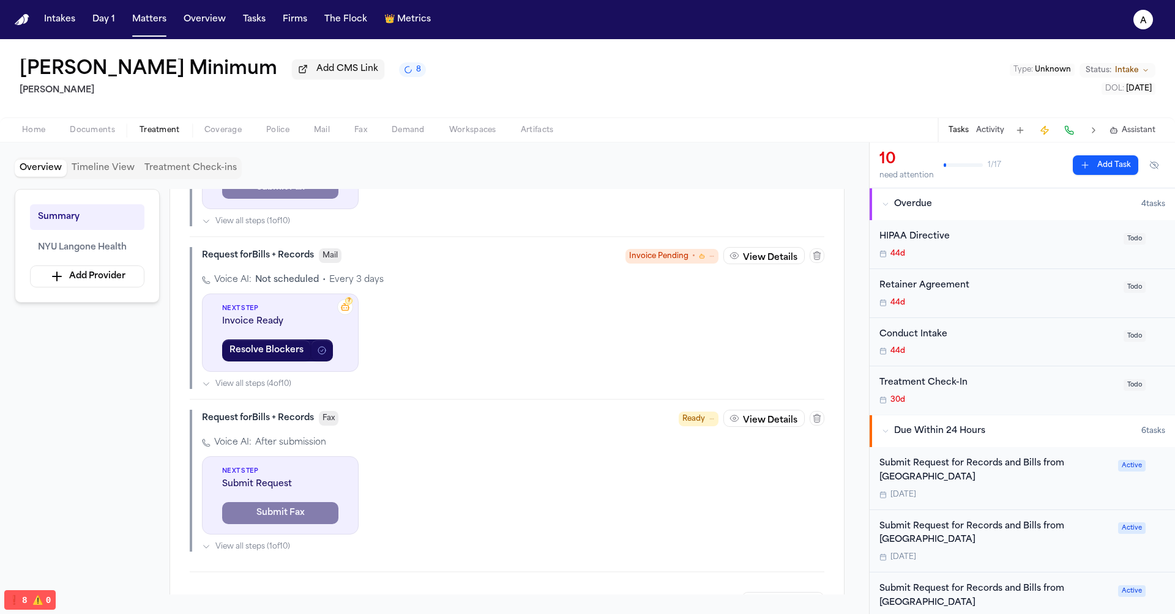
scroll to position [772, 0]
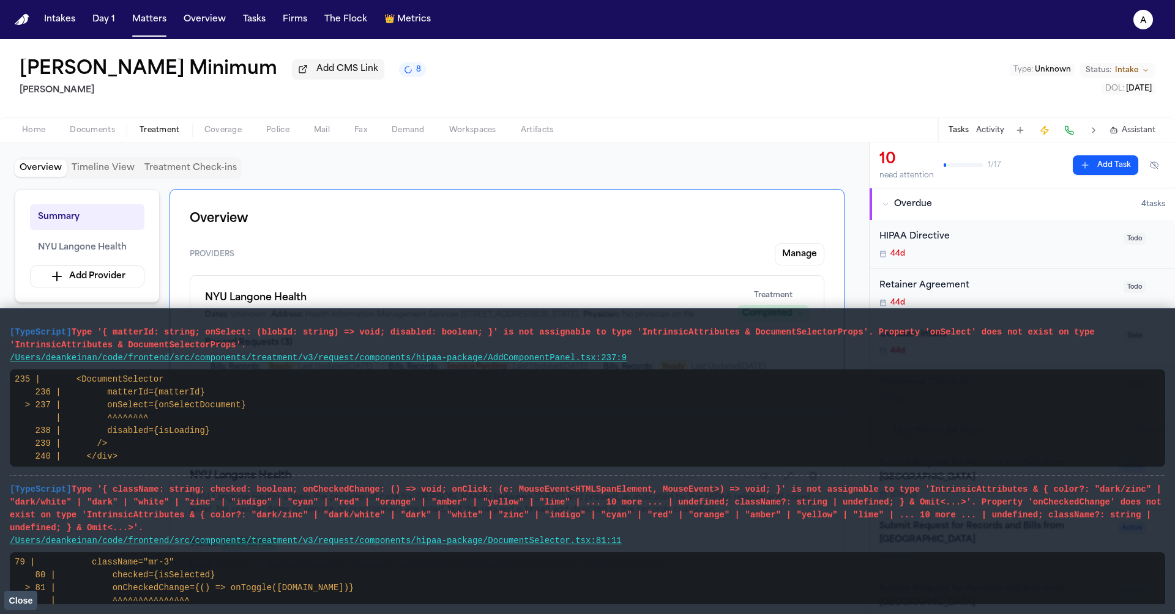
click at [27, 599] on span "Close" at bounding box center [21, 601] width 24 height 10
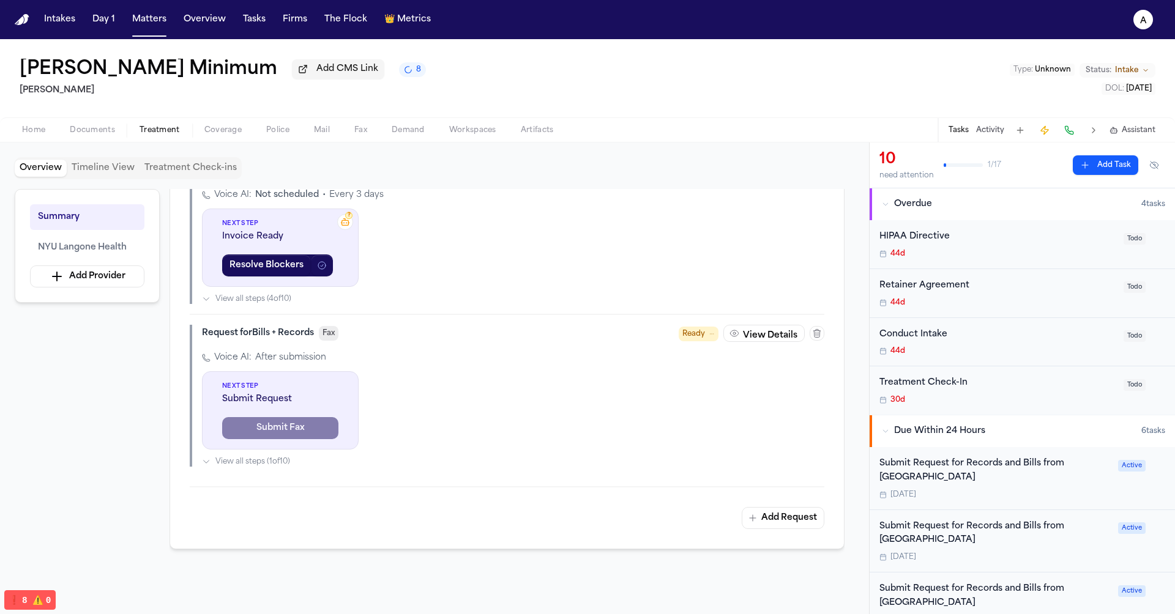
scroll to position [609, 0]
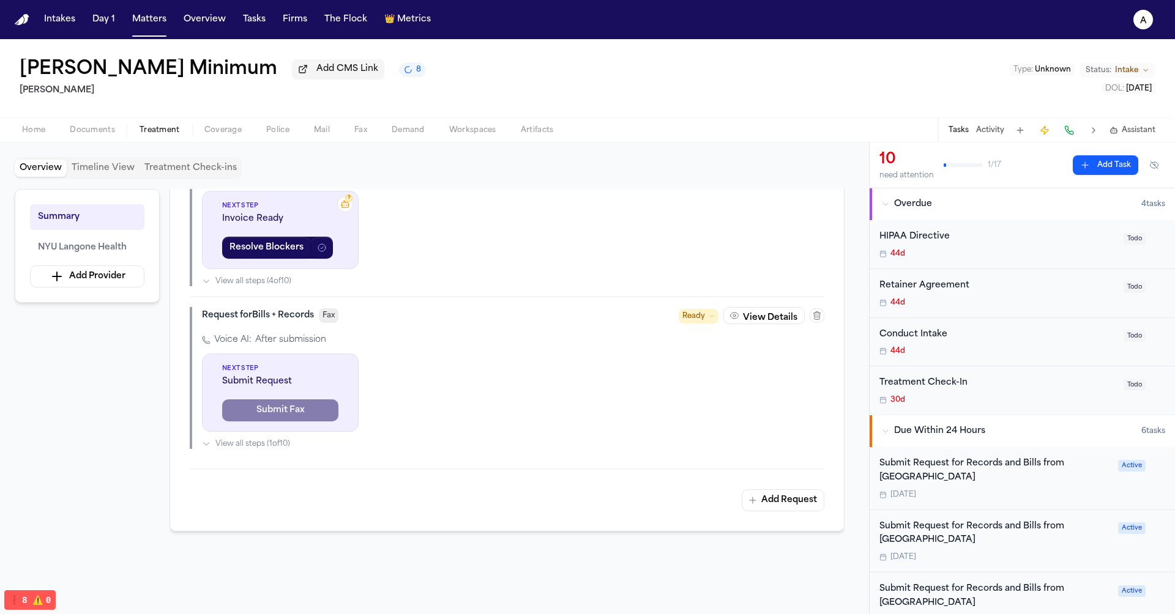
click at [556, 341] on div "Request for Bills + Records Fax Ready View Details Voice AI: After submission N…" at bounding box center [507, 372] width 635 height 153
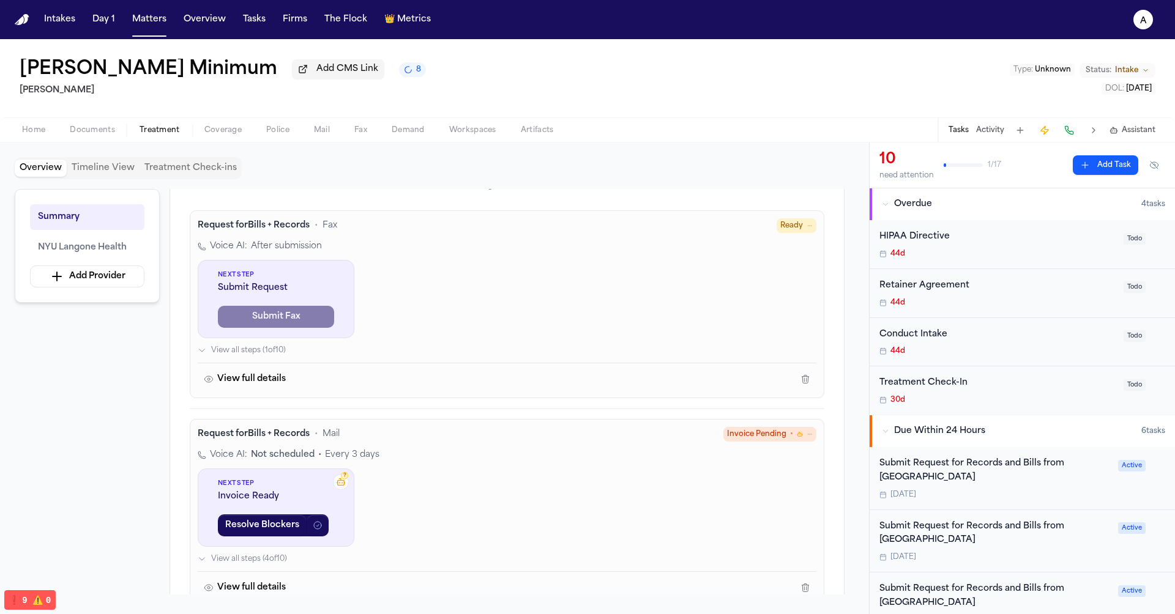
scroll to position [378, 0]
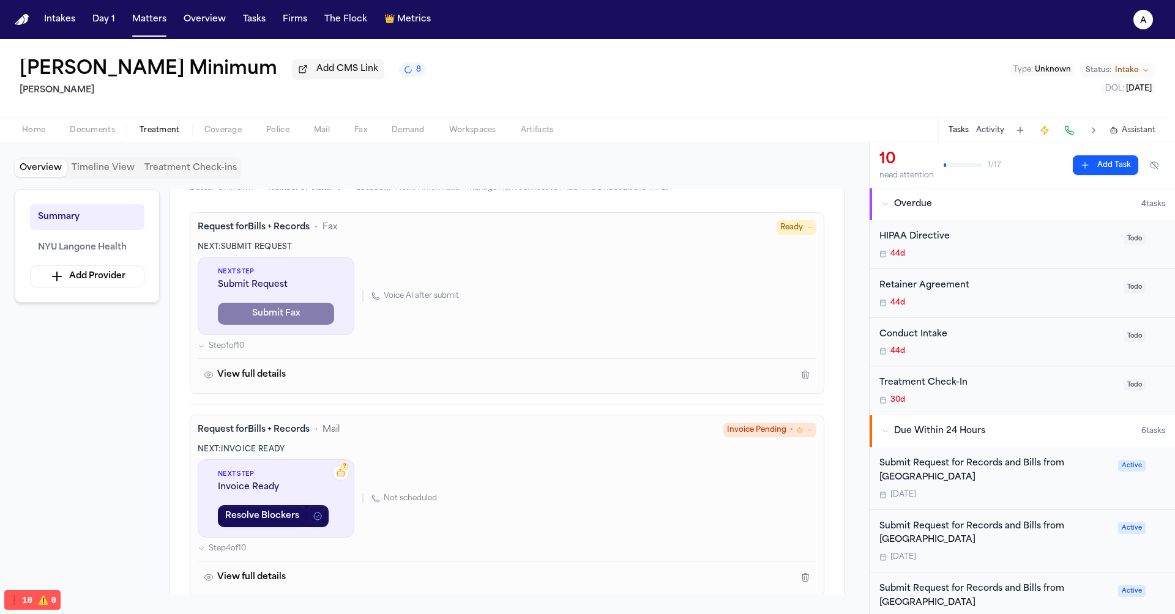
click at [294, 277] on span "Next Step" at bounding box center [276, 271] width 116 height 9
click at [282, 252] on div "Next: Submit Request" at bounding box center [507, 247] width 619 height 10
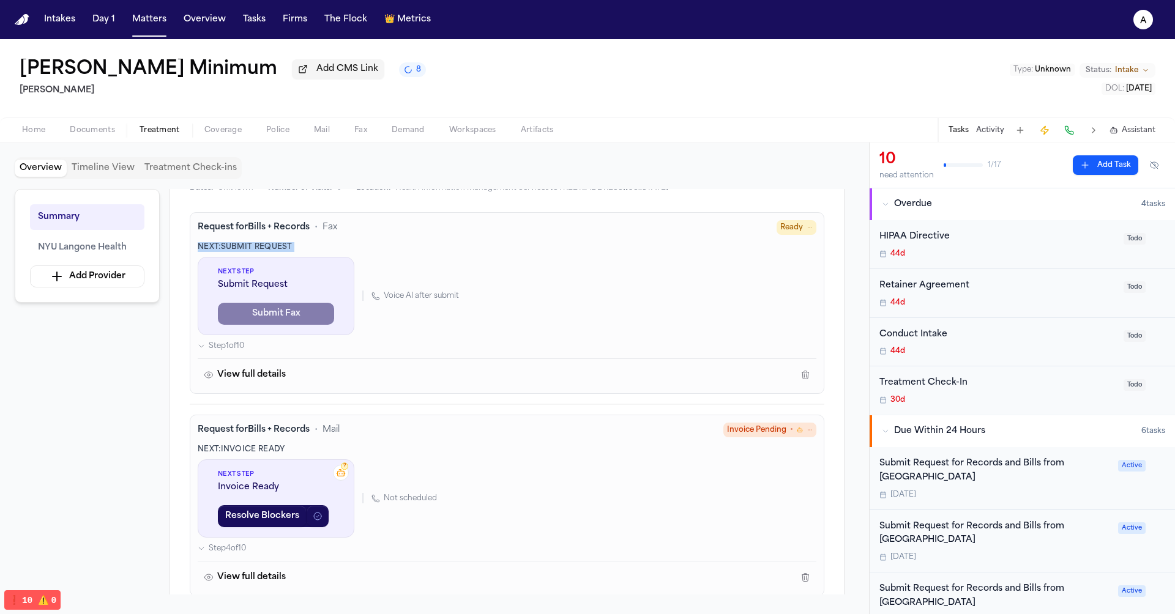
click at [282, 252] on div "Next: Submit Request" at bounding box center [507, 247] width 619 height 10
click at [322, 291] on span "Submit Request" at bounding box center [276, 285] width 116 height 12
click at [240, 351] on span "Step 1 of 10" at bounding box center [226, 347] width 35 height 10
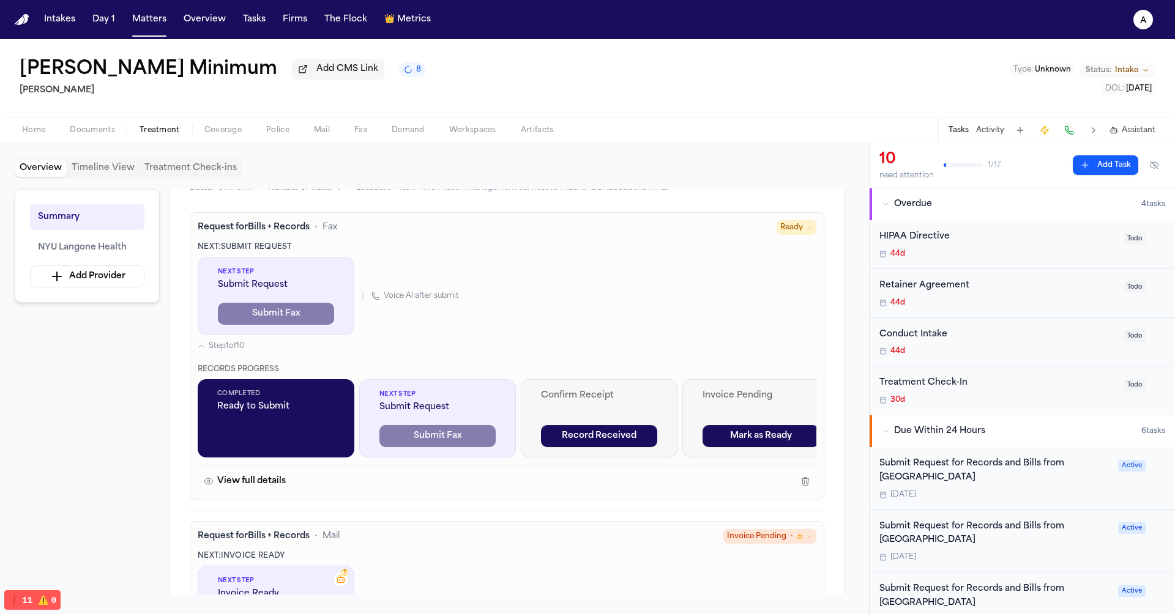
click at [240, 351] on span "Step 1 of 10" at bounding box center [226, 347] width 35 height 10
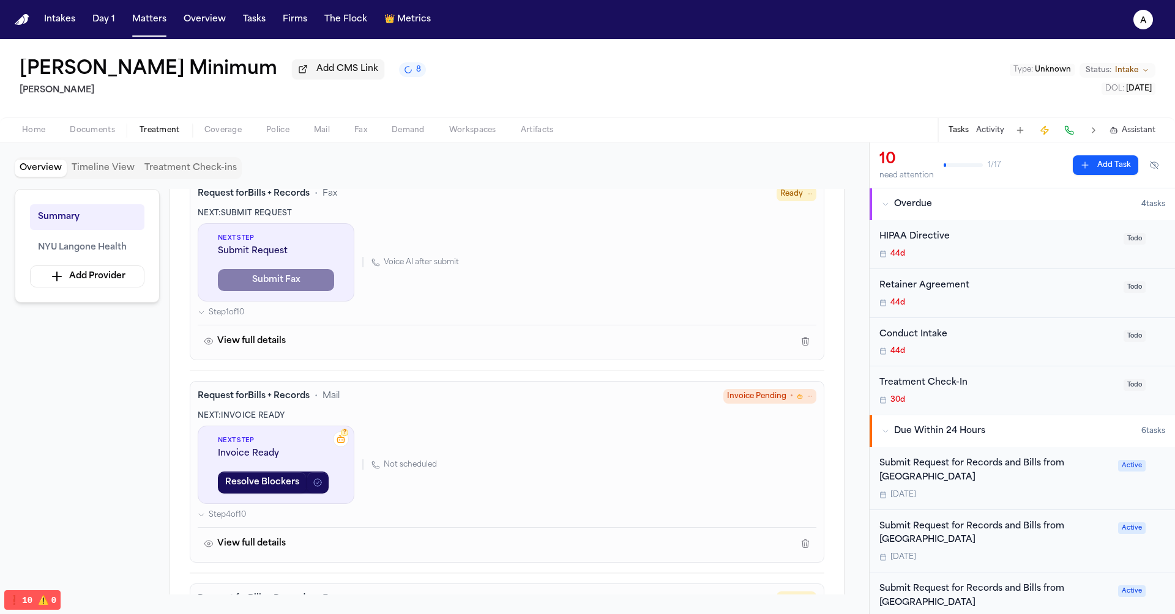
scroll to position [373, 0]
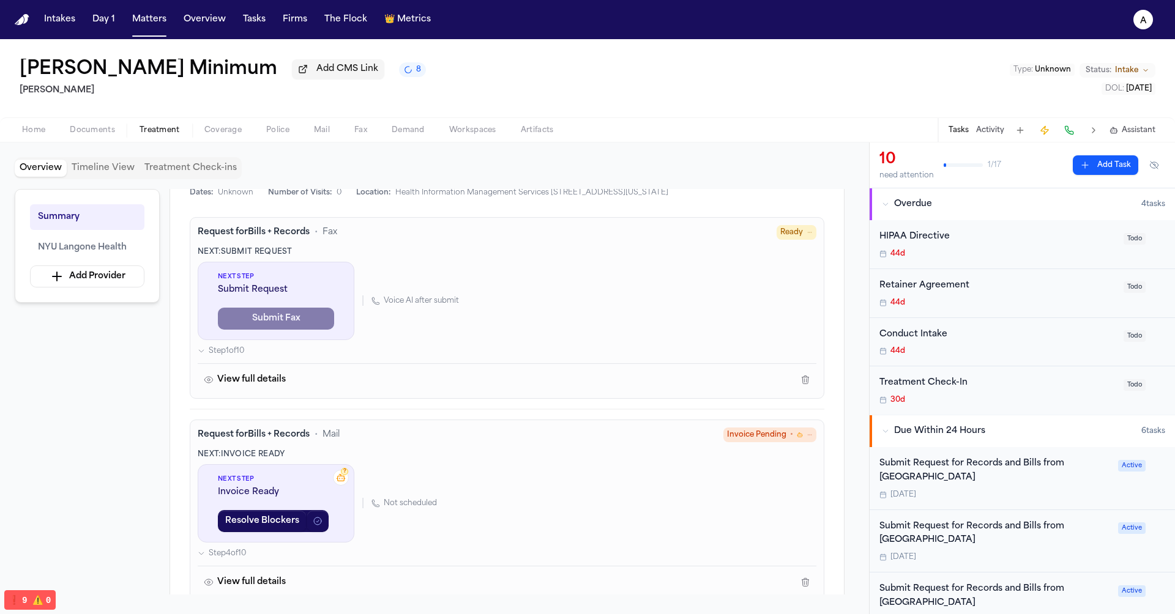
click at [279, 257] on div "Next: Submit Request" at bounding box center [507, 252] width 619 height 10
click at [301, 340] on div "Next Step Submit Request Submit Fax" at bounding box center [276, 301] width 157 height 78
click at [370, 283] on div "Request for Bills + Records • Fax Ready Next: Submit Request Next Step Submit R…" at bounding box center [507, 308] width 635 height 182
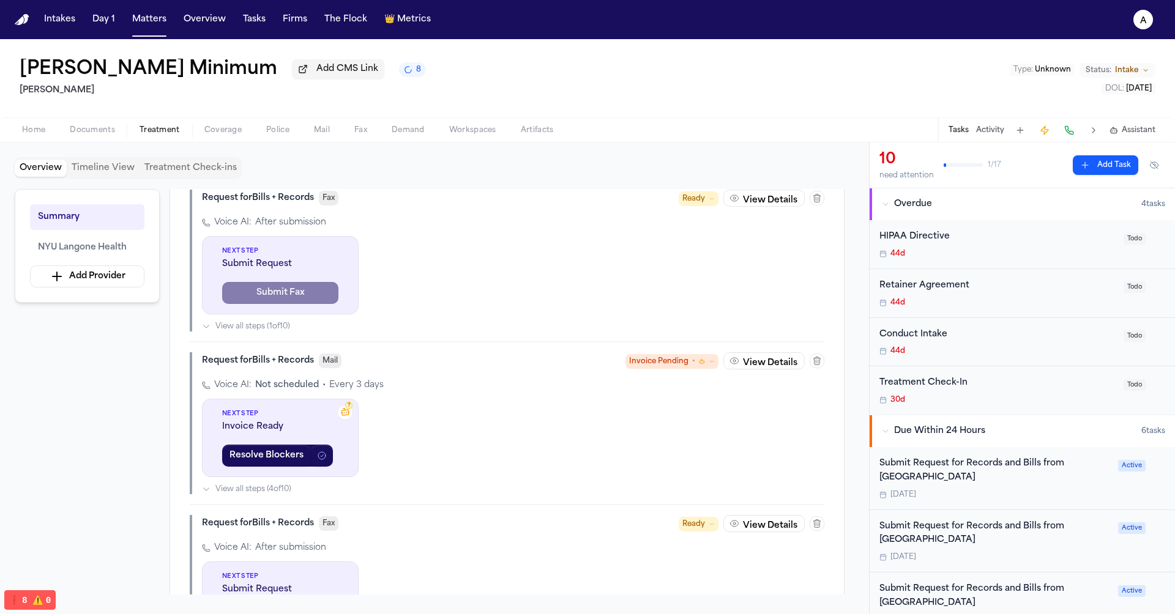
scroll to position [381, 0]
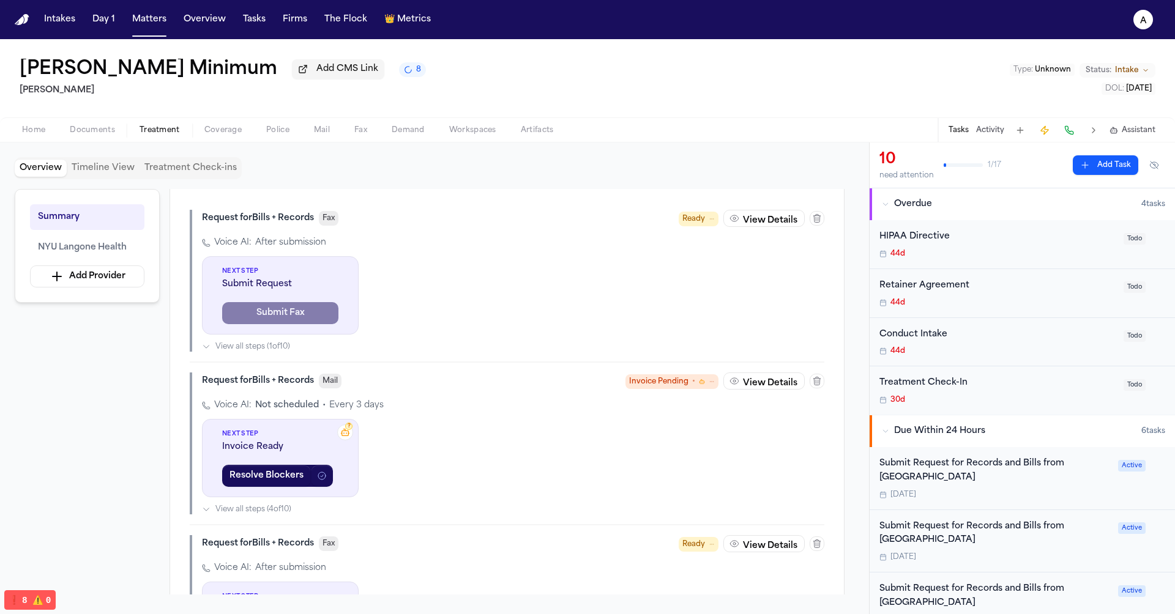
click at [632, 352] on div "Voice AI: After submission Next Step Submit Request Submit Fax View all steps (…" at bounding box center [513, 294] width 622 height 115
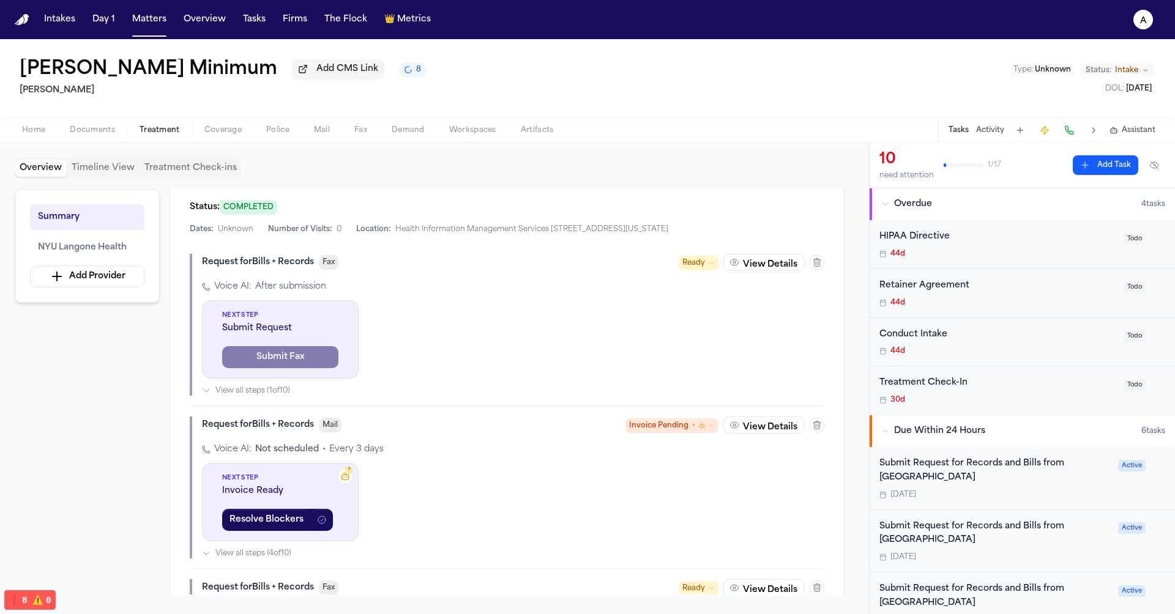
scroll to position [338, 0]
click at [329, 268] on span "Fax" at bounding box center [329, 260] width 20 height 15
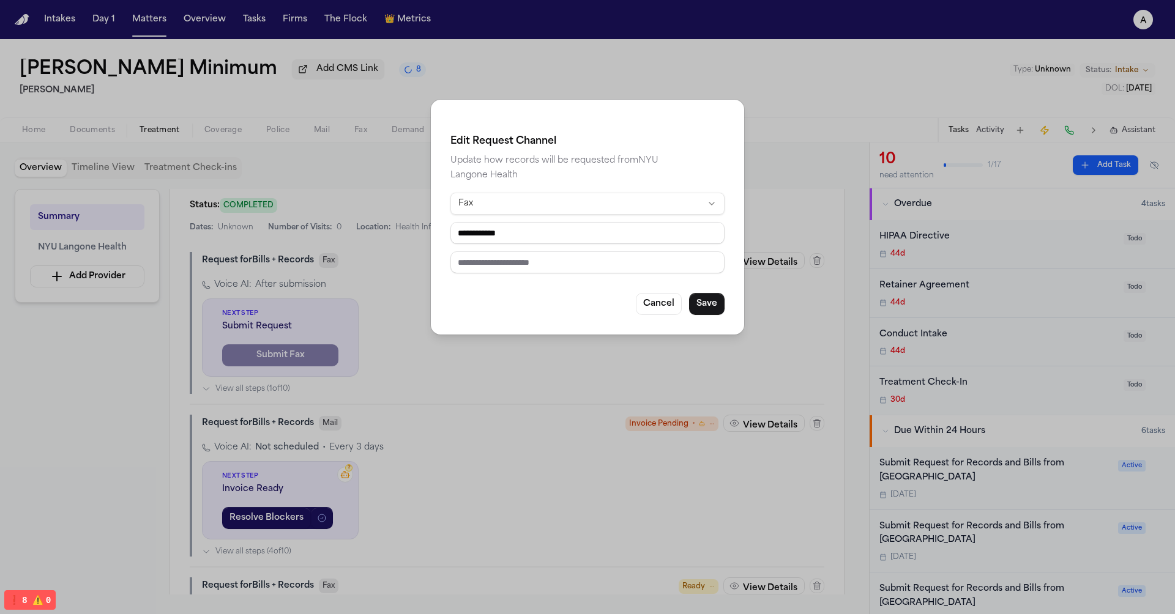
click at [416, 349] on div "**********" at bounding box center [587, 307] width 1175 height 614
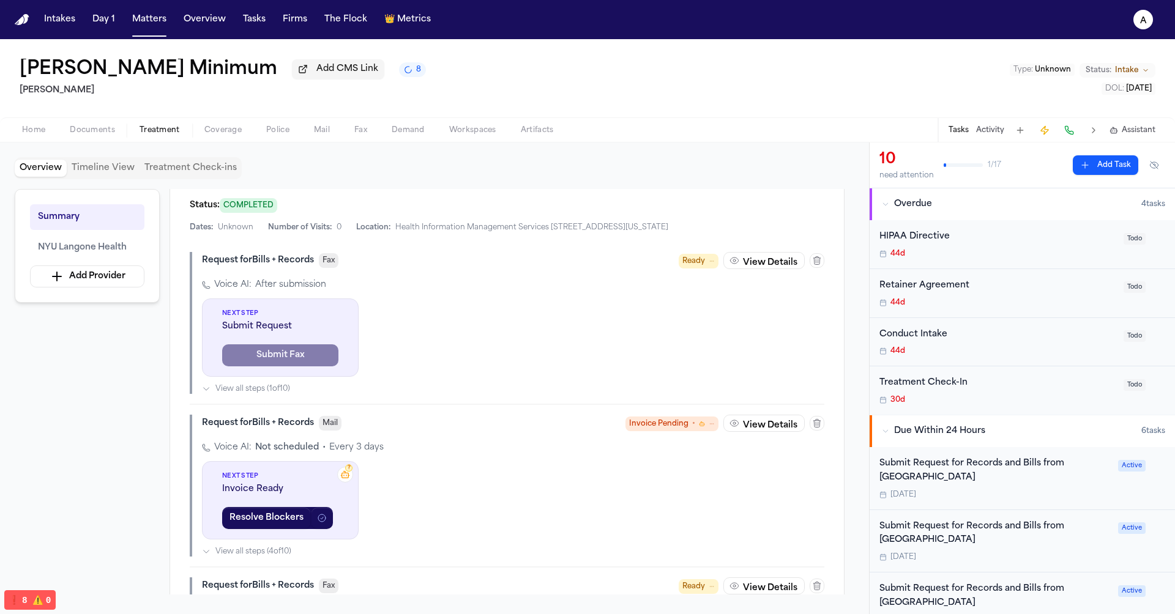
click at [445, 368] on div "Voice AI: After submission Next Step Submit Request Submit Fax View all steps (…" at bounding box center [513, 336] width 622 height 115
click at [284, 333] on span "Submit Request" at bounding box center [280, 327] width 116 height 12
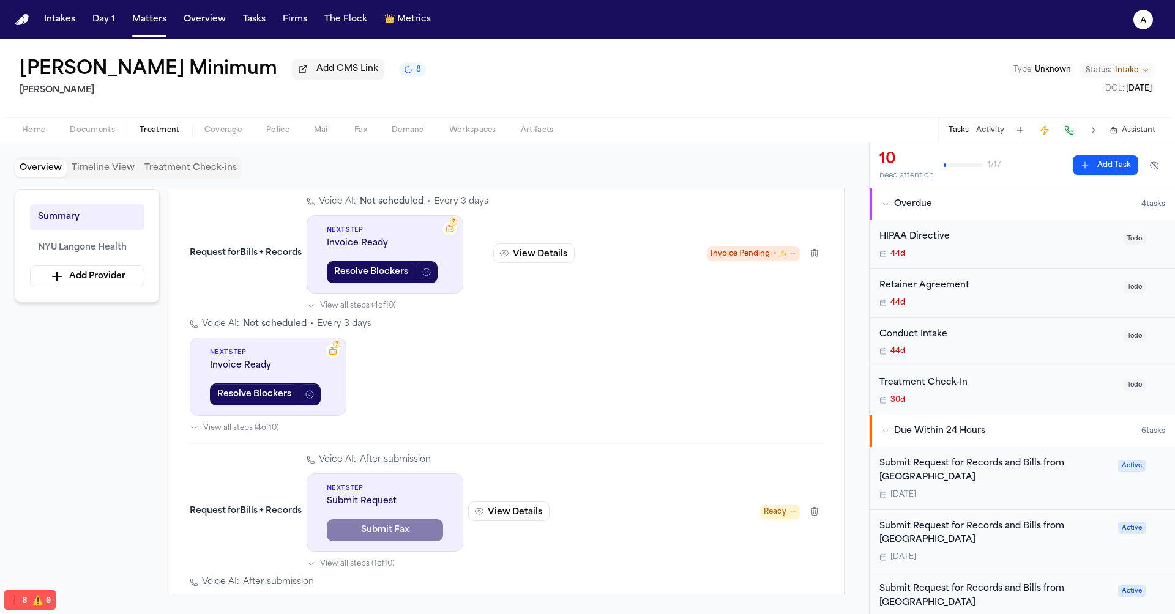
scroll to position [650, 0]
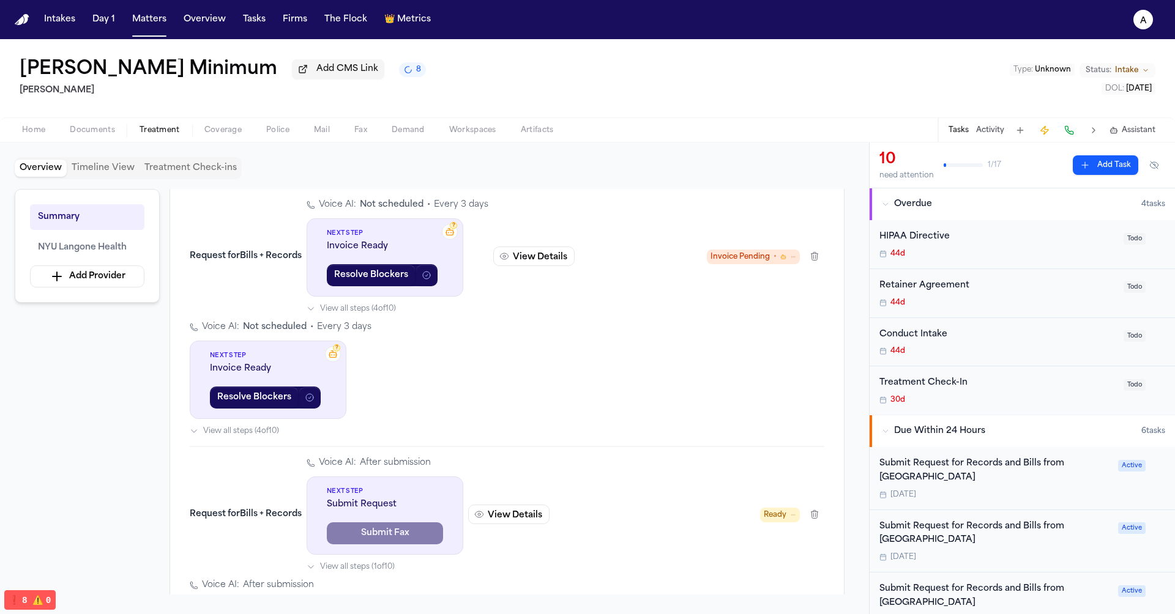
click at [399, 357] on div "Request for Bills + Records Voice AI: Not scheduled • Every 3 days ? Next Step …" at bounding box center [507, 317] width 635 height 237
click at [395, 314] on span "View all steps ( 4 of 10 )" at bounding box center [358, 309] width 76 height 10
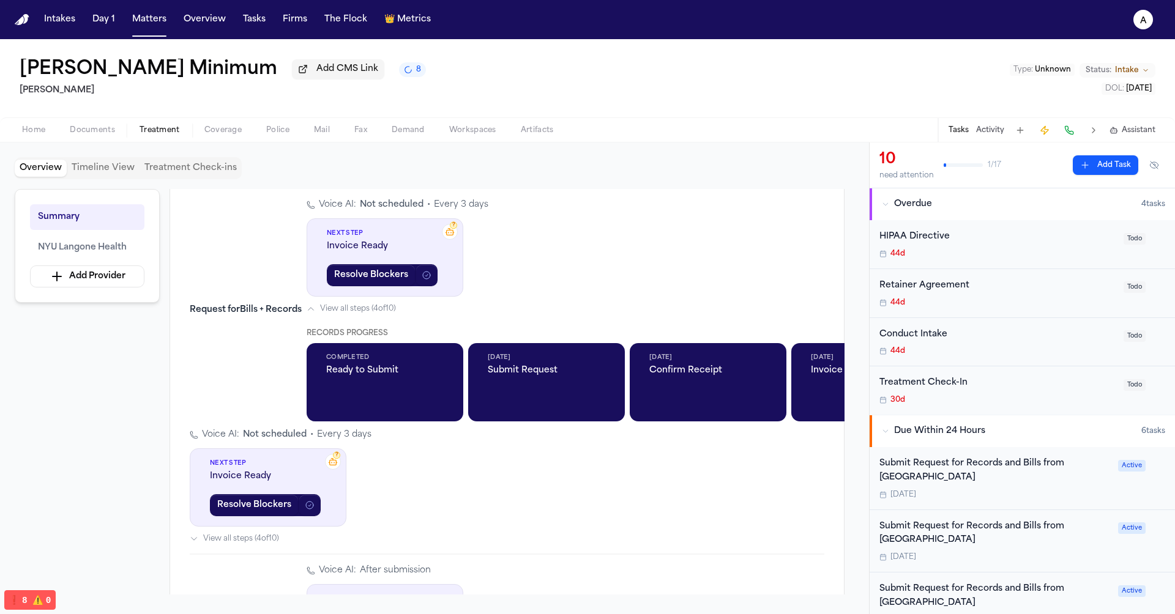
click at [395, 314] on span "View all steps ( 4 of 10 )" at bounding box center [358, 309] width 76 height 10
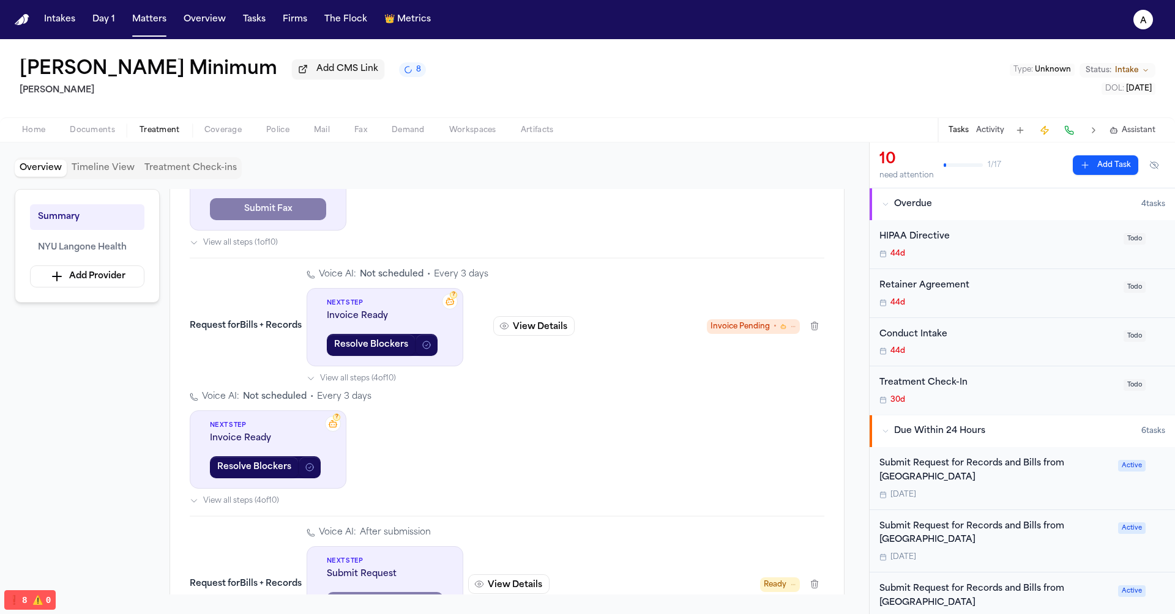
scroll to position [573, 0]
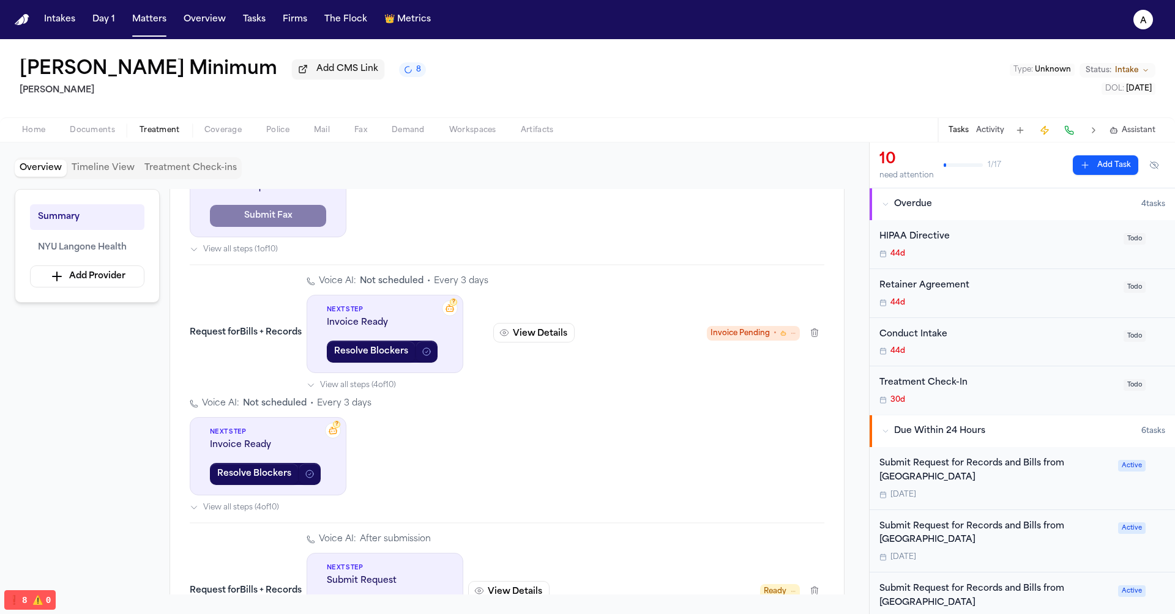
click at [391, 390] on span "View all steps ( 4 of 10 )" at bounding box center [358, 386] width 76 height 10
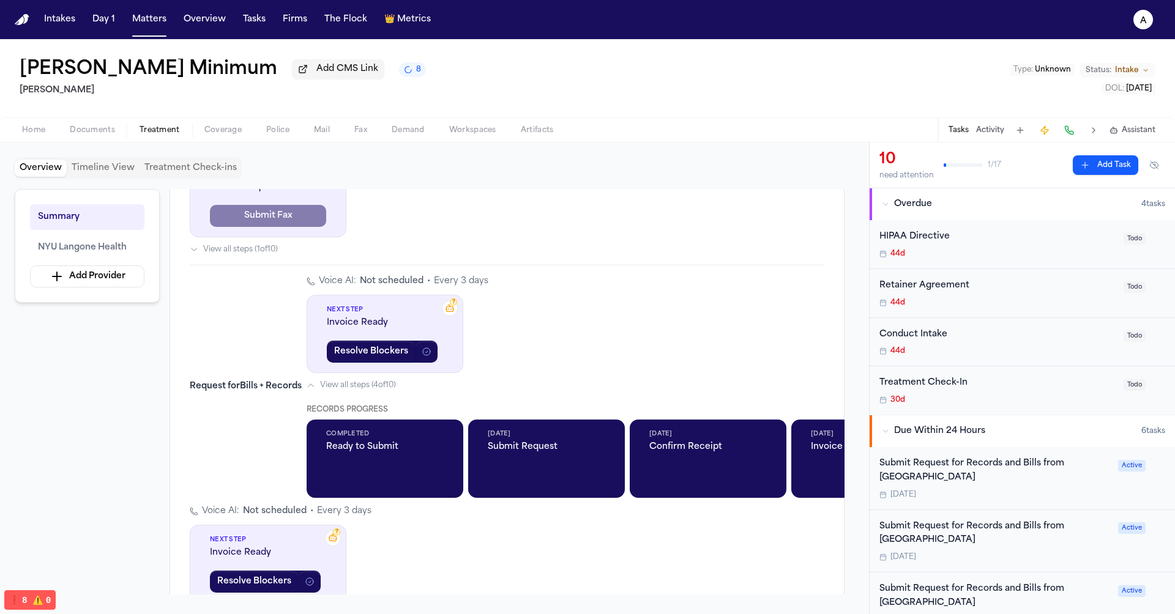
click at [391, 390] on span "View all steps ( 4 of 10 )" at bounding box center [358, 386] width 76 height 10
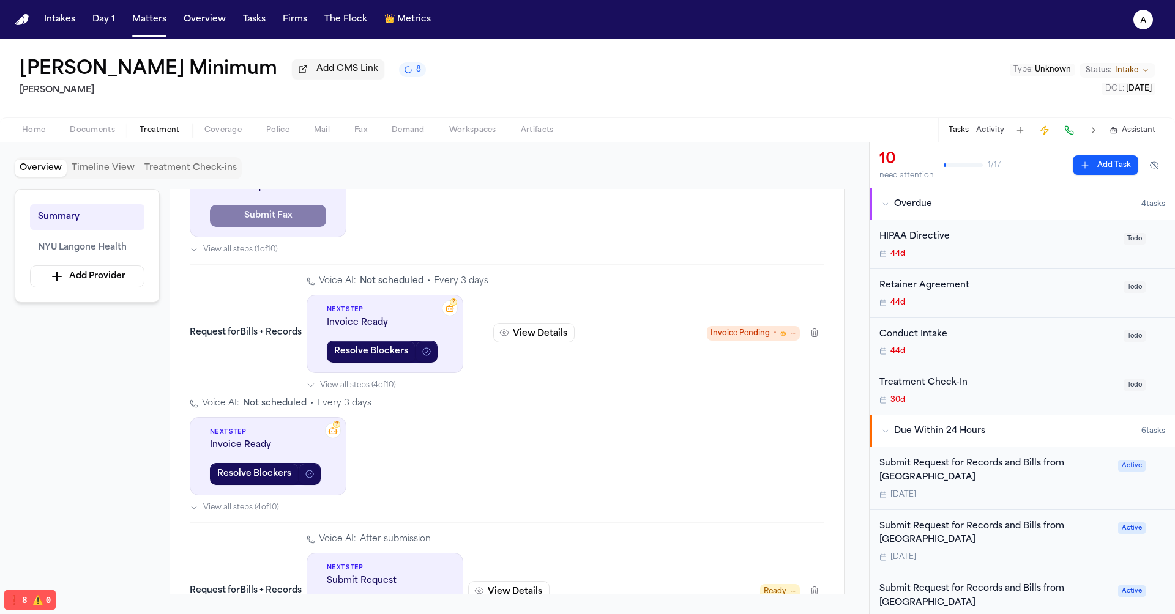
click at [253, 255] on div "Voice AI: After submission Next Step Submit Request Submit Fax View all steps (…" at bounding box center [507, 197] width 635 height 115
click at [248, 255] on span "View all steps ( 1 of 10 )" at bounding box center [240, 250] width 75 height 10
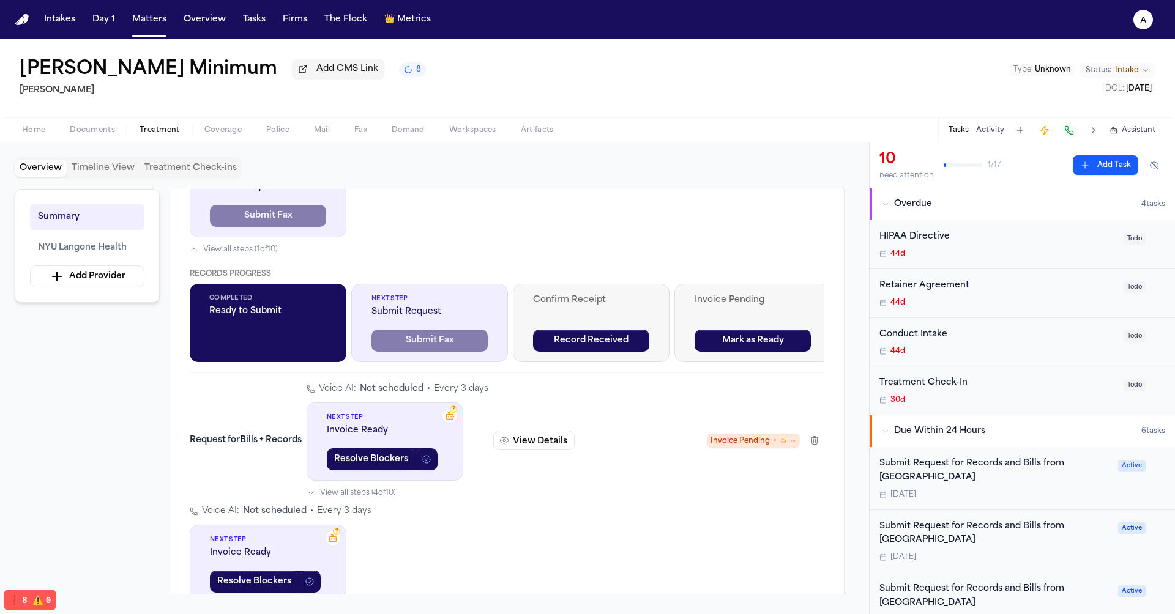
click at [248, 255] on span "View all steps ( 1 of 10 )" at bounding box center [240, 250] width 75 height 10
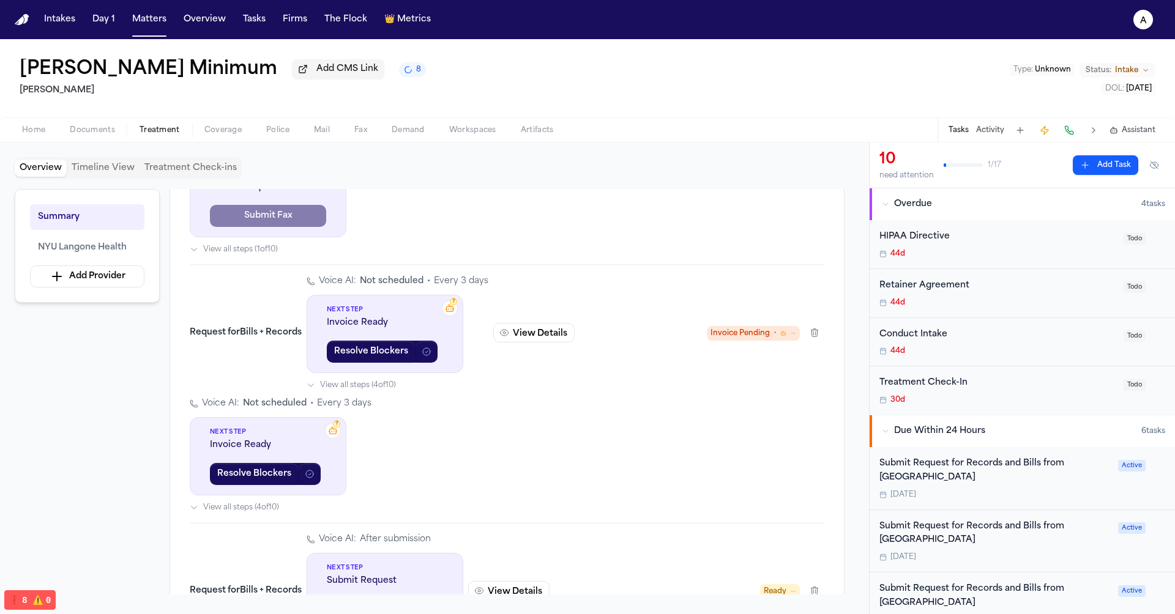
click at [248, 255] on span "View all steps ( 1 of 10 )" at bounding box center [240, 250] width 75 height 10
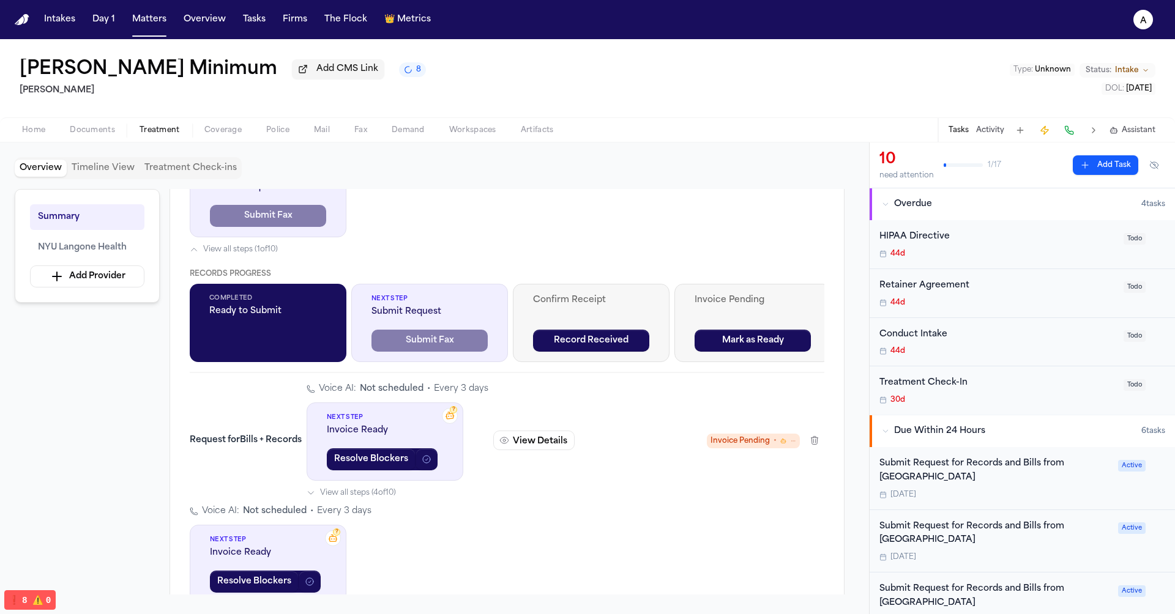
click at [248, 255] on span "View all steps ( 1 of 10 )" at bounding box center [240, 250] width 75 height 10
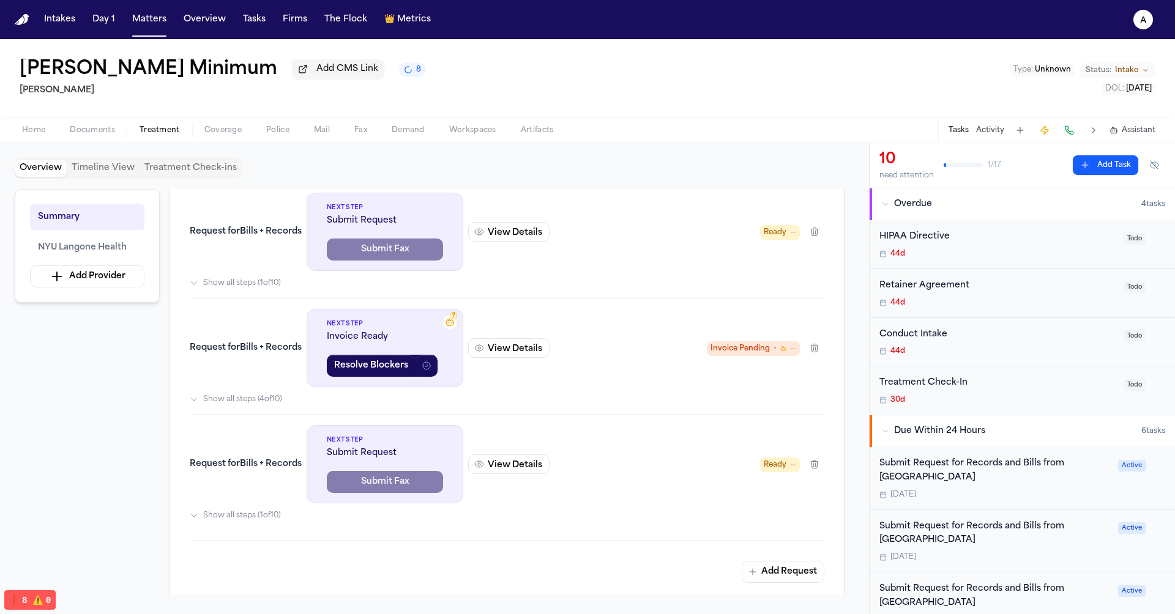
scroll to position [454, 0]
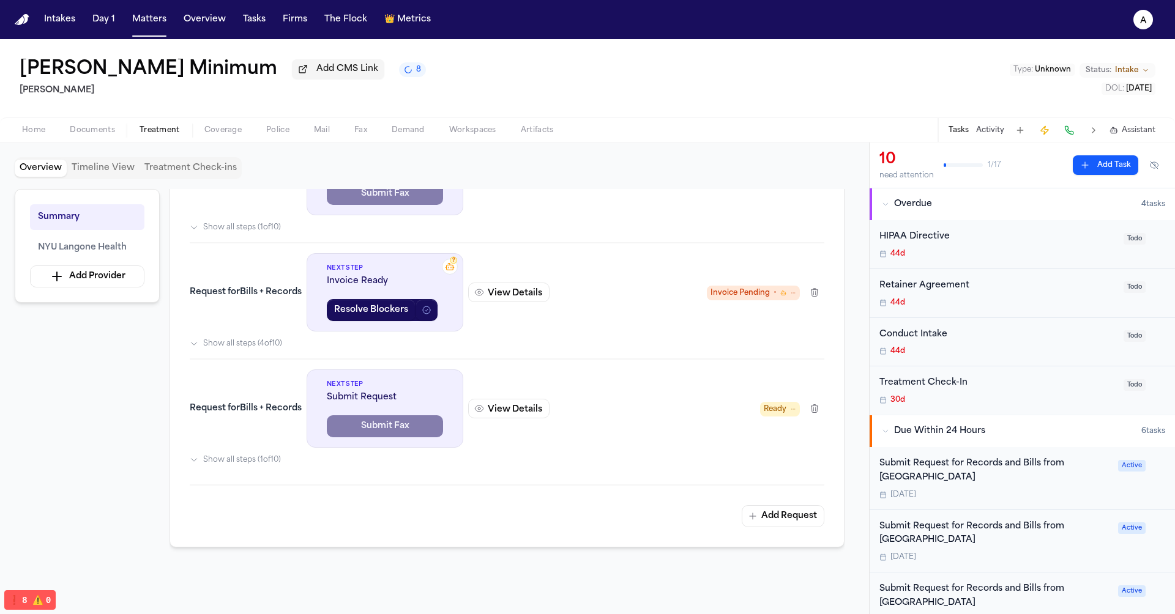
click at [250, 349] on span "Show all steps ( 4 of 10 )" at bounding box center [242, 344] width 79 height 10
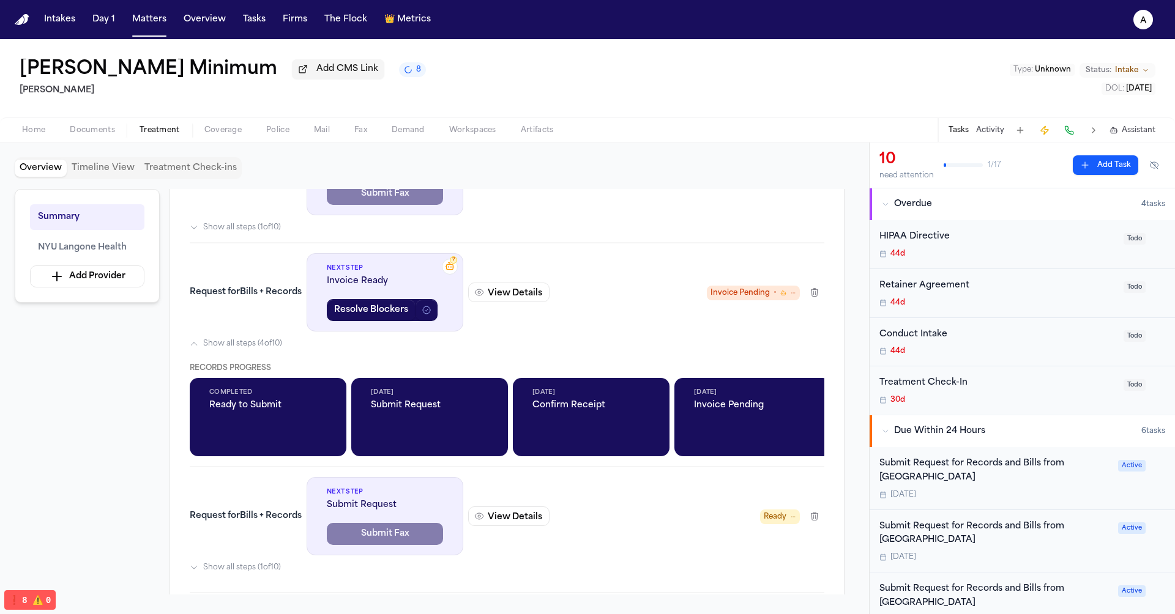
click at [250, 349] on span "Show all steps ( 4 of 10 )" at bounding box center [242, 344] width 79 height 10
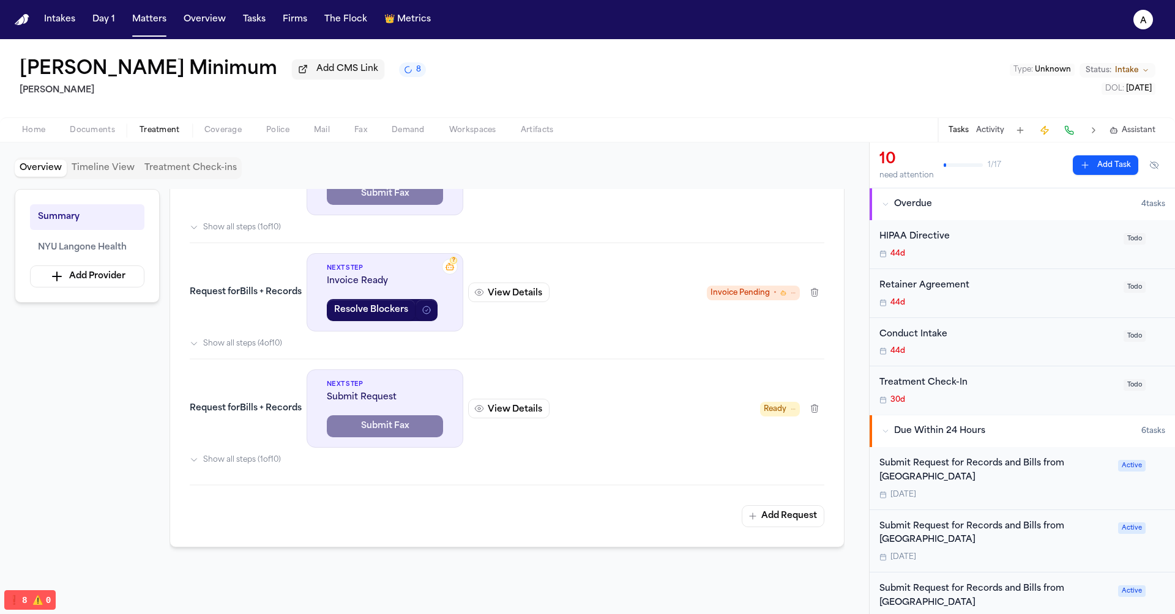
click at [245, 299] on div "Request for Bills + Records" at bounding box center [246, 292] width 112 height 12
click at [247, 299] on div "Request for Bills + Records" at bounding box center [246, 292] width 112 height 12
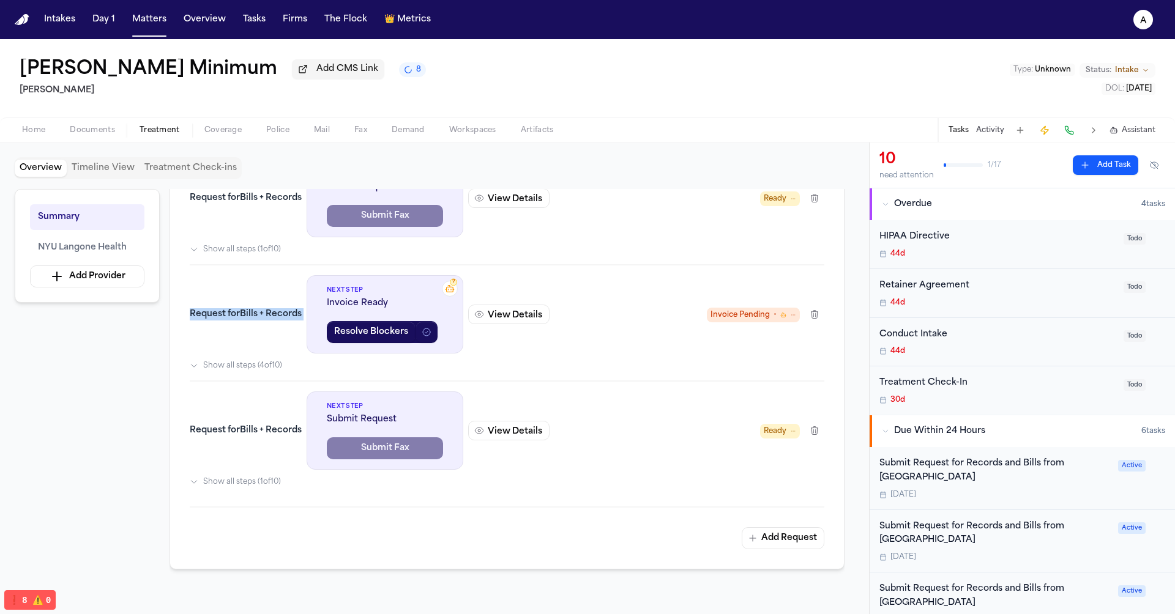
scroll to position [409, 0]
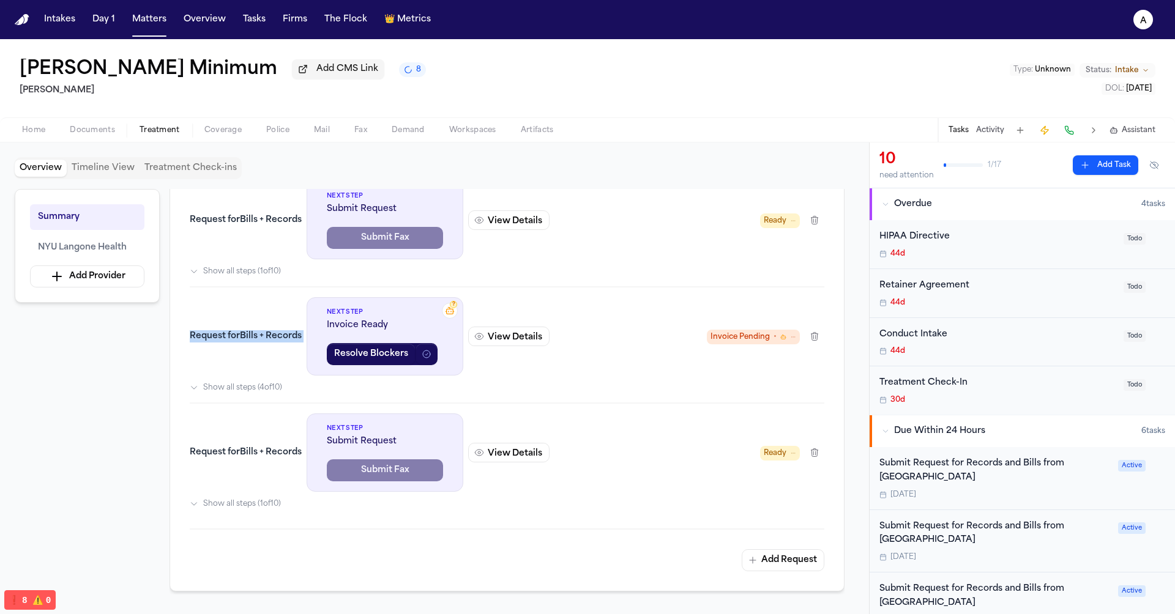
click at [703, 438] on div "Request for Bills + Records Next Step Submit Request Submit Fax View Details Re…" at bounding box center [507, 345] width 635 height 328
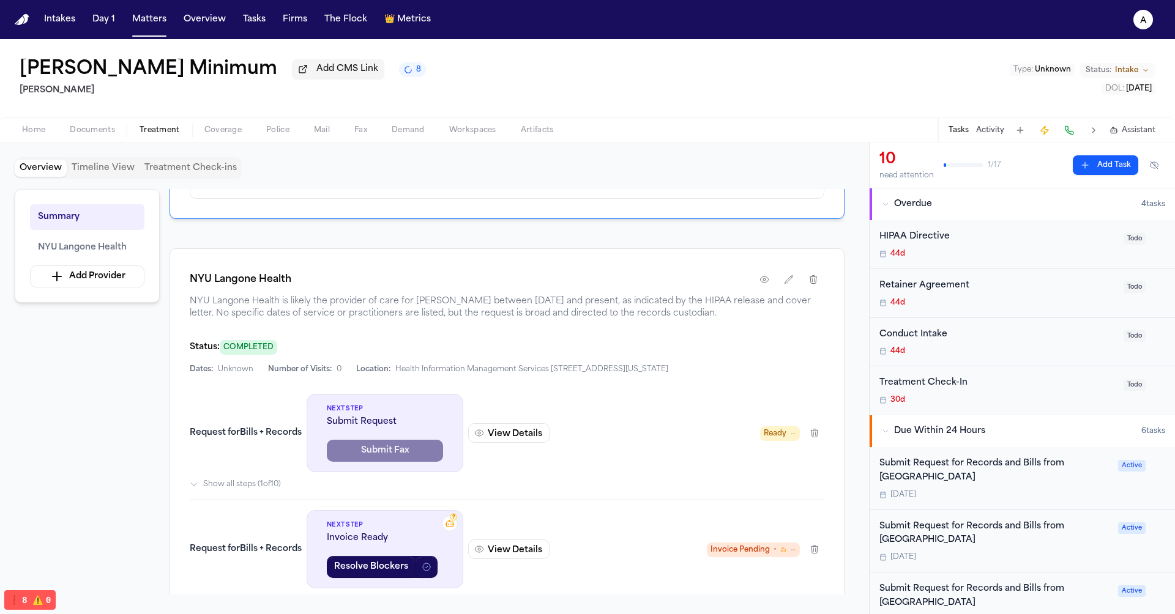
scroll to position [195, 0]
click at [506, 445] on button "View Details" at bounding box center [508, 435] width 81 height 20
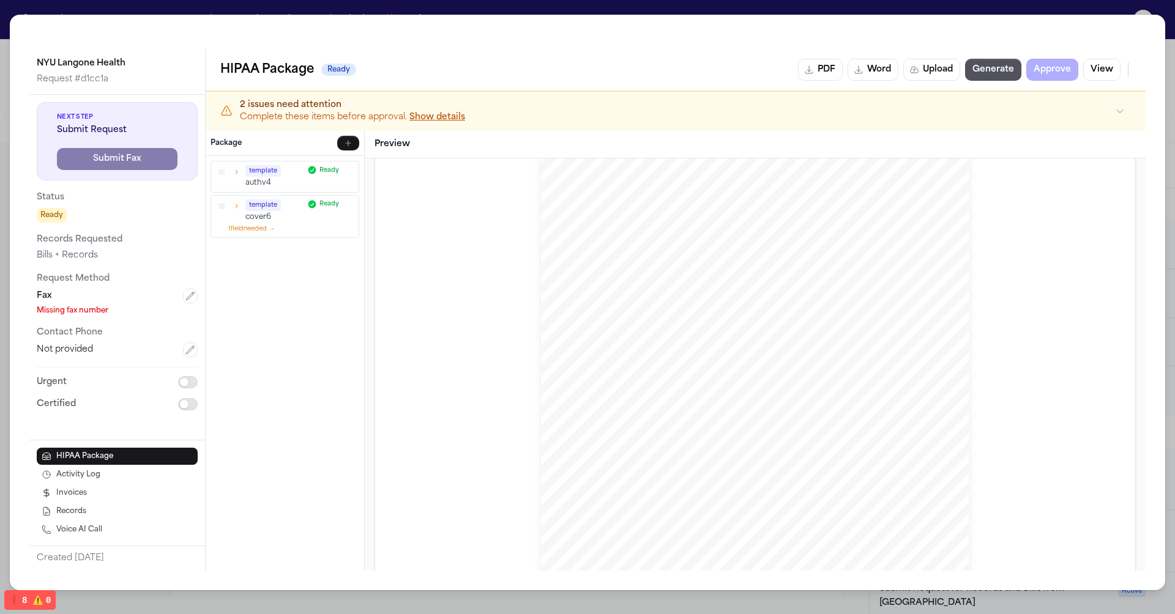
scroll to position [0, 0]
click at [234, 209] on div "template cover6 Ready" at bounding box center [285, 210] width 138 height 23
click at [234, 207] on icon "button" at bounding box center [236, 205] width 9 height 9
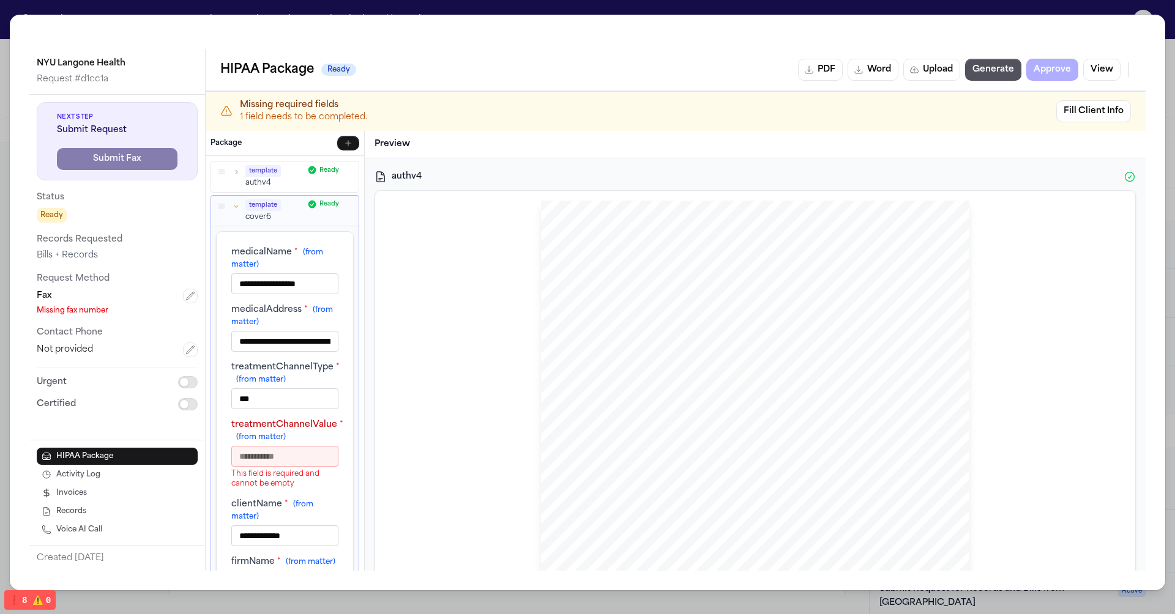
click at [234, 207] on icon "button" at bounding box center [236, 205] width 9 height 9
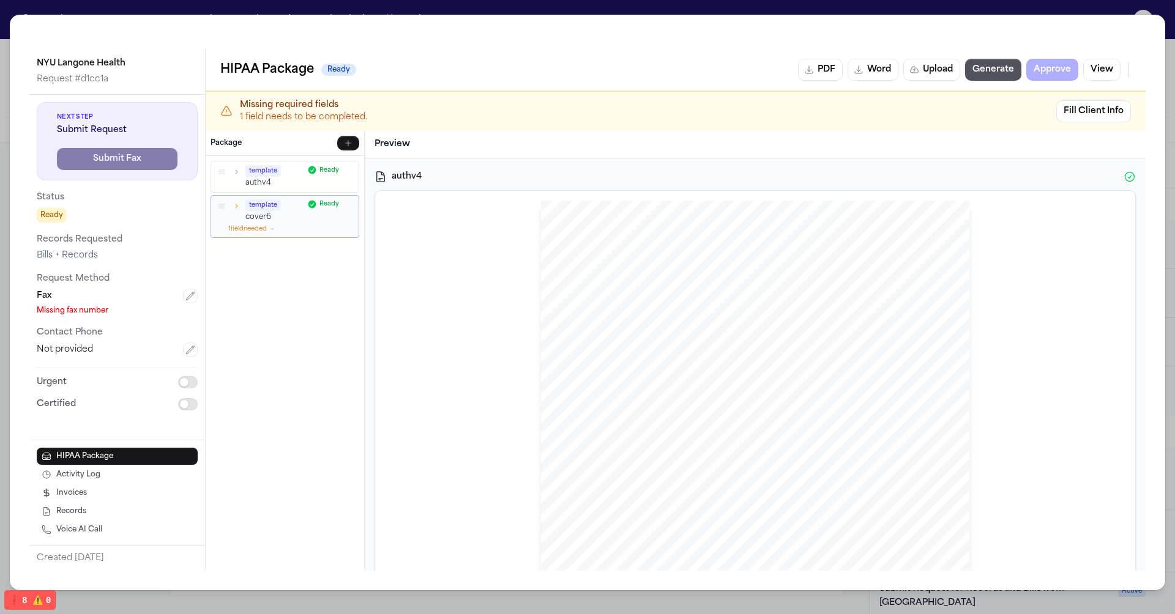
click at [234, 207] on icon "button" at bounding box center [236, 205] width 9 height 9
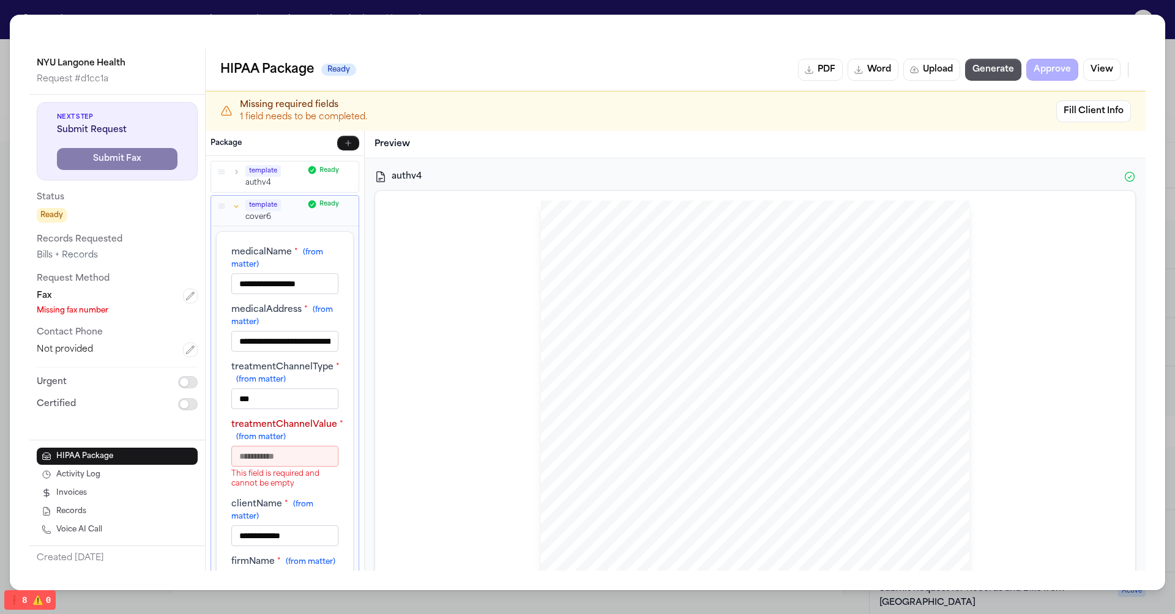
click at [234, 207] on icon "button" at bounding box center [236, 205] width 9 height 9
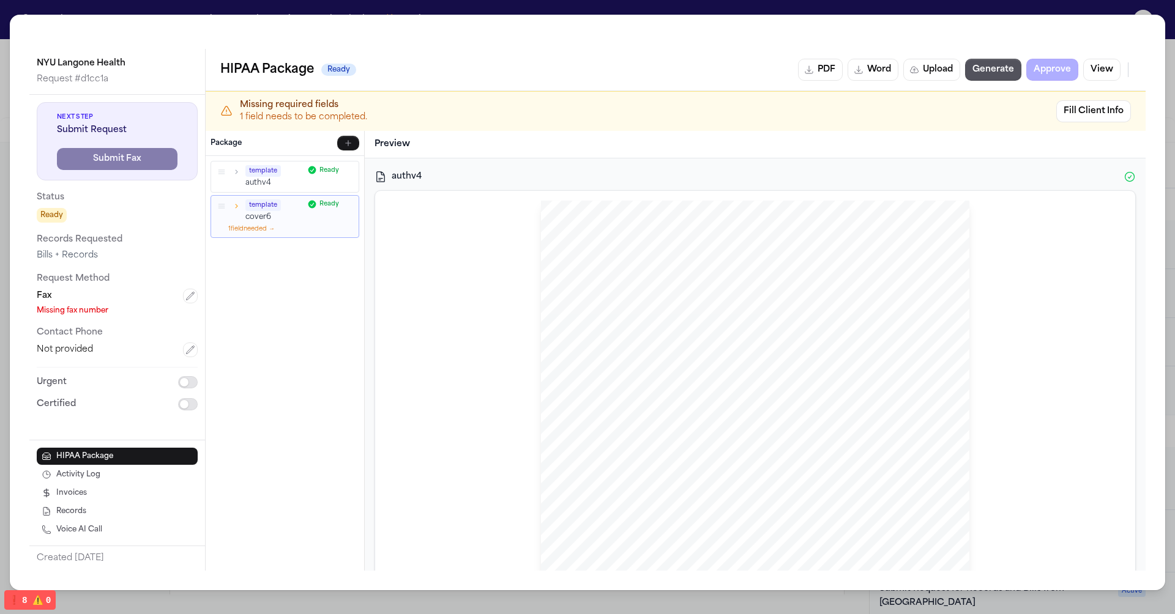
click at [689, 259] on div "HIPAA Privacy Authorization For Disclosure of Protected Health Information Rele…" at bounding box center [755, 478] width 428 height 554
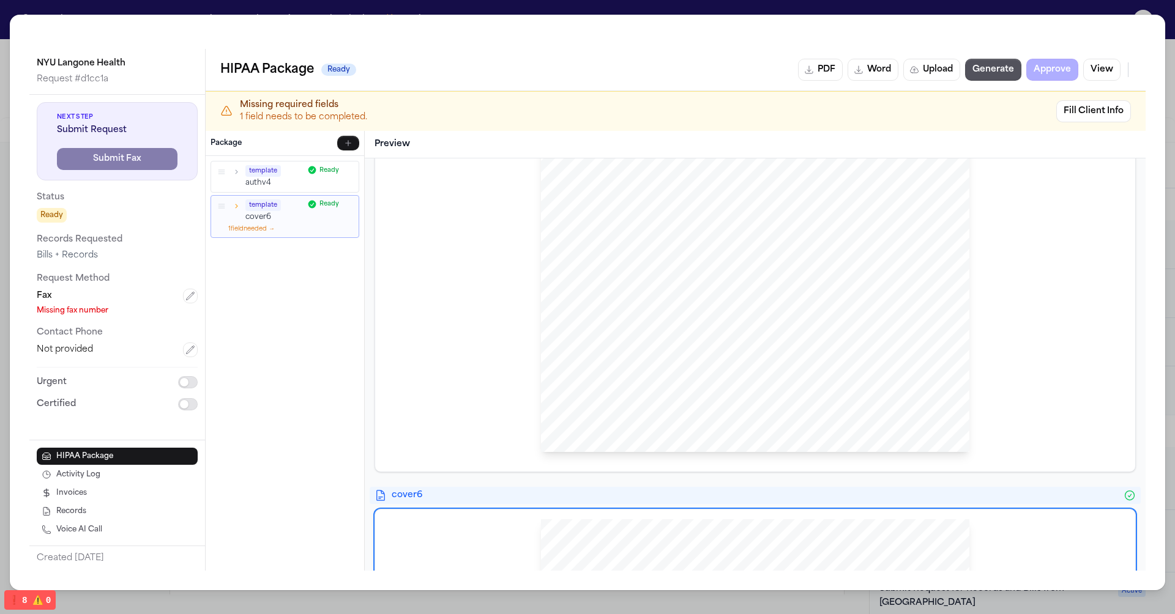
scroll to position [271, 0]
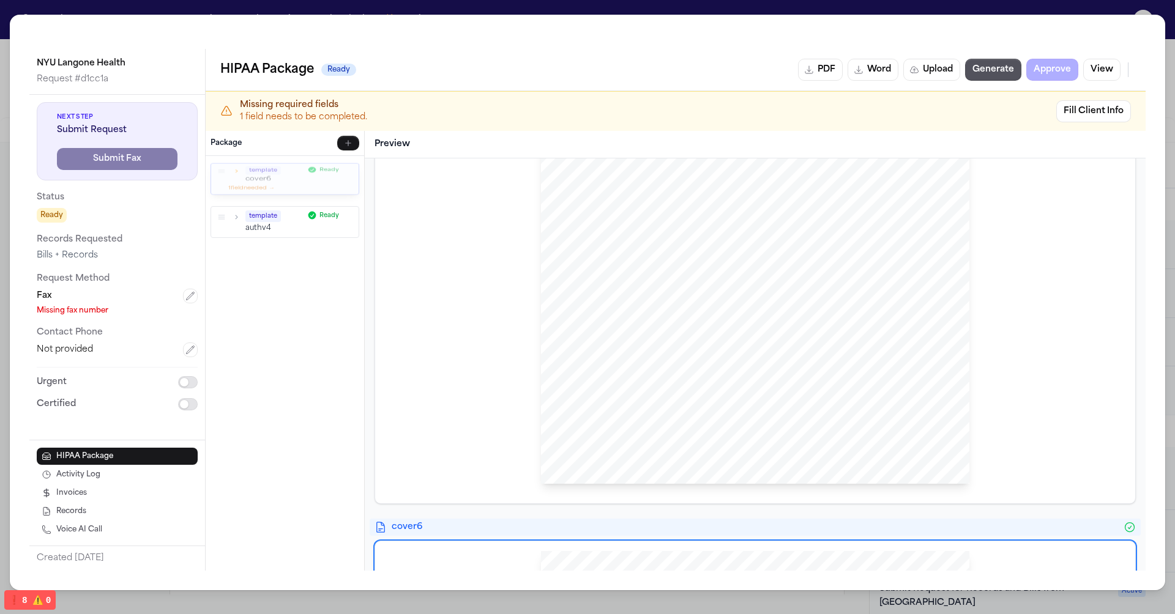
drag, startPoint x: 222, startPoint y: 206, endPoint x: 222, endPoint y: 168, distance: 37.9
click at [222, 168] on icon "button" at bounding box center [221, 171] width 9 height 6
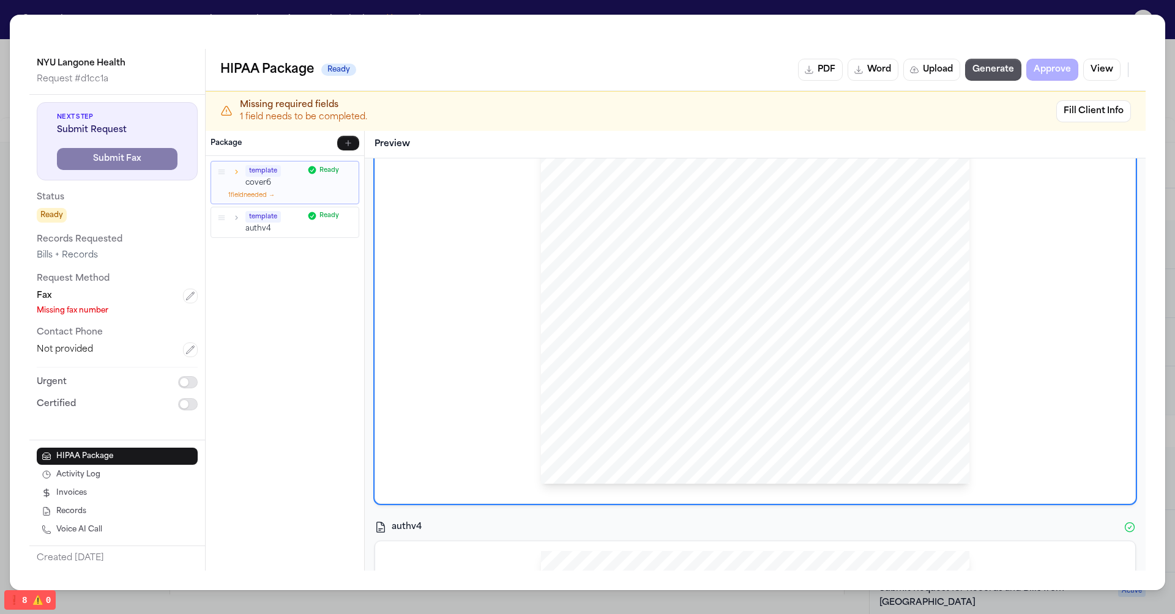
scroll to position [0, 0]
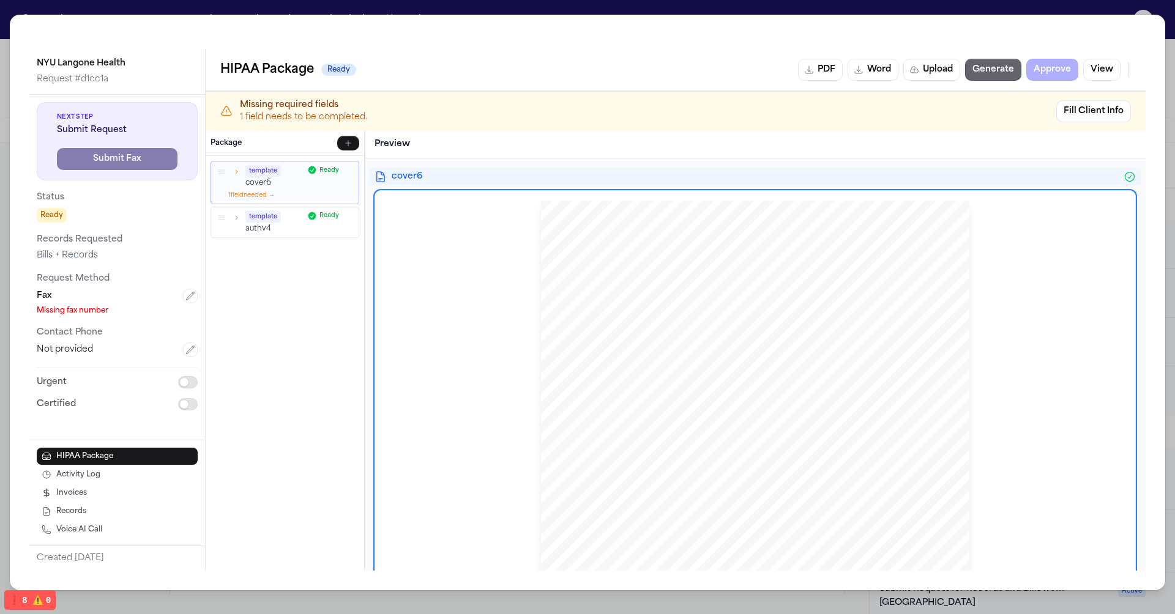
click at [997, 77] on button "Generate" at bounding box center [993, 70] width 56 height 22
click at [808, 72] on span "Generating..." at bounding box center [818, 70] width 54 height 12
click at [1121, 69] on div "Generating... PDF Word Upload Generate View" at bounding box center [954, 70] width 354 height 22
click at [1108, 69] on button "View" at bounding box center [1101, 70] width 37 height 22
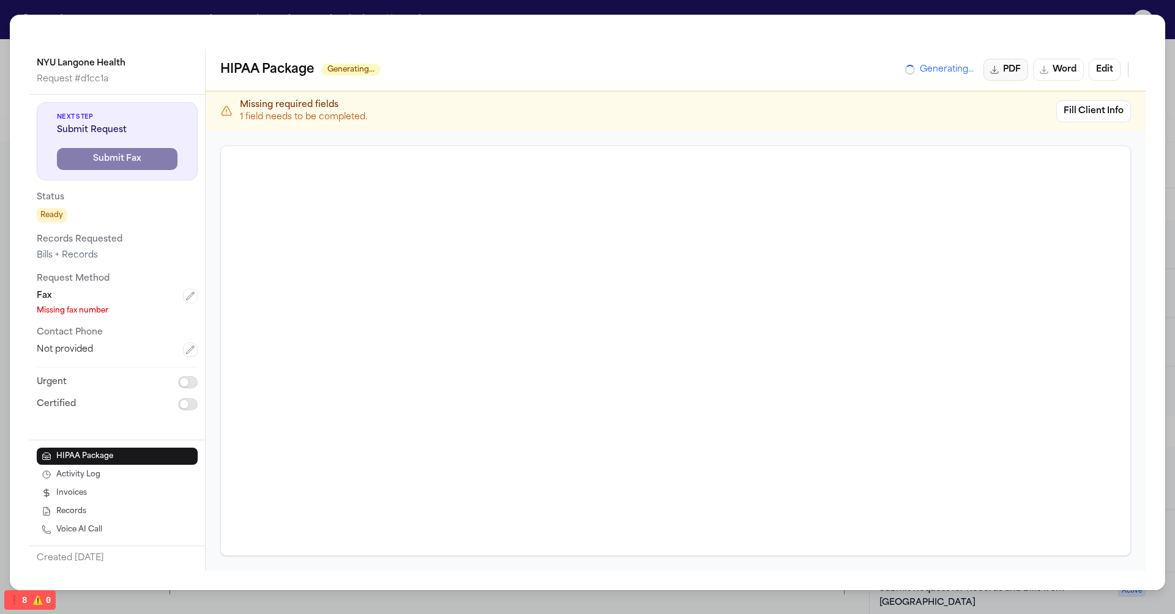
click at [998, 65] on icon "button" at bounding box center [995, 70] width 10 height 10
click at [1086, 121] on button "Fill Client Info" at bounding box center [1093, 111] width 75 height 22
select select "****"
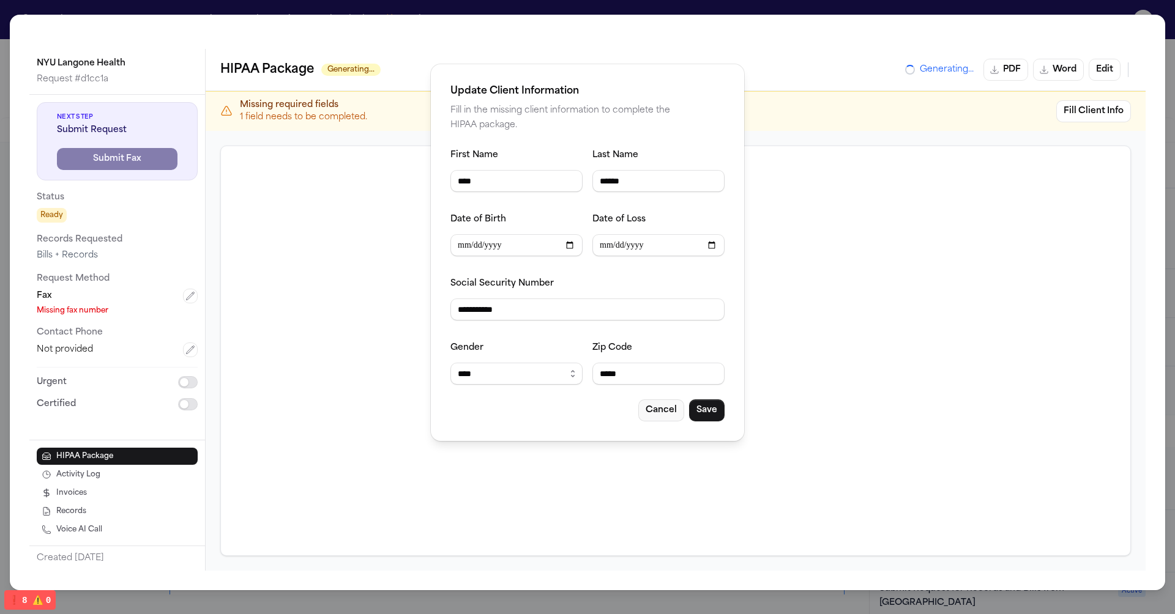
click at [663, 406] on button "Cancel" at bounding box center [661, 411] width 46 height 22
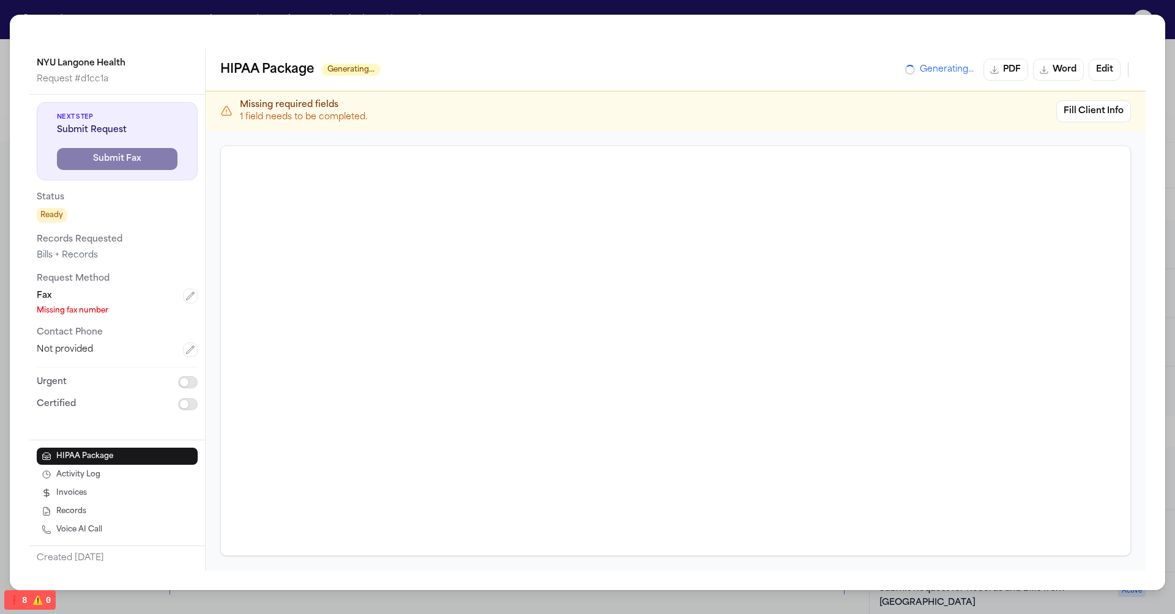
click at [253, 15] on div "NYU Langone Health Request # d1cc1a Next Step Submit Request Submit Fax Status …" at bounding box center [587, 303] width 1155 height 576
click at [254, 5] on div "NYU Langone Health Request # d1cc1a Next Step Submit Request Submit Fax Status …" at bounding box center [587, 307] width 1175 height 614
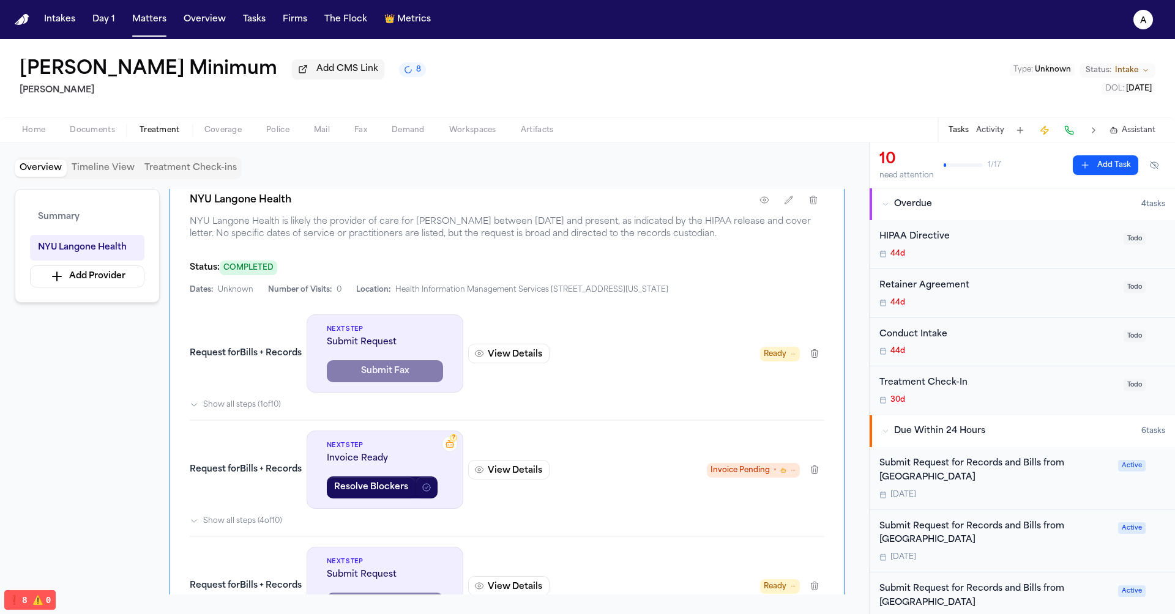
scroll to position [209, 0]
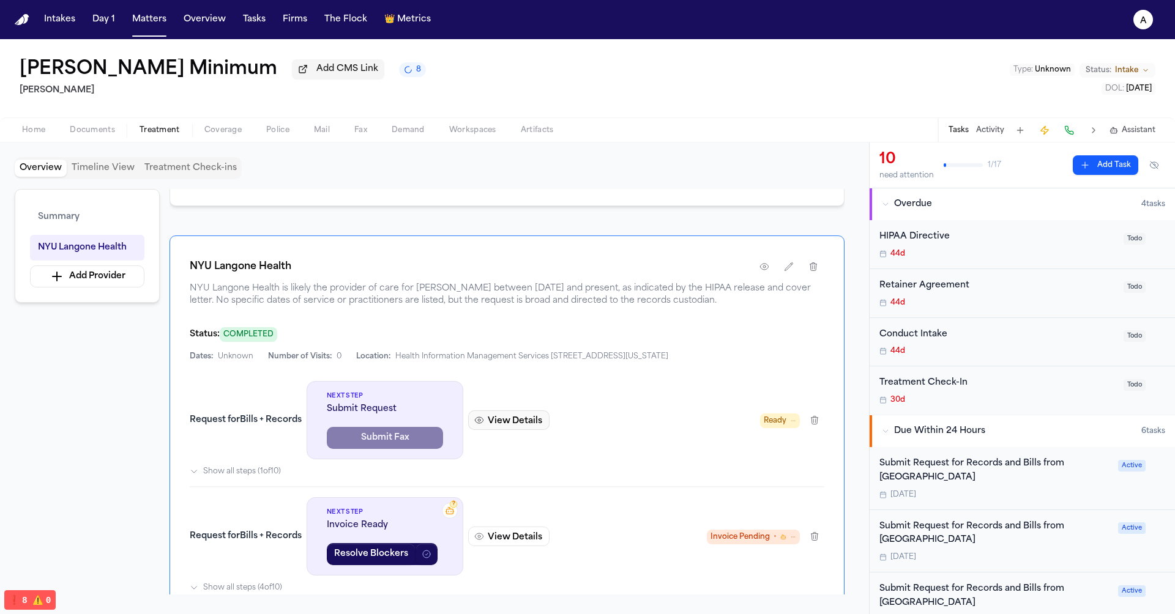
click at [509, 430] on button "View Details" at bounding box center [508, 421] width 81 height 20
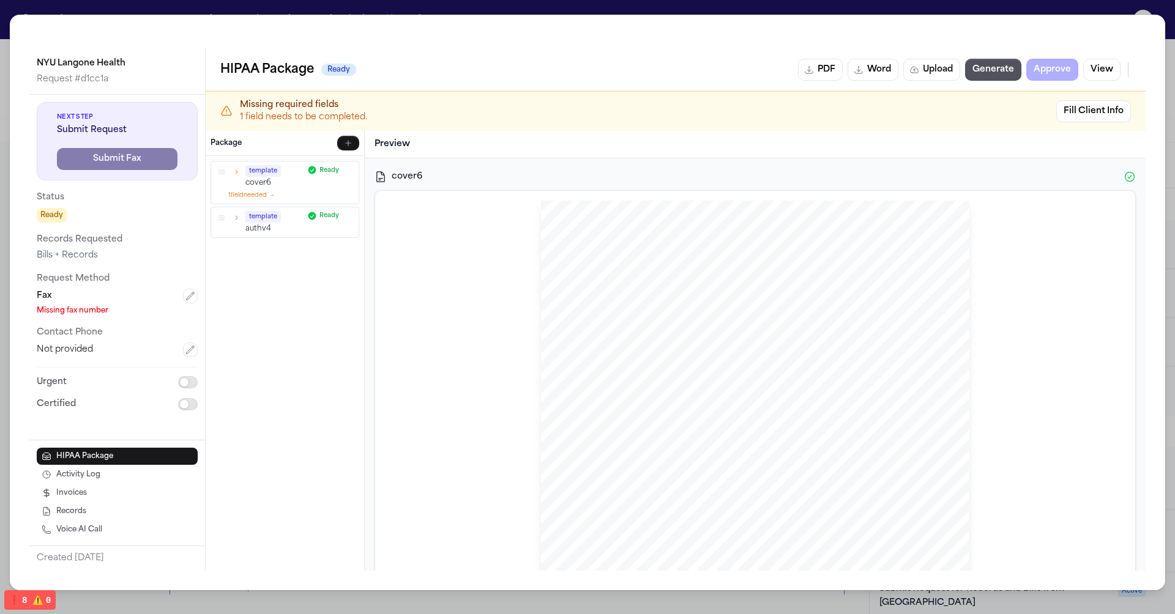
click at [114, 498] on button "Invoices" at bounding box center [117, 493] width 161 height 17
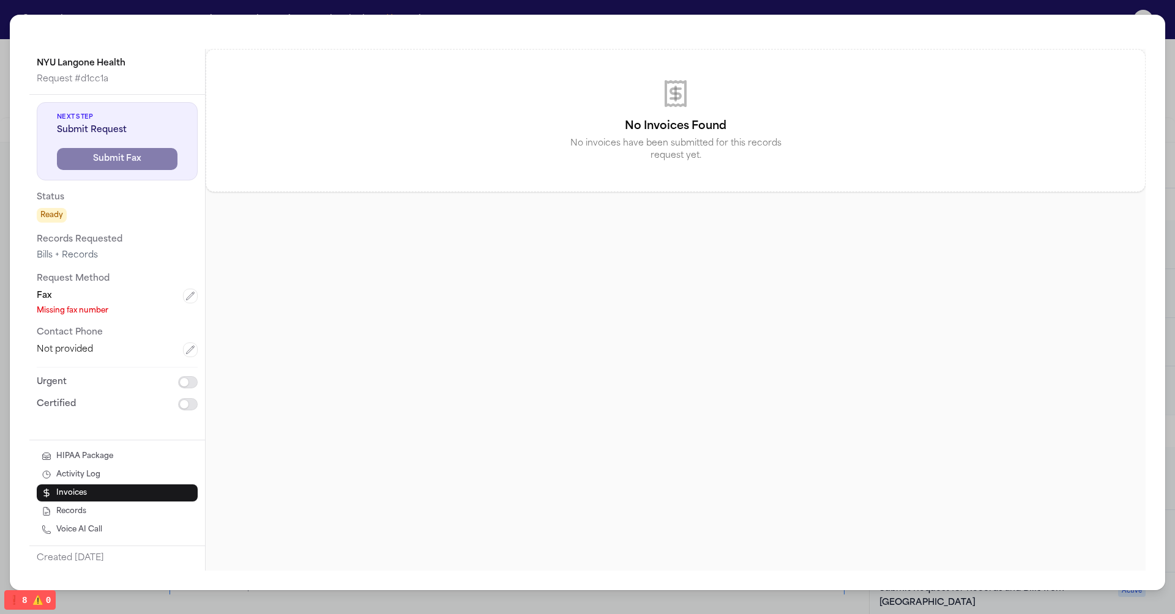
click at [121, 476] on button "Activity Log" at bounding box center [117, 474] width 161 height 17
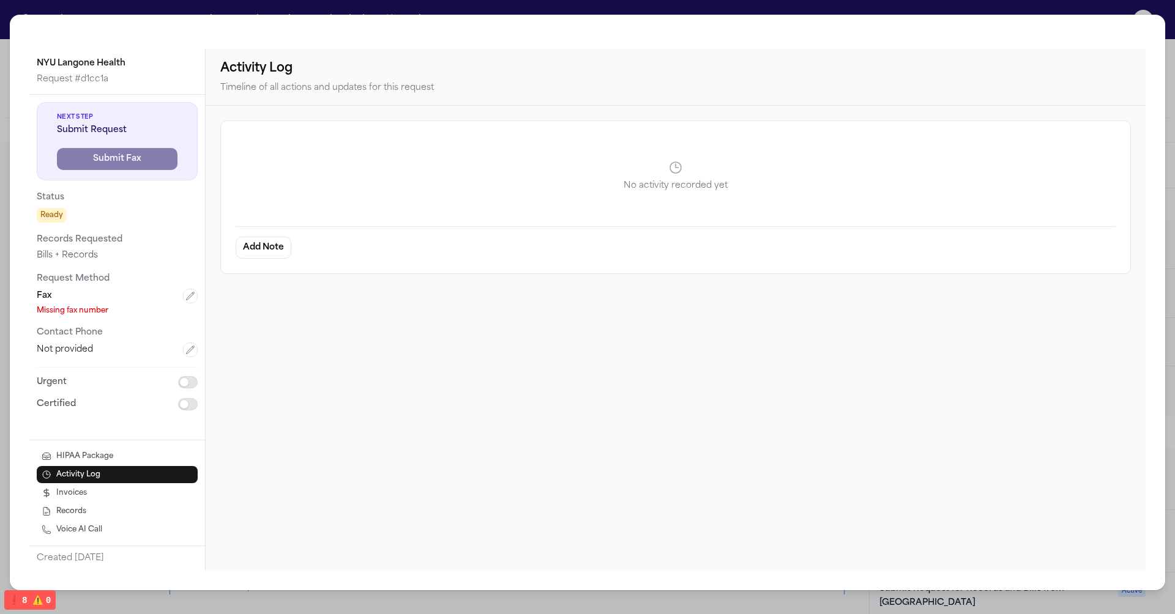
click at [119, 498] on button "Invoices" at bounding box center [117, 493] width 161 height 17
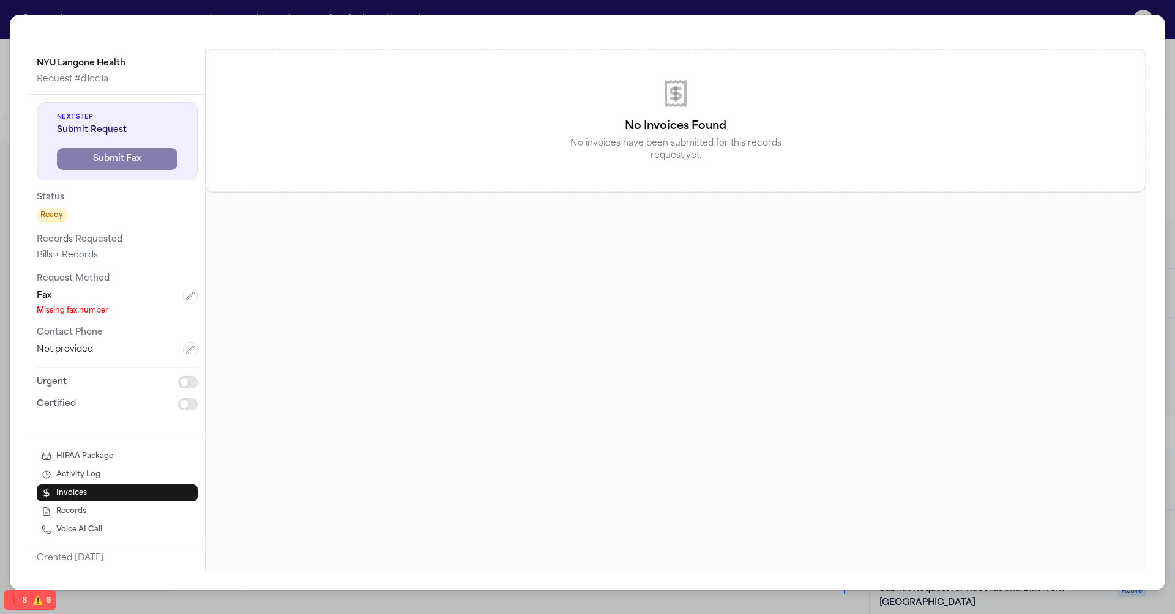
click at [111, 509] on button "Records" at bounding box center [117, 511] width 161 height 17
click at [170, 42] on div "NYU Langone Health Request # d1cc1a Next Step Submit Request Submit Fax Status …" at bounding box center [587, 303] width 1155 height 576
click at [182, 10] on div "NYU Langone Health Request # d1cc1a Next Step Submit Request Submit Fax Status …" at bounding box center [587, 307] width 1175 height 614
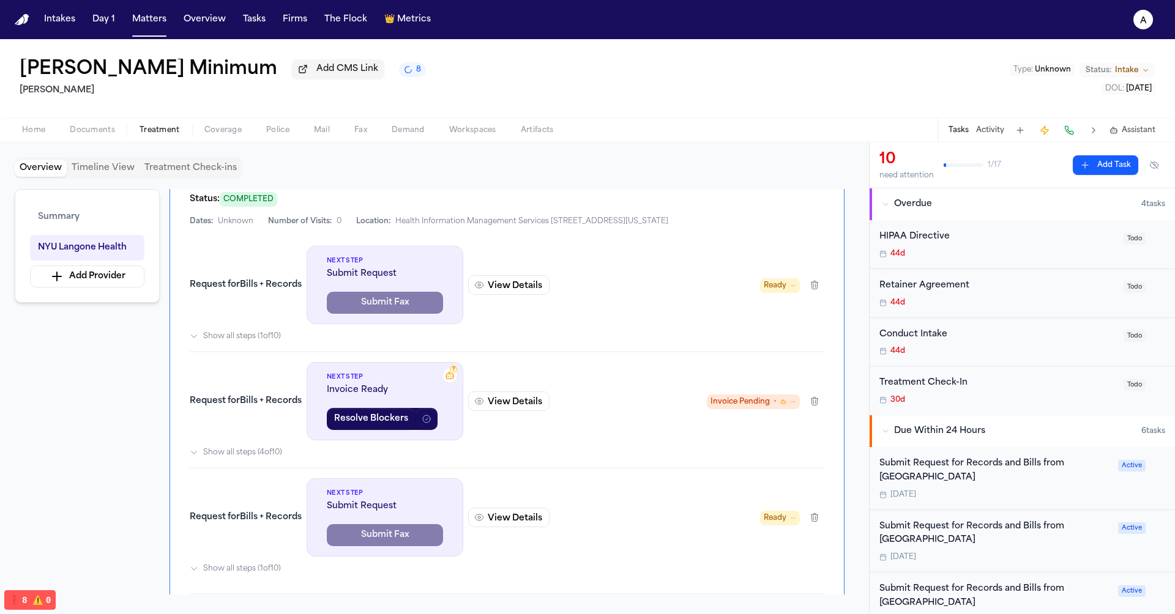
scroll to position [349, 0]
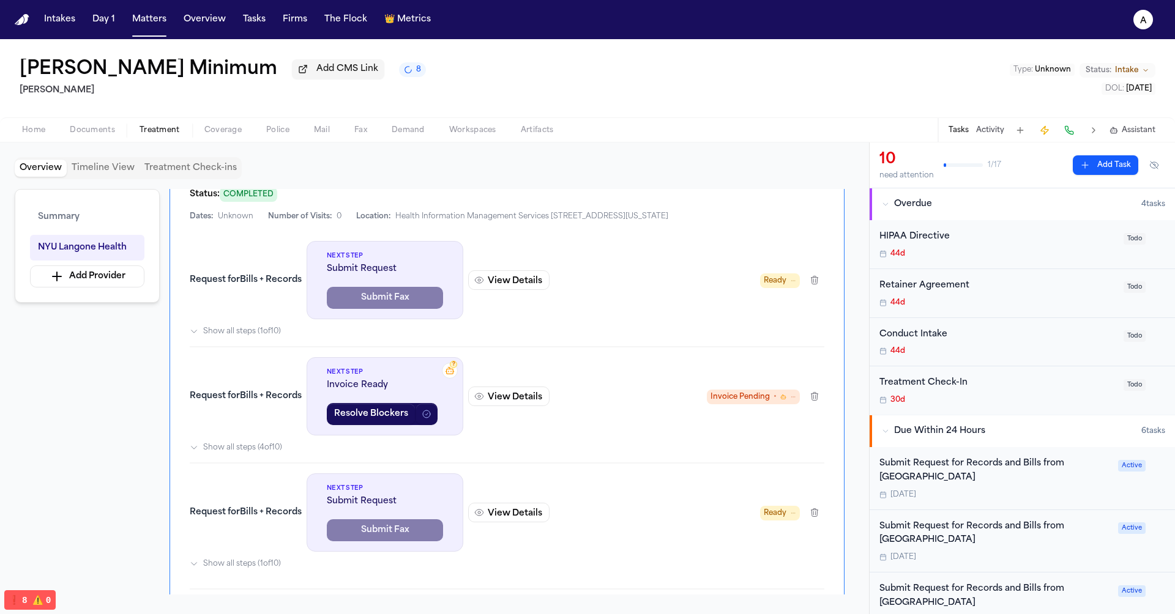
click at [792, 284] on icon at bounding box center [793, 281] width 6 height 6
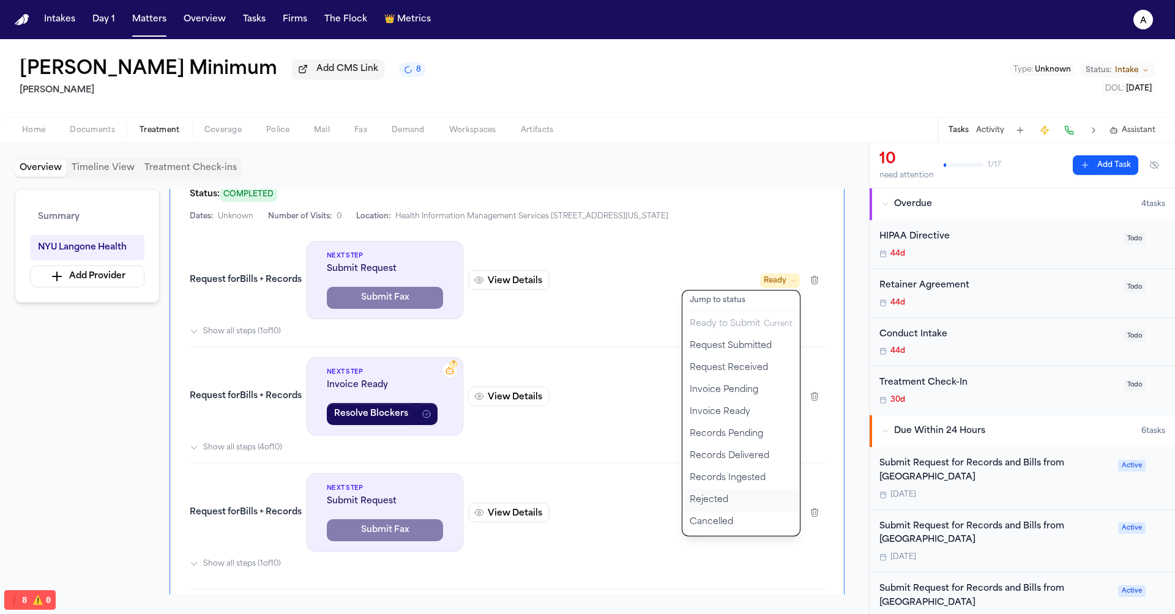
click at [750, 512] on button "Rejected" at bounding box center [741, 501] width 118 height 22
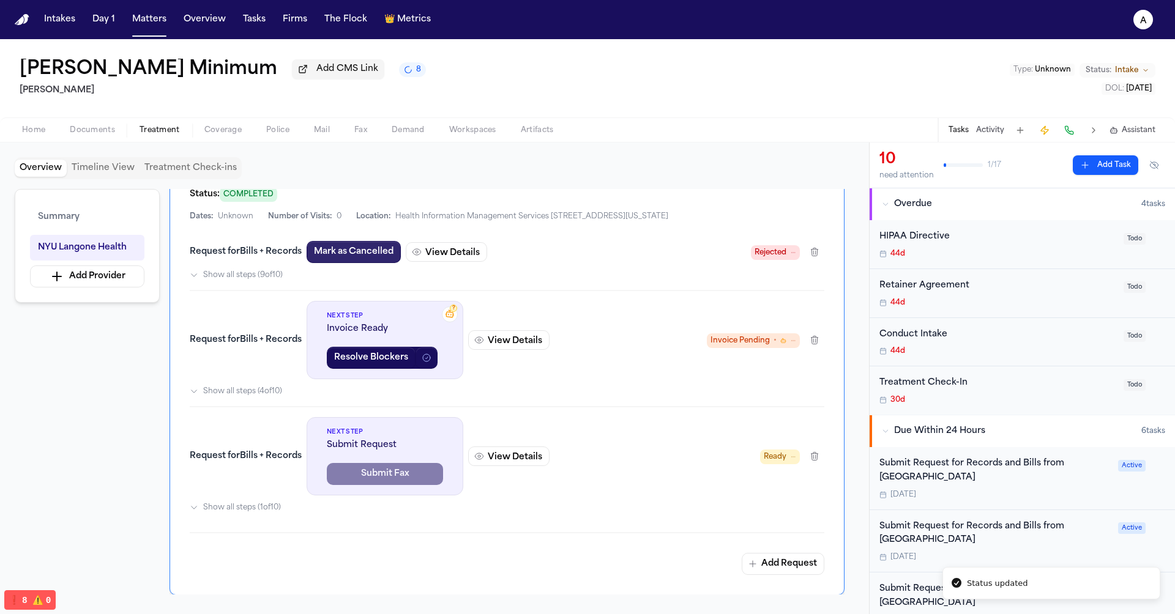
click at [375, 263] on button "Mark as Cancelled" at bounding box center [354, 252] width 94 height 22
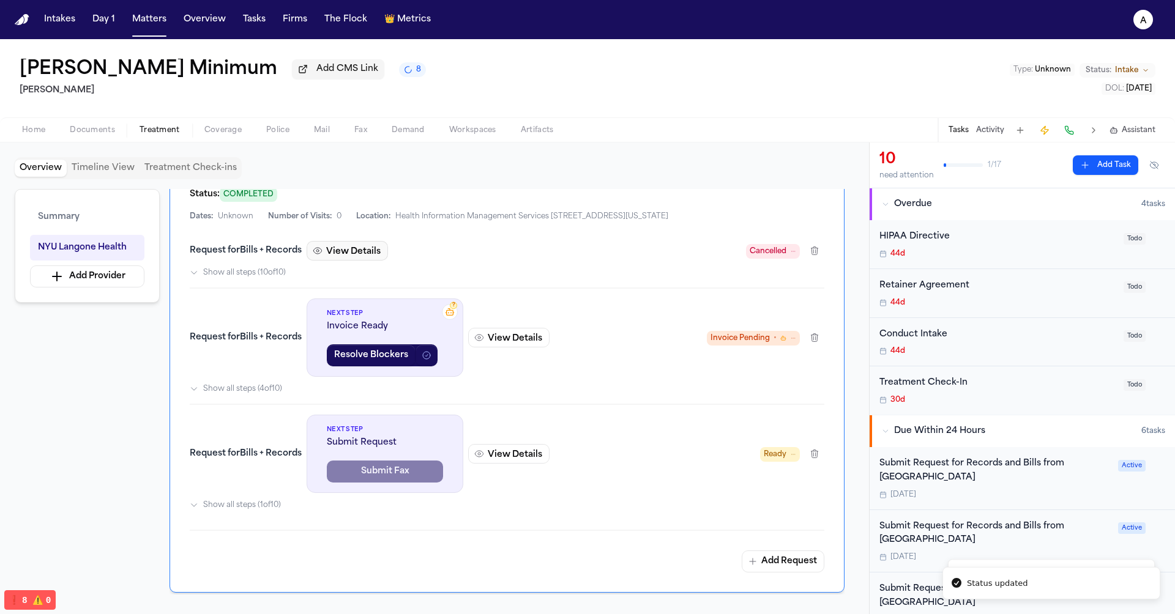
click at [365, 261] on button "View Details" at bounding box center [347, 251] width 81 height 20
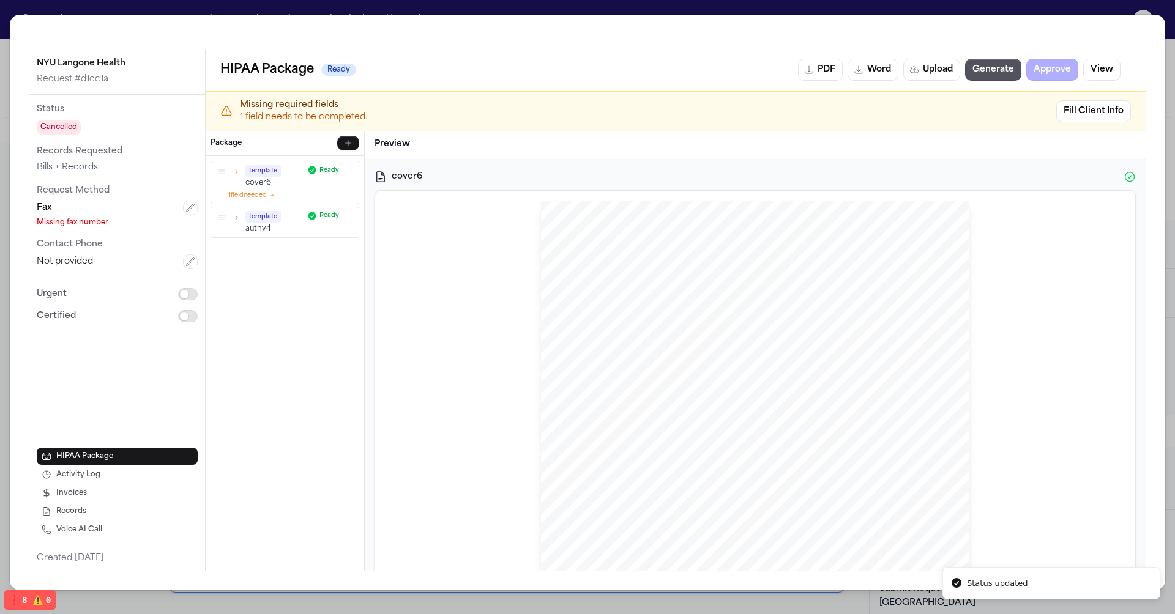
click at [92, 1] on div "NYU Langone Health Request # d1cc1a Status Cancelled Records Requested Bills + …" at bounding box center [587, 307] width 1175 height 614
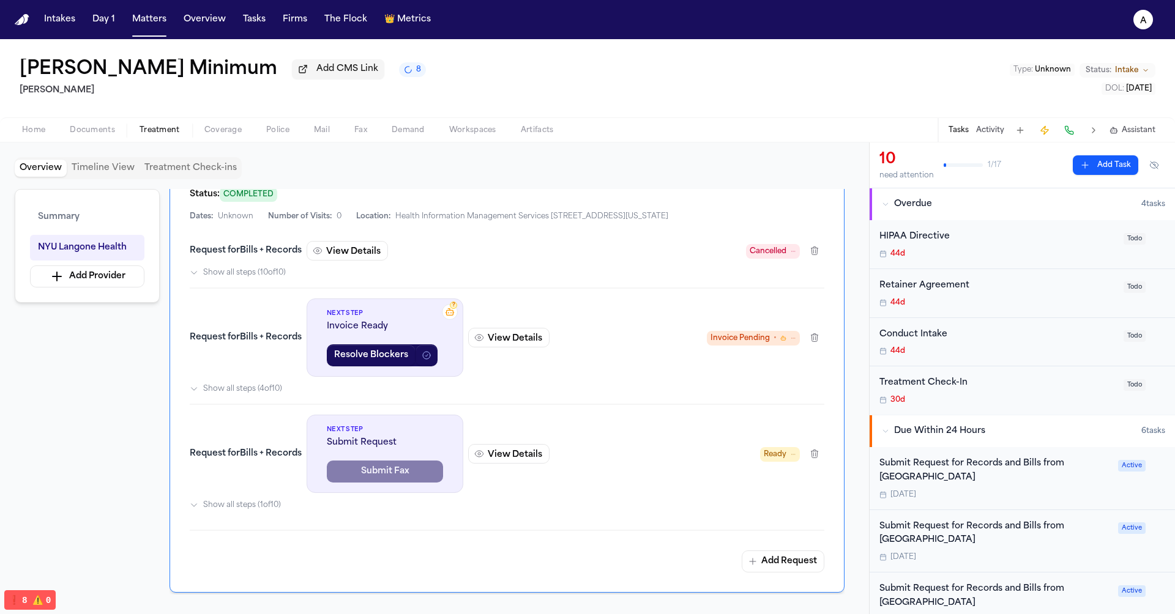
click at [765, 258] on span "Cancelled" at bounding box center [768, 251] width 37 height 12
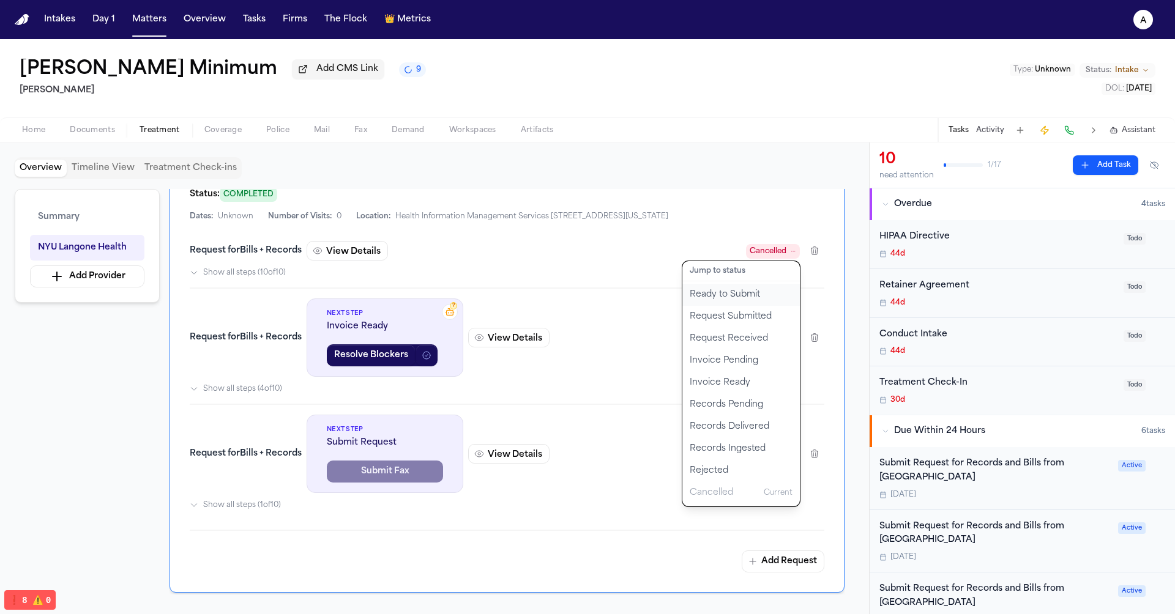
click at [755, 306] on button "Ready to Submit" at bounding box center [741, 295] width 118 height 22
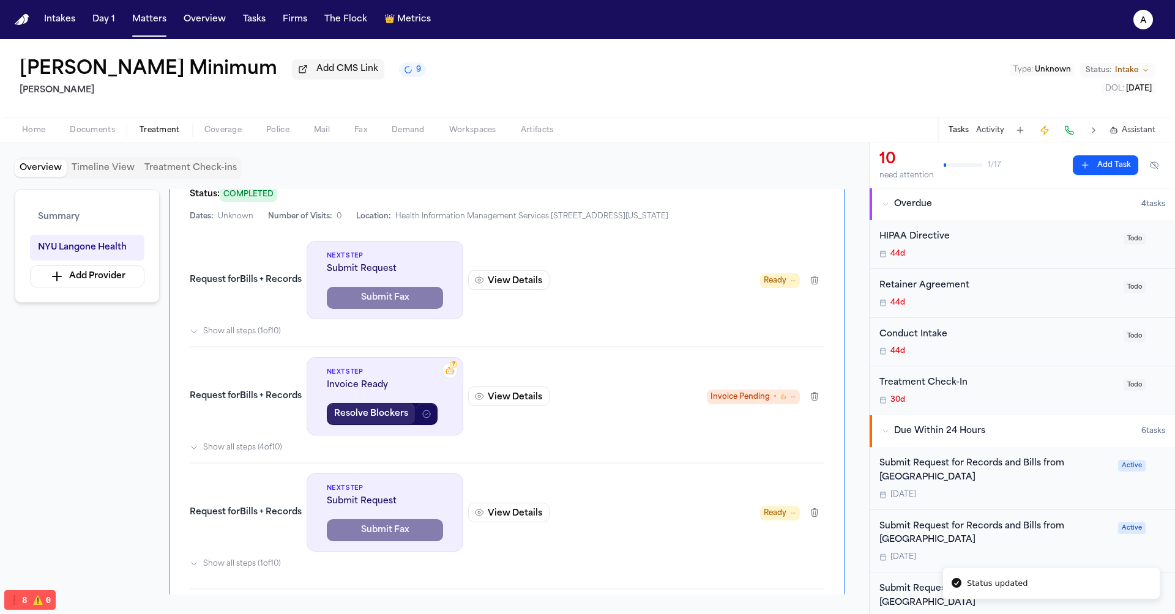
click at [404, 425] on button "Resolve Blockers" at bounding box center [371, 414] width 89 height 22
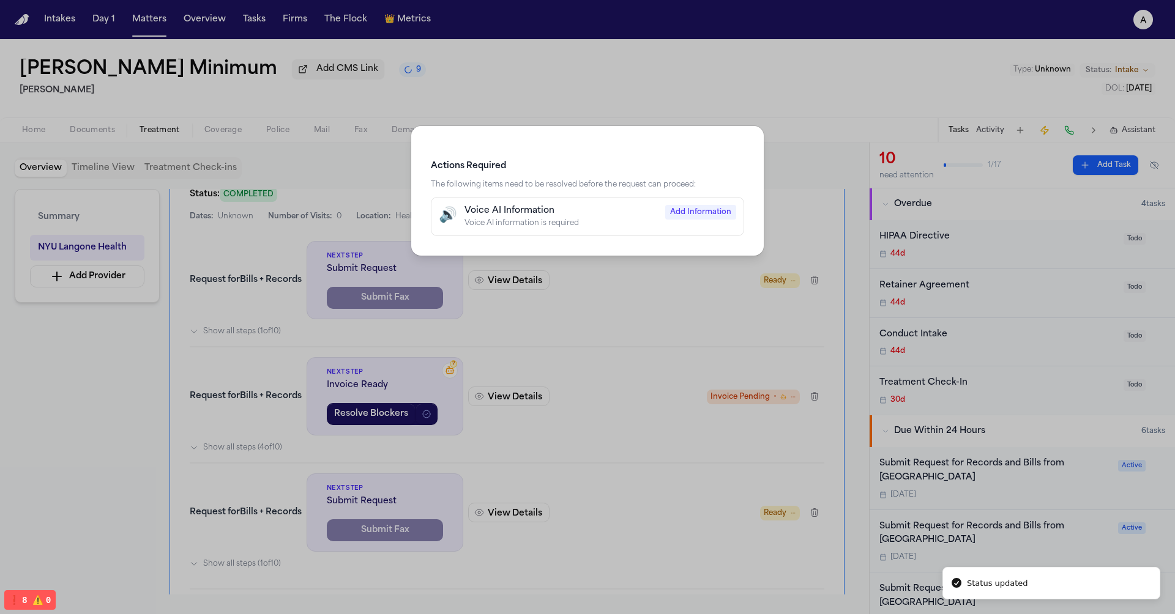
click at [670, 171] on h3 "Actions Required" at bounding box center [587, 166] width 313 height 12
click at [748, 317] on div "Actions Required The following items need to be resolved before the request can…" at bounding box center [587, 307] width 1175 height 614
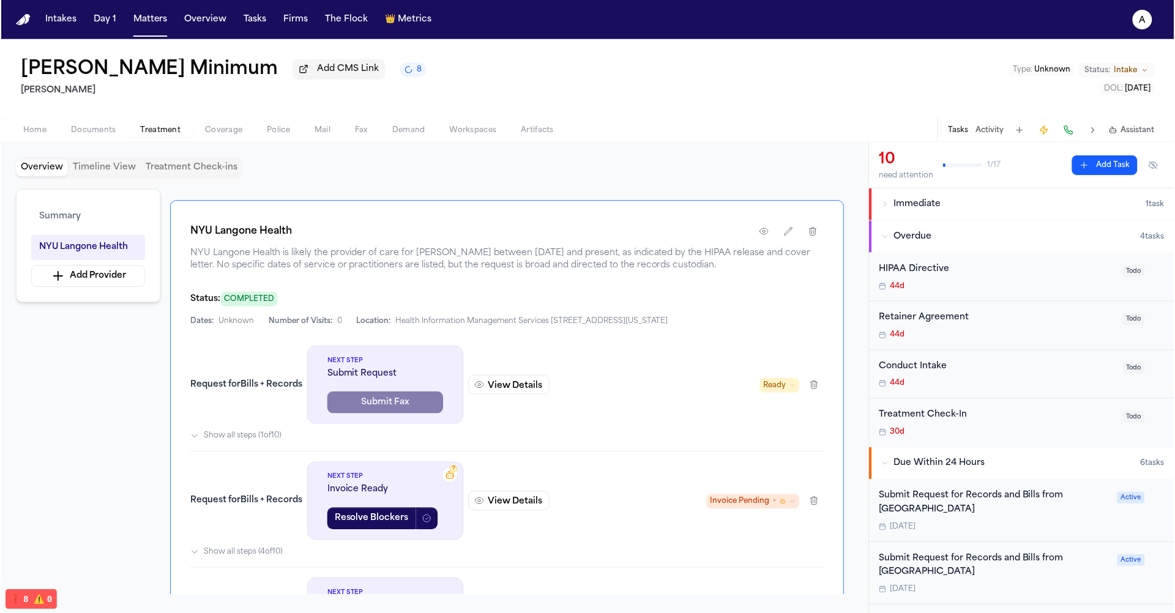
scroll to position [261, 0]
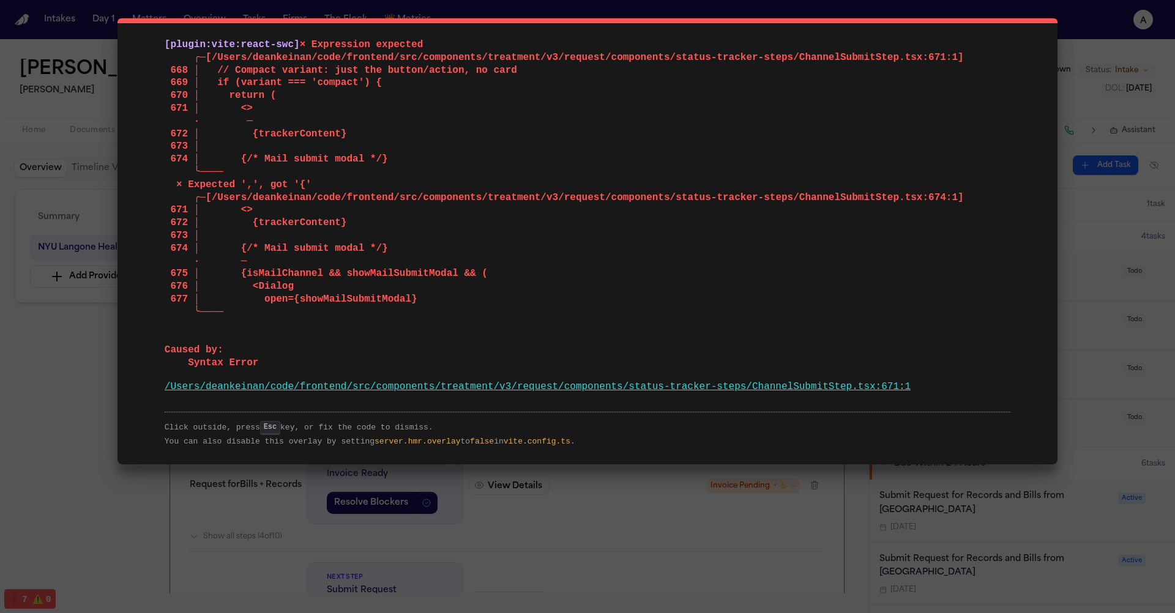
click at [520, 529] on div "[plugin:vite:react-swc] × Expression expected ╭─[/Users/deankeinan/code/fronten…" at bounding box center [587, 306] width 1175 height 613
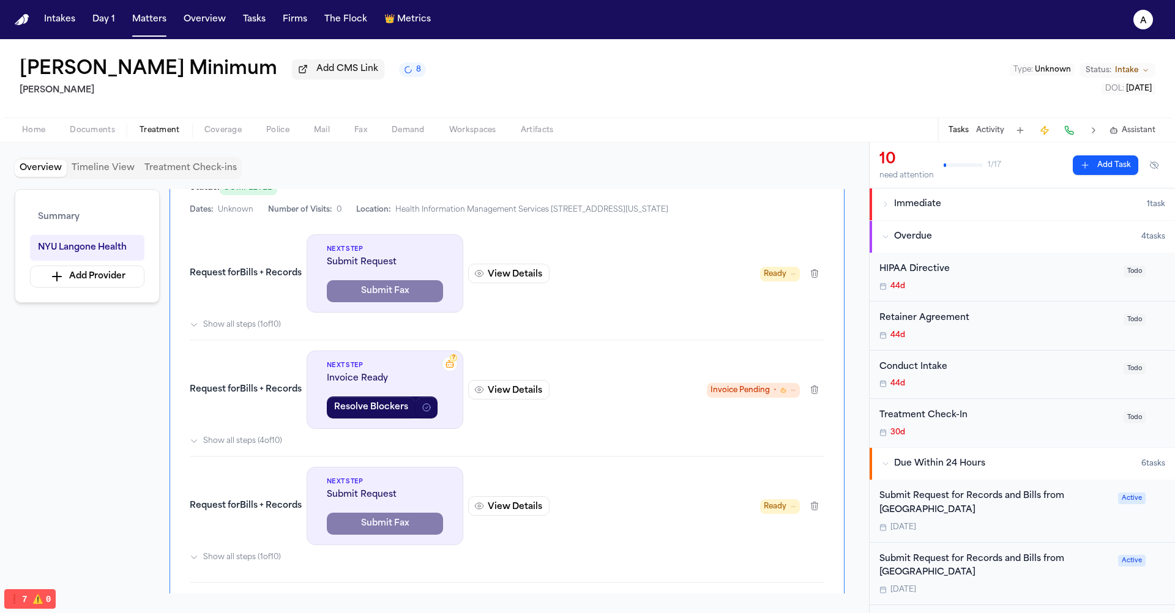
scroll to position [362, 0]
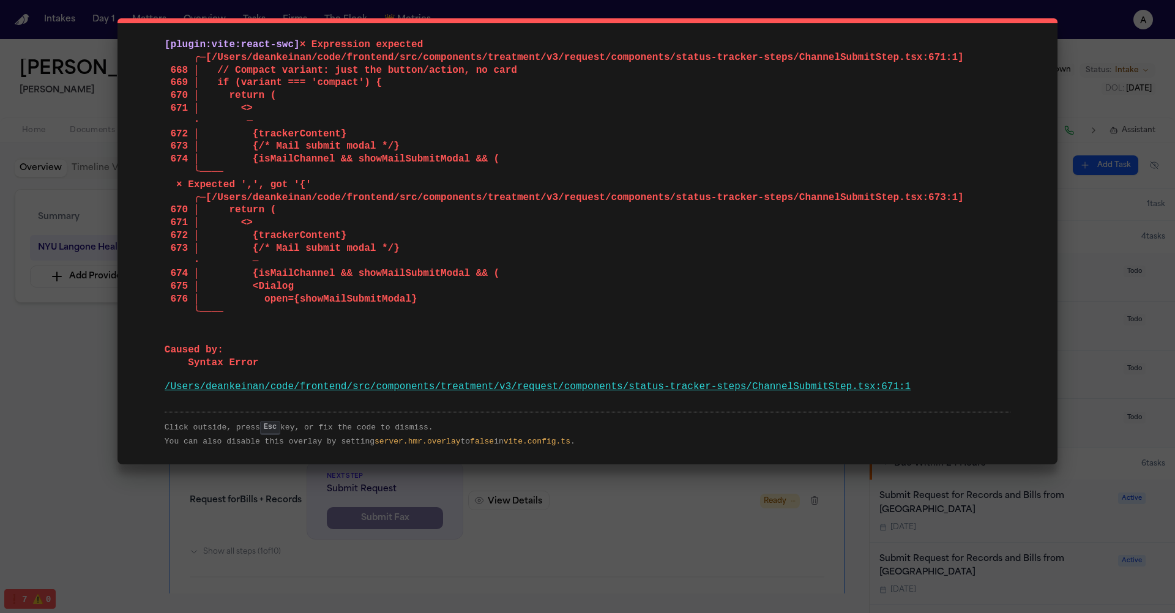
click at [622, 510] on div "[plugin:vite:react-swc] × Expression expected ╭─[/Users/deankeinan/code/fronten…" at bounding box center [587, 306] width 1175 height 613
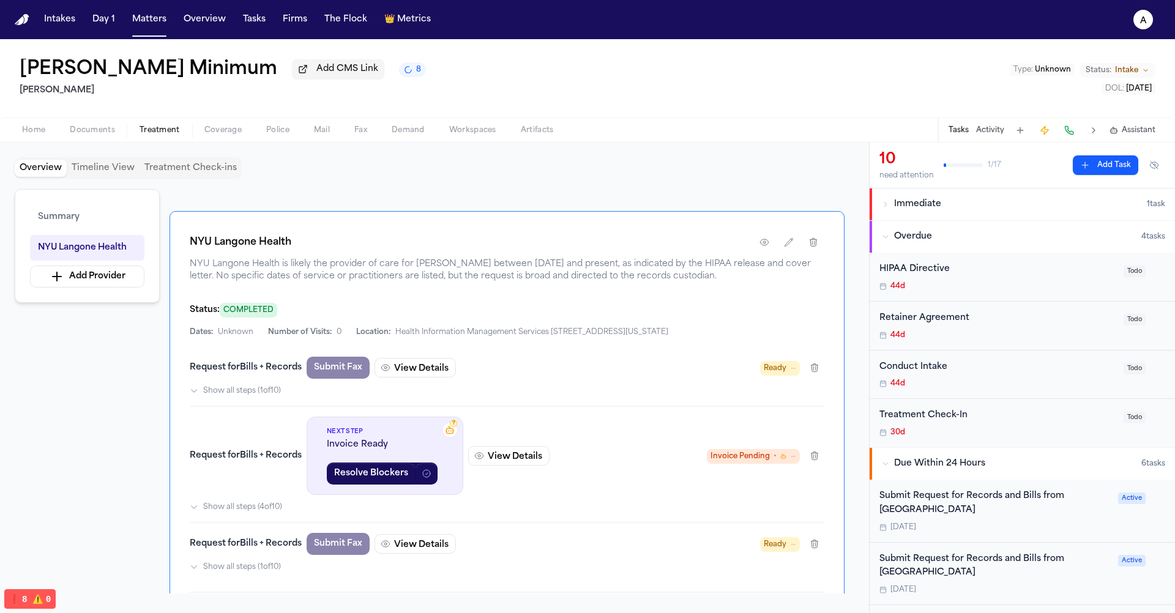
scroll to position [233, 0]
click at [389, 486] on button "Resolve Blockers" at bounding box center [371, 475] width 89 height 22
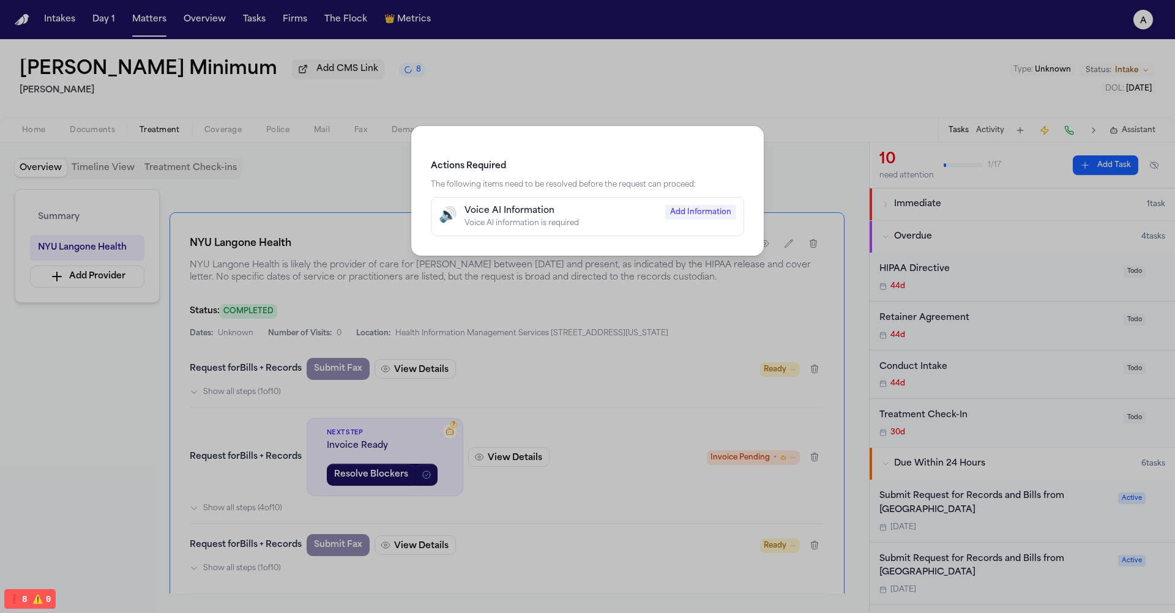
click at [594, 380] on div "Actions Required The following items need to be resolved before the request can…" at bounding box center [587, 306] width 1175 height 613
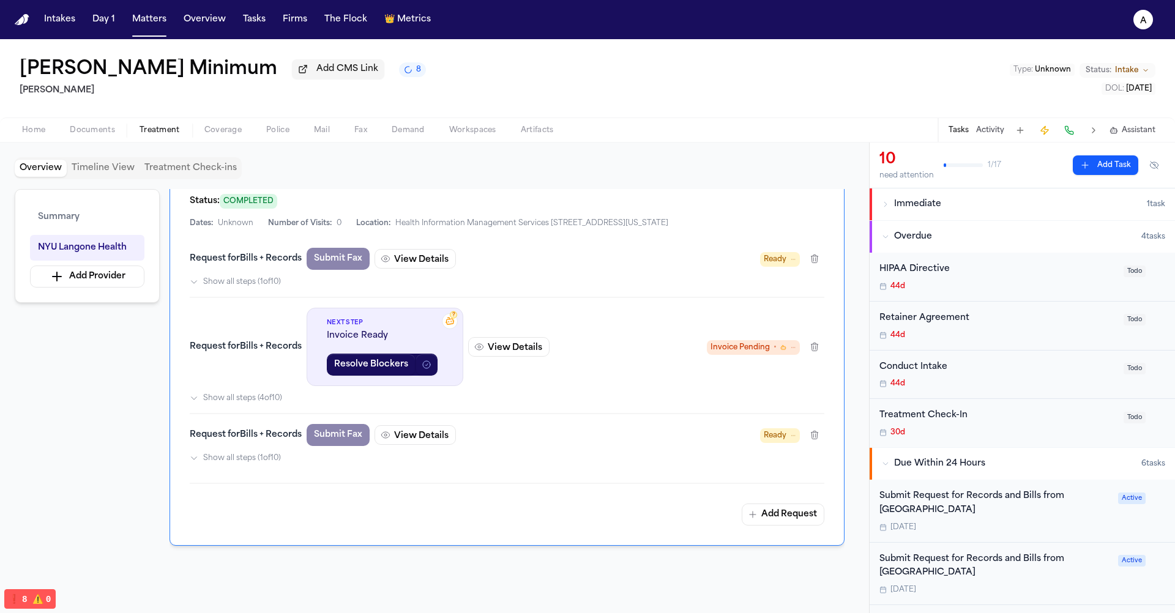
scroll to position [337, 0]
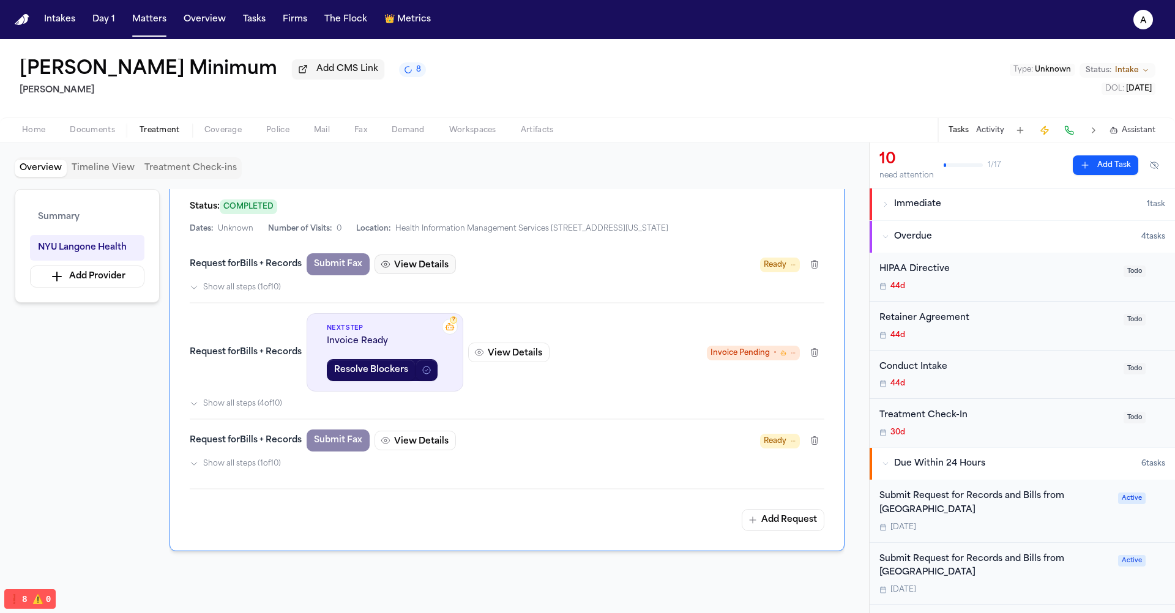
click at [431, 274] on button "View Details" at bounding box center [415, 265] width 81 height 20
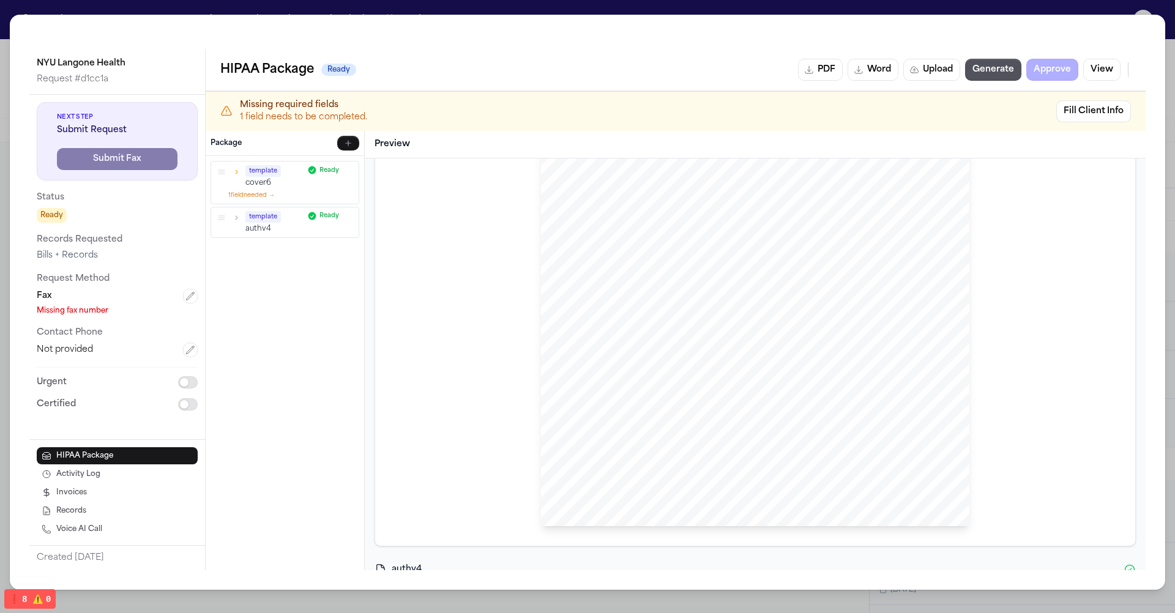
scroll to position [0, 0]
click at [850, 21] on div "NYU Langone Health Request # d1cc1a Next Step Submit Request Submit Fax Status …" at bounding box center [587, 302] width 1155 height 575
click at [846, 4] on div "NYU Langone Health Request # d1cc1a Next Step Submit Request Submit Fax Status …" at bounding box center [587, 306] width 1175 height 613
